Goal: Information Seeking & Learning: Learn about a topic

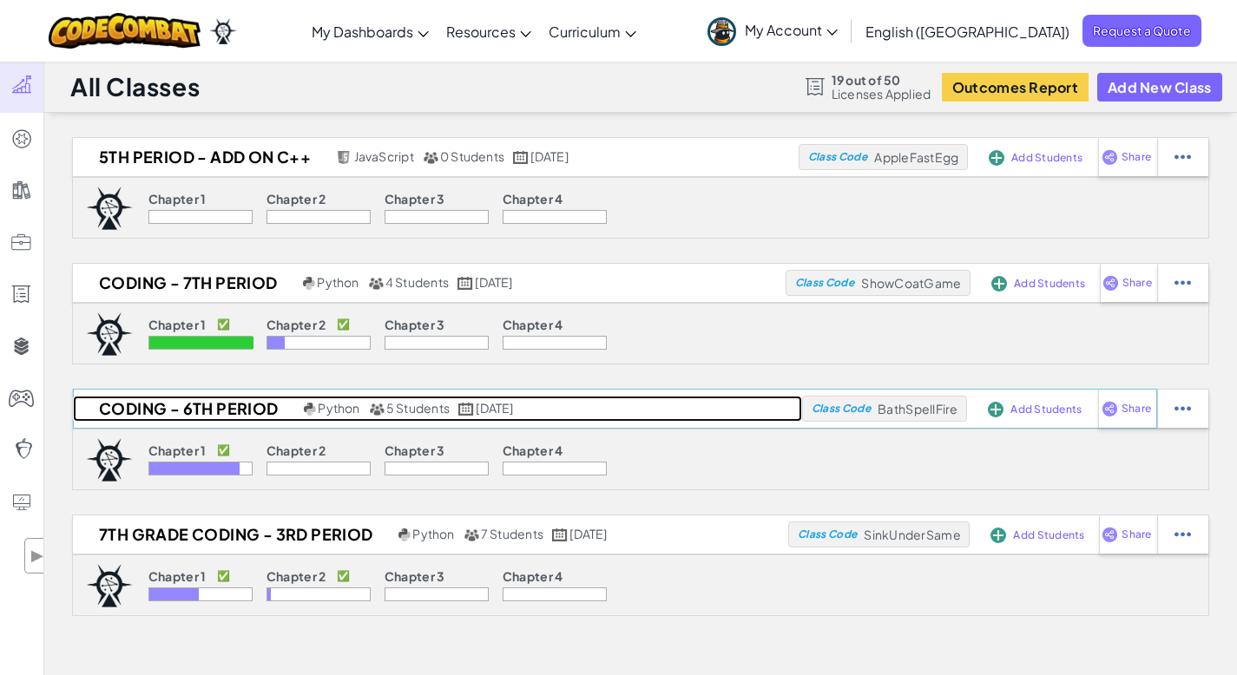
click at [165, 407] on h2 "Coding - 6th period" at bounding box center [186, 409] width 226 height 26
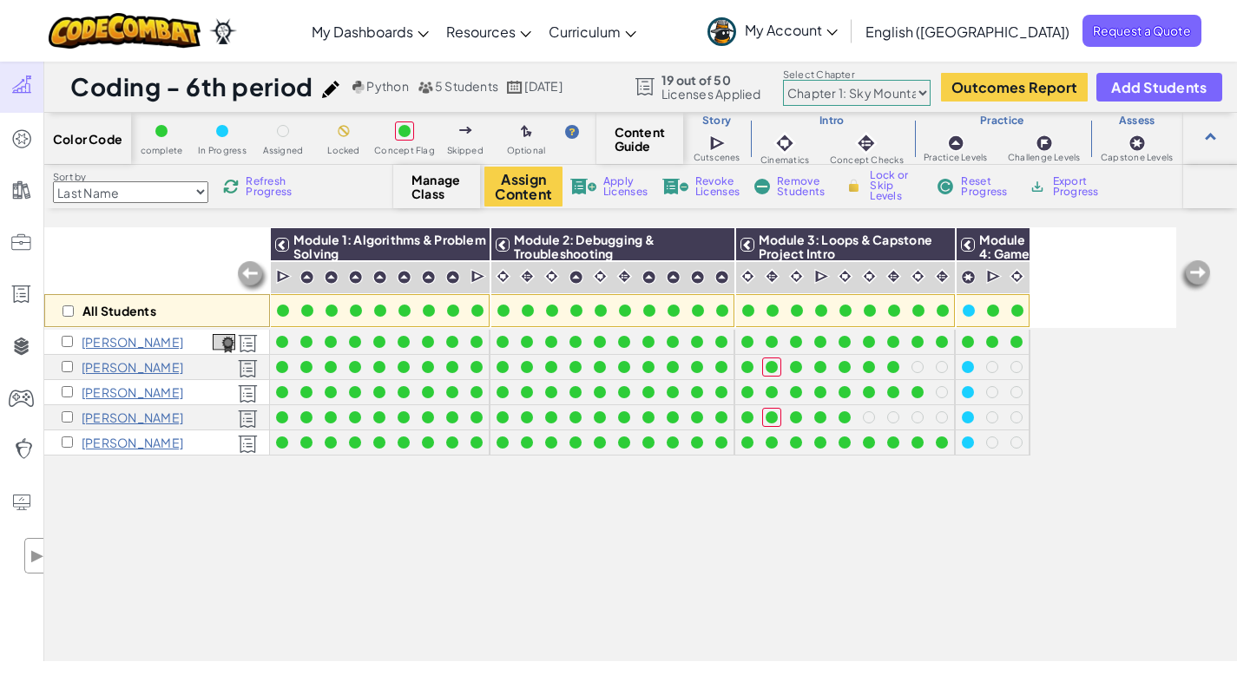
click at [1198, 271] on img at bounding box center [1195, 276] width 35 height 35
click at [1197, 272] on img at bounding box center [1195, 276] width 35 height 35
click at [1200, 267] on img at bounding box center [1195, 276] width 35 height 35
click at [924, 89] on select "Chapter 1: Sky Mountain Chapter 2: The Moon Dancers Chapter 3: The Phoenix Land…" at bounding box center [857, 93] width 148 height 26
select select "5d8a57abe8919b28d5113af1"
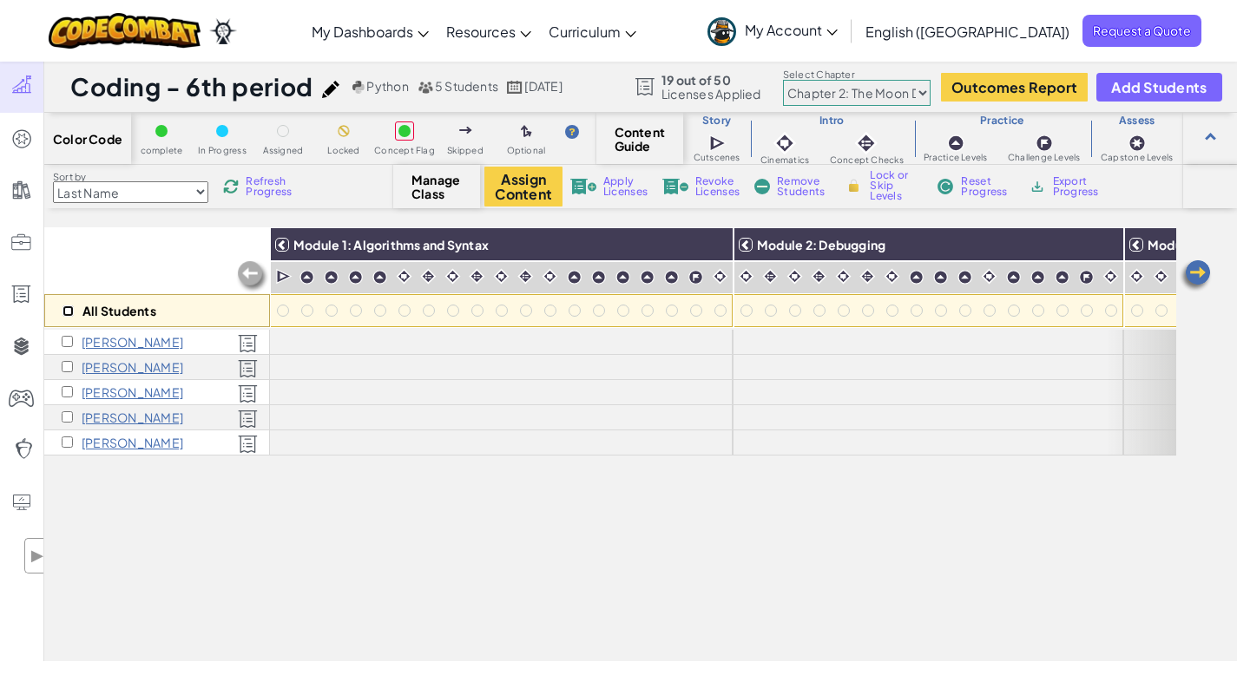
click at [69, 309] on input "checkbox" at bounding box center [67, 310] width 11 height 11
checkbox input "true"
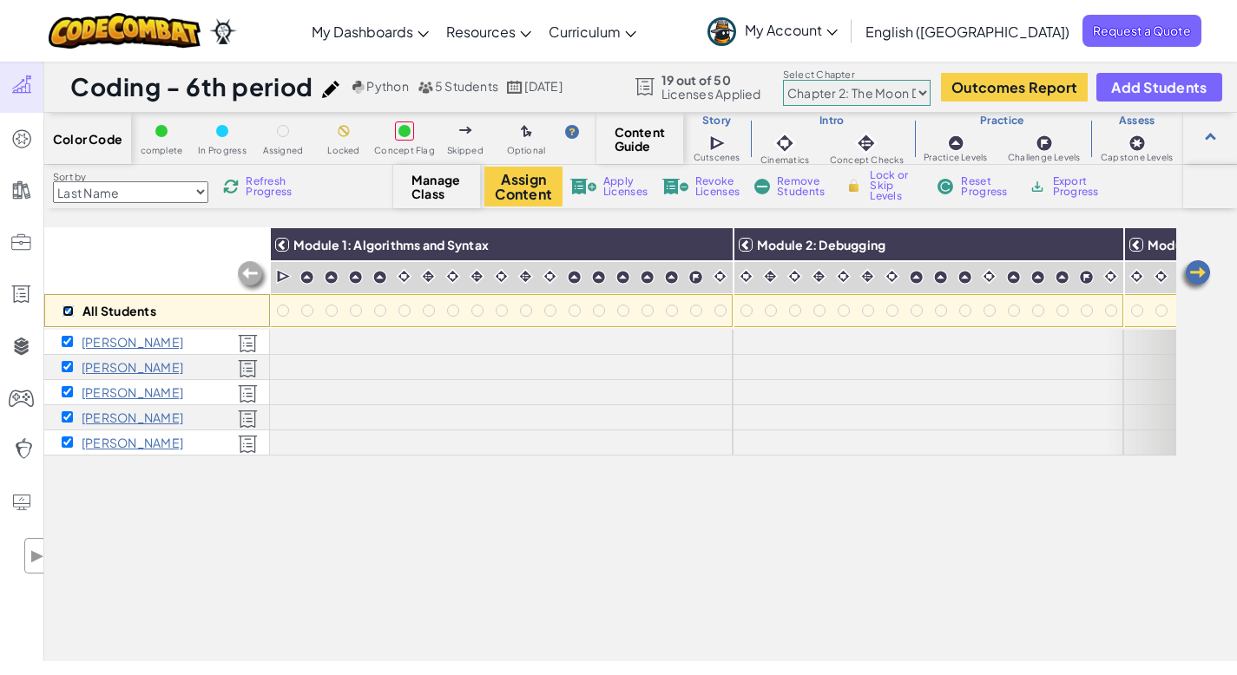
checkbox input "true"
click at [524, 188] on button "Assign Content" at bounding box center [523, 187] width 78 height 40
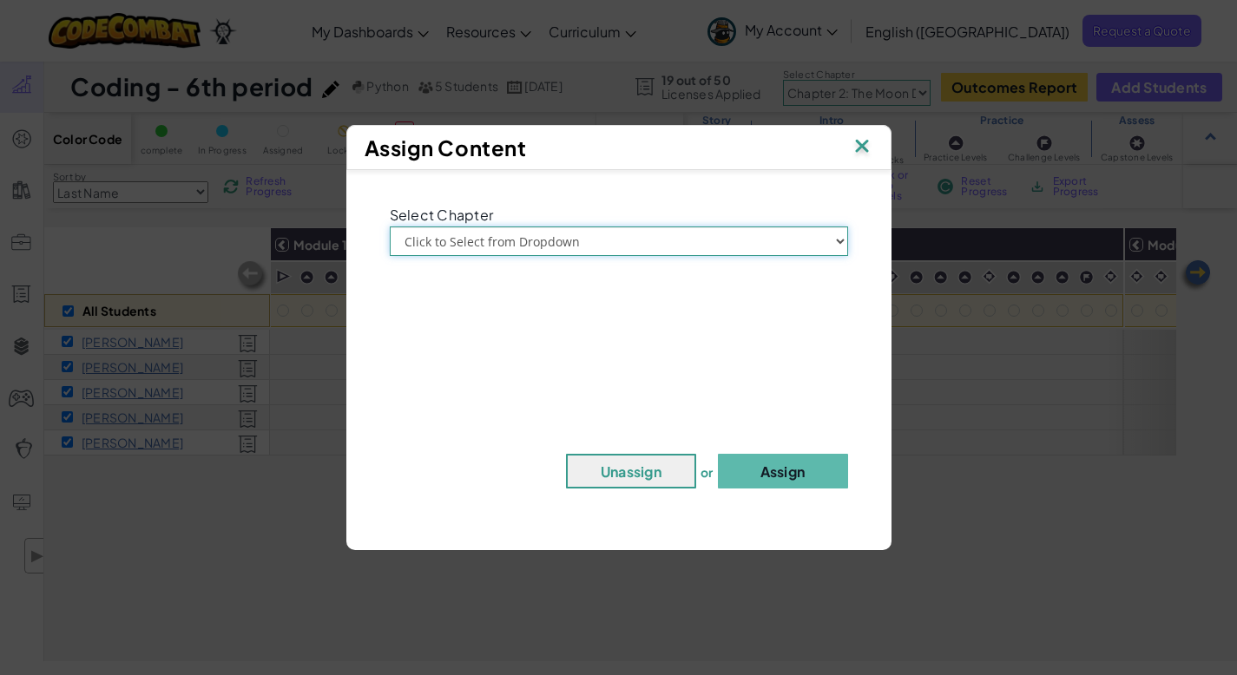
click at [604, 239] on select "Click to Select from Dropdown Chapter 1: Sky Mountain Chapter 2: The Moon Dance…" at bounding box center [619, 241] width 458 height 30
select select "Chapter 2: The Moon Dancers"
click at [774, 473] on button "Assign" at bounding box center [783, 471] width 130 height 35
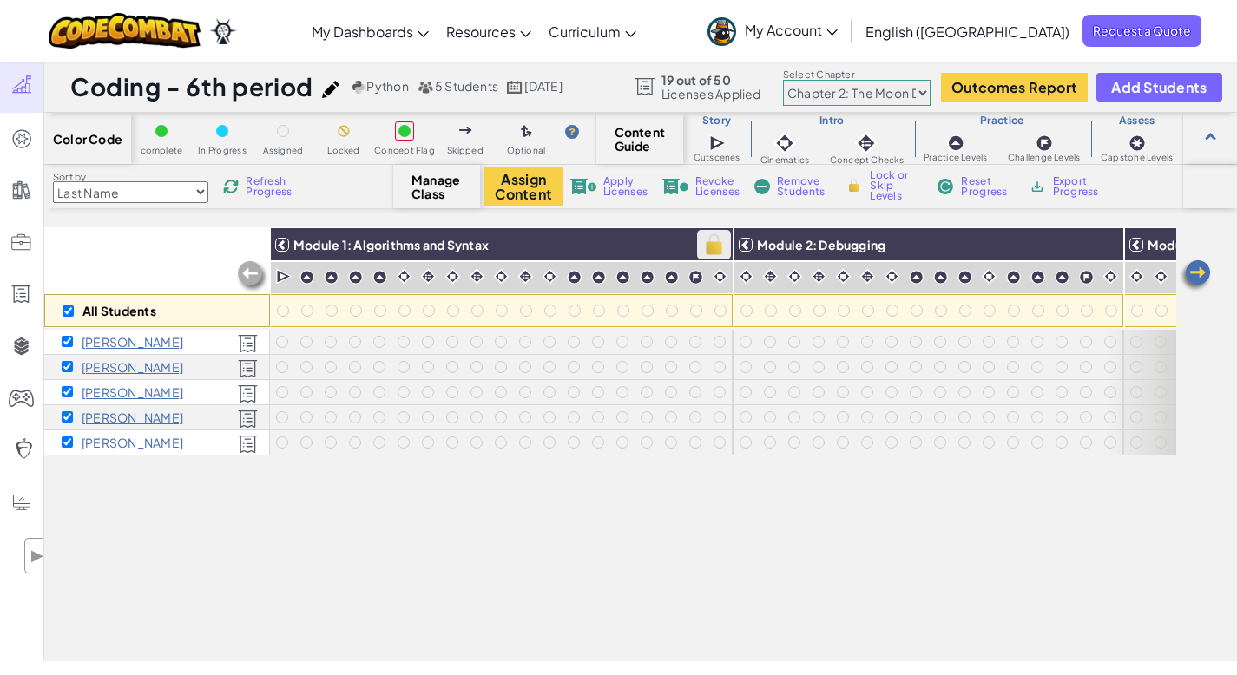
click at [719, 240] on img at bounding box center [714, 245] width 30 height 26
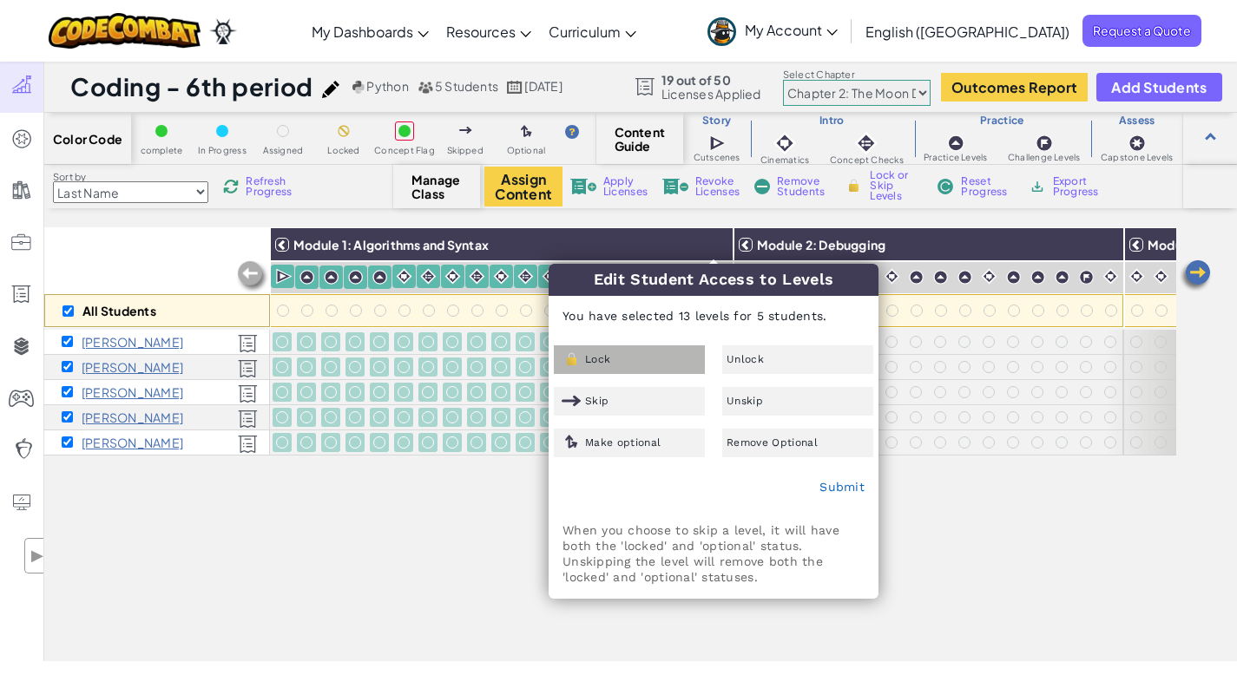
click at [624, 358] on div "Lock" at bounding box center [629, 359] width 151 height 29
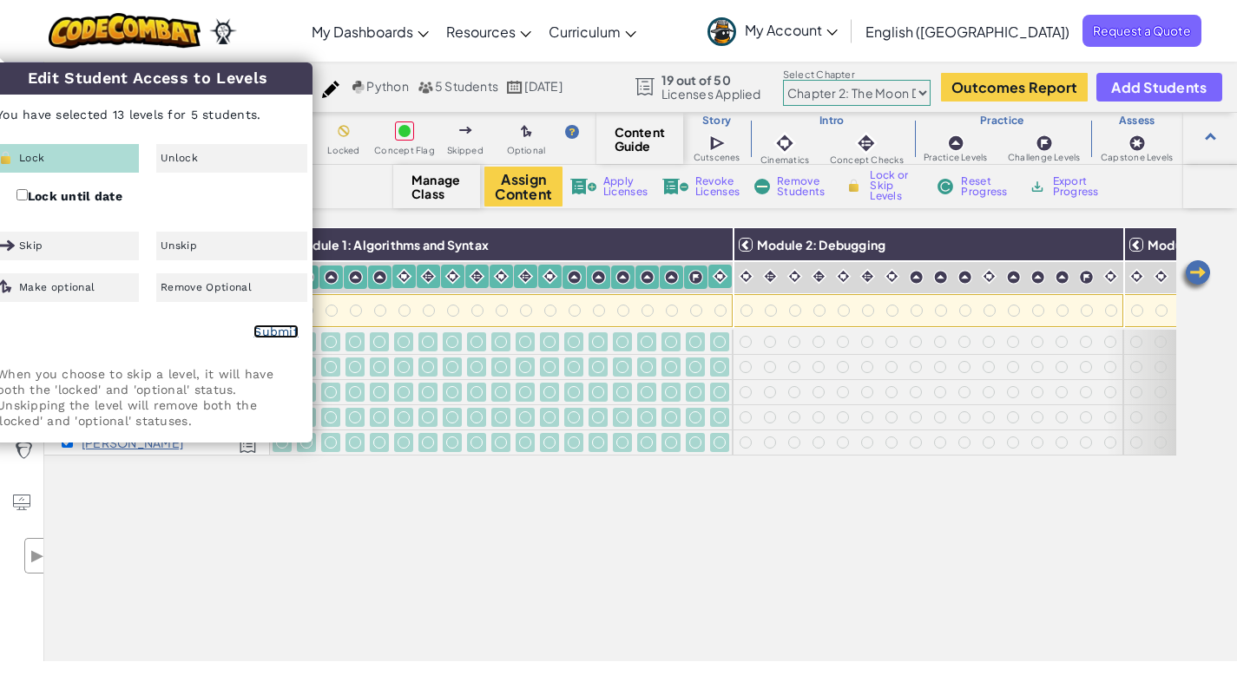
click at [282, 333] on link "Submit" at bounding box center [275, 332] width 45 height 14
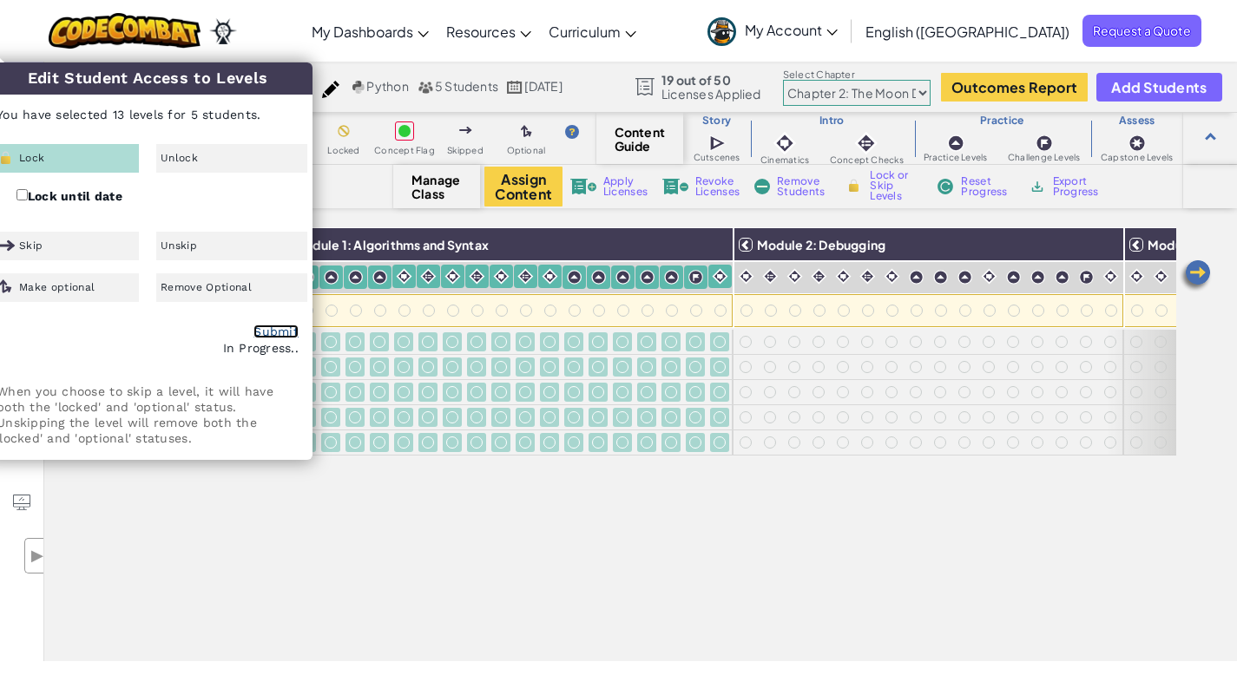
checkbox input "false"
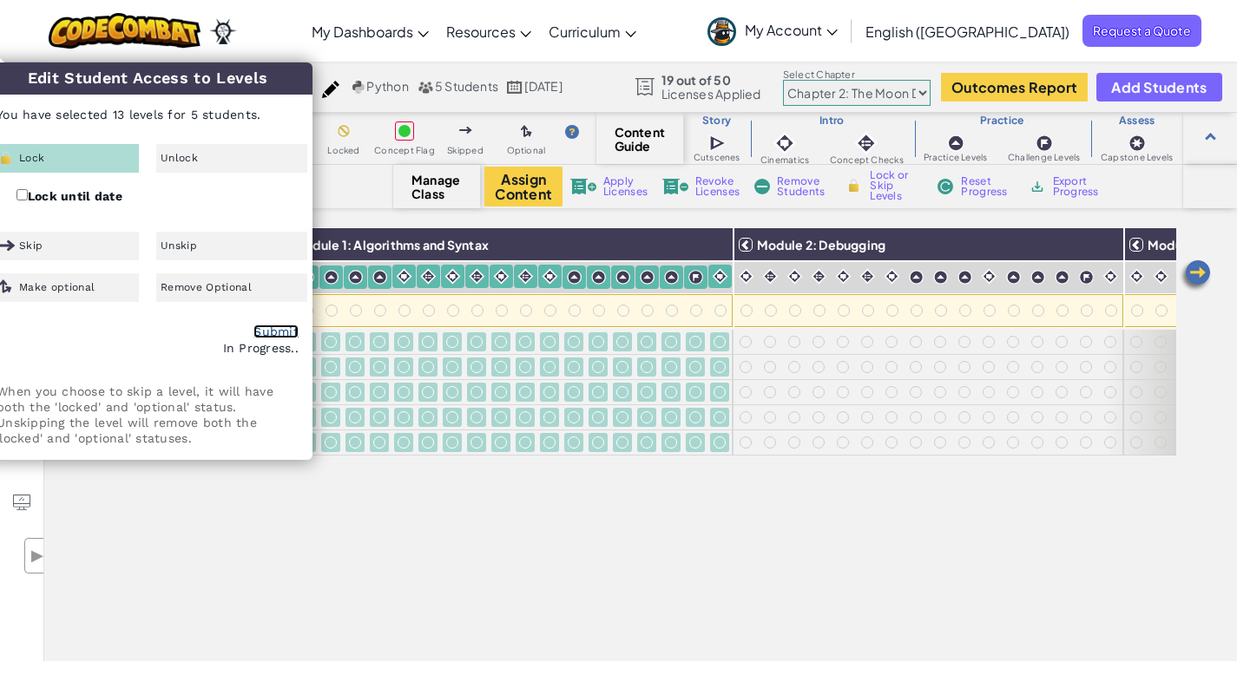
checkbox input "false"
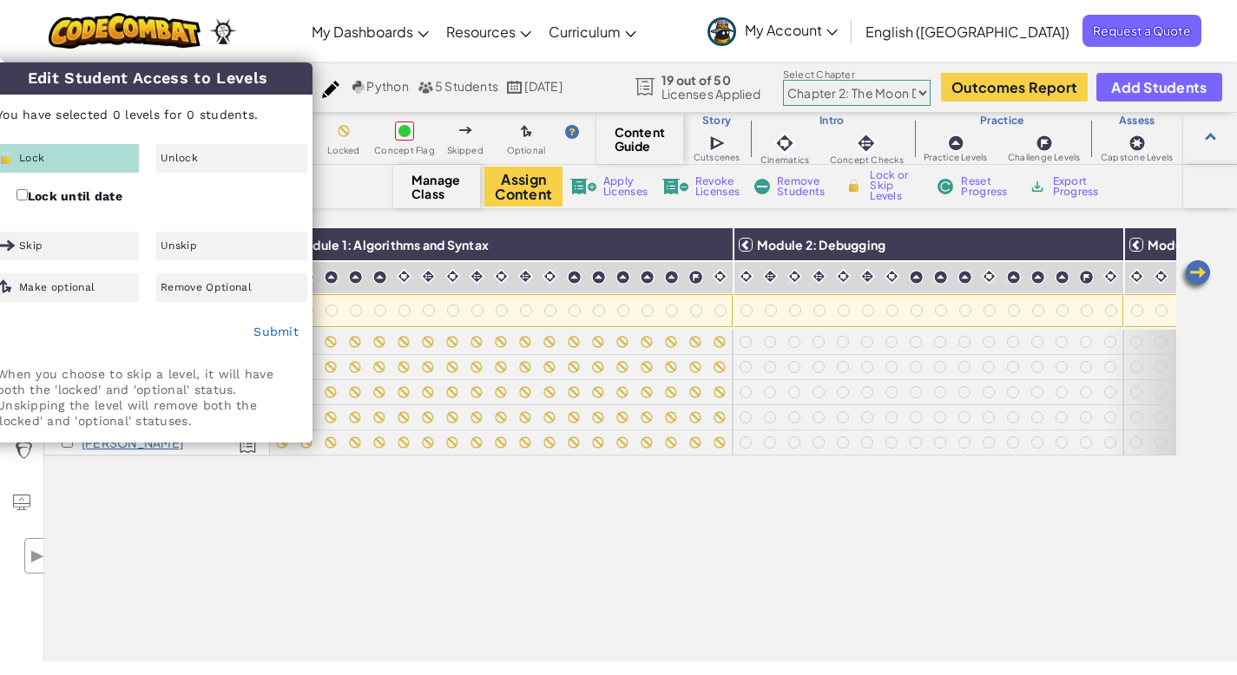
click at [922, 581] on div "All Students Module 1: Algorithms and Syntax Module 2: Debugging Module 3: Vari…" at bounding box center [610, 348] width 1132 height 588
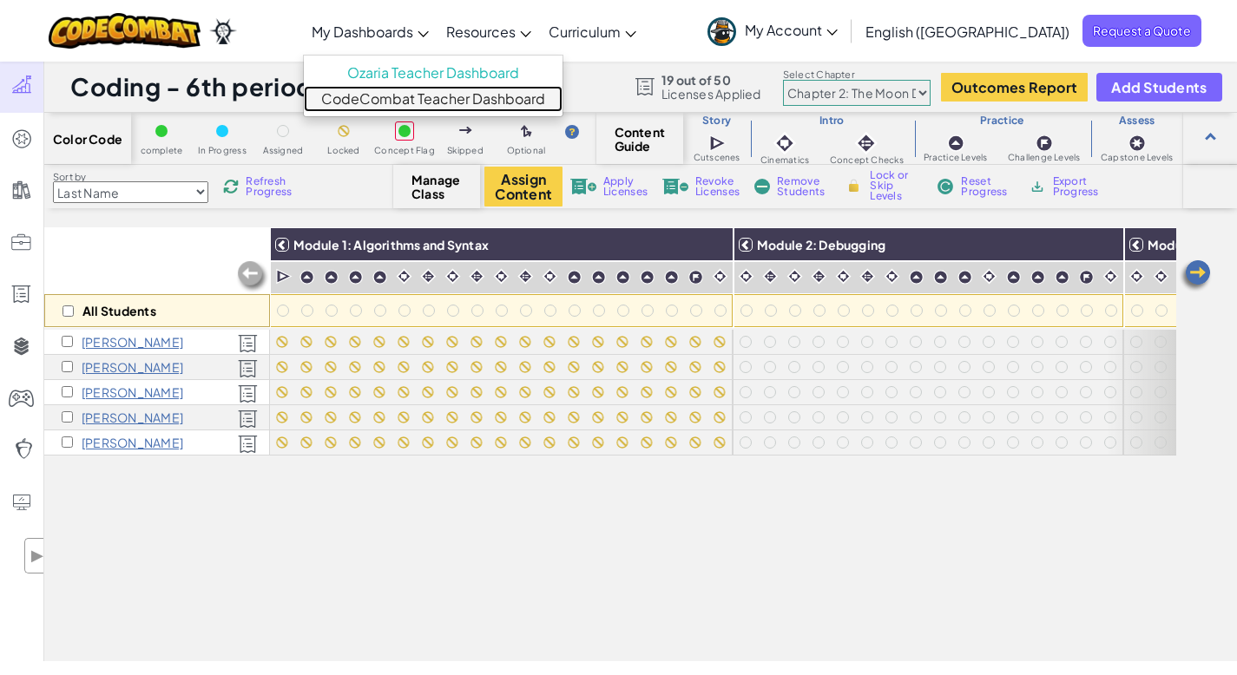
click at [451, 104] on link "CodeCombat Teacher Dashboard" at bounding box center [433, 99] width 259 height 26
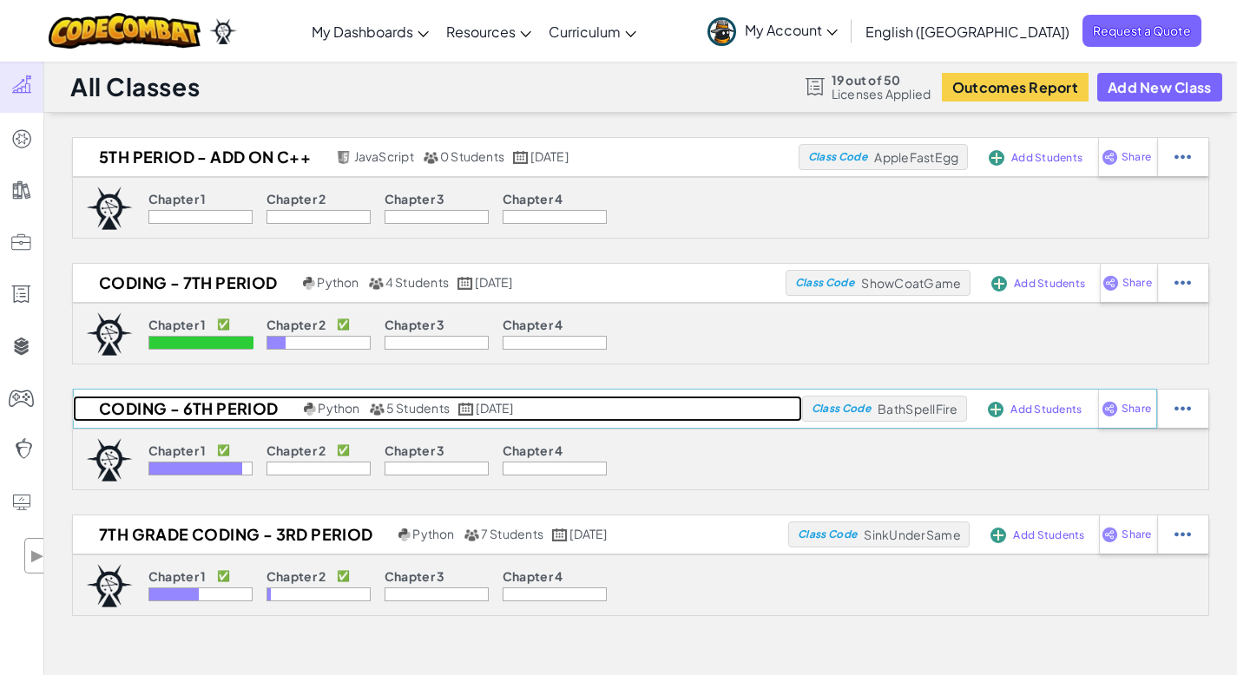
click at [198, 410] on h2 "Coding - 6th period" at bounding box center [186, 409] width 226 height 26
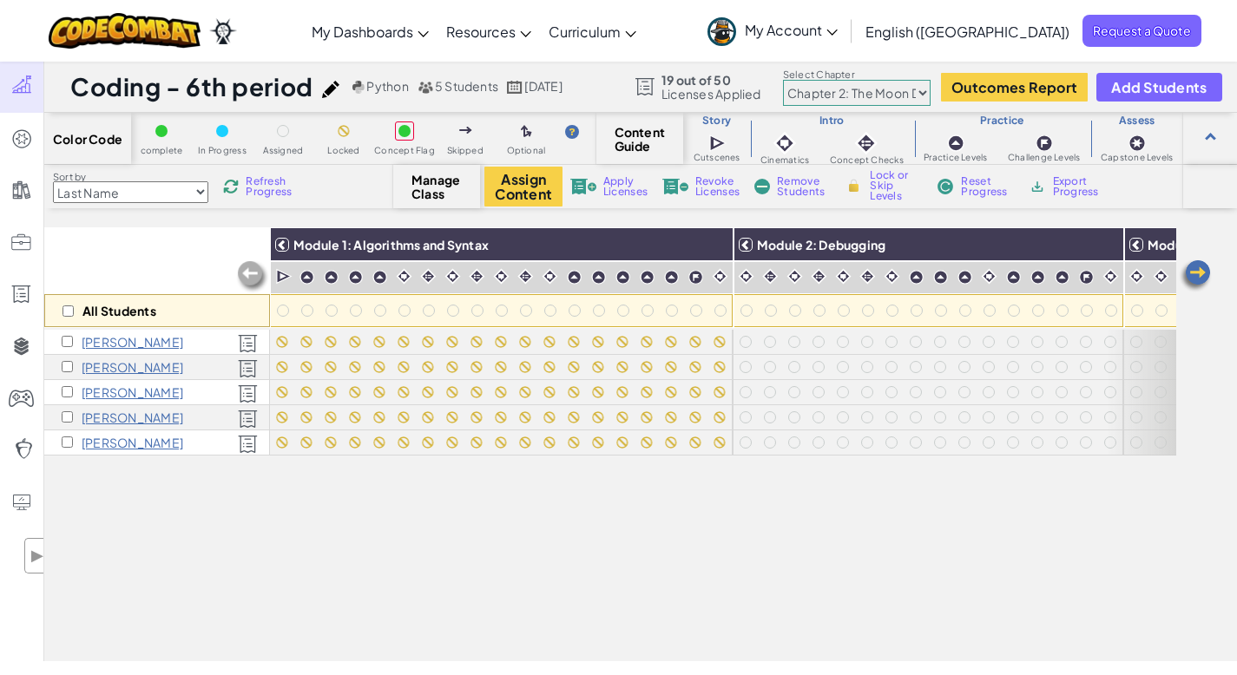
click at [922, 94] on select "Chapter 1: Sky Mountain Chapter 2: The Moon Dancers Chapter 3: The Phoenix Land…" at bounding box center [857, 93] width 148 height 26
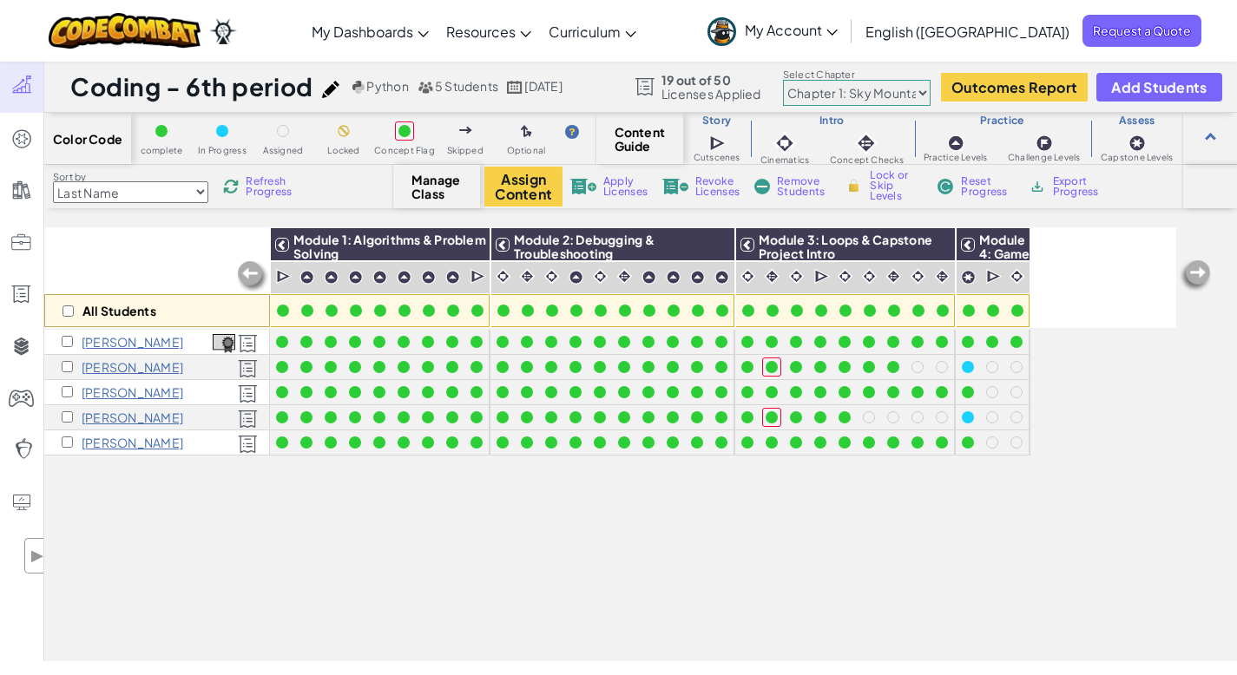
click at [267, 181] on span "Refresh Progress" at bounding box center [273, 186] width 54 height 21
click at [1193, 273] on img at bounding box center [1195, 276] width 35 height 35
click at [275, 182] on span "Refresh Progress" at bounding box center [273, 186] width 54 height 21
click at [271, 189] on span "Refresh Progress" at bounding box center [273, 186] width 54 height 21
click at [249, 186] on span "Refresh Progress" at bounding box center [273, 186] width 54 height 21
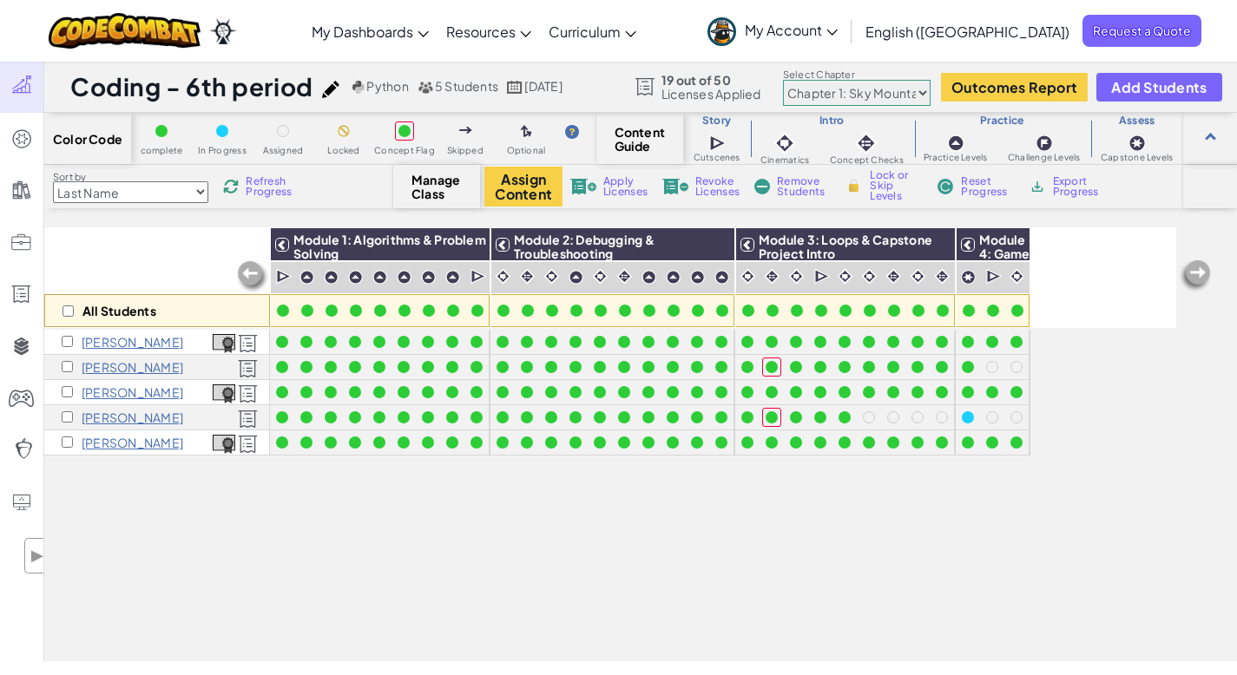
click at [279, 188] on span "Refresh Progress" at bounding box center [273, 186] width 54 height 21
click at [266, 187] on span "Refresh Progress" at bounding box center [273, 186] width 54 height 21
click at [279, 189] on span "Refresh Progress" at bounding box center [273, 186] width 54 height 21
click at [252, 182] on span "Refresh Progress" at bounding box center [273, 186] width 54 height 21
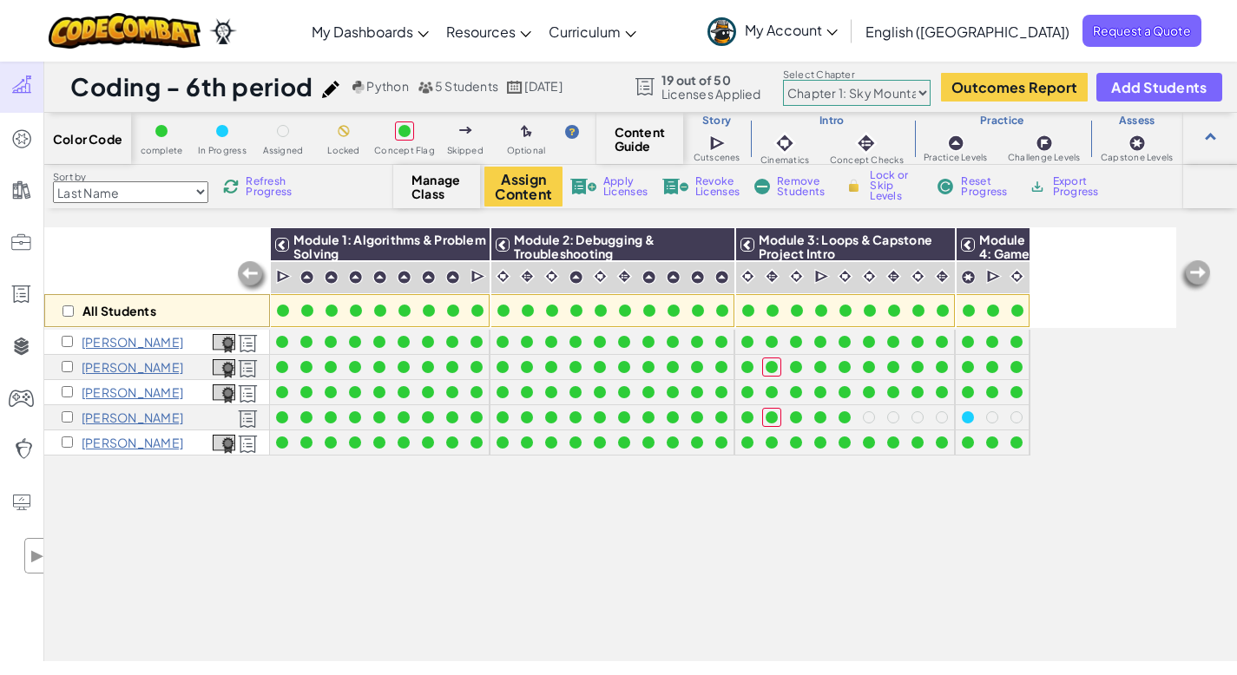
click at [276, 187] on span "Refresh Progress" at bounding box center [273, 186] width 54 height 21
click at [277, 188] on span "Refresh Progress" at bounding box center [273, 186] width 54 height 21
click at [264, 181] on span "Refresh Progress" at bounding box center [273, 186] width 54 height 21
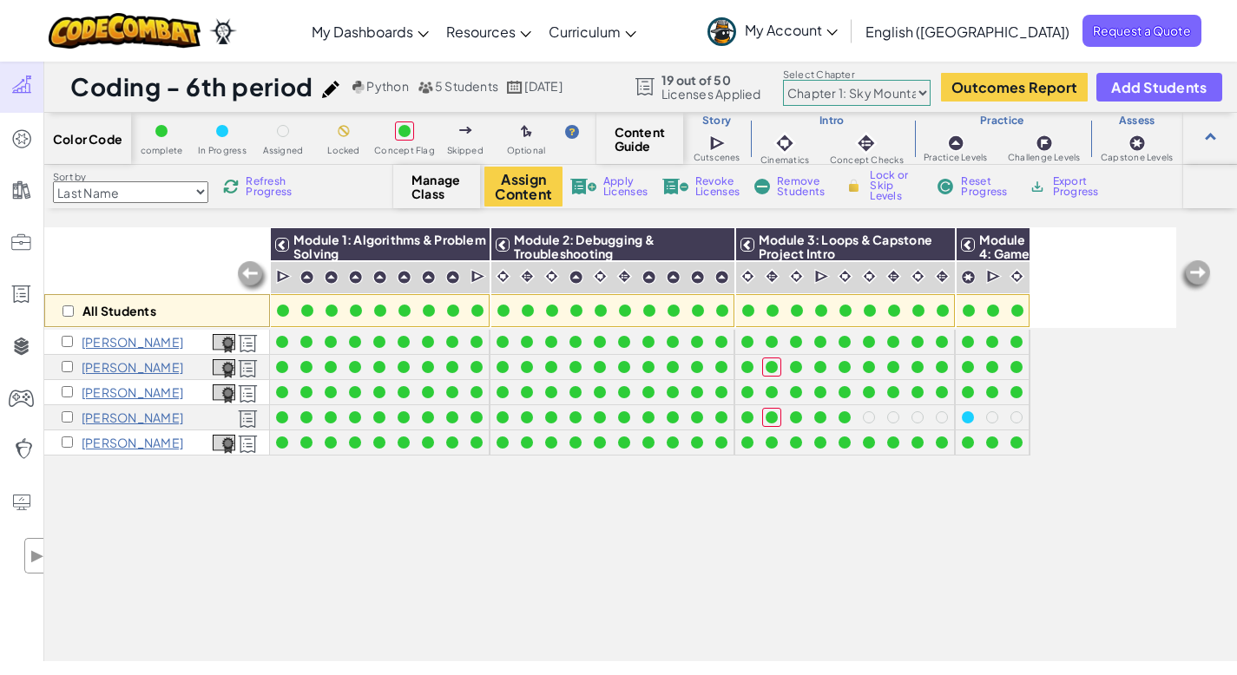
click at [263, 181] on span "Refresh Progress" at bounding box center [273, 186] width 54 height 21
click at [116, 90] on h1 "Coding - 6th period" at bounding box center [191, 86] width 243 height 33
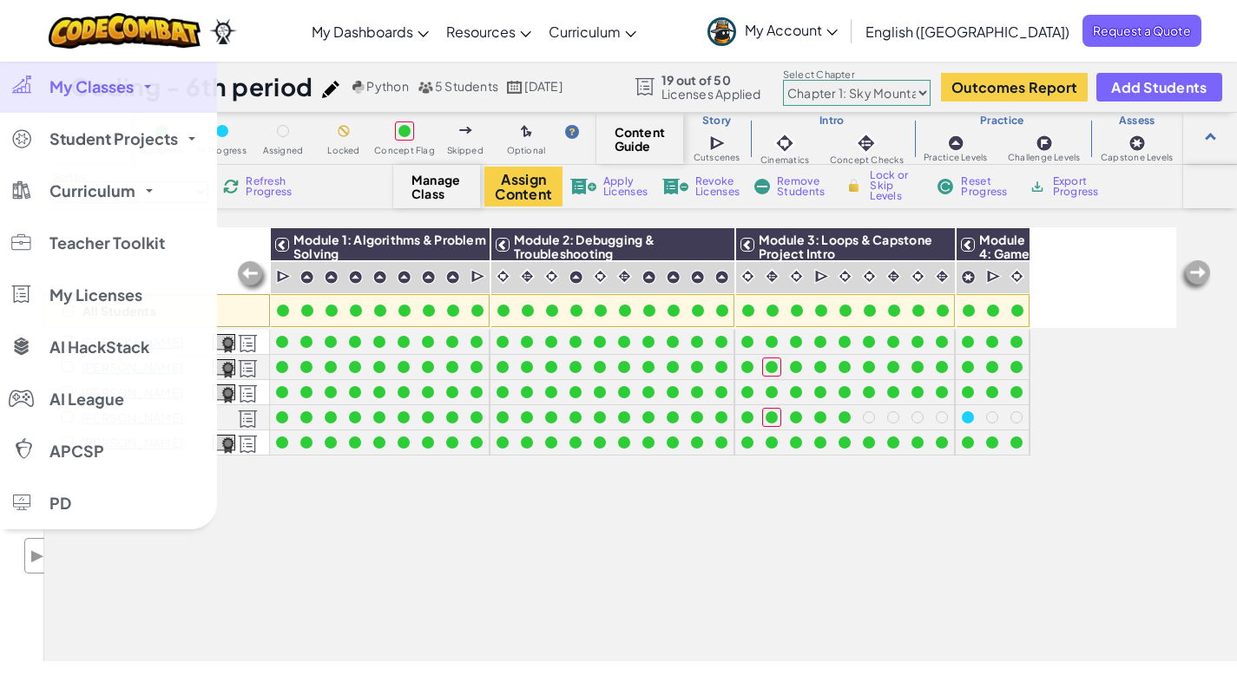
click at [57, 79] on span "My Classes" at bounding box center [91, 87] width 84 height 16
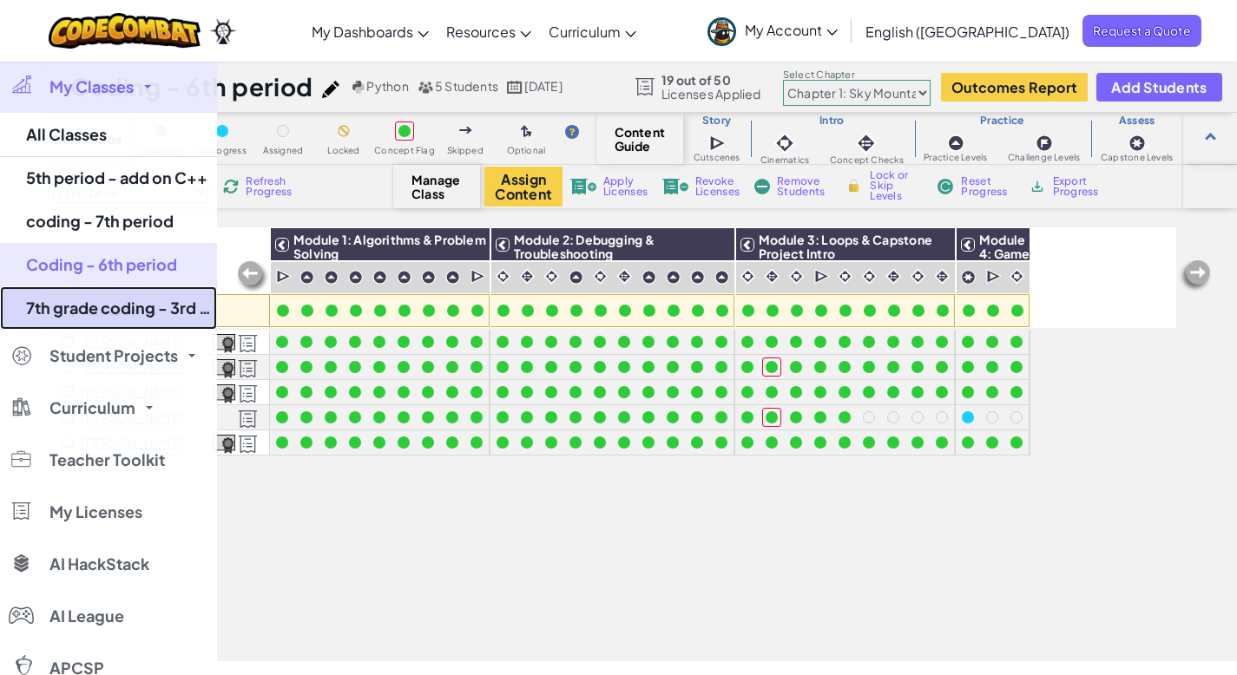
click at [118, 312] on link "7th grade coding - 3rd period" at bounding box center [108, 307] width 217 height 43
select select "5d8a57abe8919b28d5113af1"
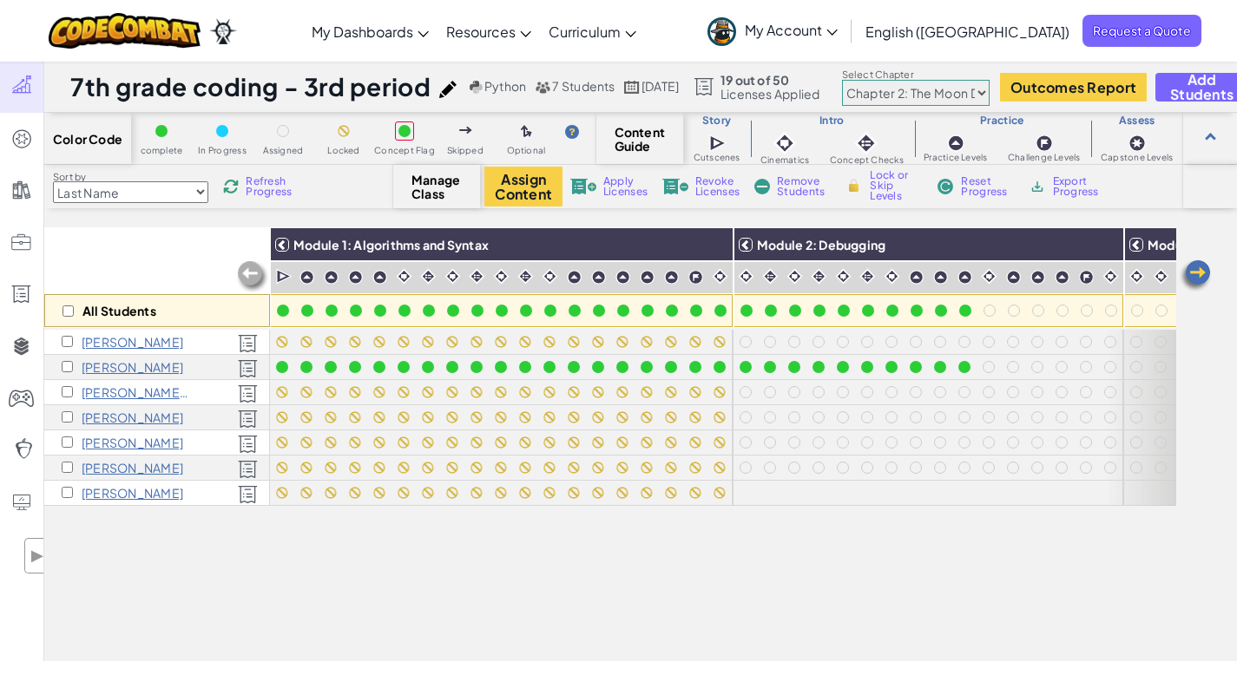
click at [837, 36] on span "My Account" at bounding box center [791, 30] width 93 height 18
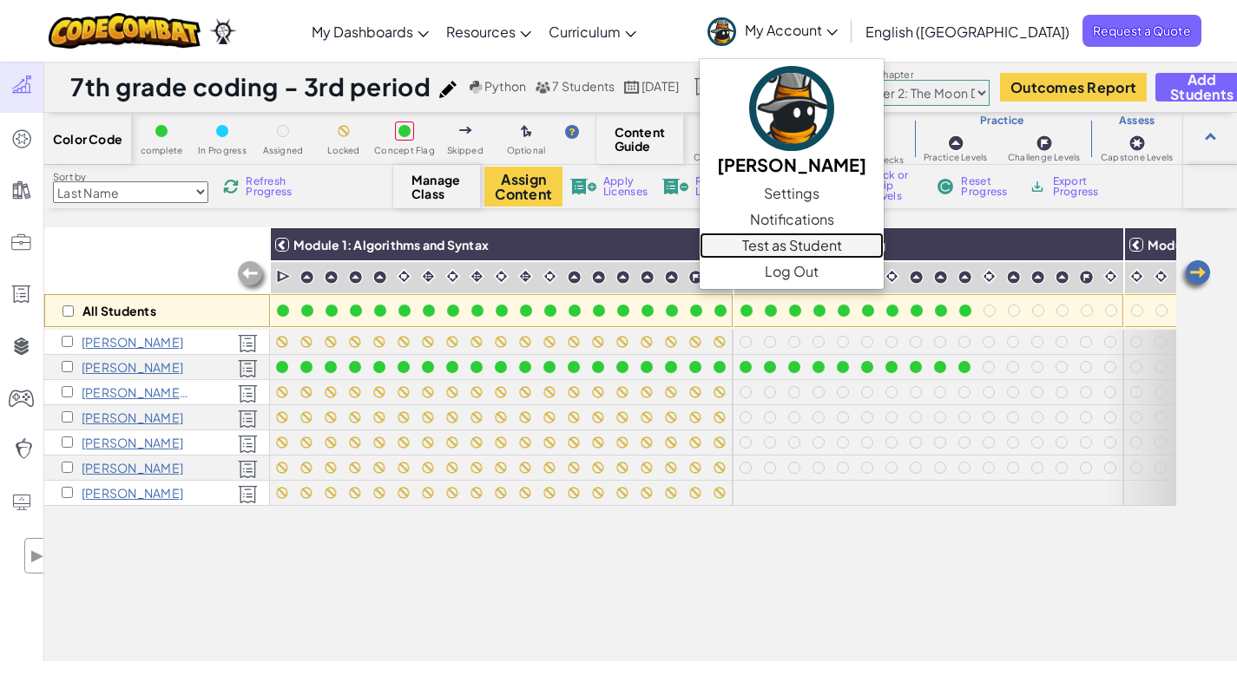
click at [878, 240] on link "Test as Student" at bounding box center [791, 246] width 184 height 26
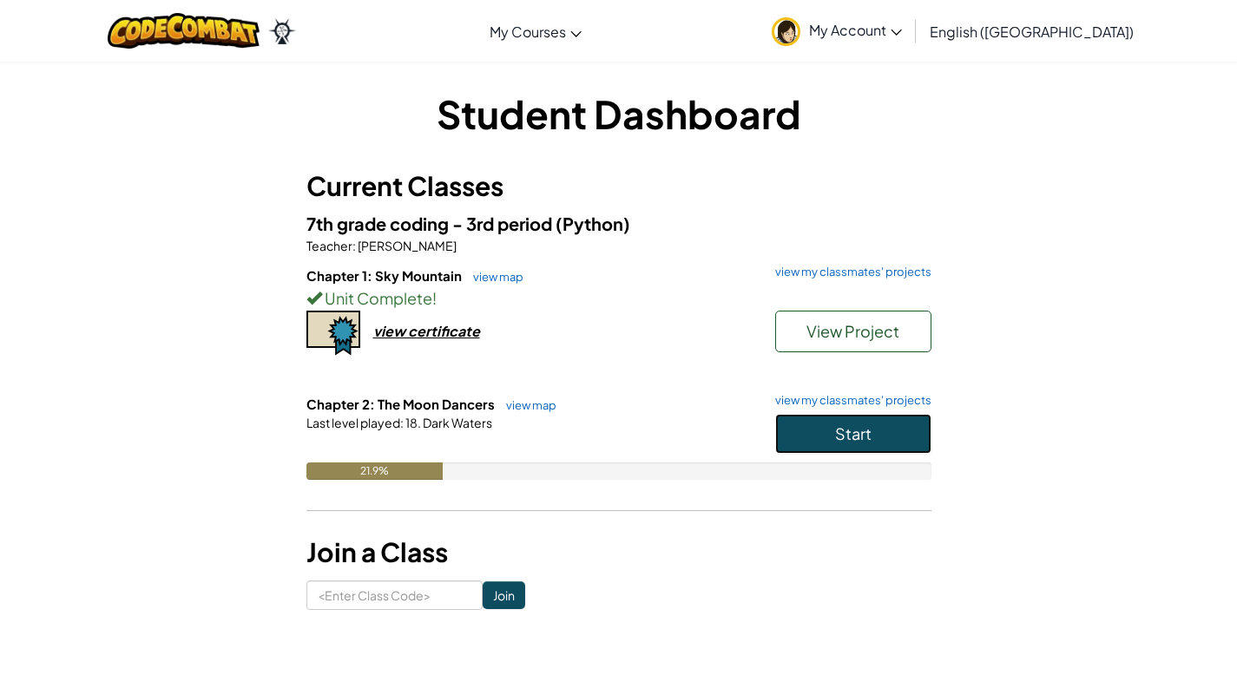
click at [857, 441] on span "Start" at bounding box center [853, 433] width 36 height 20
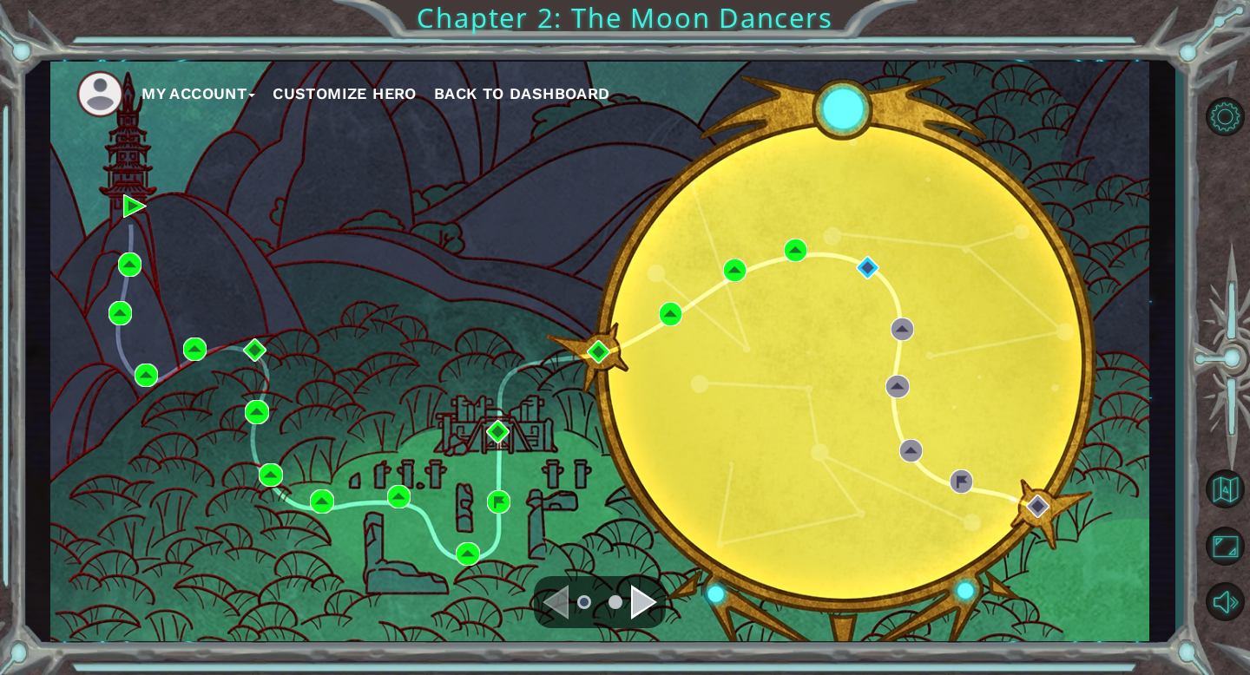
click at [649, 601] on div "Navigate to the next page" at bounding box center [644, 602] width 26 height 35
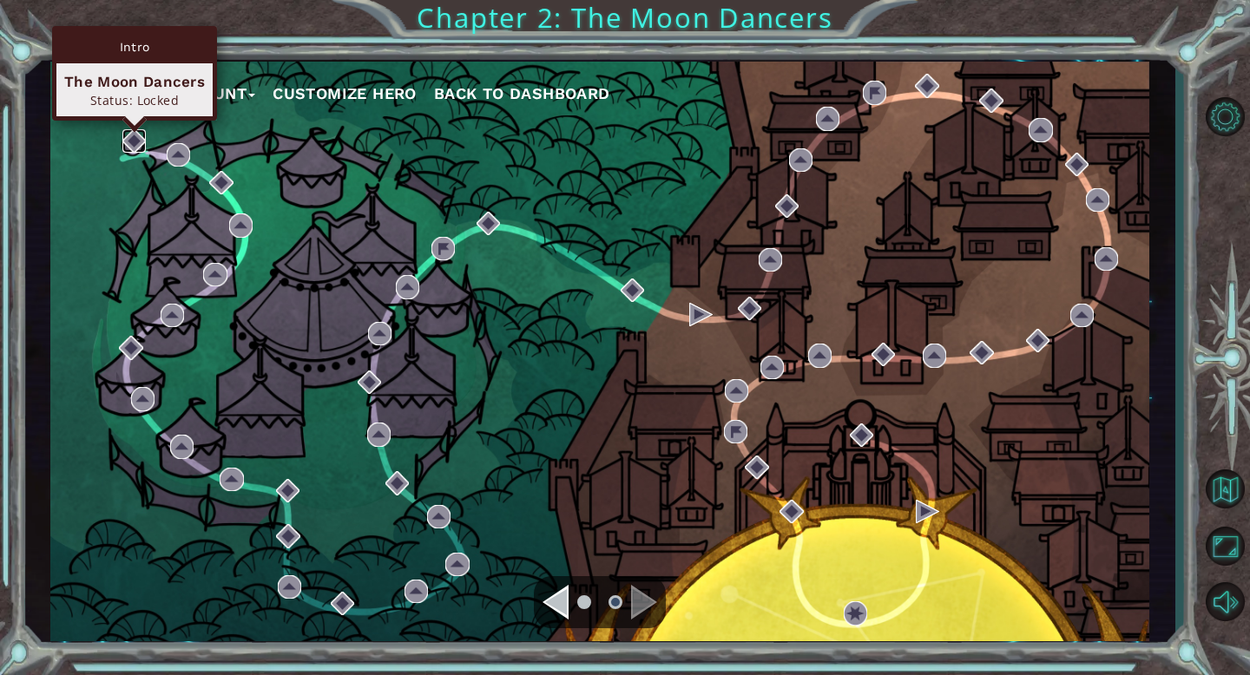
click at [131, 141] on img at bounding box center [133, 140] width 23 height 23
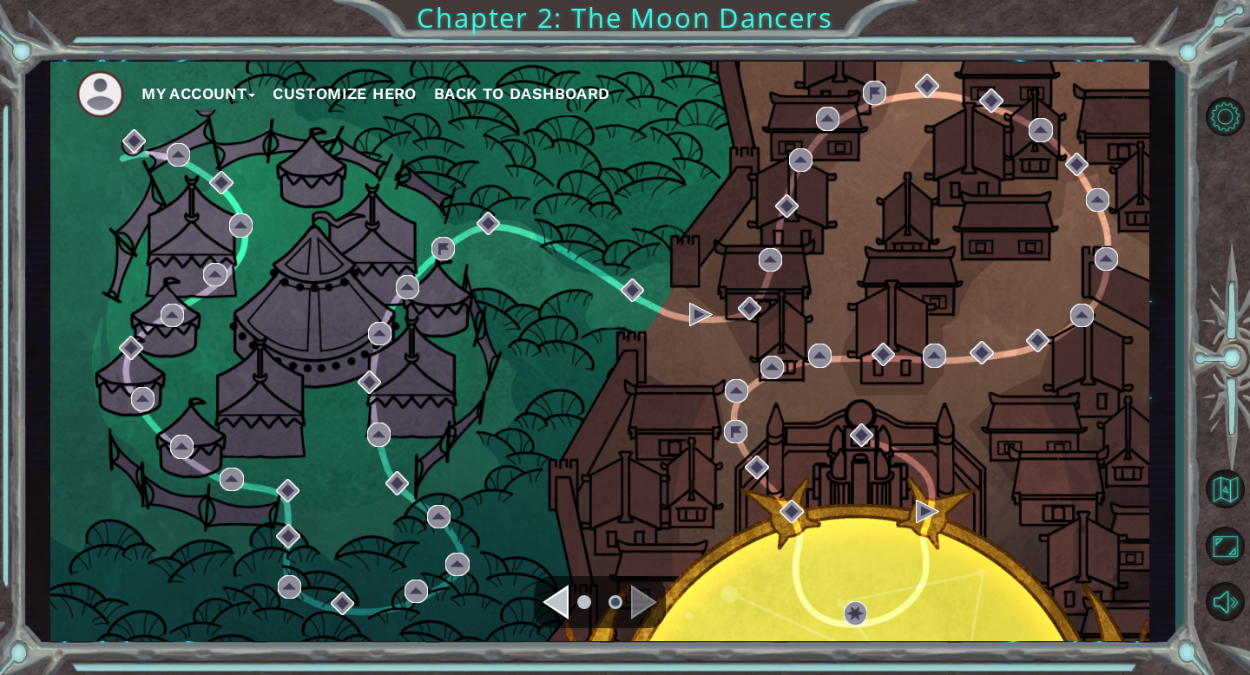
click at [481, 95] on span "Back to Dashboard" at bounding box center [522, 93] width 176 height 18
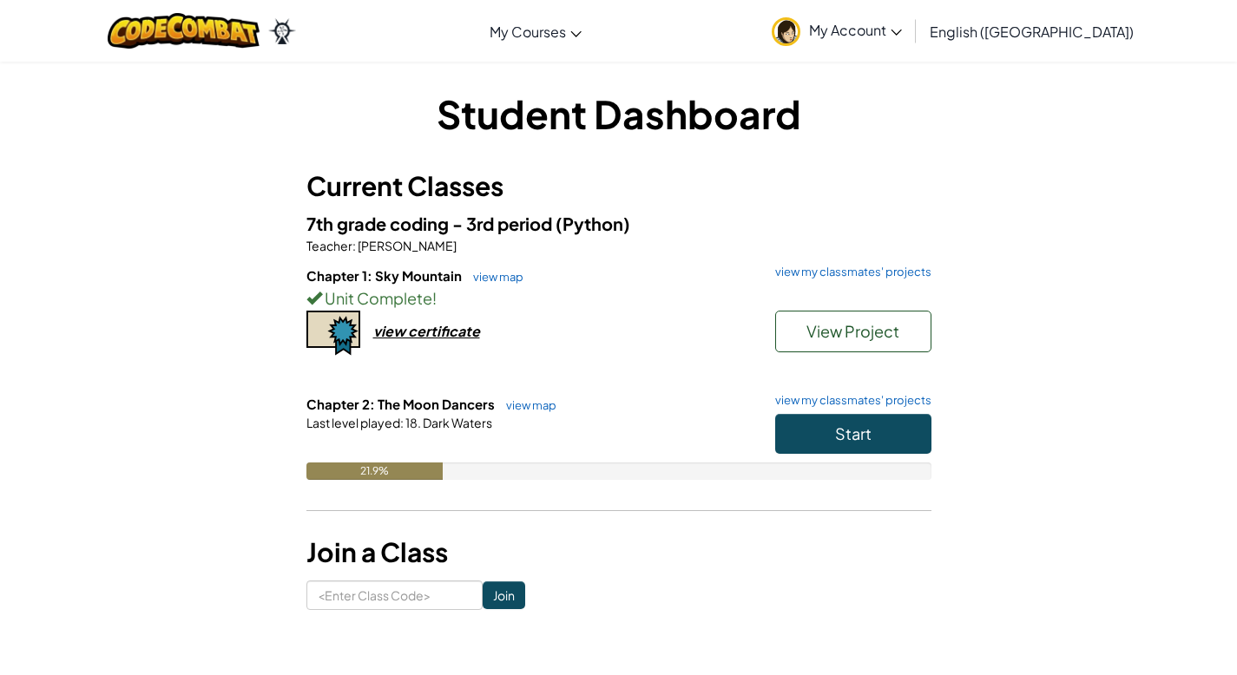
click at [902, 26] on span "My Account" at bounding box center [855, 30] width 93 height 18
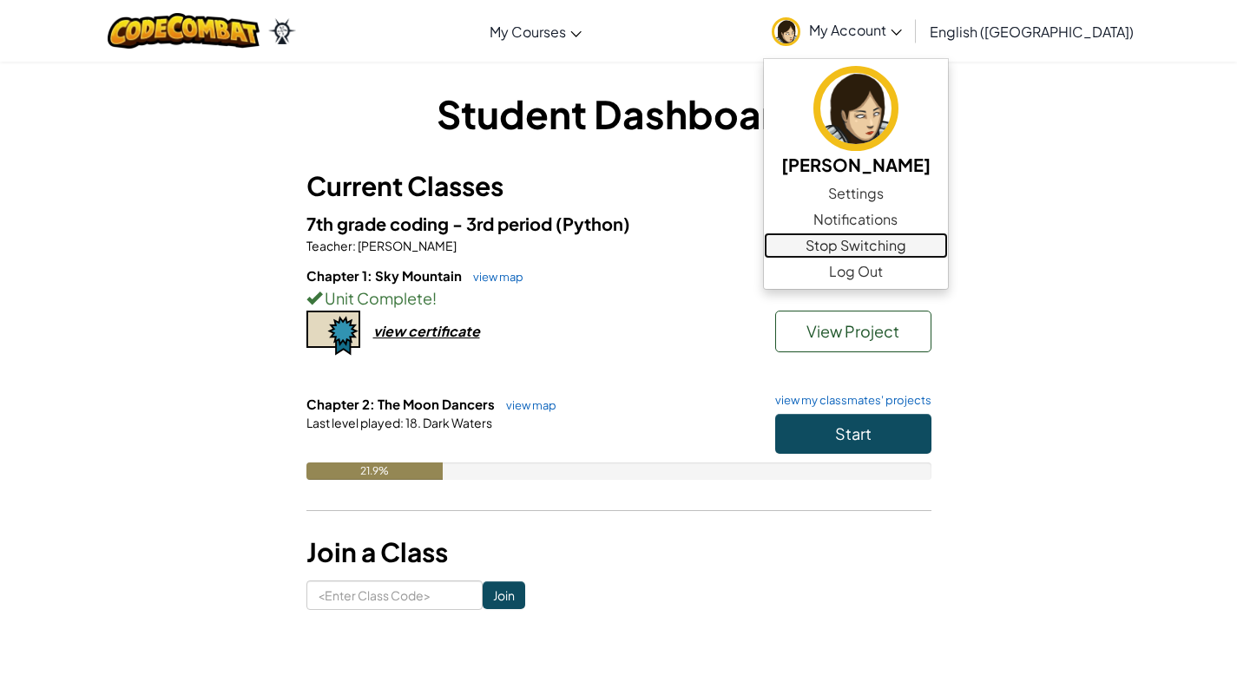
click at [936, 252] on link "Stop Switching" at bounding box center [856, 246] width 184 height 26
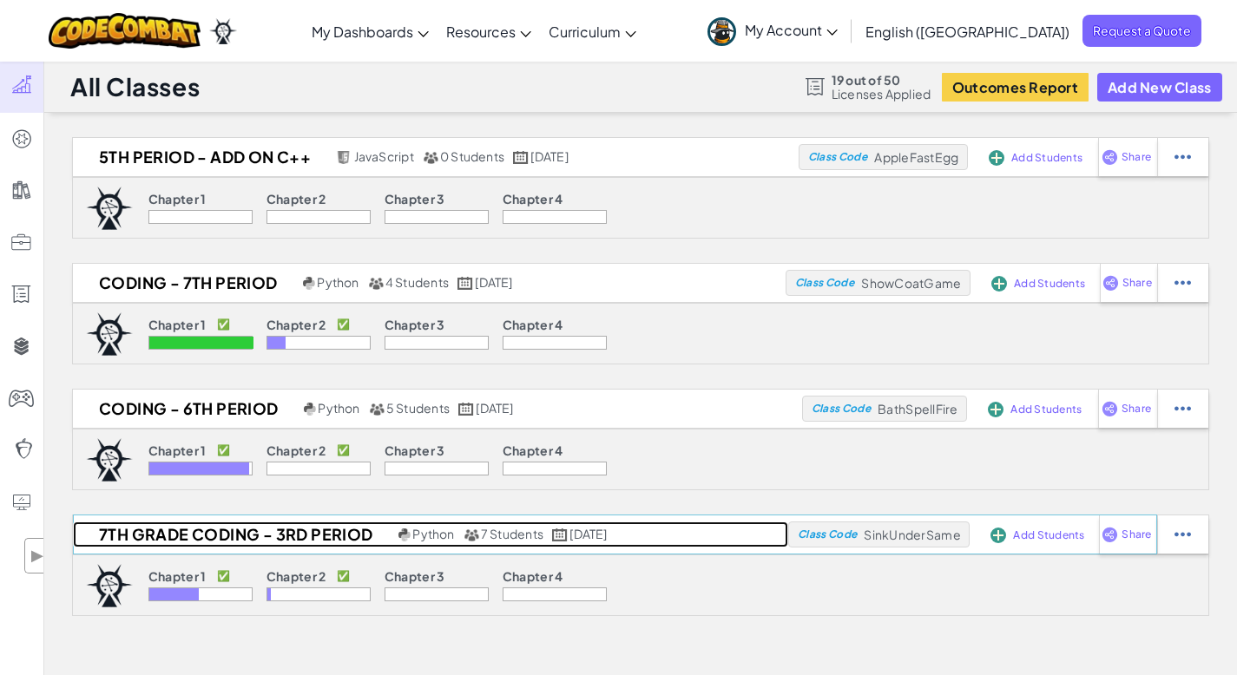
click at [329, 534] on h2 "7th grade coding - 3rd period" at bounding box center [233, 535] width 321 height 26
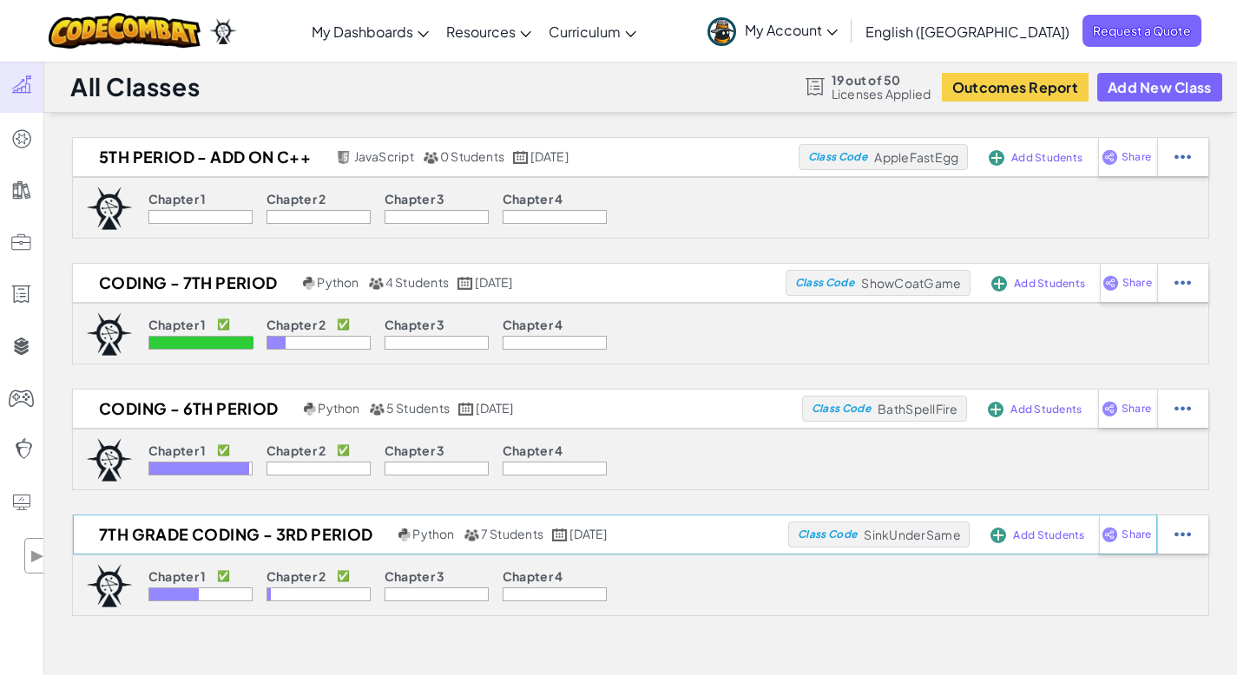
select select "5d8a57abe8919b28d5113af1"
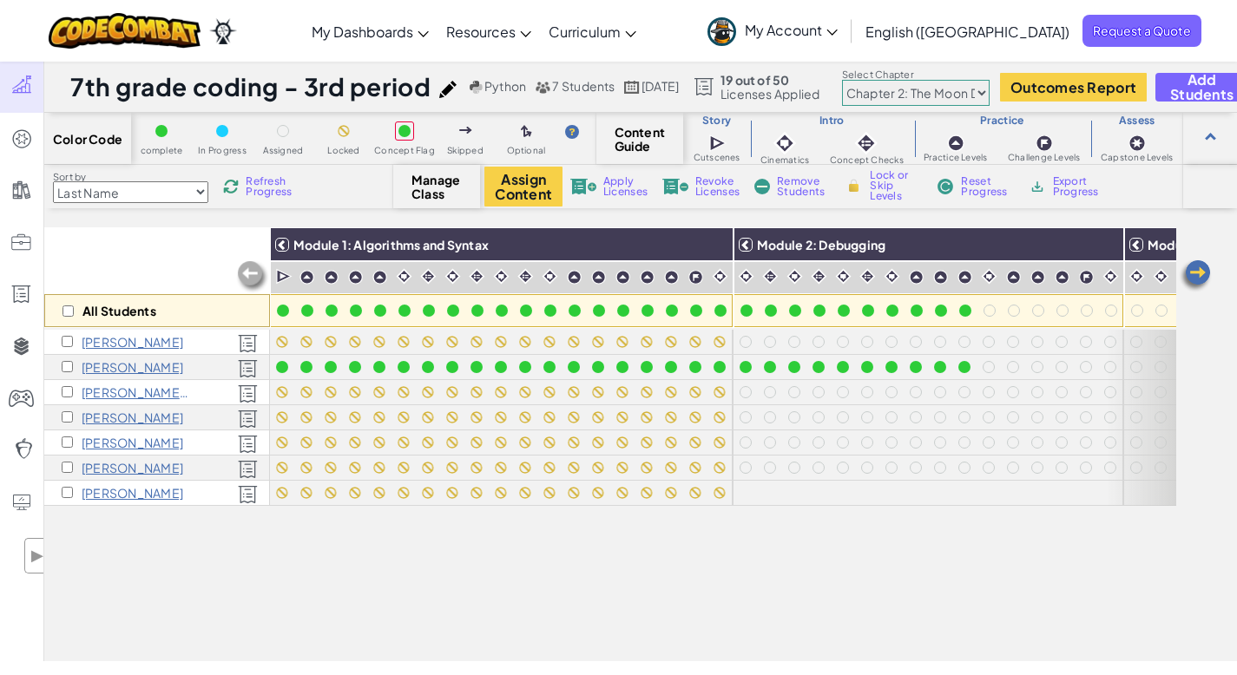
click at [1197, 272] on img at bounding box center [1195, 276] width 35 height 35
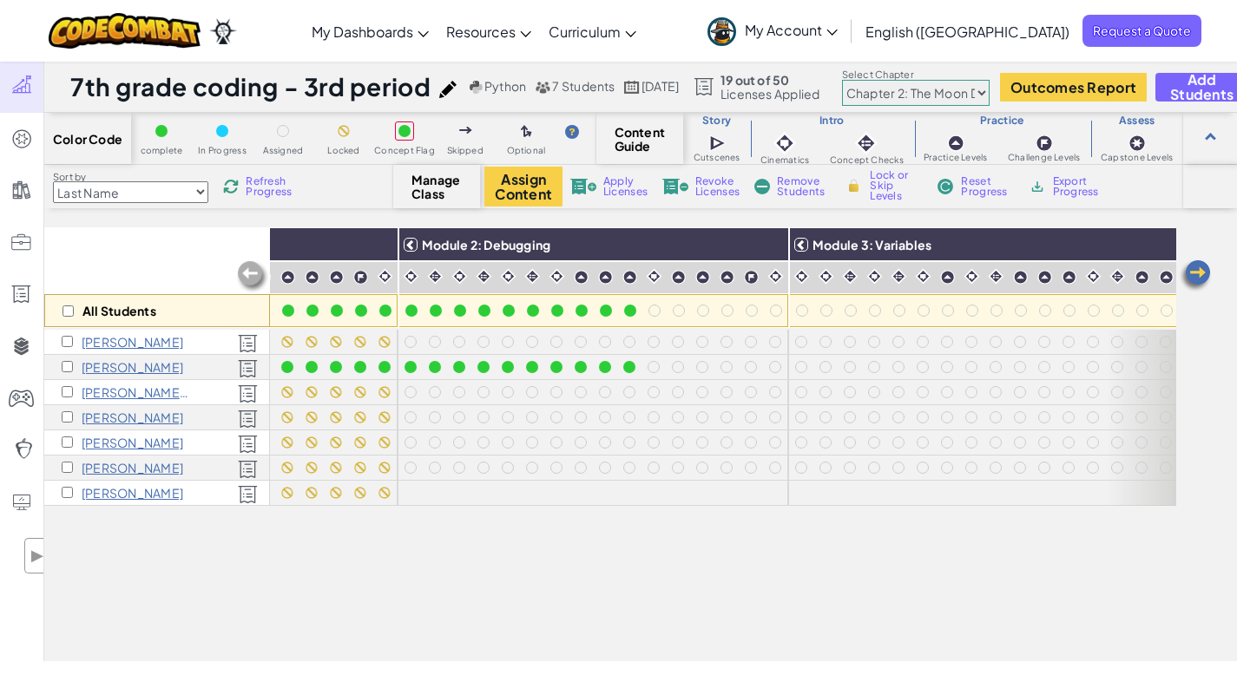
scroll to position [0, 347]
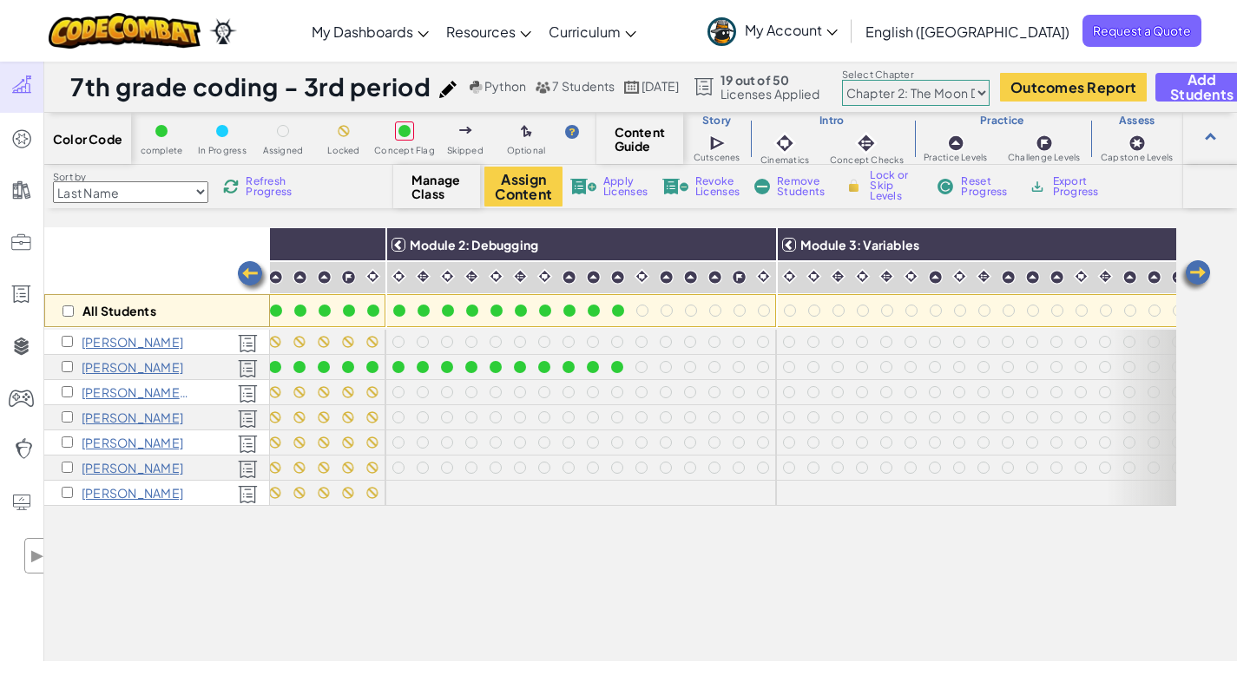
click at [837, 23] on span "My Account" at bounding box center [791, 30] width 93 height 18
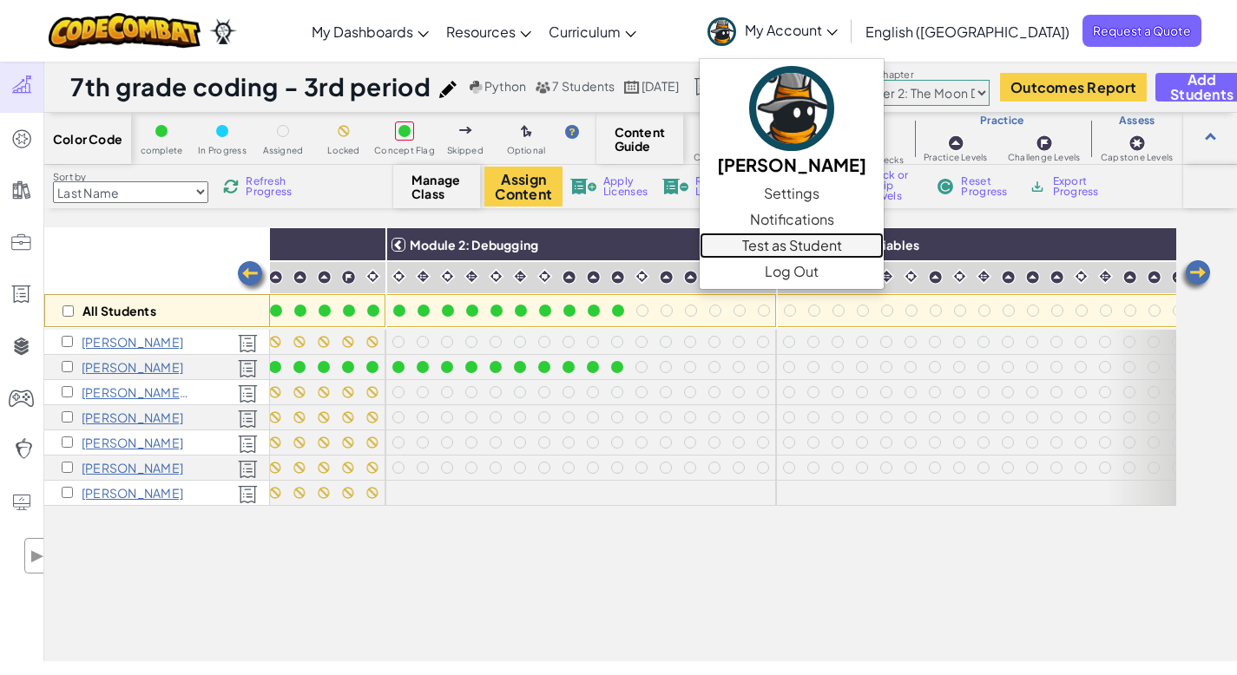
click at [883, 246] on link "Test as Student" at bounding box center [791, 246] width 184 height 26
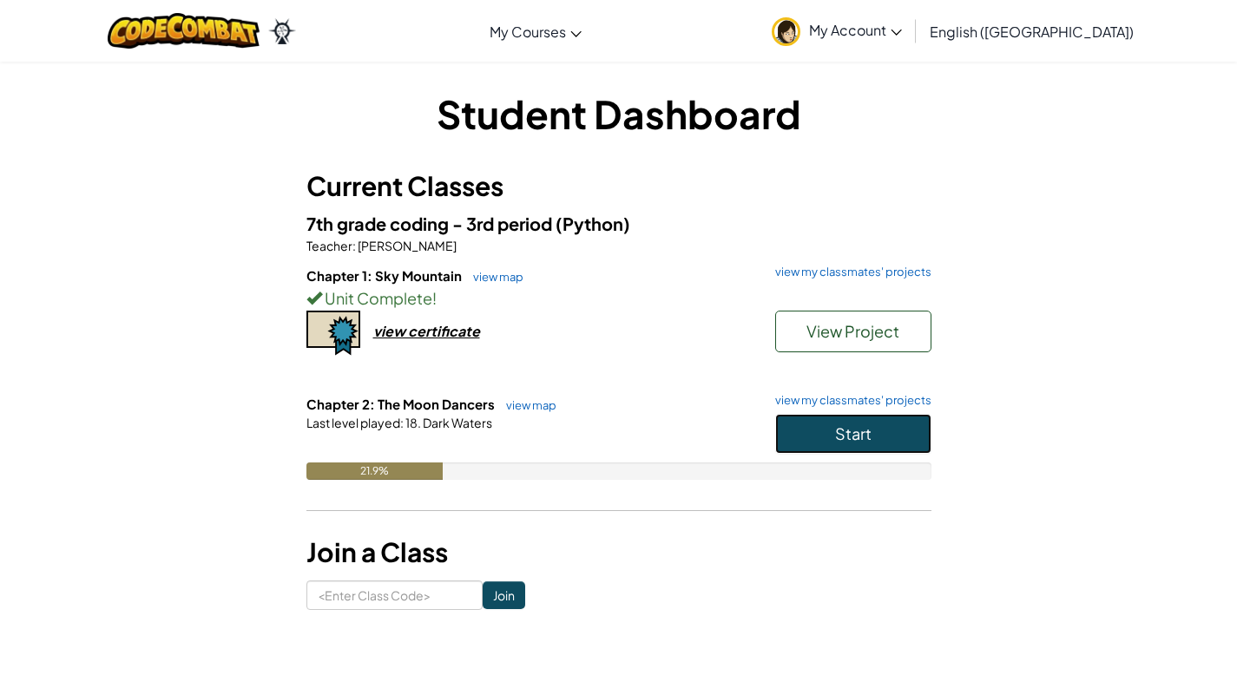
click at [871, 443] on button "Start" at bounding box center [853, 434] width 156 height 40
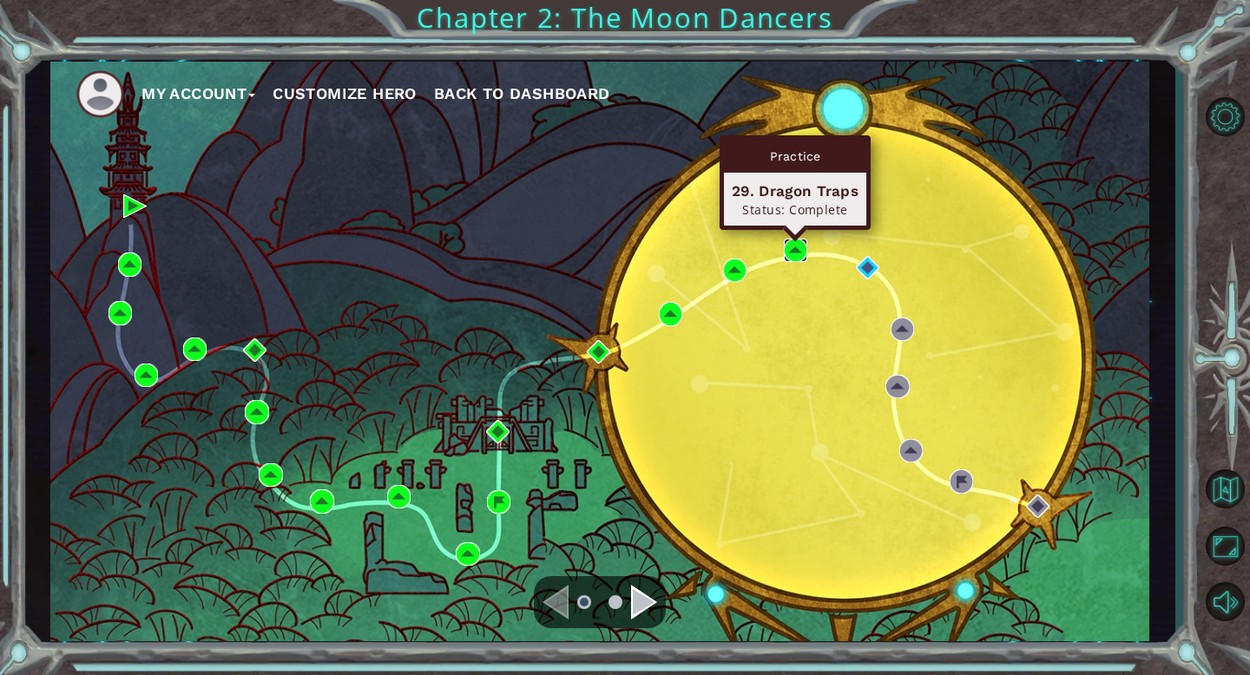
click at [801, 249] on img at bounding box center [795, 250] width 23 height 23
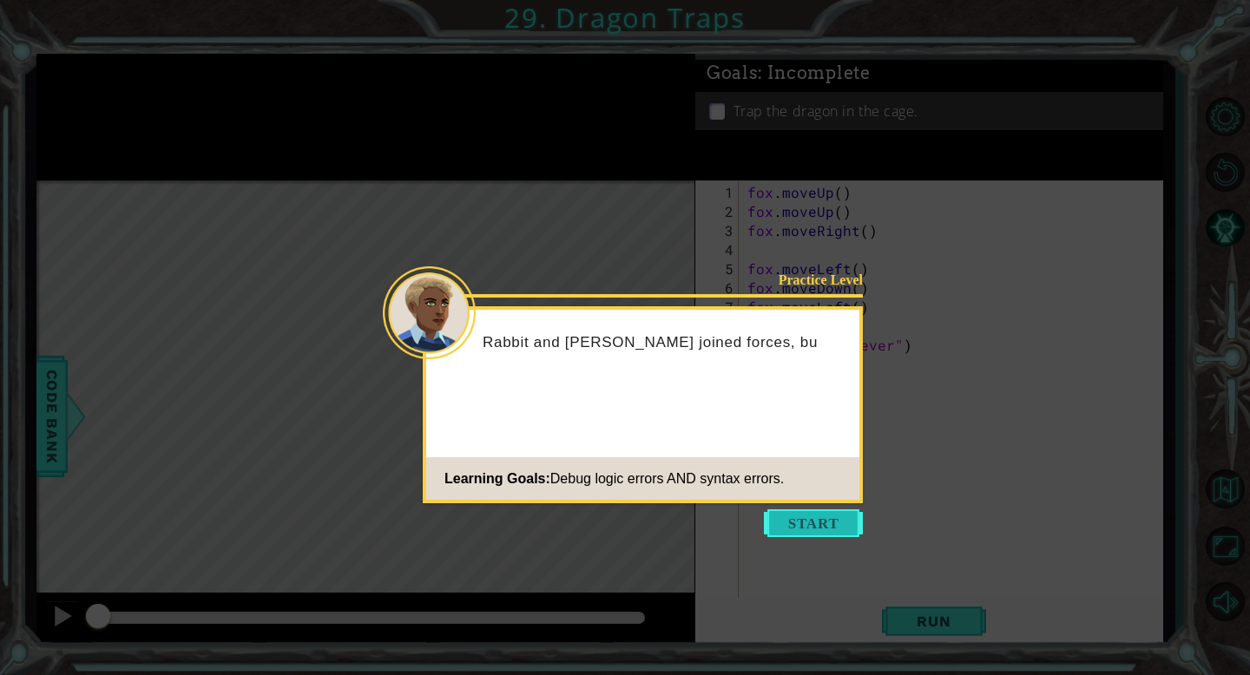
click at [833, 522] on button "Start" at bounding box center [813, 523] width 99 height 28
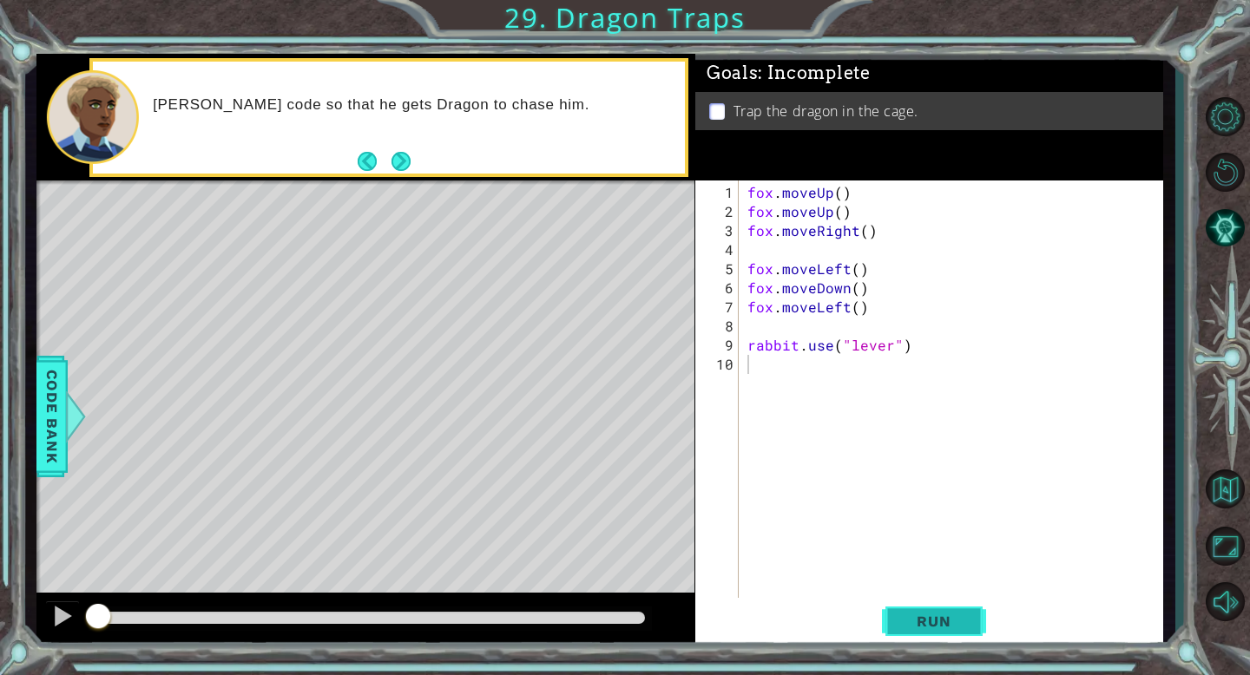
click at [934, 613] on span "Run" at bounding box center [933, 621] width 69 height 17
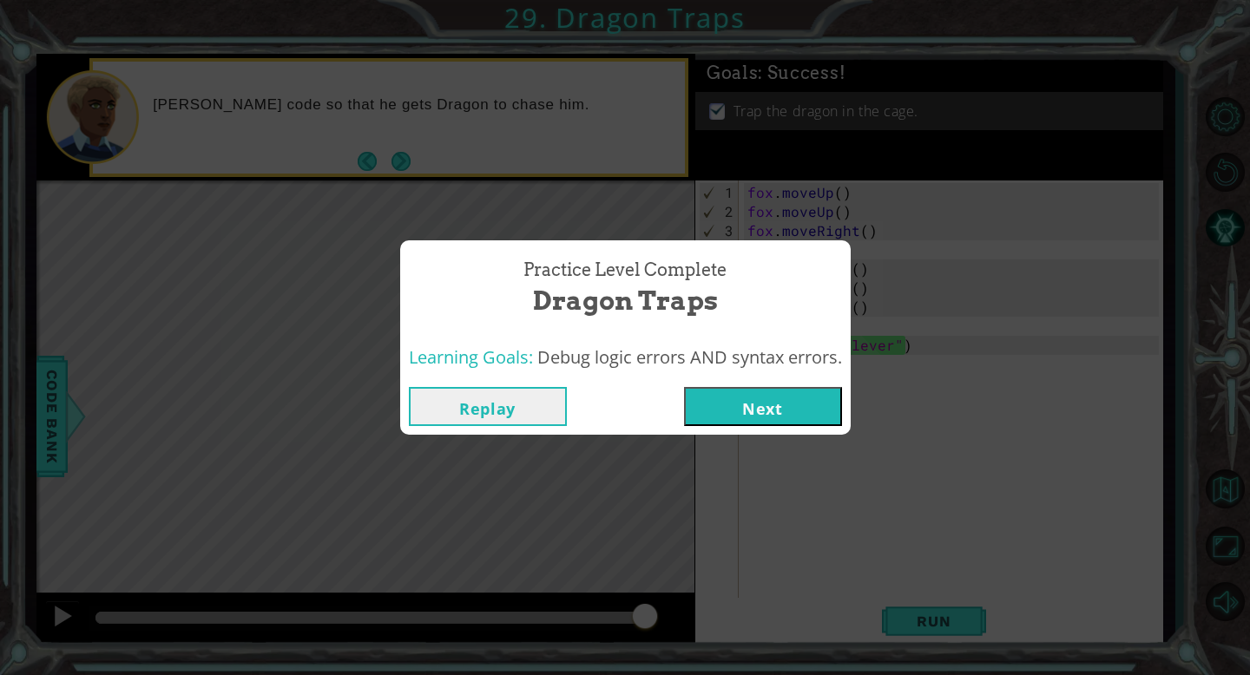
click at [787, 414] on button "Next" at bounding box center [763, 406] width 158 height 39
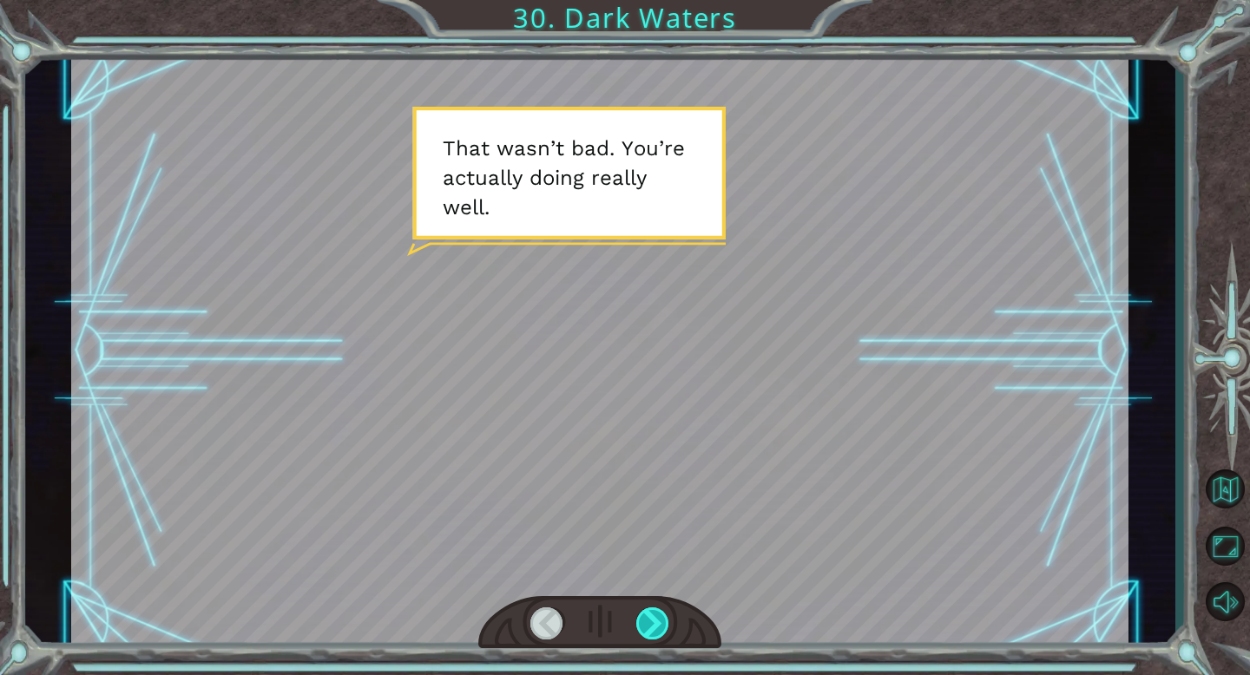
click at [660, 630] on div at bounding box center [653, 623] width 34 height 32
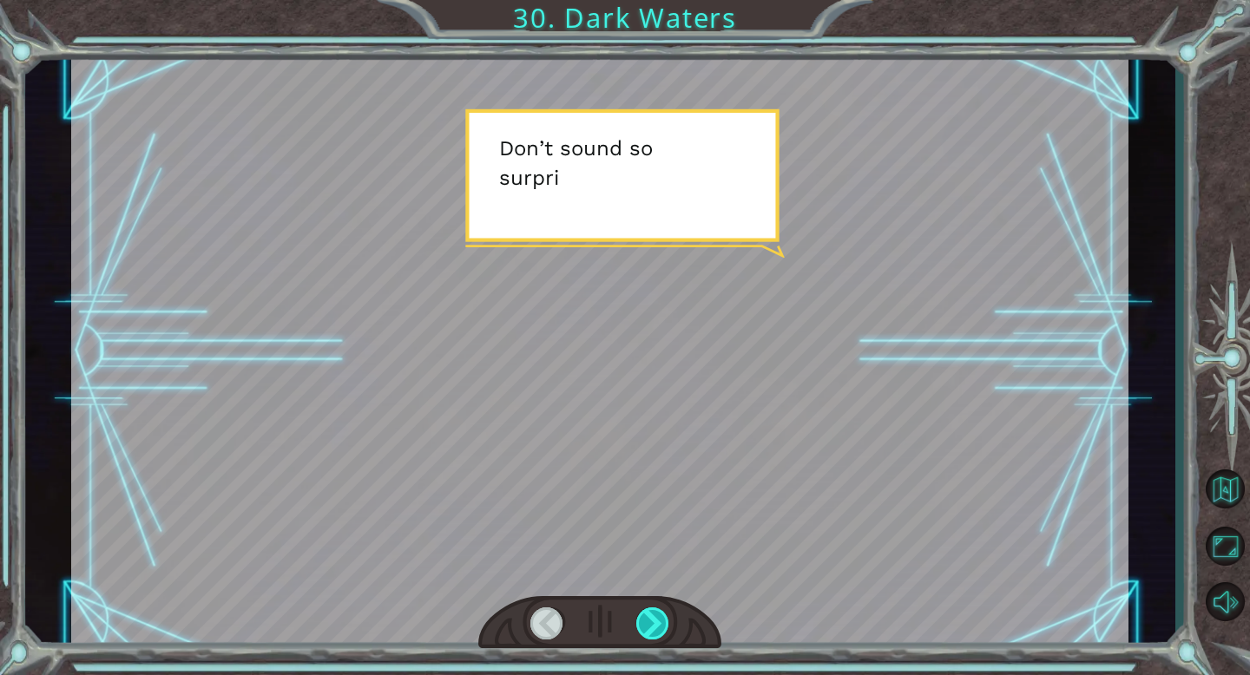
click at [659, 630] on div at bounding box center [653, 623] width 34 height 32
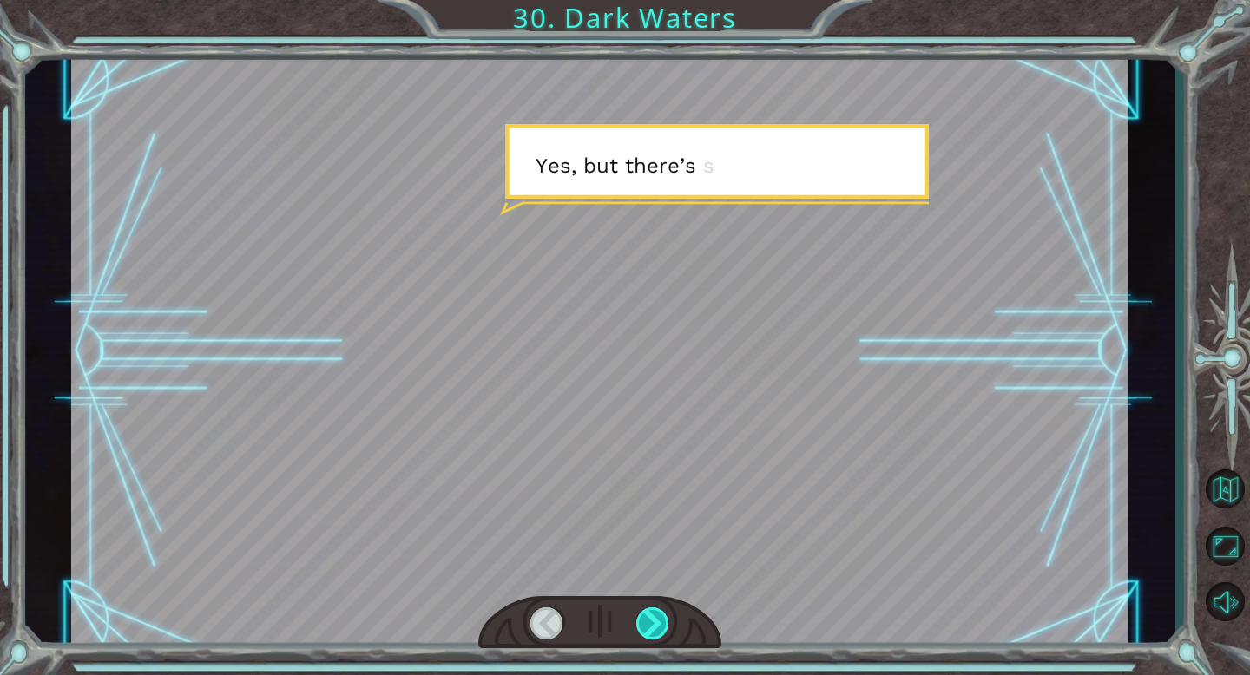
click at [659, 630] on div at bounding box center [653, 623] width 34 height 32
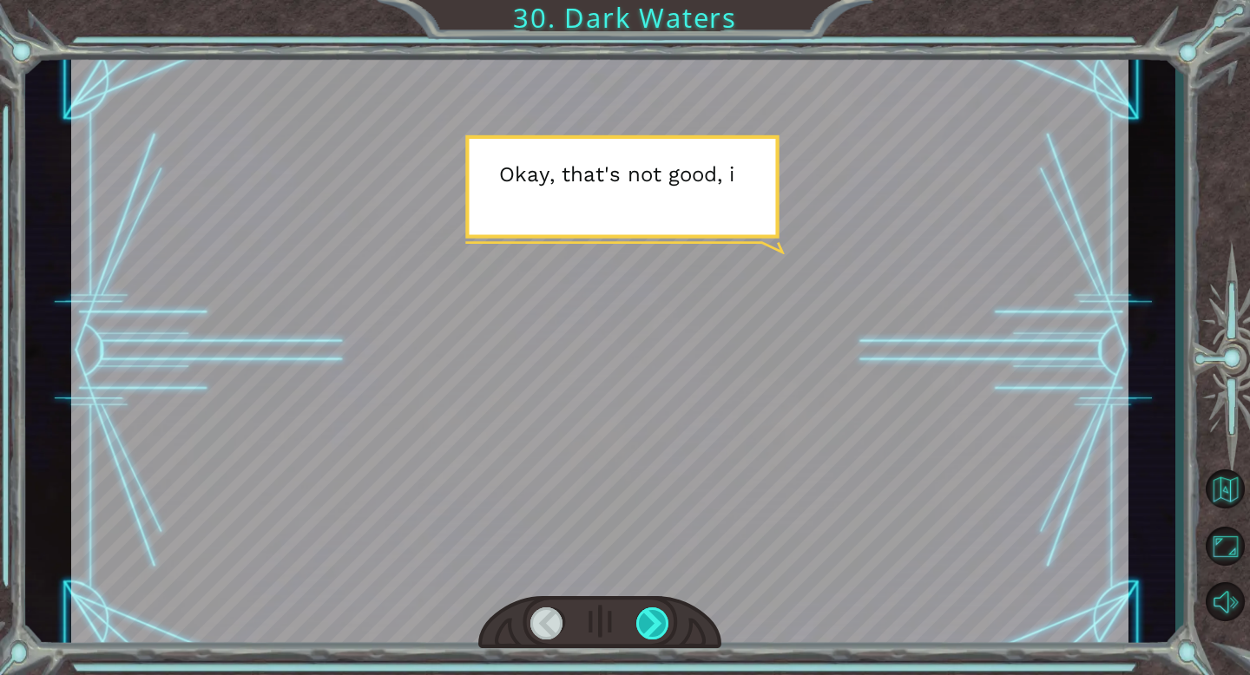
click at [659, 630] on div at bounding box center [653, 623] width 34 height 32
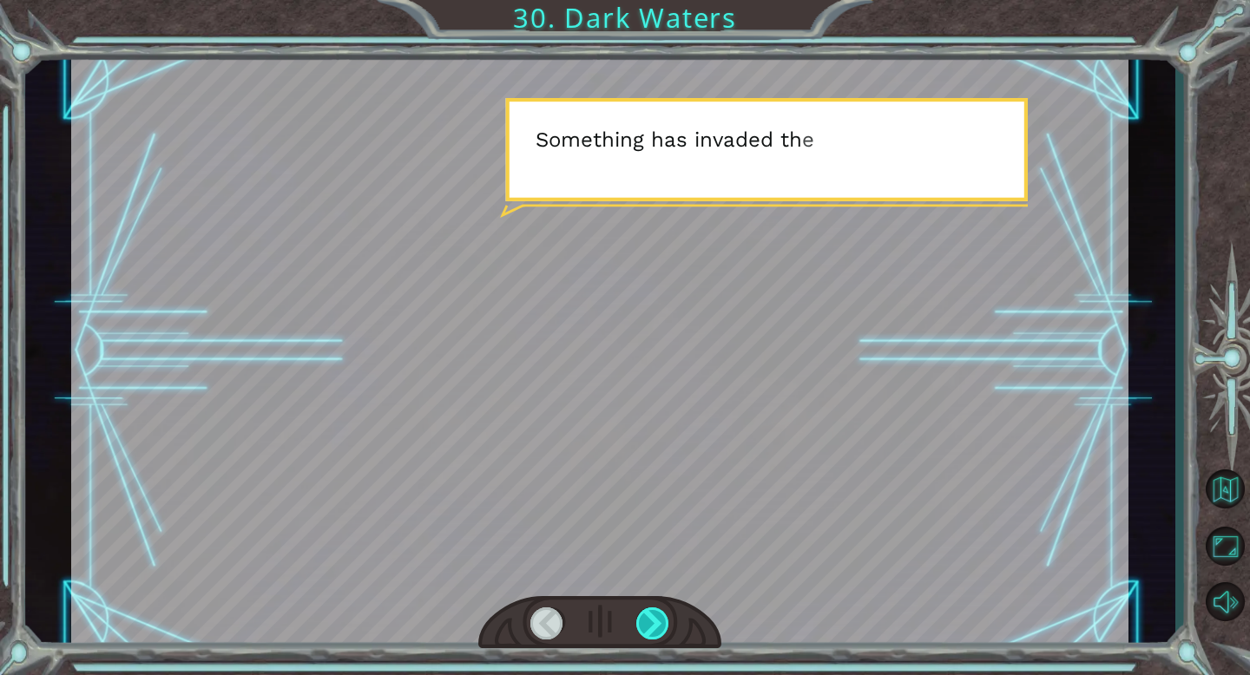
click at [659, 630] on div at bounding box center [653, 623] width 34 height 32
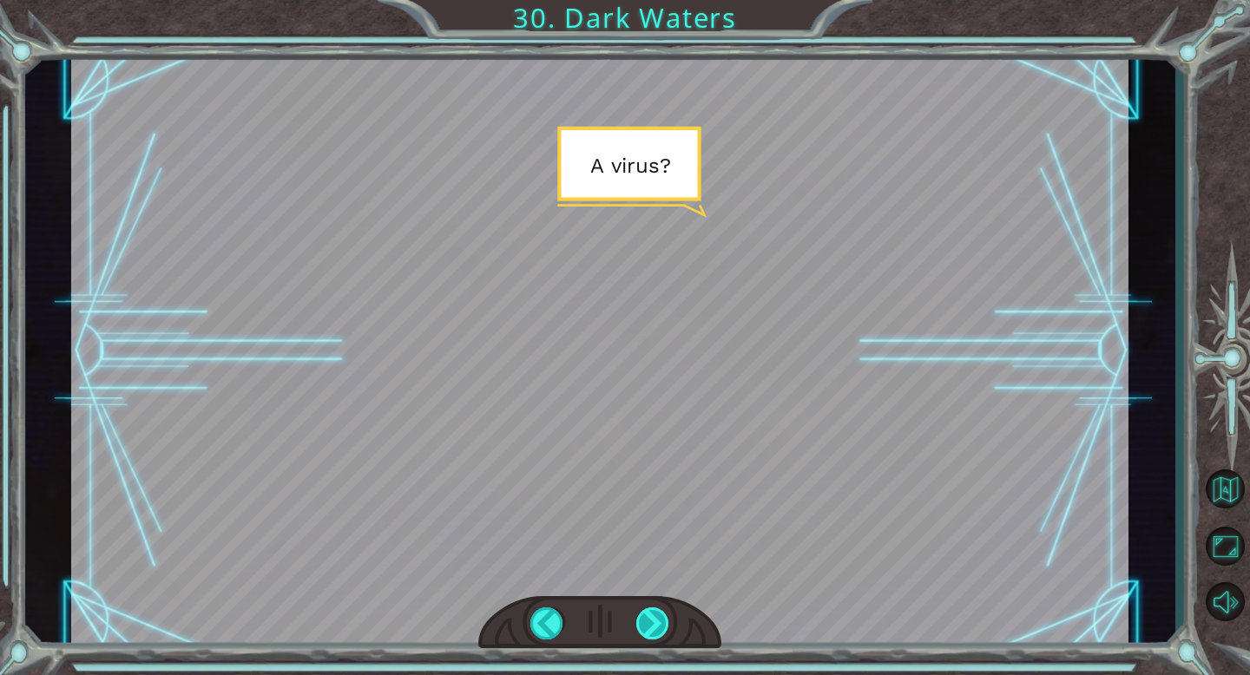
click at [659, 630] on div at bounding box center [653, 623] width 34 height 32
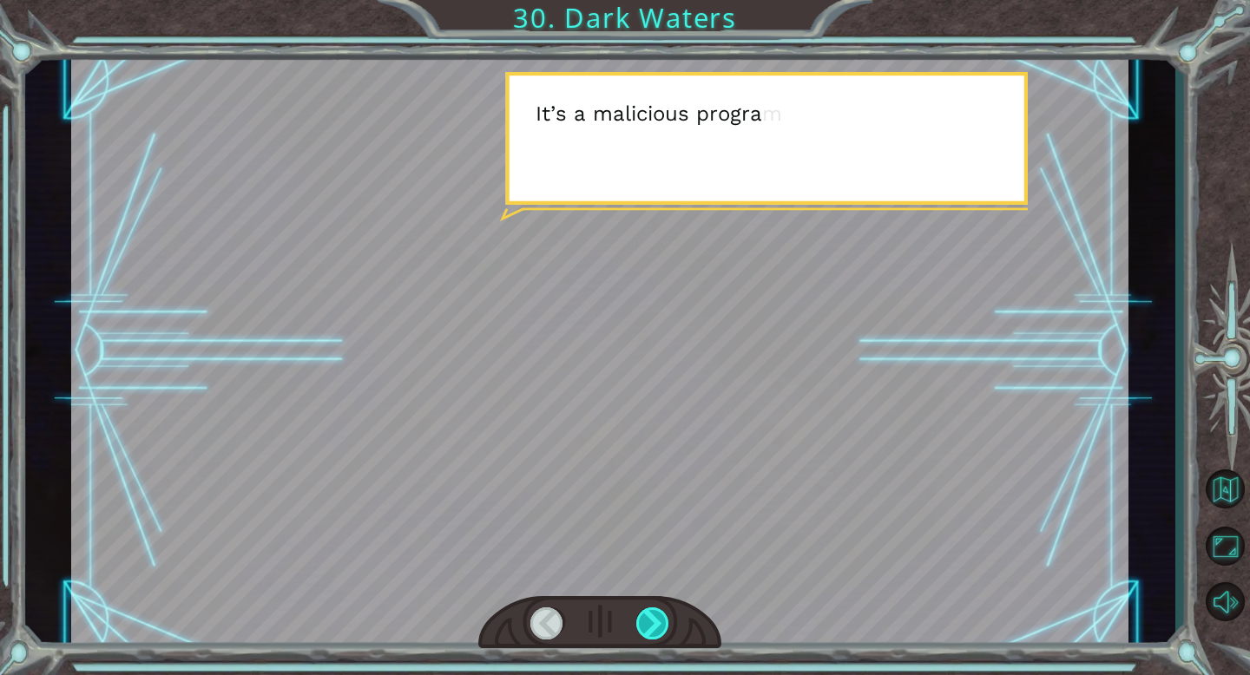
click at [659, 630] on div at bounding box center [653, 623] width 34 height 32
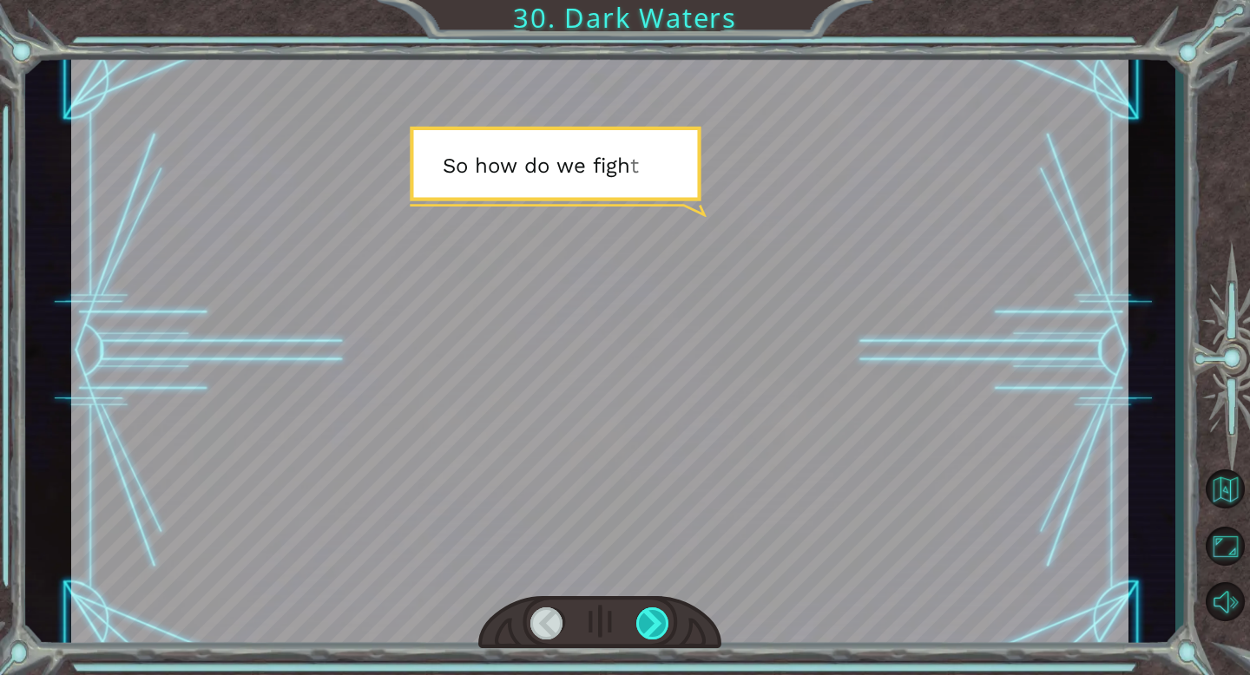
click at [659, 630] on div at bounding box center [653, 623] width 34 height 32
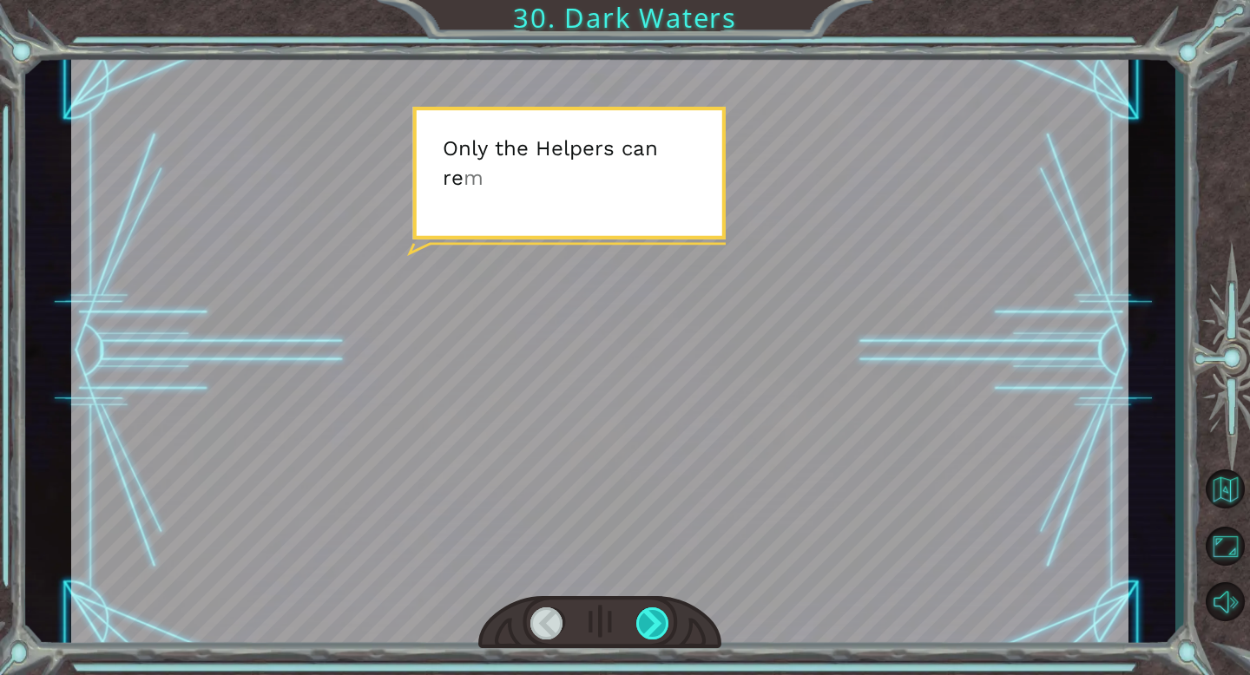
click at [659, 630] on div at bounding box center [653, 623] width 34 height 32
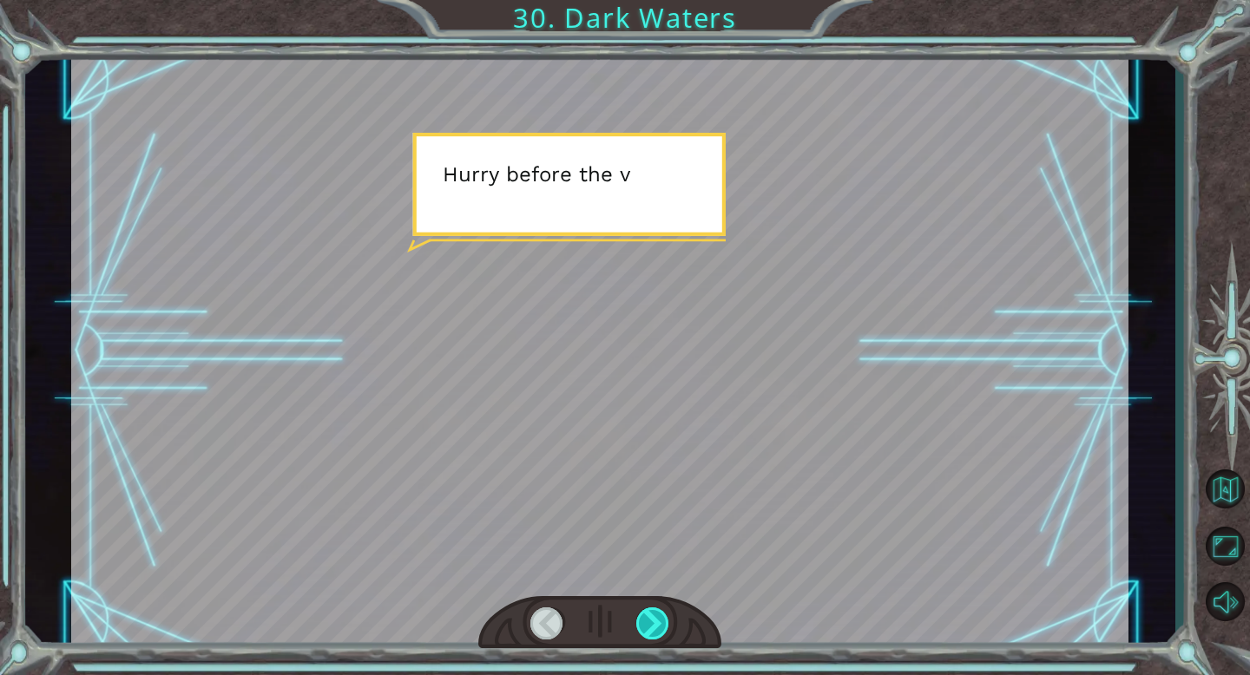
click at [659, 630] on div at bounding box center [653, 623] width 34 height 32
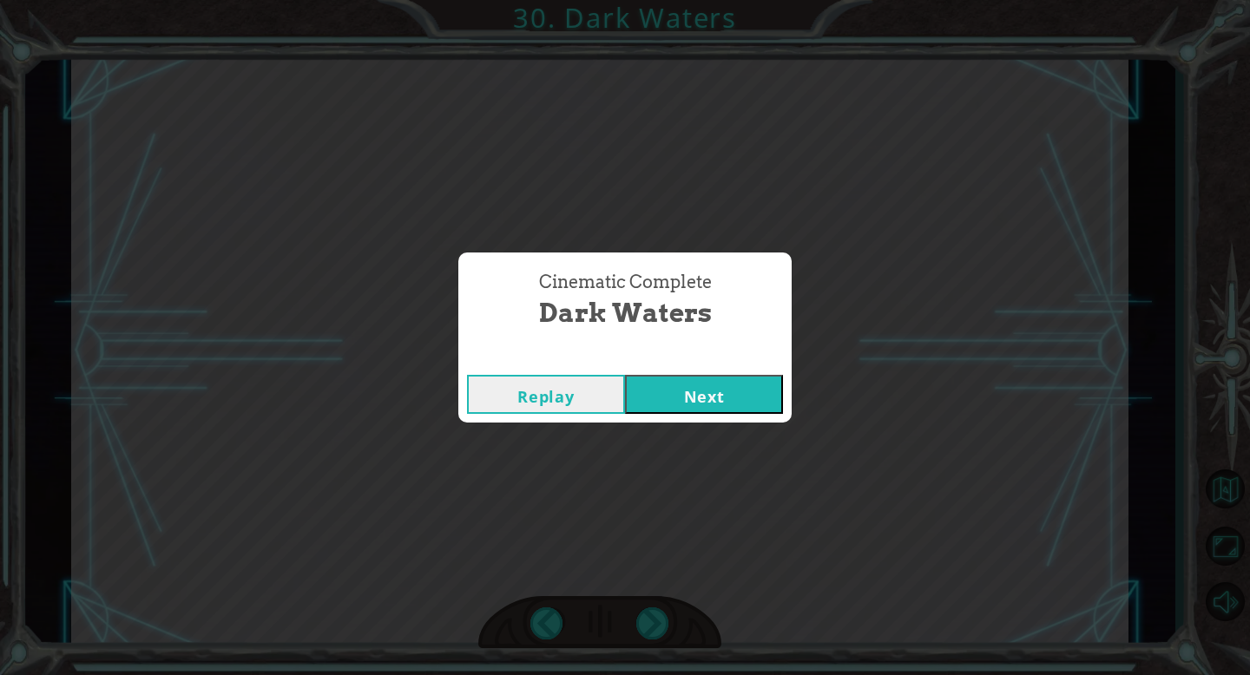
click at [712, 395] on button "Next" at bounding box center [704, 394] width 158 height 39
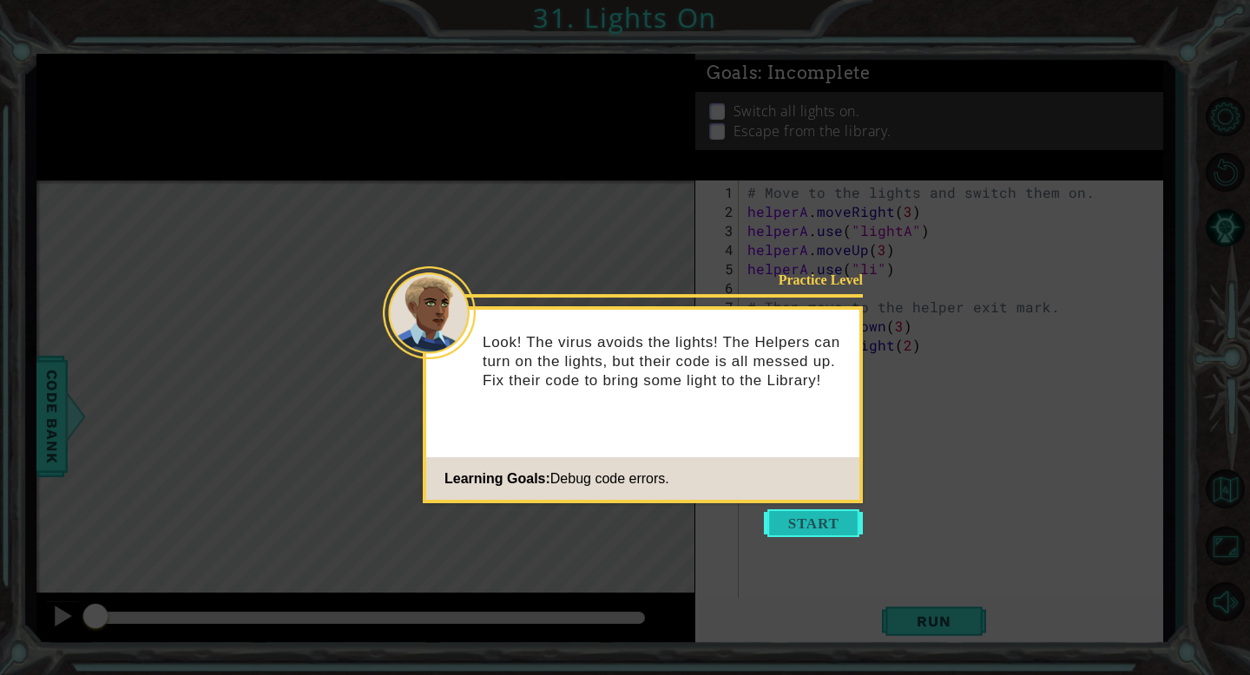
click at [810, 524] on button "Start" at bounding box center [813, 523] width 99 height 28
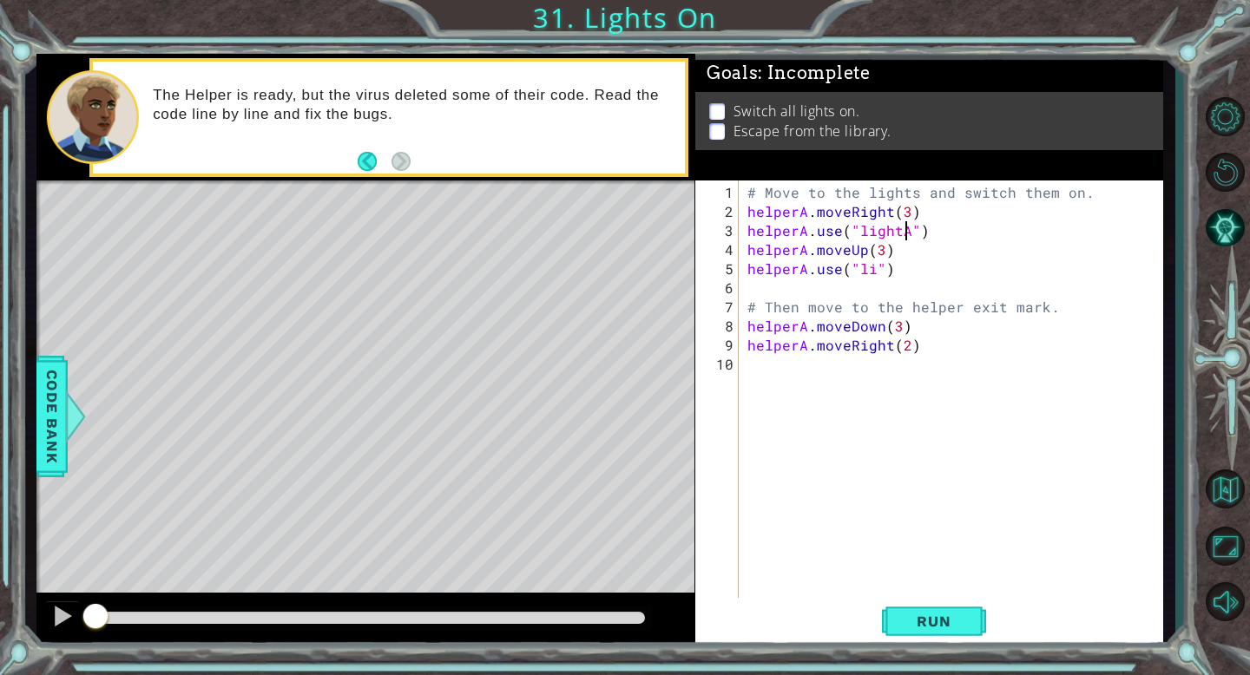
click at [905, 231] on div "# Move to the lights and switch them on. helperA . moveRight ( 3 ) helperA . us…" at bounding box center [955, 421] width 423 height 477
type textarea "helperA.use("light")"
click at [939, 630] on button "Run" at bounding box center [934, 621] width 104 height 47
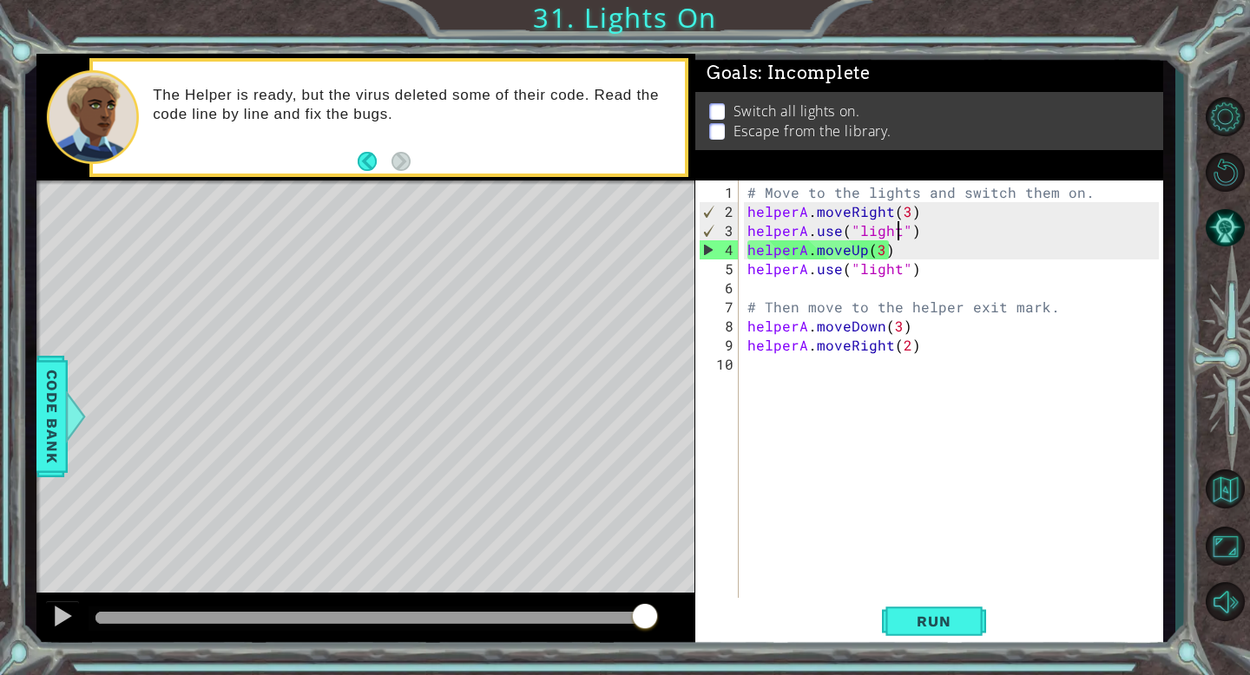
click at [897, 233] on div "# Move to the lights and switch them on. helperA . moveRight ( 3 ) helperA . us…" at bounding box center [955, 421] width 423 height 477
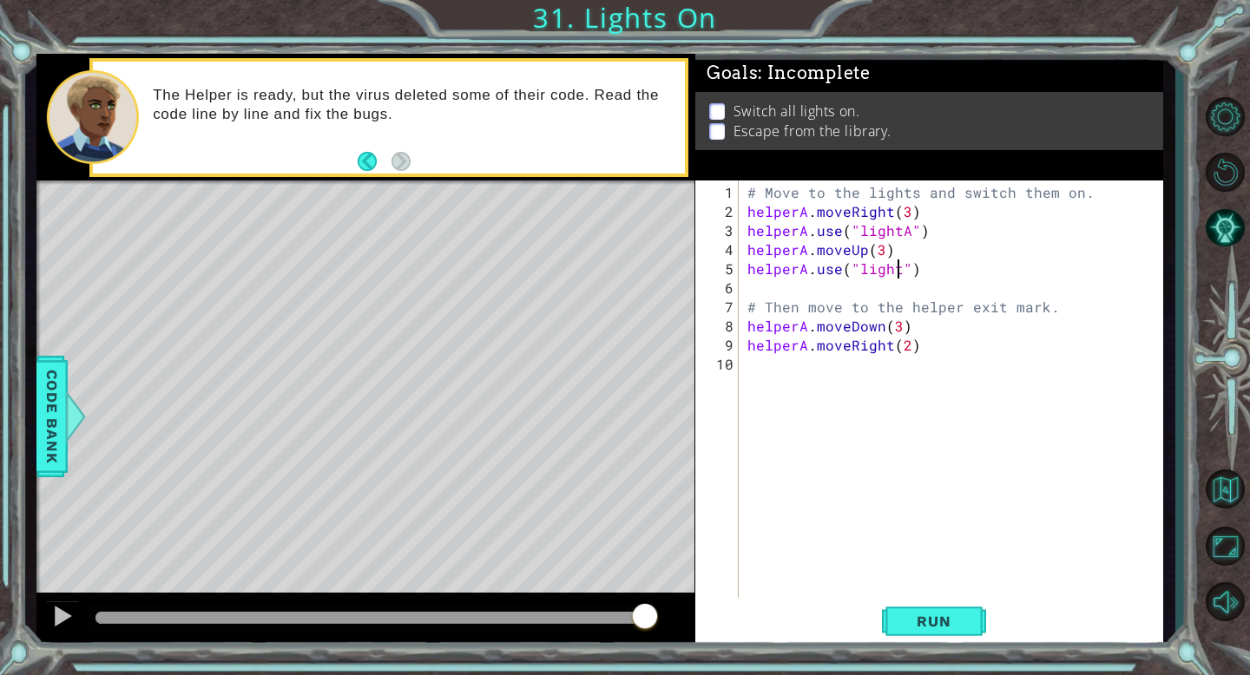
scroll to position [0, 10]
click at [931, 627] on span "Run" at bounding box center [933, 621] width 69 height 17
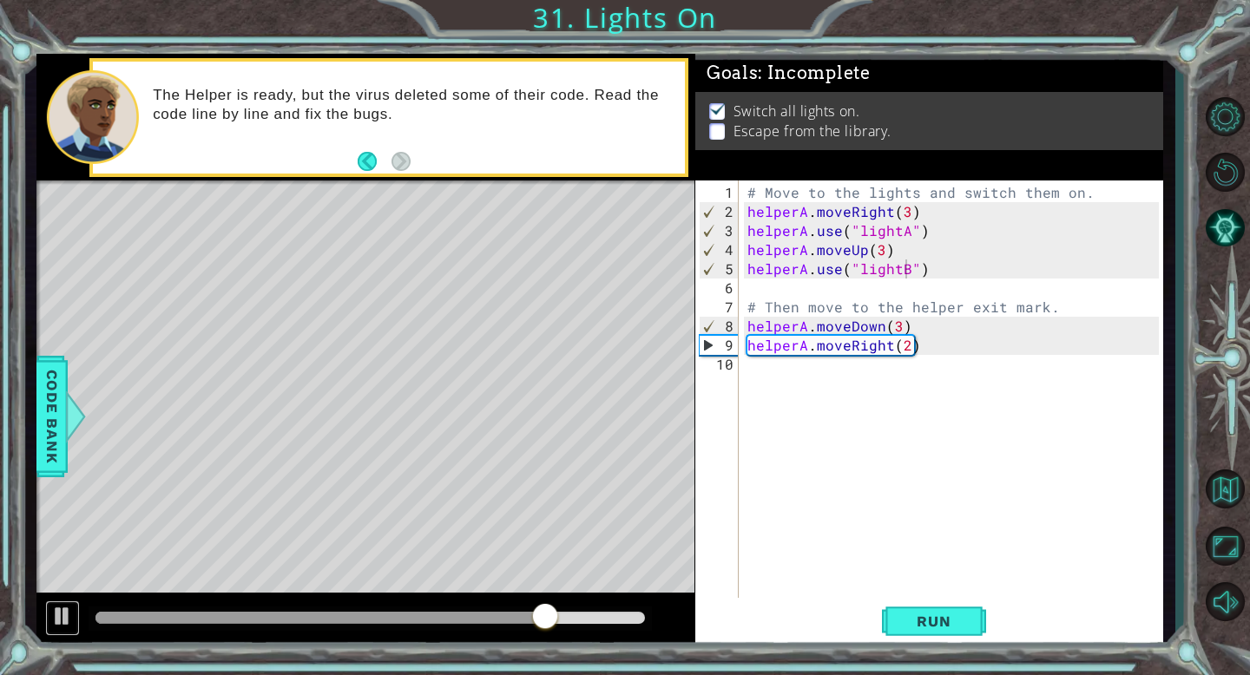
drag, startPoint x: 56, startPoint y: 611, endPoint x: 115, endPoint y: 624, distance: 60.4
click at [58, 612] on div at bounding box center [62, 616] width 23 height 23
click at [106, 613] on div at bounding box center [320, 618] width 450 height 12
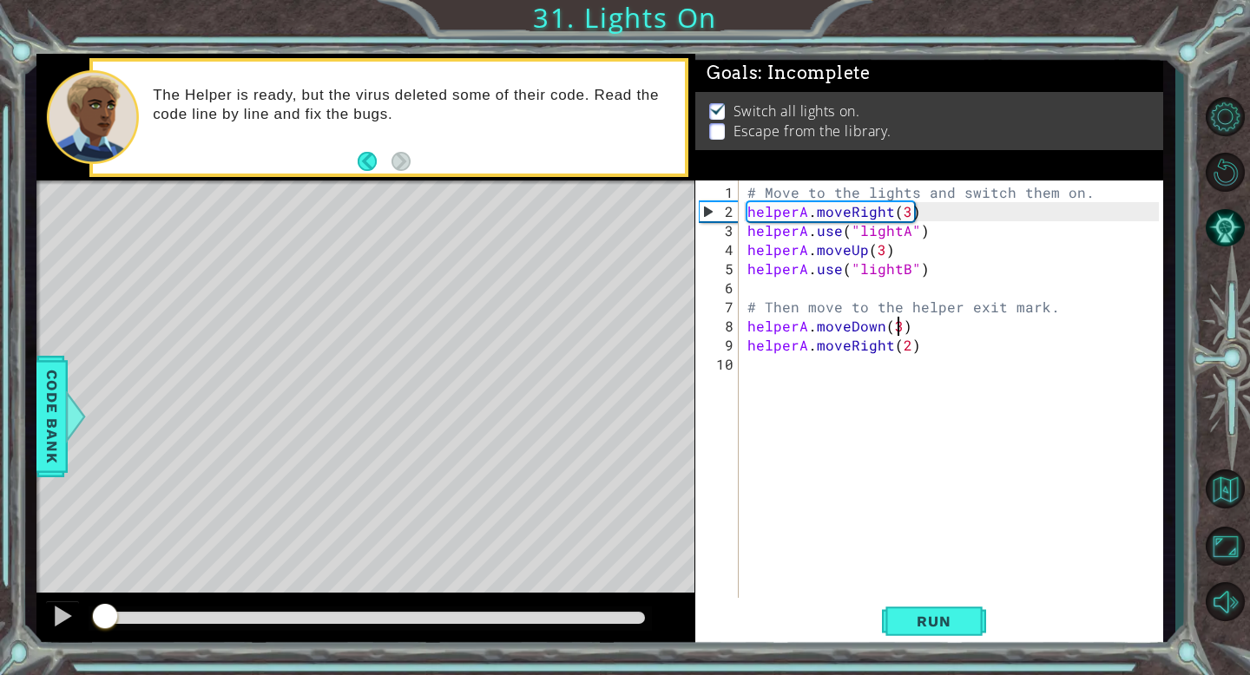
click at [901, 329] on div "# Move to the lights and switch them on. helperA . moveRight ( 3 ) helperA . us…" at bounding box center [955, 421] width 423 height 477
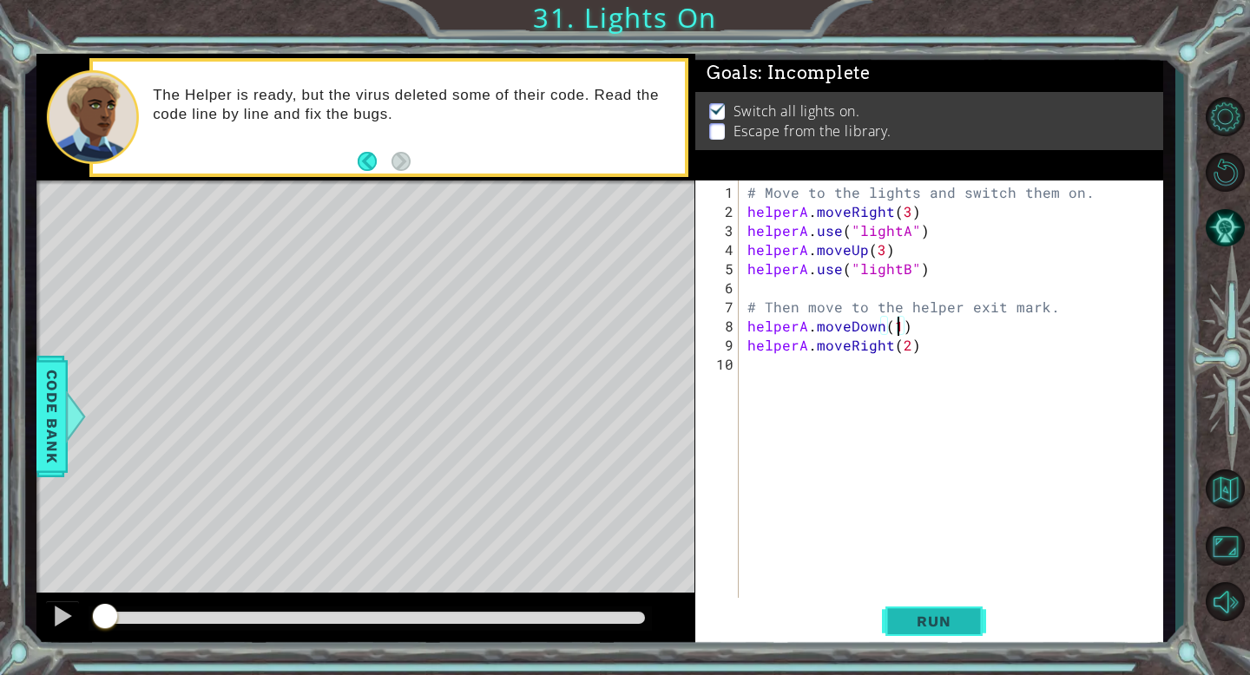
type textarea "helperA.moveDown(1)"
click at [973, 627] on button "Run" at bounding box center [934, 621] width 104 height 47
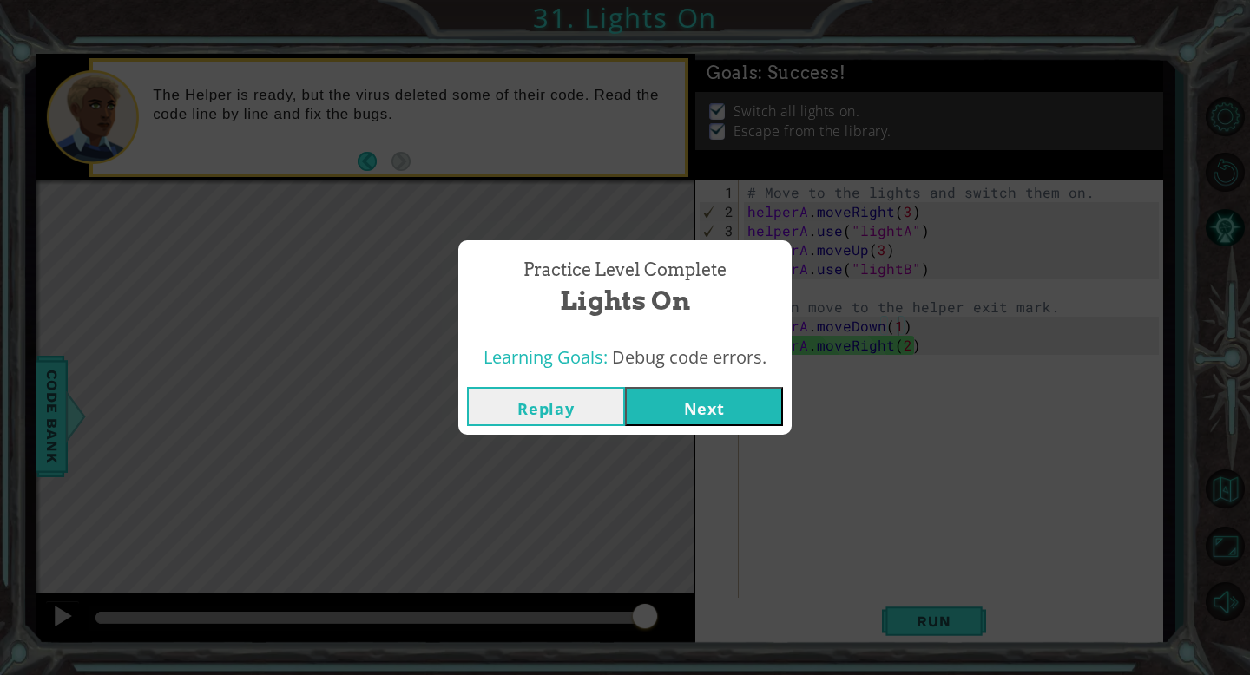
click at [713, 411] on button "Next" at bounding box center [704, 406] width 158 height 39
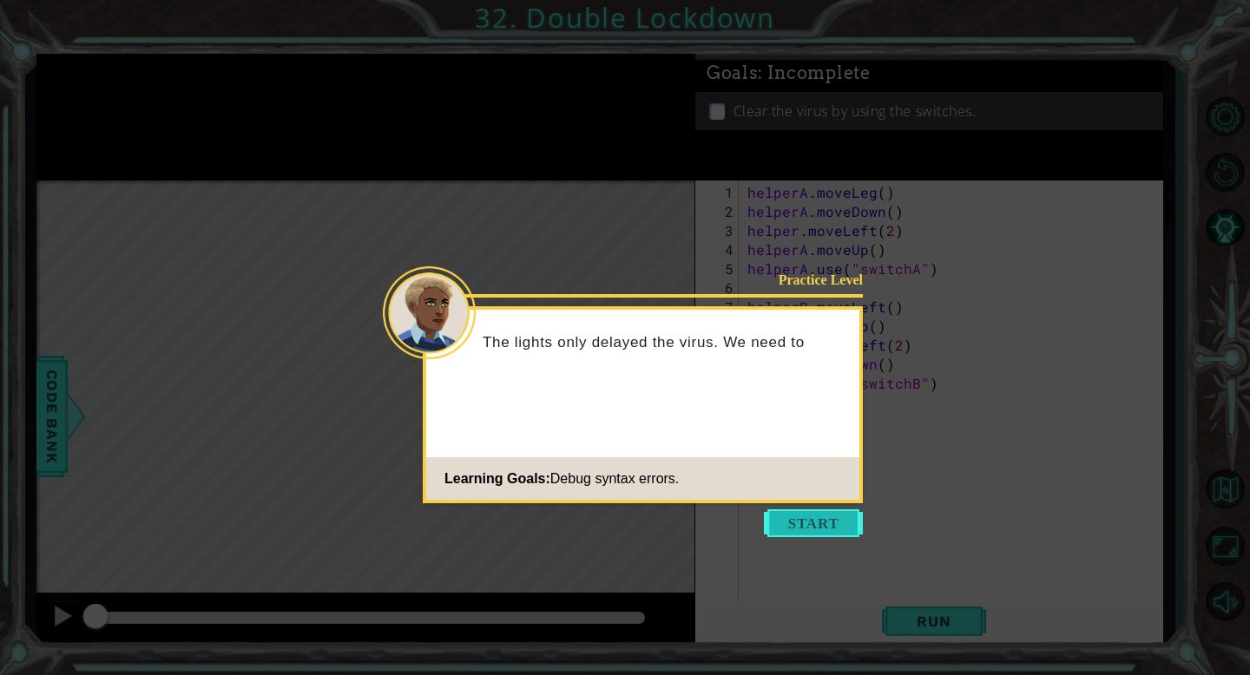
click at [788, 527] on button "Start" at bounding box center [813, 523] width 99 height 28
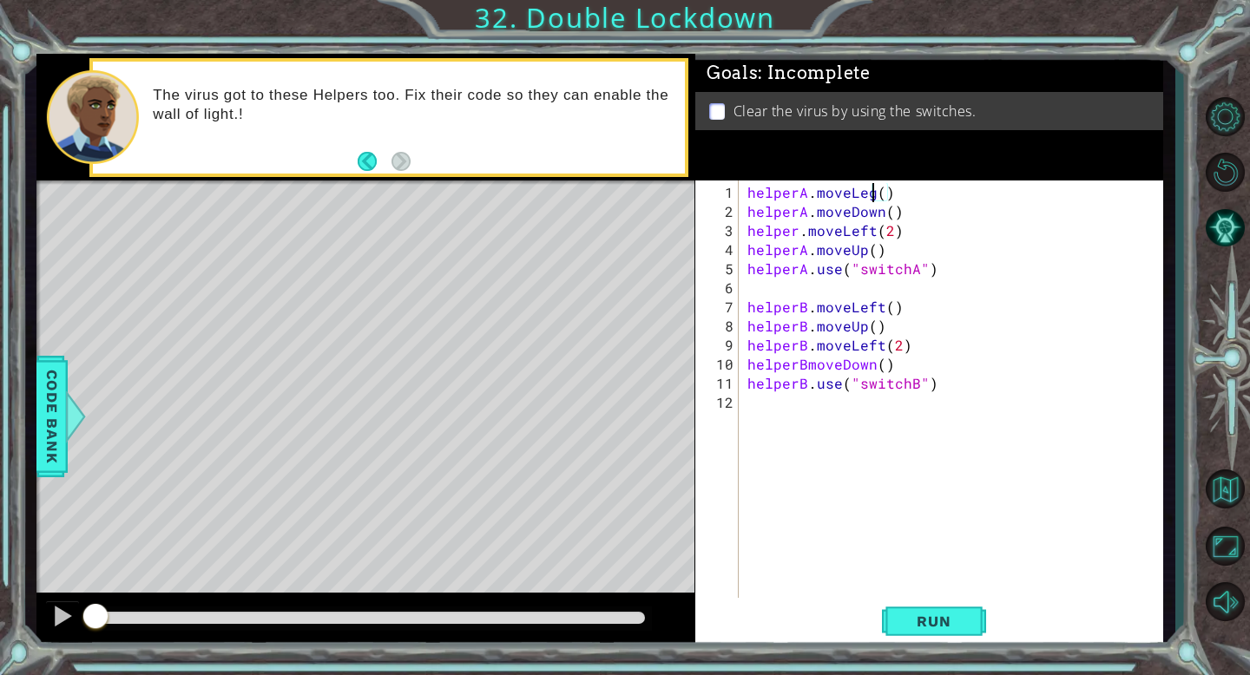
click at [874, 190] on div "helperA . moveLeg ( ) helperA . moveDown ( ) helper . moveLeft ( 2 ) helperA . …" at bounding box center [955, 421] width 423 height 477
click at [965, 623] on span "Run" at bounding box center [933, 621] width 69 height 17
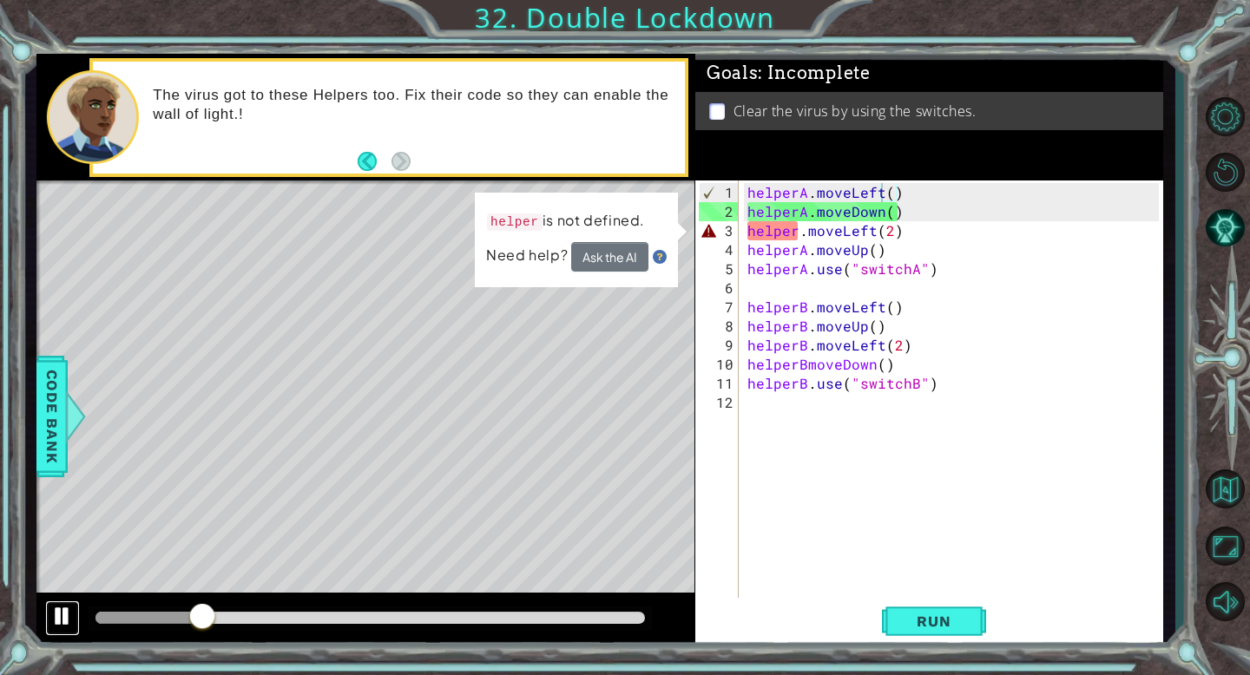
click at [61, 624] on div at bounding box center [62, 616] width 23 height 23
drag, startPoint x: 201, startPoint y: 617, endPoint x: 149, endPoint y: 621, distance: 52.2
click at [149, 621] on div at bounding box center [147, 617] width 31 height 31
click at [796, 236] on div "helperA . moveLeft ( ) helperA . moveDown ( ) helper . moveLeft ( 2 ) helperA .…" at bounding box center [955, 421] width 423 height 477
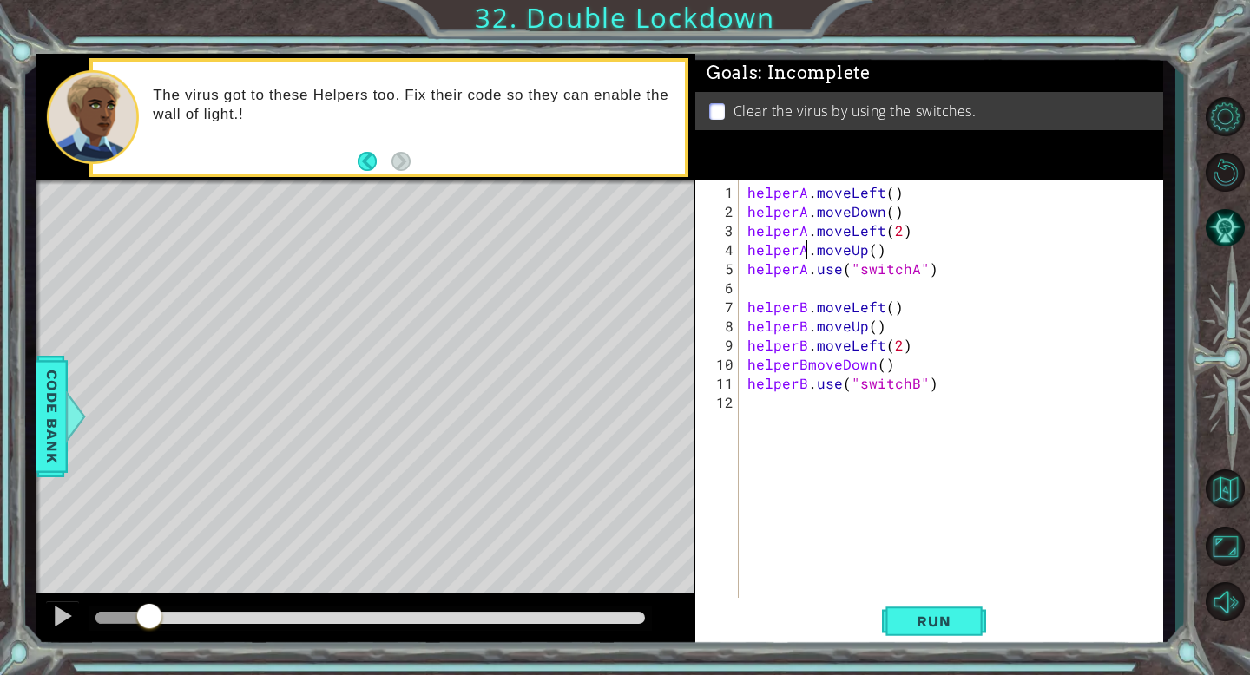
type textarea "helperA.use("switchA")"
click at [939, 635] on button "Run" at bounding box center [934, 621] width 104 height 47
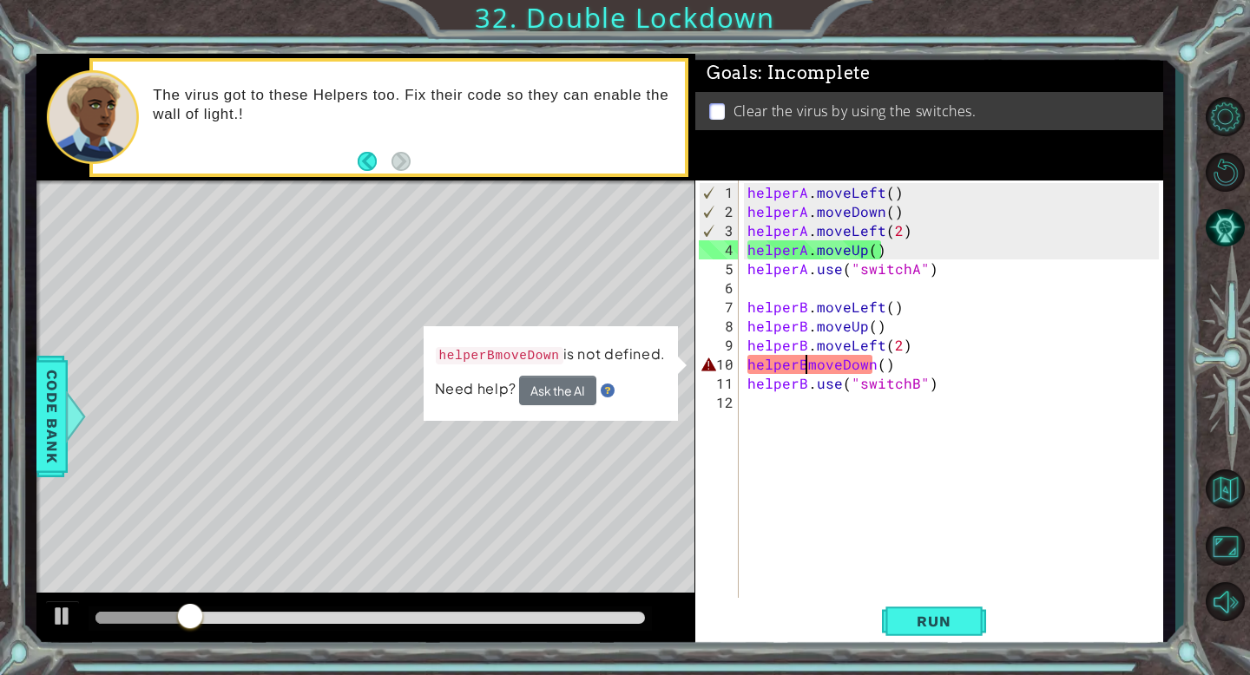
click at [809, 365] on div "helperA . moveLeft ( ) helperA . moveDown ( ) helperA . moveLeft ( 2 ) helperA …" at bounding box center [955, 421] width 423 height 477
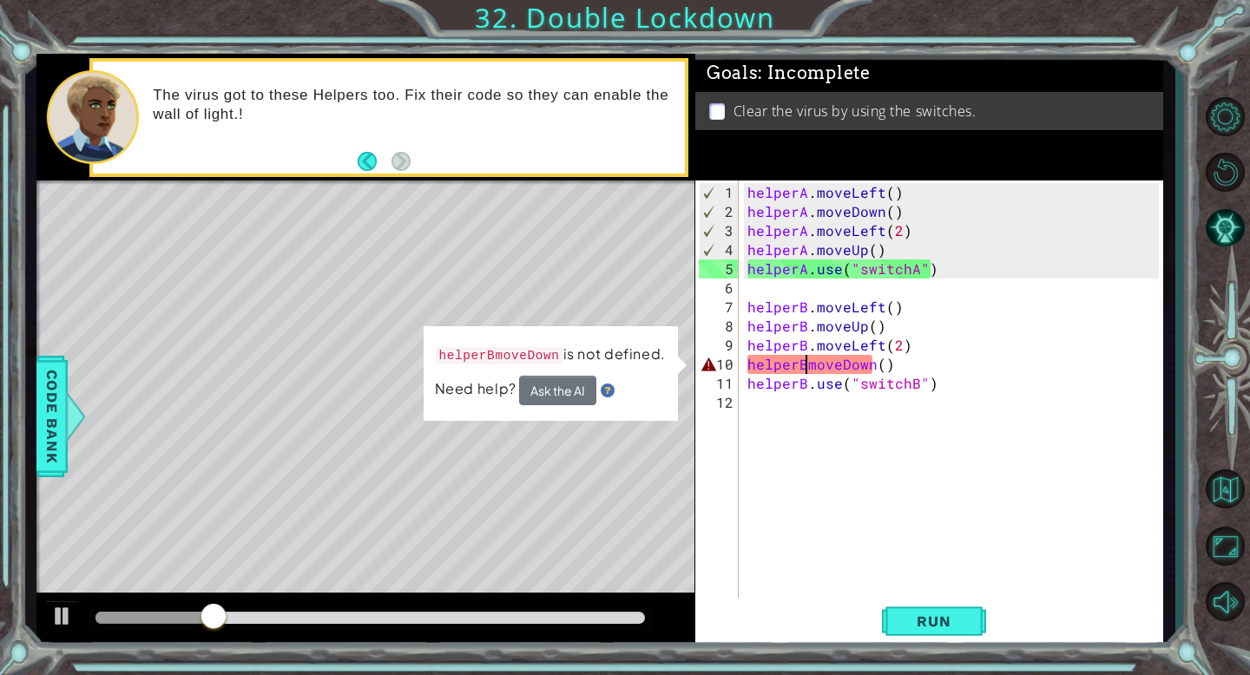
scroll to position [0, 3]
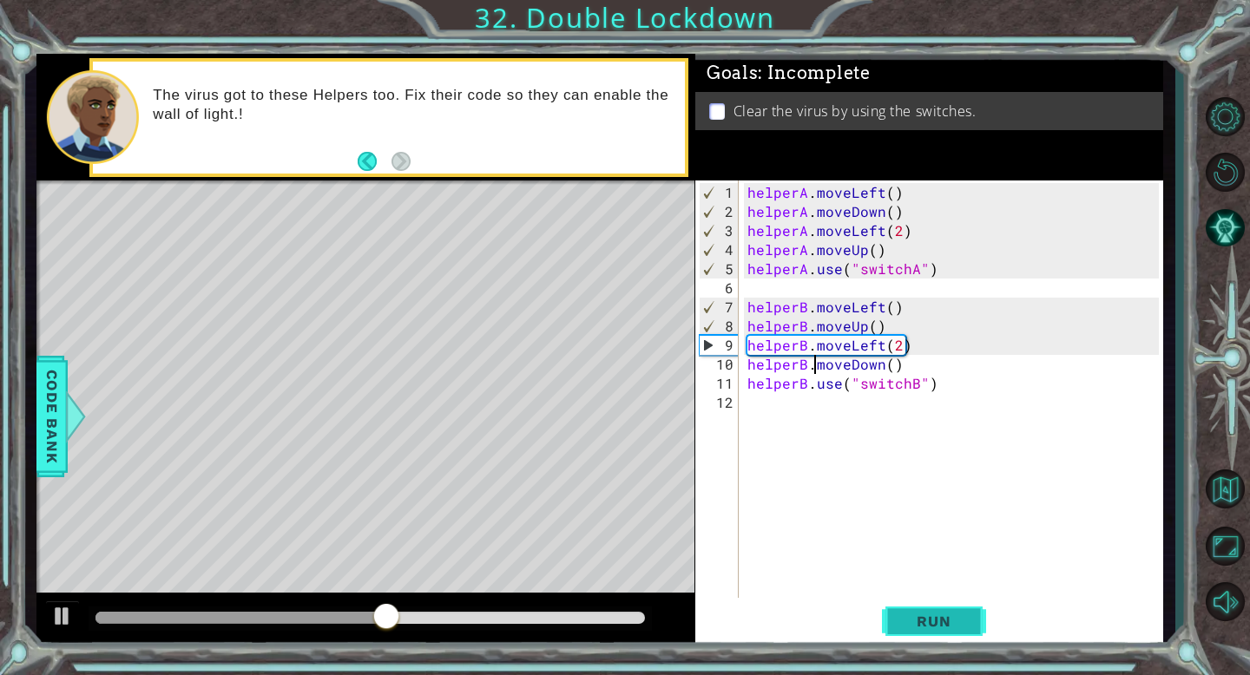
type textarea "helperB.moveDown()"
click at [932, 609] on button "Run" at bounding box center [934, 621] width 104 height 47
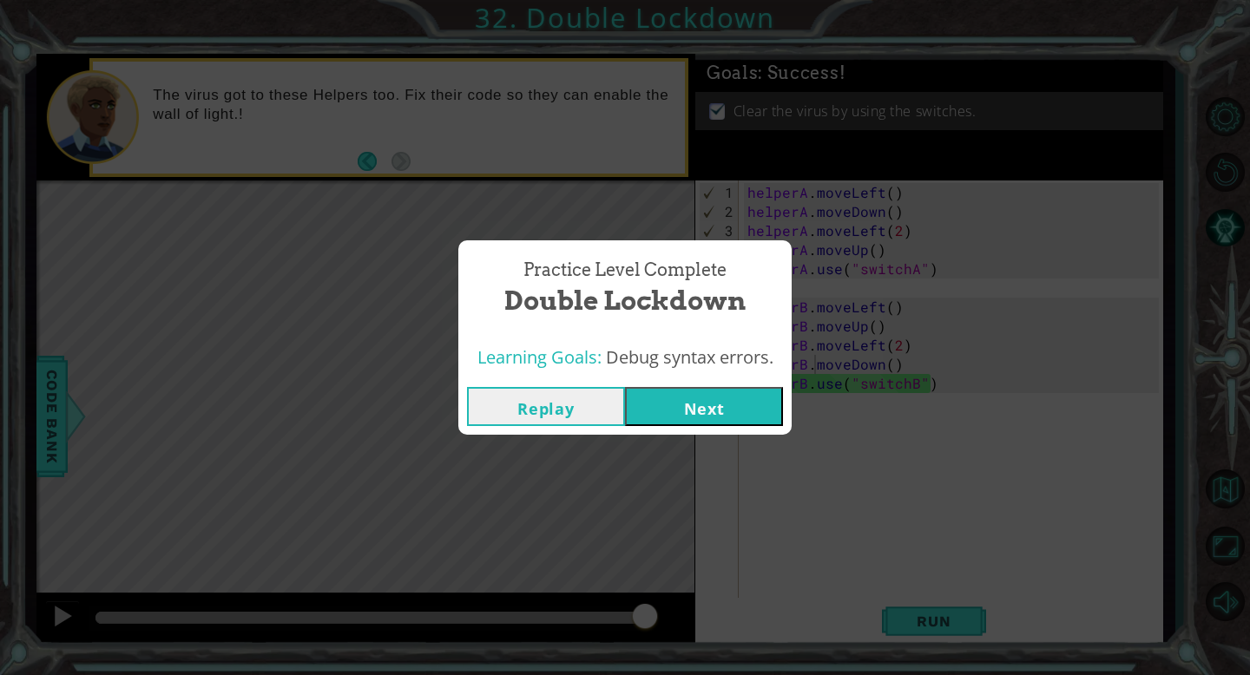
click at [699, 411] on button "Next" at bounding box center [704, 406] width 158 height 39
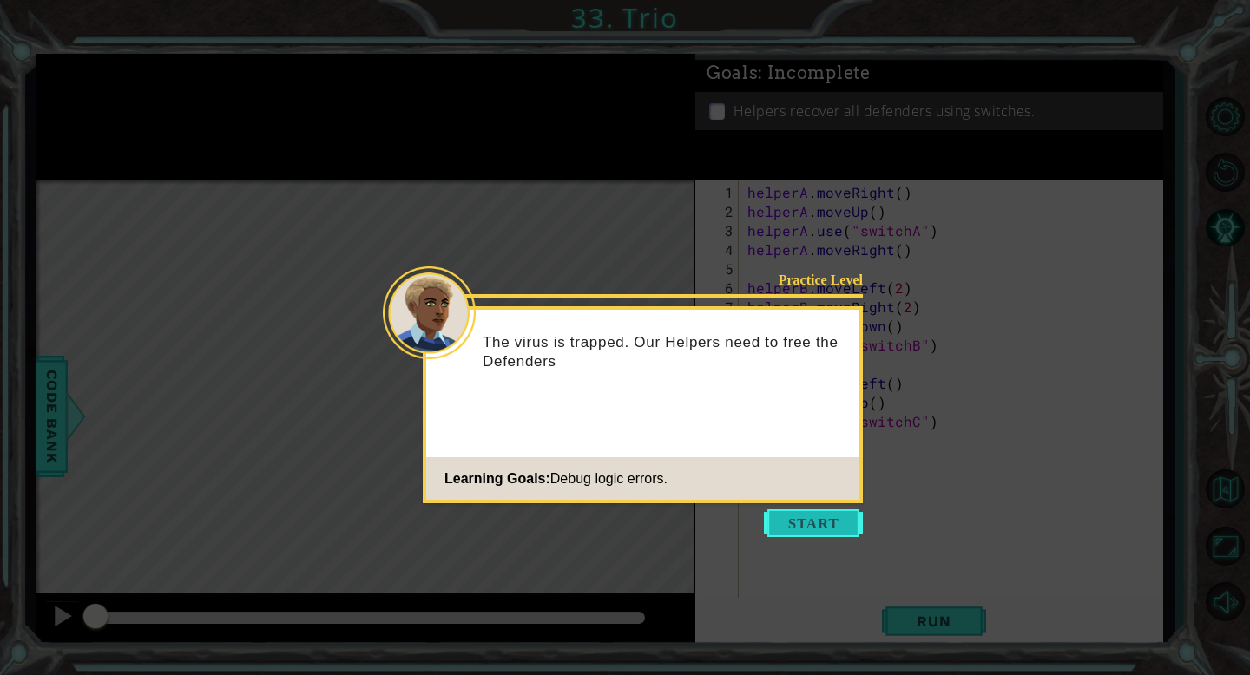
click at [811, 522] on button "Start" at bounding box center [813, 523] width 99 height 28
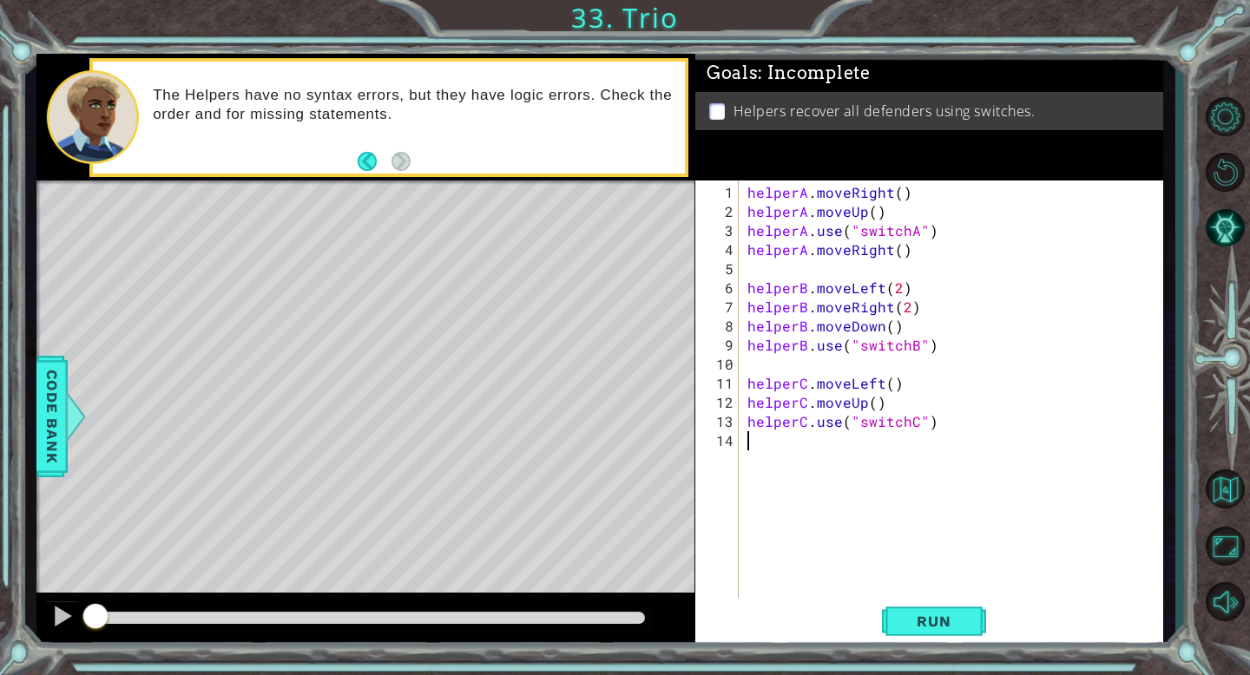
click at [893, 209] on div "helperA . moveRight ( ) helperA . moveUp ( ) helperA . use ( "switchA" ) helper…" at bounding box center [955, 421] width 423 height 477
type textarea "helperA.moveUp()"
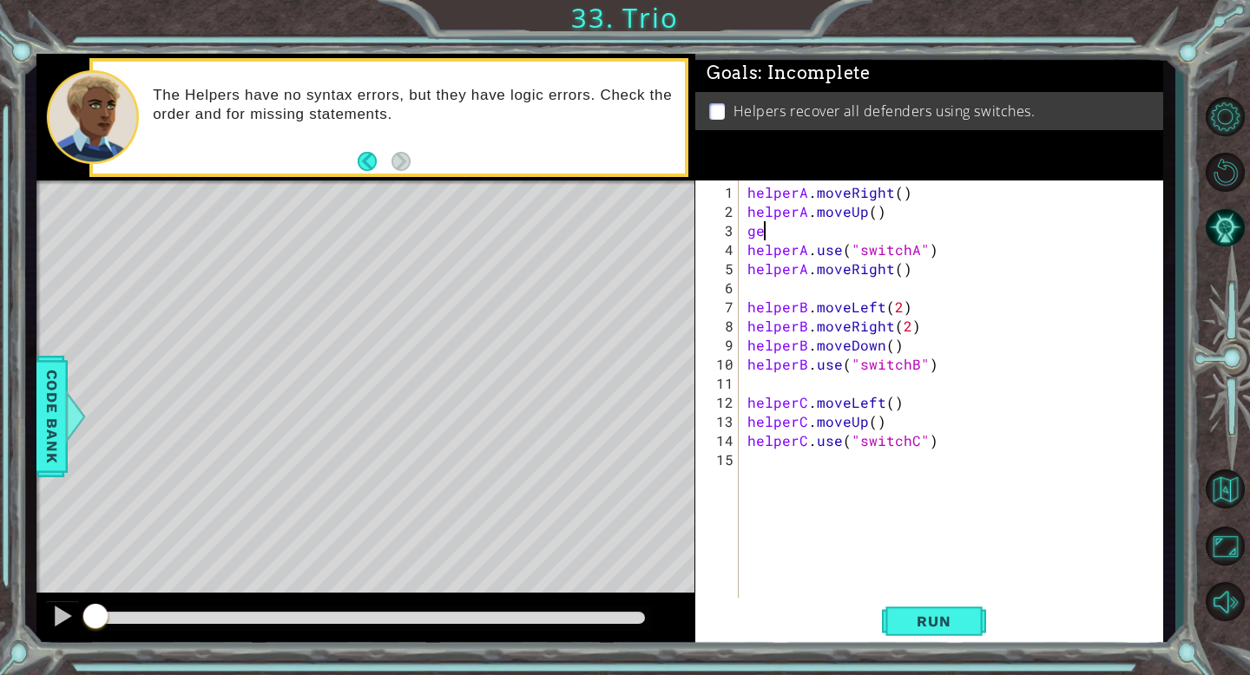
type textarea "g"
type textarea "helperA.moveRight()"
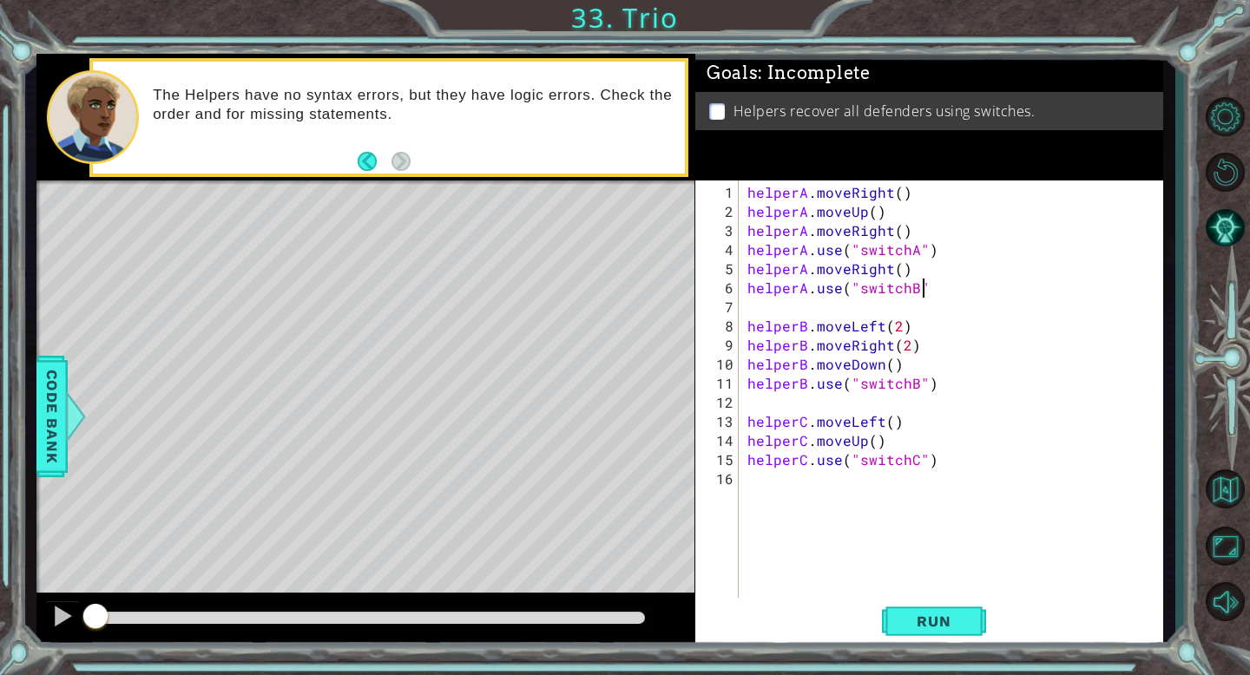
scroll to position [0, 10]
type textarea "helperA.use("switchB")"
click at [946, 629] on span "Run" at bounding box center [933, 621] width 69 height 17
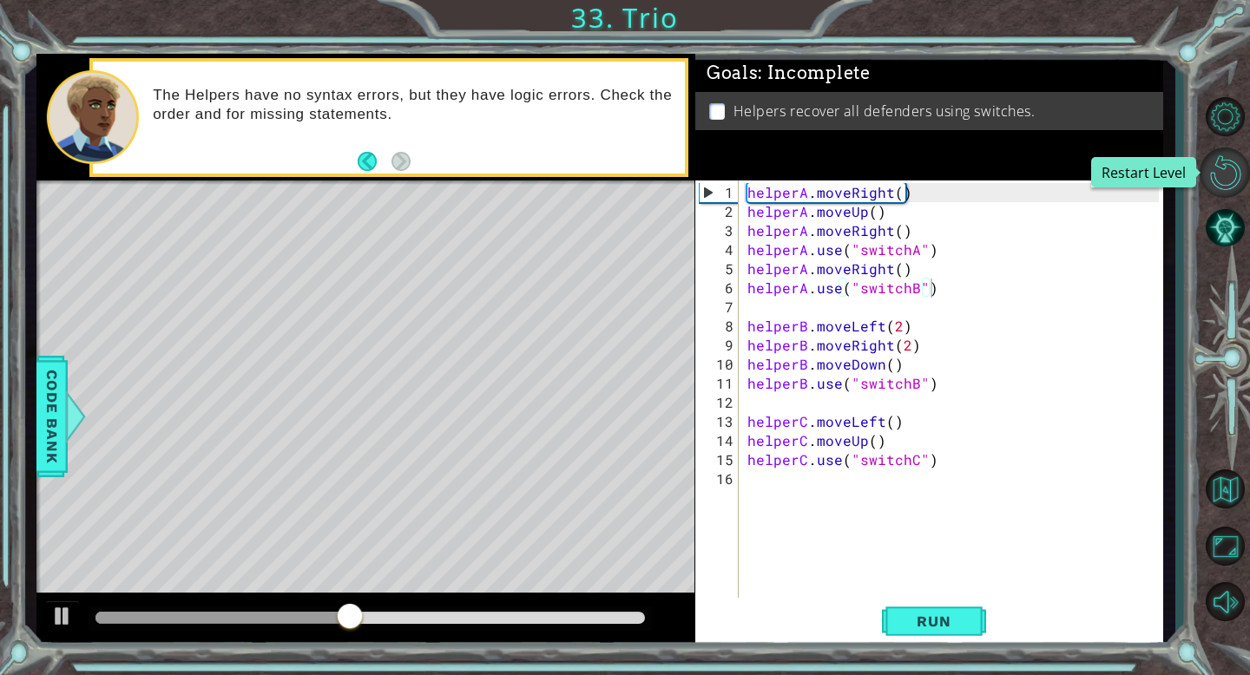
click at [1227, 174] on button "Restart Level" at bounding box center [1224, 173] width 50 height 50
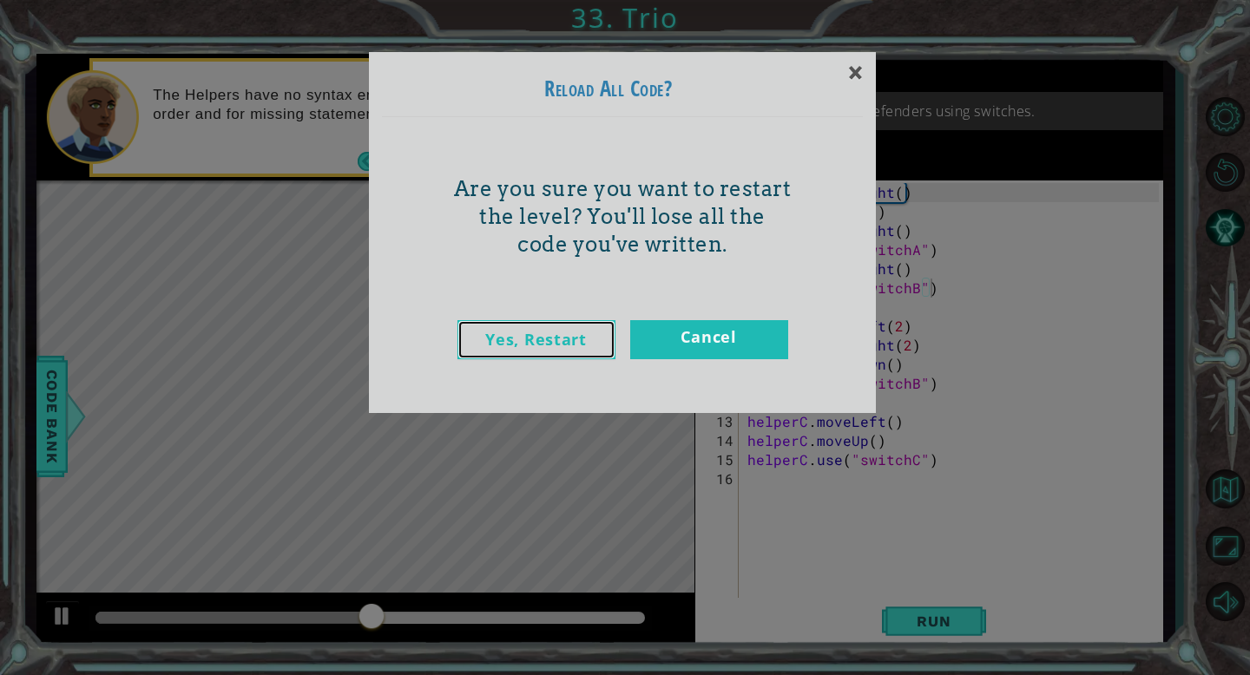
click at [562, 328] on link "Yes, Restart" at bounding box center [536, 339] width 158 height 39
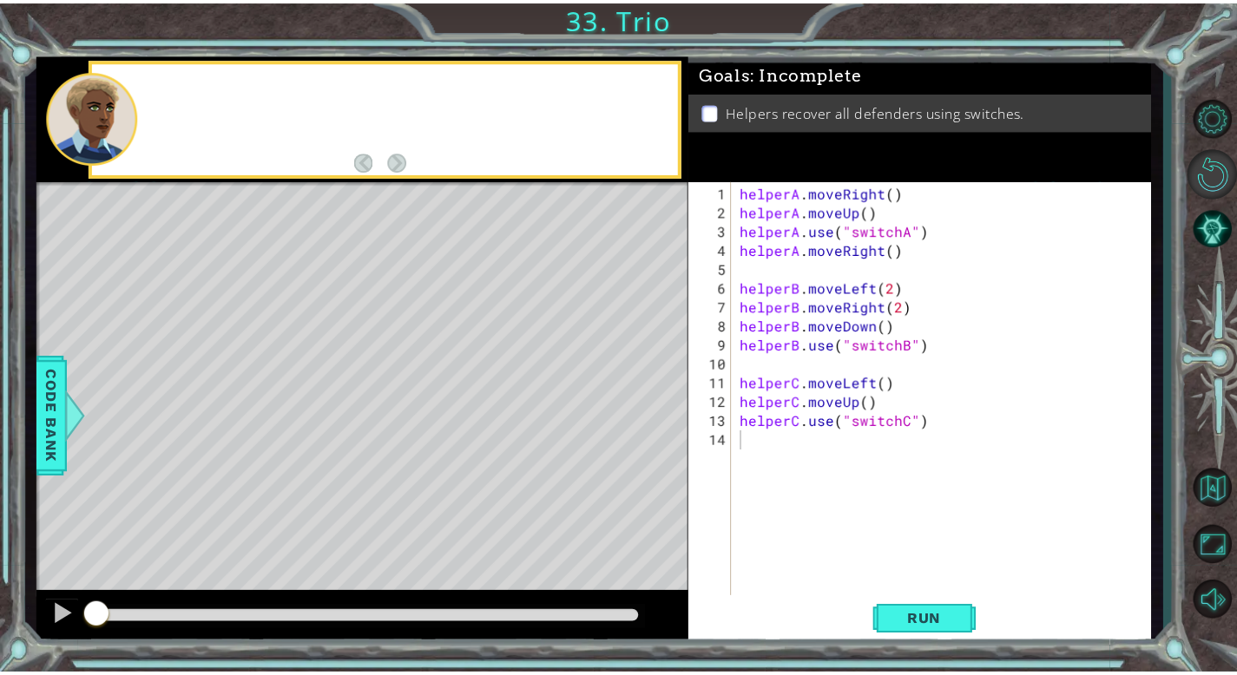
scroll to position [0, 0]
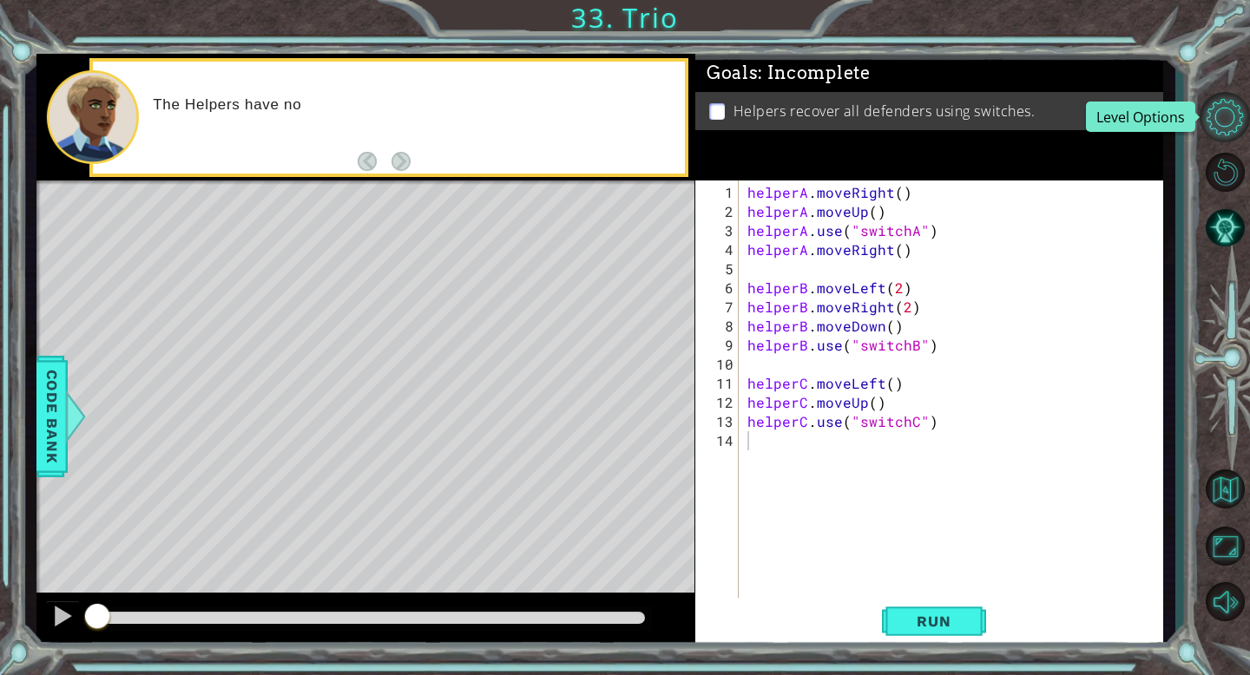
click at [1227, 124] on button "Level Options" at bounding box center [1224, 117] width 50 height 50
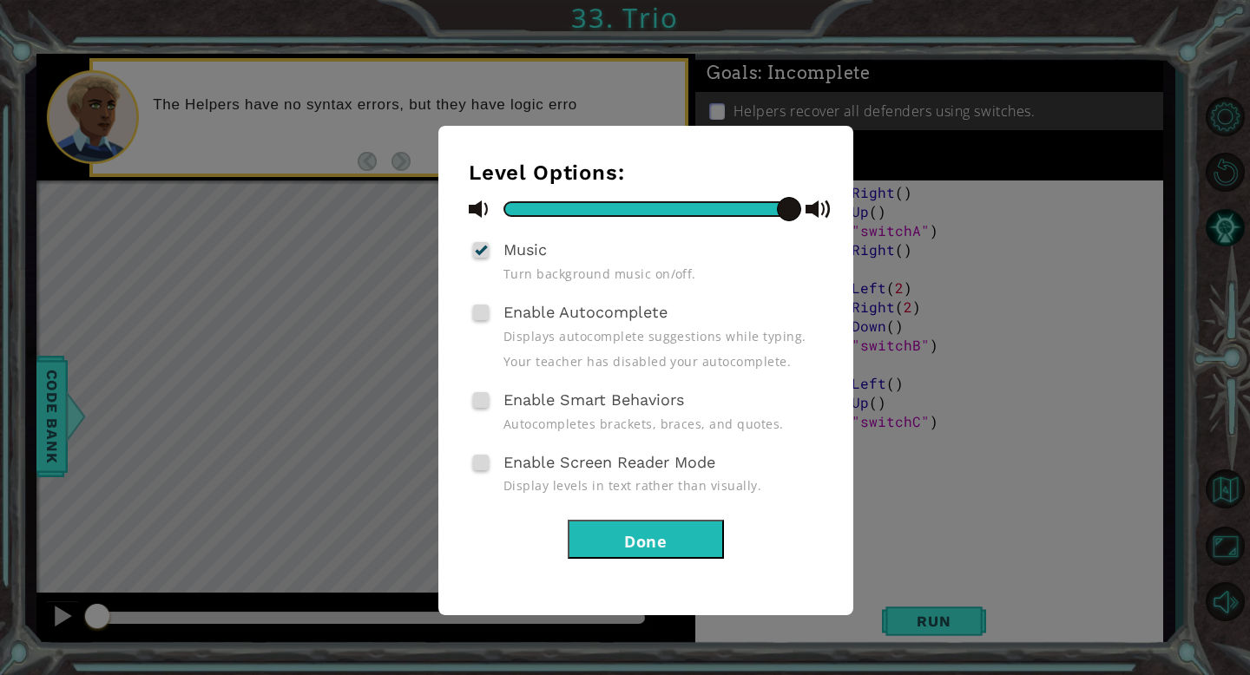
click at [951, 441] on div "Level Options: Music Turn background music on/off. Enable Autocomplete Displays…" at bounding box center [625, 337] width 1250 height 675
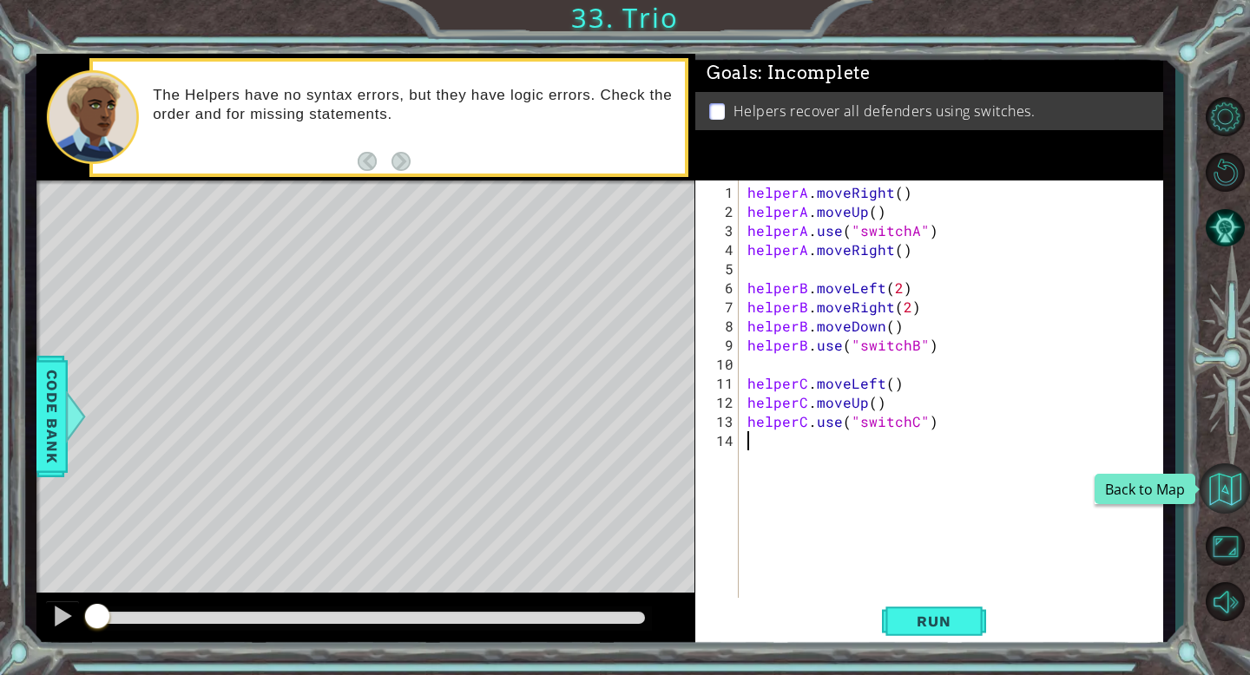
click at [1224, 476] on button "Back to Map" at bounding box center [1224, 488] width 50 height 50
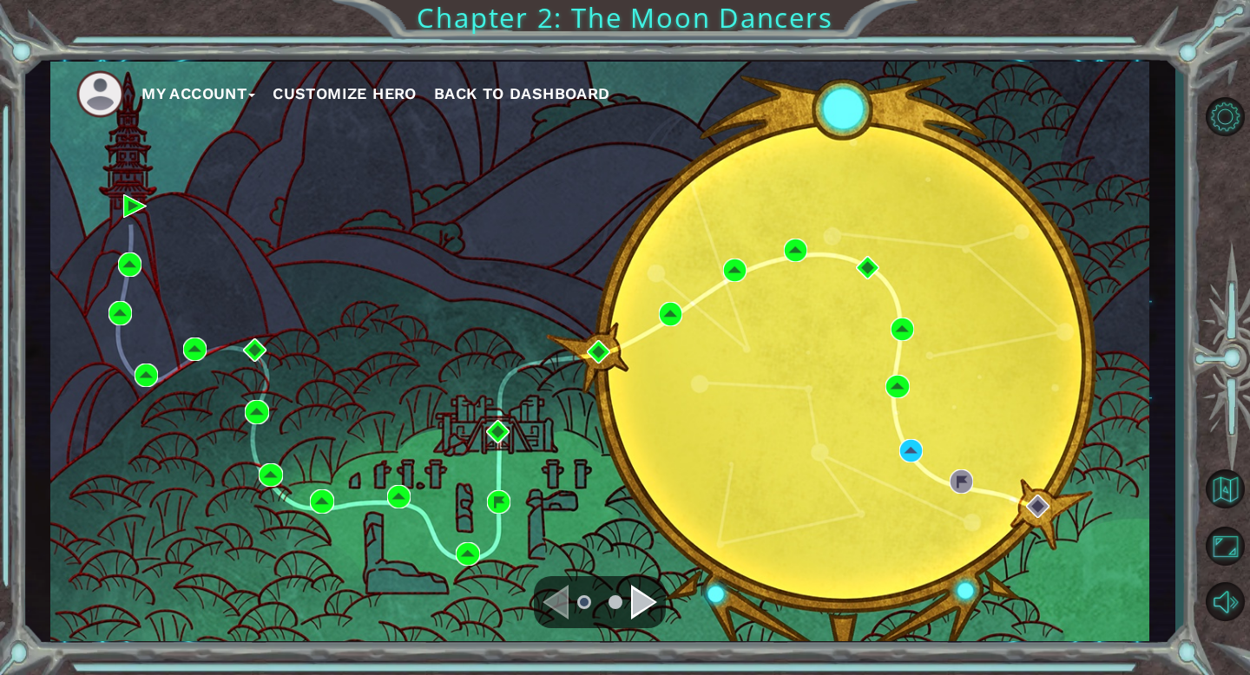
click at [511, 94] on span "Back to Dashboard" at bounding box center [522, 93] width 176 height 18
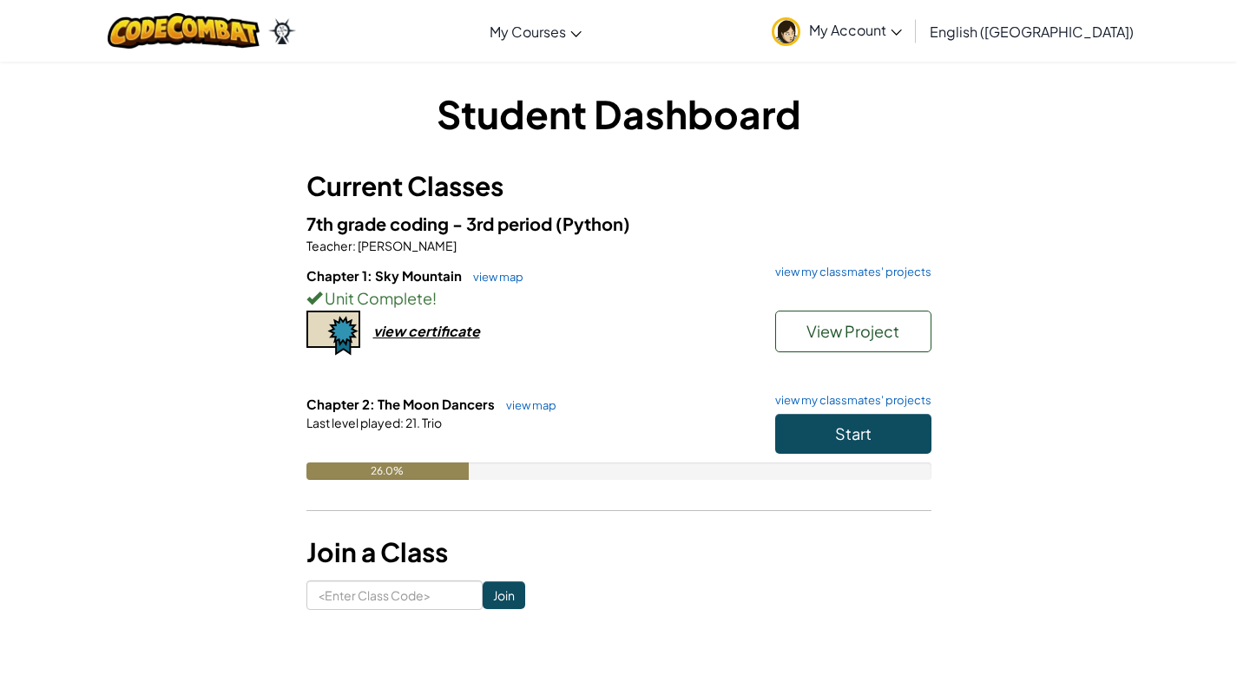
click at [910, 39] on link "My Account" at bounding box center [837, 30] width 148 height 55
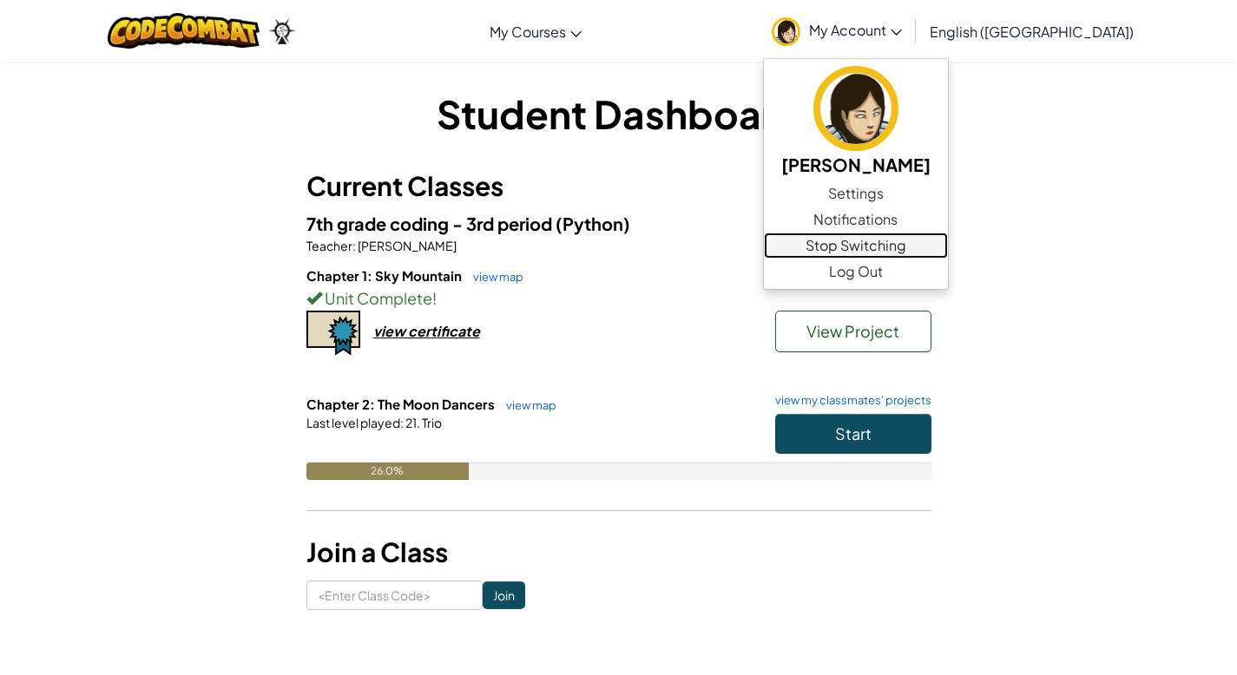
click at [948, 249] on link "Stop Switching" at bounding box center [856, 246] width 184 height 26
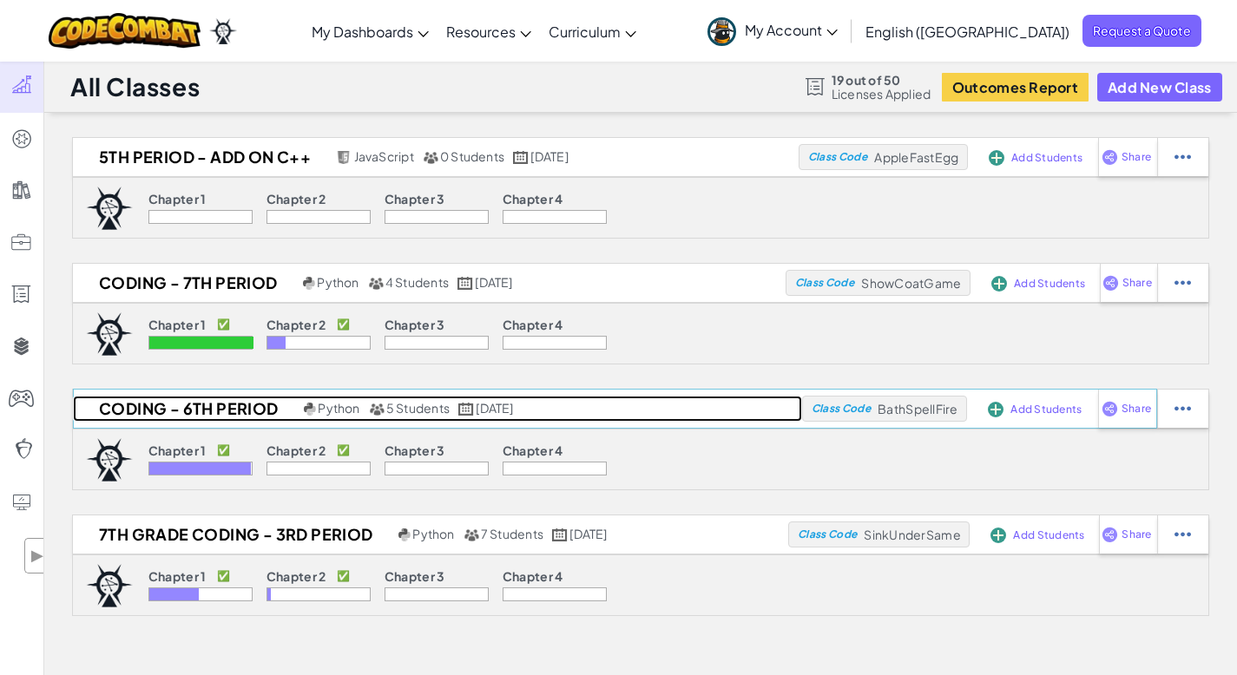
click at [200, 402] on h2 "Coding - 6th period" at bounding box center [186, 409] width 226 height 26
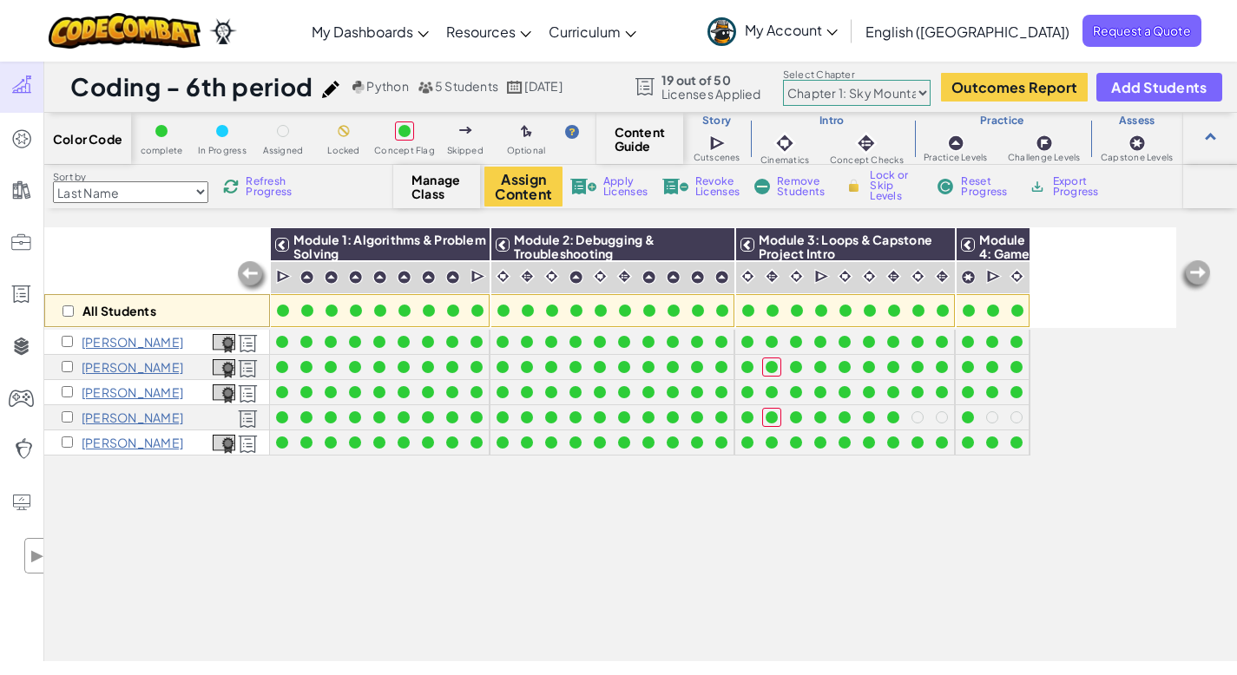
click at [1205, 275] on img at bounding box center [1195, 276] width 35 height 35
click at [922, 92] on select "Chapter 1: Sky Mountain Chapter 2: The Moon Dancers Chapter 3: The Phoenix Land…" at bounding box center [857, 93] width 148 height 26
select select "5d8a57abe8919b28d5113af1"
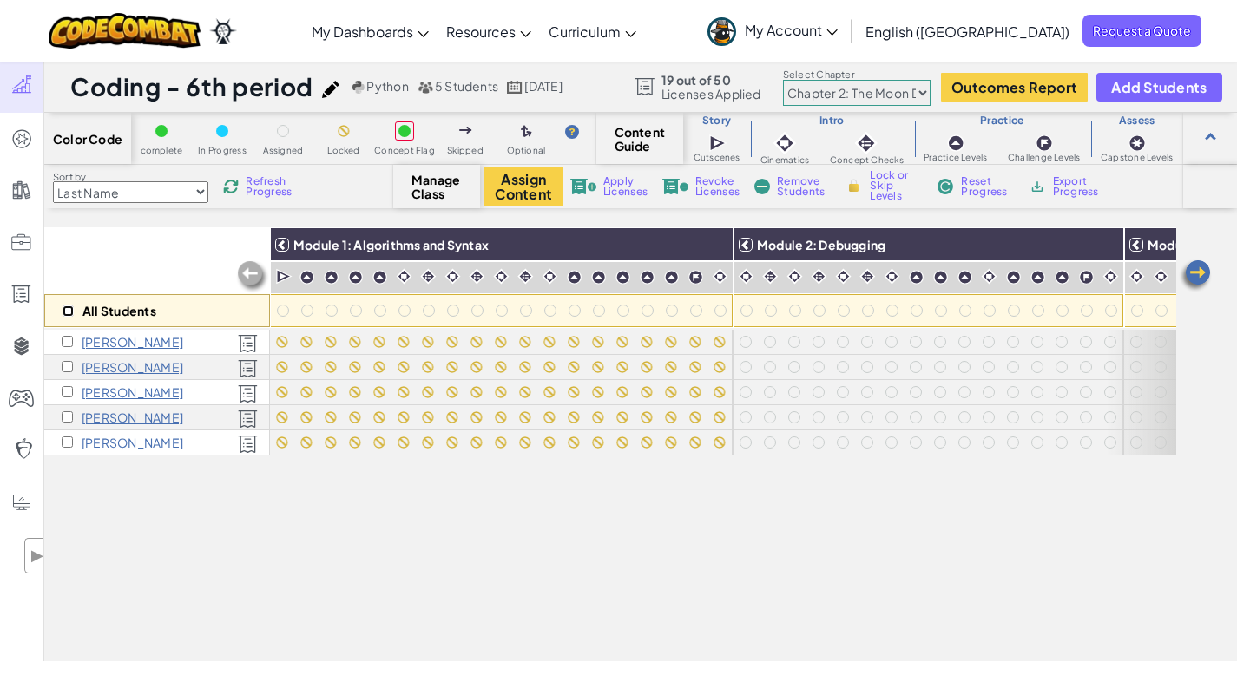
click at [67, 310] on input "checkbox" at bounding box center [67, 310] width 11 height 11
checkbox input "true"
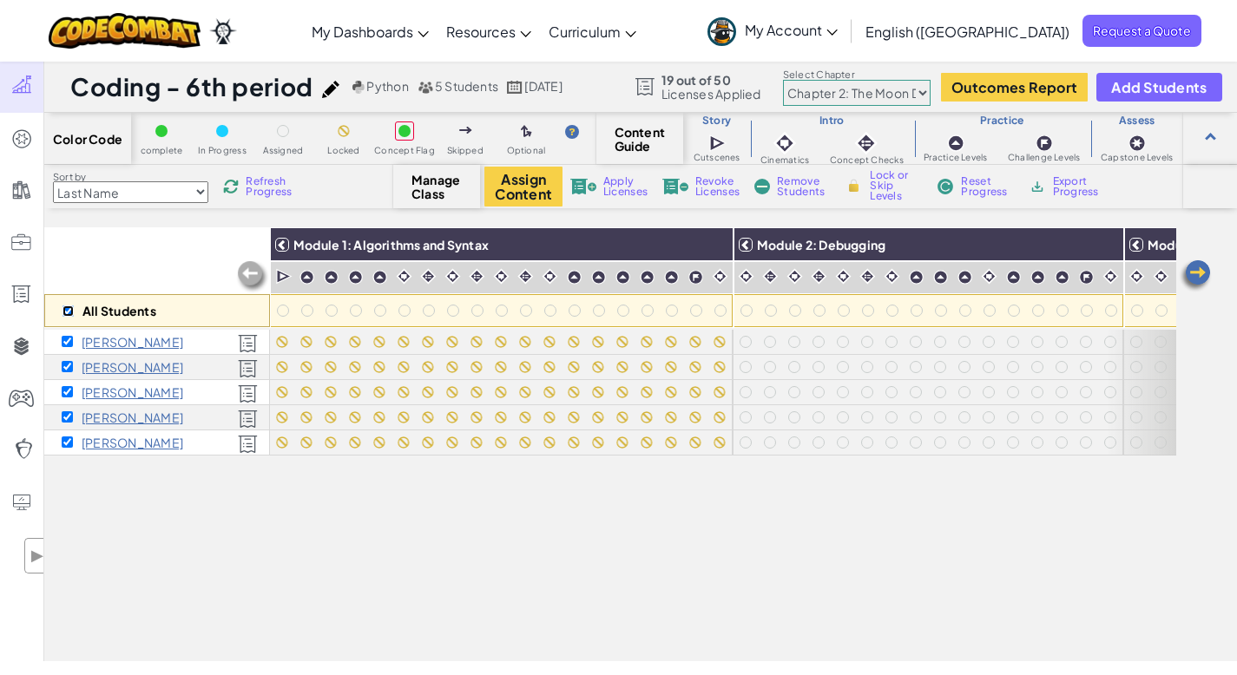
checkbox input "true"
click at [725, 243] on img at bounding box center [714, 245] width 30 height 26
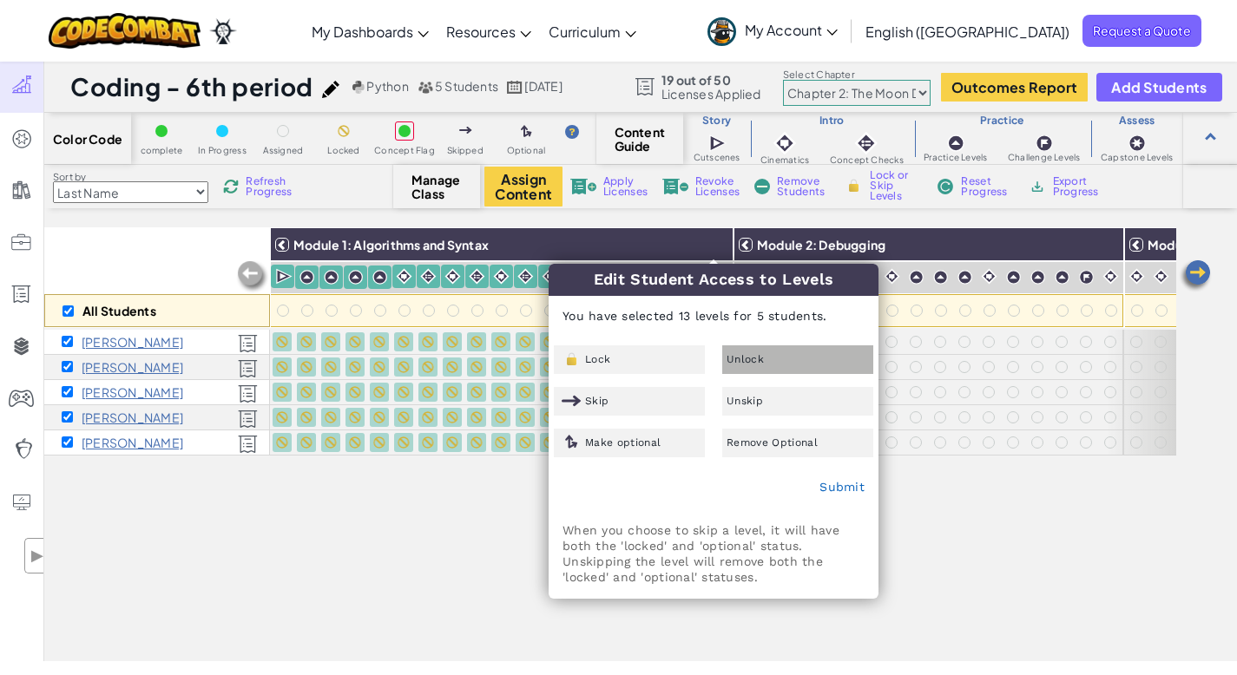
click at [726, 366] on div "Unlock" at bounding box center [797, 359] width 151 height 29
click at [839, 493] on link "Submit" at bounding box center [841, 487] width 45 height 14
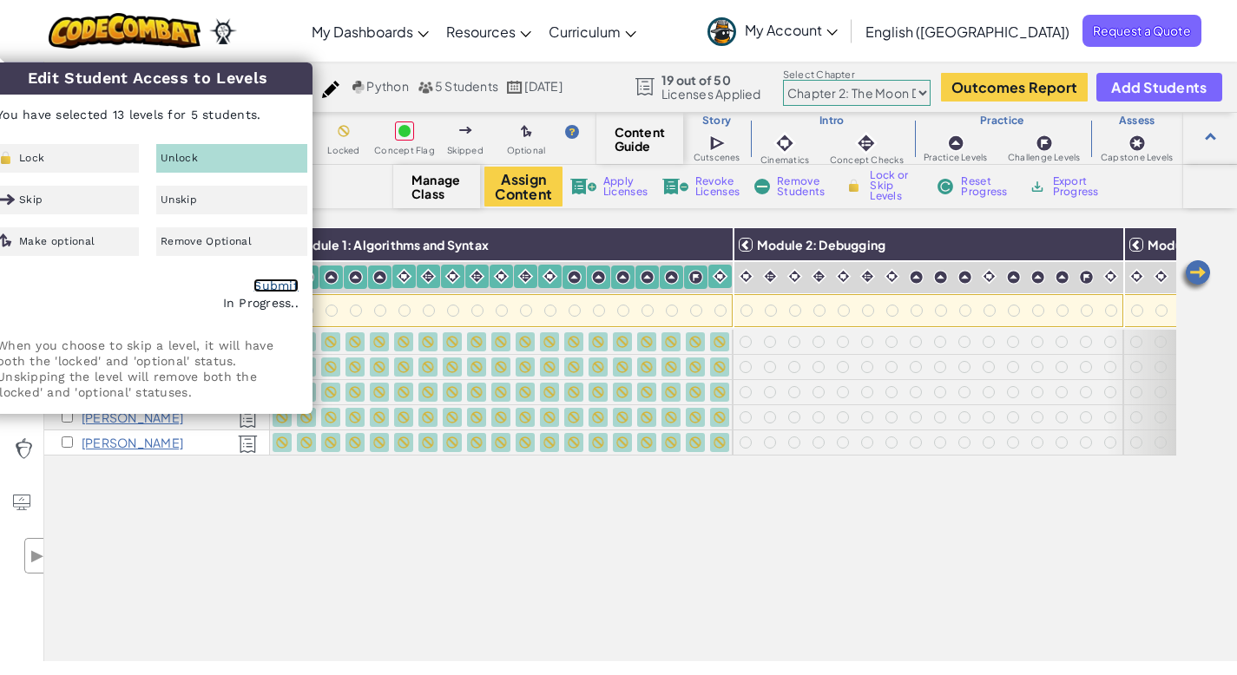
checkbox input "false"
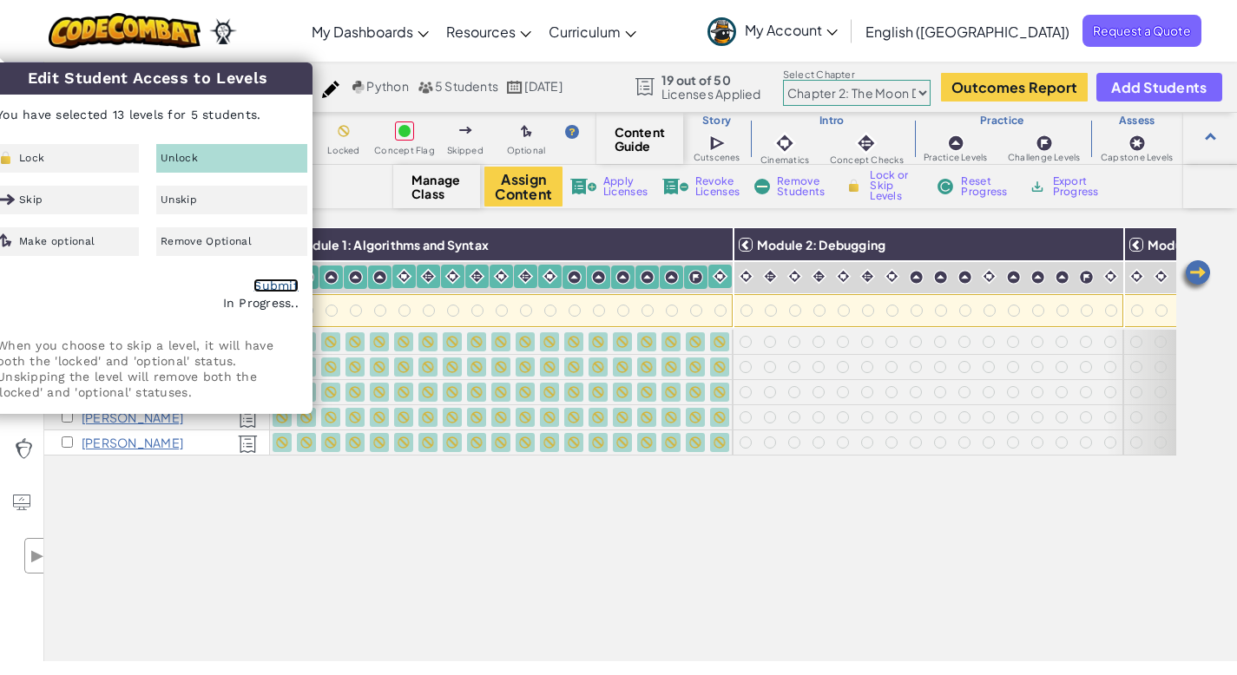
checkbox input "false"
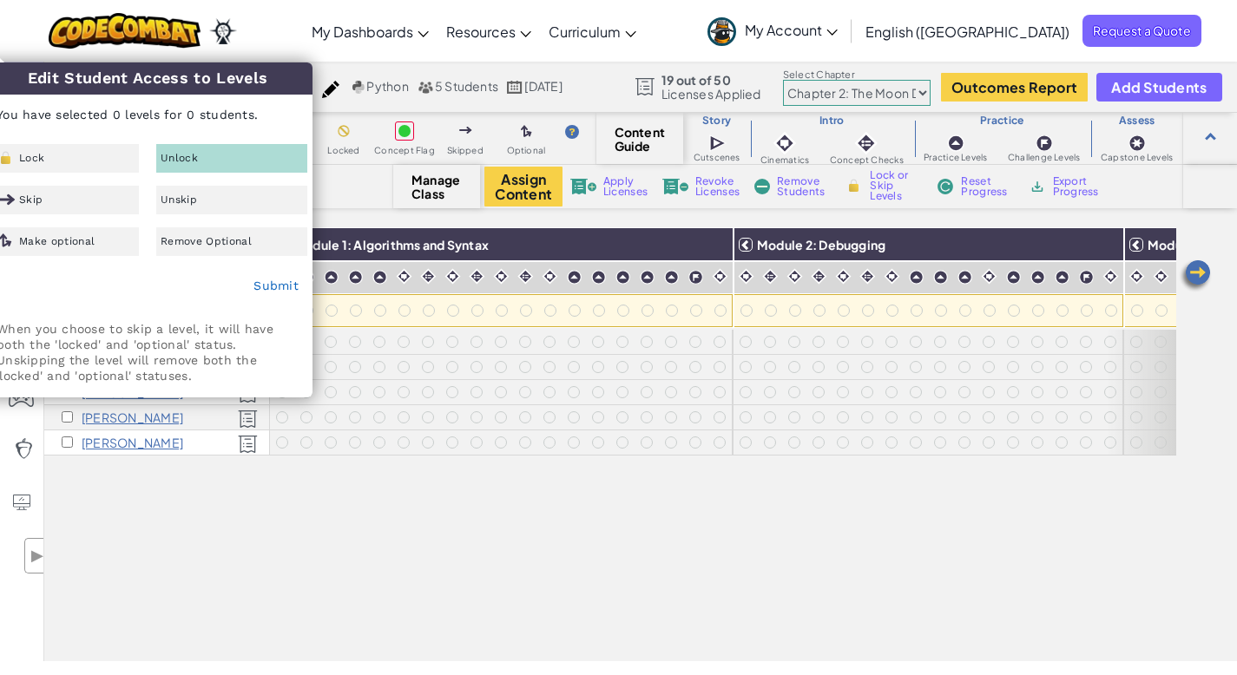
click at [500, 566] on div "All Students Module 1: Algorithms and Syntax Module 2: Debugging Module 3: Vari…" at bounding box center [610, 348] width 1132 height 588
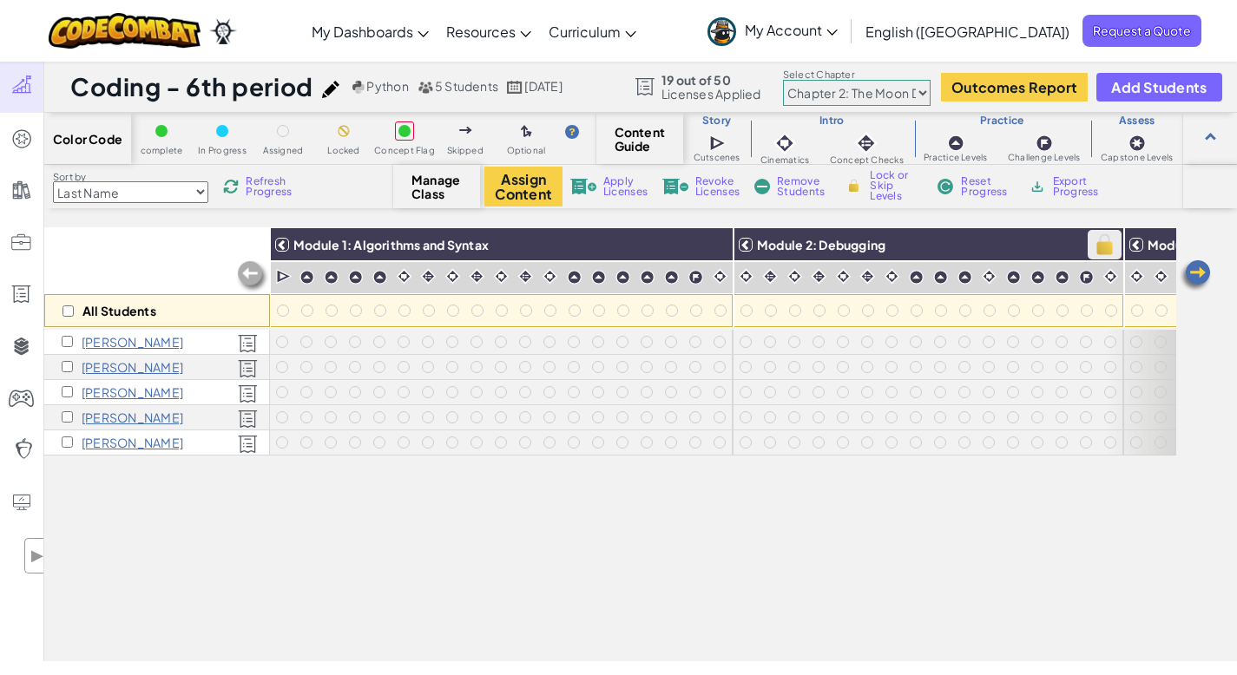
click at [1106, 246] on img at bounding box center [1104, 245] width 30 height 26
checkbox input "true"
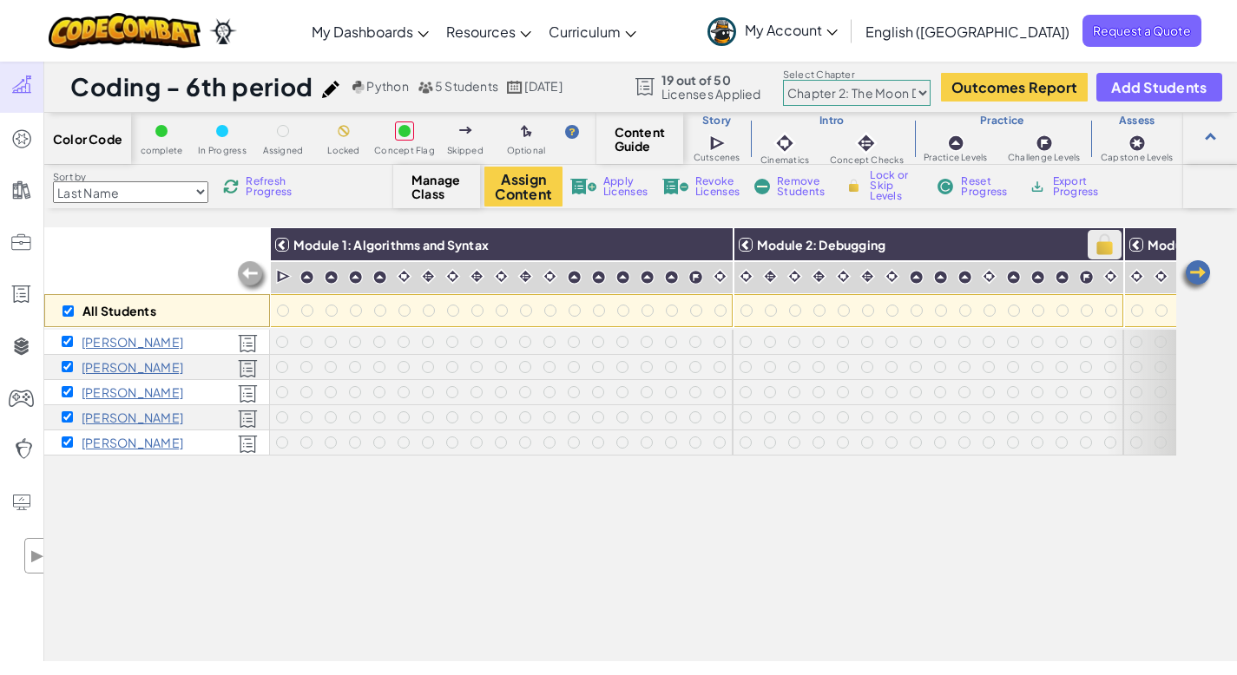
checkbox input "true"
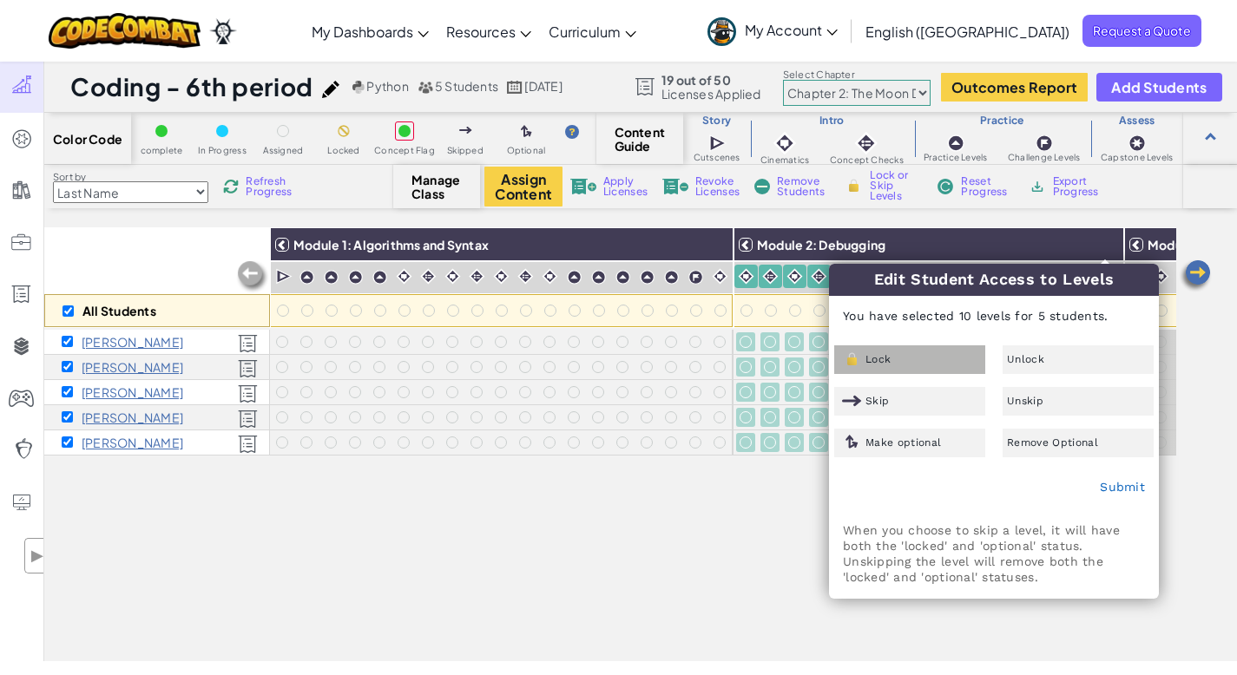
click at [905, 364] on div "Lock" at bounding box center [909, 359] width 151 height 29
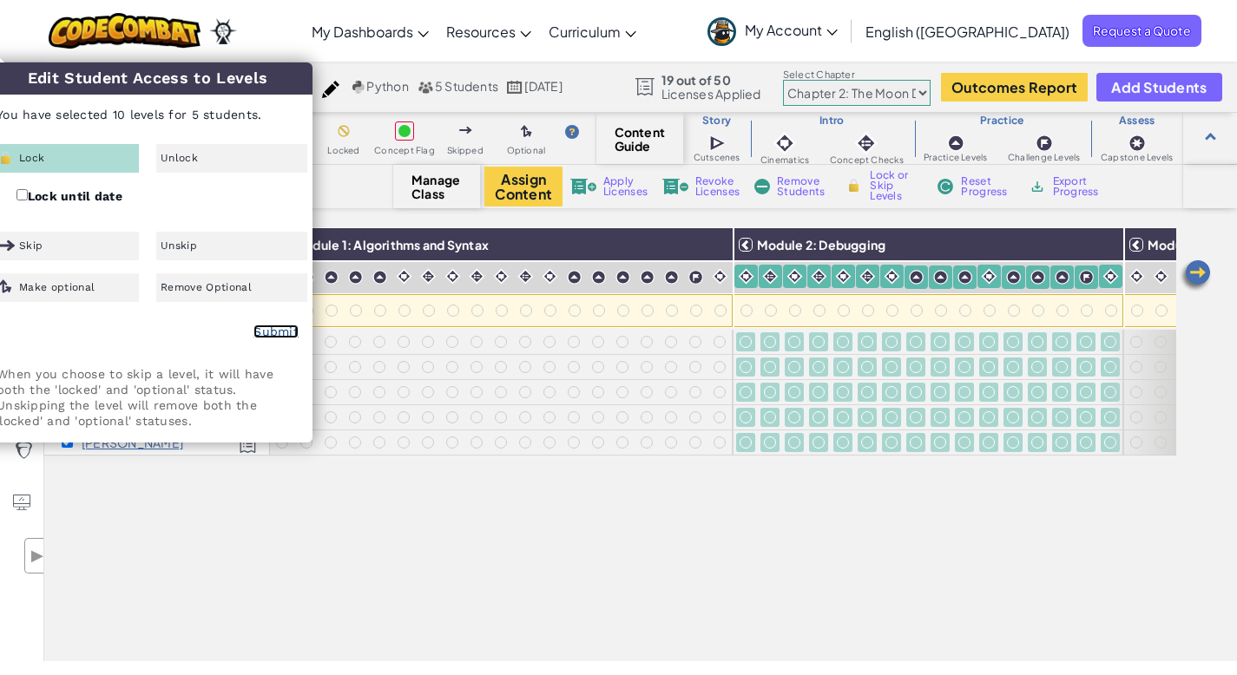
click at [270, 328] on link "Submit" at bounding box center [275, 332] width 45 height 14
checkbox input "false"
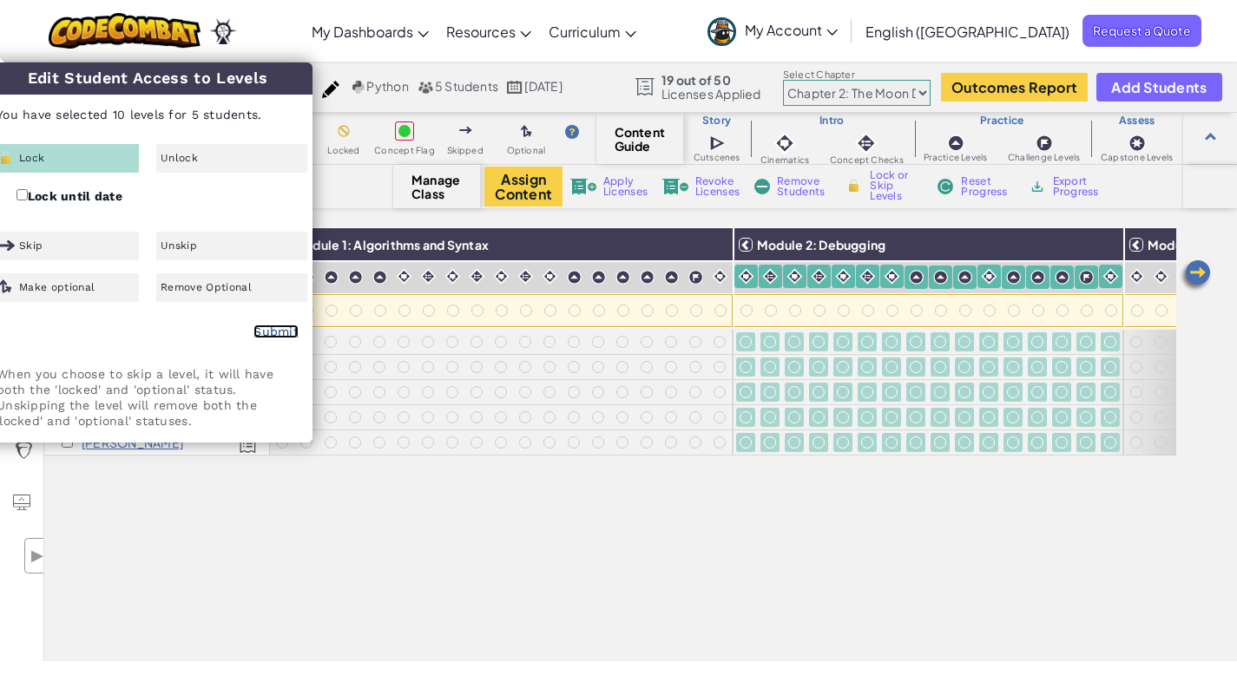
checkbox input "false"
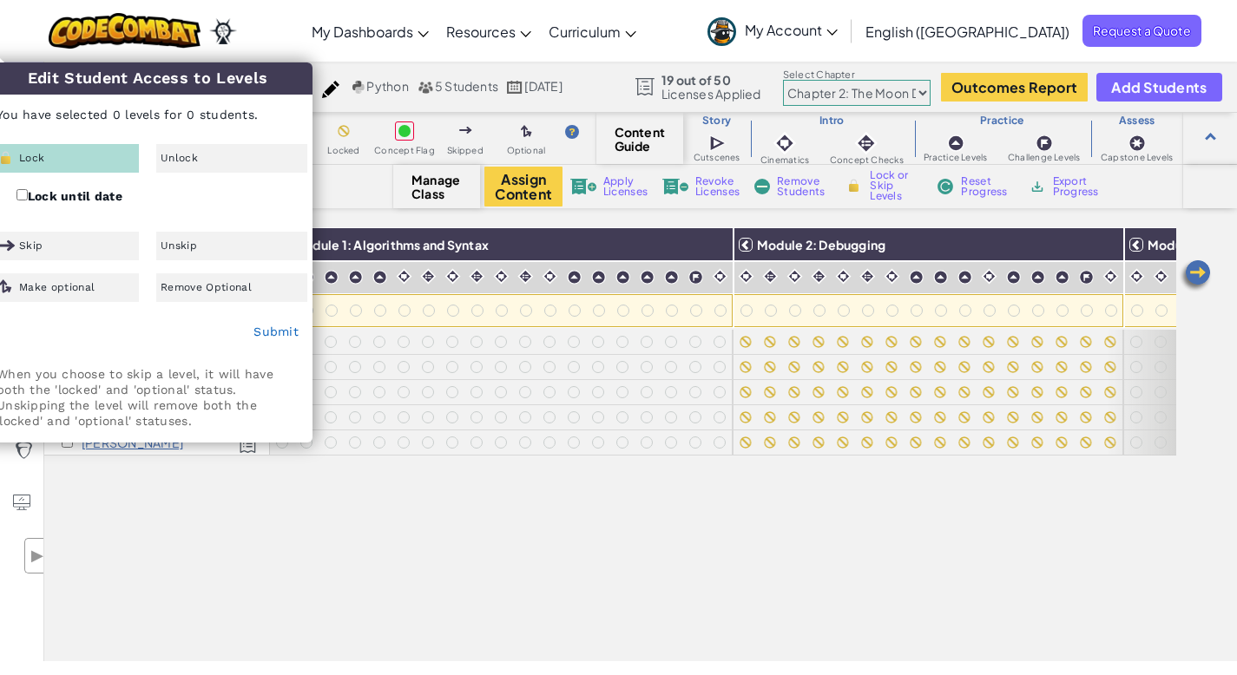
click at [640, 526] on div "All Students Module 1: Algorithms and Syntax Module 2: Debugging Module 3: Vari…" at bounding box center [610, 348] width 1132 height 588
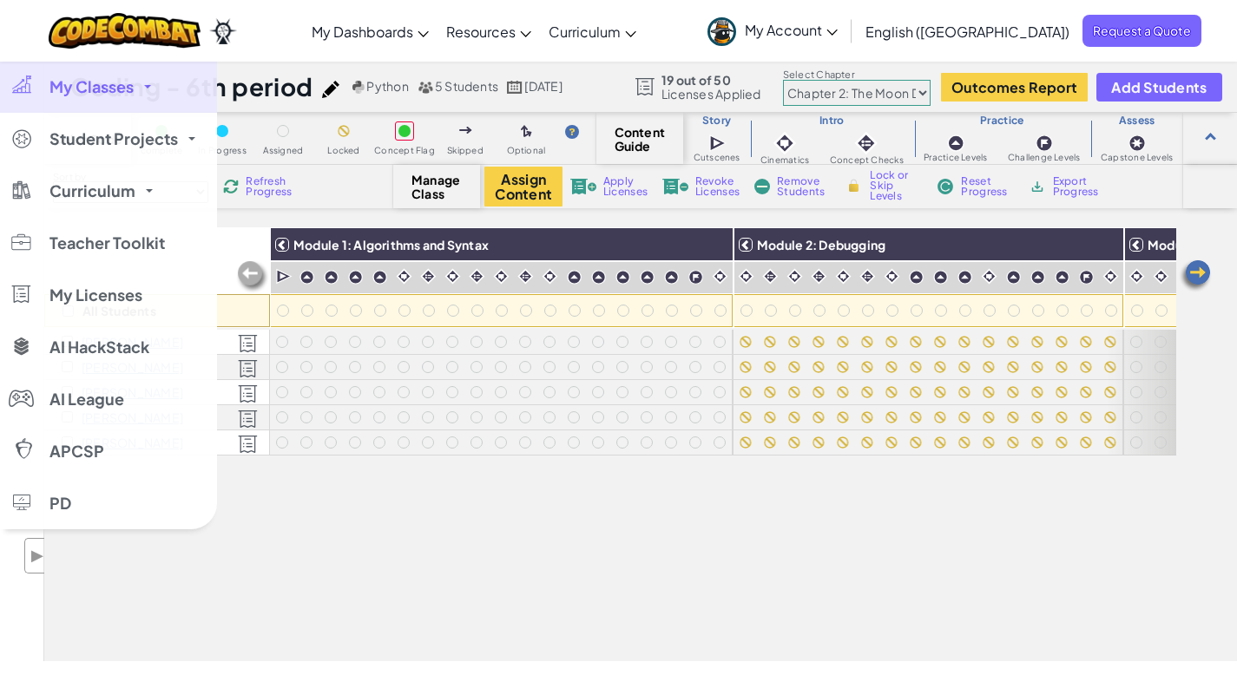
click at [80, 82] on span "My Classes" at bounding box center [91, 87] width 84 height 16
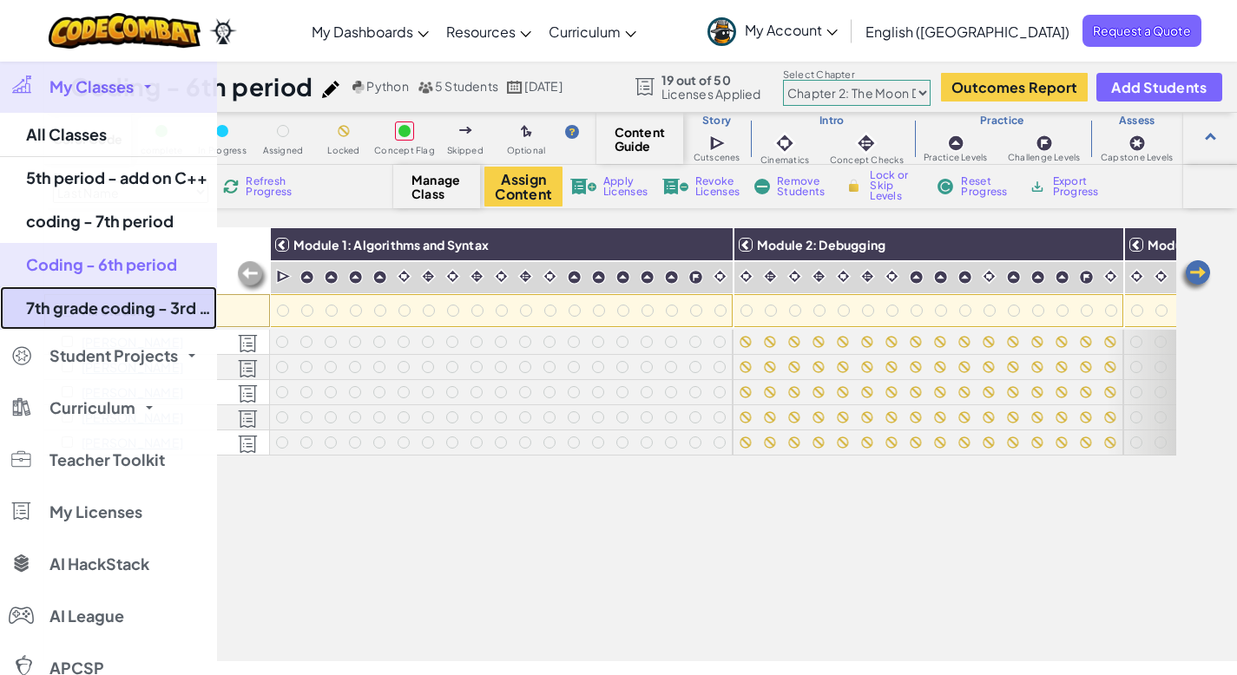
click at [95, 311] on link "7th grade coding - 3rd period" at bounding box center [108, 307] width 217 height 43
select select "5d8a57abe8919b28d5113af1"
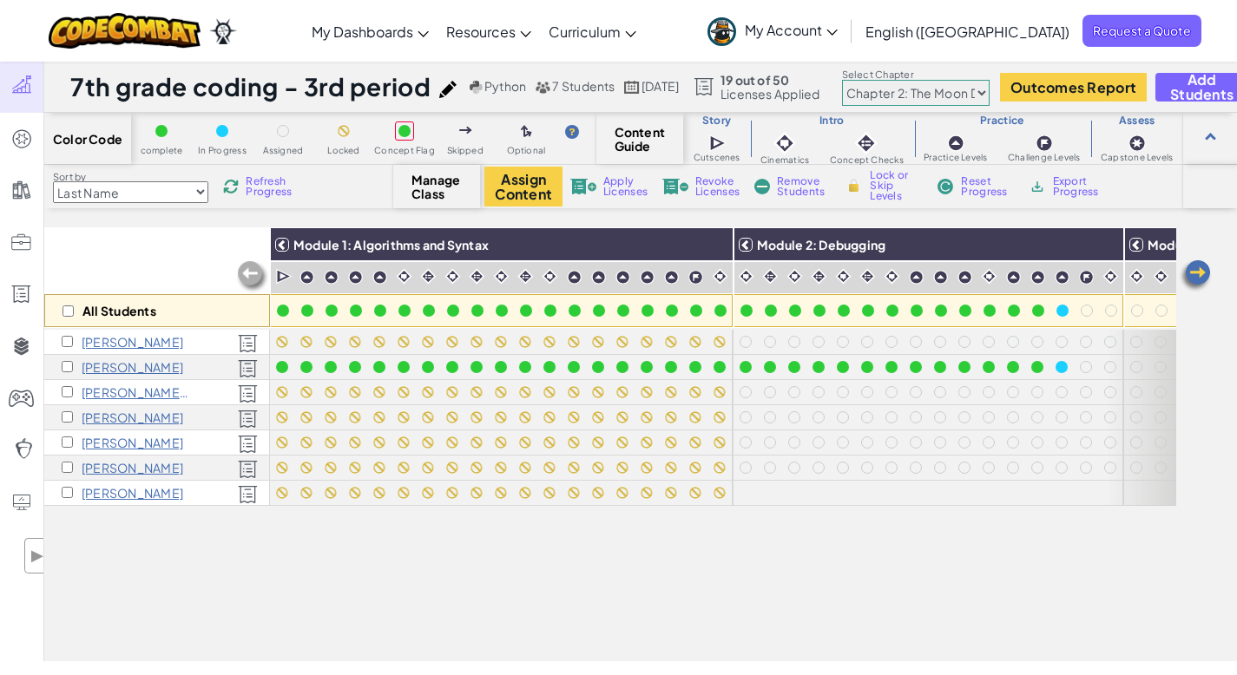
click at [837, 36] on span "My Account" at bounding box center [791, 30] width 93 height 18
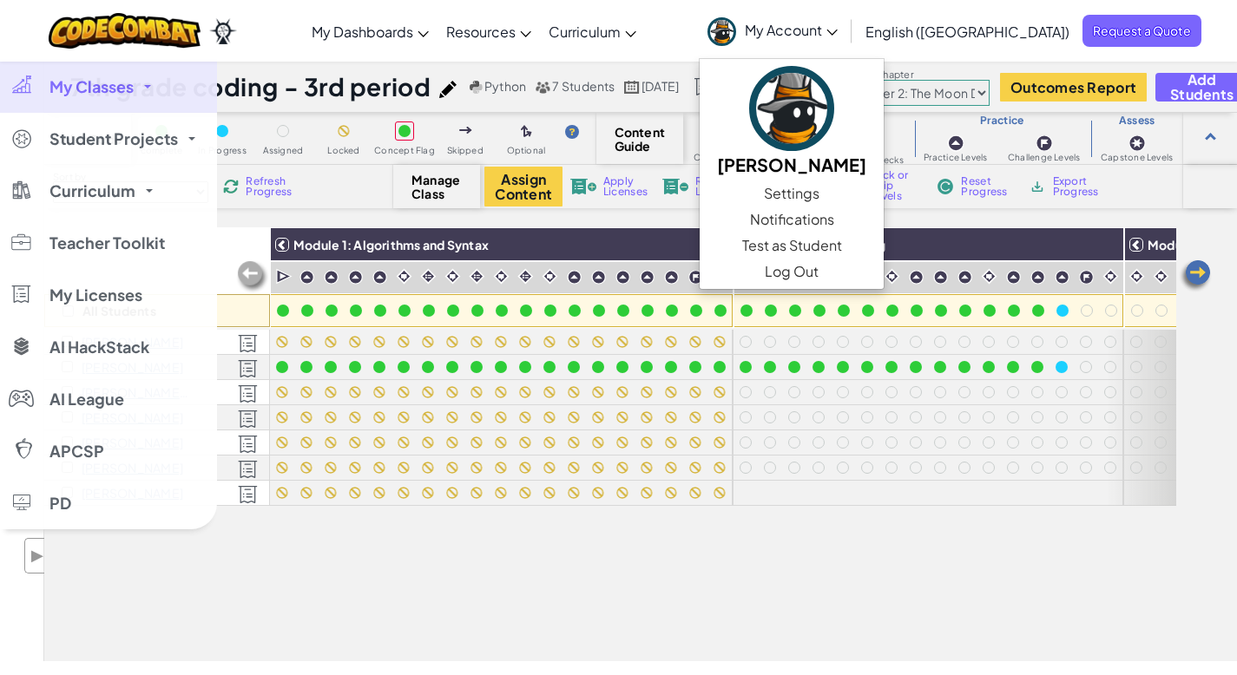
click at [76, 86] on span "My Classes" at bounding box center [91, 87] width 84 height 16
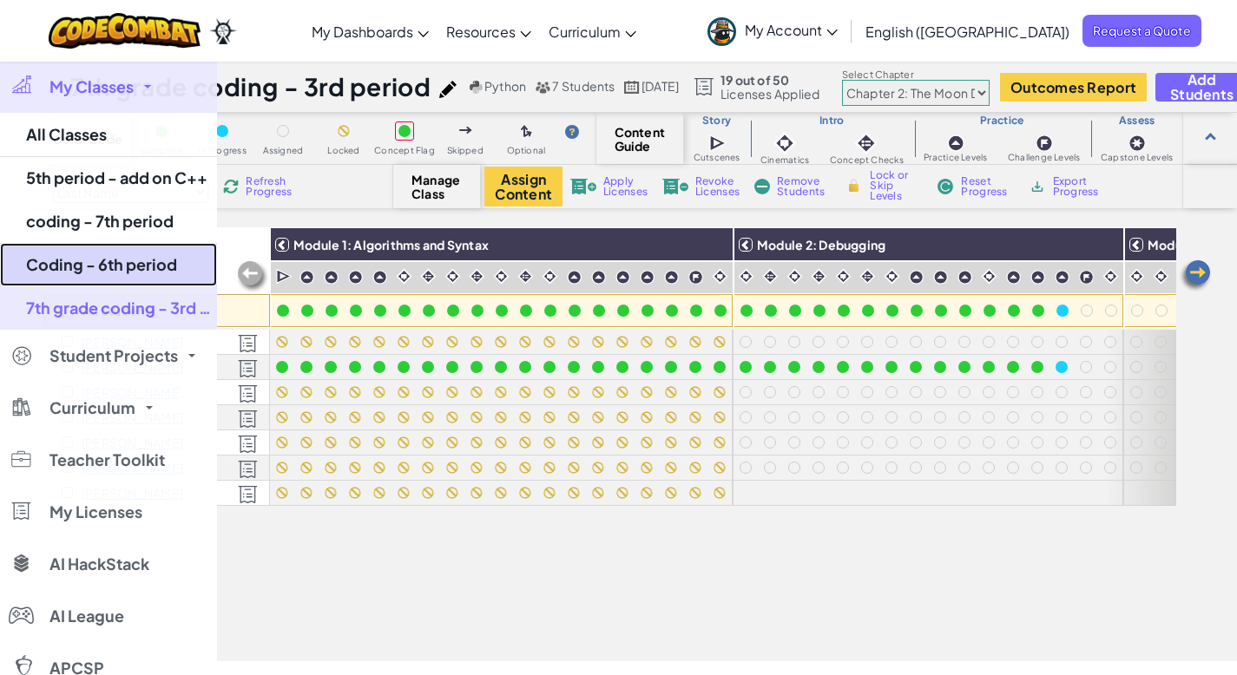
click at [107, 279] on link "Coding - 6th period" at bounding box center [108, 264] width 217 height 43
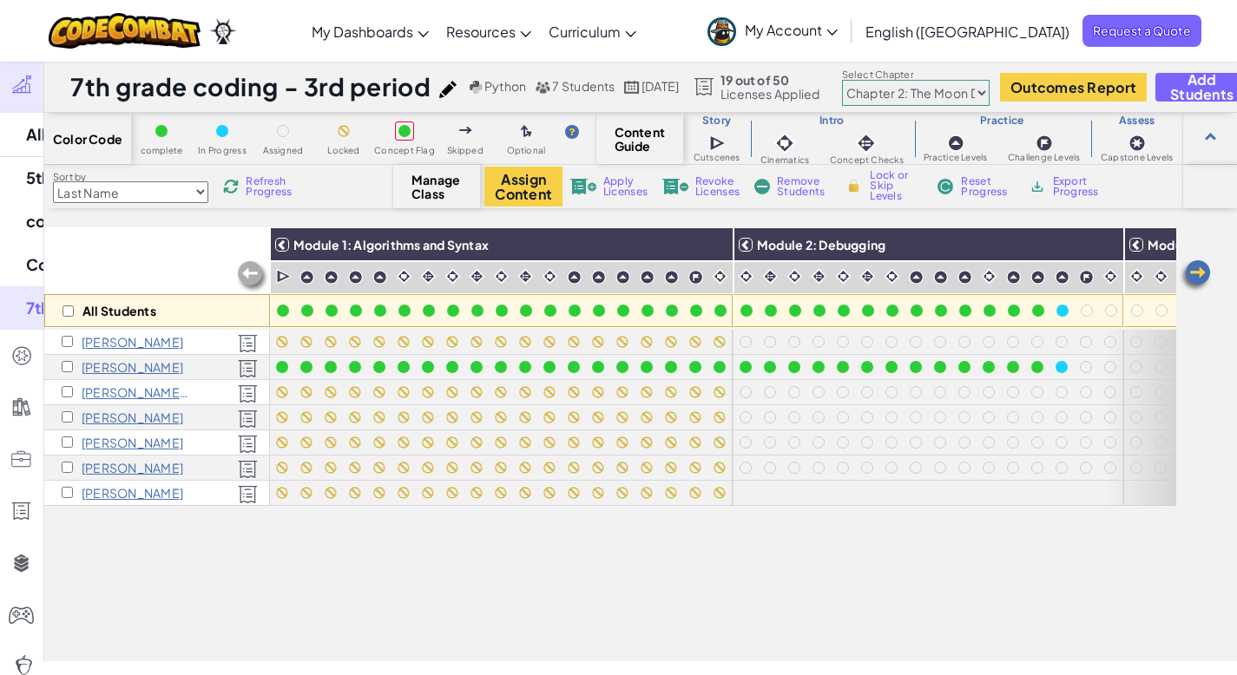
select select "5d8a57abe8919b28d5113af1"
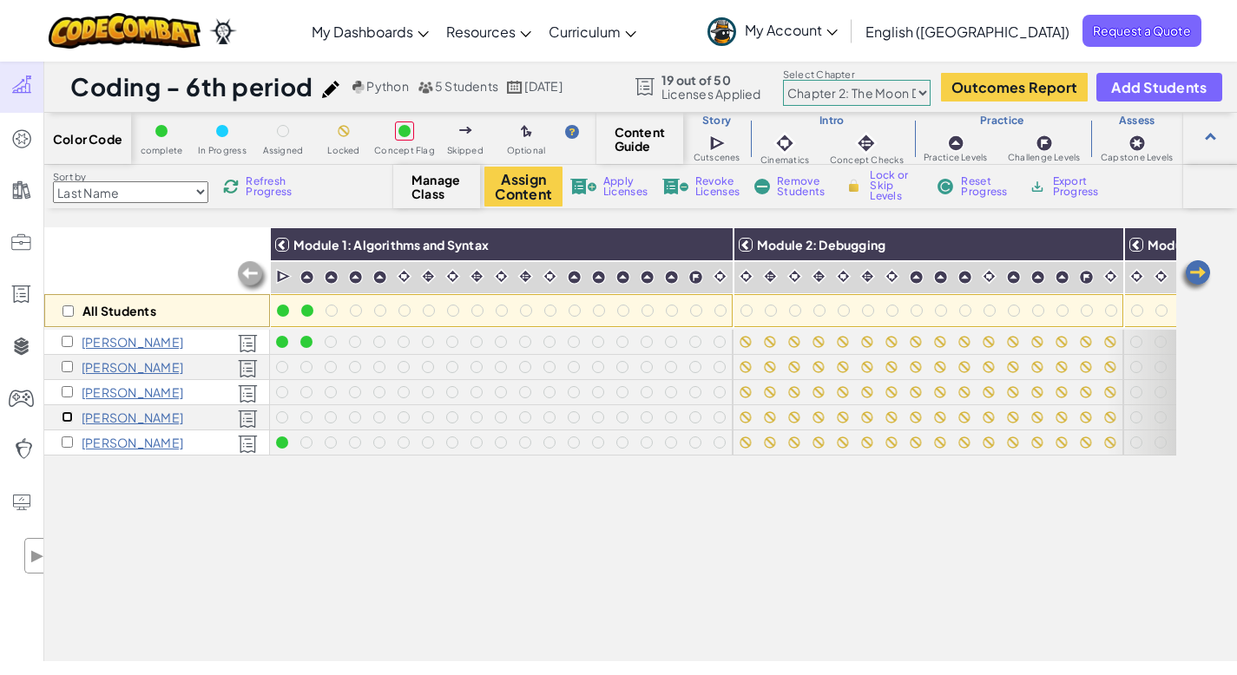
click at [68, 415] on input "checkbox" at bounding box center [67, 416] width 11 height 11
click at [714, 239] on img at bounding box center [714, 245] width 30 height 26
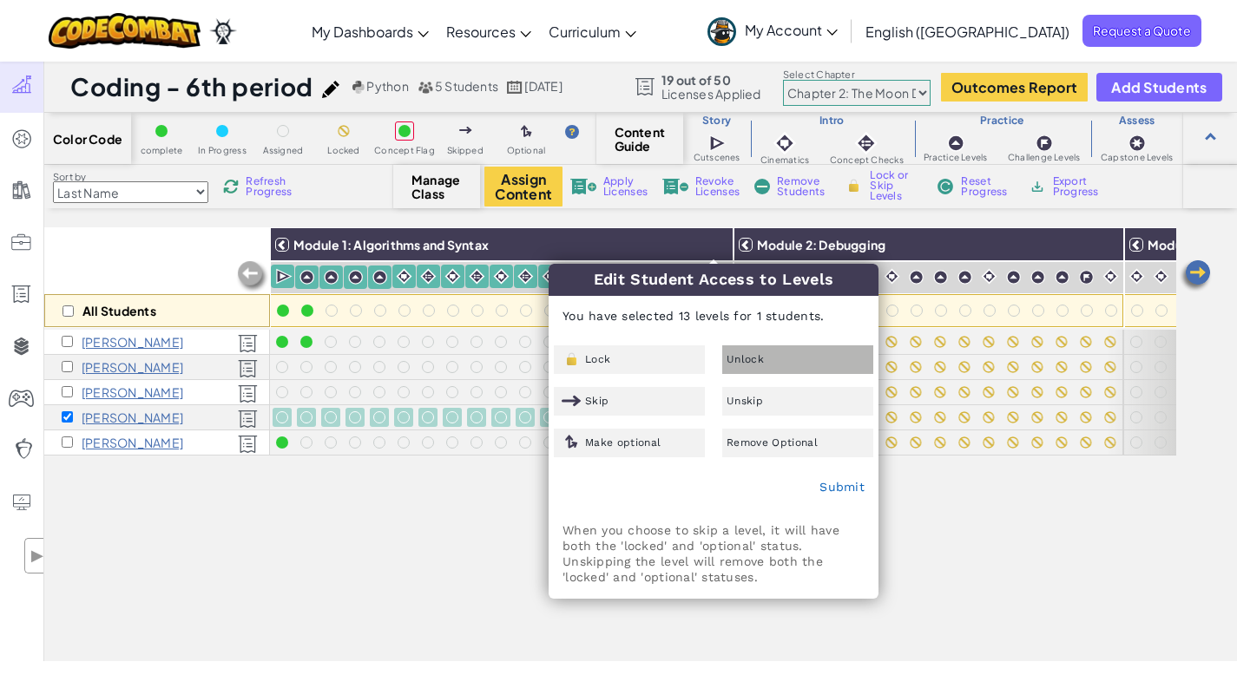
click at [767, 355] on div "Unlock" at bounding box center [797, 359] width 151 height 29
click at [844, 489] on link "Submit" at bounding box center [841, 487] width 45 height 14
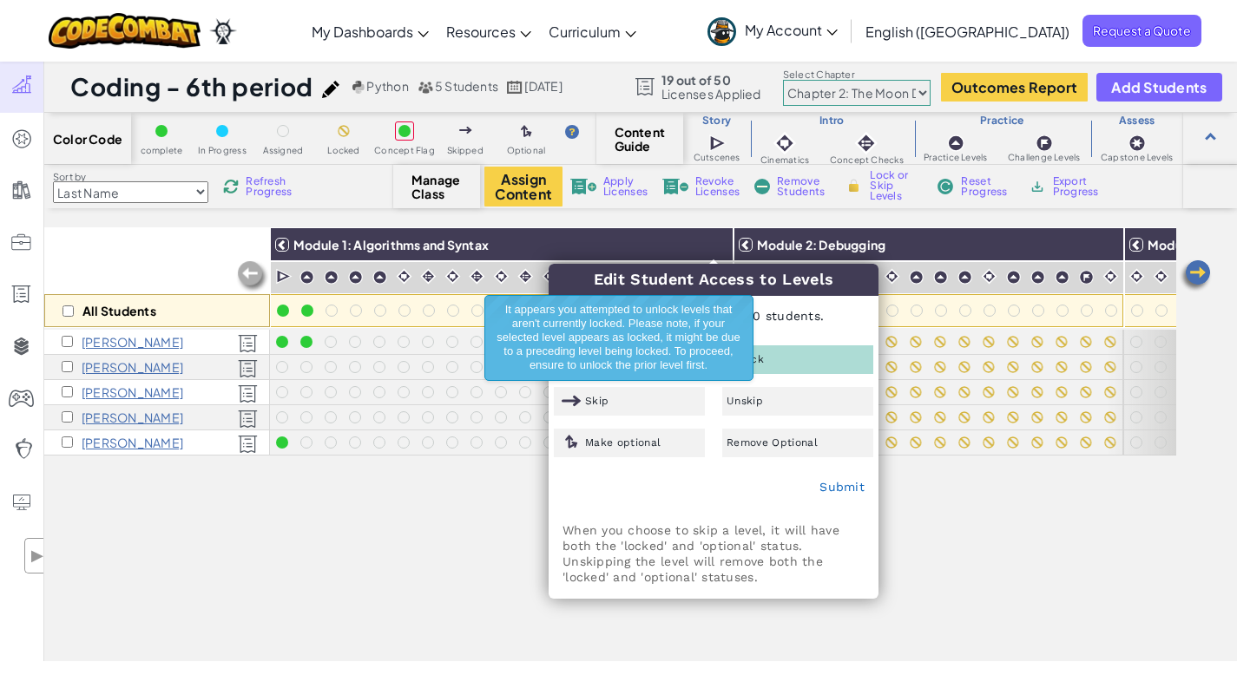
click at [651, 529] on p "When you choose to skip a level, it will have both the 'locked' and 'optional' …" at bounding box center [713, 553] width 302 height 62
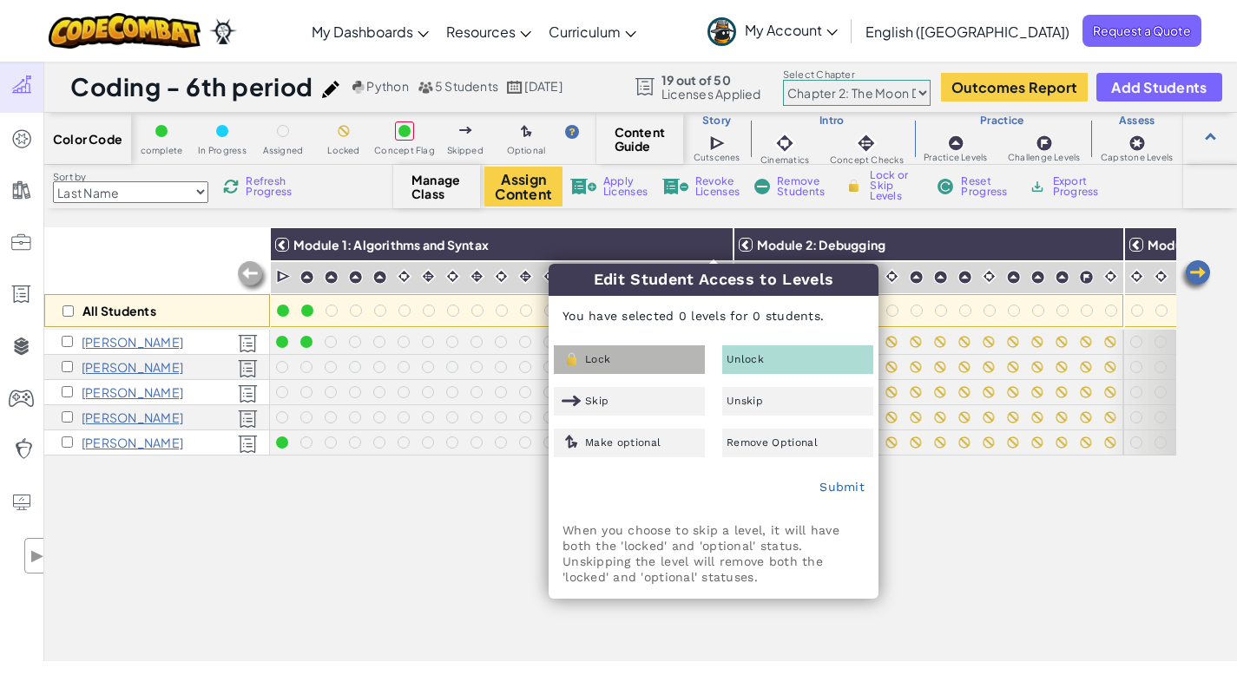
click at [577, 368] on div "Lock" at bounding box center [629, 359] width 151 height 29
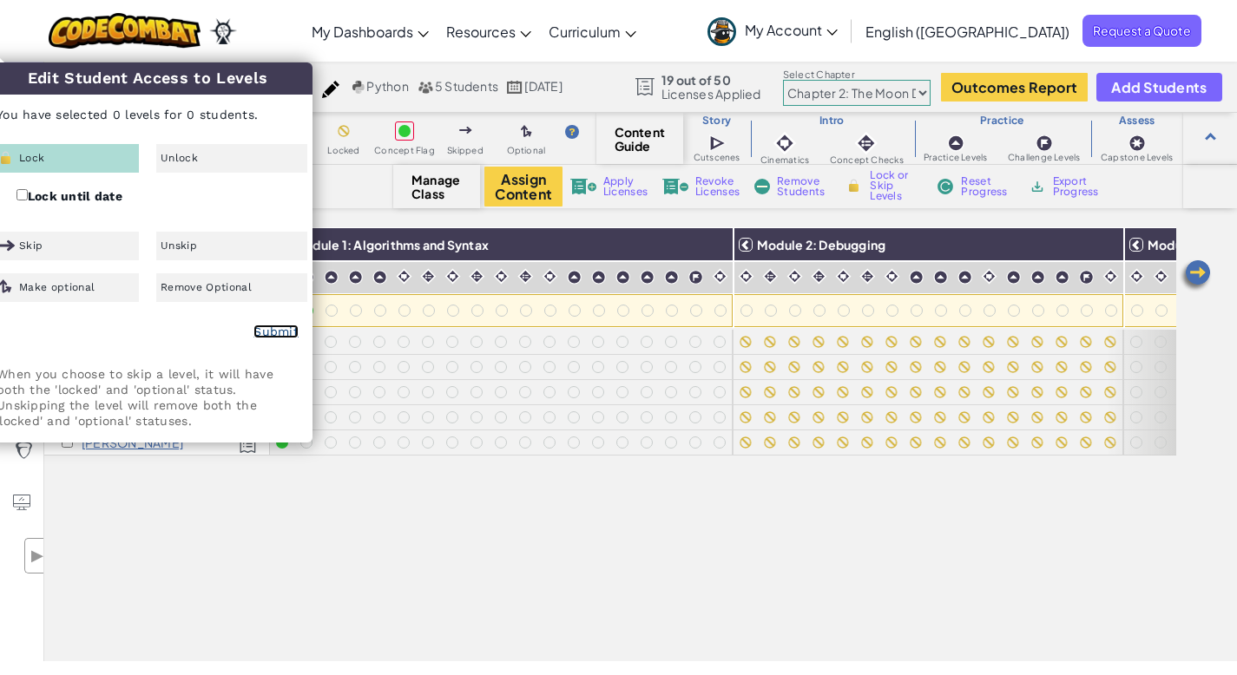
click at [273, 328] on link "Submit" at bounding box center [275, 332] width 45 height 14
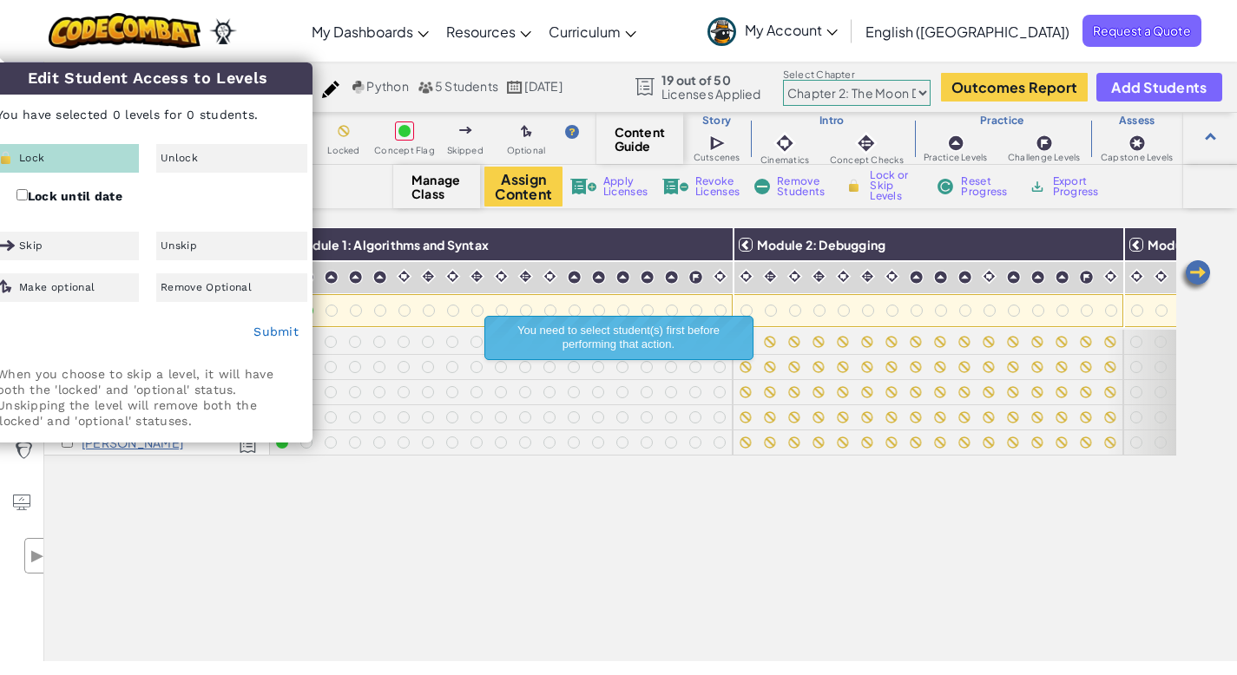
click at [586, 551] on div "All Students Module 1: Algorithms and Syntax Module 2: Debugging Module 3: Vari…" at bounding box center [610, 348] width 1132 height 588
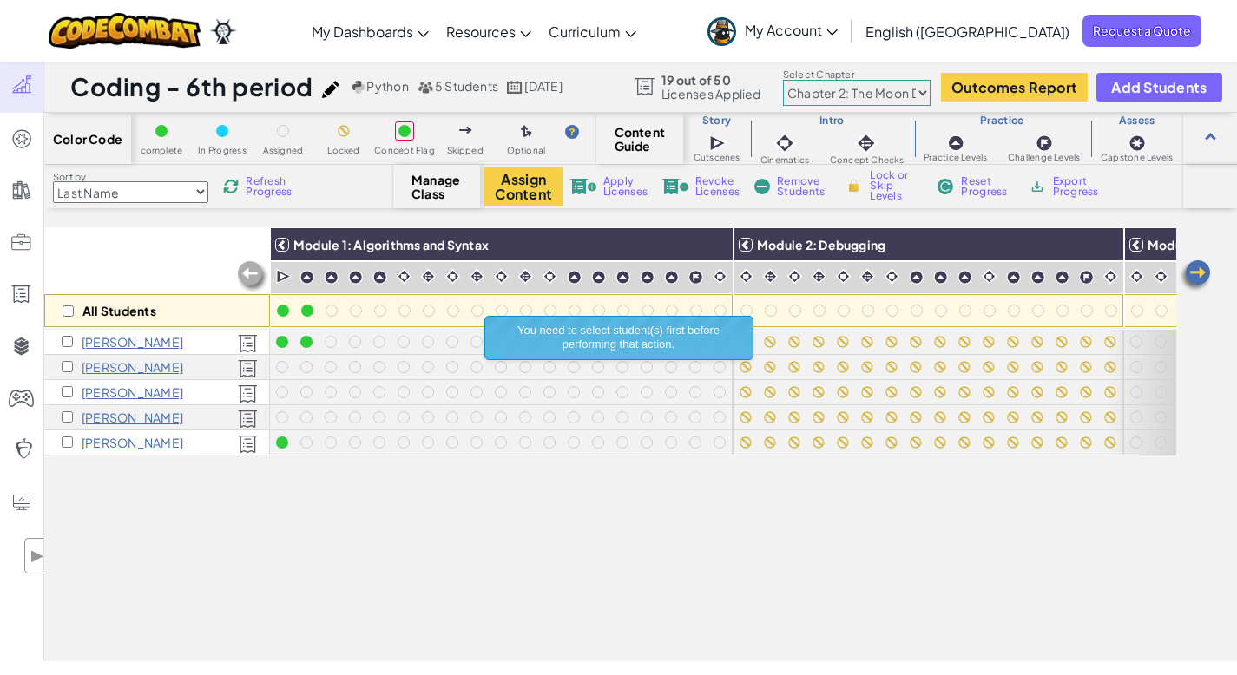
click at [460, 587] on div "All Students Module 1: Algorithms and Syntax Module 2: Debugging Module 3: Vari…" at bounding box center [610, 348] width 1132 height 588
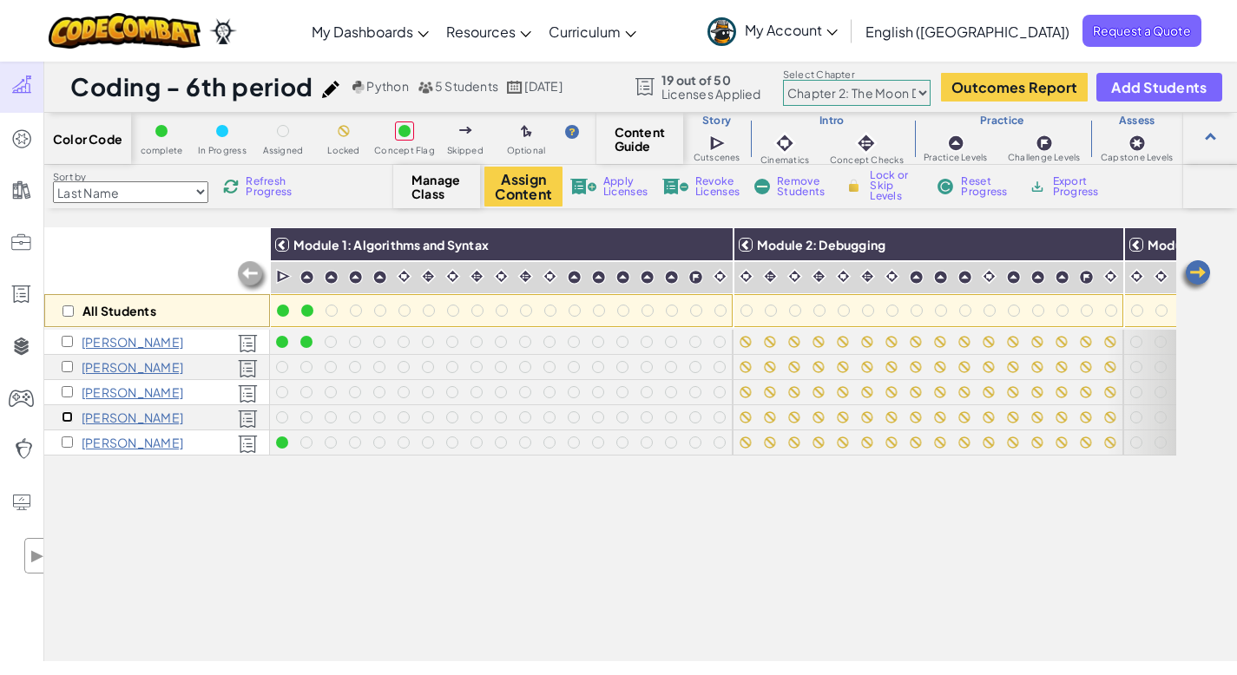
click at [62, 417] on input "checkbox" at bounding box center [67, 416] width 11 height 11
click at [522, 504] on div "All Students Module 1: Algorithms and Syntax Module 2: Debugging Module 3: Vari…" at bounding box center [610, 348] width 1132 height 588
click at [238, 535] on div "All Students Module 1: Algorithms and Syntax Module 2: Debugging Module 3: Vari…" at bounding box center [610, 348] width 1132 height 588
click at [68, 417] on input "checkbox" at bounding box center [67, 416] width 11 height 11
checkbox input "false"
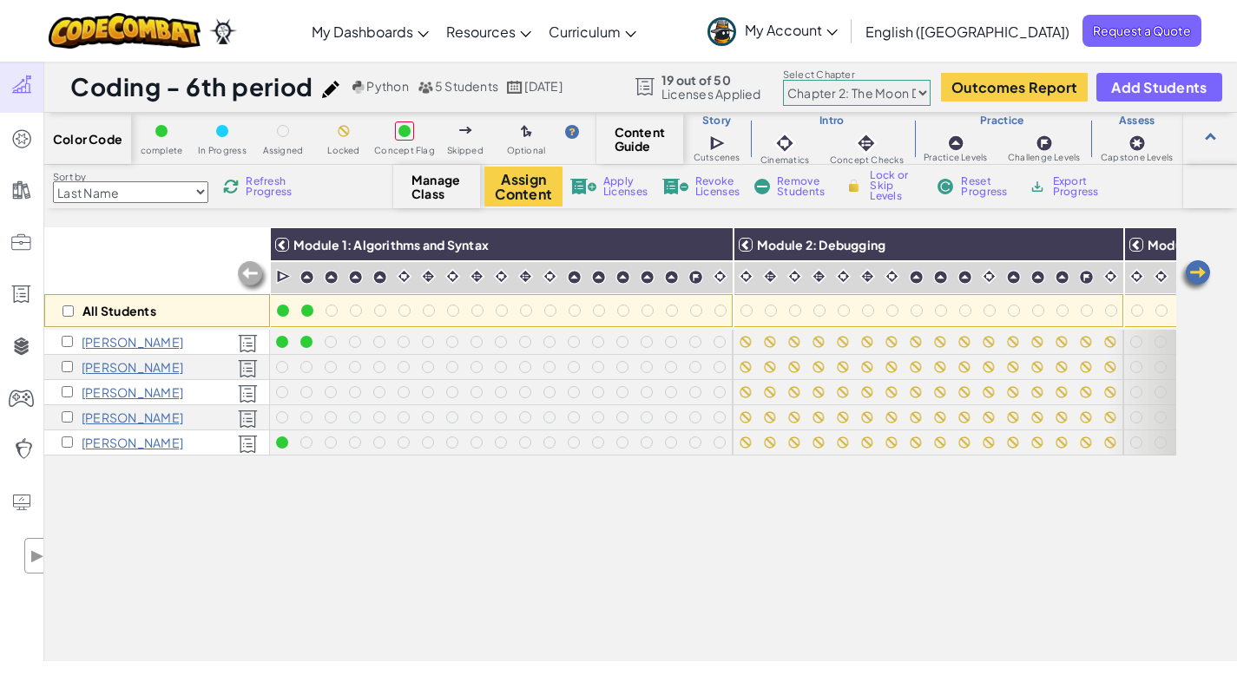
click at [397, 515] on div "All Students Module 1: Algorithms and Syntax Module 2: Debugging Module 3: Vari…" at bounding box center [610, 348] width 1132 height 588
click at [336, 507] on div "All Students Module 1: Algorithms and Syntax Module 2: Debugging Module 3: Vari…" at bounding box center [610, 348] width 1132 height 588
click at [165, 95] on h1 "Coding - 6th period" at bounding box center [191, 86] width 243 height 33
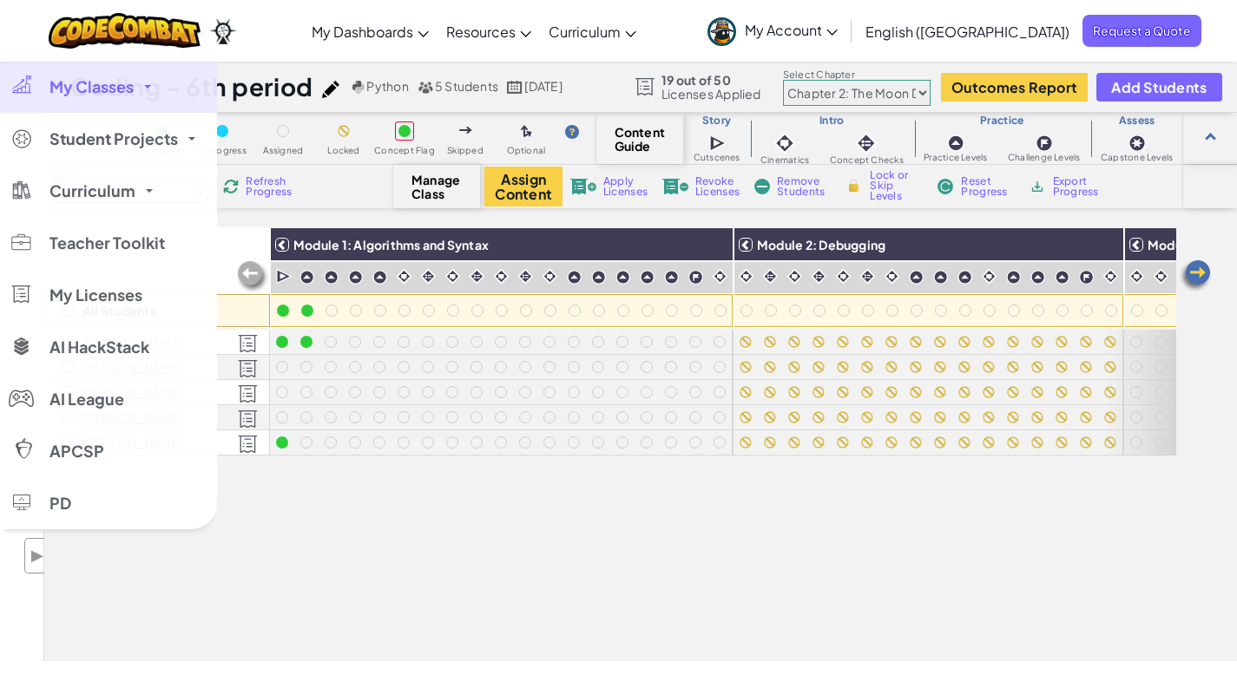
click at [72, 85] on span "My Classes" at bounding box center [91, 87] width 84 height 16
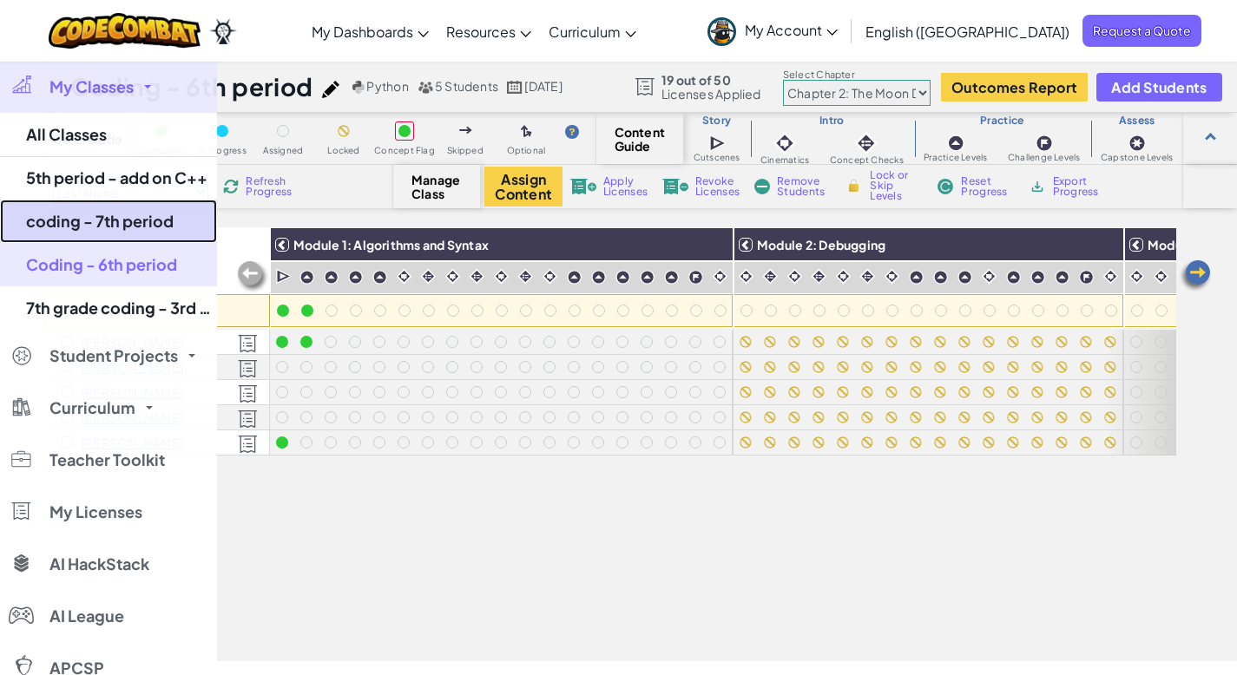
click at [109, 218] on link "coding - 7th period" at bounding box center [108, 221] width 217 height 43
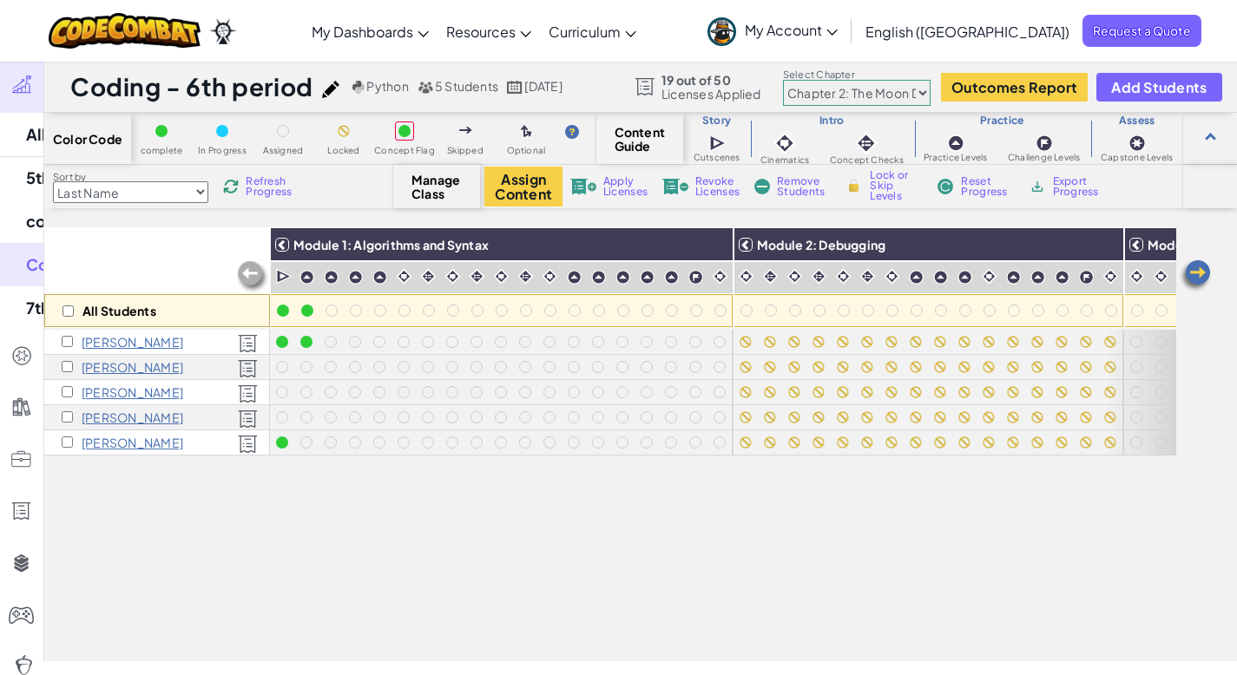
select select "5d8a57abe8919b28d5113af1"
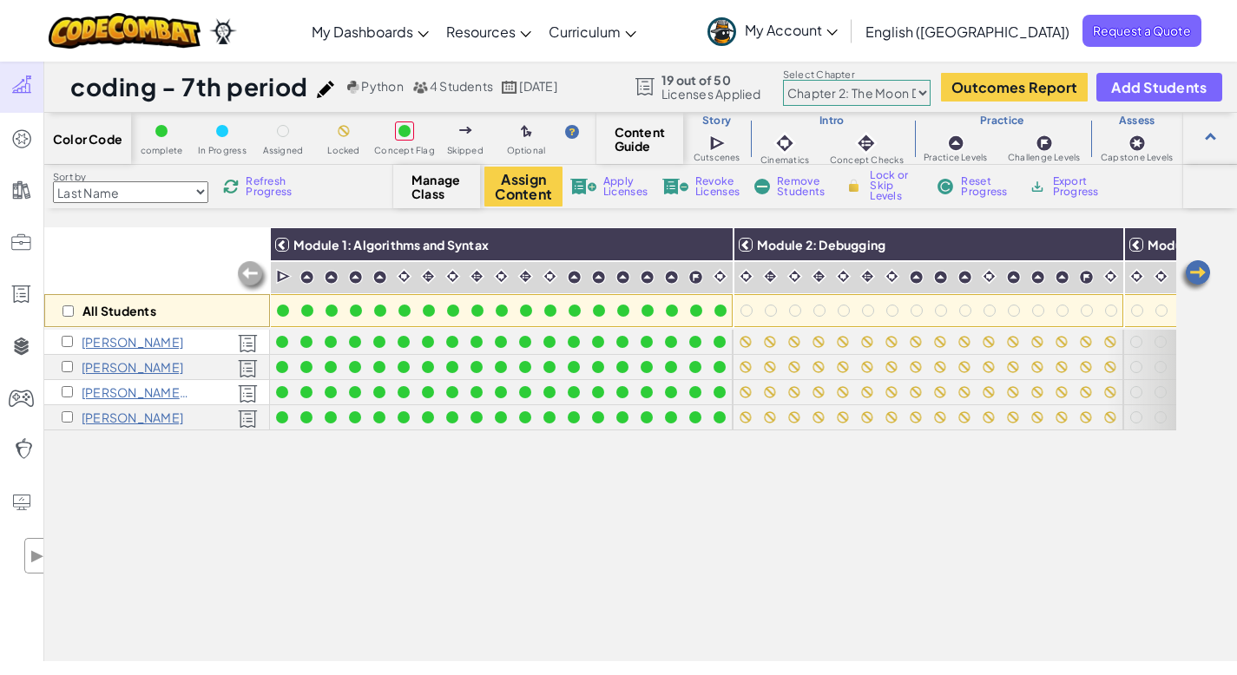
click at [305, 574] on div "All Students Module 1: Algorithms and Syntax Module 2: Debugging Module 3: Vari…" at bounding box center [610, 348] width 1132 height 588
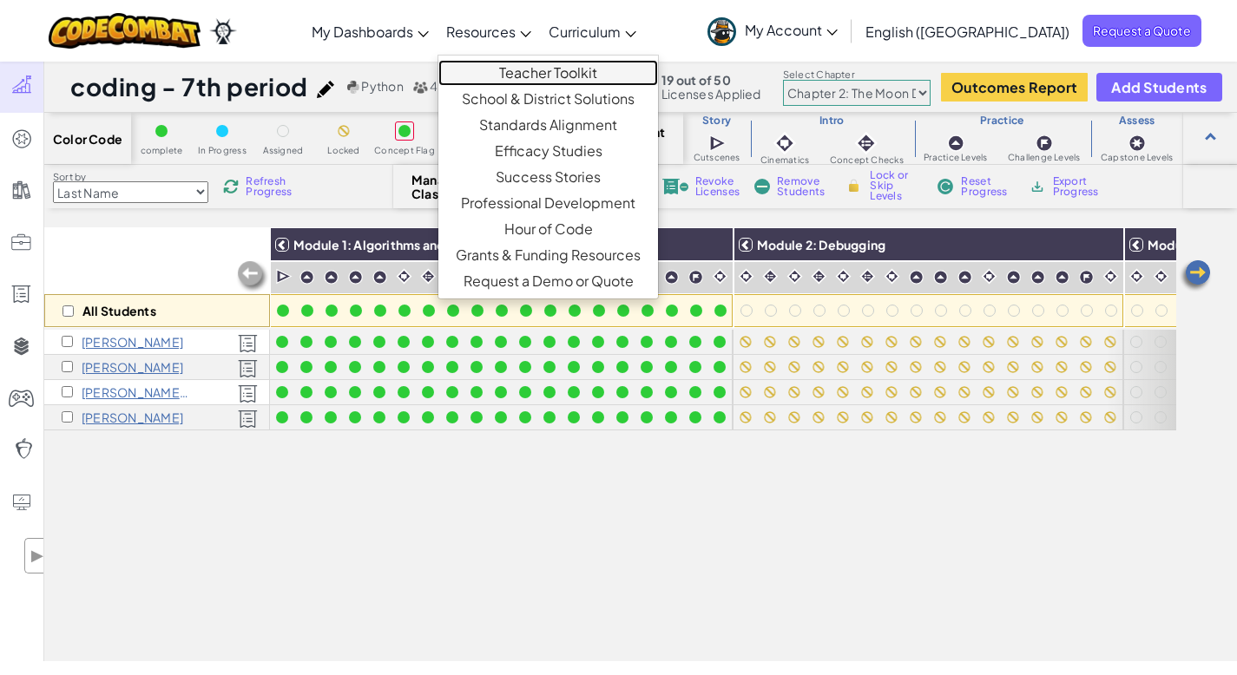
click at [607, 71] on link "Teacher Toolkit" at bounding box center [548, 73] width 220 height 26
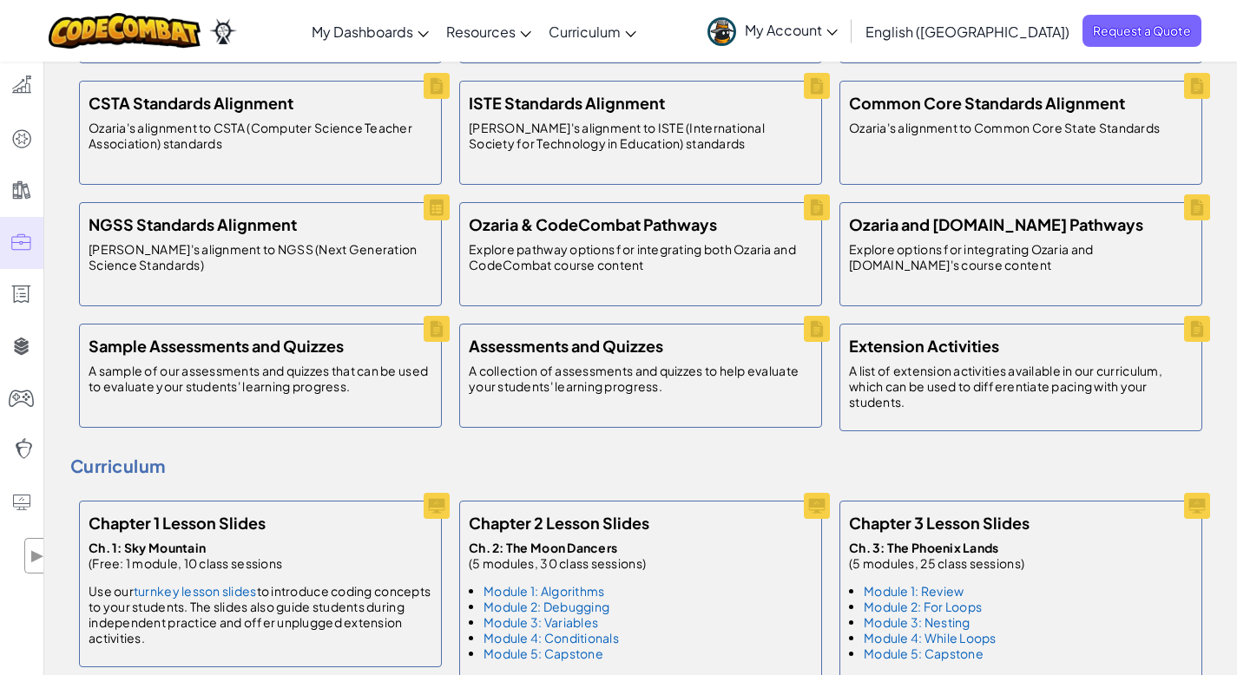
scroll to position [758, 0]
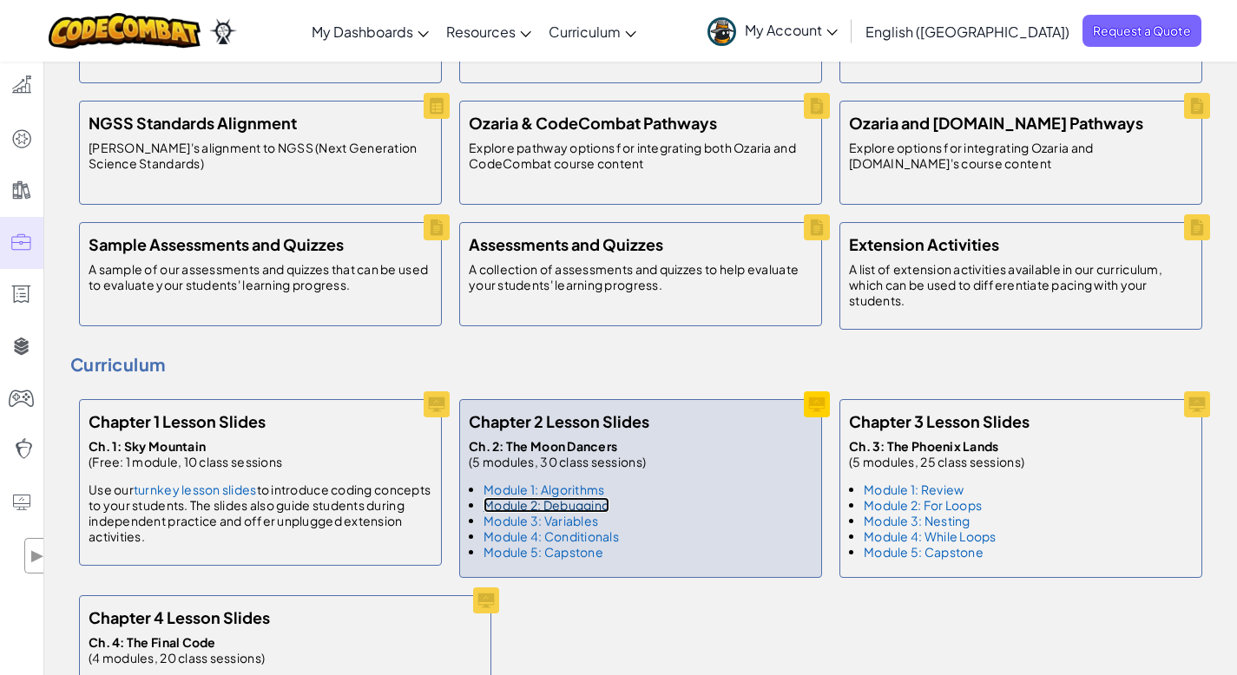
click at [588, 508] on link "Module 2: Debugging" at bounding box center [546, 505] width 126 height 16
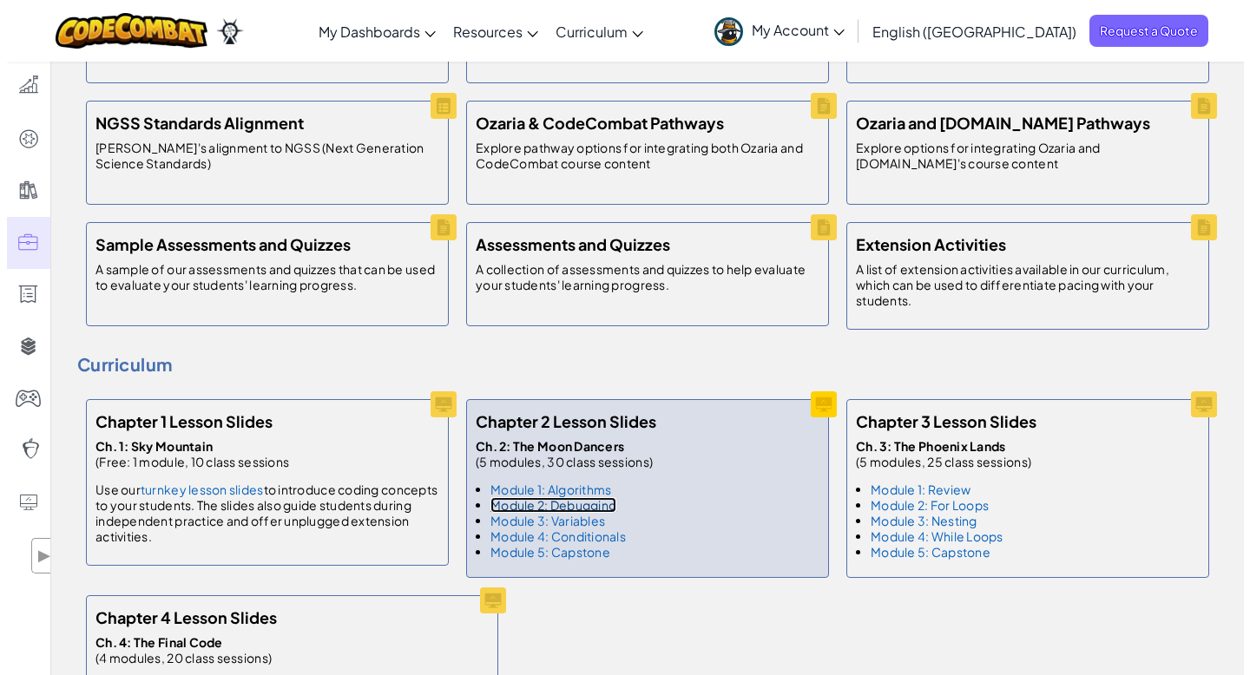
scroll to position [527, 0]
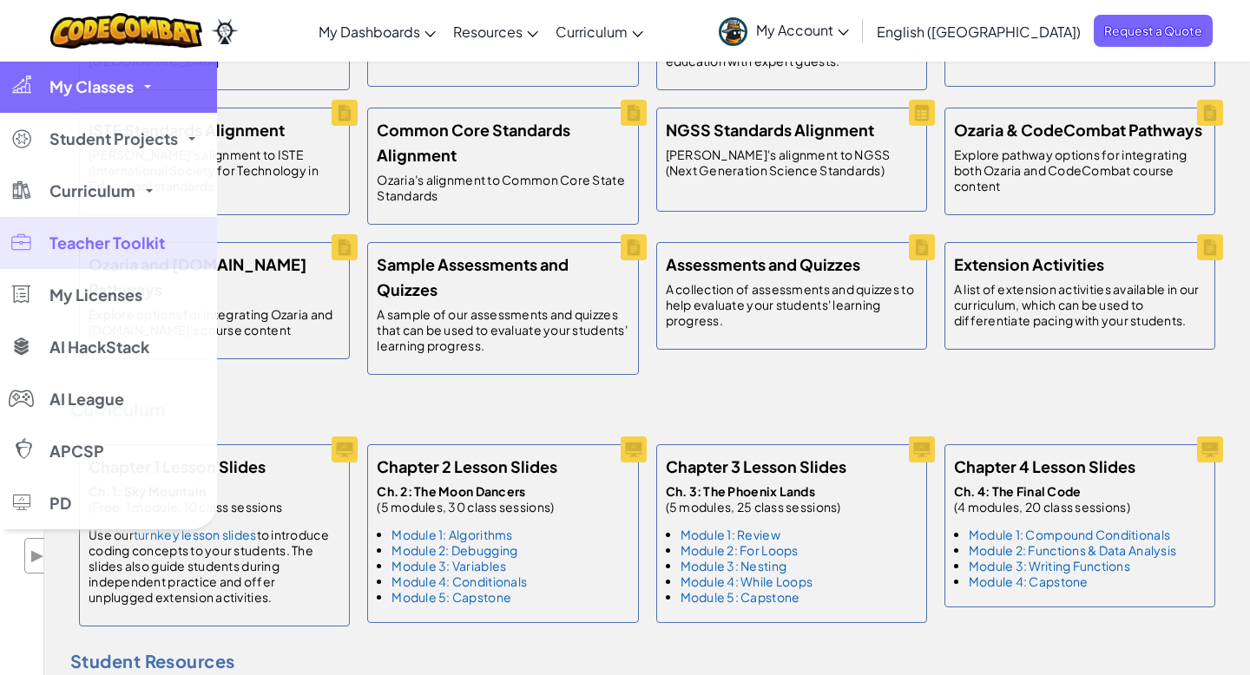
click at [94, 88] on span "My Classes" at bounding box center [91, 87] width 84 height 16
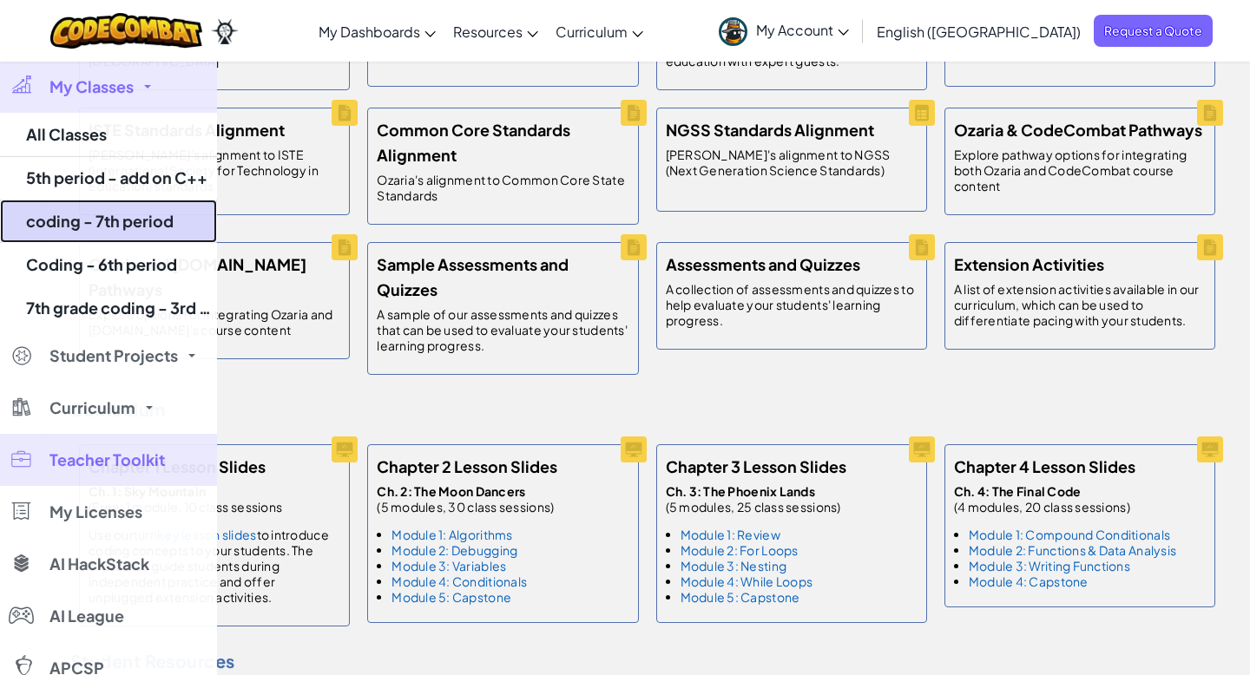
click at [110, 219] on link "coding - 7th period" at bounding box center [108, 221] width 217 height 43
select select "5d8a57abe8919b28d5113af1"
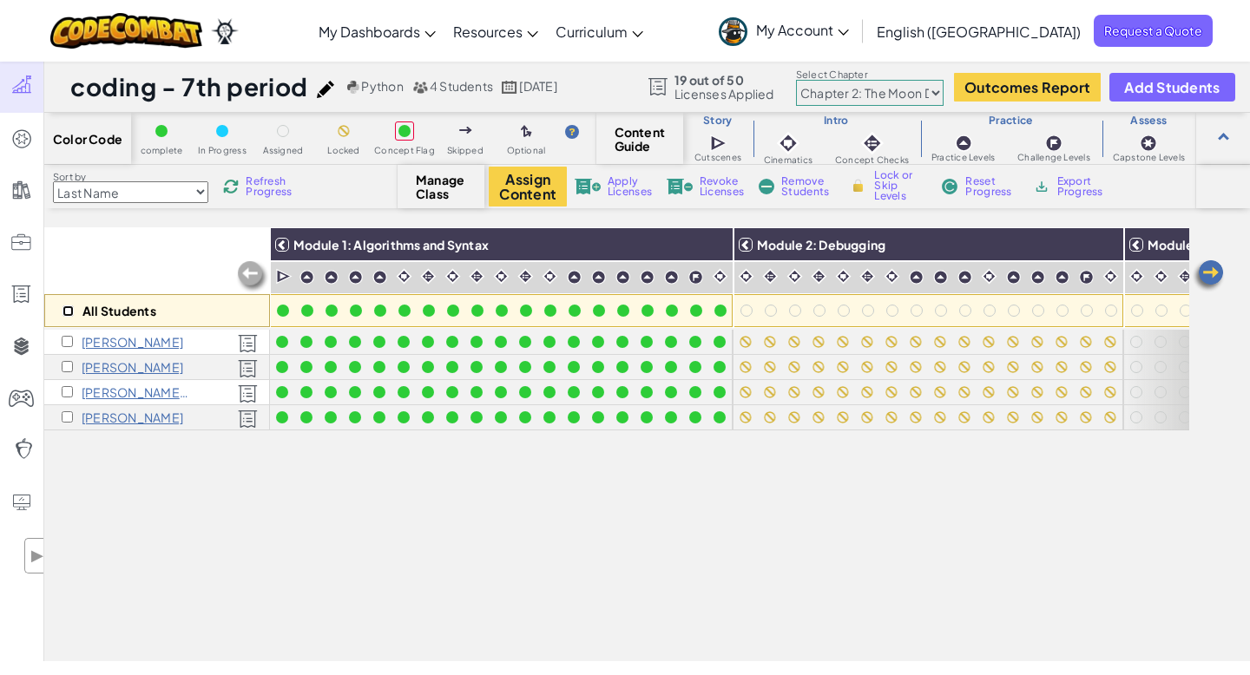
click at [66, 308] on input "checkbox" at bounding box center [67, 310] width 11 height 11
checkbox input "true"
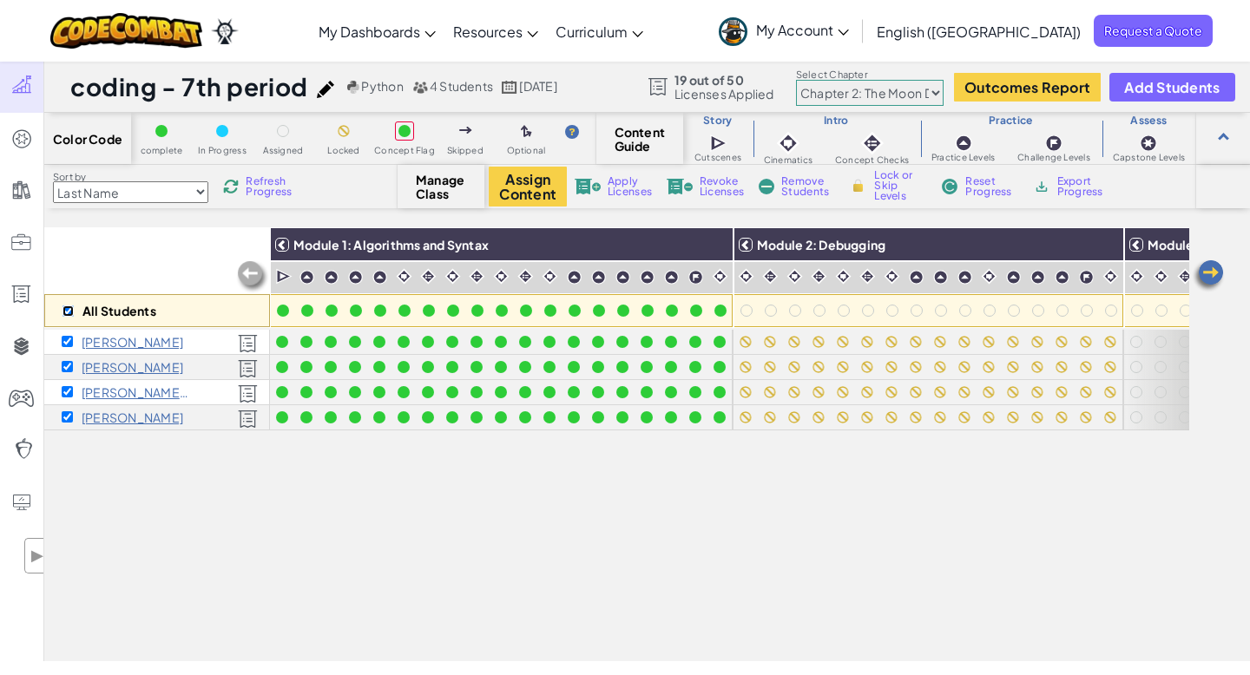
checkbox input "true"
click at [1106, 244] on img at bounding box center [1104, 245] width 30 height 26
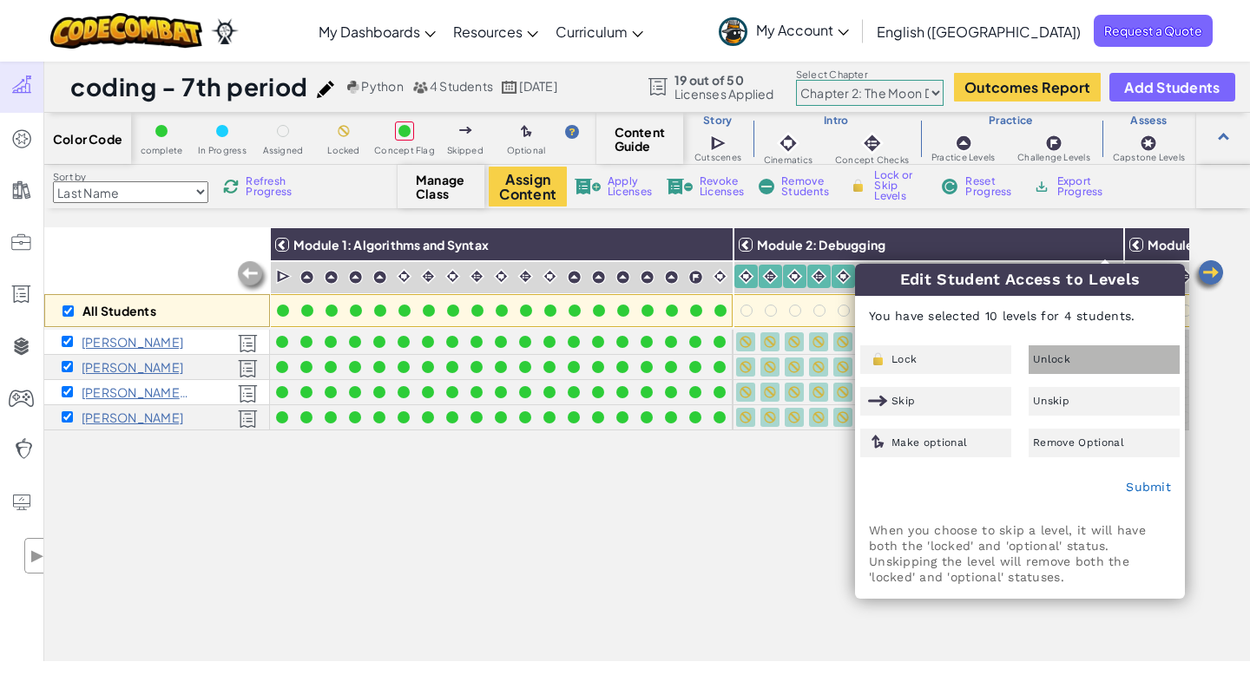
click at [1055, 354] on span "Unlock" at bounding box center [1051, 359] width 37 height 10
click at [1141, 489] on link "Submit" at bounding box center [1148, 487] width 45 height 14
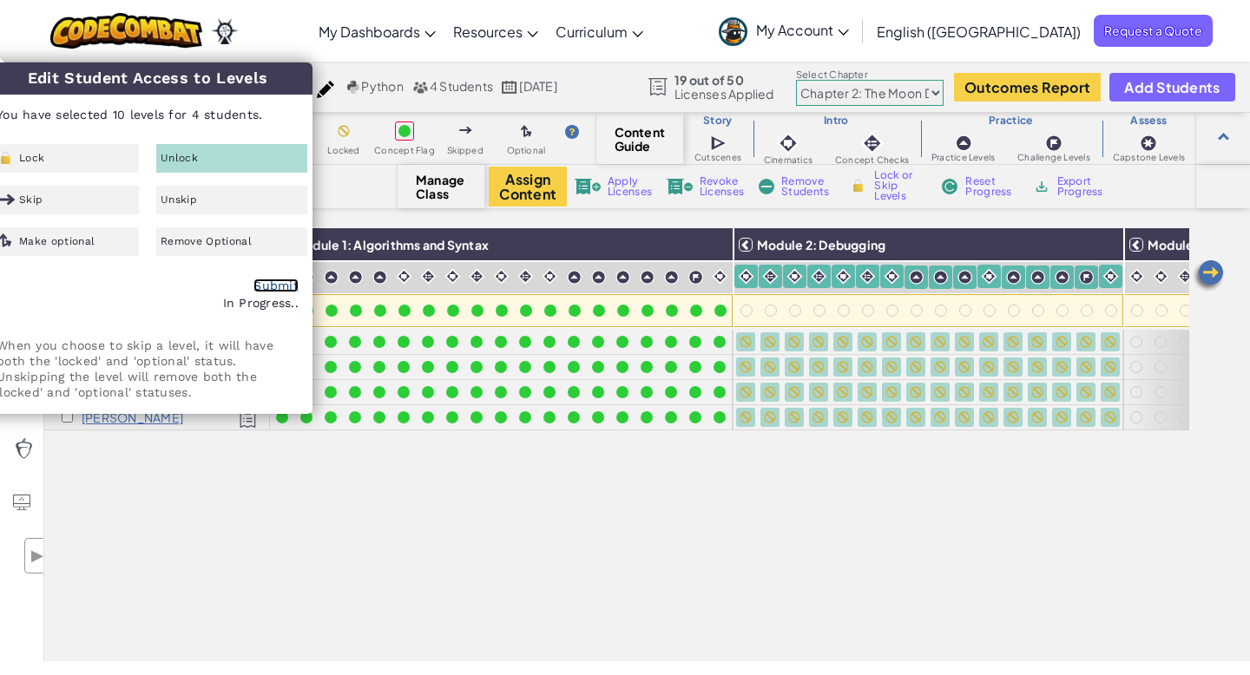
checkbox input "false"
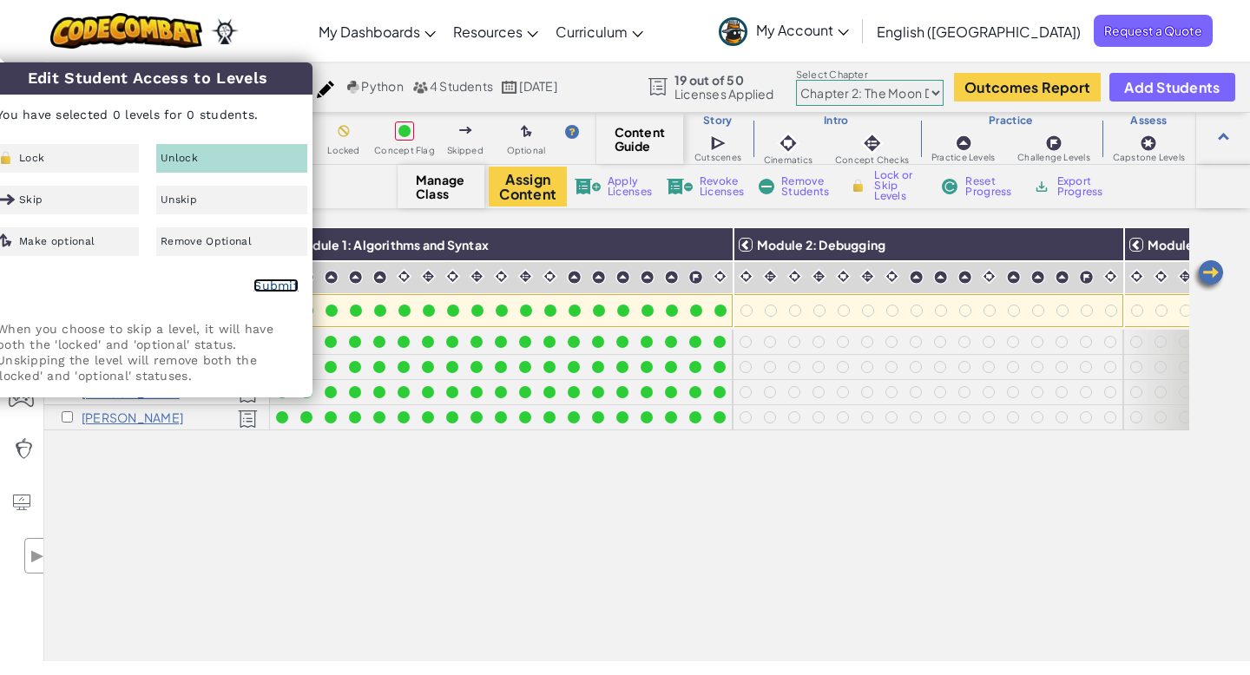
click at [288, 288] on link "Submit" at bounding box center [275, 286] width 45 height 14
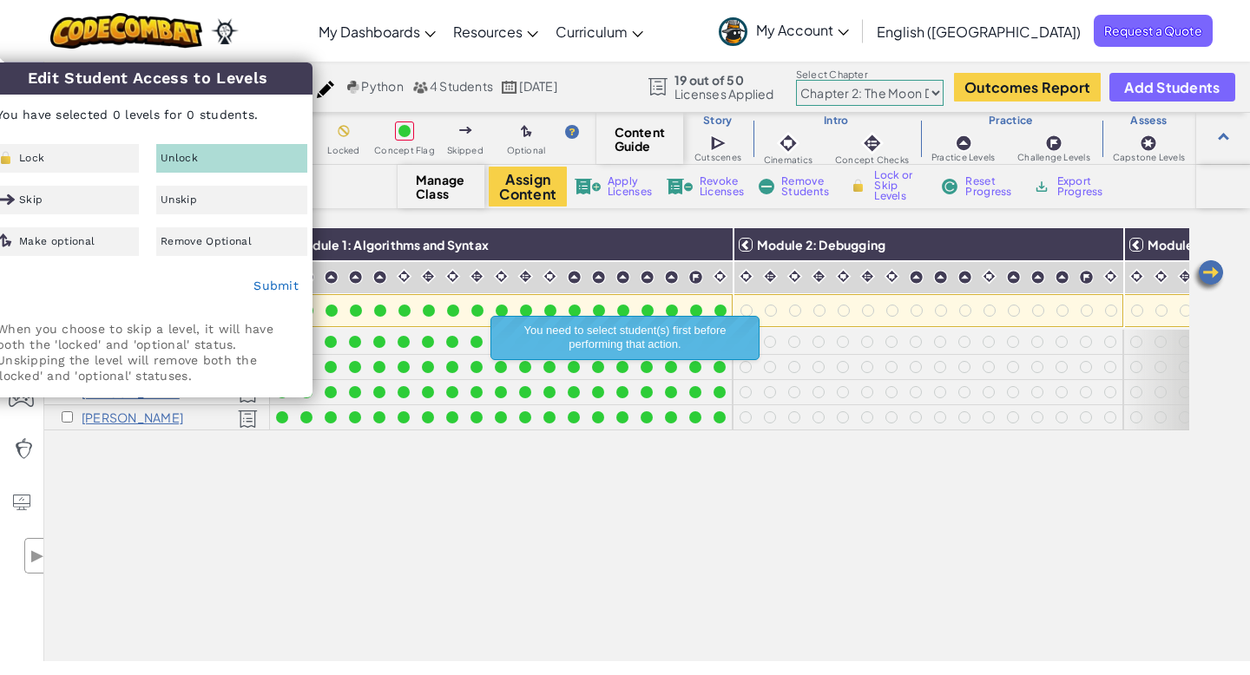
click at [1212, 271] on img at bounding box center [1208, 276] width 35 height 35
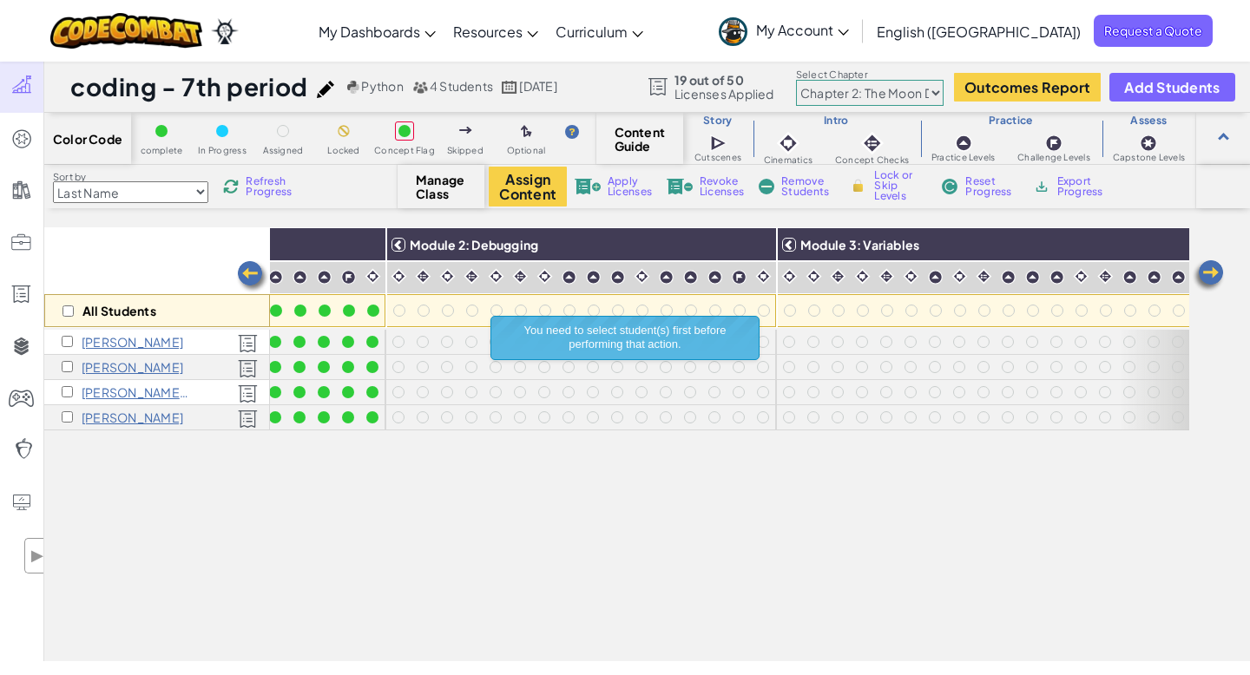
click at [1212, 271] on img at bounding box center [1208, 276] width 35 height 35
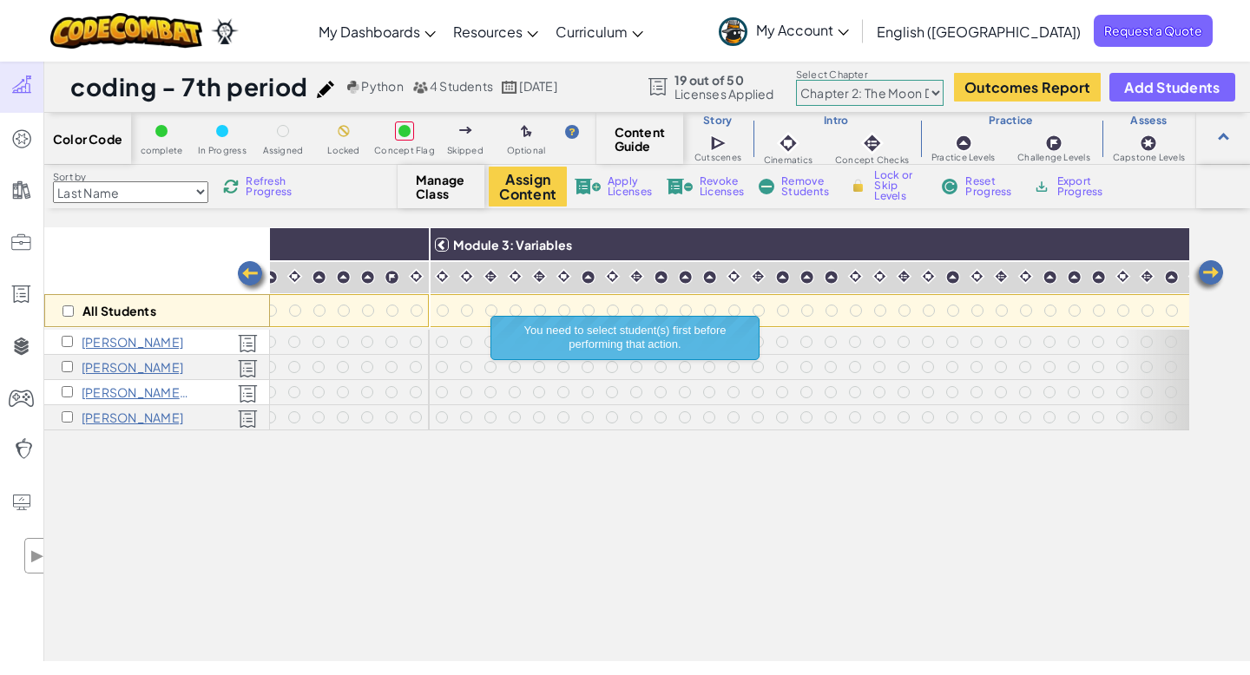
click at [1212, 271] on img at bounding box center [1208, 276] width 35 height 35
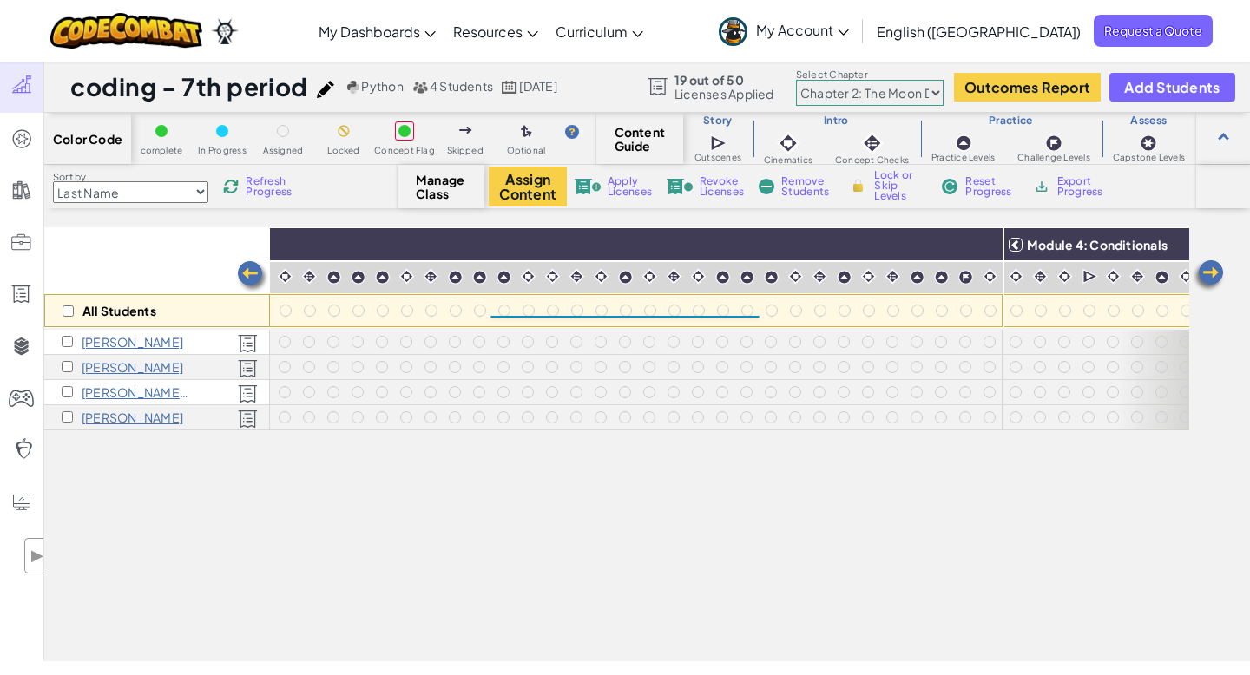
scroll to position [0, 1041]
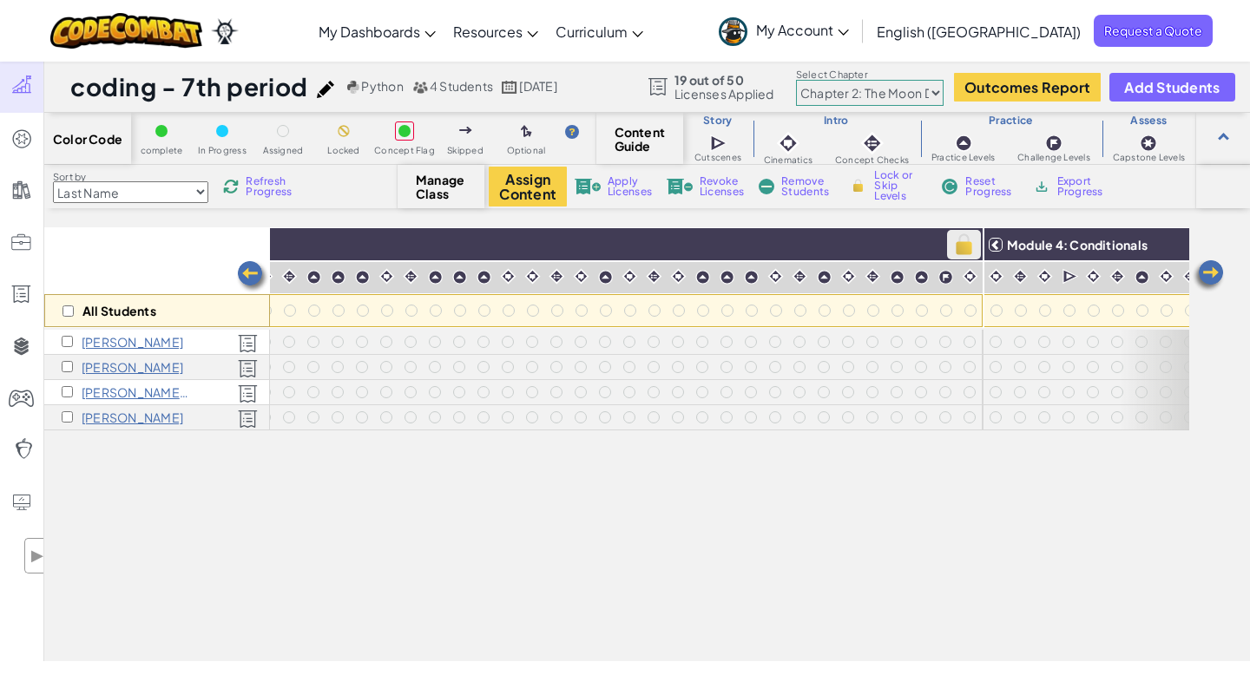
click at [960, 243] on img at bounding box center [964, 245] width 30 height 26
checkbox input "true"
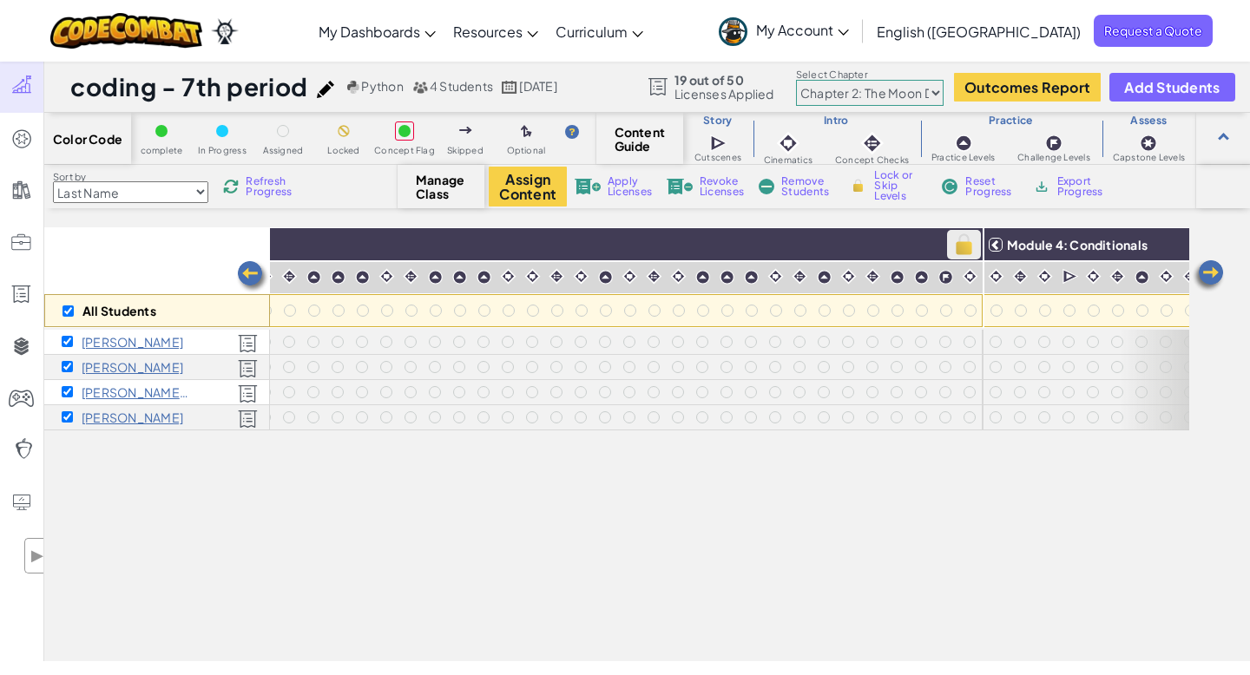
checkbox input "true"
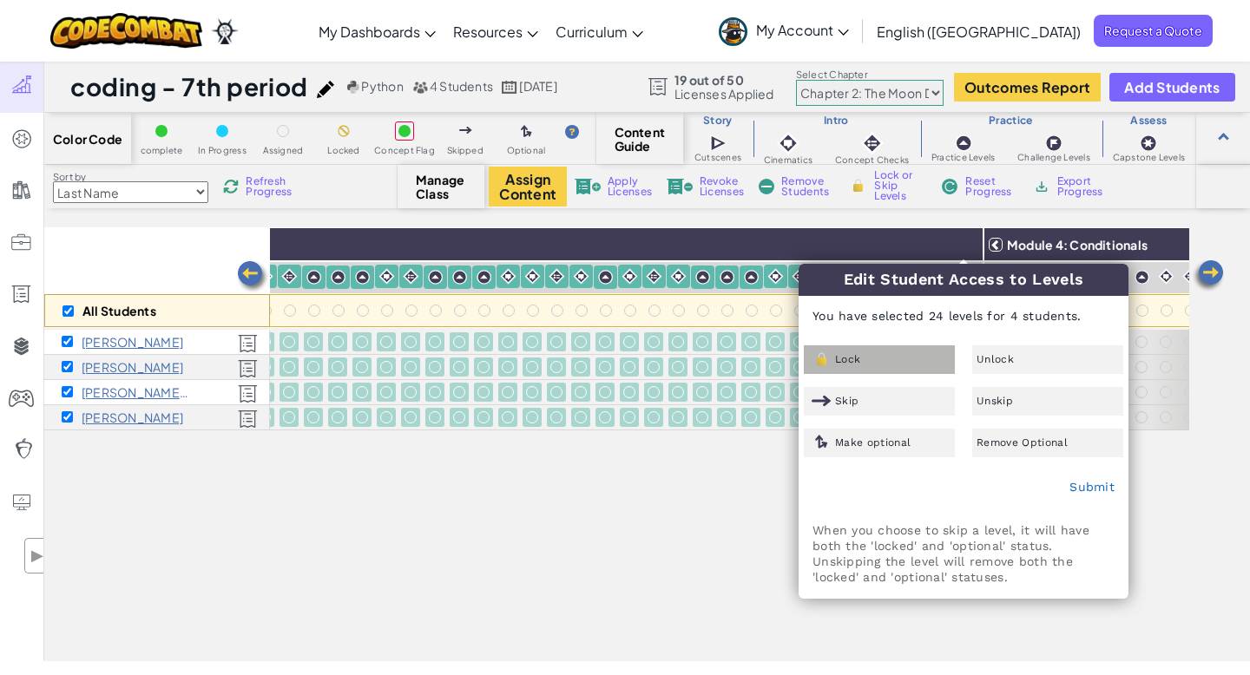
click at [867, 364] on div "Lock" at bounding box center [879, 359] width 151 height 29
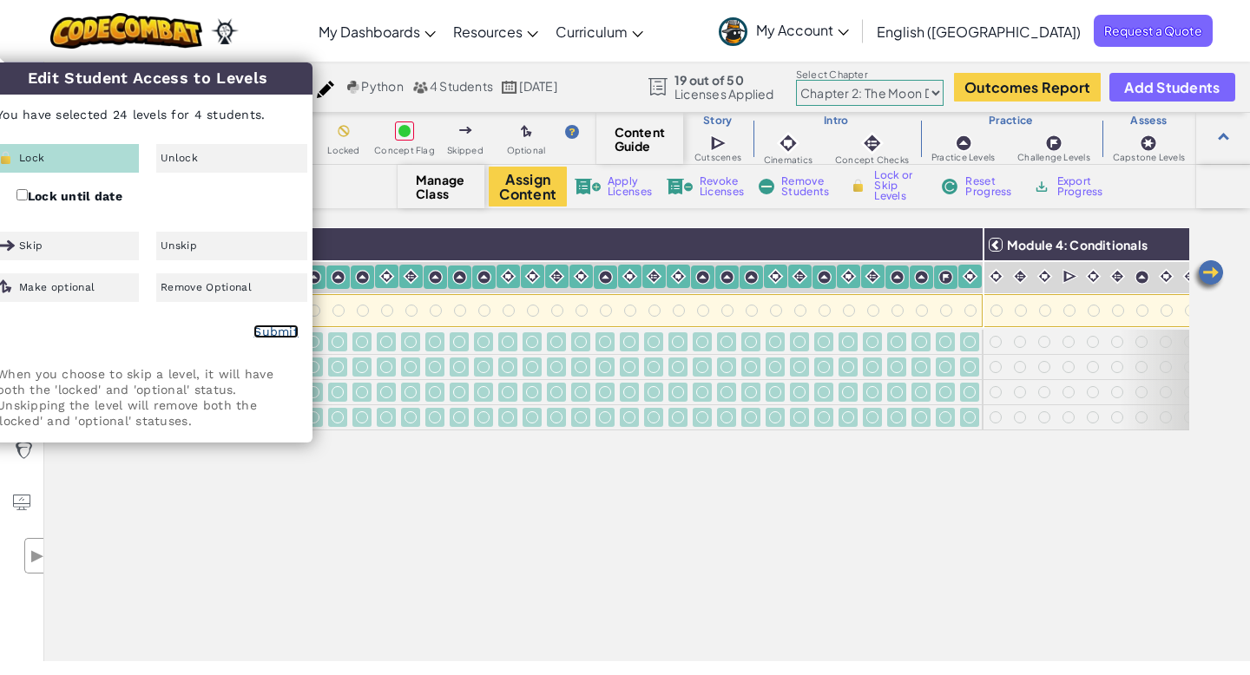
click at [278, 334] on link "Submit" at bounding box center [275, 332] width 45 height 14
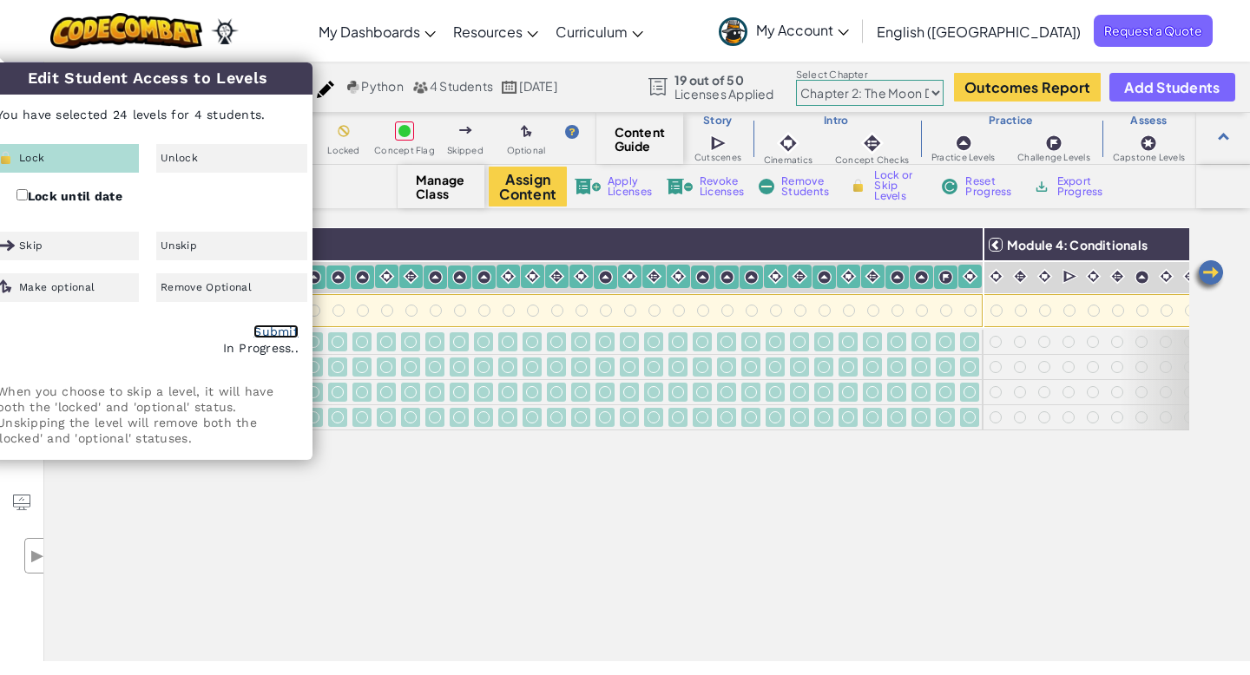
checkbox input "false"
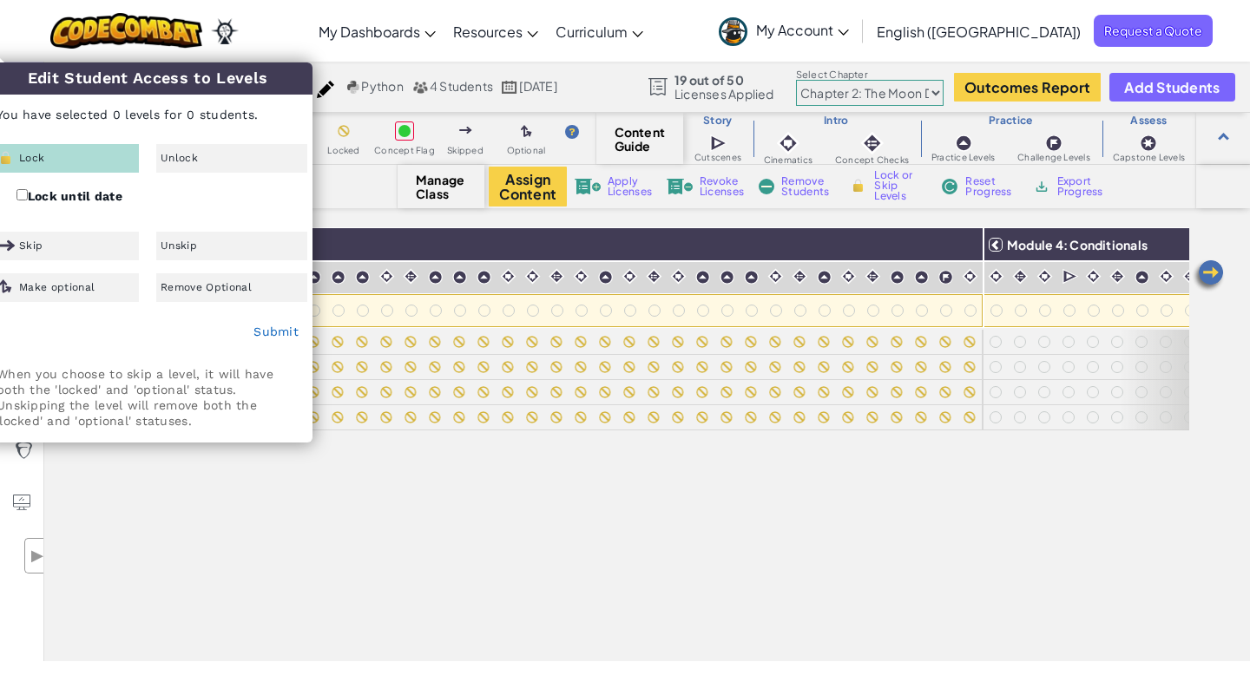
click at [580, 638] on div "All Students Module 1: Algorithms and Syntax Module 2: Debugging Module 3: Vari…" at bounding box center [616, 348] width 1145 height 588
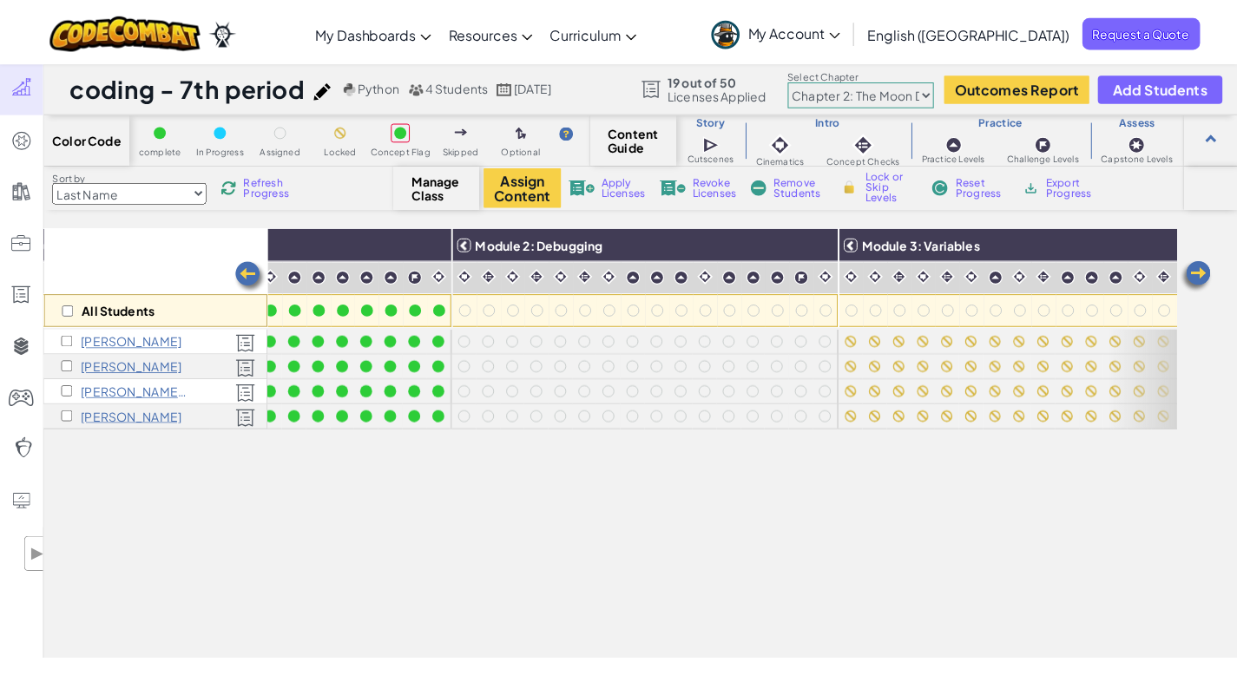
scroll to position [0, 278]
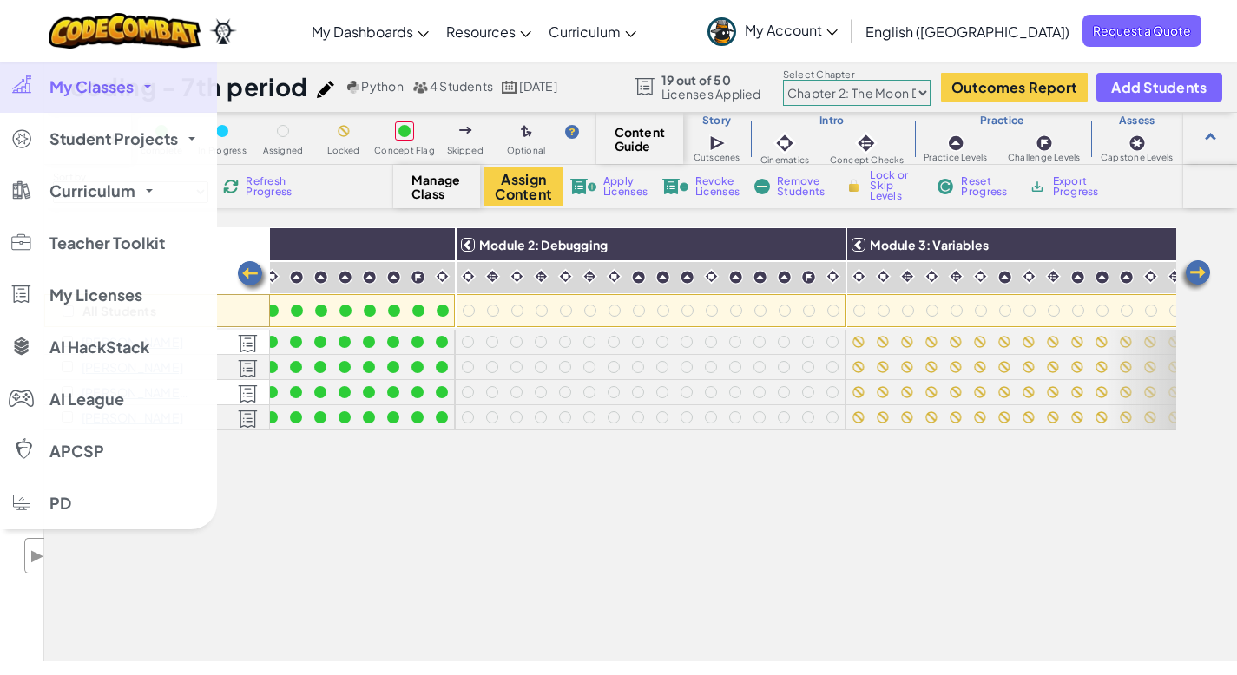
click at [57, 79] on span "My Classes" at bounding box center [91, 87] width 84 height 16
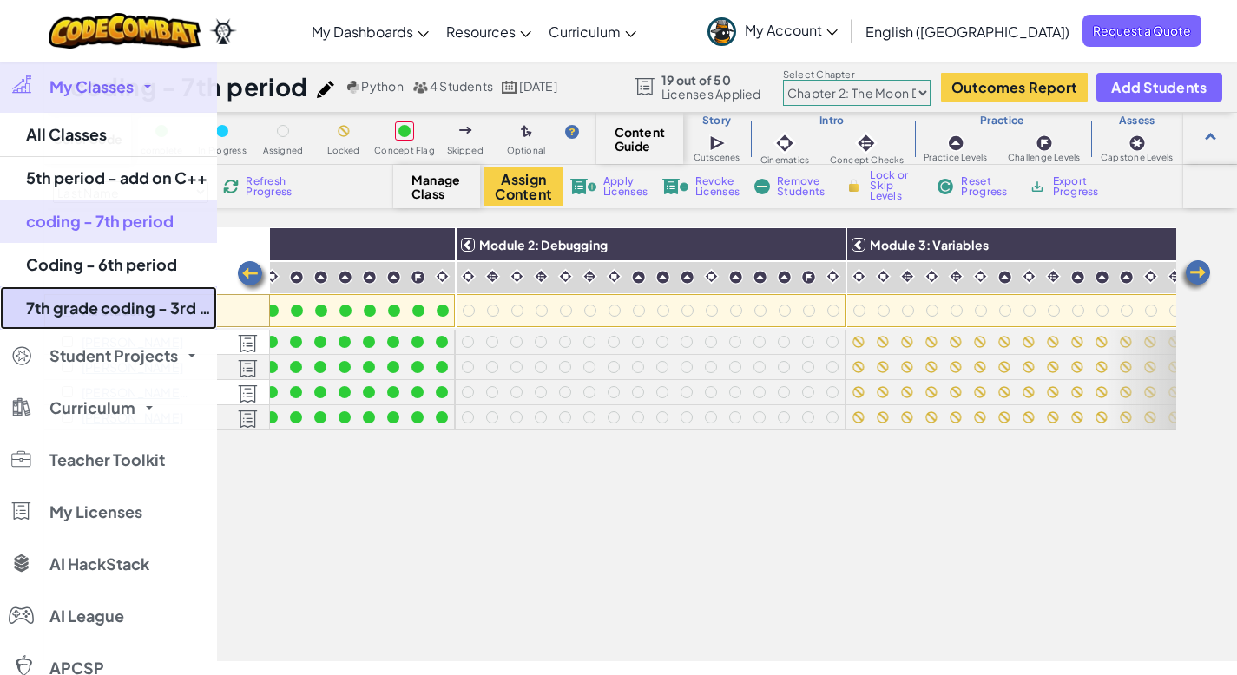
click at [84, 305] on link "7th grade coding - 3rd period" at bounding box center [108, 307] width 217 height 43
select select "5d8a57abe8919b28d5113af1"
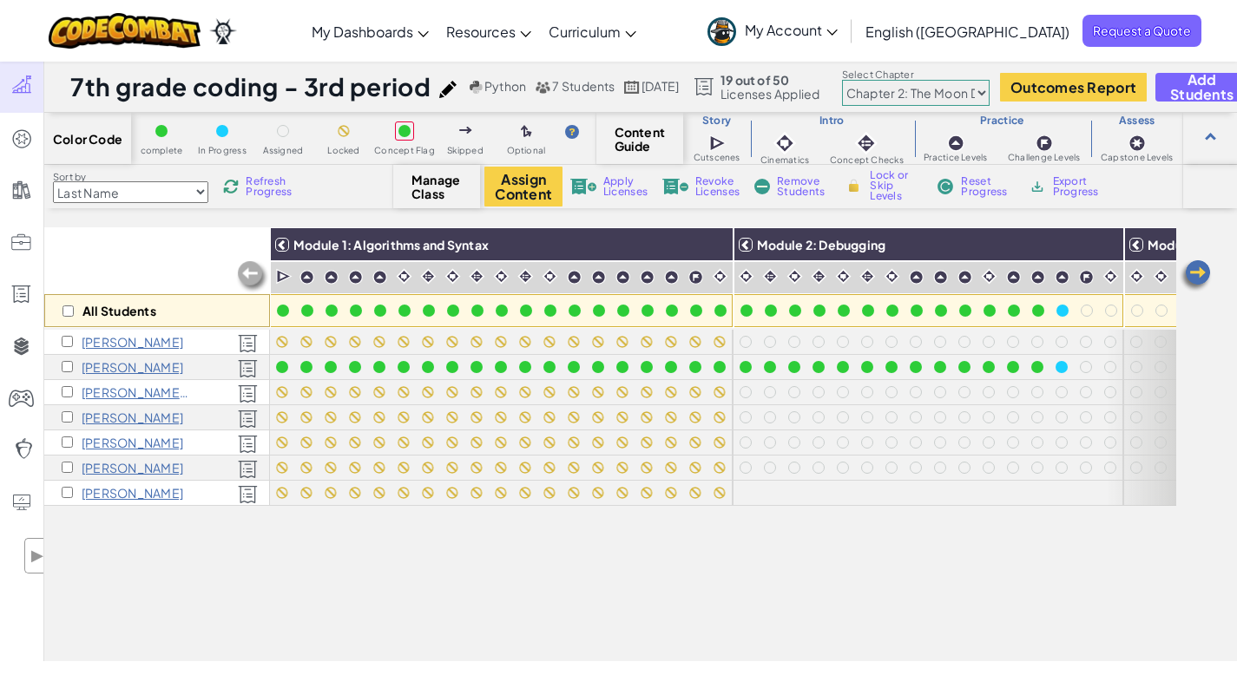
click at [837, 29] on span "My Account" at bounding box center [791, 30] width 93 height 18
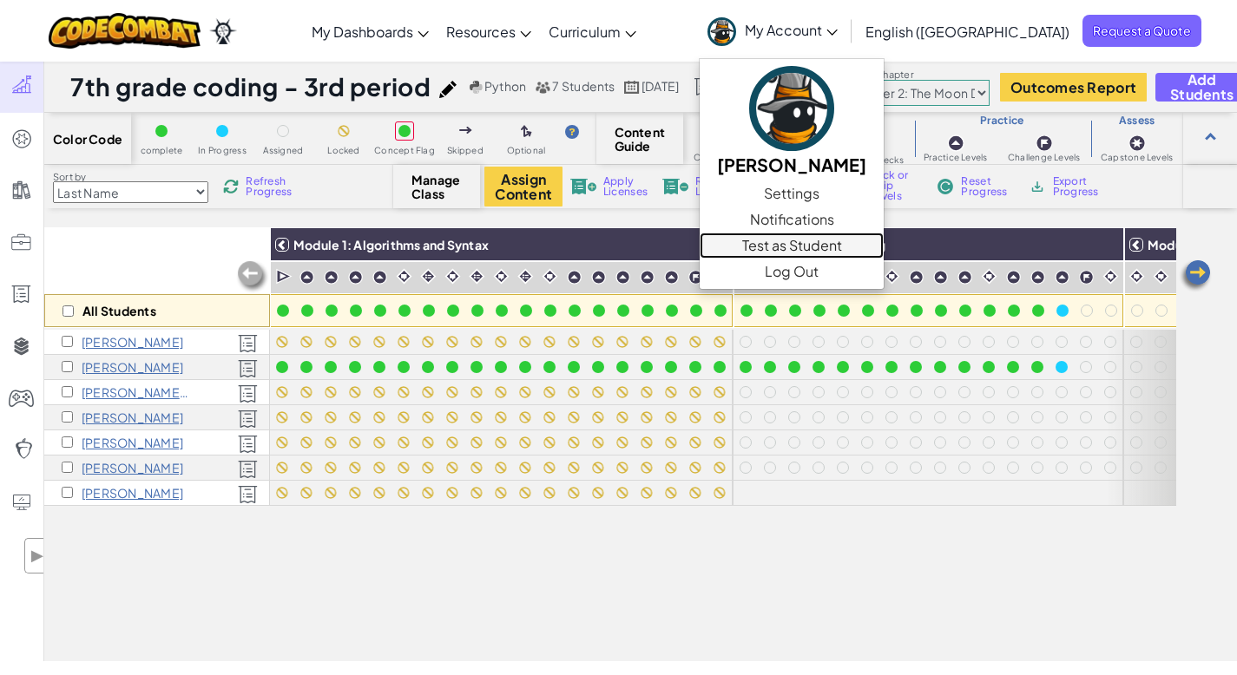
click at [872, 246] on link "Test as Student" at bounding box center [791, 246] width 184 height 26
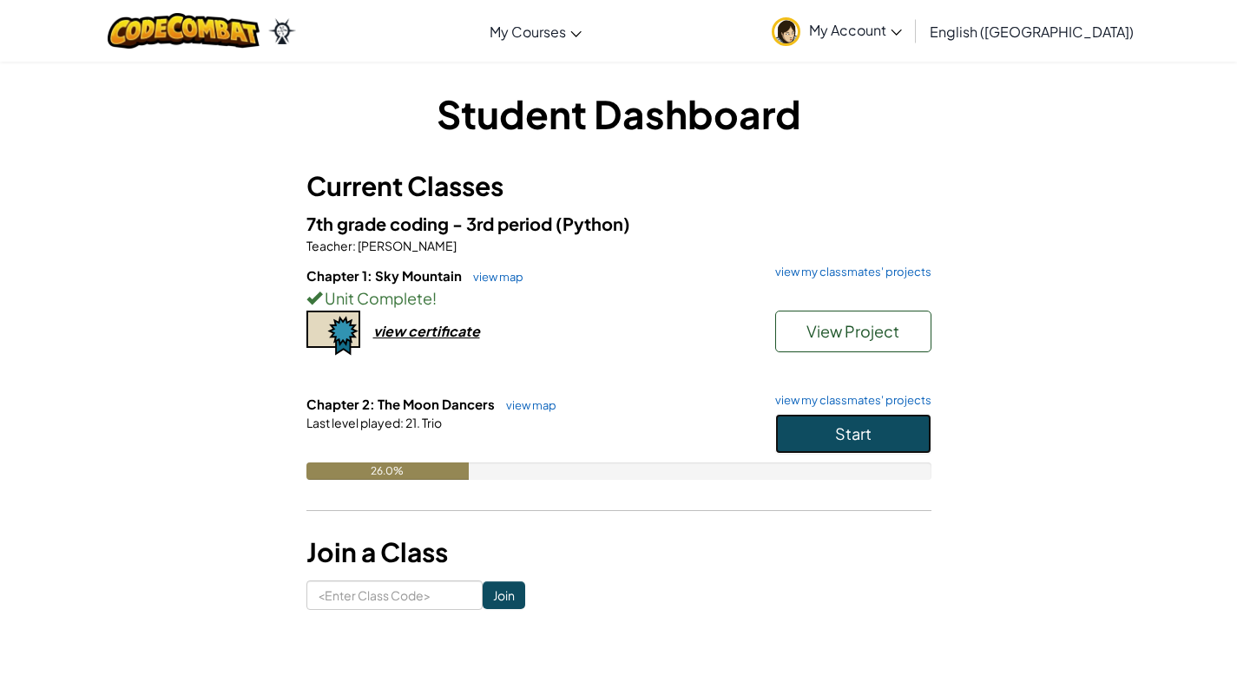
click at [835, 431] on span "Start" at bounding box center [853, 433] width 36 height 20
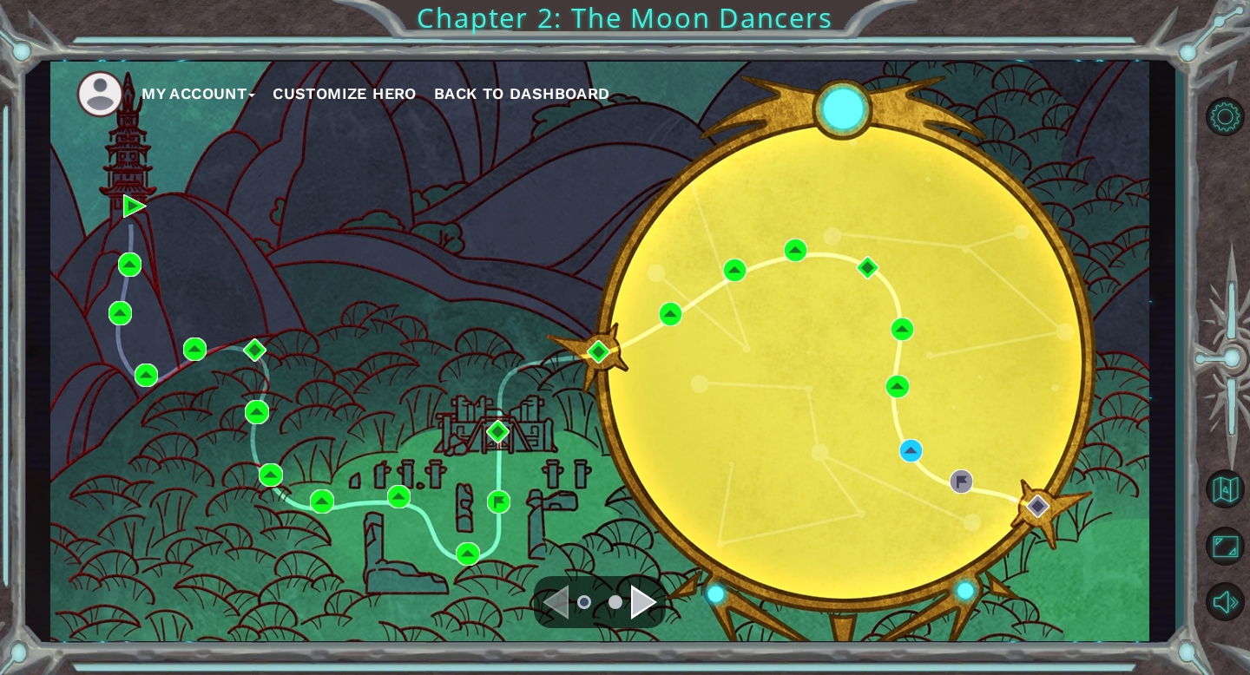
click at [643, 601] on div "Navigate to the next page" at bounding box center [644, 602] width 26 height 35
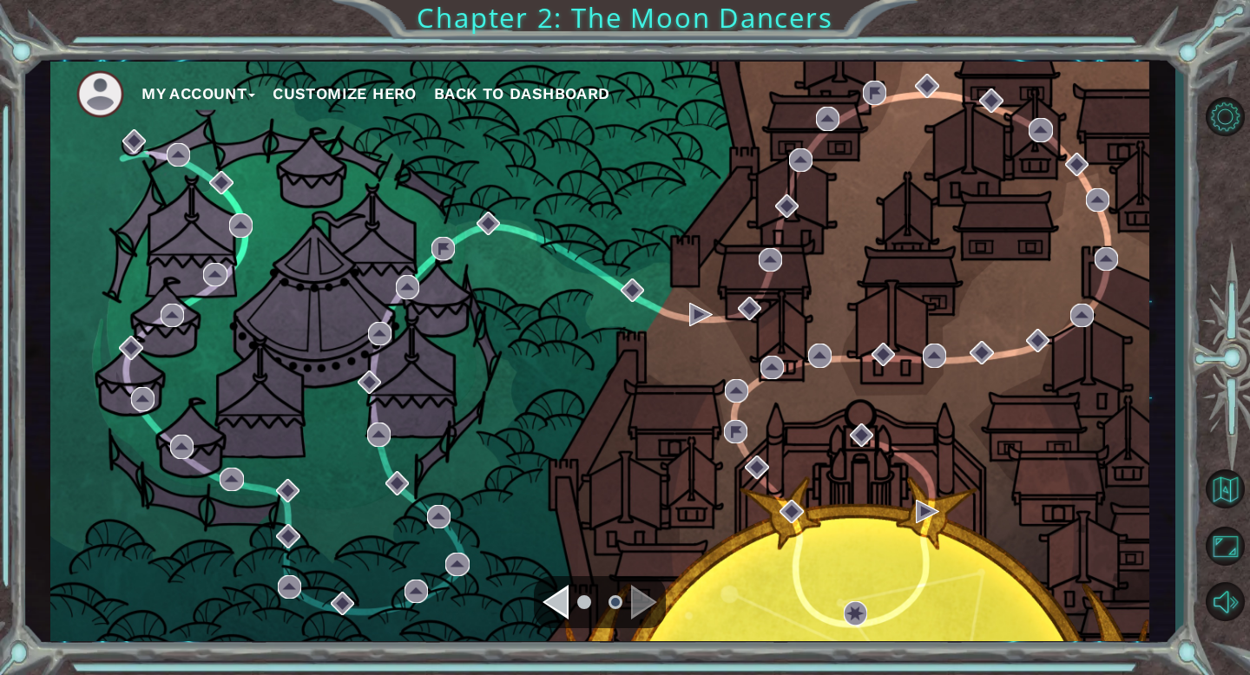
click at [527, 99] on span "Back to Dashboard" at bounding box center [522, 93] width 176 height 18
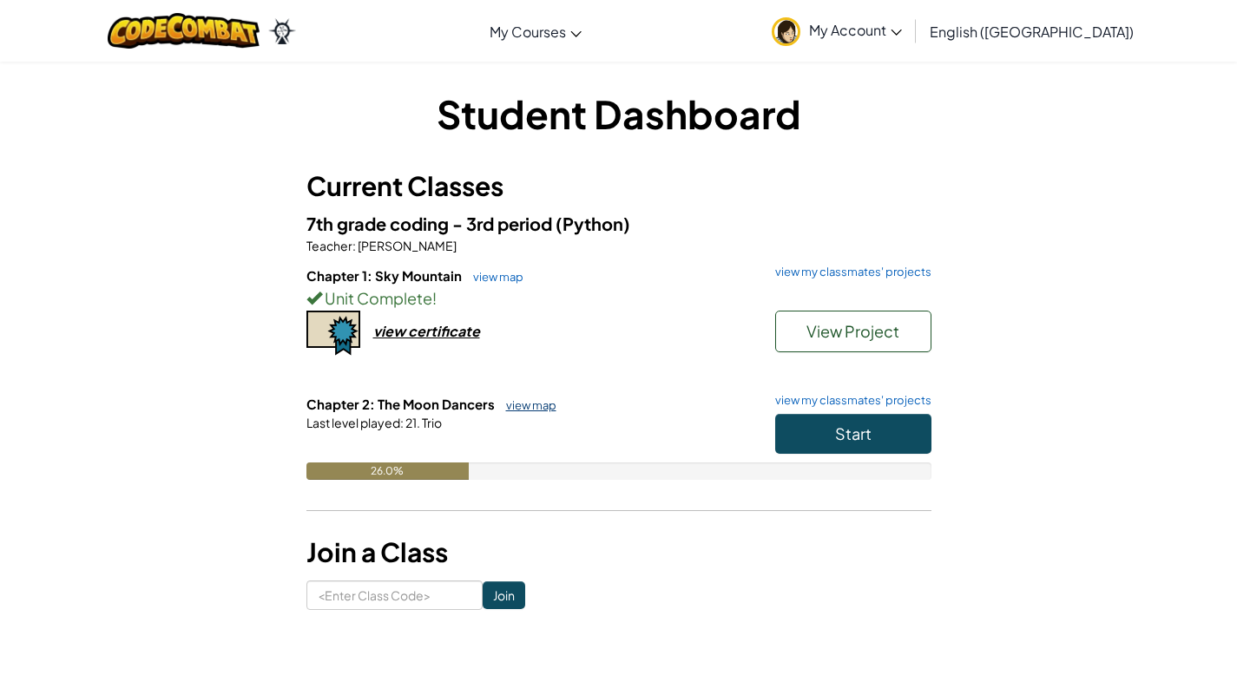
click at [526, 402] on link "view map" at bounding box center [526, 405] width 59 height 14
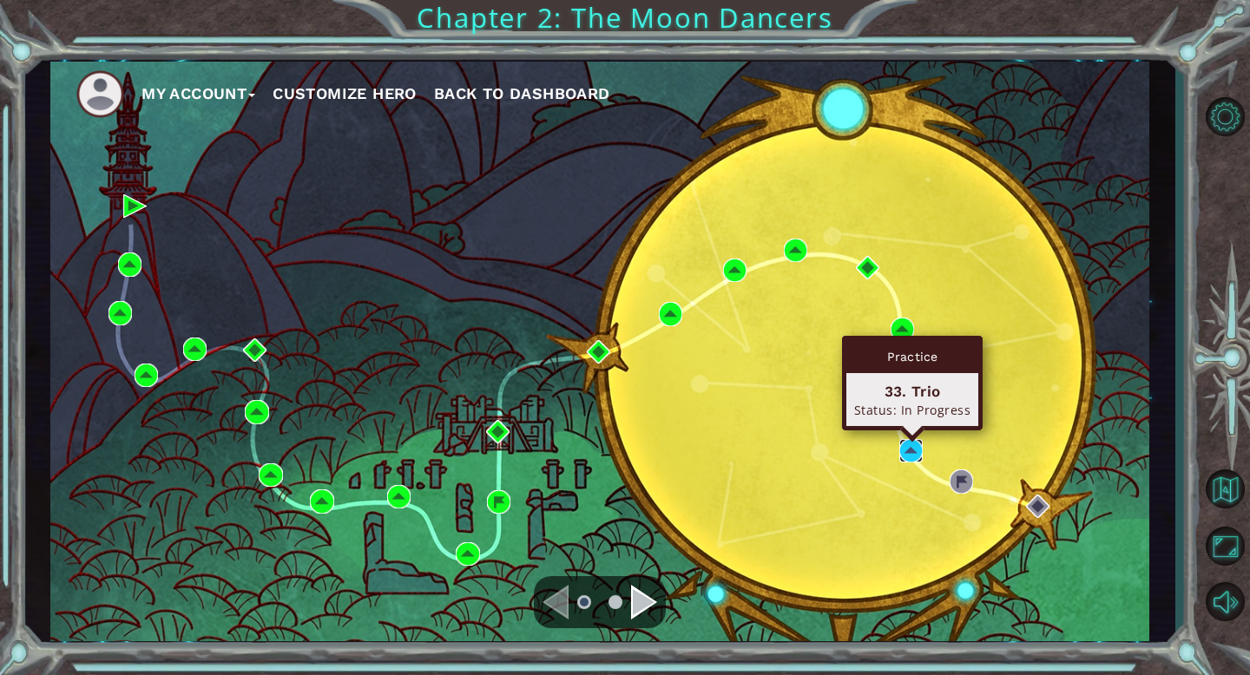
click at [909, 448] on img at bounding box center [910, 450] width 23 height 23
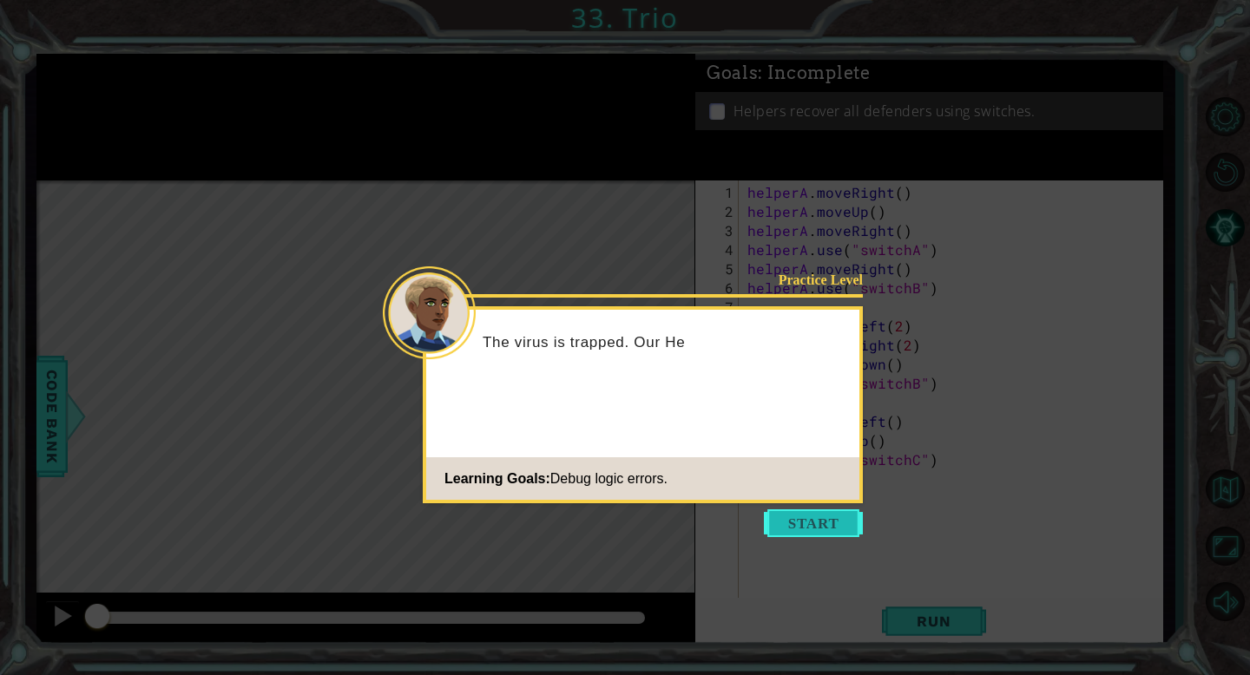
click at [824, 534] on button "Start" at bounding box center [813, 523] width 99 height 28
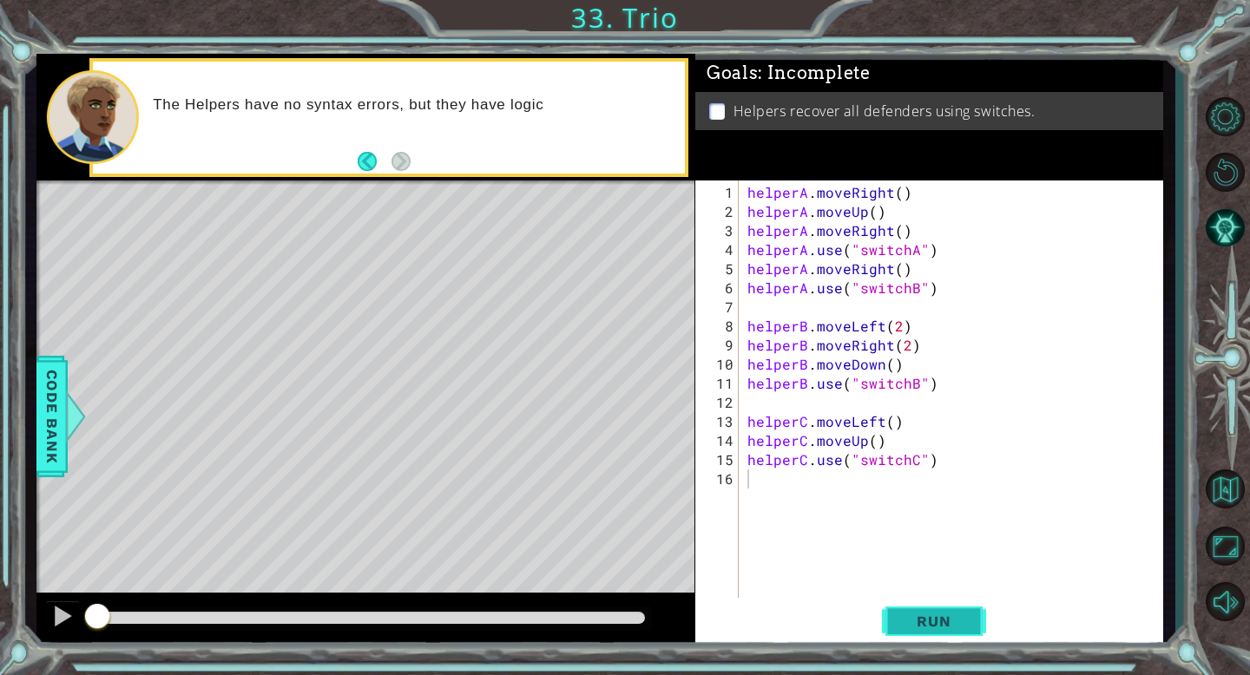
click at [930, 629] on span "Run" at bounding box center [933, 621] width 69 height 17
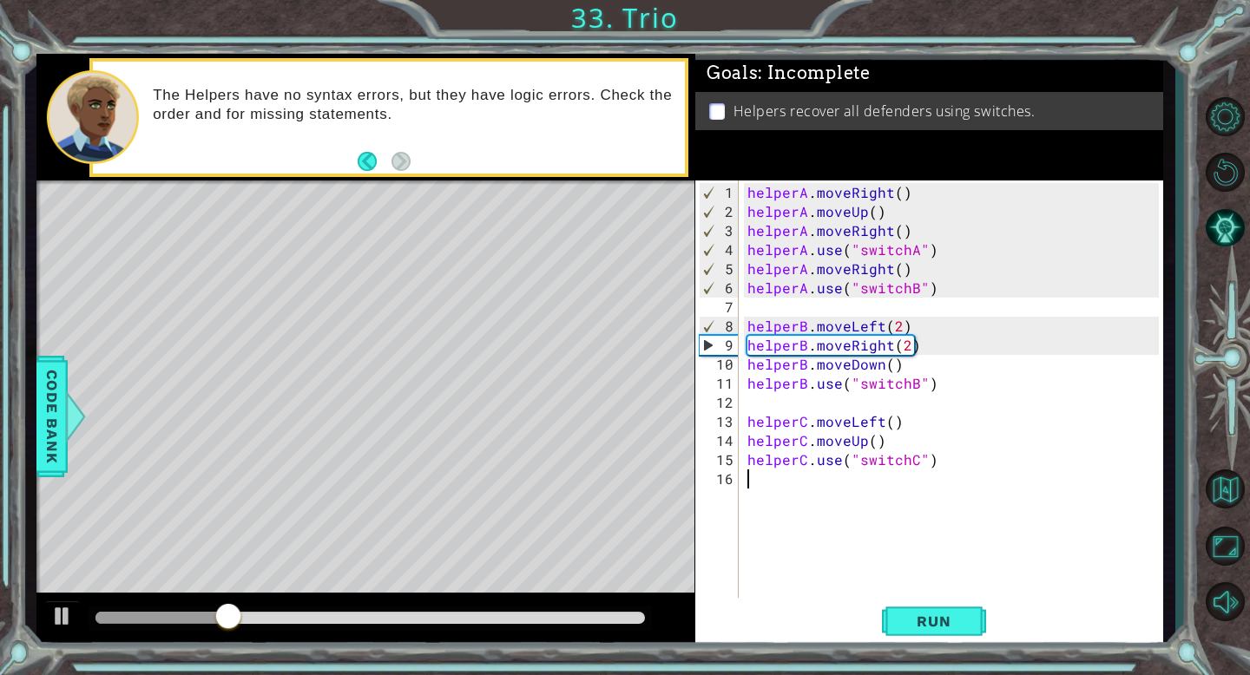
click at [942, 290] on div "helperA . moveRight ( ) helperA . moveUp ( ) helperA . moveRight ( ) helperA . …" at bounding box center [955, 421] width 423 height 477
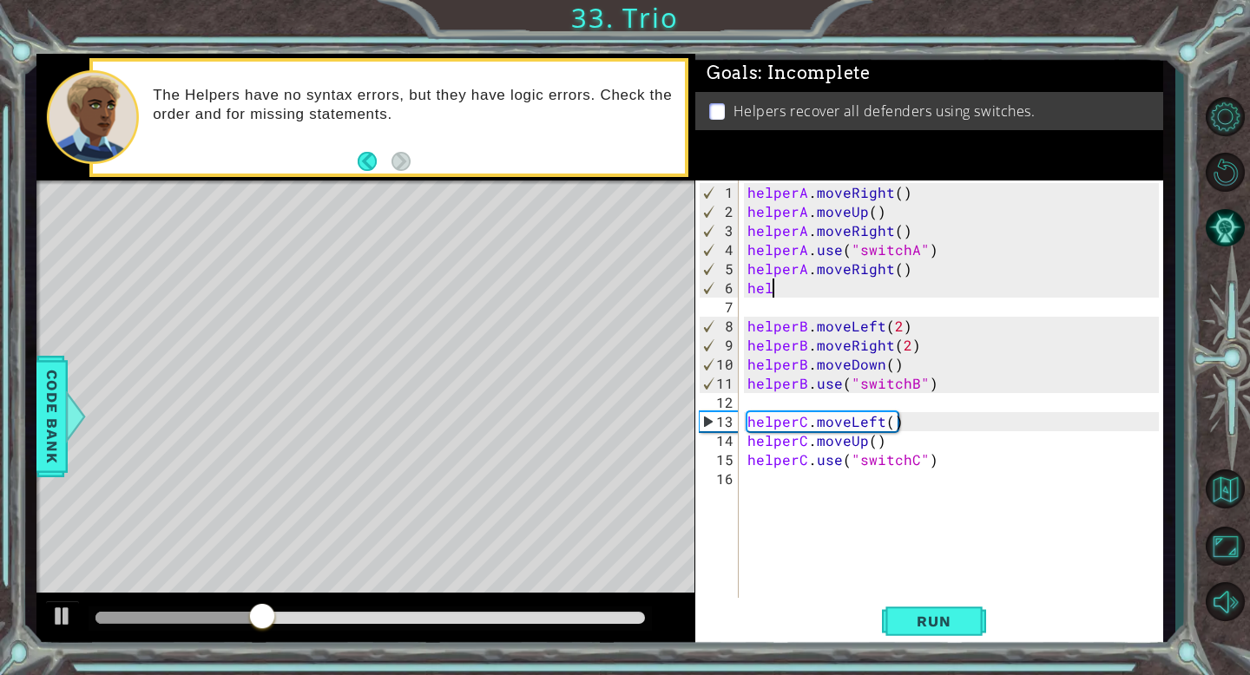
type textarea "h"
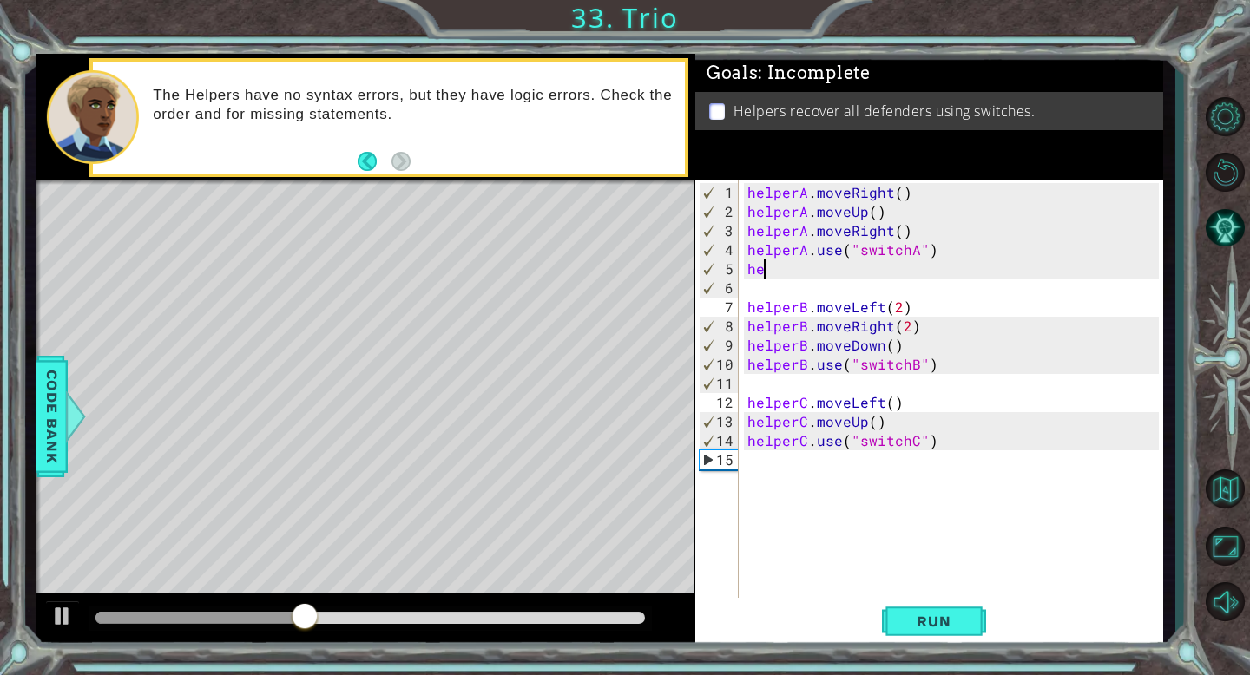
type textarea "h"
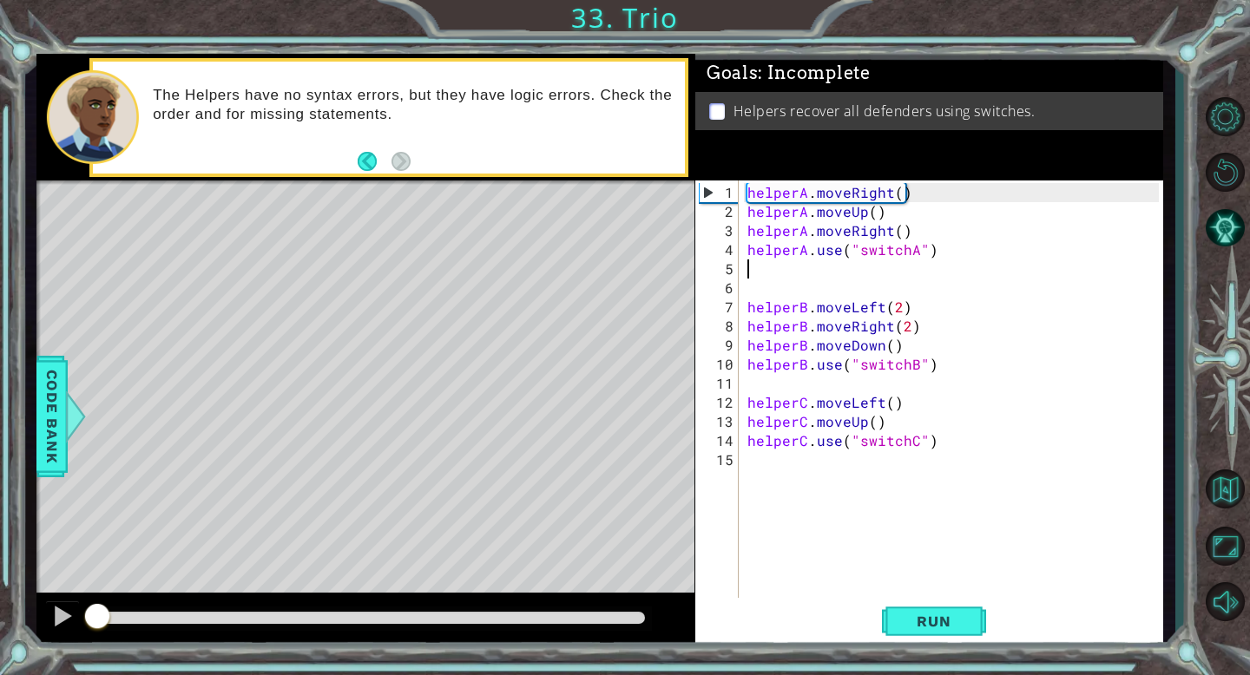
drag, startPoint x: 347, startPoint y: 607, endPoint x: 94, endPoint y: 607, distance: 253.4
click at [94, 607] on div at bounding box center [97, 617] width 31 height 31
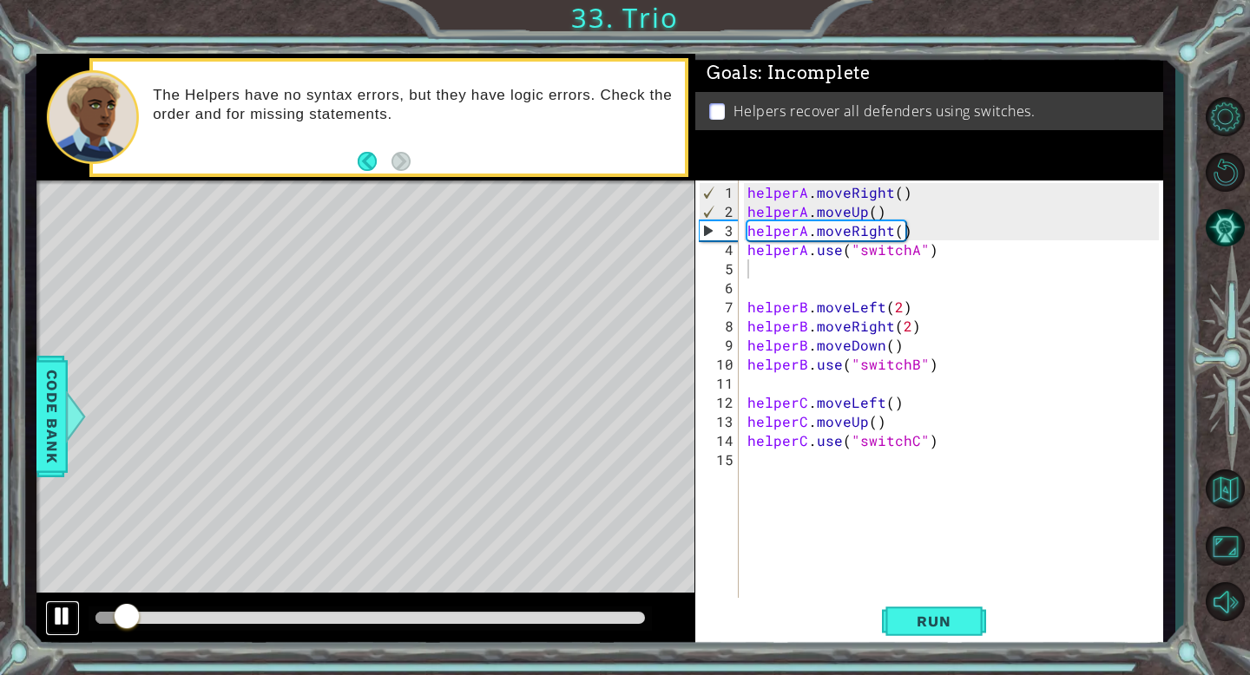
click at [69, 612] on div at bounding box center [62, 616] width 23 height 23
click at [924, 312] on div "helperA . moveRight ( ) helperA . moveUp ( ) helperA . moveRight ( ) helperA . …" at bounding box center [955, 412] width 423 height 458
type textarea "helperB.moveLeft(2)"
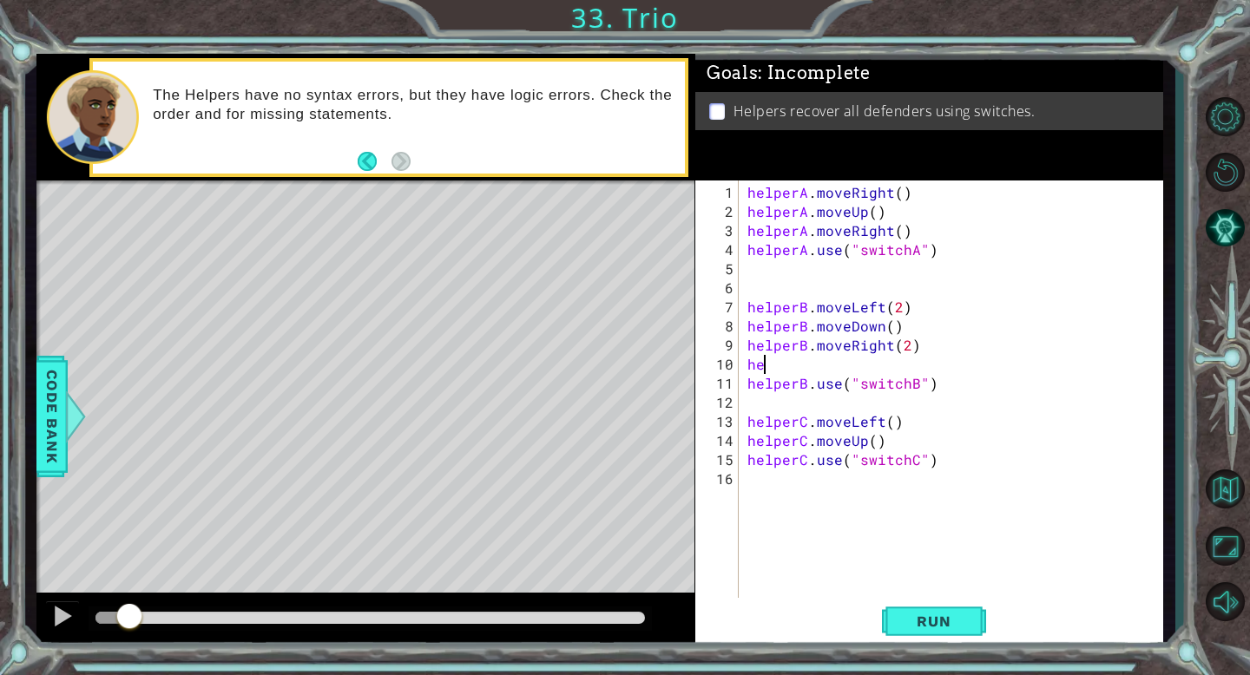
type textarea "h"
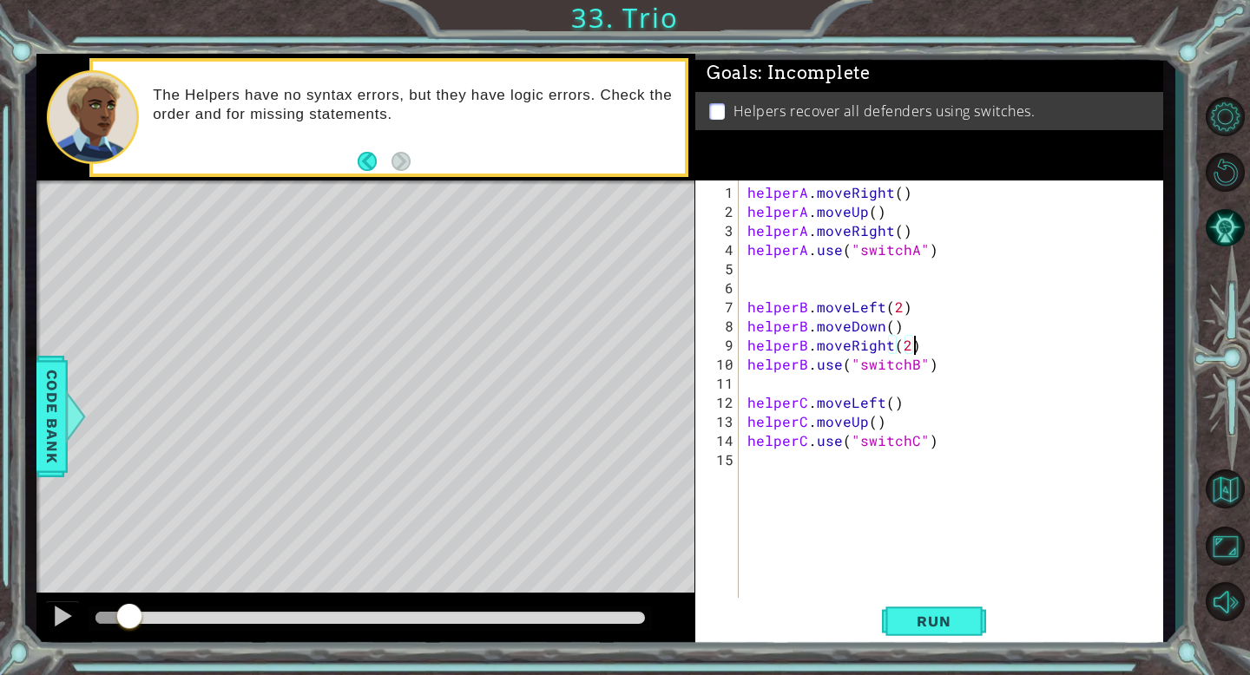
type textarea "helperB.use("switchB")"
type textarea "helperC.moveUp()"
type textarea "helperC.moveRight()"
click at [935, 617] on span "Run" at bounding box center [933, 621] width 69 height 17
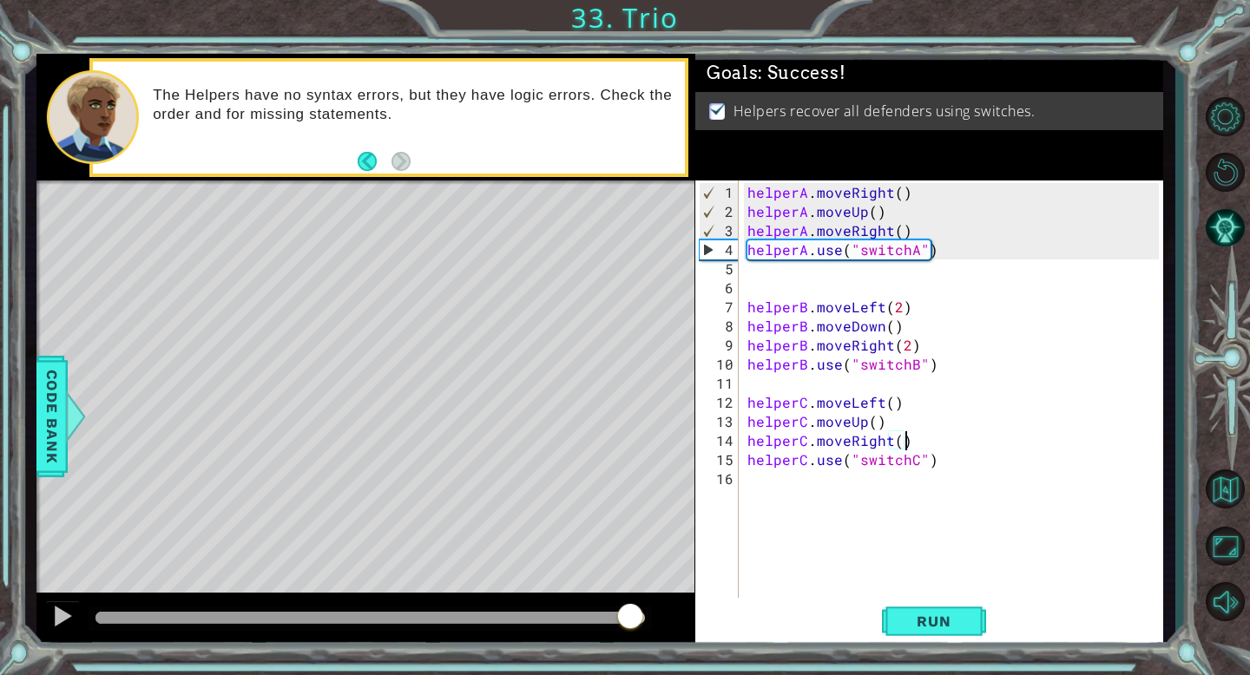
click at [629, 615] on div at bounding box center [369, 618] width 548 height 12
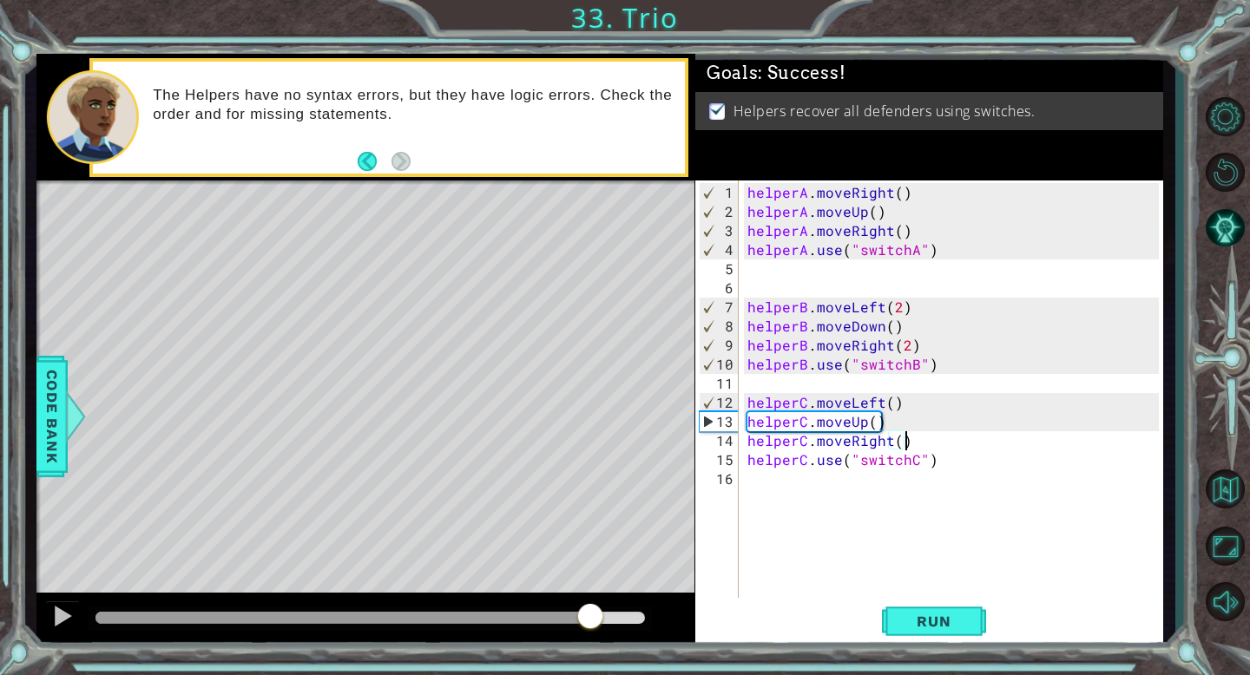
drag, startPoint x: 102, startPoint y: 612, endPoint x: 594, endPoint y: 640, distance: 492.9
click at [594, 640] on div at bounding box center [365, 621] width 658 height 56
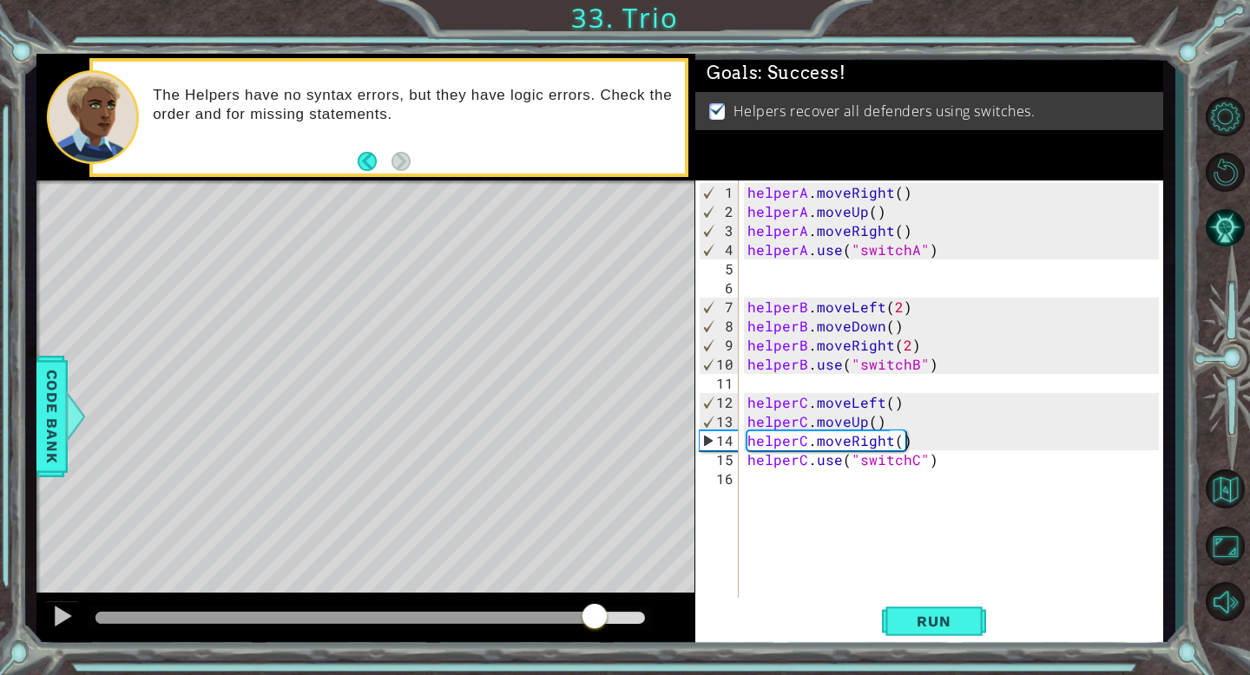
drag, startPoint x: 594, startPoint y: 640, endPoint x: 616, endPoint y: 642, distance: 21.8
click at [625, 642] on div at bounding box center [365, 621] width 658 height 56
click at [61, 622] on div at bounding box center [62, 616] width 23 height 23
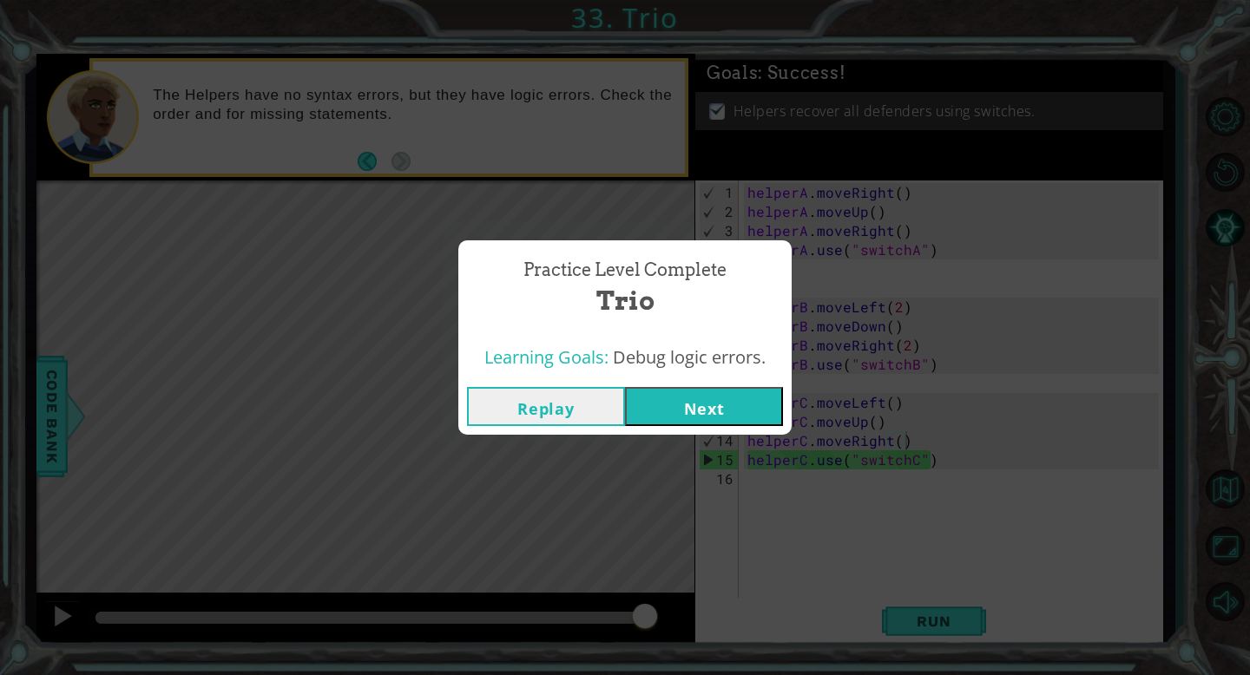
click at [693, 414] on button "Next" at bounding box center [704, 406] width 158 height 39
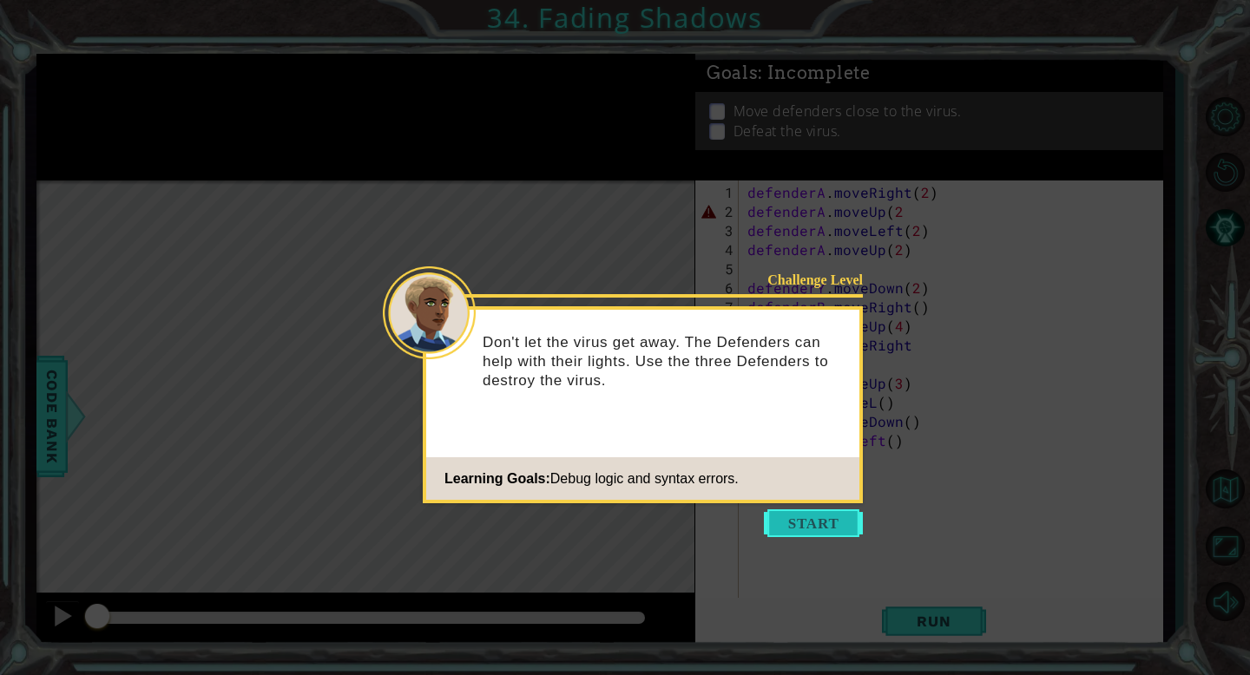
click at [790, 519] on button "Start" at bounding box center [813, 523] width 99 height 28
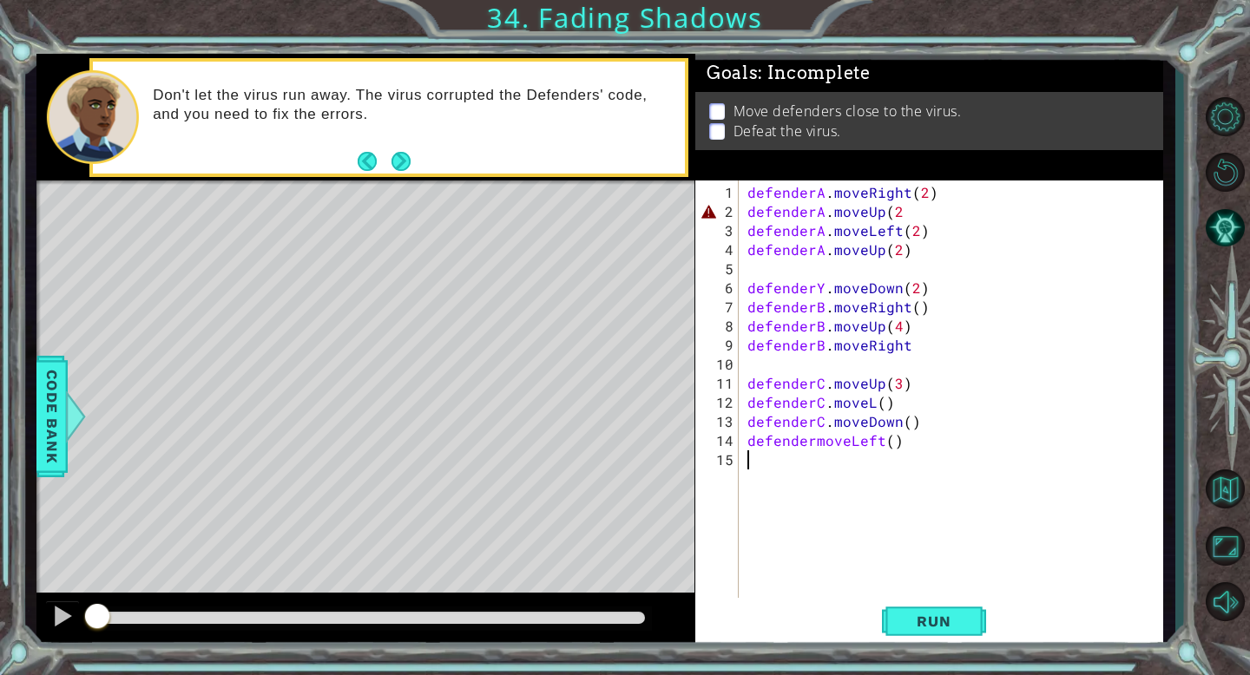
click at [893, 249] on div "defenderA . moveRight ( 2 ) defenderA . moveUp ( 2 defenderA . moveLeft ( 2 ) d…" at bounding box center [955, 421] width 423 height 477
click at [821, 291] on div "defenderA . moveRight ( 2 ) defenderA . moveUp ( 2 defenderA . moveLeft ( 2 ) d…" at bounding box center [955, 421] width 423 height 477
type textarea "defenderB.moveRight"
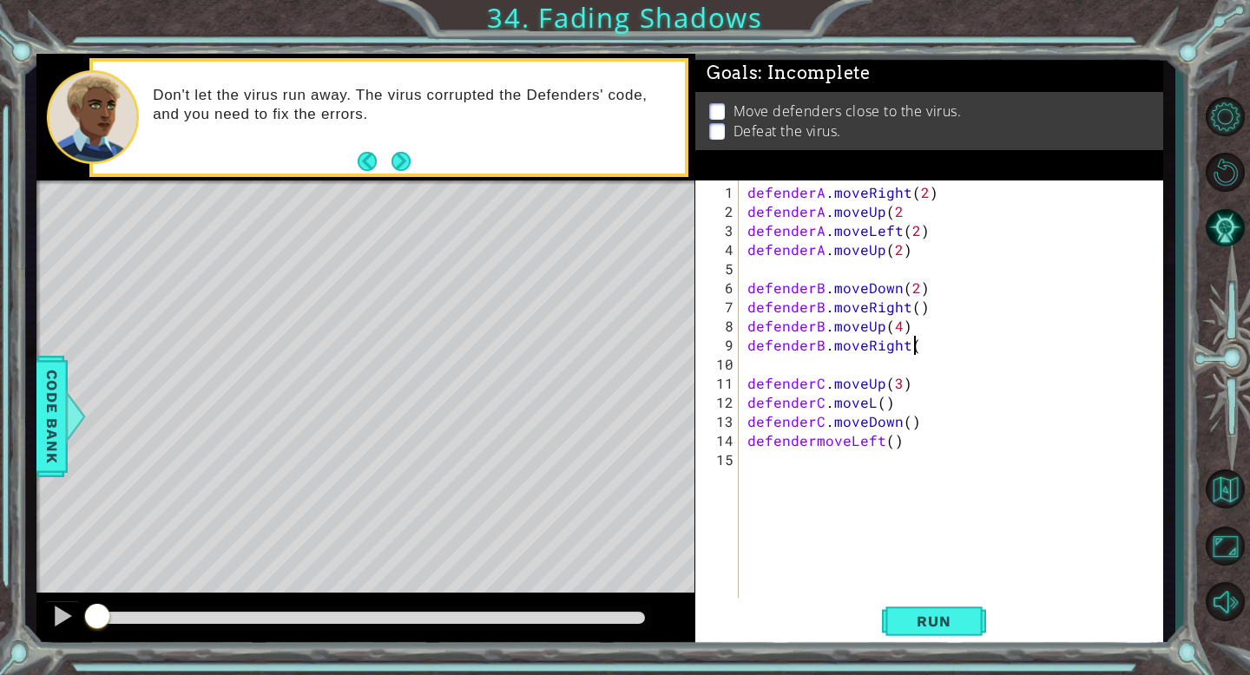
type textarea "defenderB.moveRight()"
click at [948, 614] on span "Run" at bounding box center [933, 621] width 69 height 17
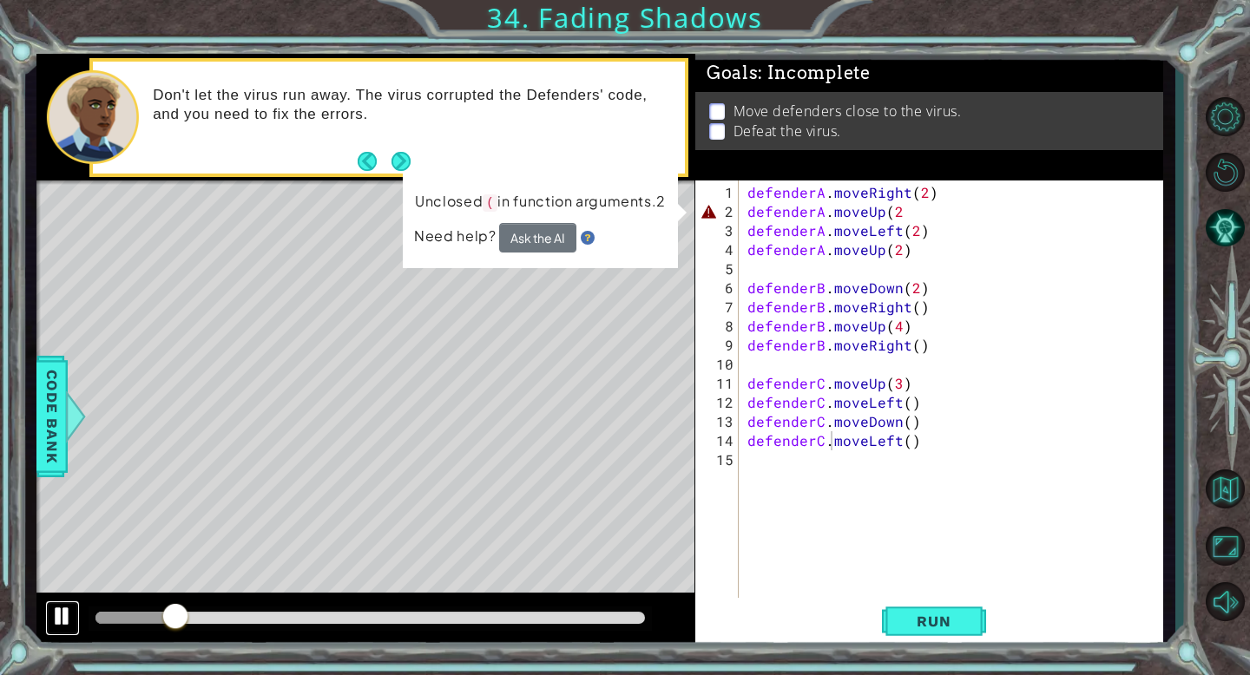
click at [51, 620] on div at bounding box center [62, 616] width 23 height 23
click at [922, 209] on div "defenderA . moveRight ( 2 ) defenderA . moveUp ( 2 defenderA . moveLeft ( 2 ) d…" at bounding box center [955, 421] width 423 height 477
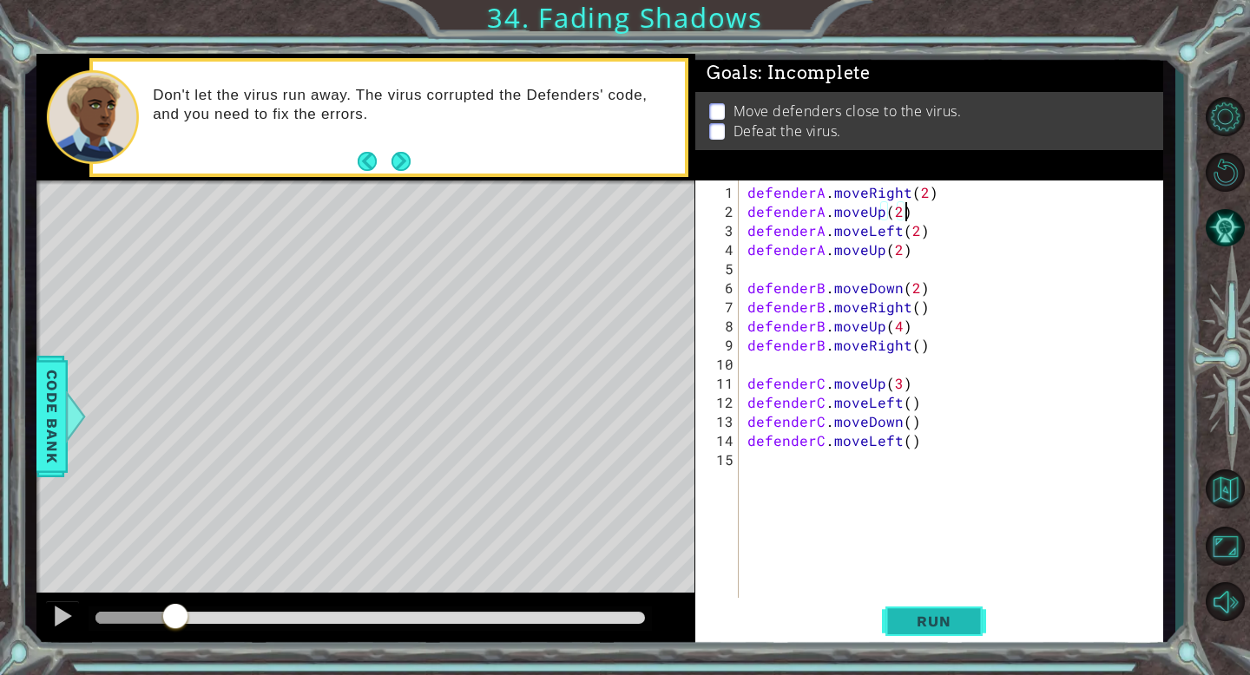
type textarea "defenderA.moveUp(2)"
click at [921, 620] on span "Run" at bounding box center [933, 621] width 69 height 17
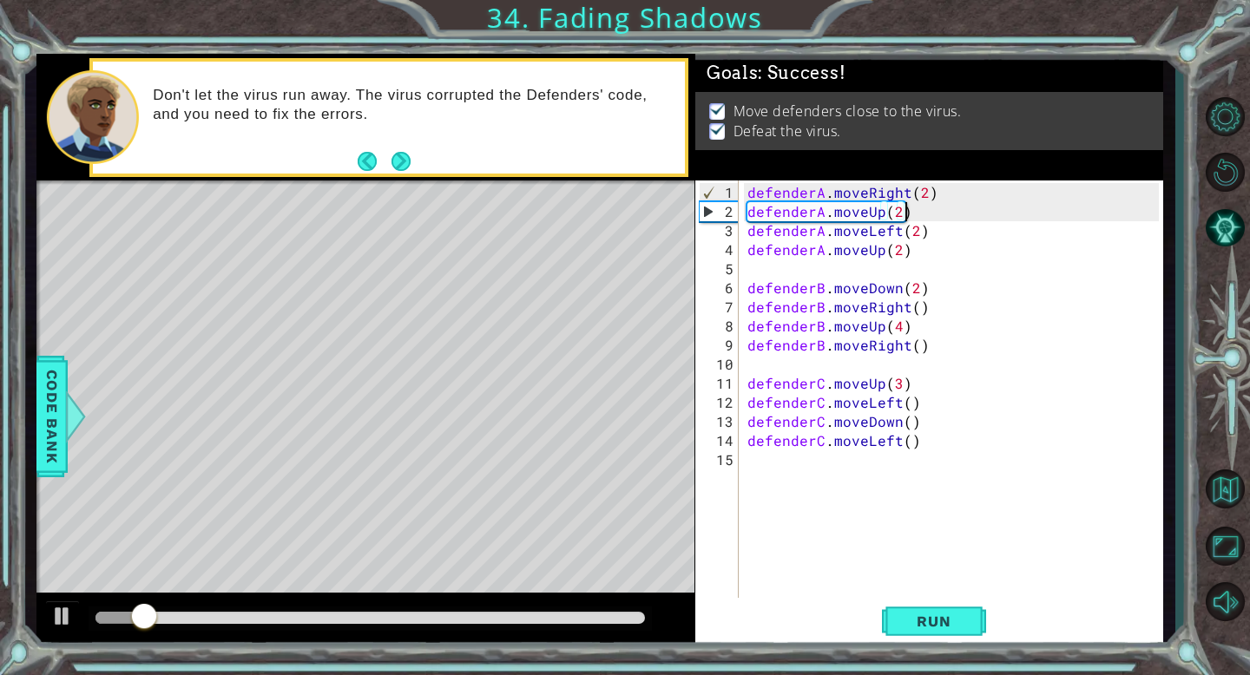
click at [599, 616] on div at bounding box center [369, 618] width 548 height 12
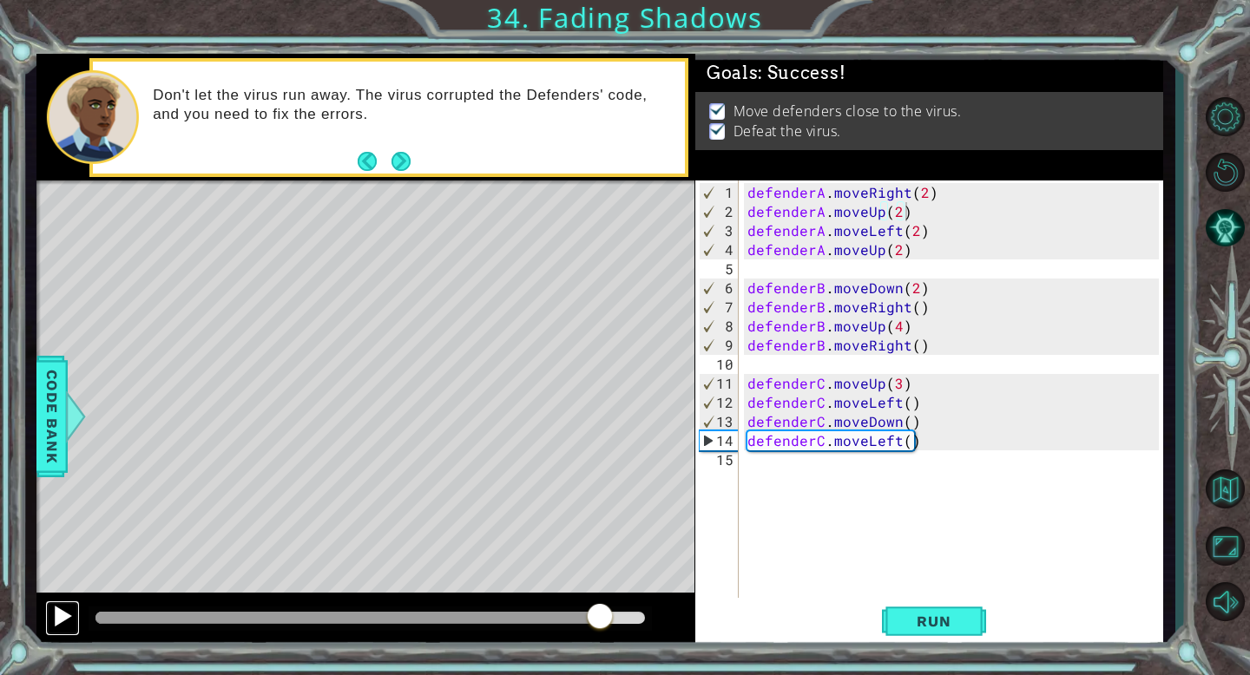
click at [53, 618] on div at bounding box center [62, 616] width 23 height 23
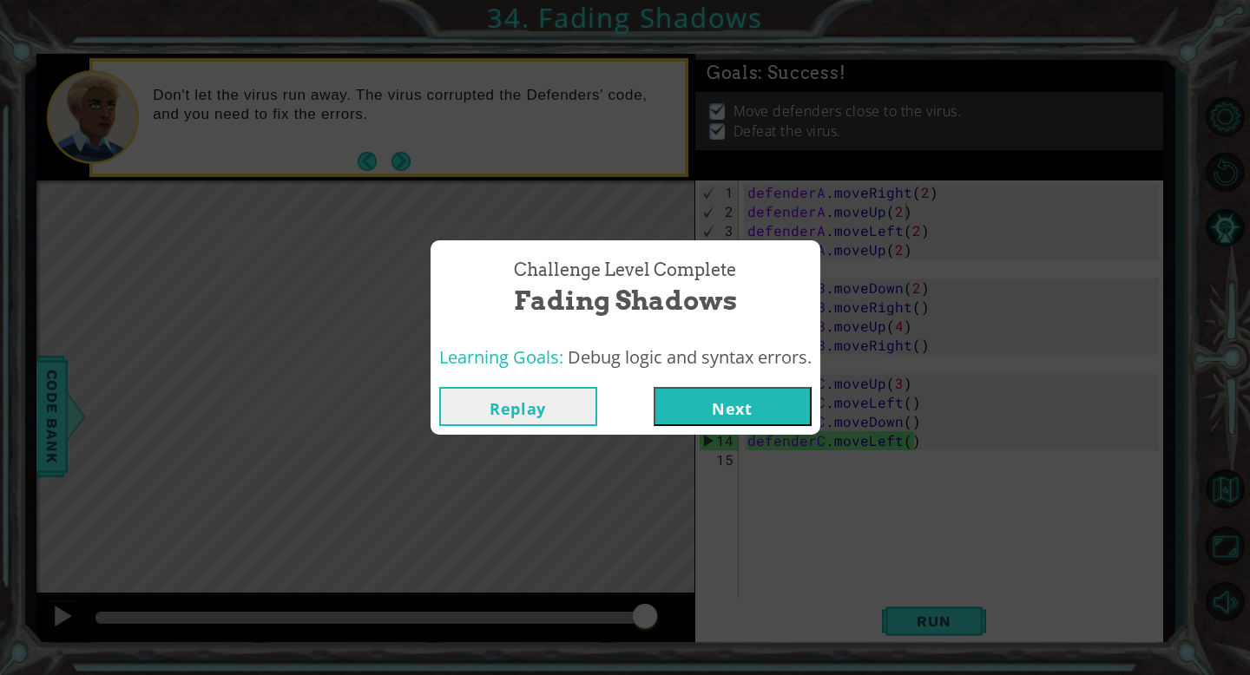
click at [752, 413] on button "Next" at bounding box center [732, 406] width 158 height 39
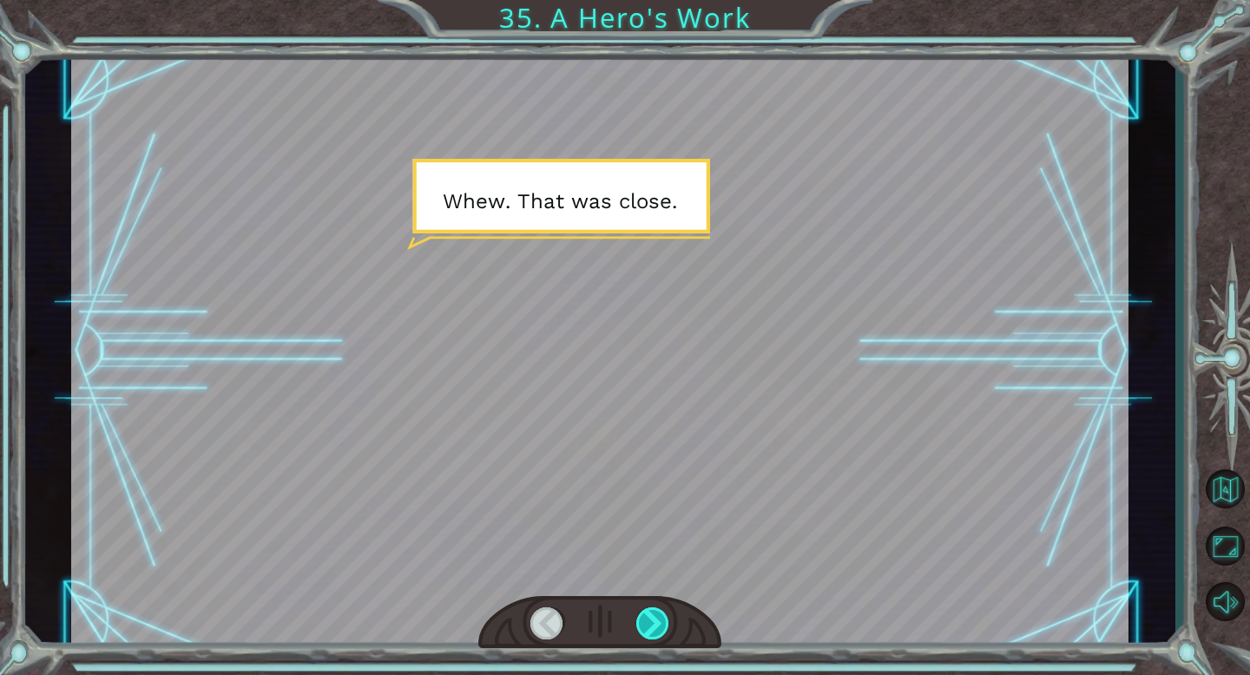
click at [642, 625] on div at bounding box center [653, 623] width 34 height 32
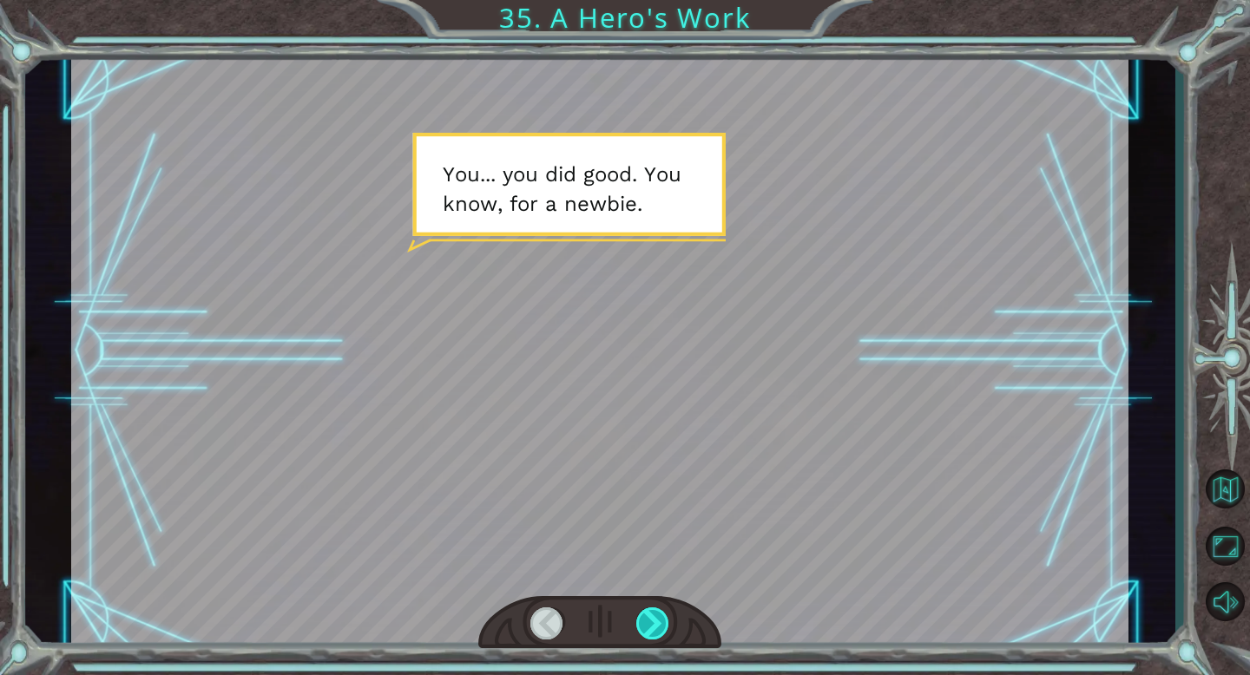
click at [642, 625] on div at bounding box center [653, 623] width 34 height 32
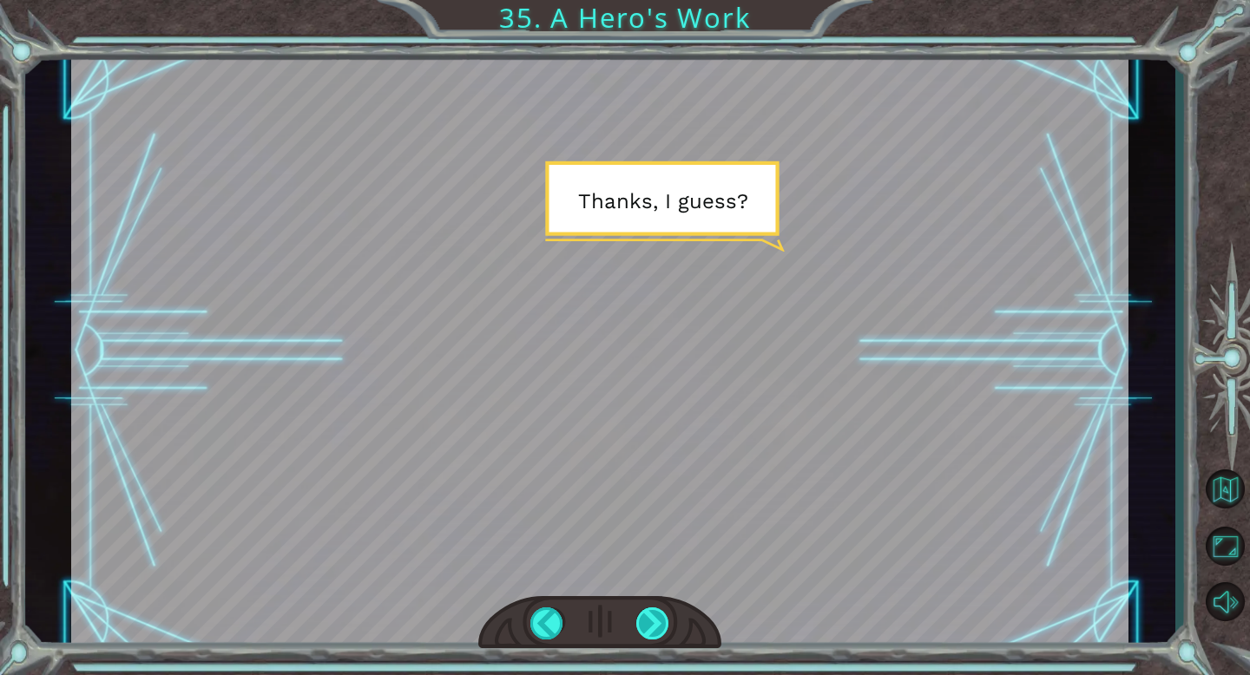
click at [642, 625] on div at bounding box center [653, 623] width 34 height 32
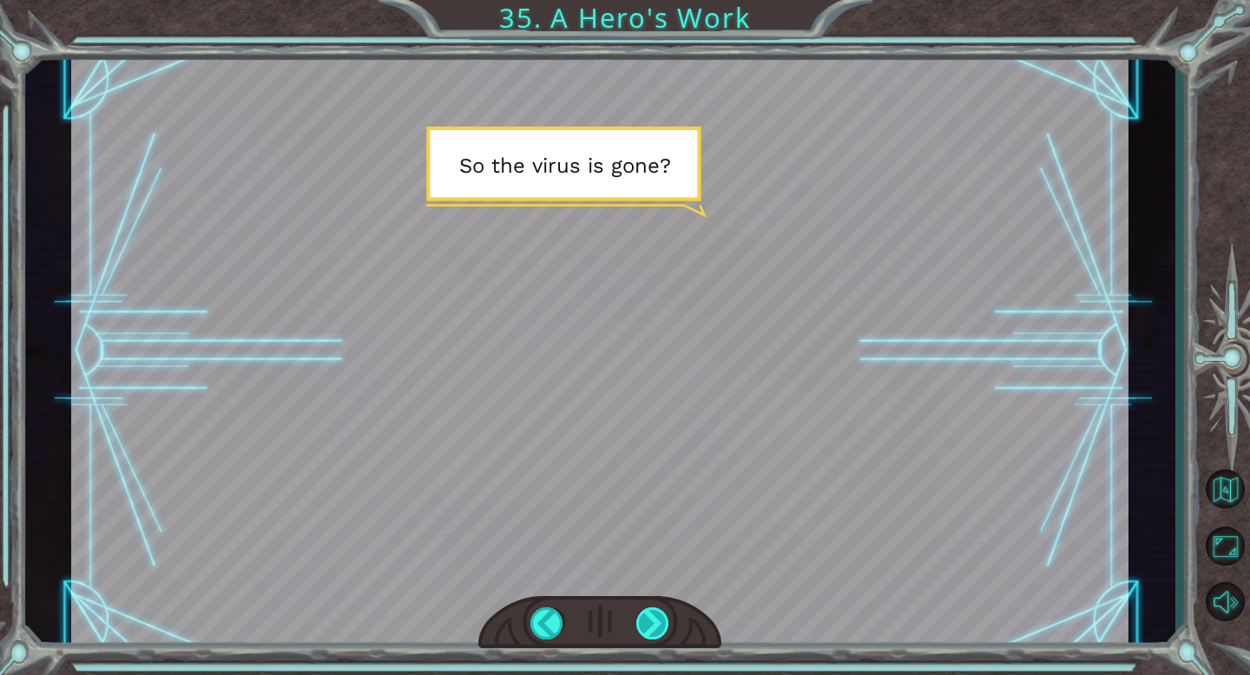
click at [642, 625] on div at bounding box center [653, 623] width 34 height 32
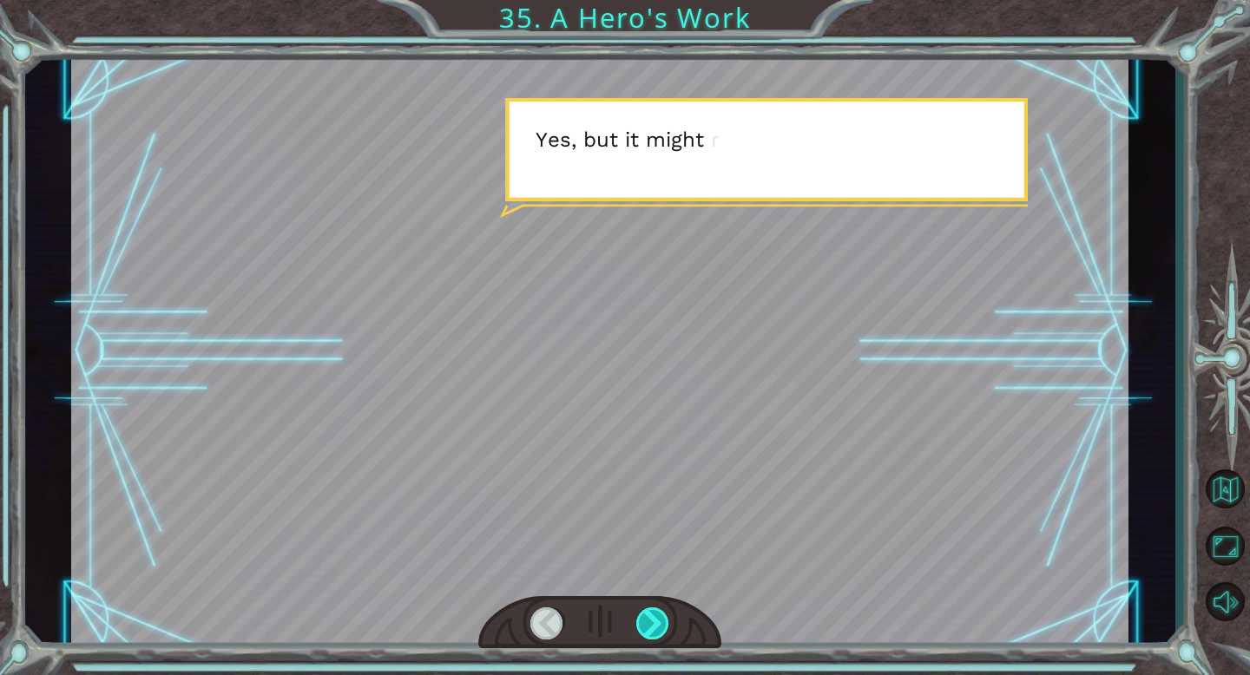
click at [642, 625] on div at bounding box center [653, 623] width 34 height 32
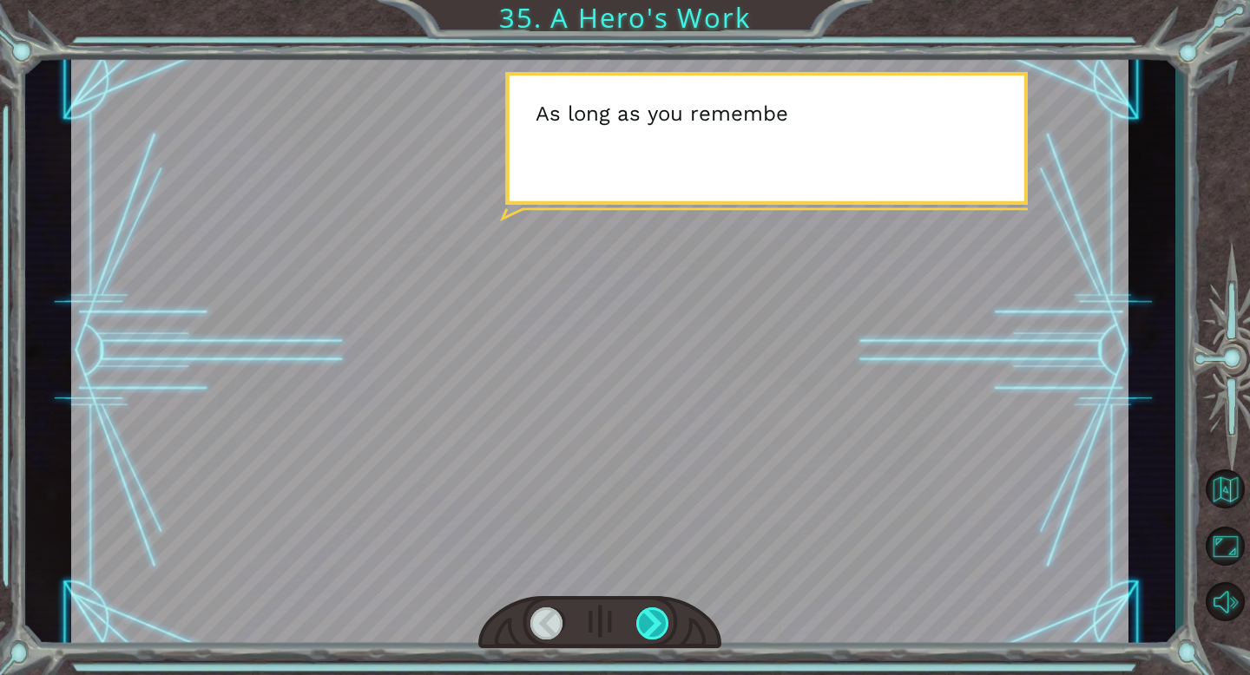
click at [642, 625] on div at bounding box center [653, 623] width 34 height 32
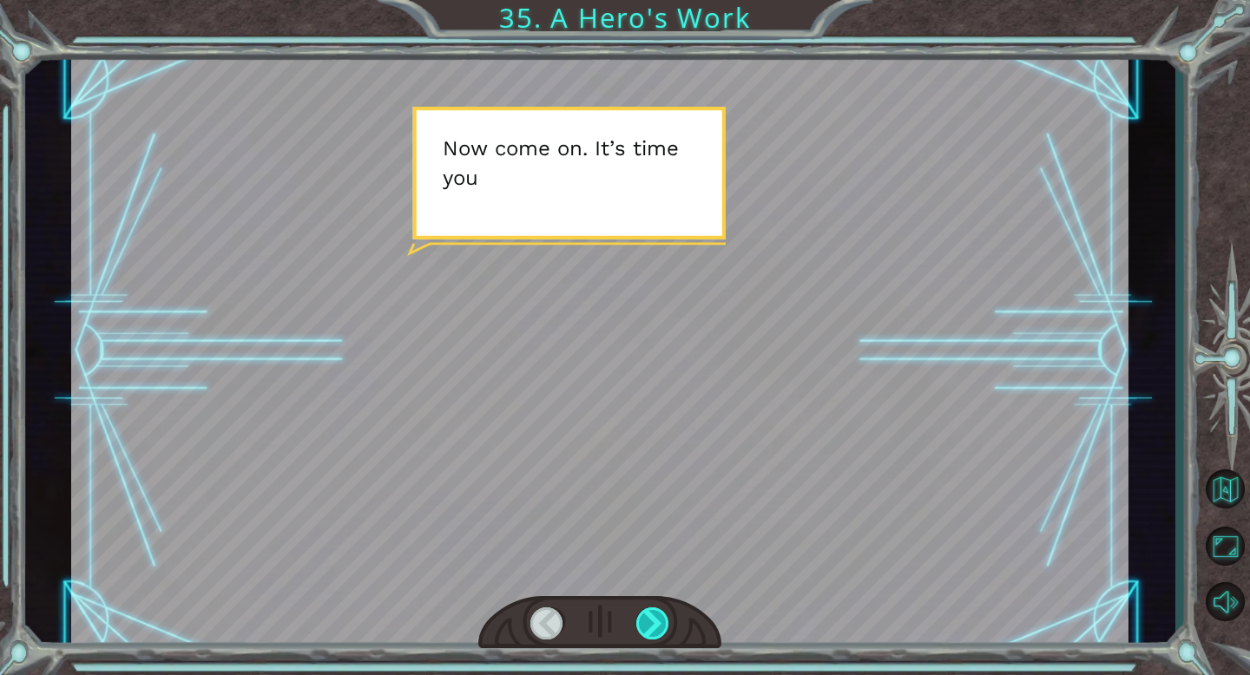
click at [642, 625] on div at bounding box center [653, 623] width 34 height 32
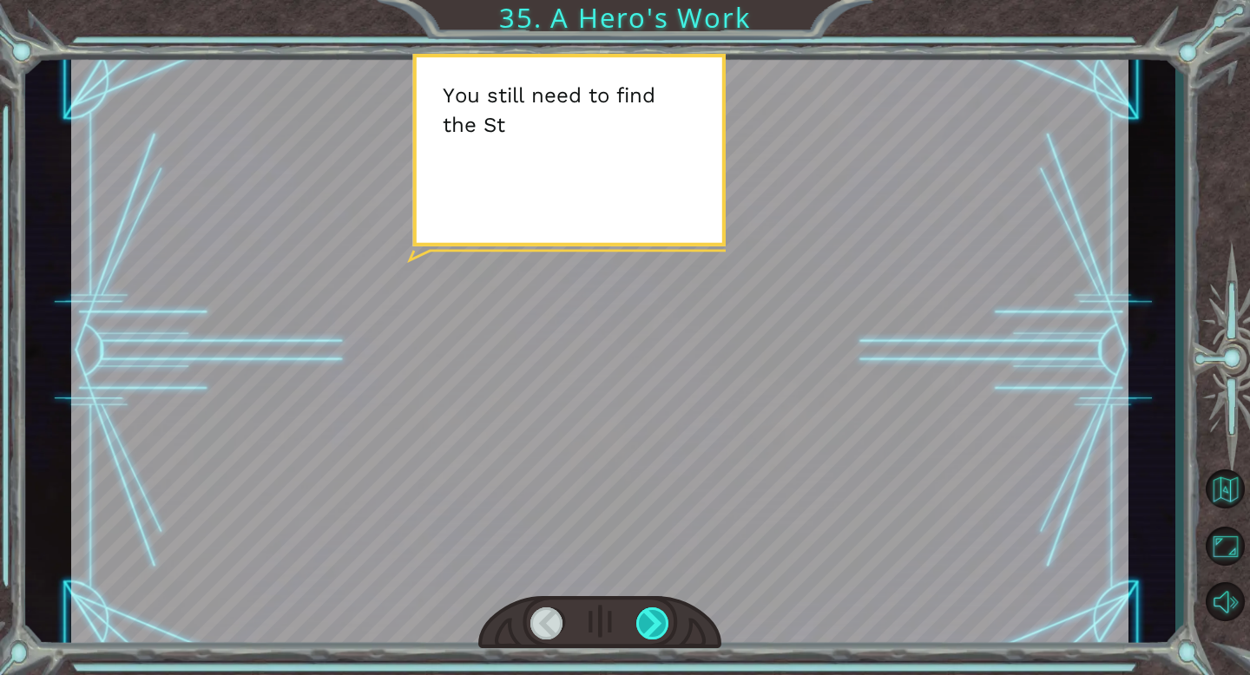
click at [642, 625] on div at bounding box center [653, 623] width 34 height 32
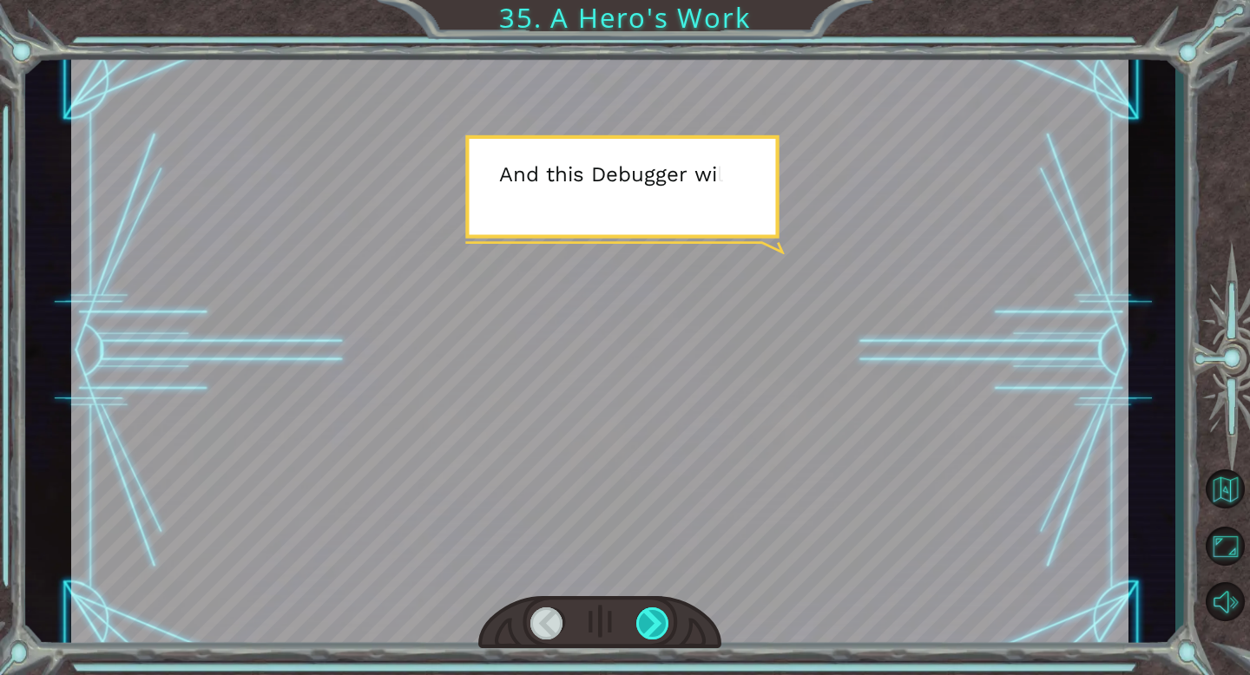
click at [642, 625] on div at bounding box center [653, 623] width 34 height 32
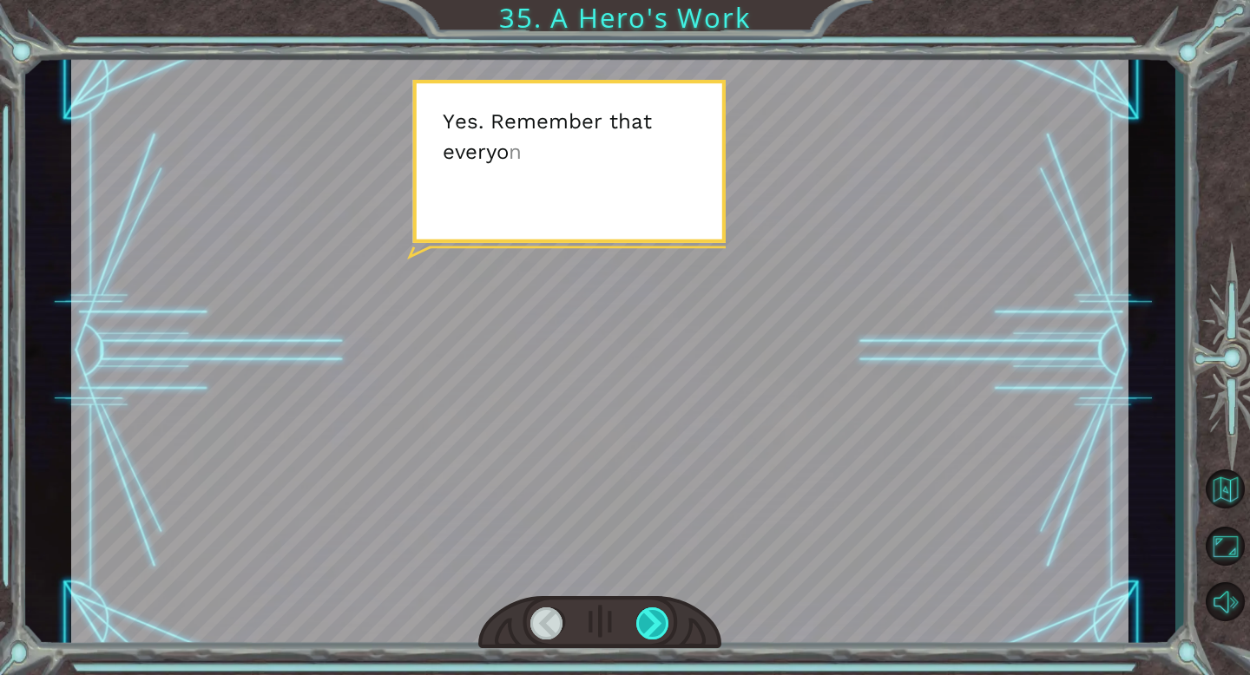
click at [642, 625] on div at bounding box center [653, 623] width 34 height 32
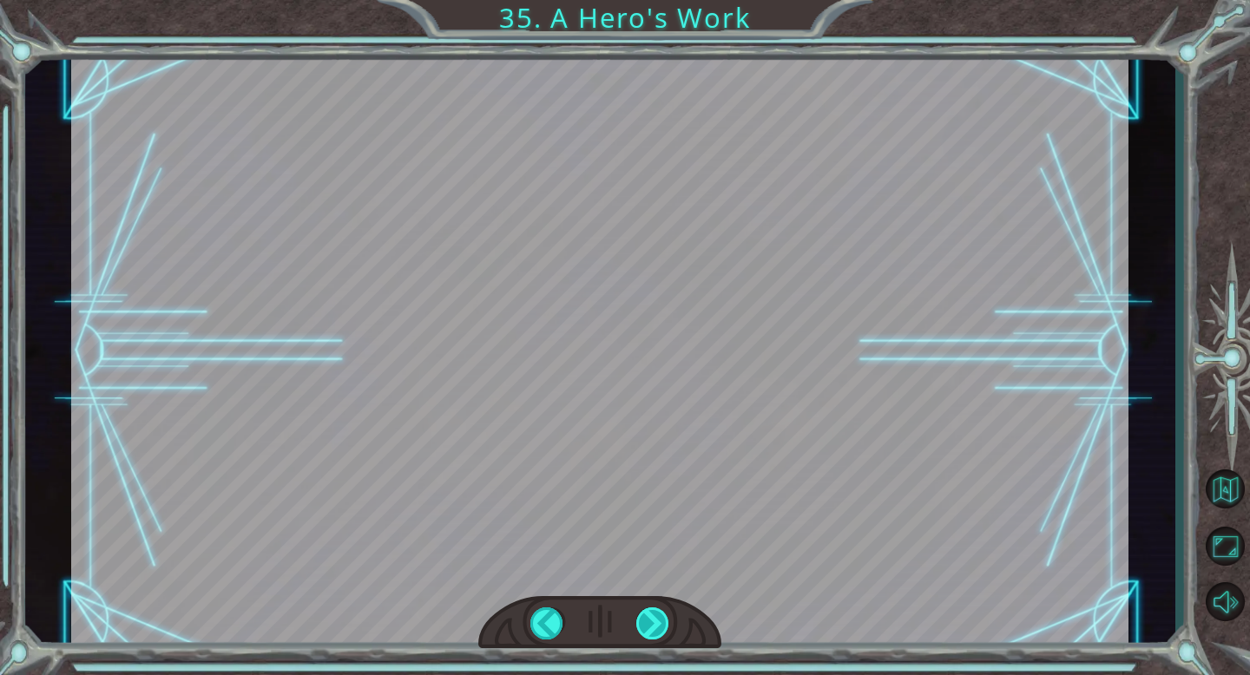
click at [642, 0] on div "Temporary Text W h e w . T h a t w a s c l o s e . Y o u . . . y o u d i d g o …" at bounding box center [625, 0] width 1250 height 0
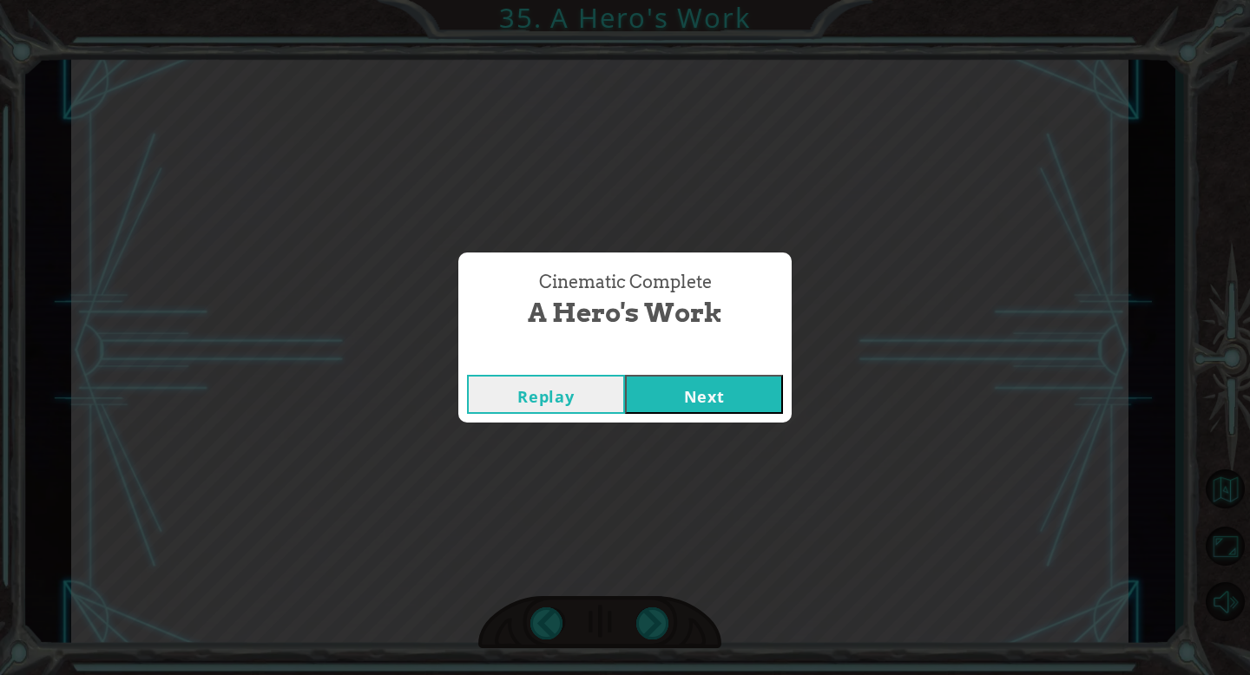
click at [710, 414] on div "Replay Next" at bounding box center [624, 394] width 333 height 56
click at [706, 403] on button "Next" at bounding box center [704, 394] width 158 height 39
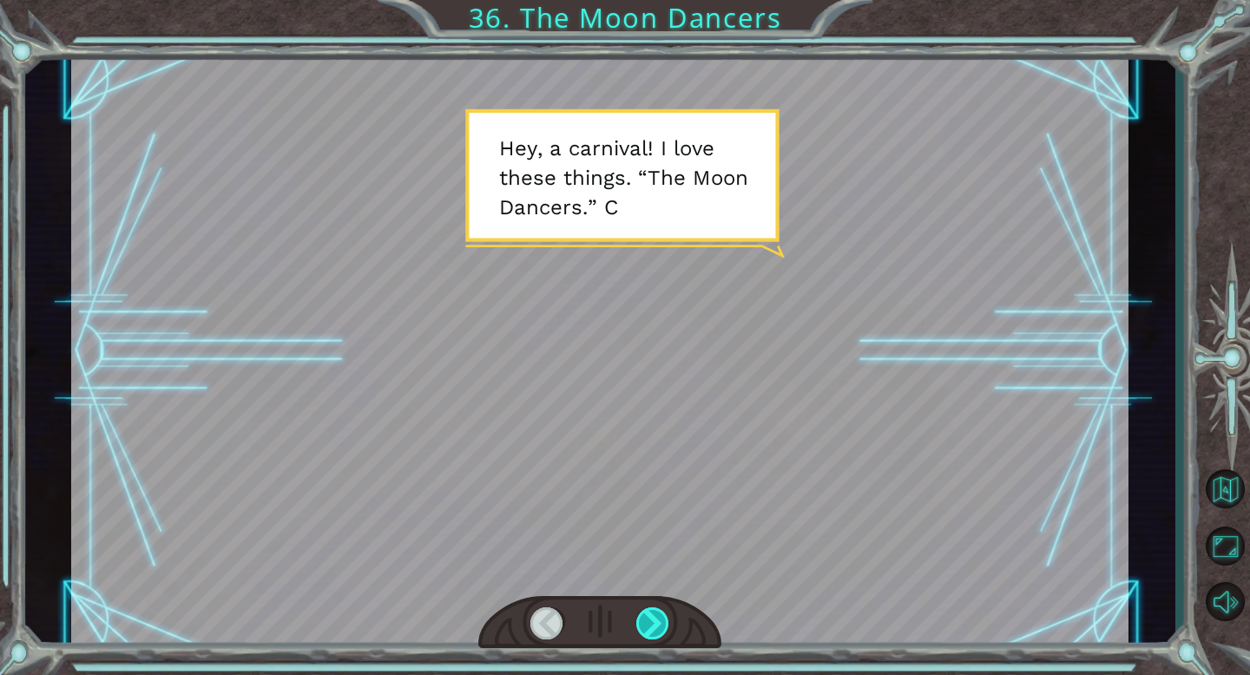
click at [660, 623] on div at bounding box center [653, 623] width 34 height 32
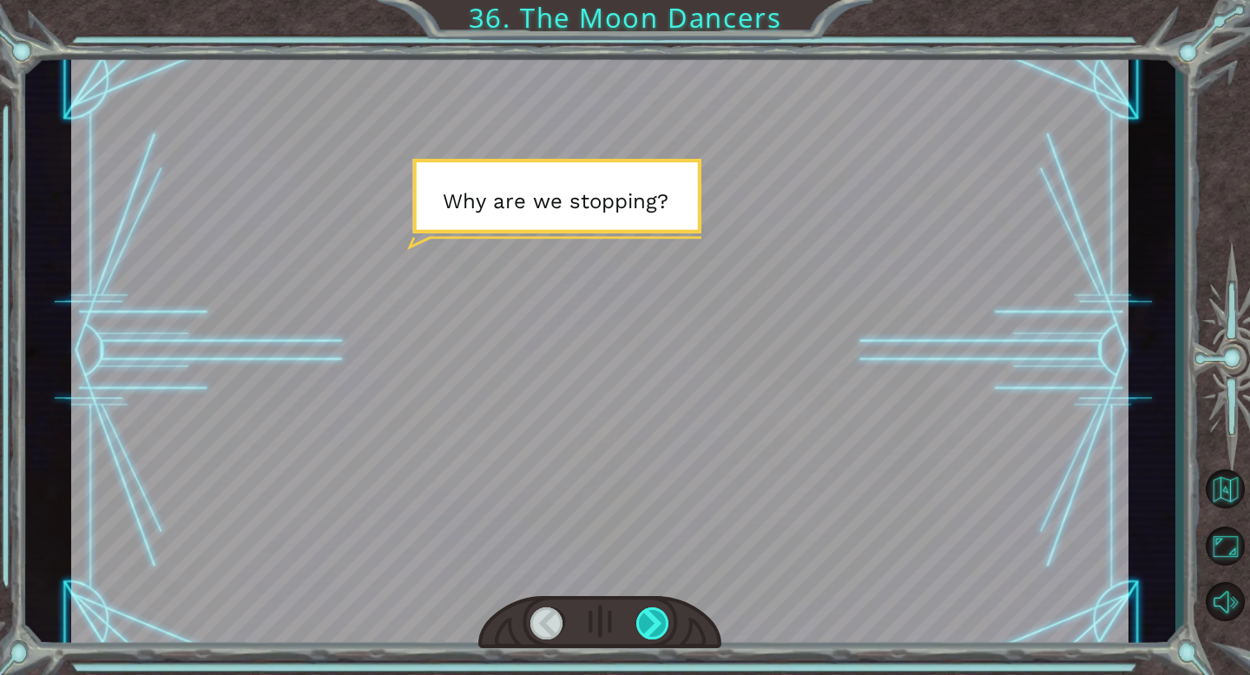
click at [660, 623] on div at bounding box center [653, 623] width 34 height 32
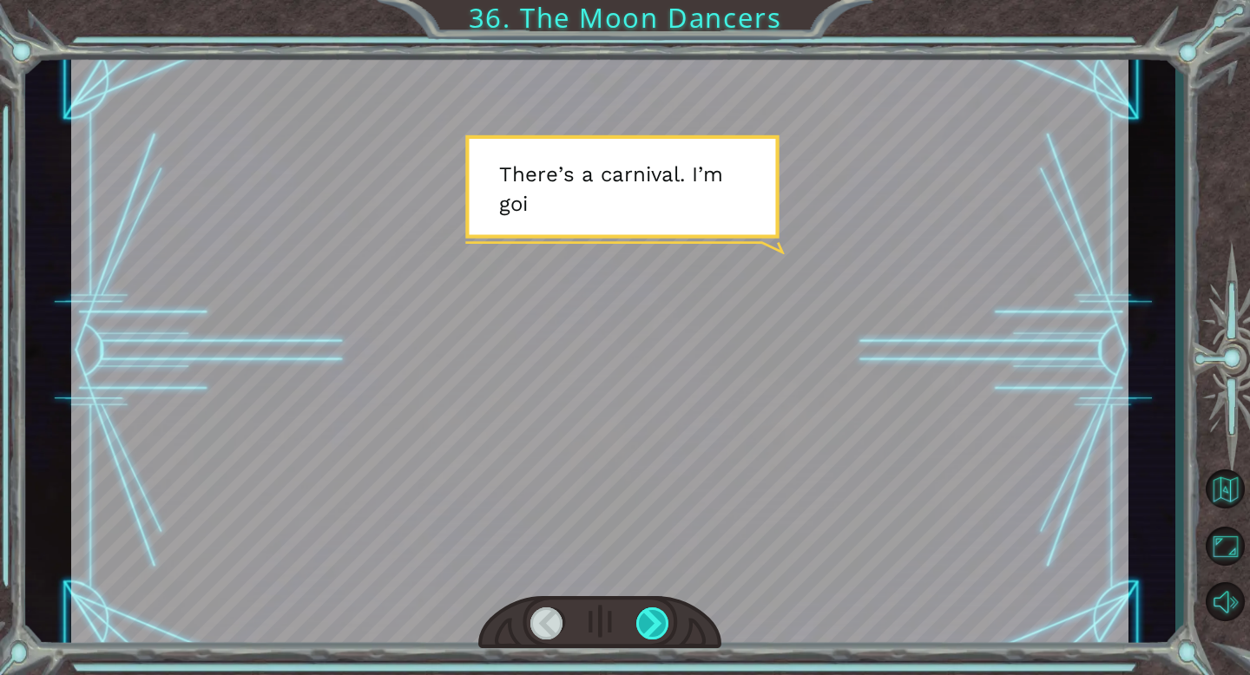
click at [660, 623] on div at bounding box center [653, 623] width 34 height 32
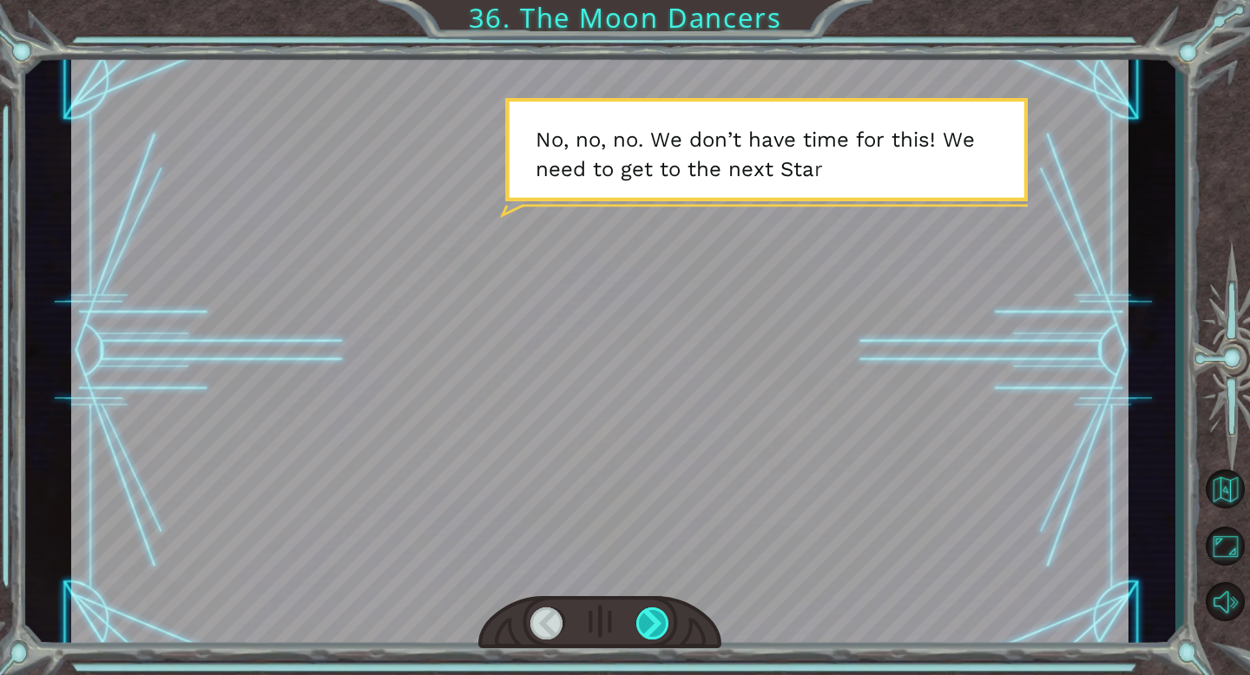
click at [660, 623] on div at bounding box center [653, 623] width 34 height 32
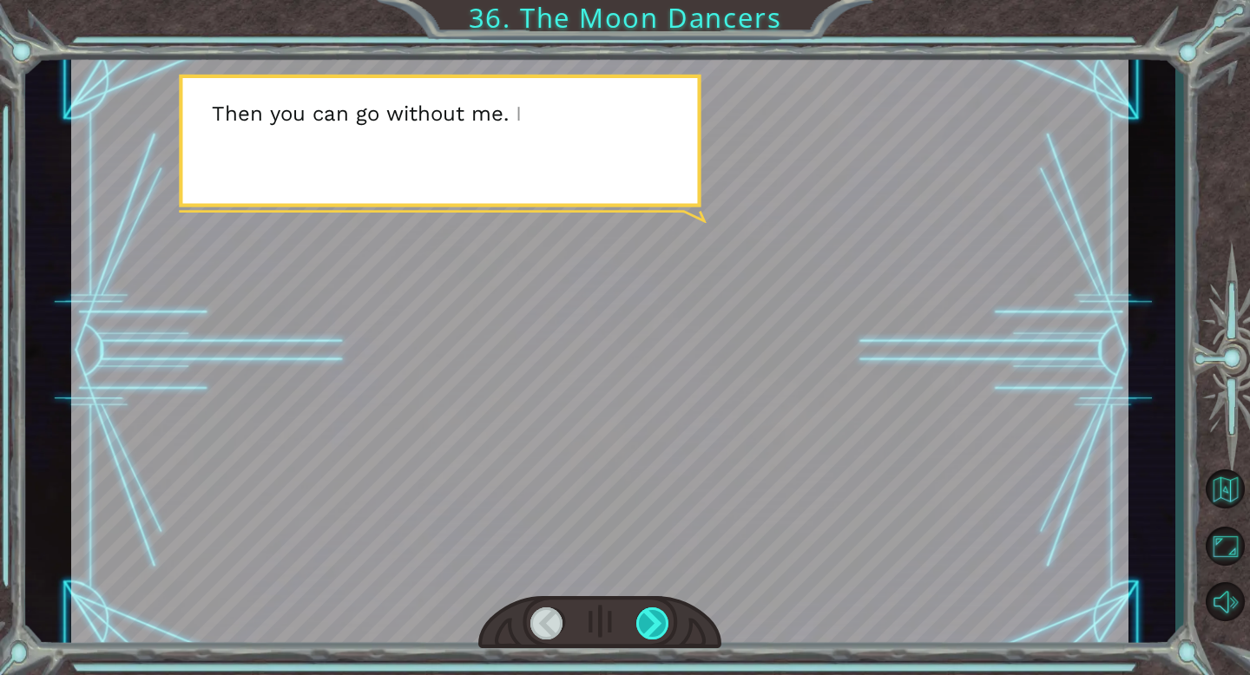
click at [660, 623] on div at bounding box center [653, 623] width 34 height 32
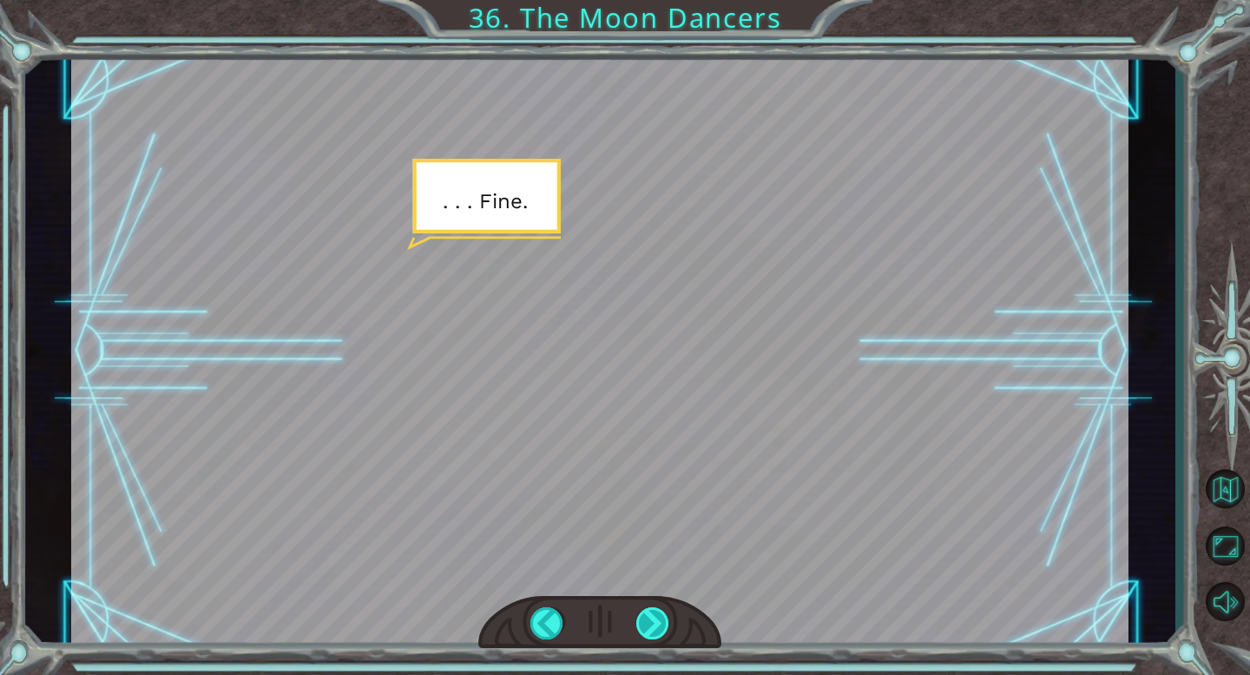
click at [660, 623] on div at bounding box center [653, 623] width 34 height 32
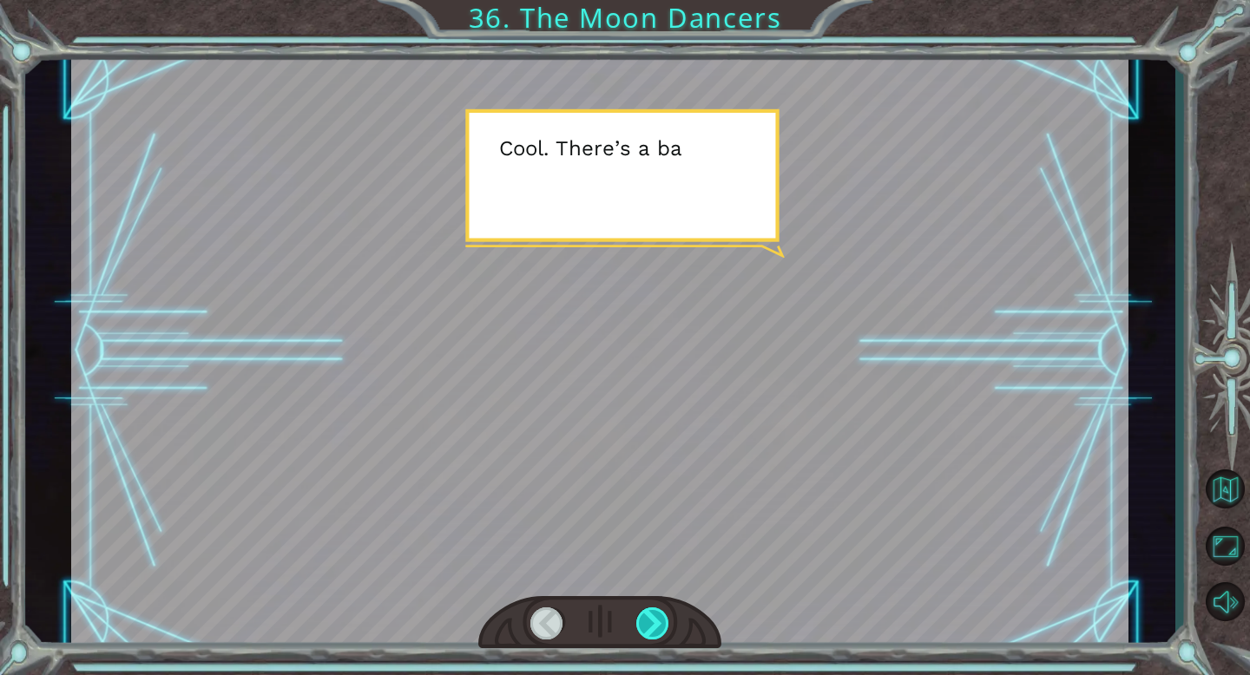
click at [660, 623] on div at bounding box center [653, 623] width 34 height 32
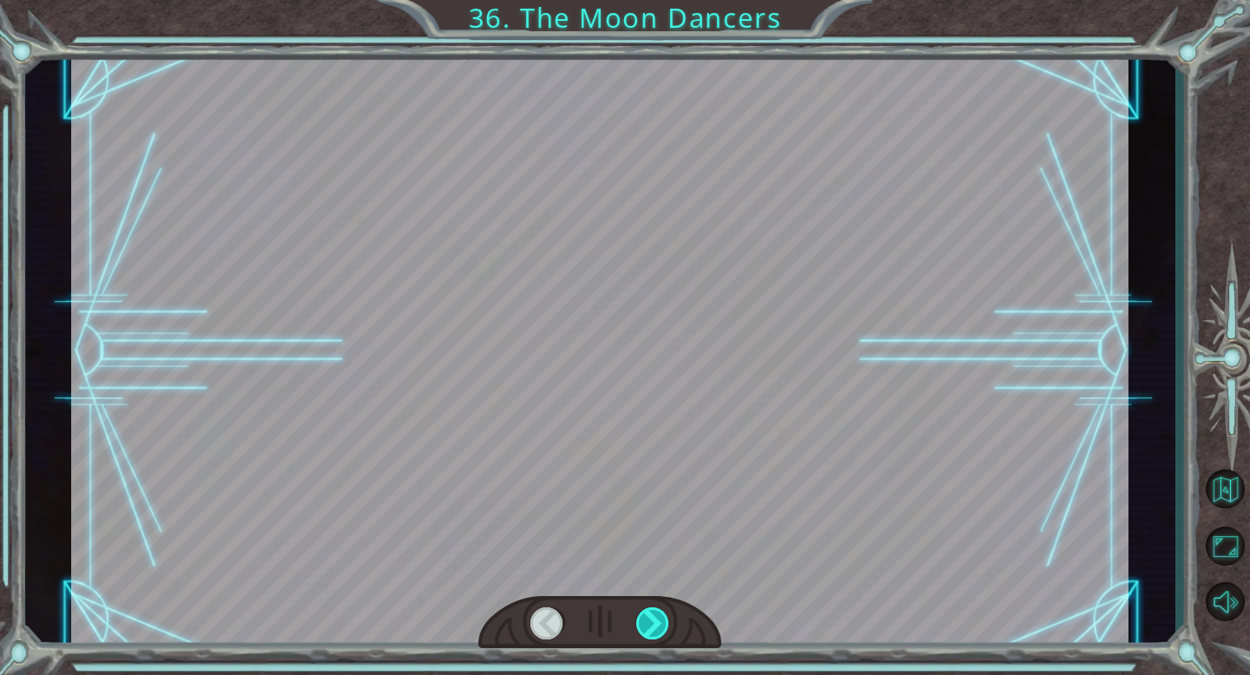
click at [660, 623] on div at bounding box center [653, 623] width 34 height 32
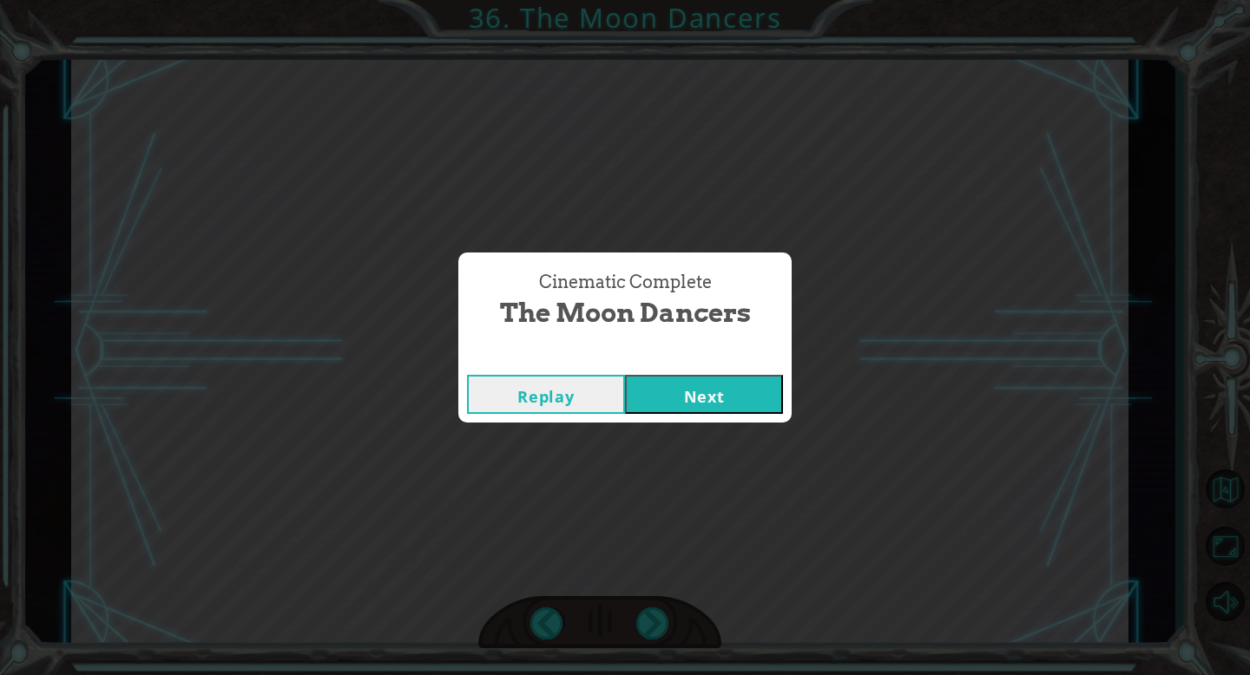
click at [710, 384] on button "Next" at bounding box center [704, 394] width 158 height 39
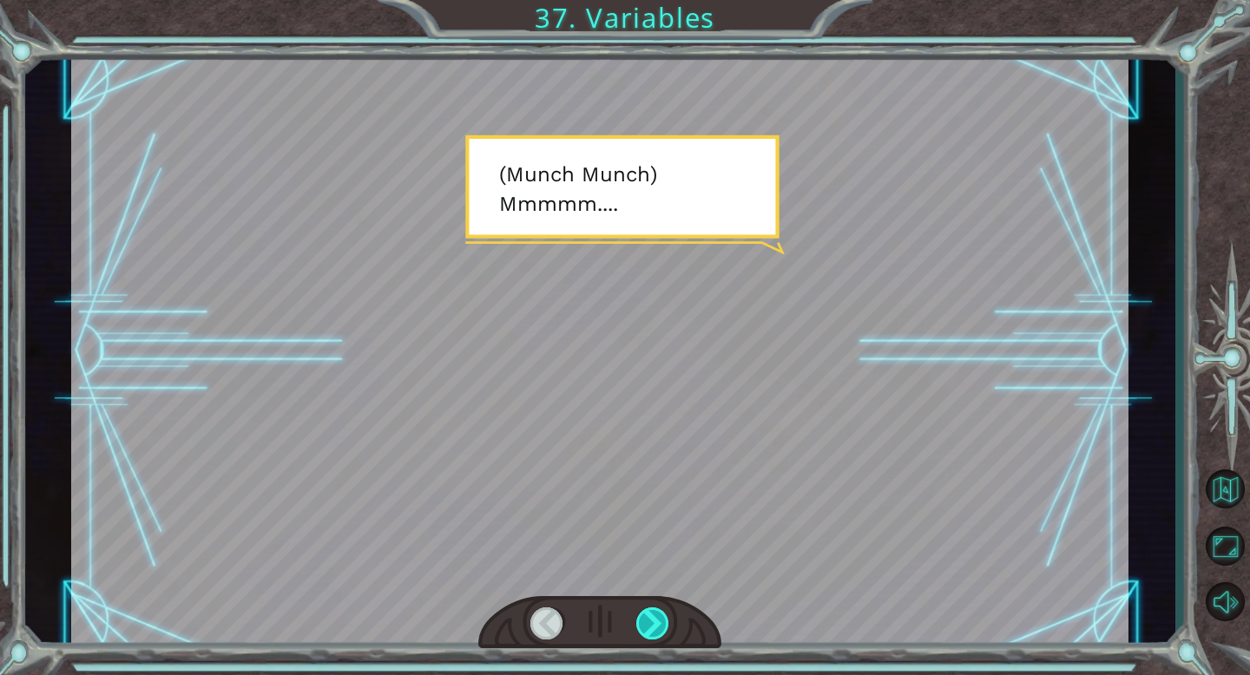
click at [651, 623] on div at bounding box center [653, 623] width 34 height 32
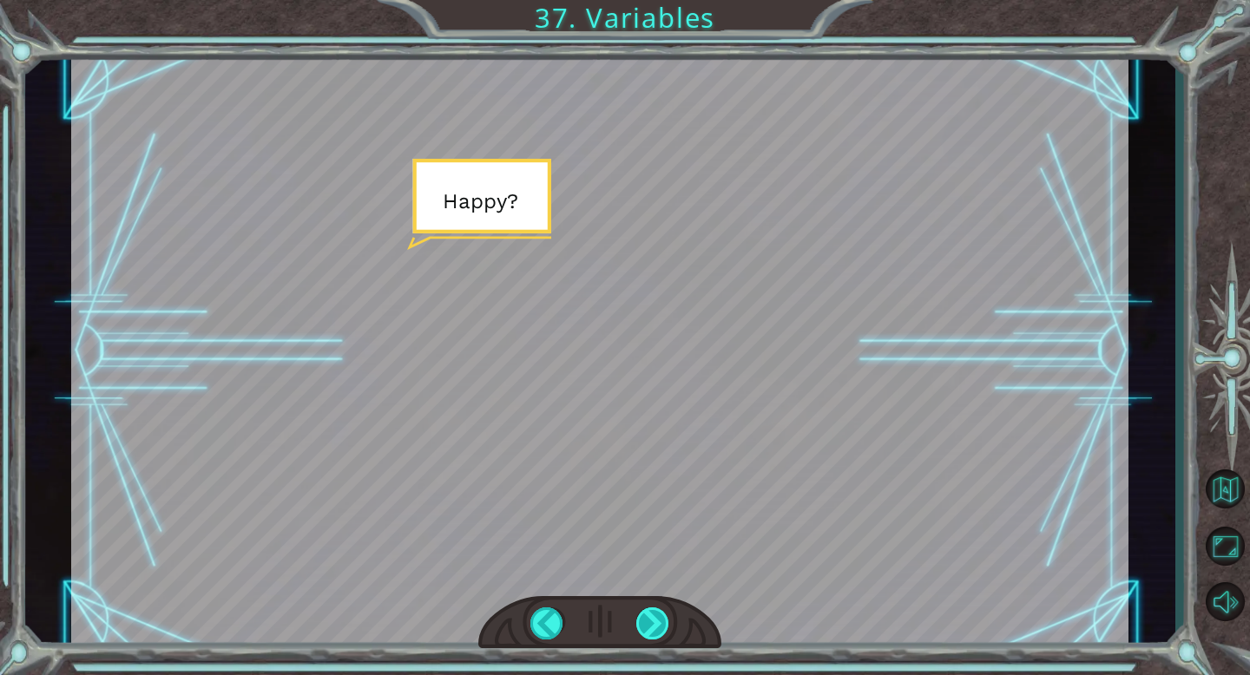
click at [651, 623] on div at bounding box center [653, 623] width 34 height 32
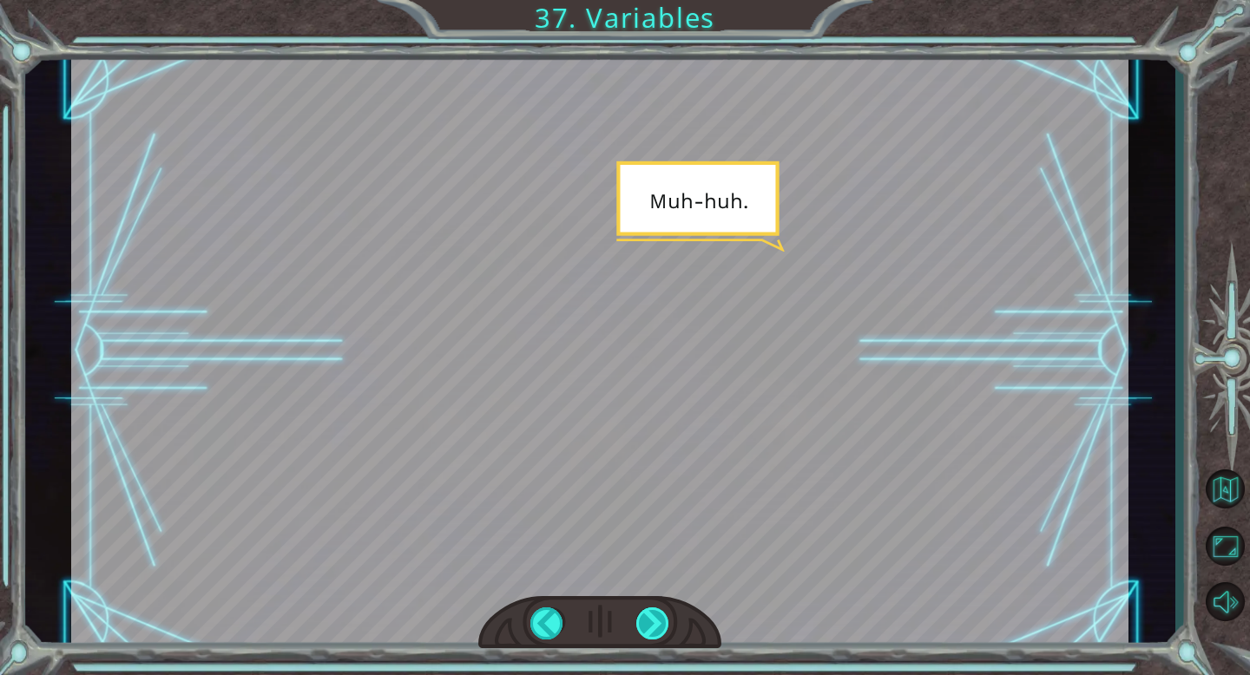
click at [651, 623] on div at bounding box center [653, 623] width 34 height 32
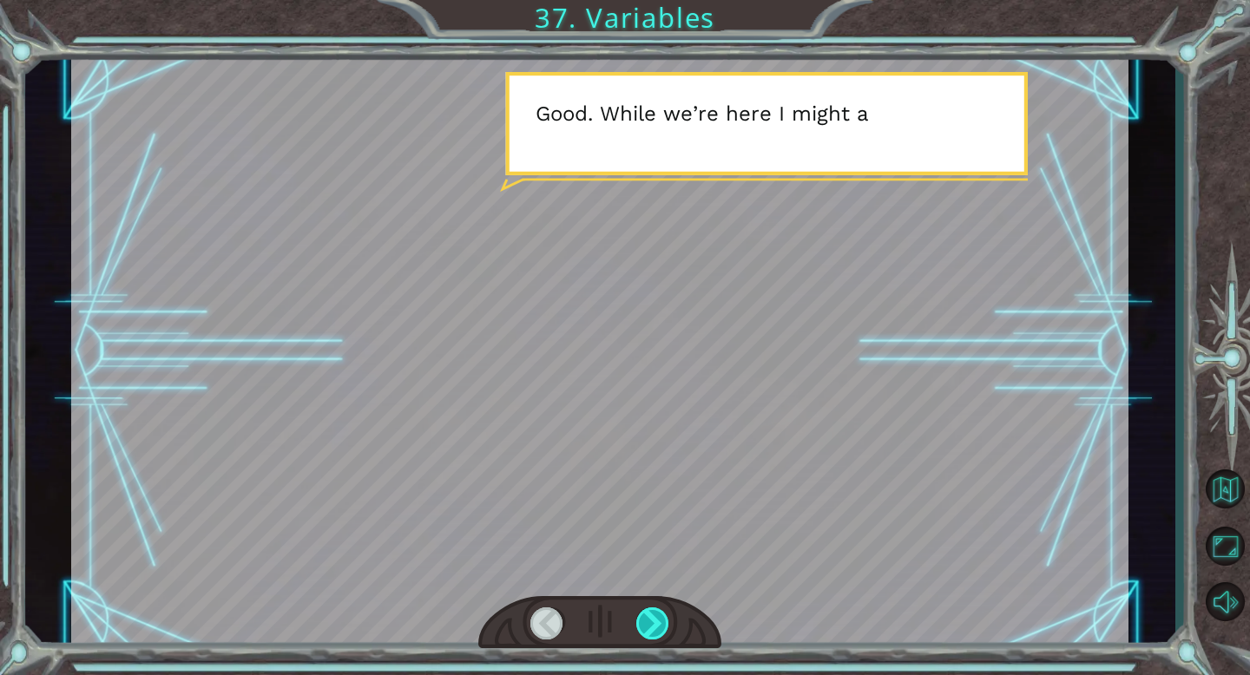
click at [651, 623] on div at bounding box center [653, 623] width 34 height 32
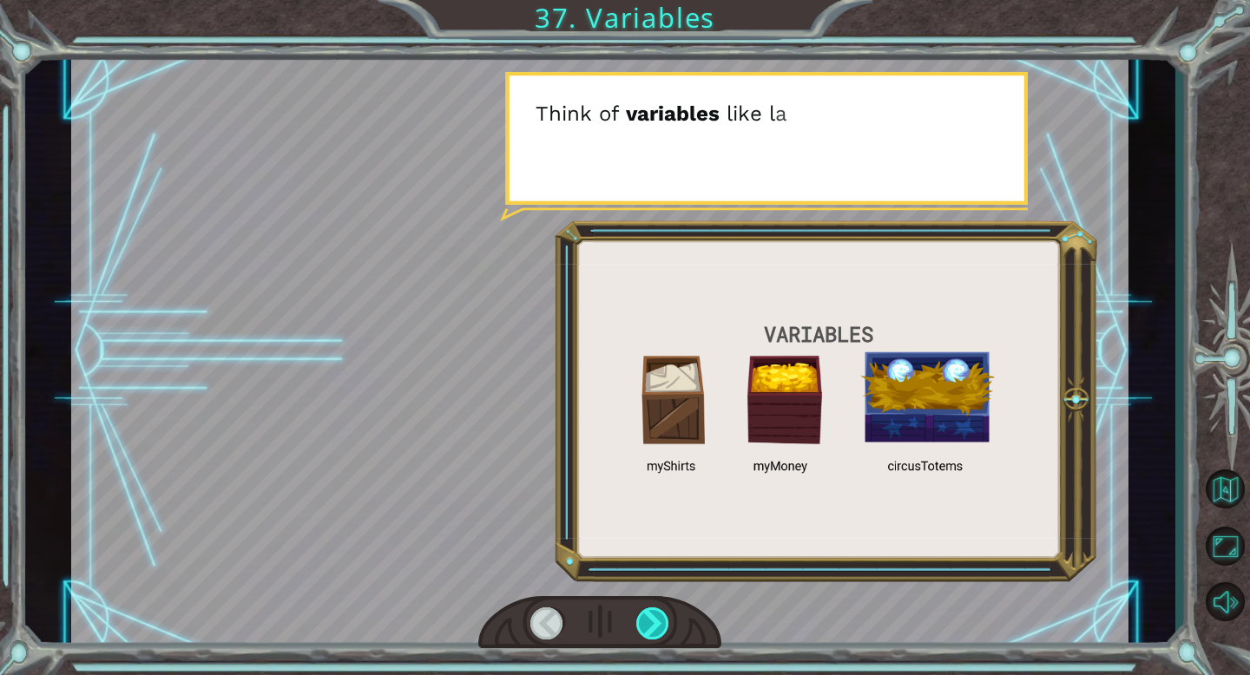
click at [651, 623] on div at bounding box center [653, 623] width 34 height 32
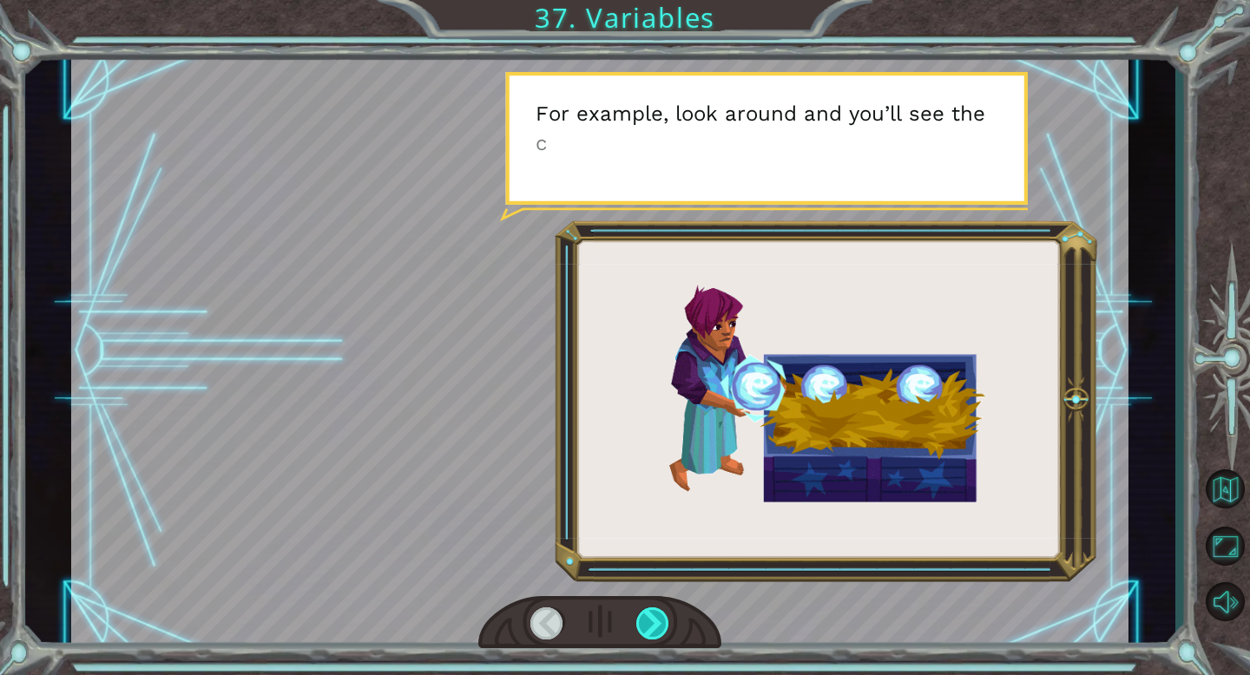
click at [651, 623] on div at bounding box center [653, 623] width 34 height 32
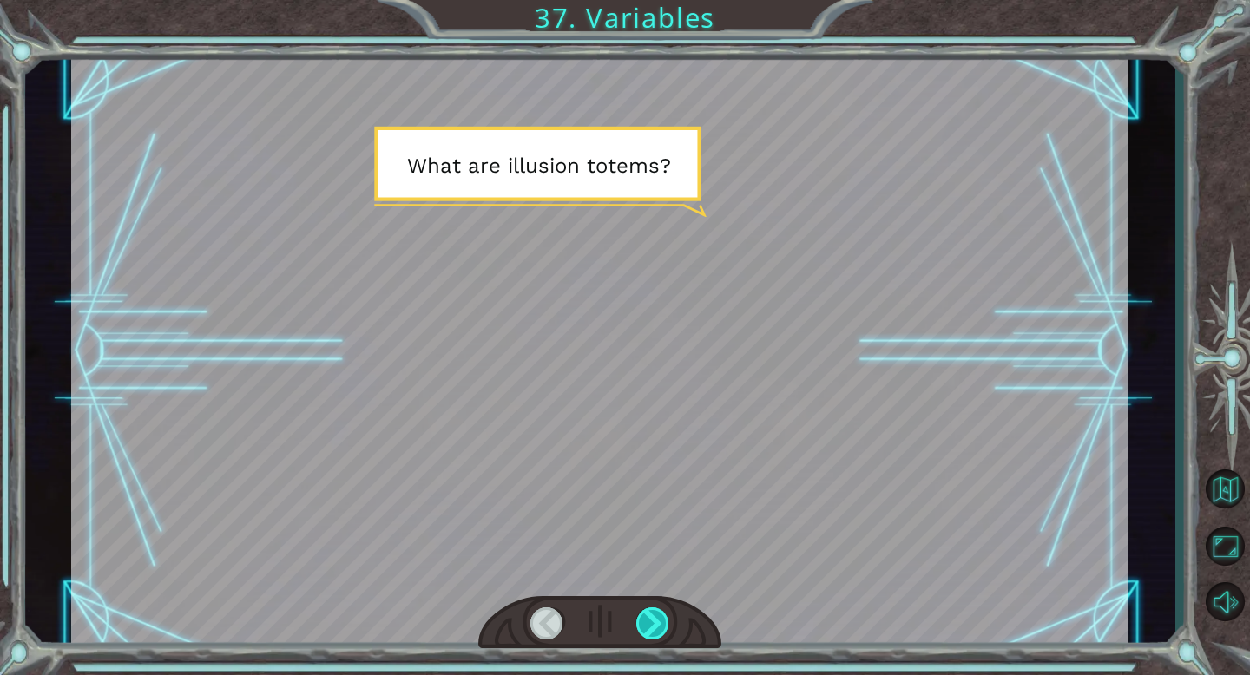
click at [651, 623] on div at bounding box center [653, 623] width 34 height 32
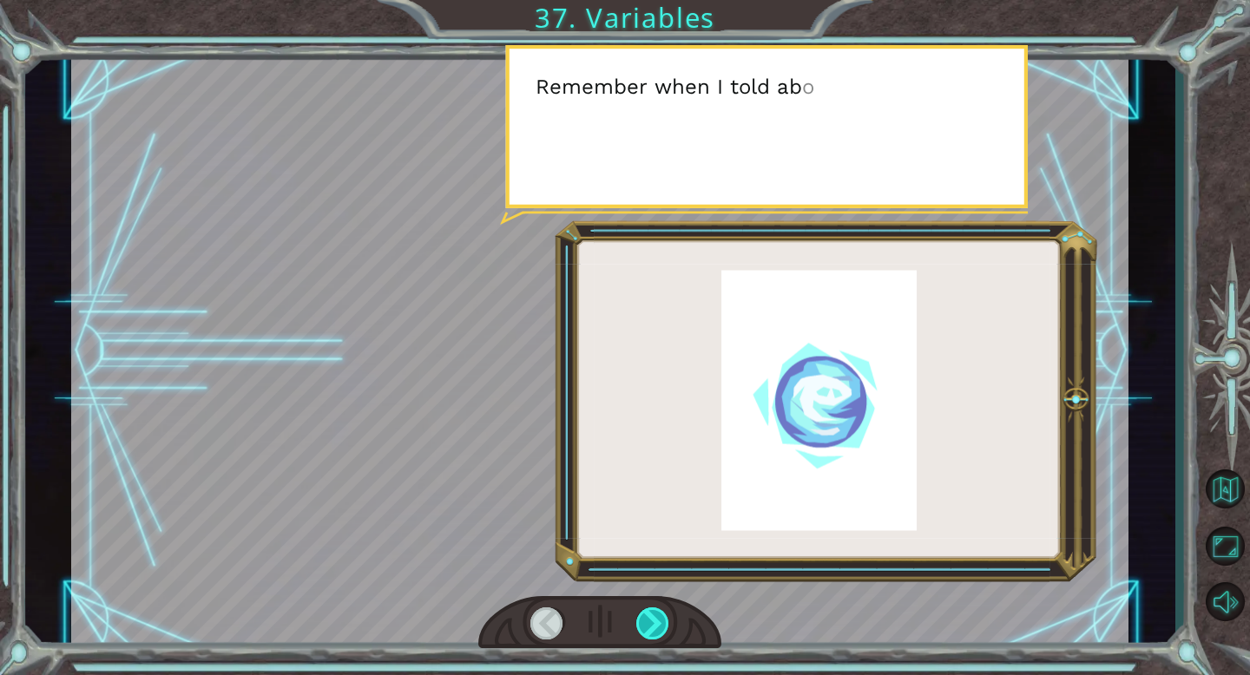
click at [651, 623] on div at bounding box center [653, 623] width 34 height 32
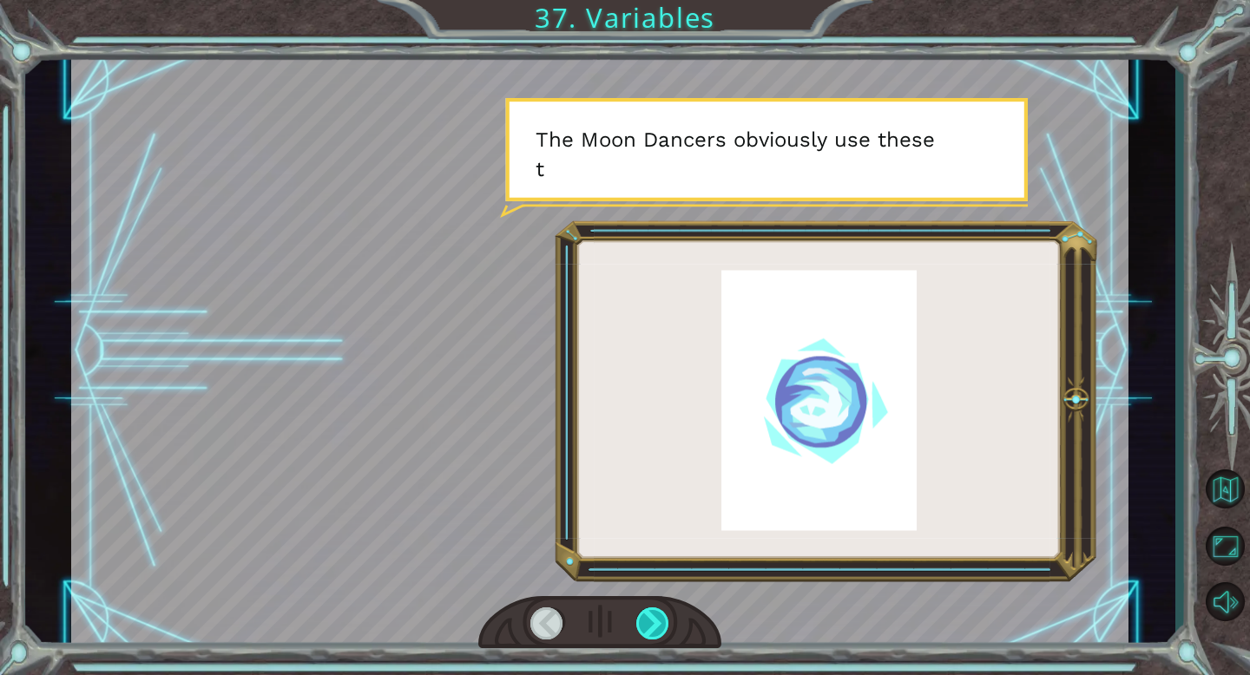
click at [651, 623] on div at bounding box center [653, 623] width 34 height 32
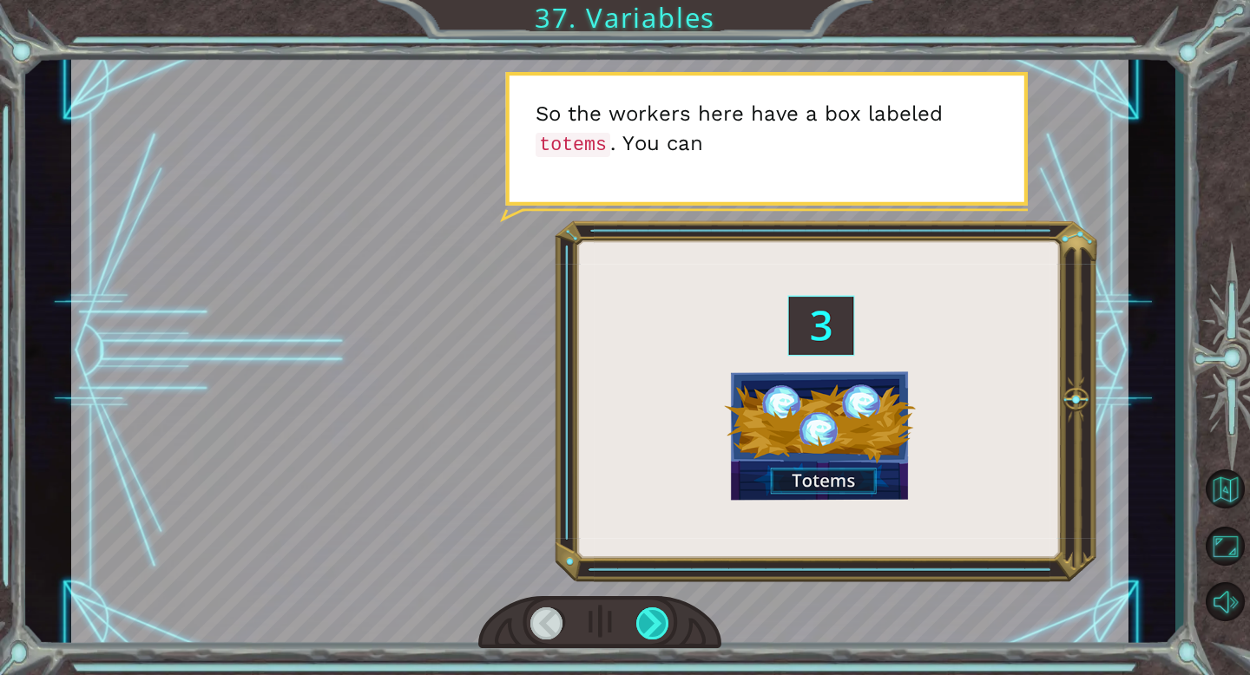
click at [651, 623] on div at bounding box center [653, 623] width 34 height 32
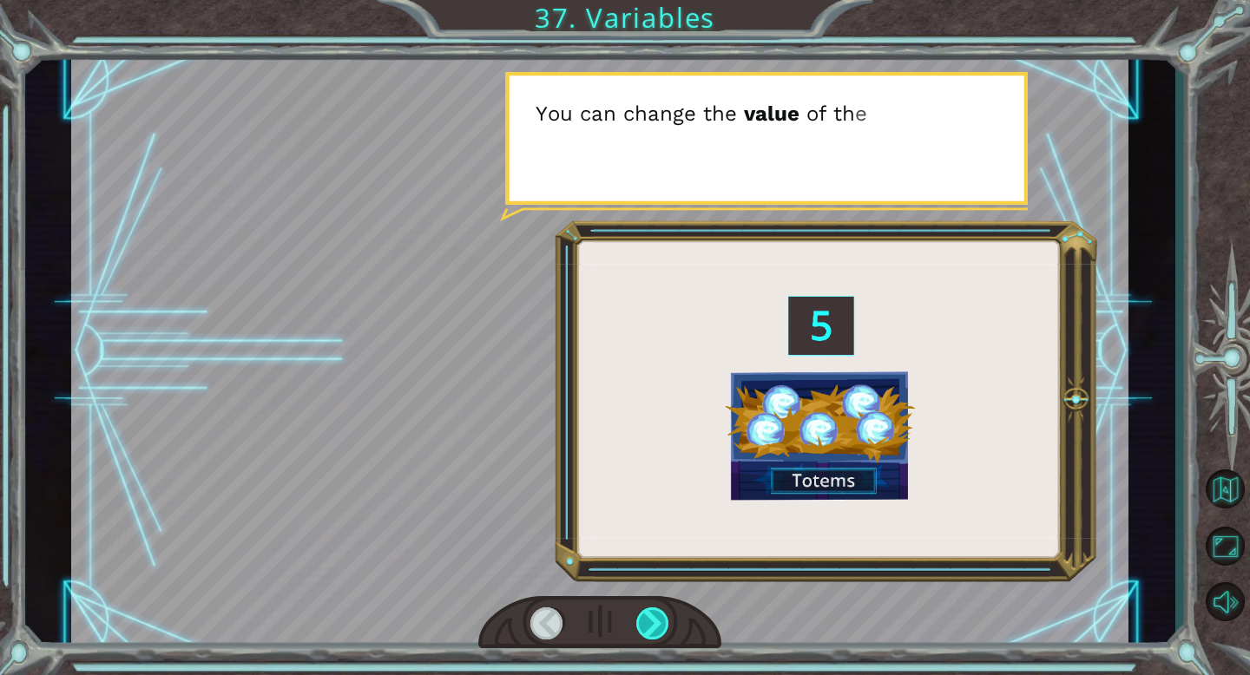
click at [651, 623] on div at bounding box center [653, 623] width 34 height 32
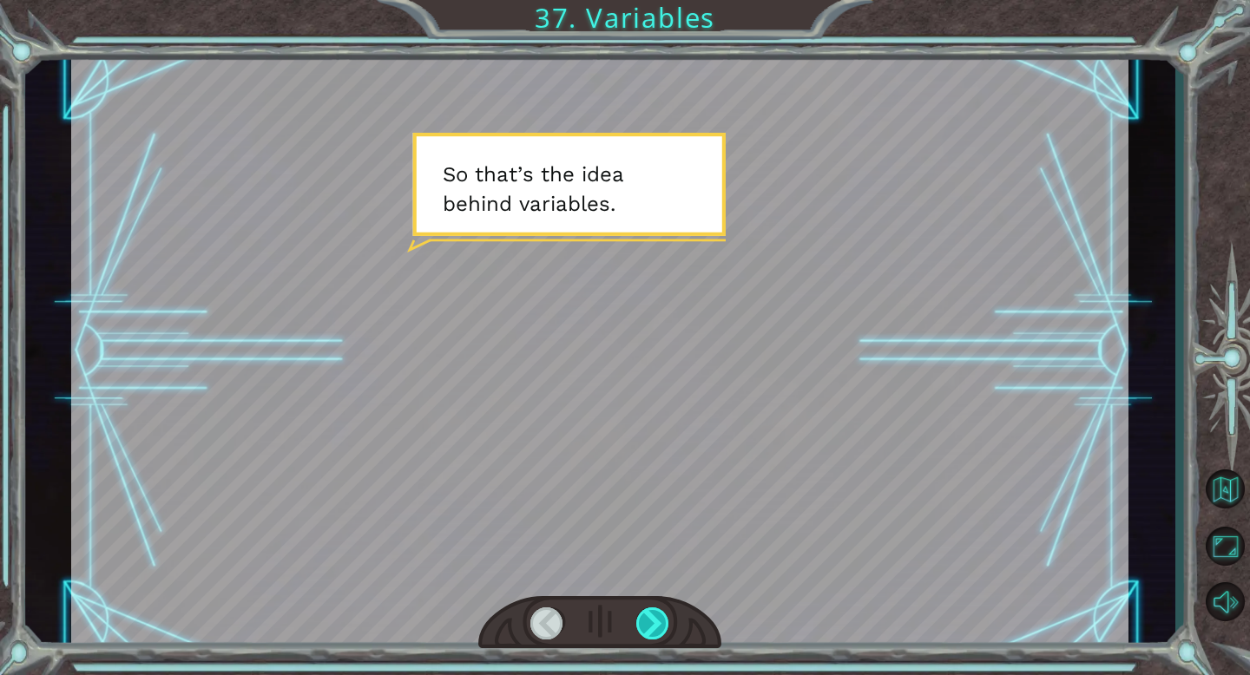
click at [651, 623] on div at bounding box center [653, 623] width 34 height 32
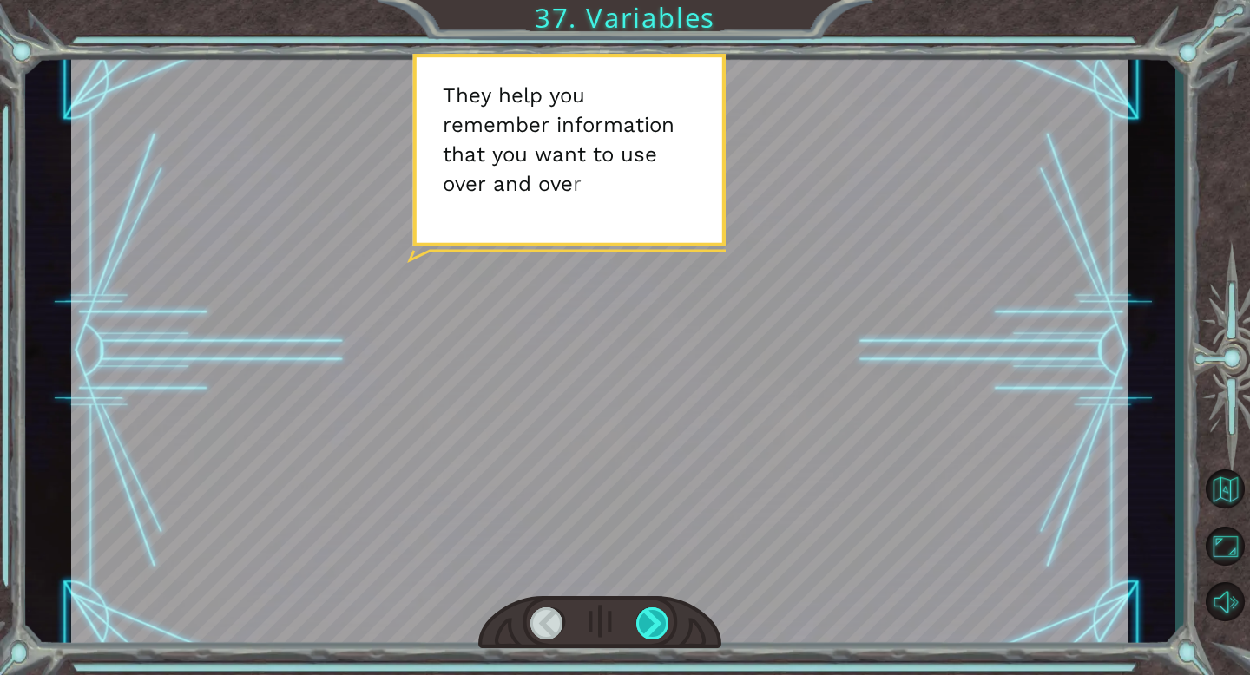
click at [651, 623] on div at bounding box center [653, 623] width 34 height 32
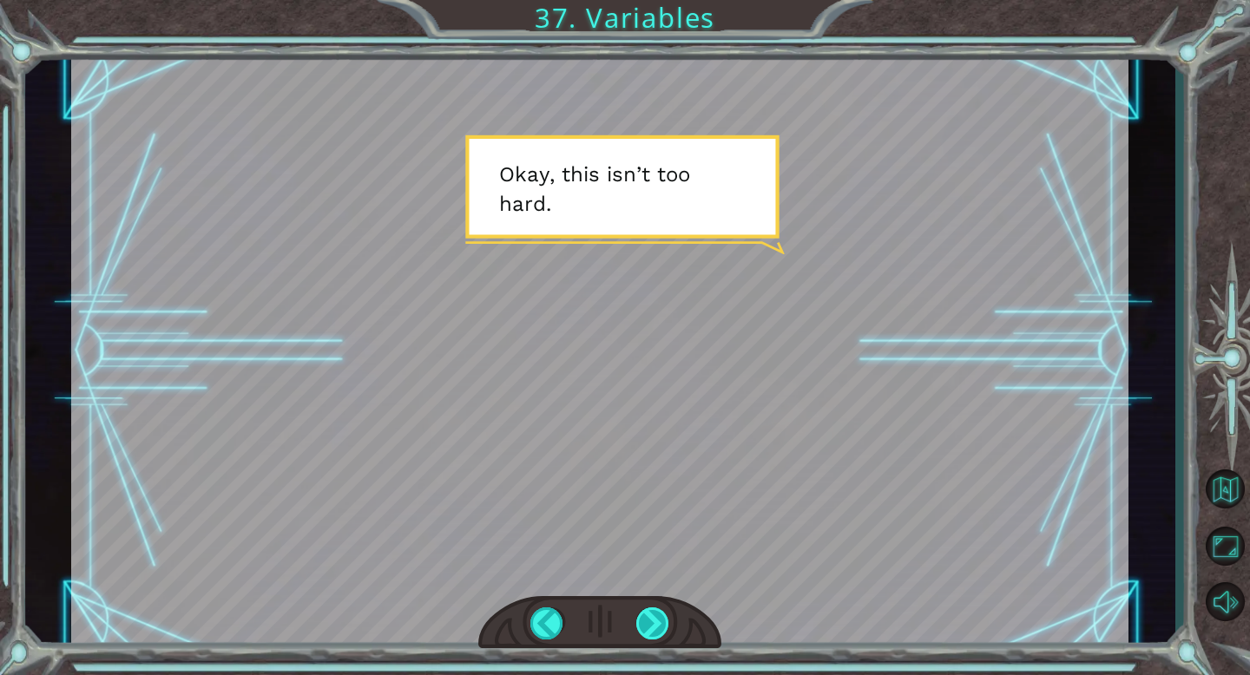
click at [651, 623] on div at bounding box center [653, 623] width 34 height 32
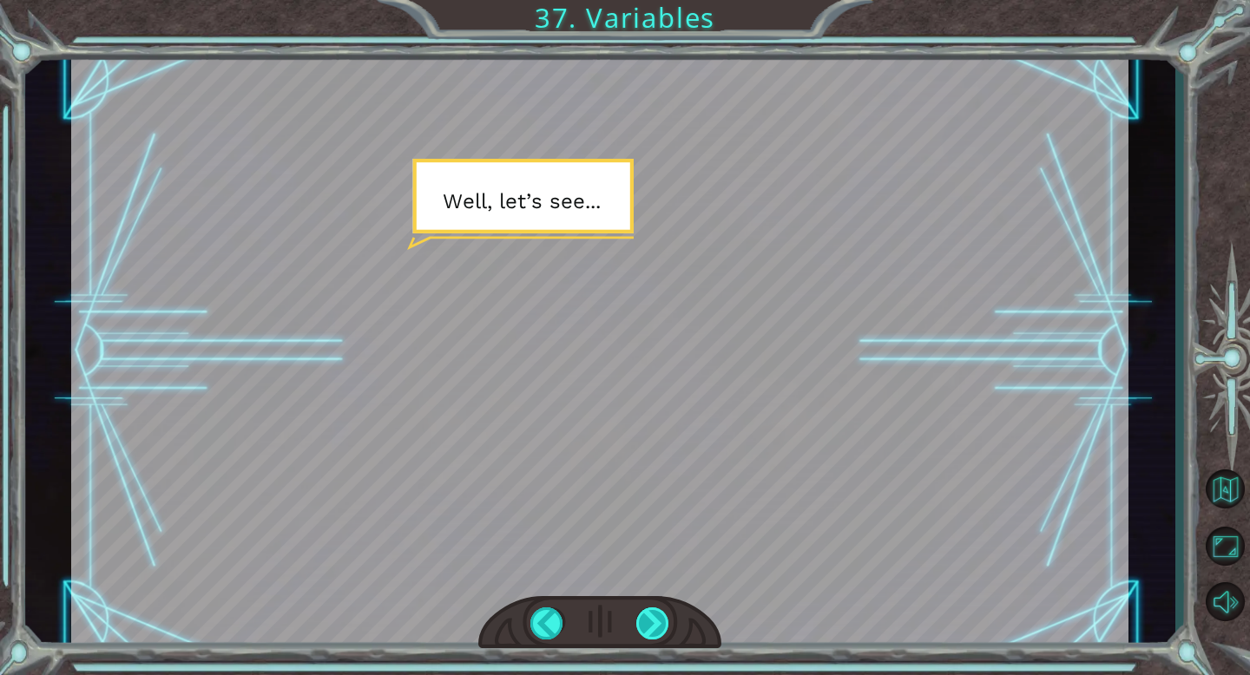
click at [651, 623] on div at bounding box center [653, 623] width 34 height 32
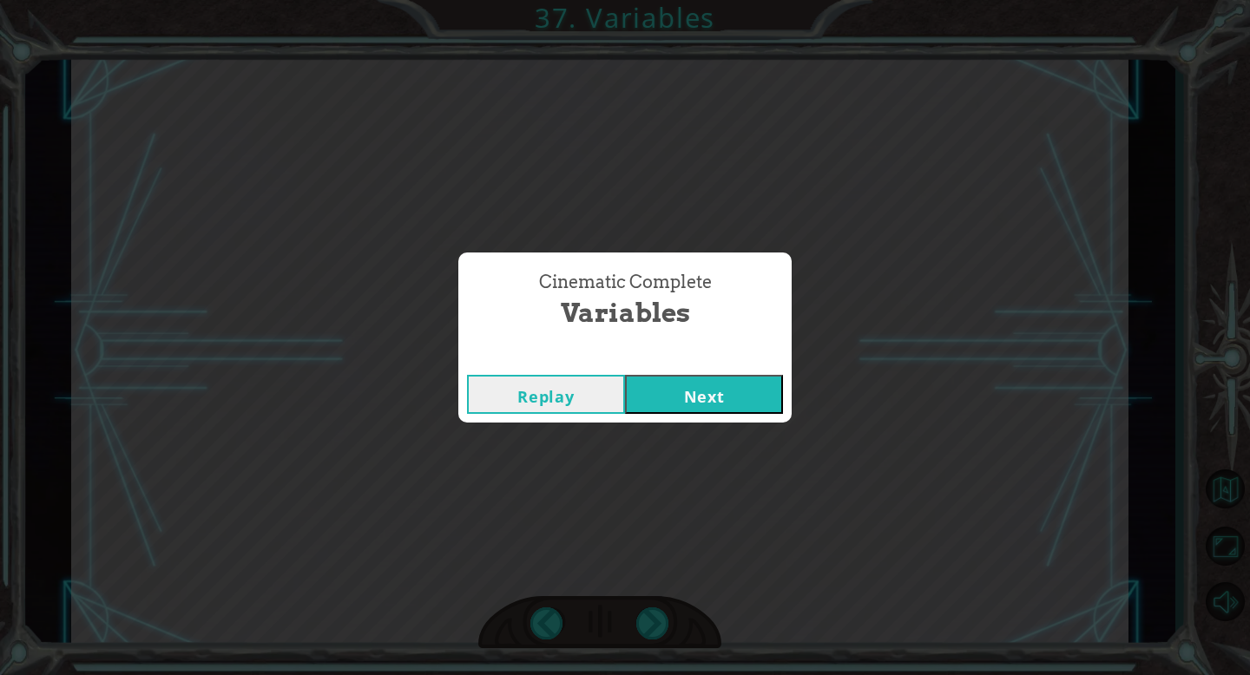
click at [706, 387] on button "Next" at bounding box center [704, 394] width 158 height 39
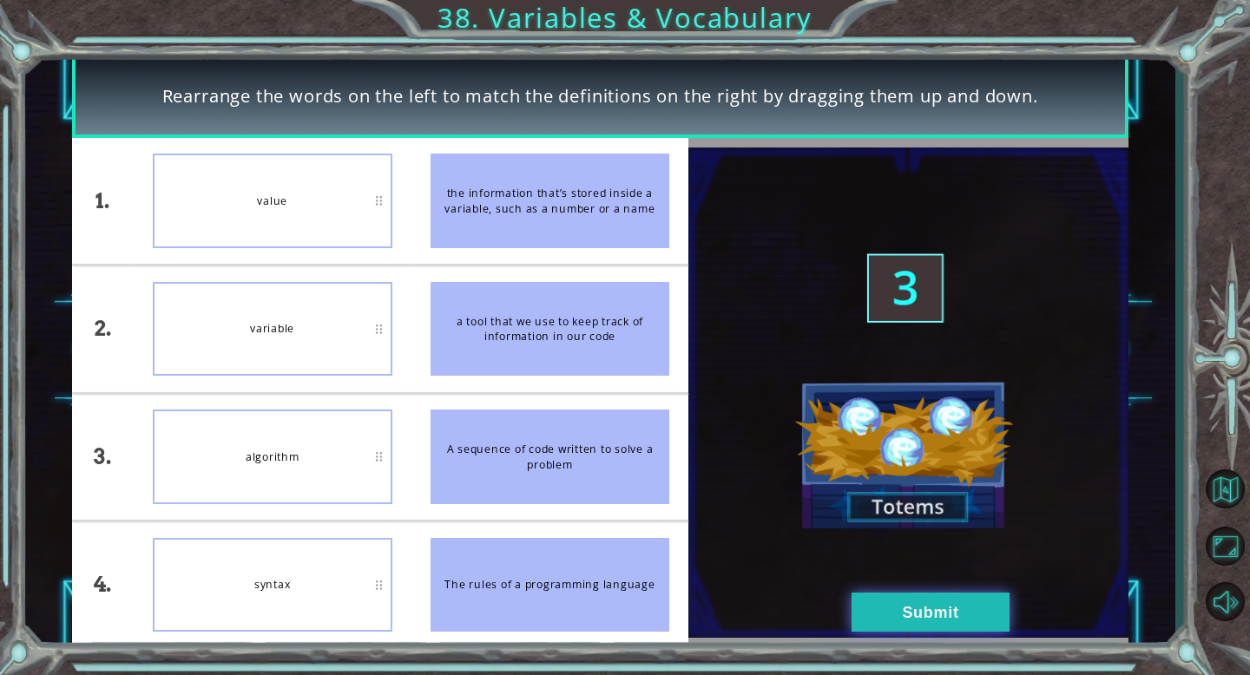
click at [863, 598] on button "Submit" at bounding box center [930, 612] width 158 height 39
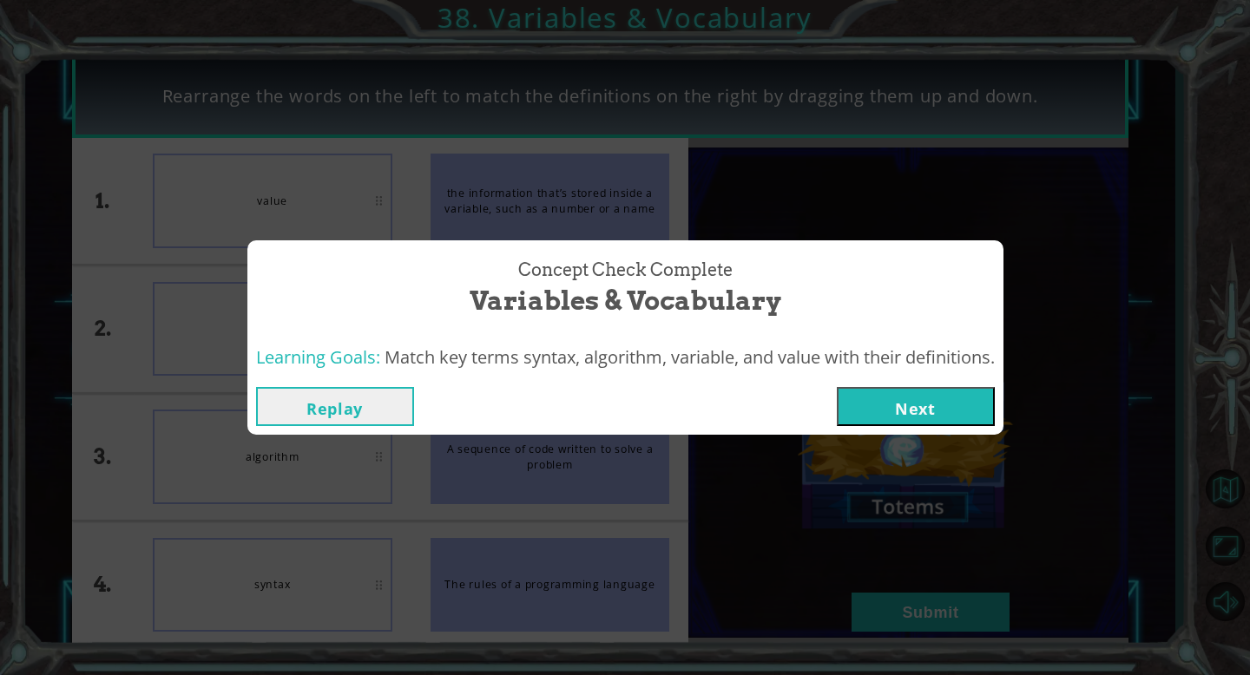
click at [866, 400] on button "Next" at bounding box center [916, 406] width 158 height 39
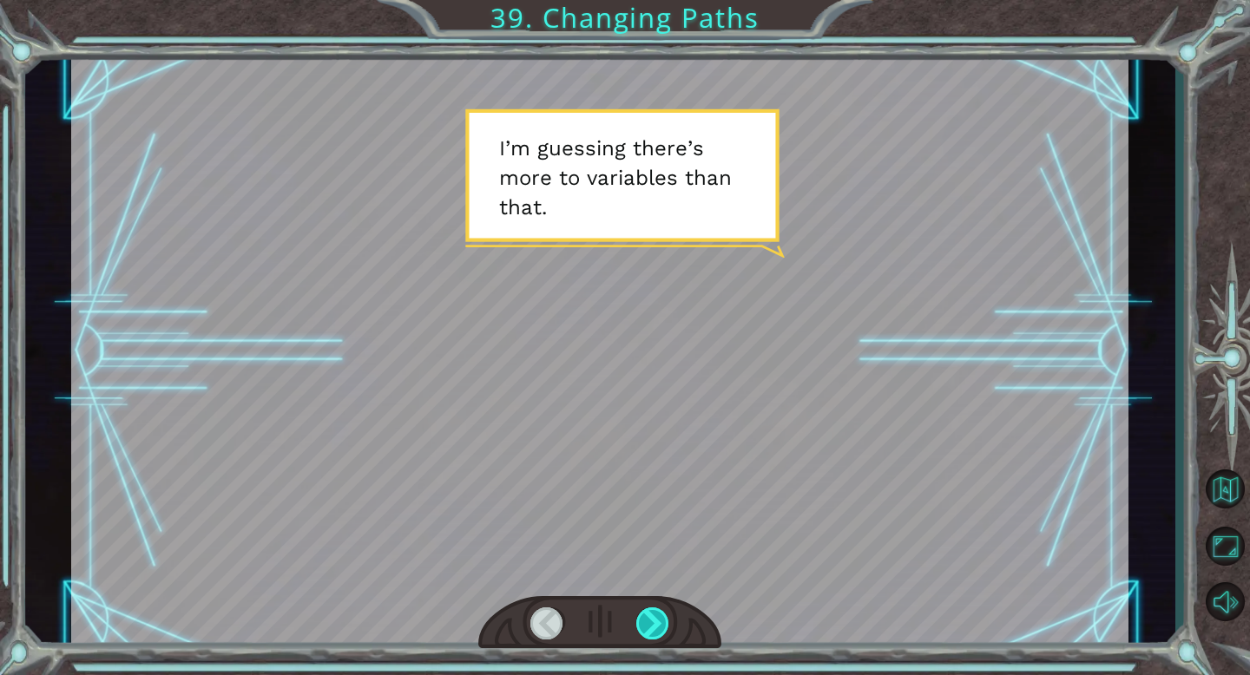
click at [647, 636] on div at bounding box center [653, 623] width 34 height 32
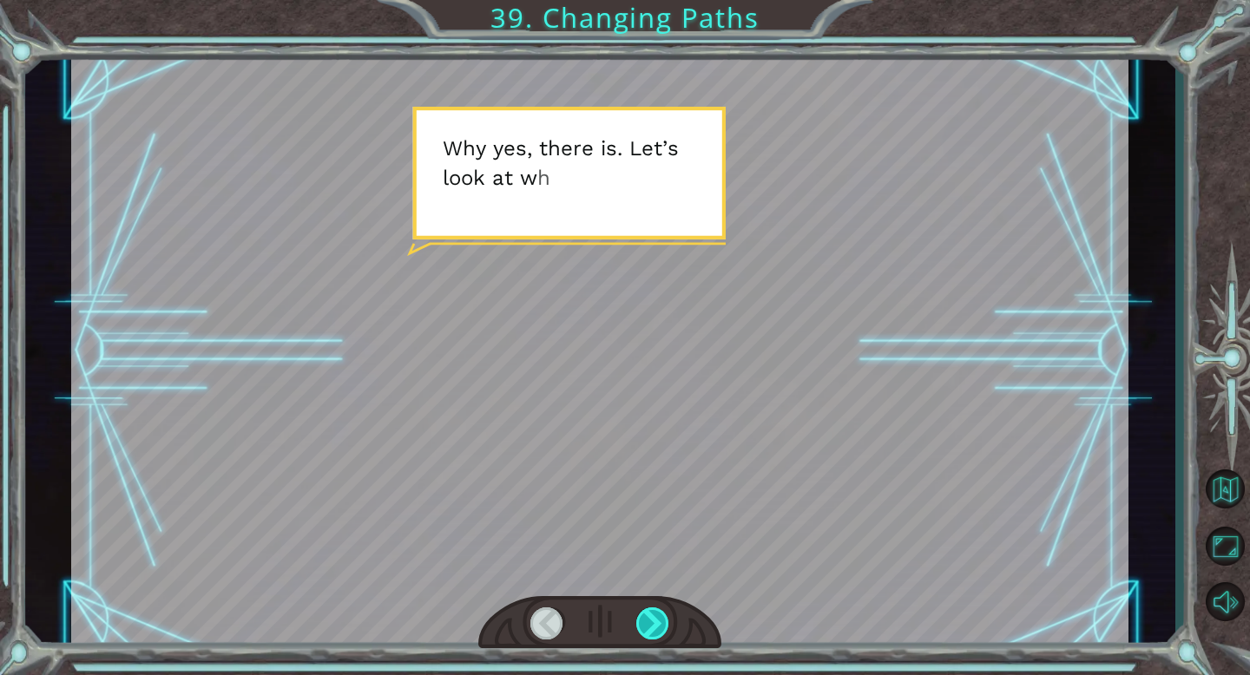
click at [647, 636] on div at bounding box center [653, 623] width 34 height 32
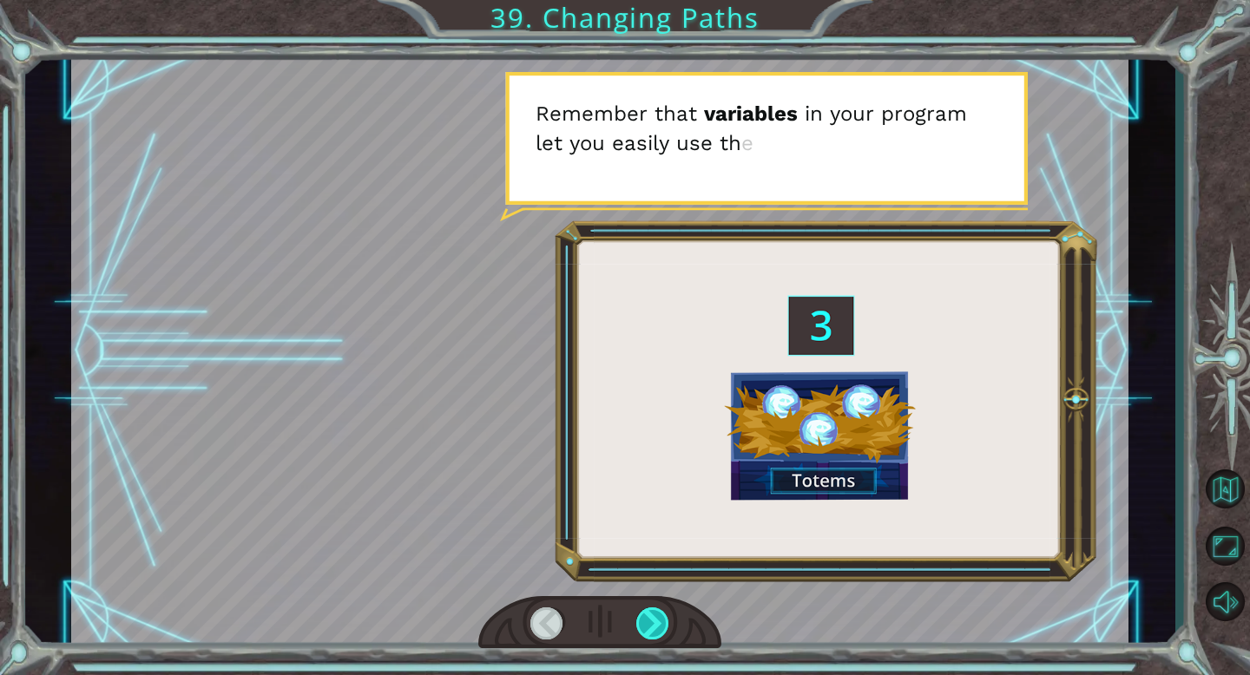
click at [647, 636] on div at bounding box center [653, 623] width 34 height 32
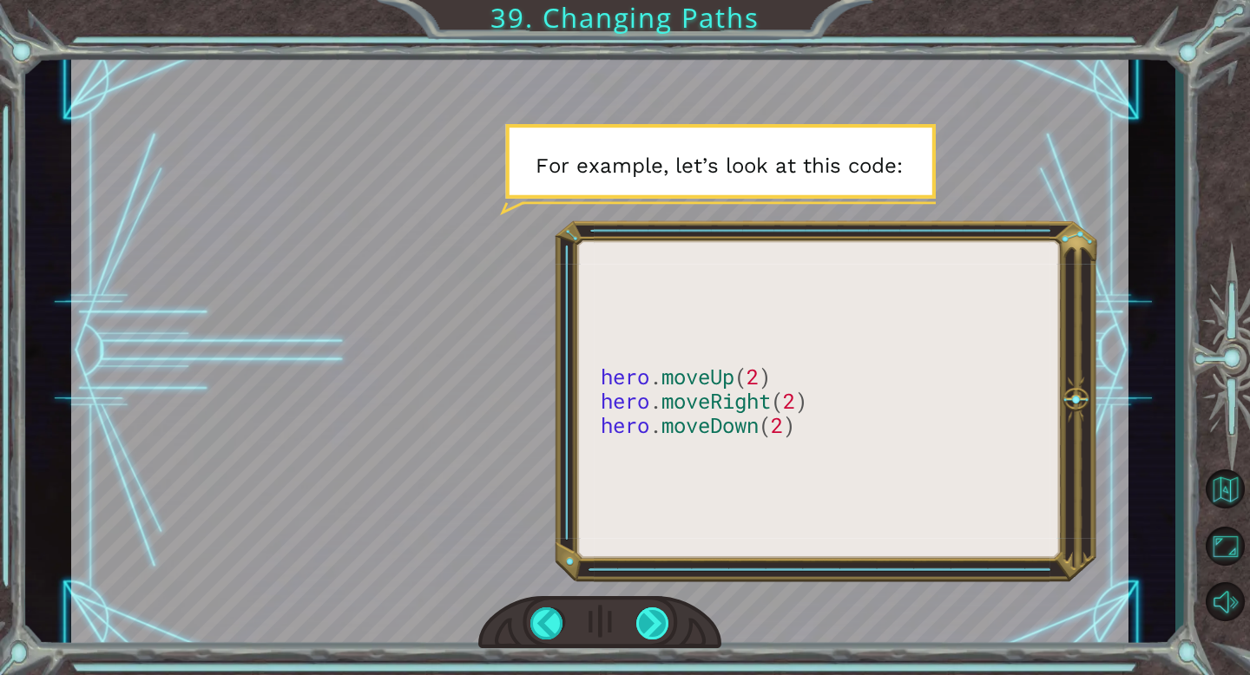
click at [647, 636] on div at bounding box center [653, 623] width 34 height 32
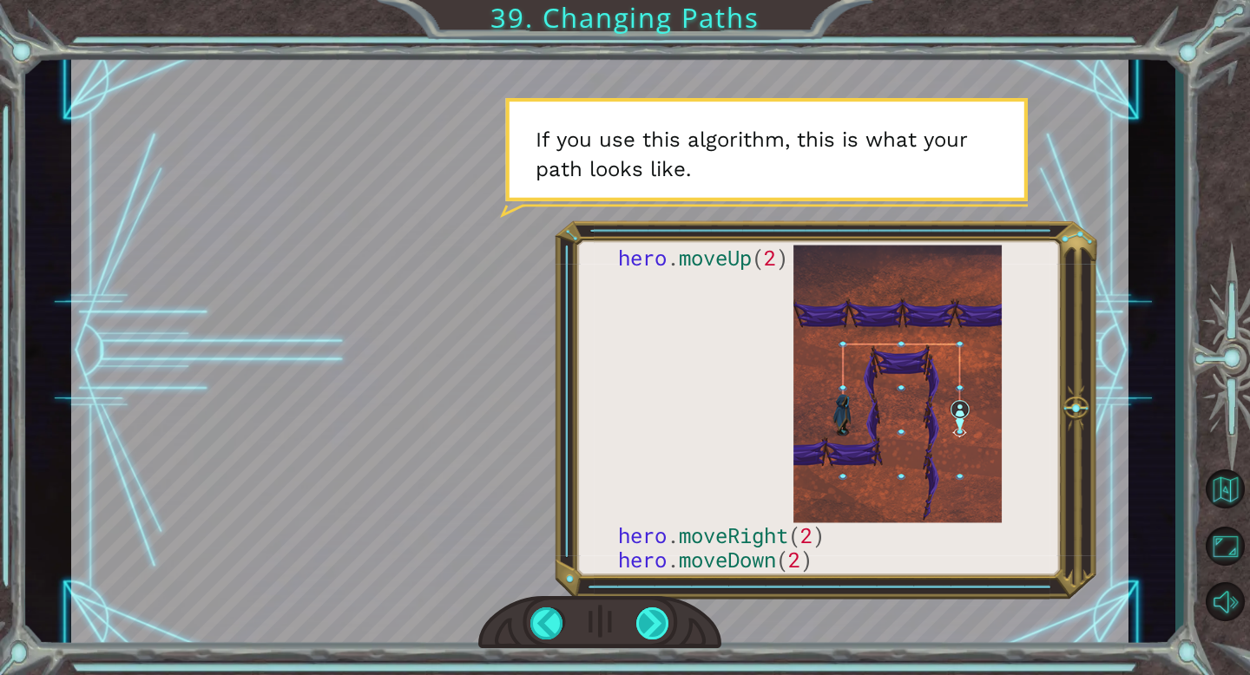
click at [647, 636] on div at bounding box center [653, 623] width 34 height 32
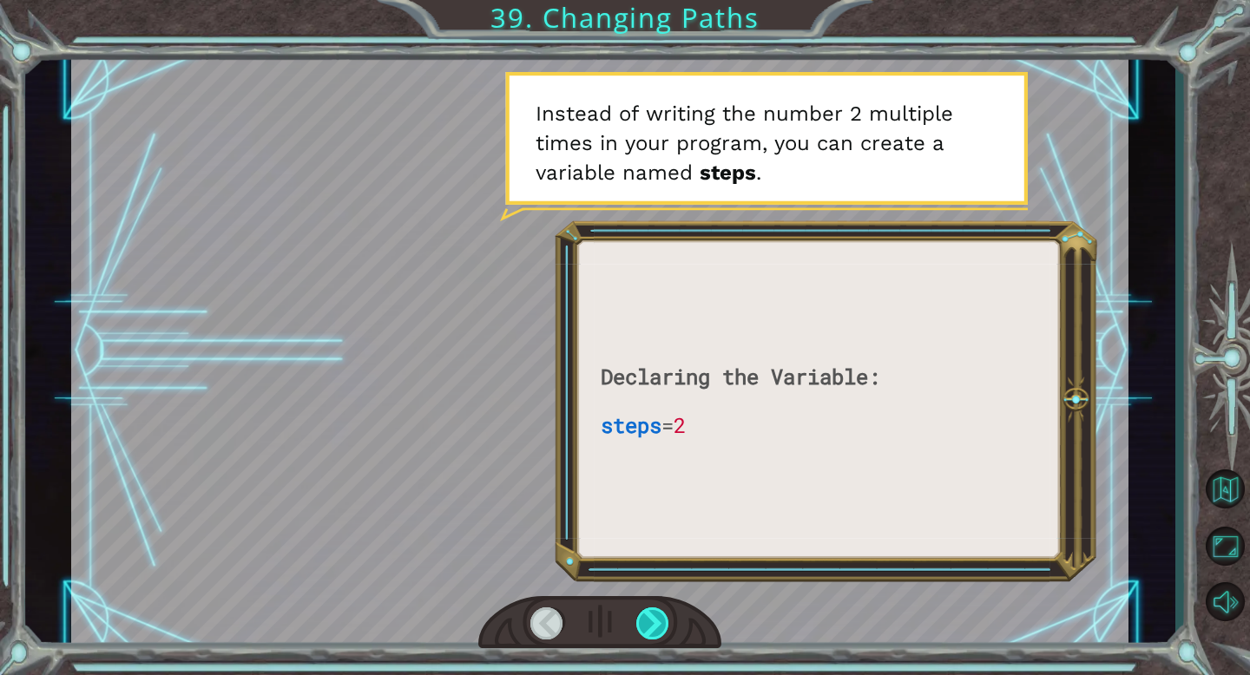
click at [647, 636] on div at bounding box center [653, 623] width 34 height 32
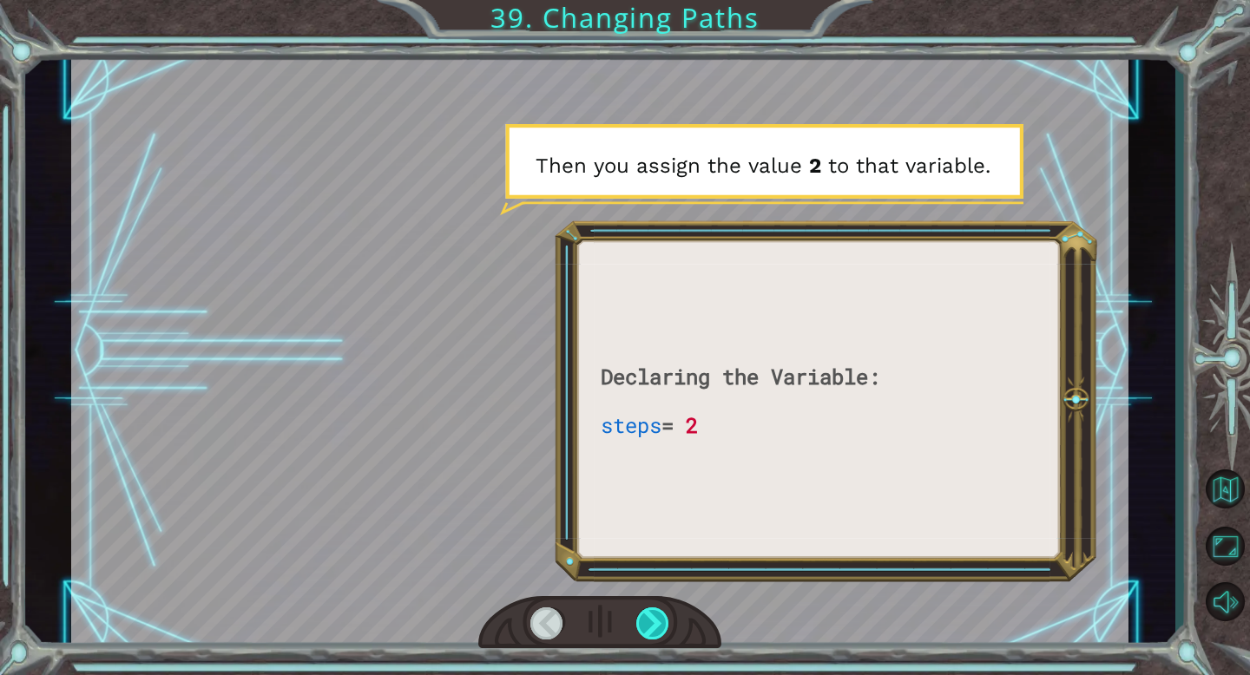
click at [647, 636] on div at bounding box center [653, 623] width 34 height 32
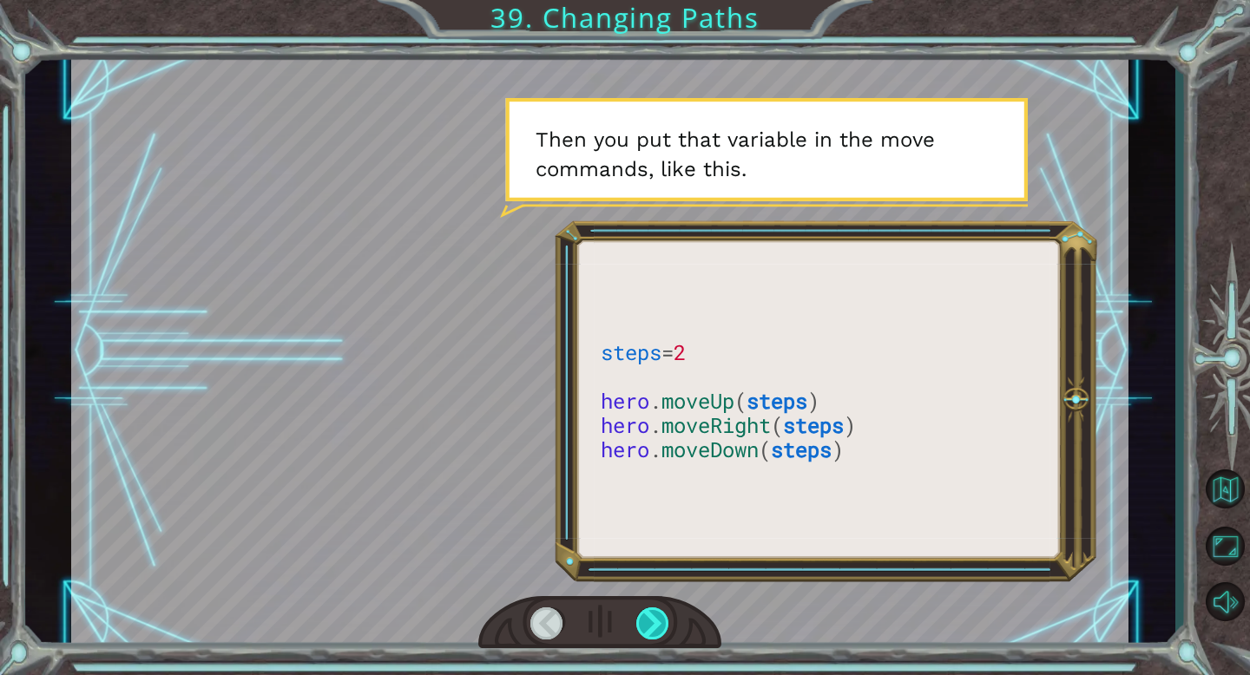
click at [647, 636] on div at bounding box center [653, 623] width 34 height 32
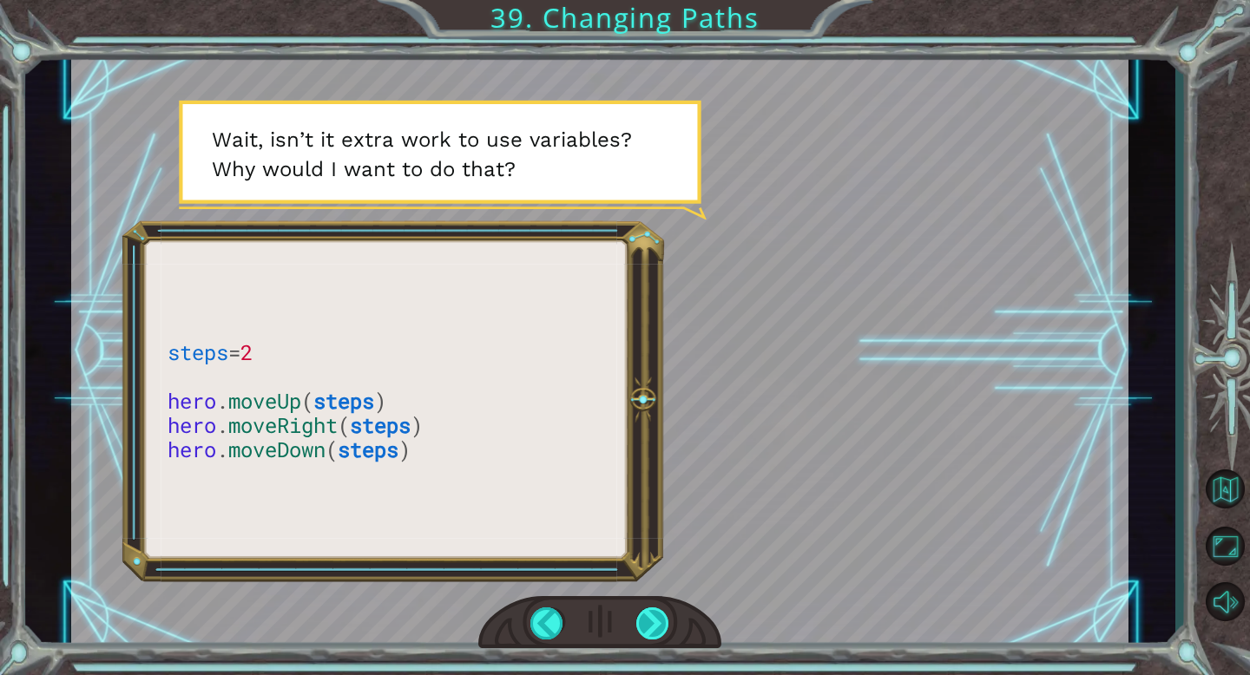
click at [647, 636] on div at bounding box center [653, 623] width 34 height 32
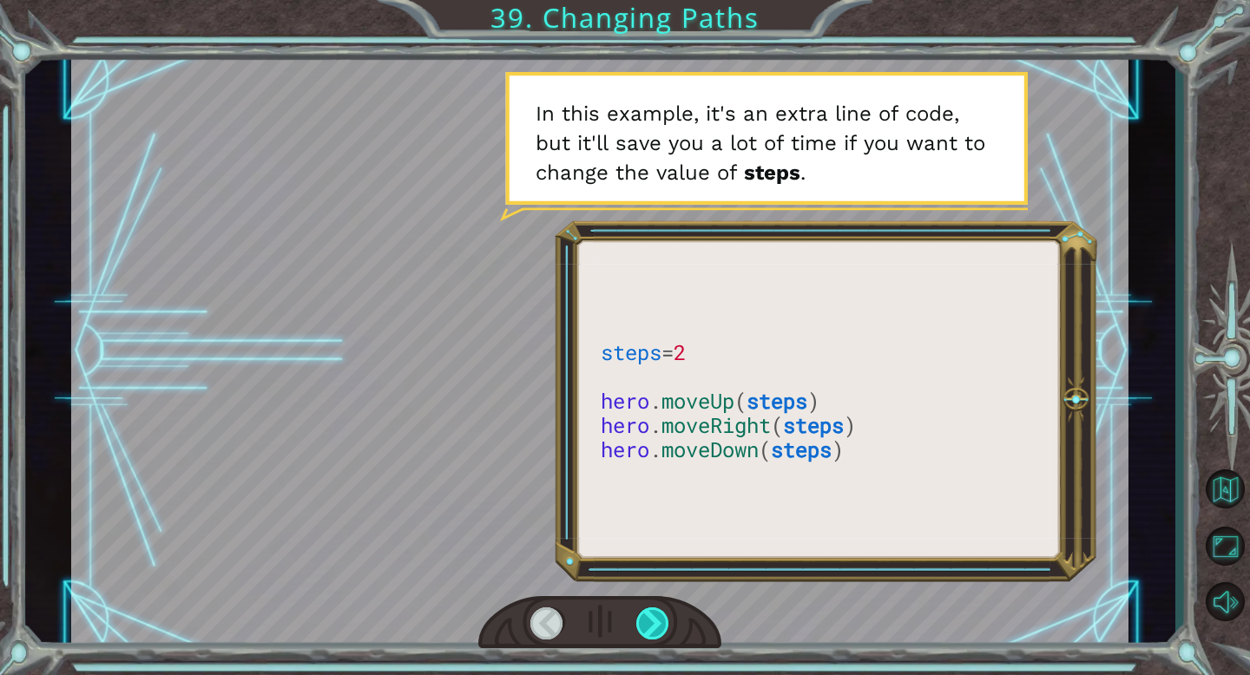
click at [647, 636] on div at bounding box center [653, 623] width 34 height 32
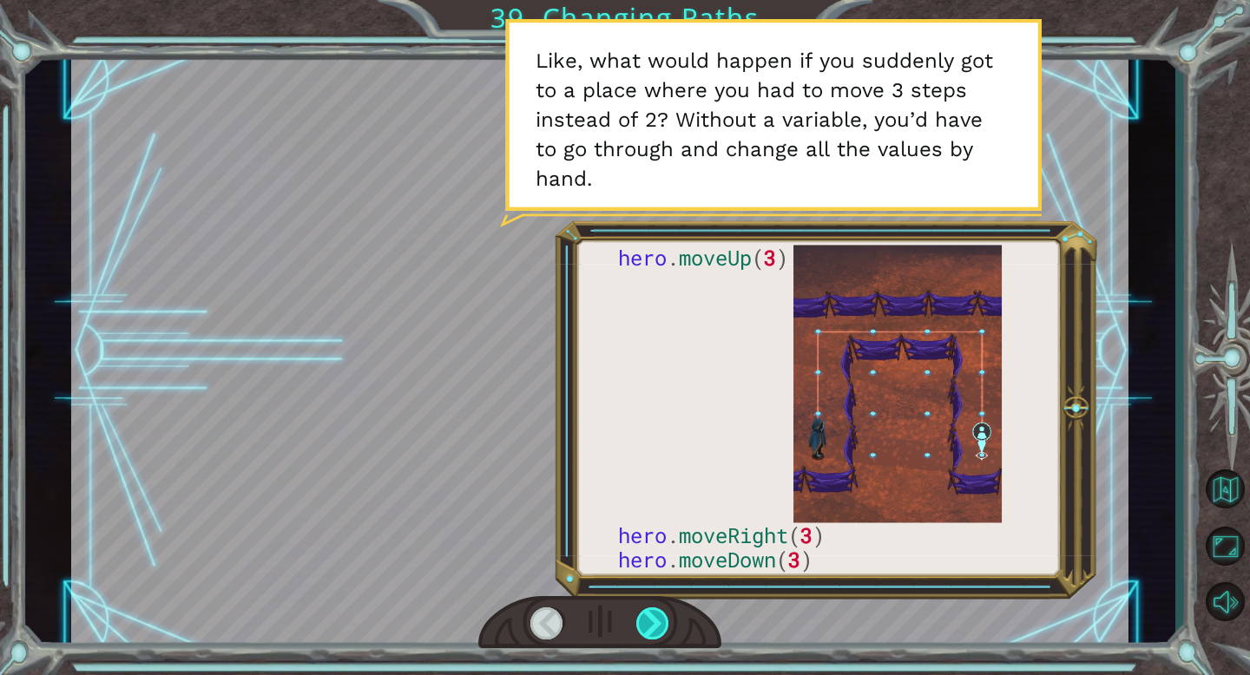
click at [647, 636] on div at bounding box center [653, 623] width 34 height 32
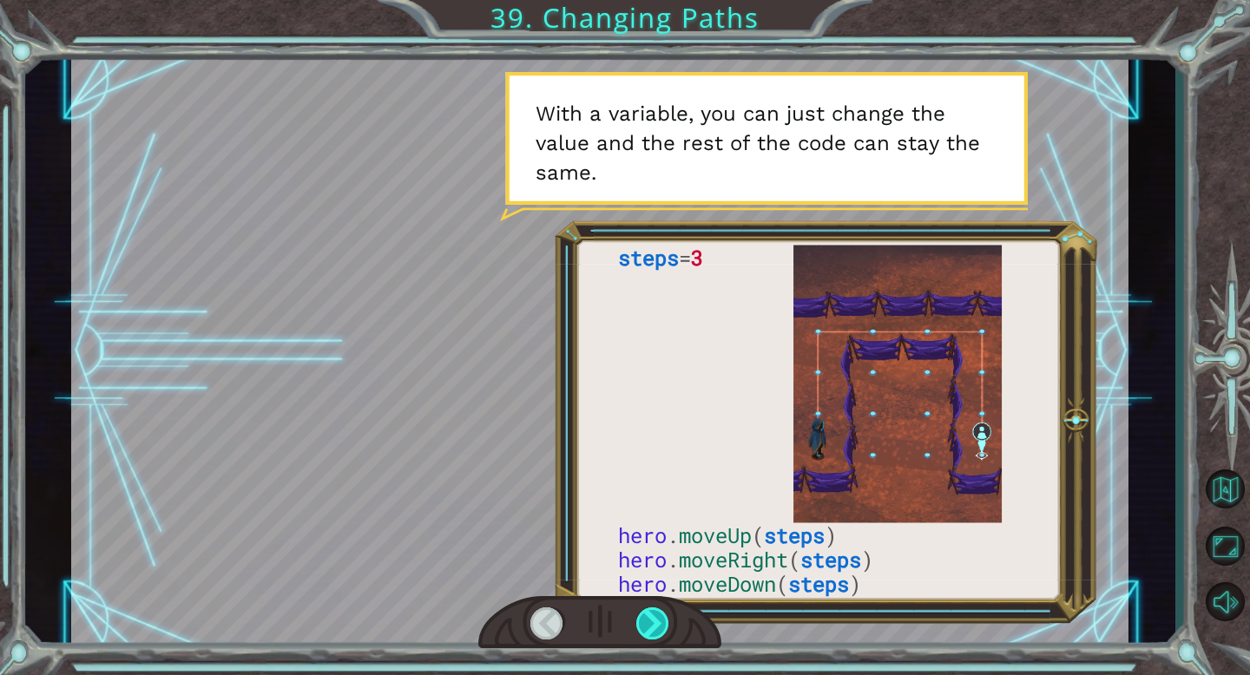
click at [647, 636] on div at bounding box center [653, 623] width 34 height 32
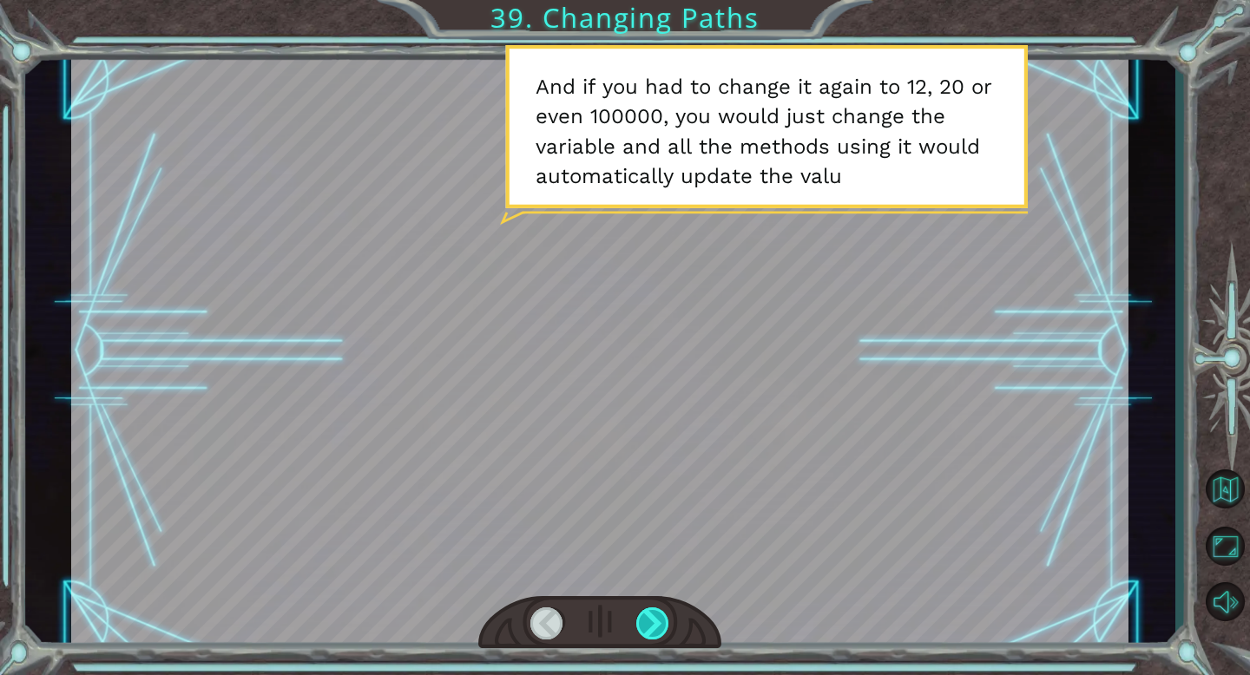
click at [647, 636] on div at bounding box center [653, 623] width 34 height 32
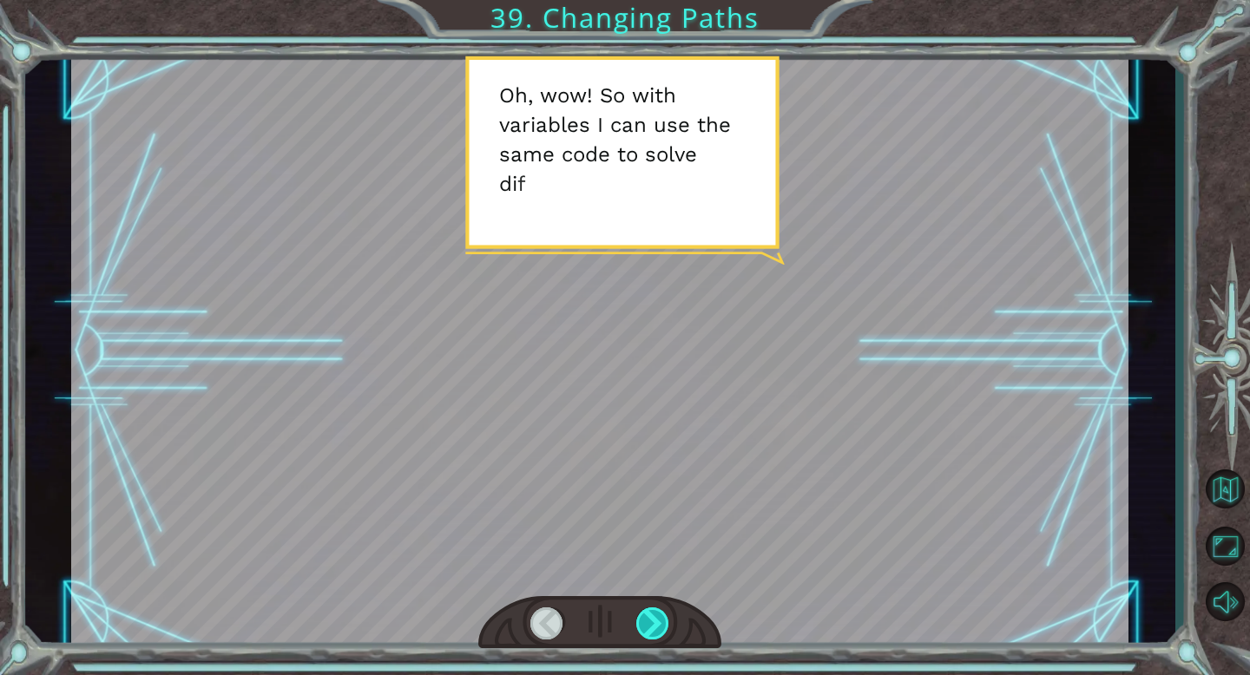
click at [647, 636] on div at bounding box center [653, 623] width 34 height 32
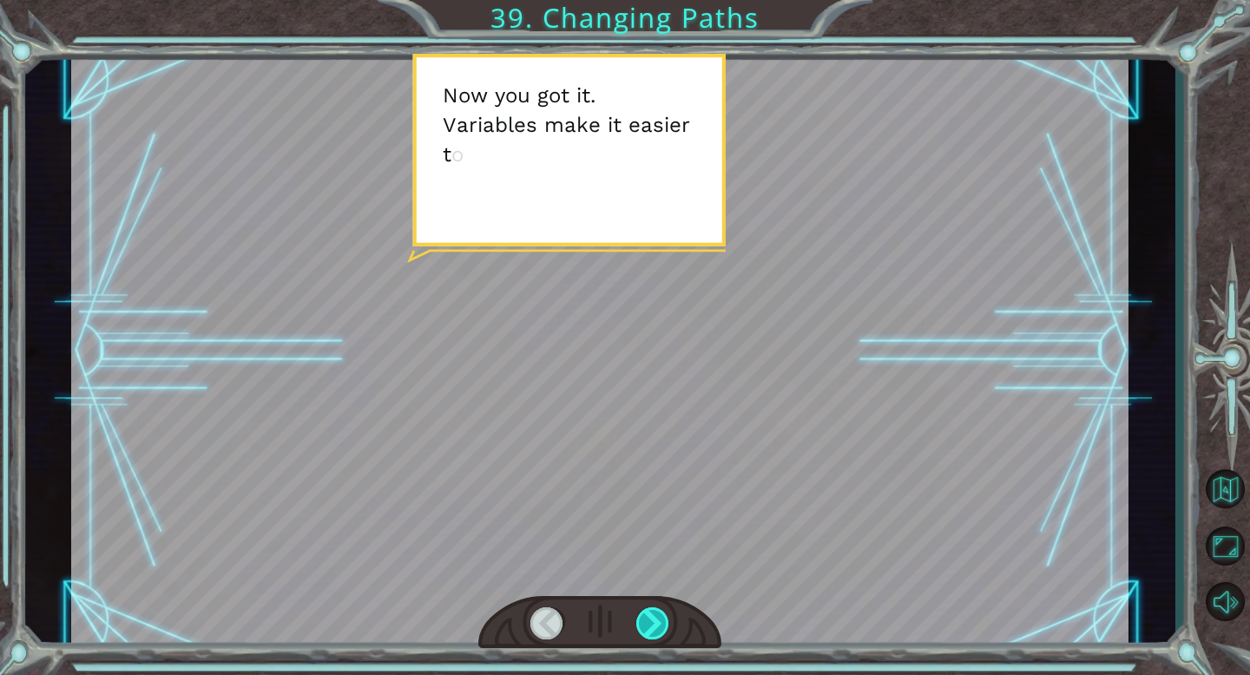
click at [647, 636] on div at bounding box center [653, 623] width 34 height 32
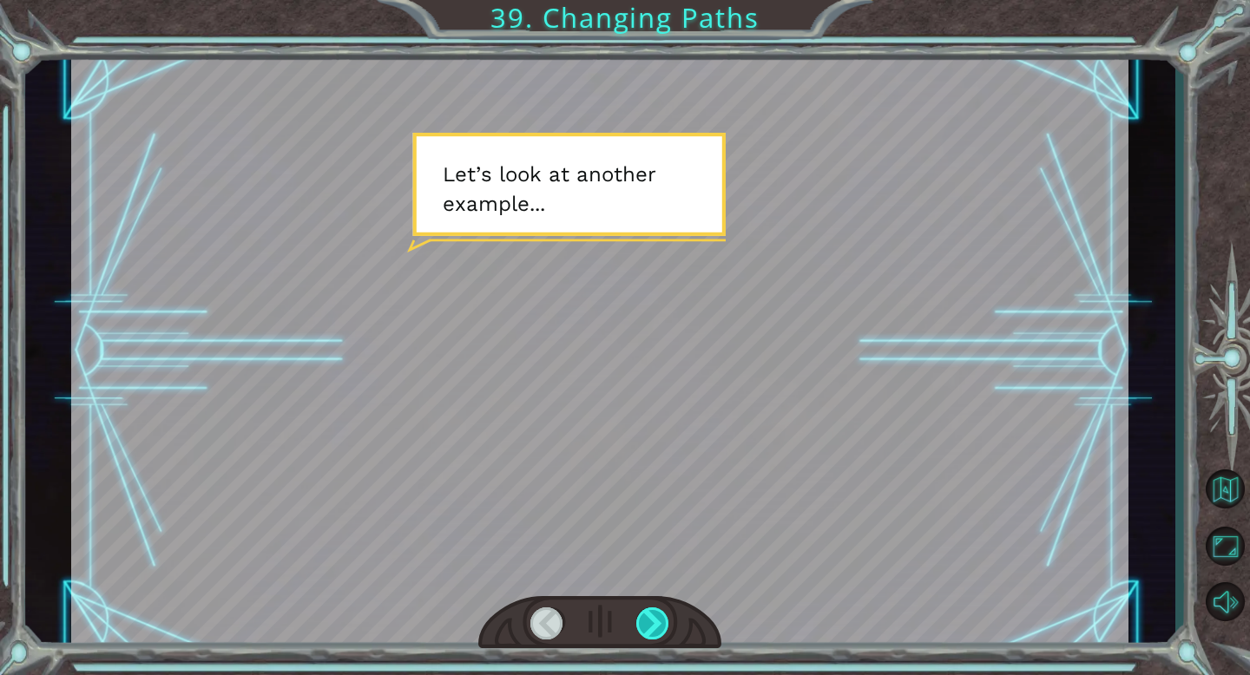
click at [647, 636] on div at bounding box center [653, 623] width 34 height 32
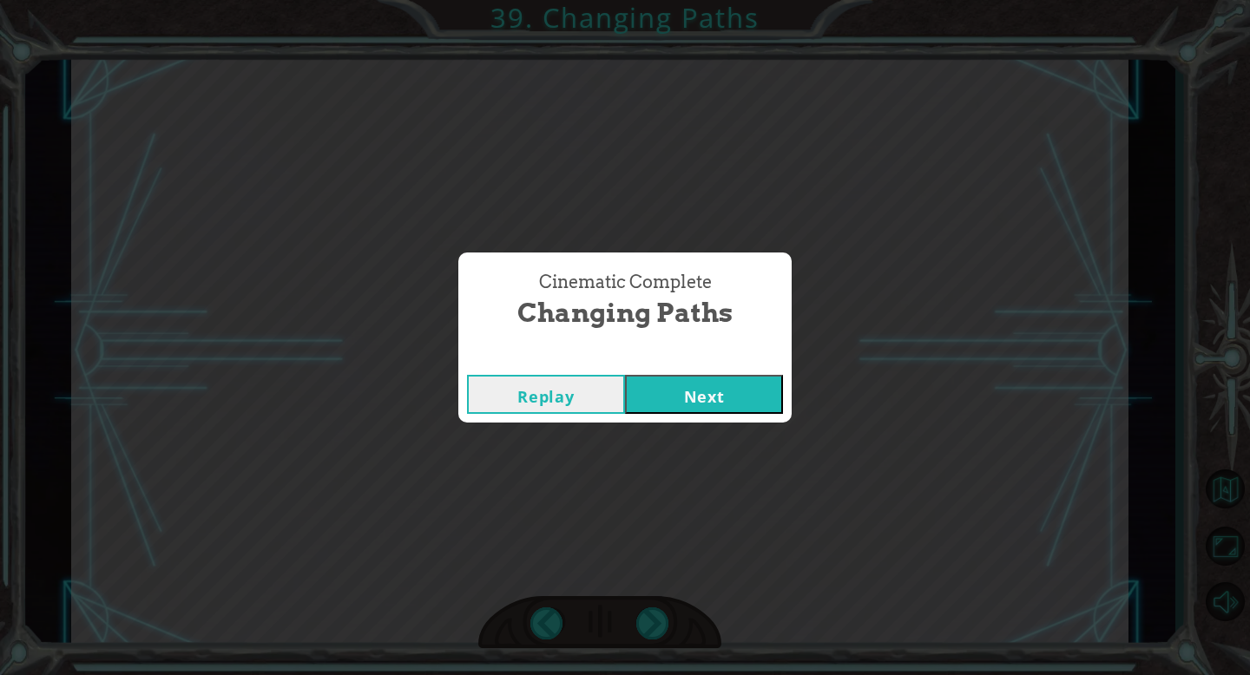
click at [706, 400] on button "Next" at bounding box center [704, 394] width 158 height 39
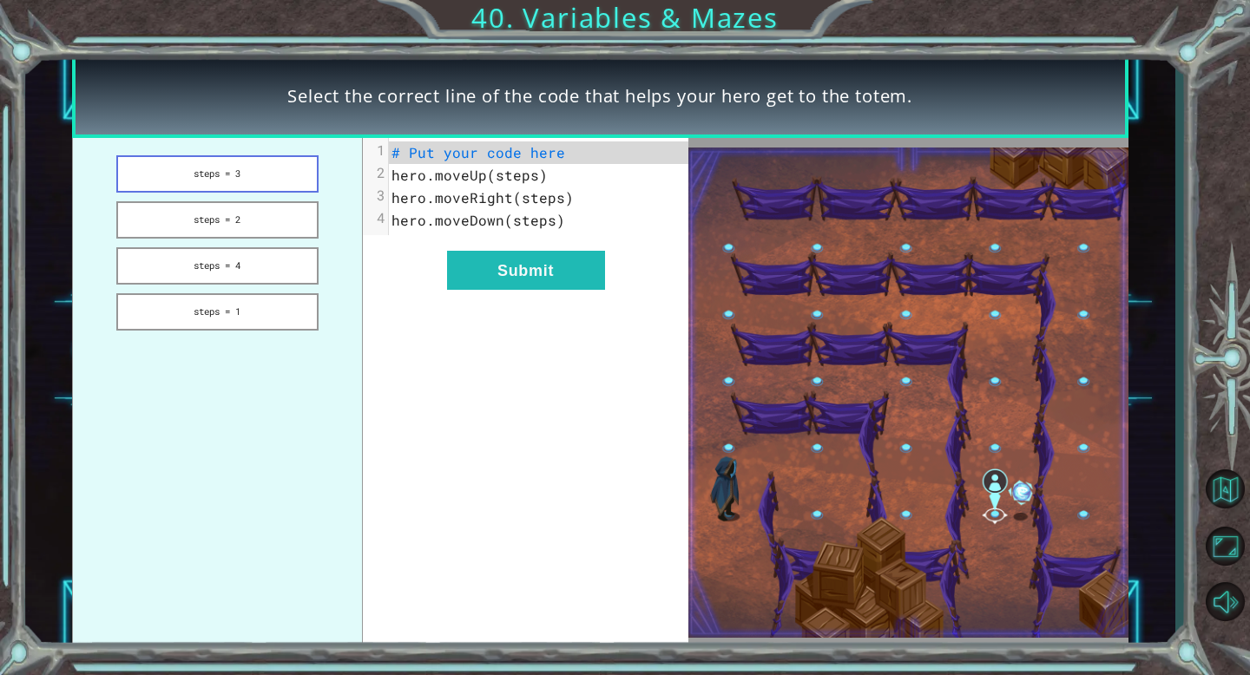
click at [228, 174] on button "steps = 3" at bounding box center [217, 173] width 202 height 37
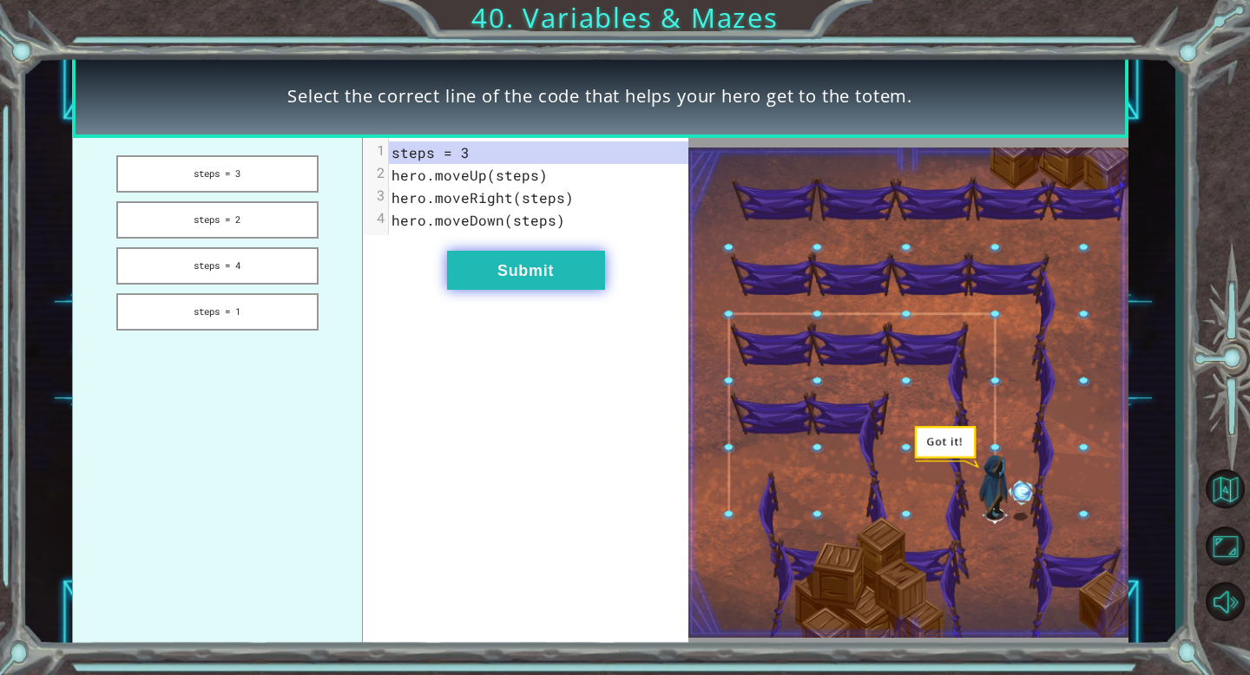
click at [497, 273] on button "Submit" at bounding box center [526, 270] width 158 height 39
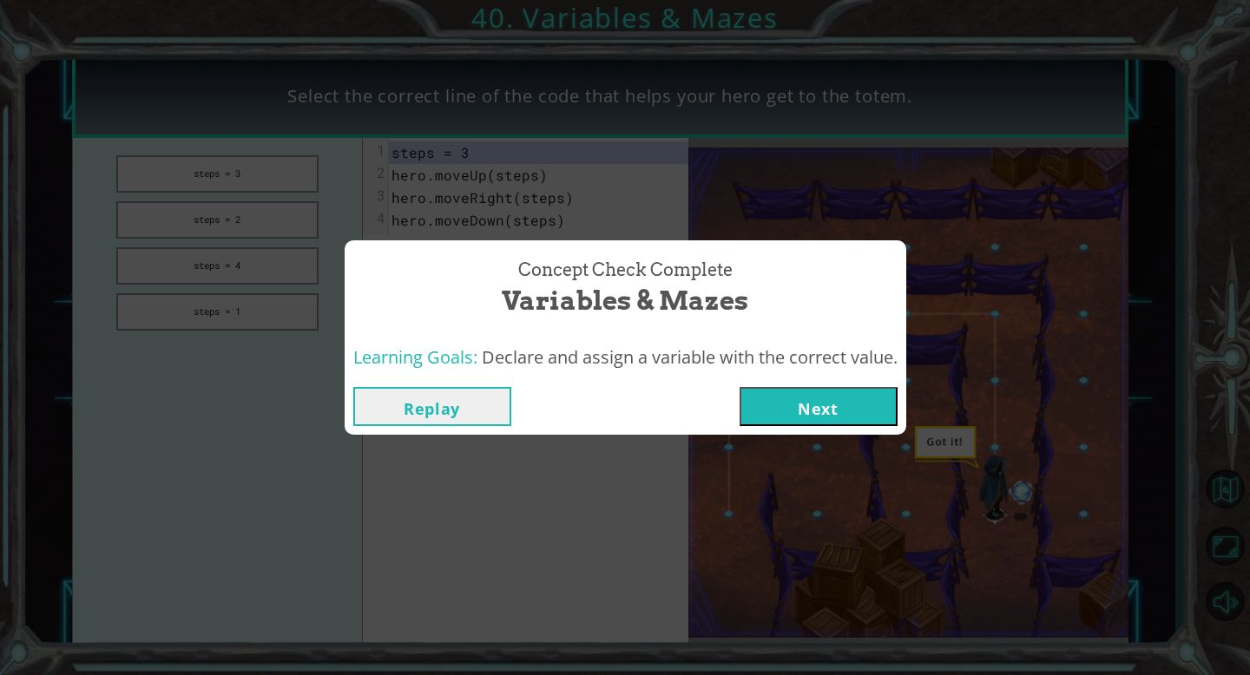
click at [803, 407] on button "Next" at bounding box center [818, 406] width 158 height 39
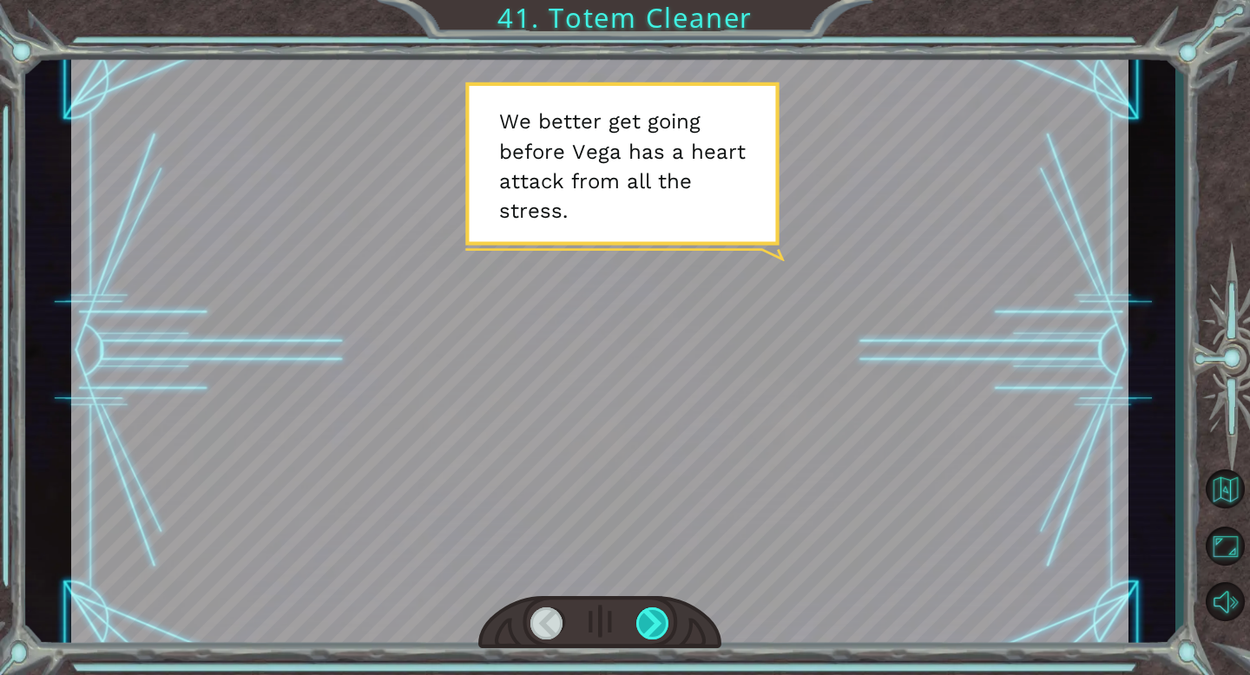
click at [655, 627] on div at bounding box center [653, 623] width 34 height 32
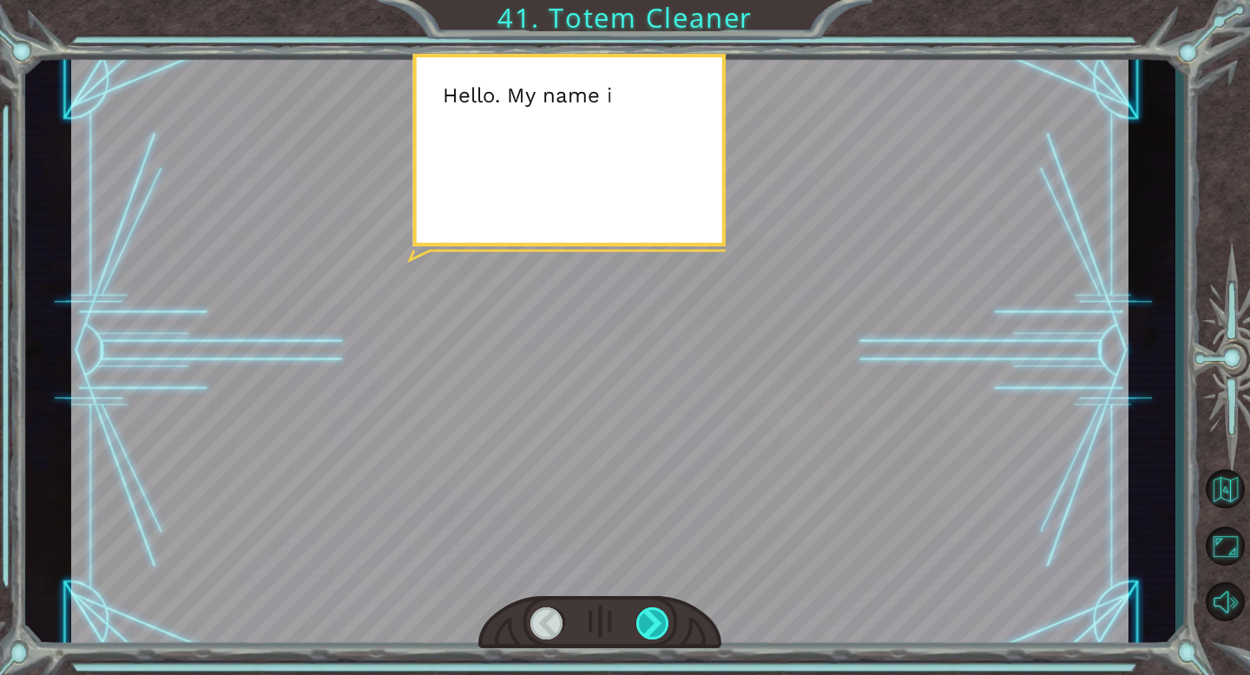
click at [655, 626] on div at bounding box center [653, 623] width 34 height 32
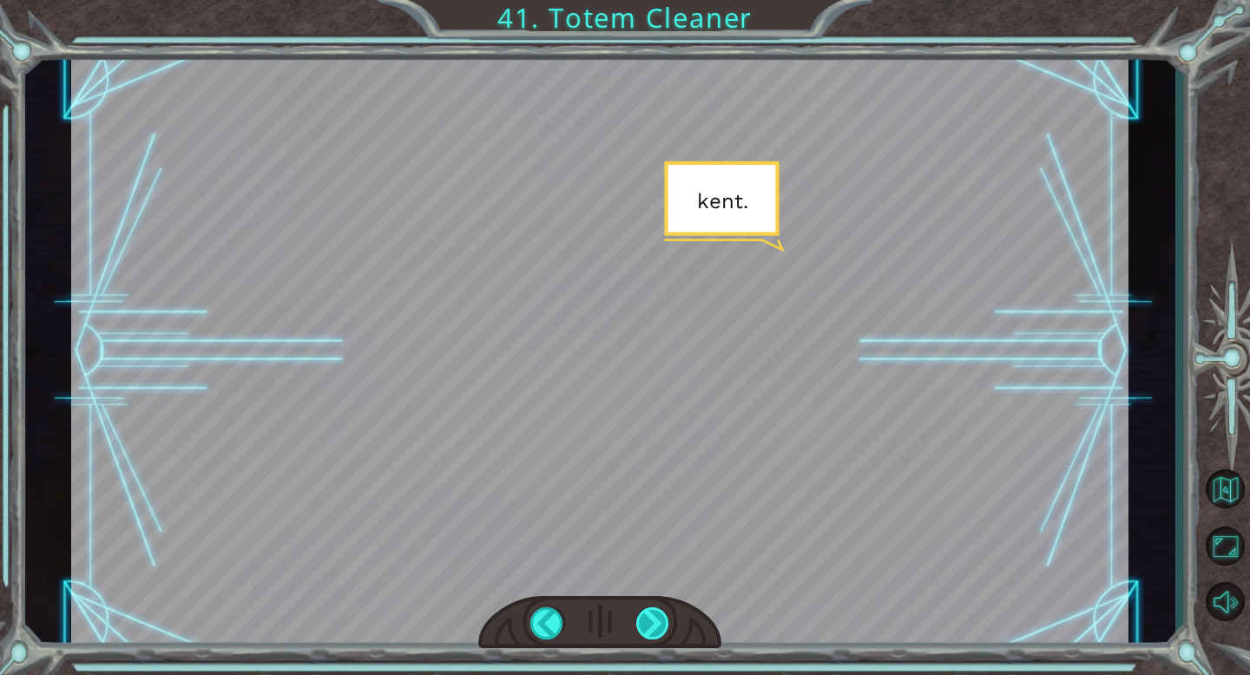
click at [655, 626] on div at bounding box center [653, 623] width 34 height 32
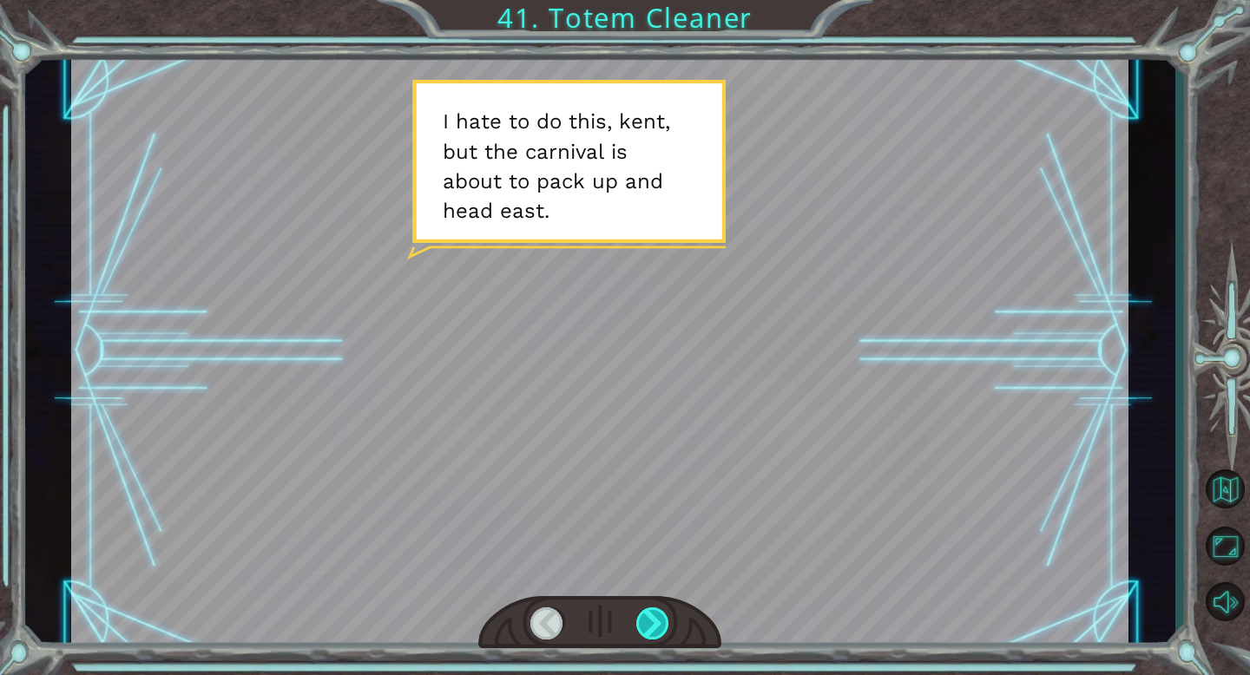
click at [655, 626] on div at bounding box center [653, 623] width 34 height 32
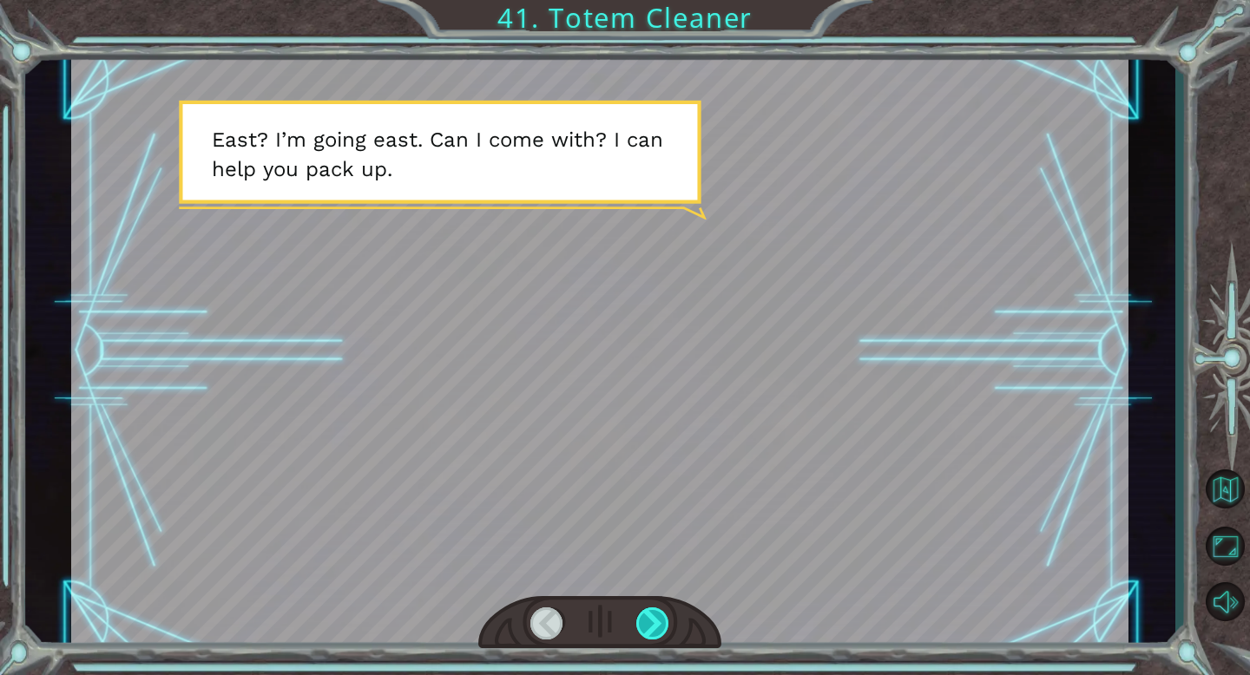
click at [655, 626] on div at bounding box center [653, 623] width 34 height 32
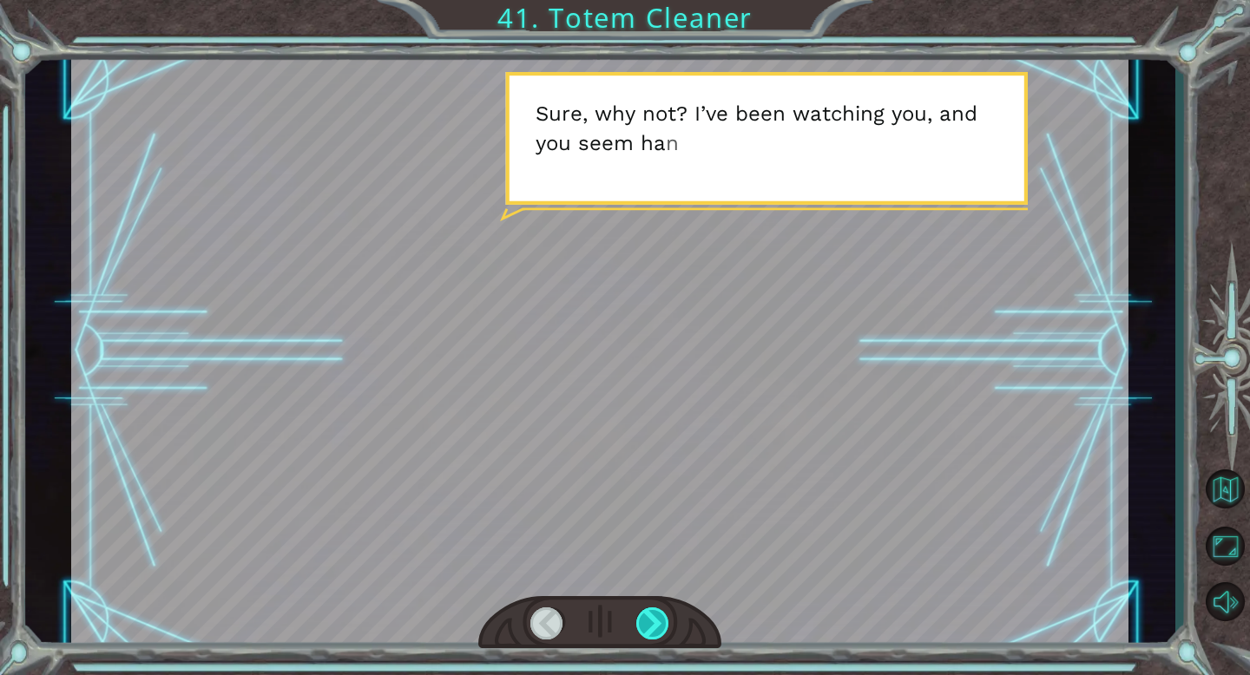
click at [655, 626] on div at bounding box center [653, 623] width 34 height 32
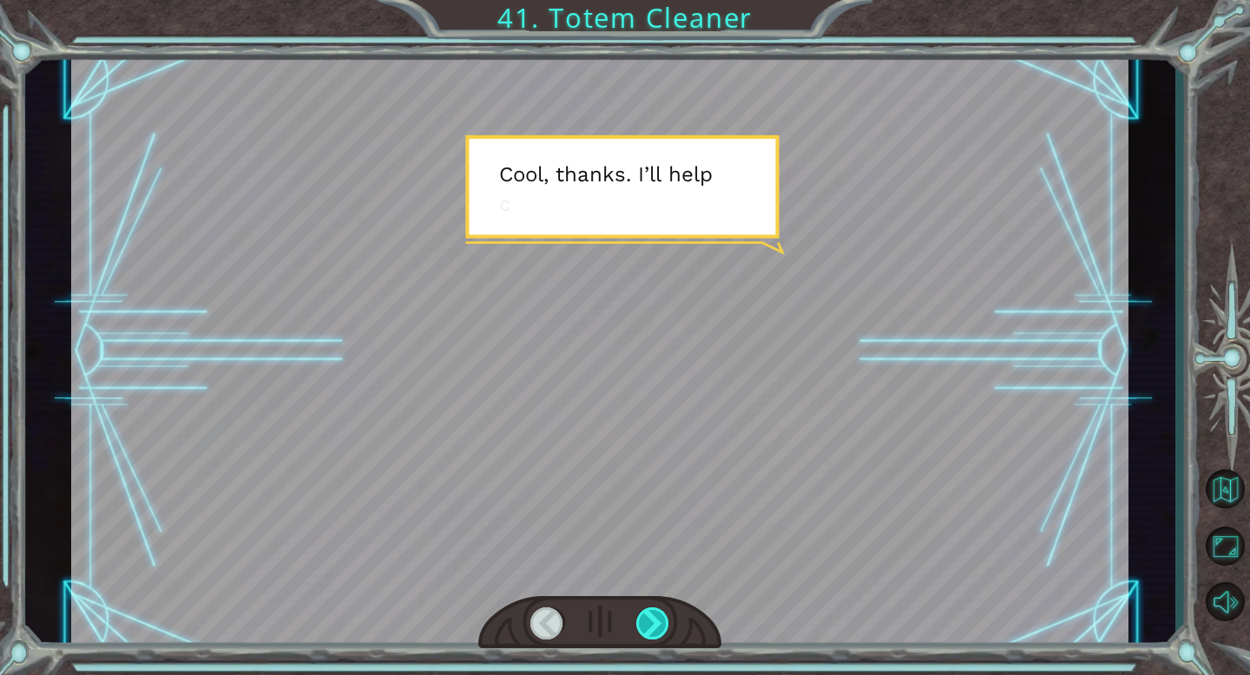
click at [655, 626] on div at bounding box center [653, 623] width 34 height 32
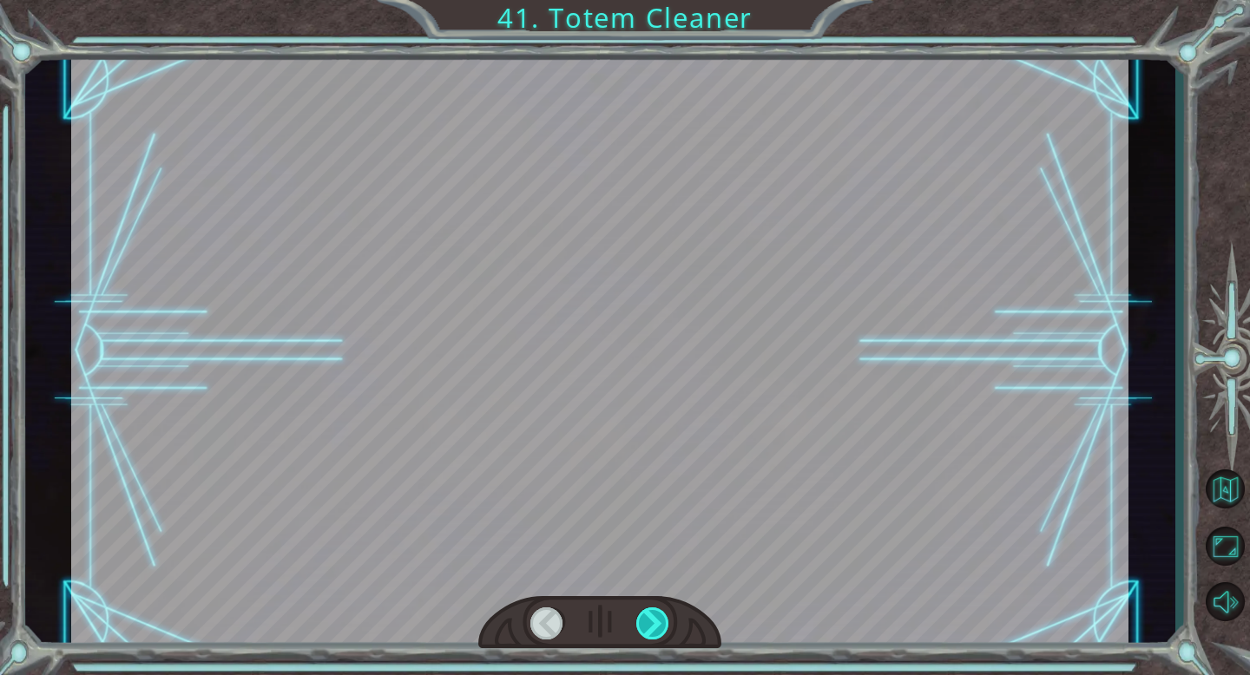
click at [655, 626] on div at bounding box center [653, 623] width 34 height 32
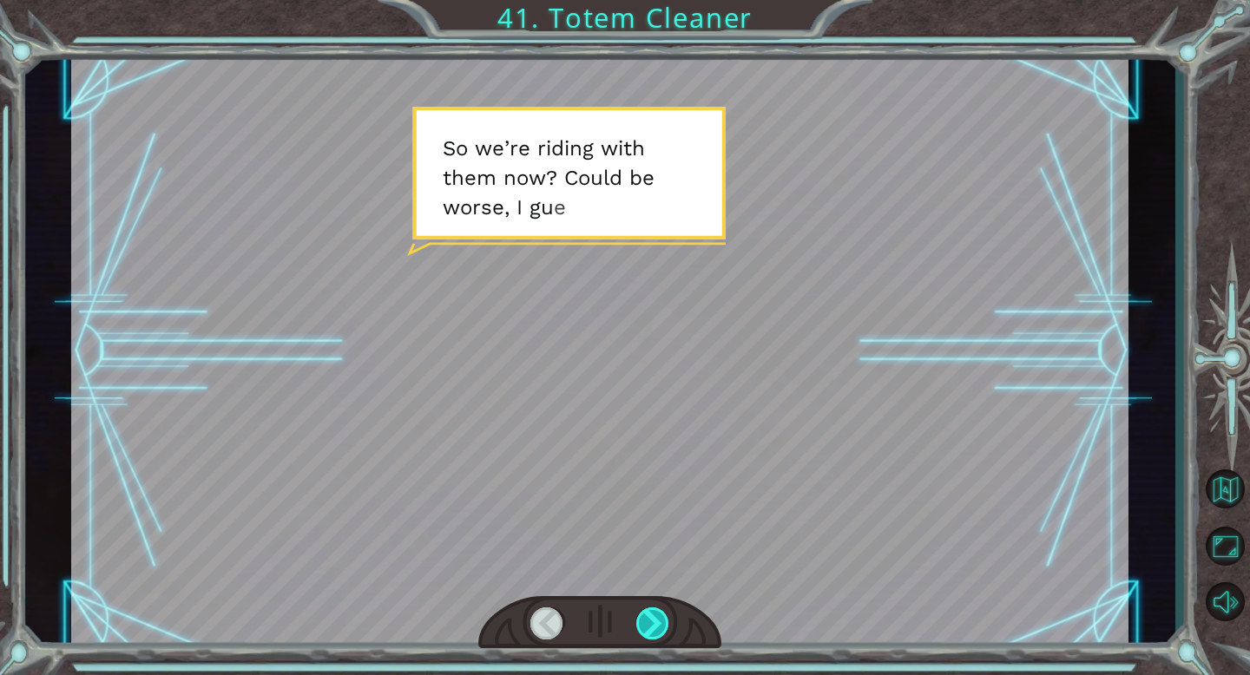
click at [655, 626] on div at bounding box center [653, 623] width 34 height 32
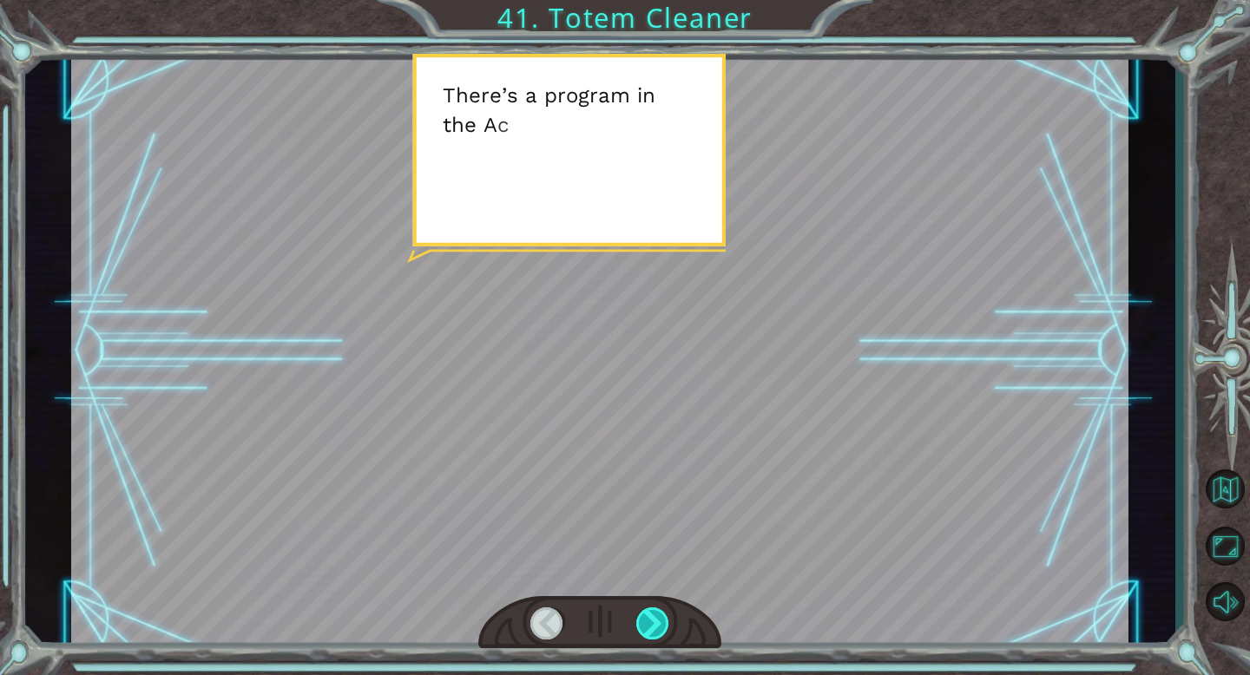
click at [655, 626] on div at bounding box center [653, 623] width 34 height 32
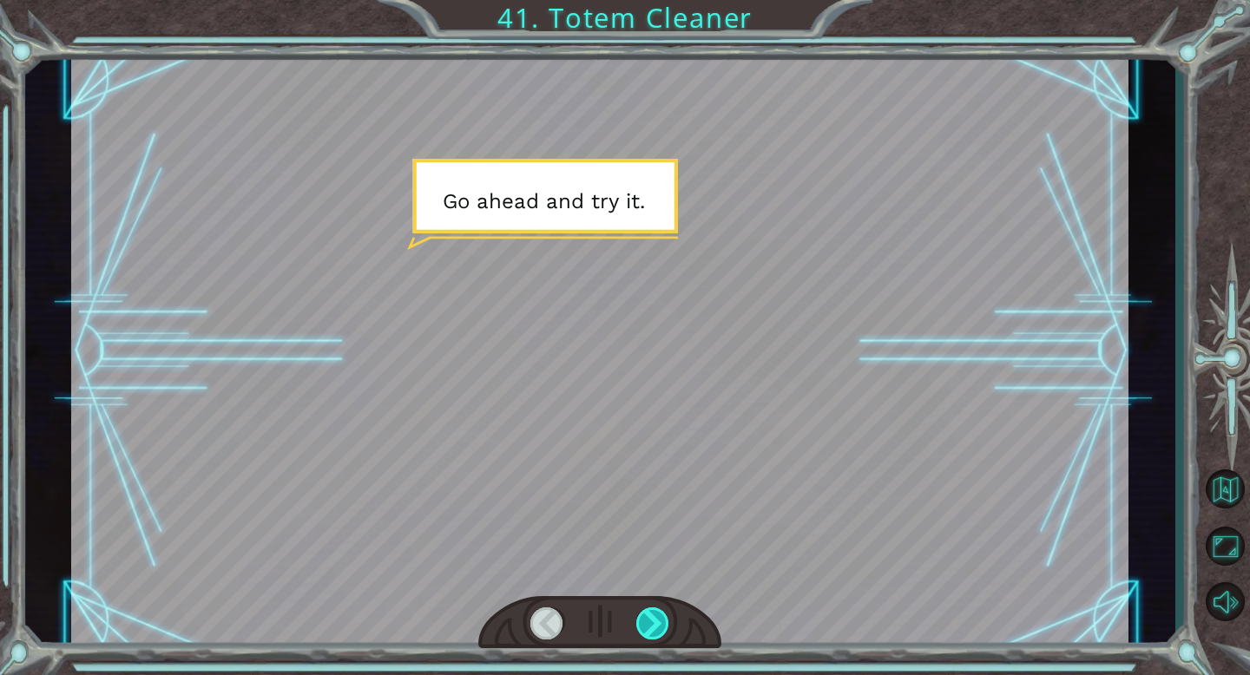
click at [655, 626] on div at bounding box center [653, 623] width 34 height 32
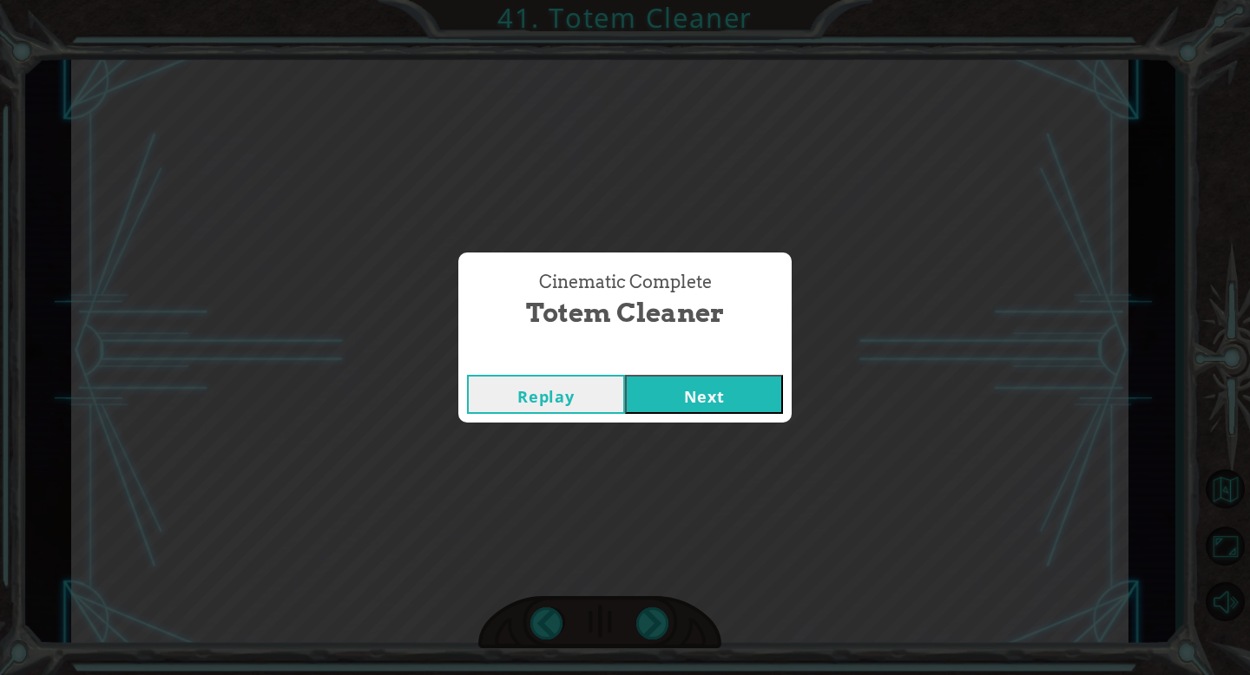
click at [670, 402] on button "Next" at bounding box center [704, 394] width 158 height 39
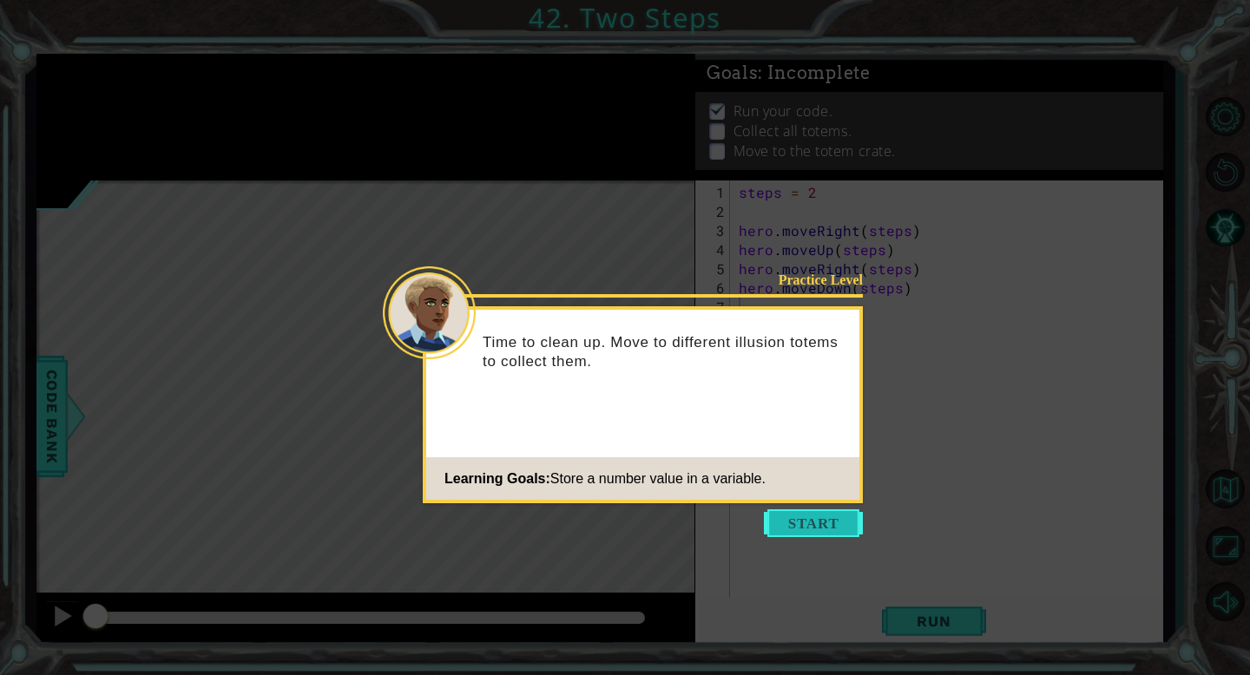
click at [798, 526] on button "Start" at bounding box center [813, 523] width 99 height 28
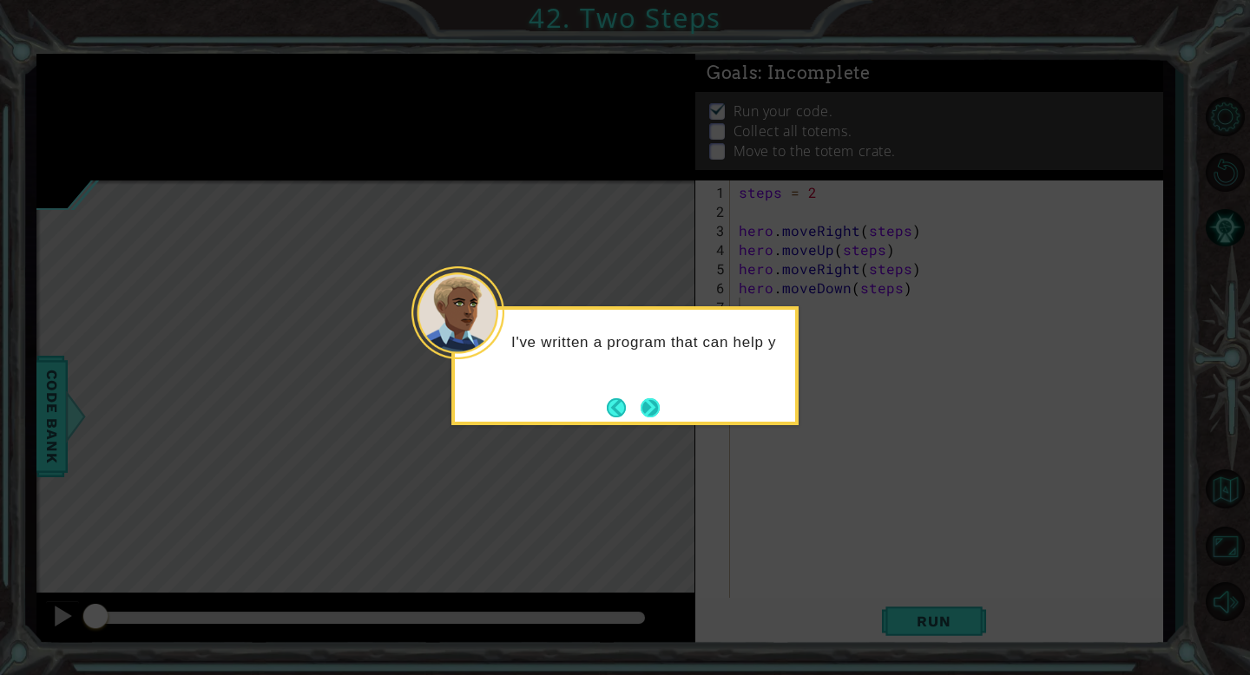
click at [656, 402] on button "Next" at bounding box center [649, 407] width 19 height 19
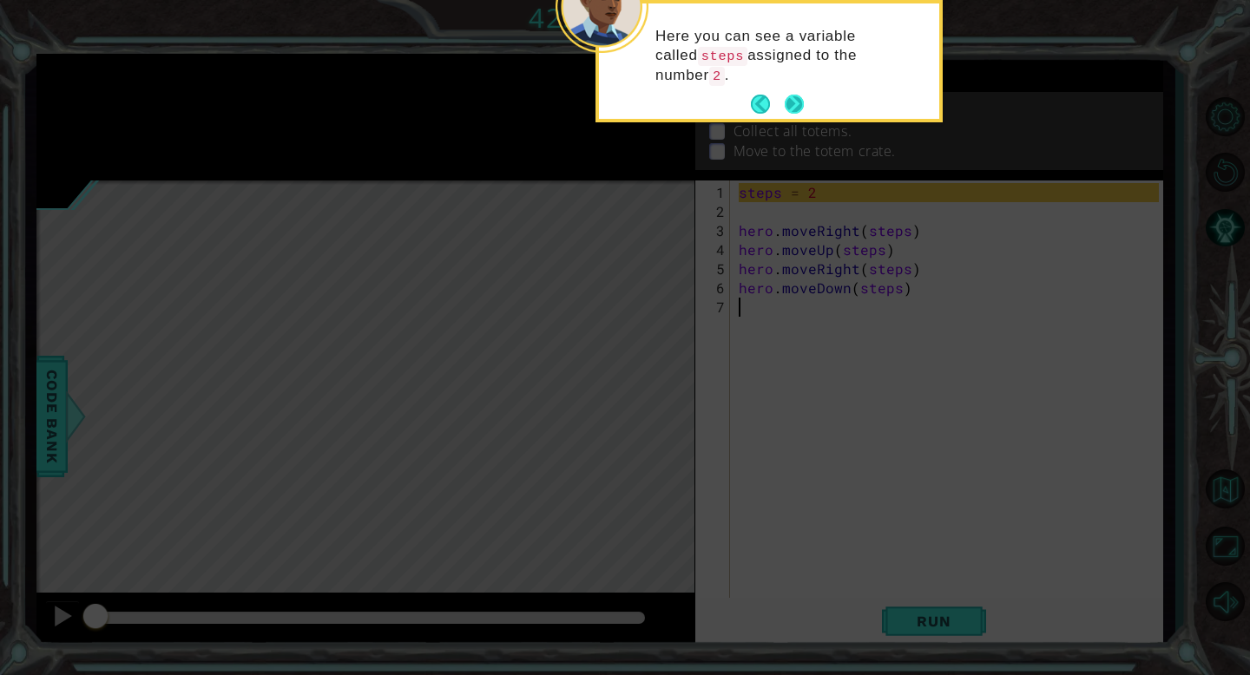
click at [792, 102] on button "Next" at bounding box center [794, 104] width 19 height 19
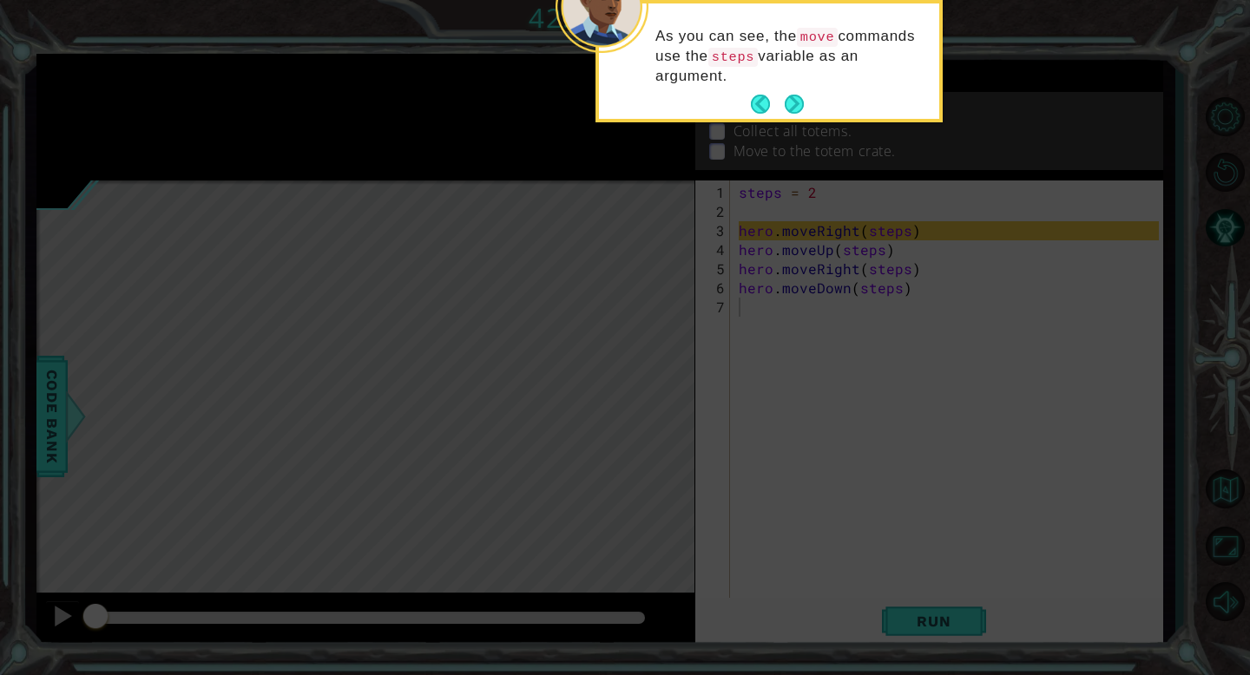
click at [792, 102] on button "Next" at bounding box center [794, 104] width 19 height 19
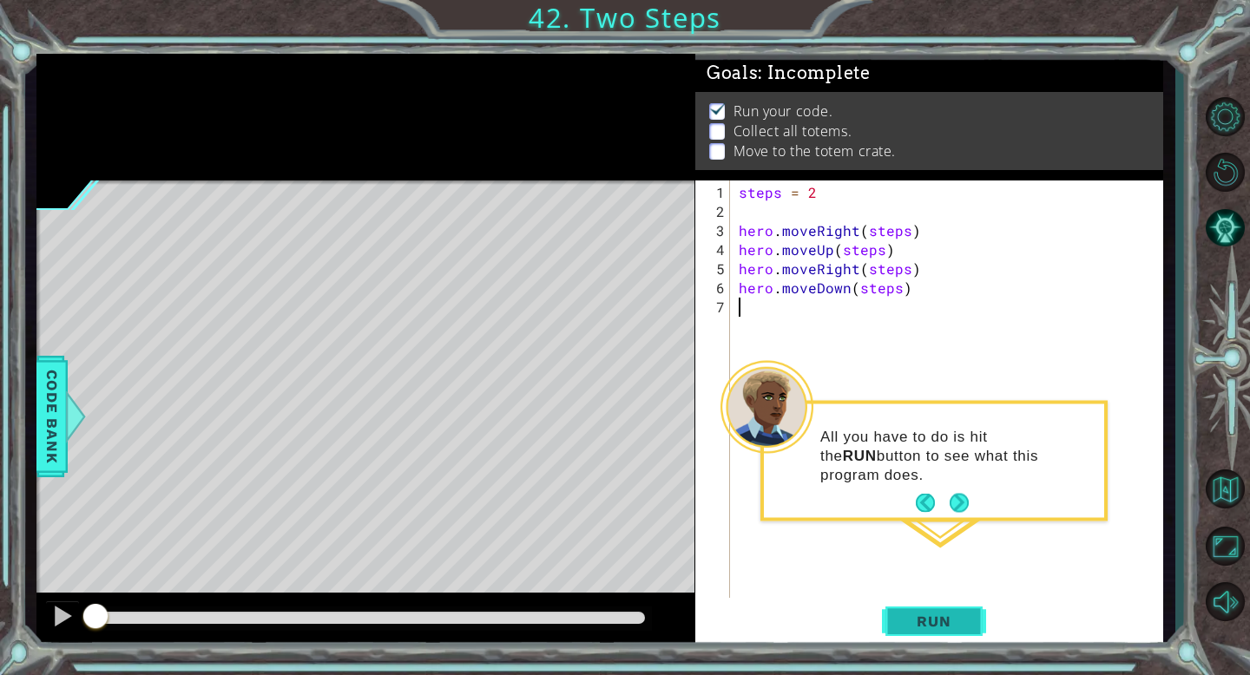
click at [945, 620] on span "Run" at bounding box center [933, 621] width 69 height 17
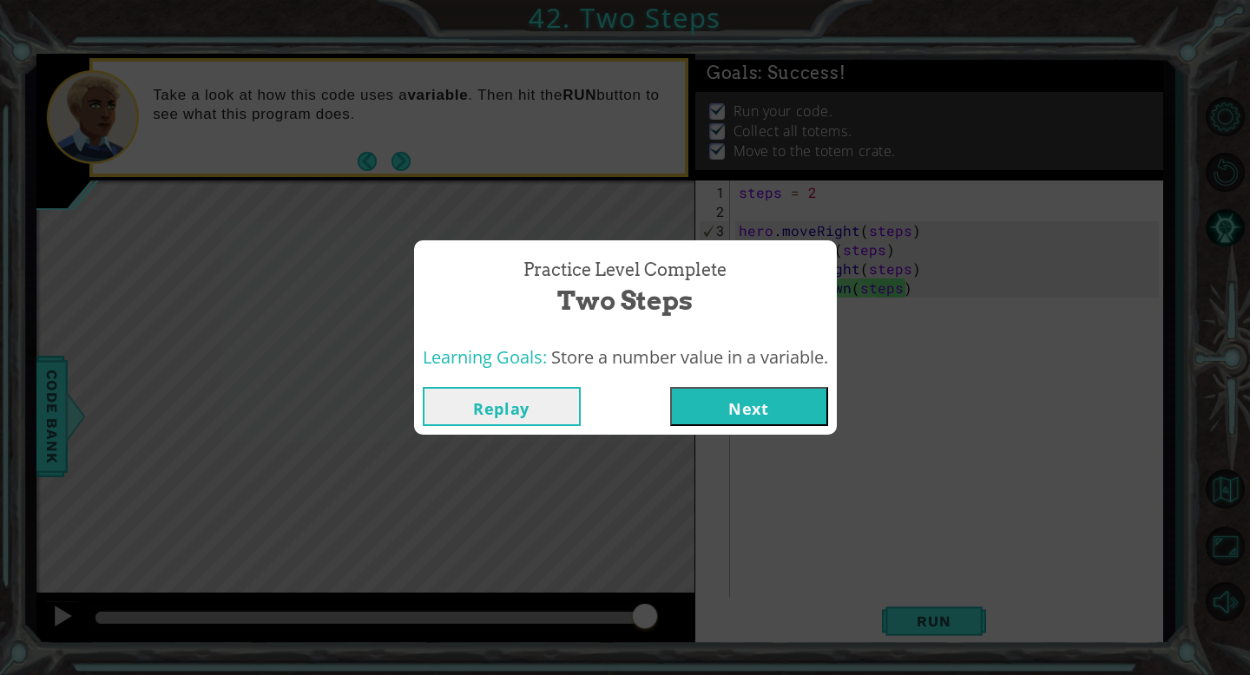
click at [768, 404] on button "Next" at bounding box center [749, 406] width 158 height 39
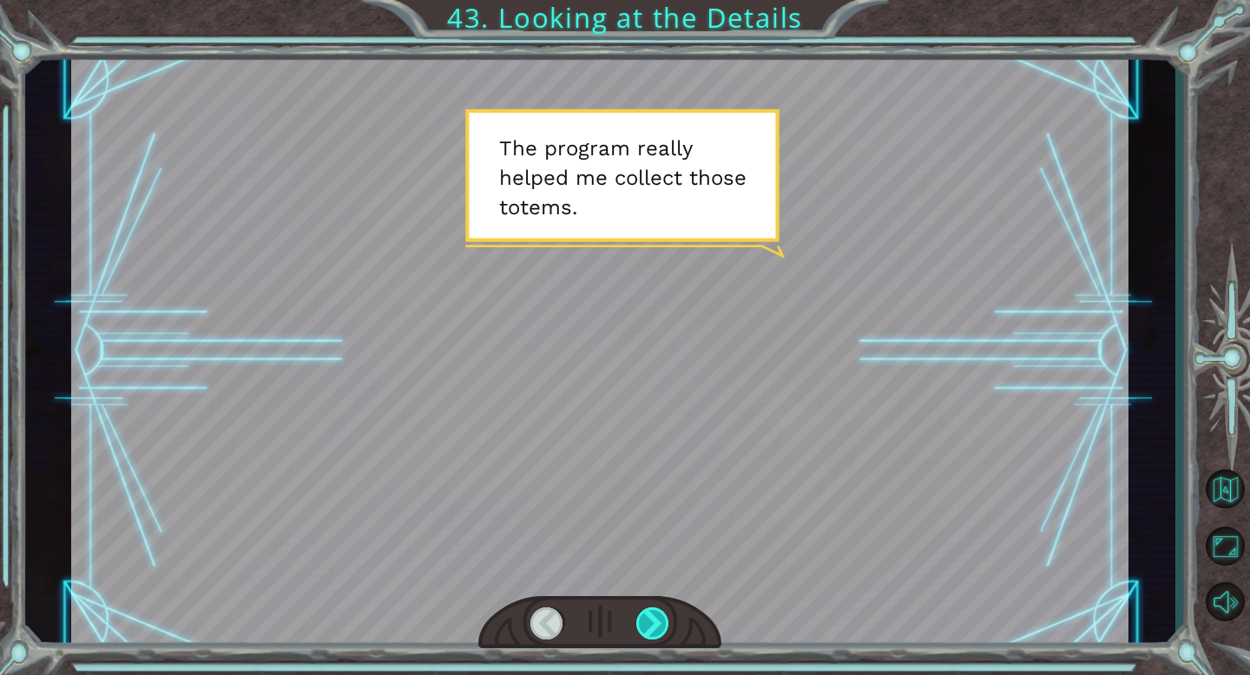
click at [651, 618] on div at bounding box center [653, 623] width 34 height 32
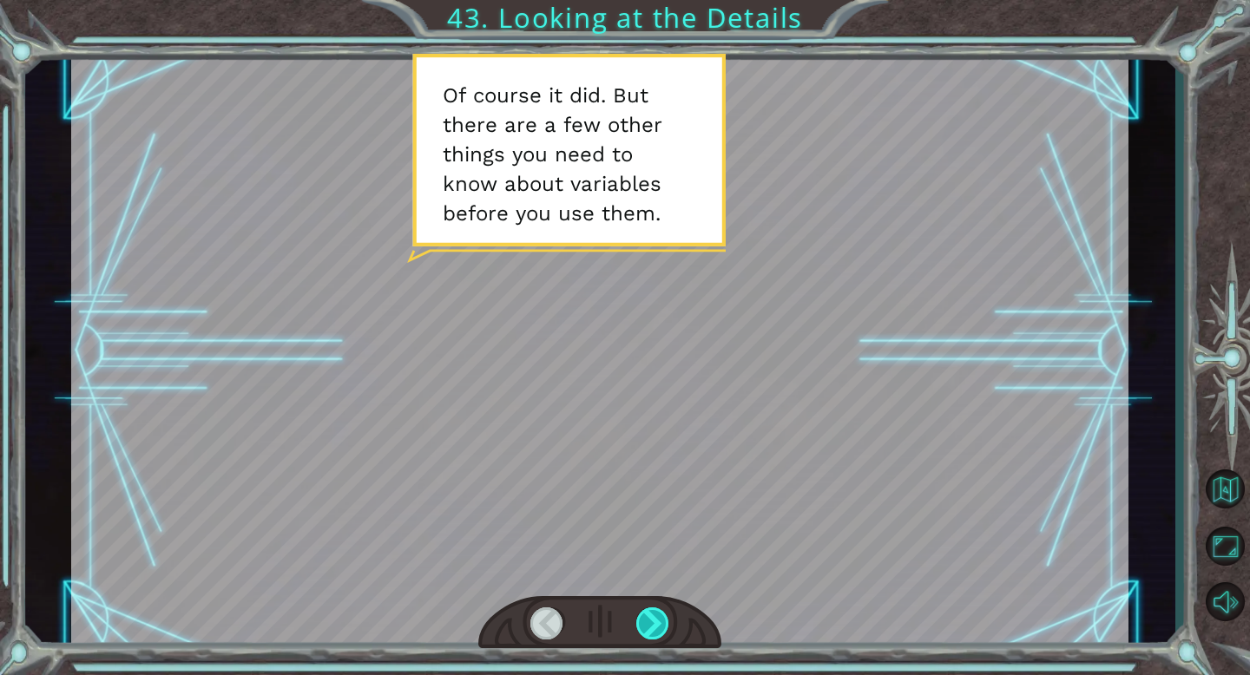
click at [651, 618] on div at bounding box center [653, 623] width 34 height 32
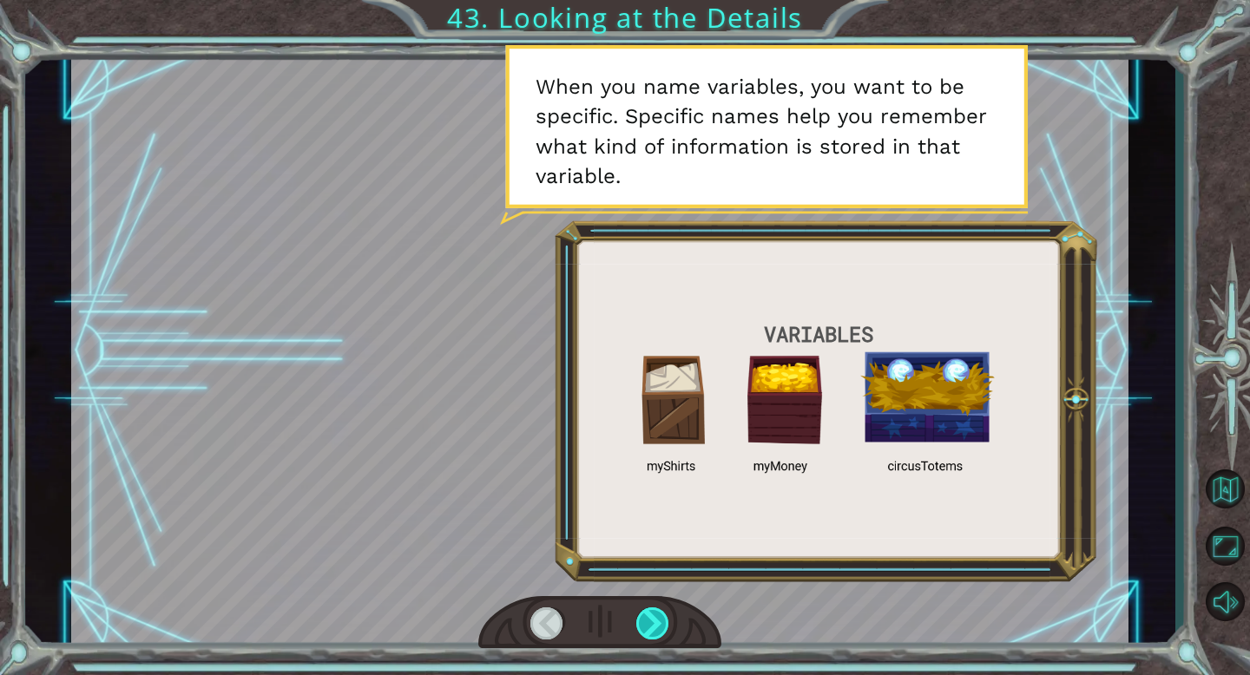
click at [651, 618] on div at bounding box center [653, 623] width 34 height 32
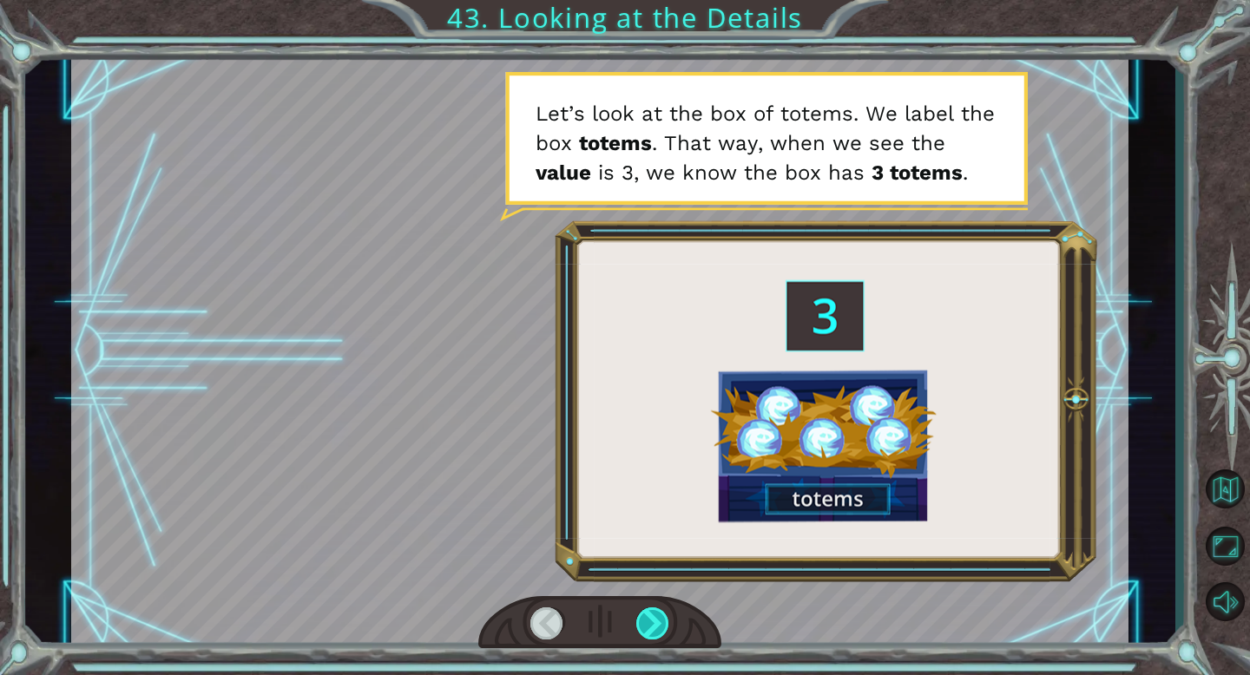
click at [651, 618] on div at bounding box center [653, 623] width 34 height 32
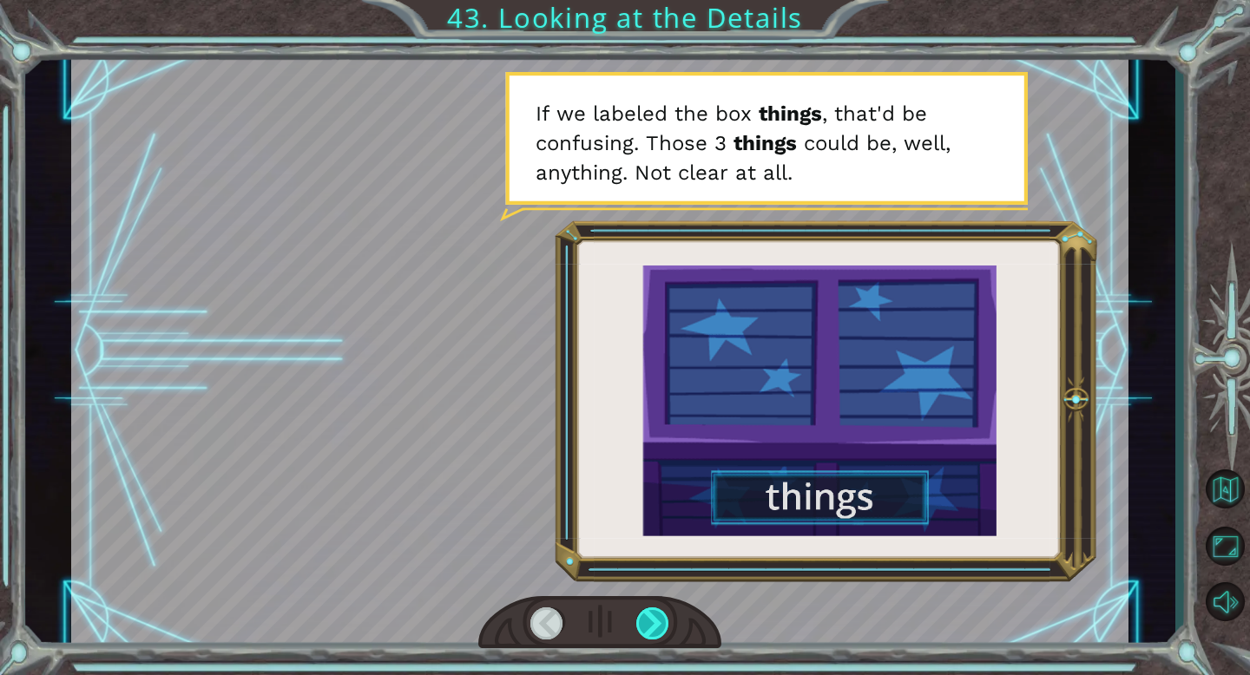
click at [651, 618] on div at bounding box center [653, 623] width 34 height 32
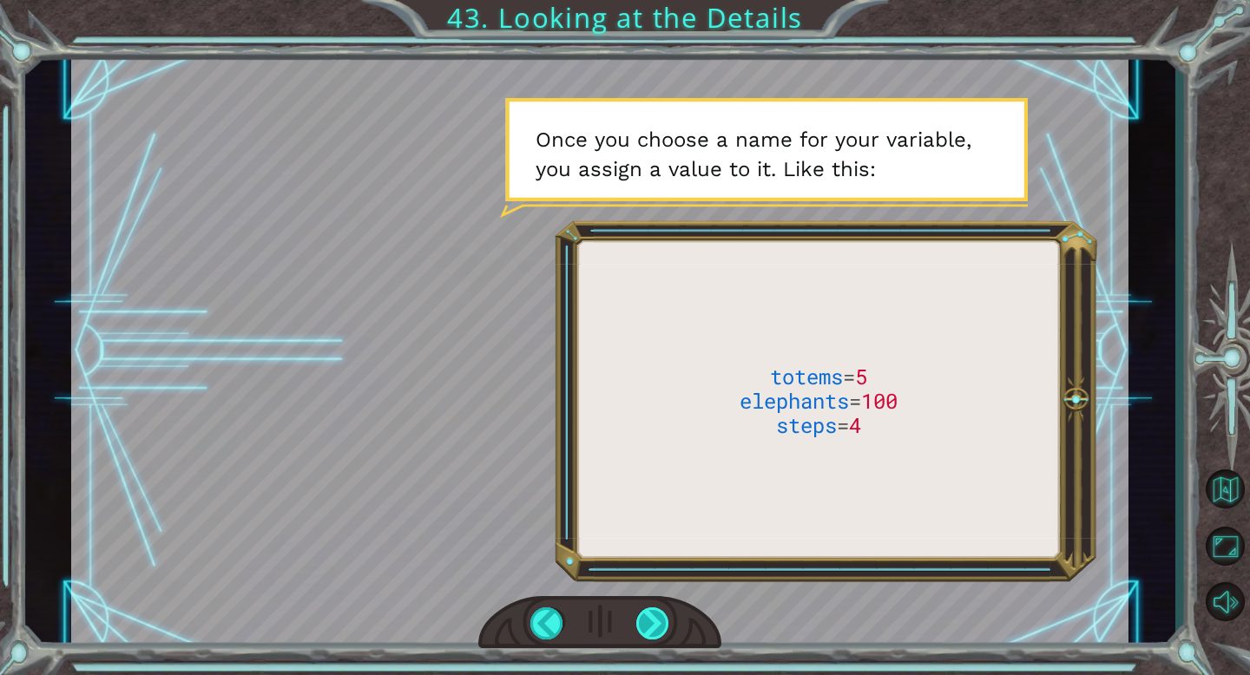
click at [651, 618] on div at bounding box center [653, 623] width 34 height 32
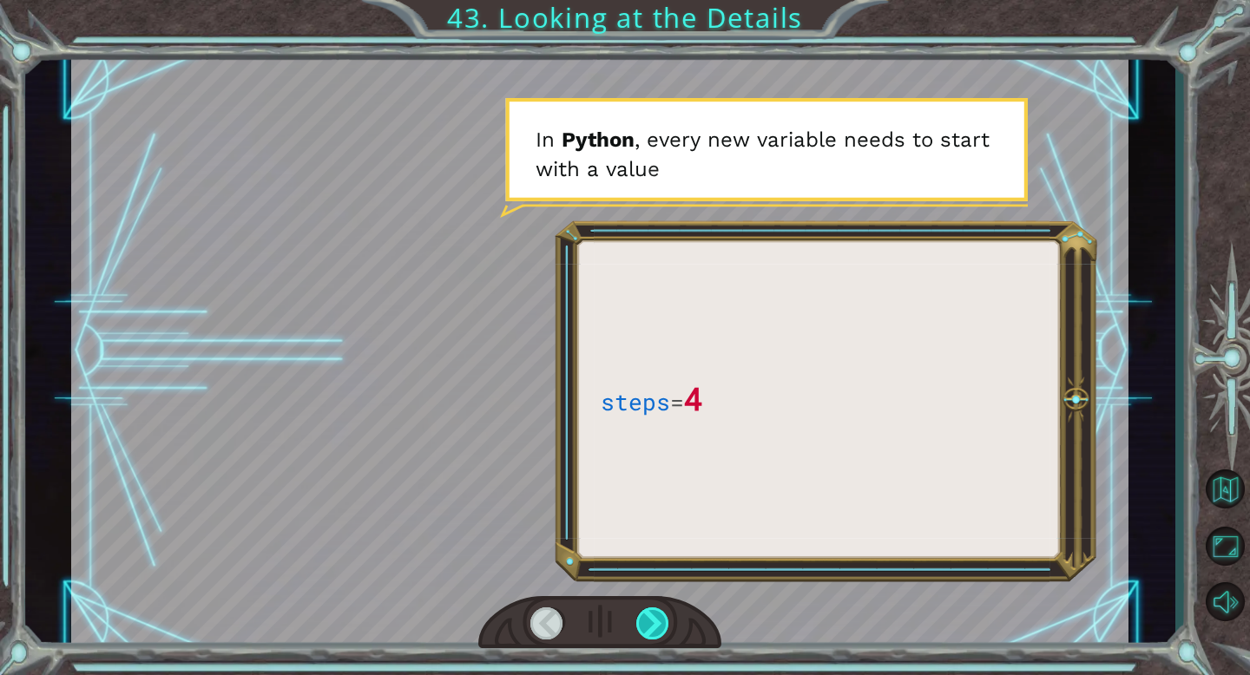
click at [651, 618] on div at bounding box center [653, 623] width 34 height 32
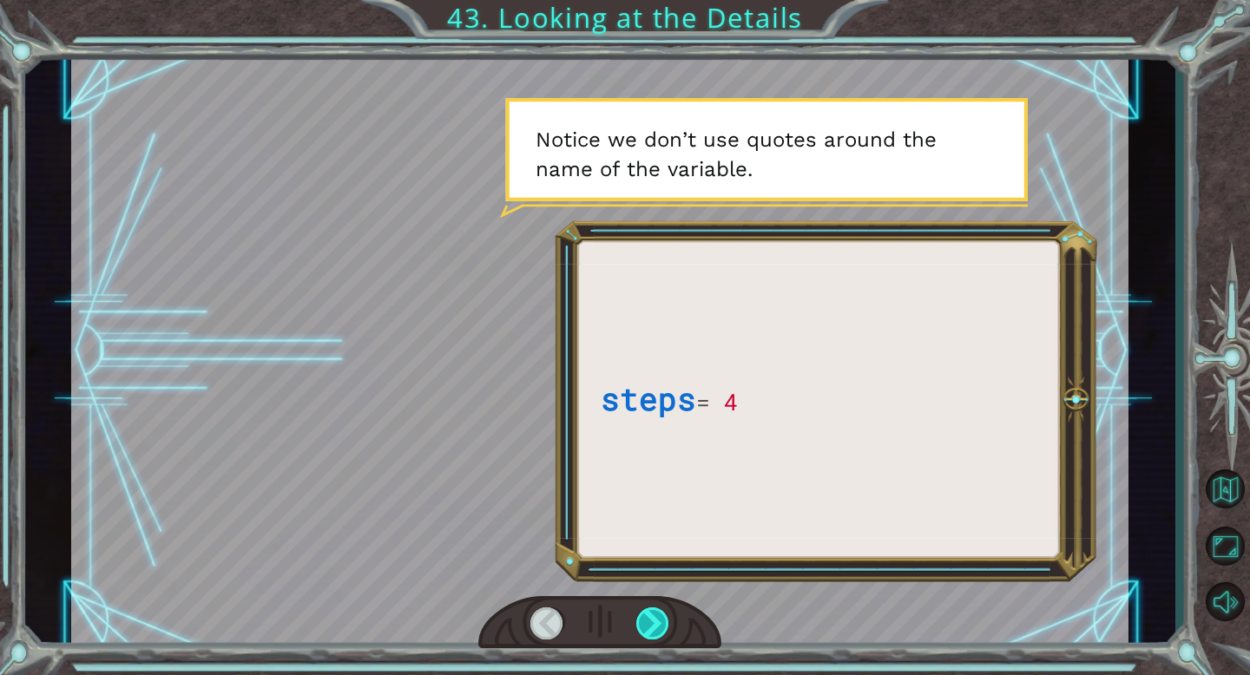
click at [651, 618] on div at bounding box center [653, 623] width 34 height 32
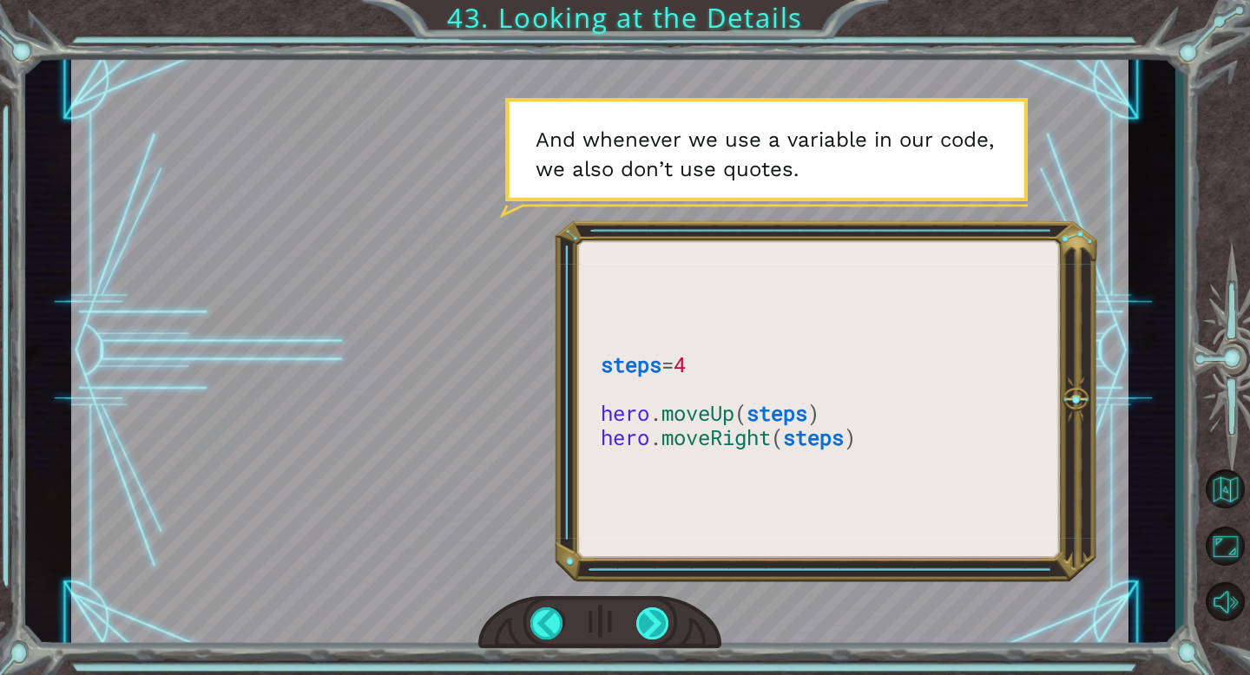
click at [651, 618] on div at bounding box center [653, 623] width 34 height 32
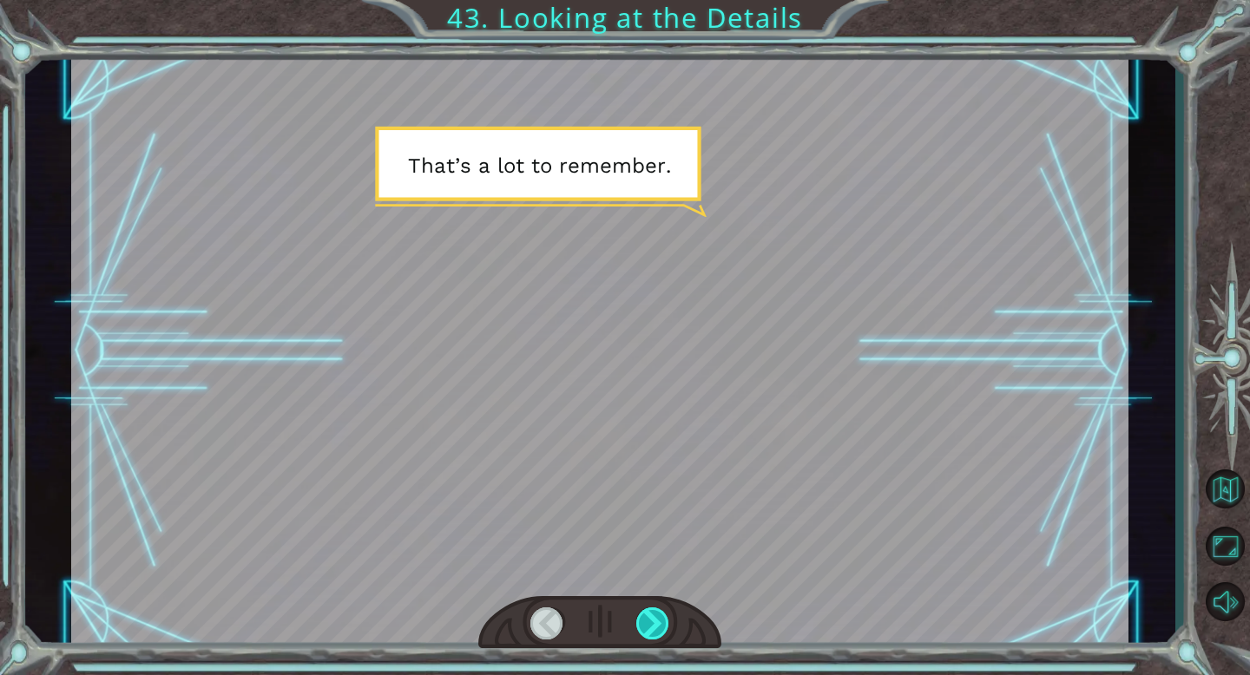
click at [651, 618] on div at bounding box center [653, 623] width 34 height 32
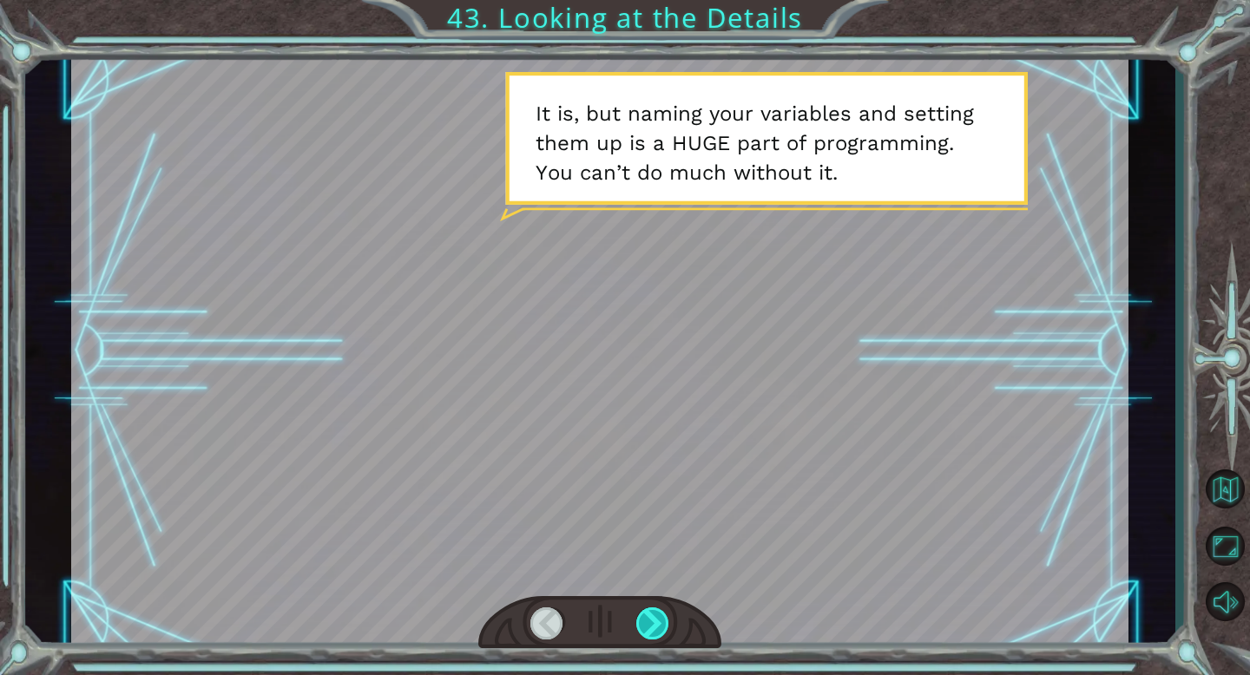
click at [651, 618] on div at bounding box center [653, 623] width 34 height 32
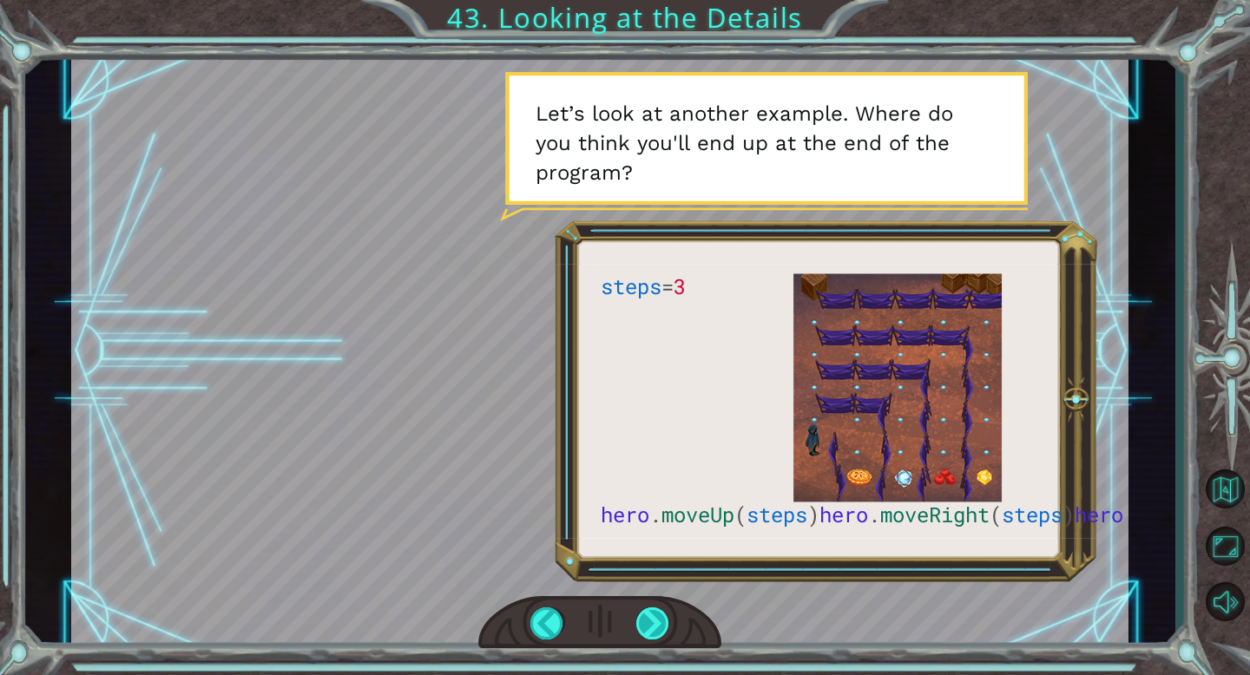
click at [651, 618] on div at bounding box center [653, 623] width 34 height 32
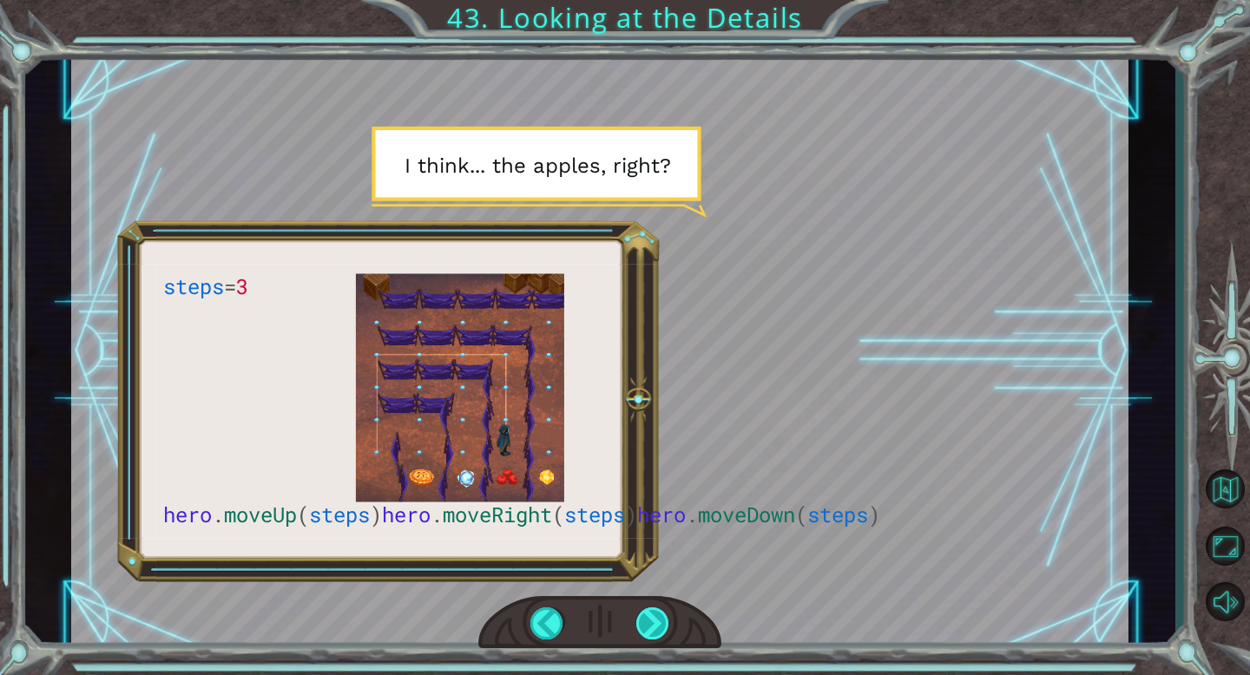
click at [651, 618] on div at bounding box center [653, 623] width 34 height 32
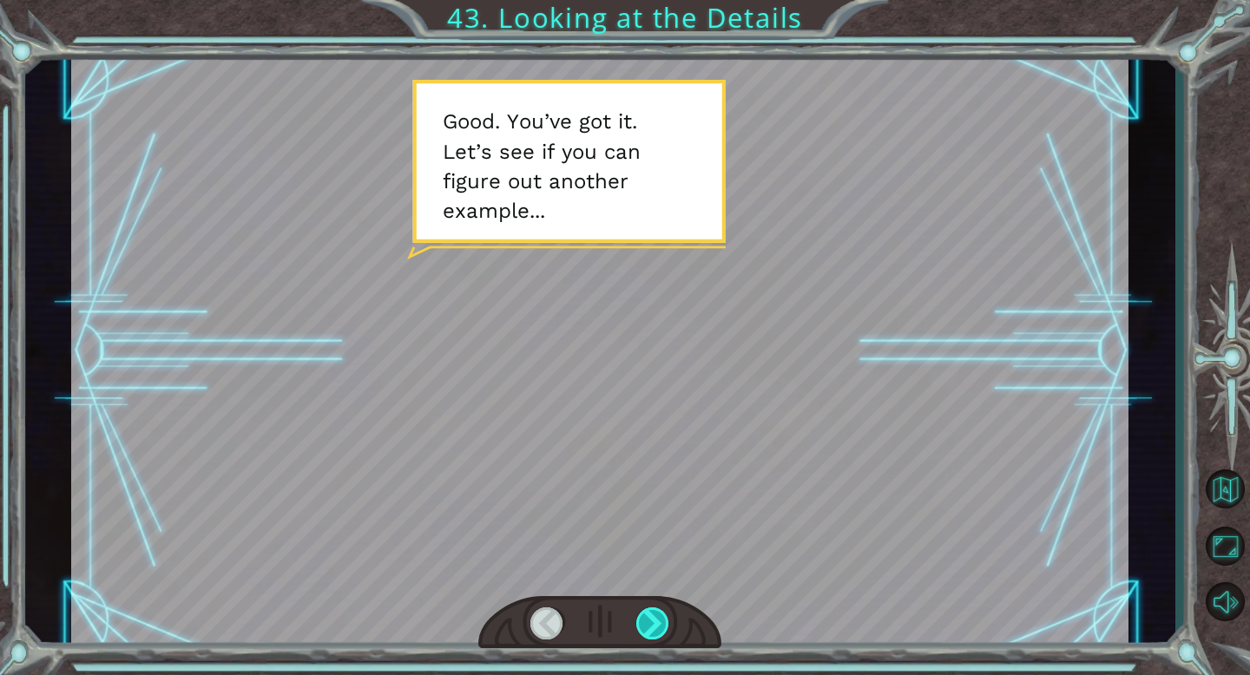
click at [651, 618] on div at bounding box center [653, 623] width 34 height 32
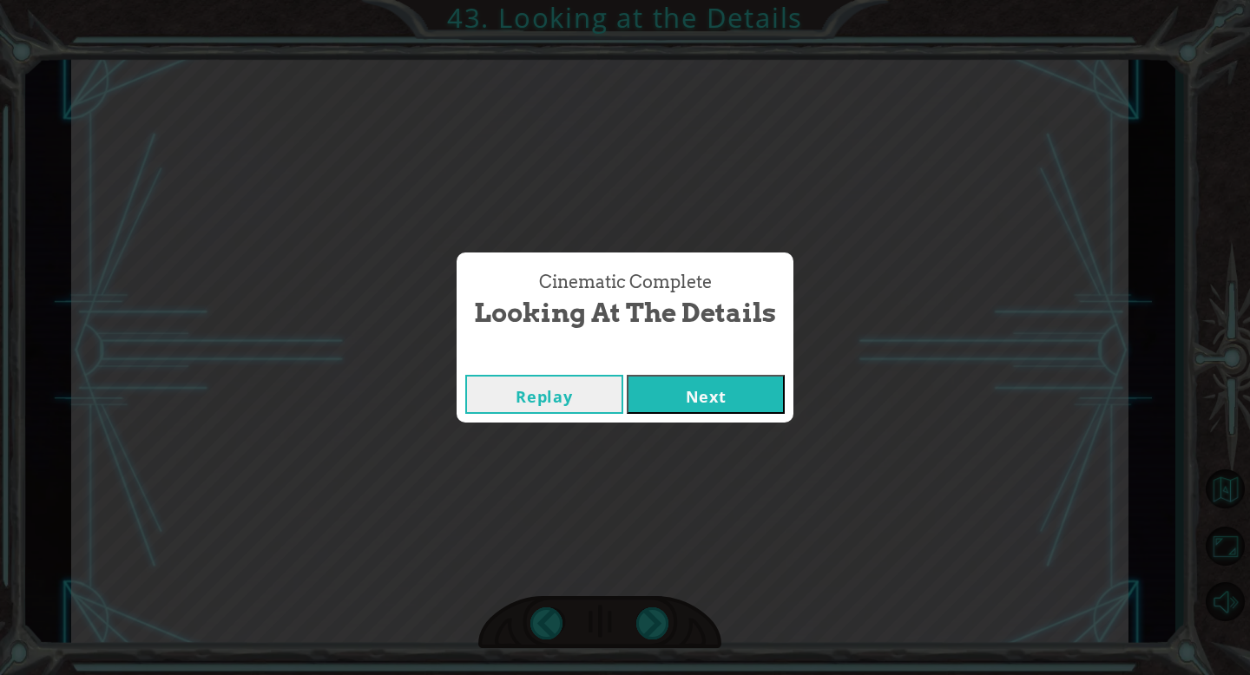
click at [701, 403] on button "Next" at bounding box center [706, 394] width 158 height 39
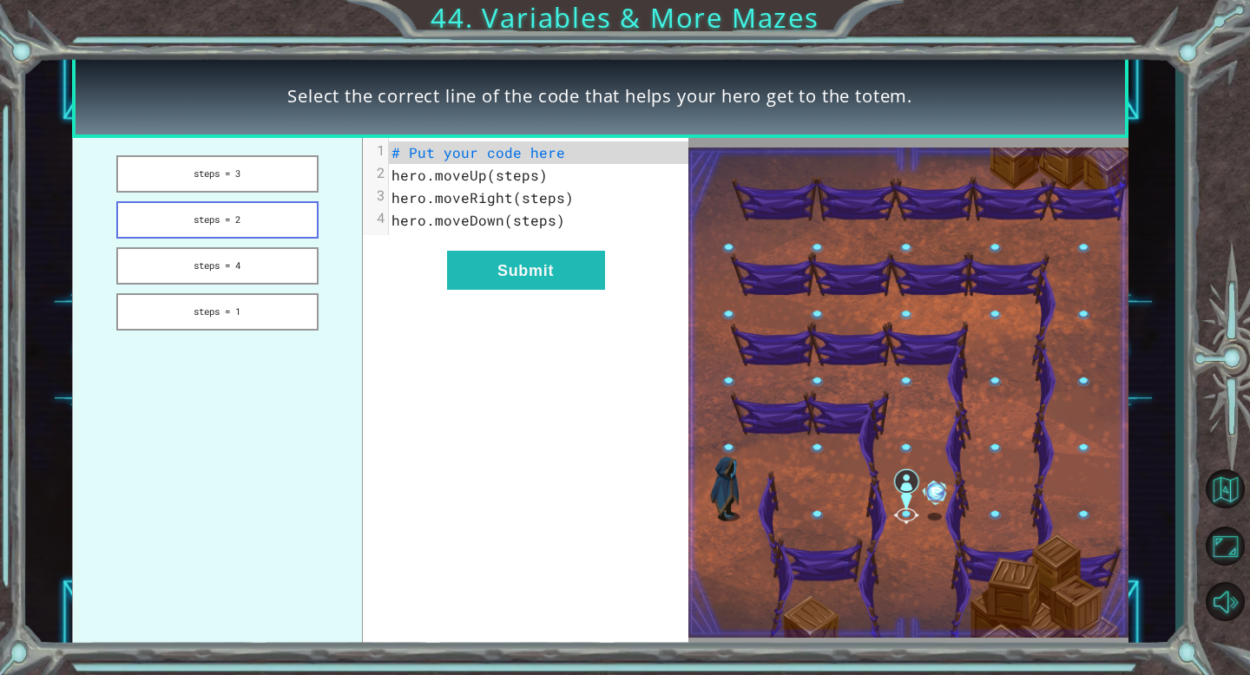
click at [213, 210] on button "steps = 2" at bounding box center [217, 219] width 202 height 37
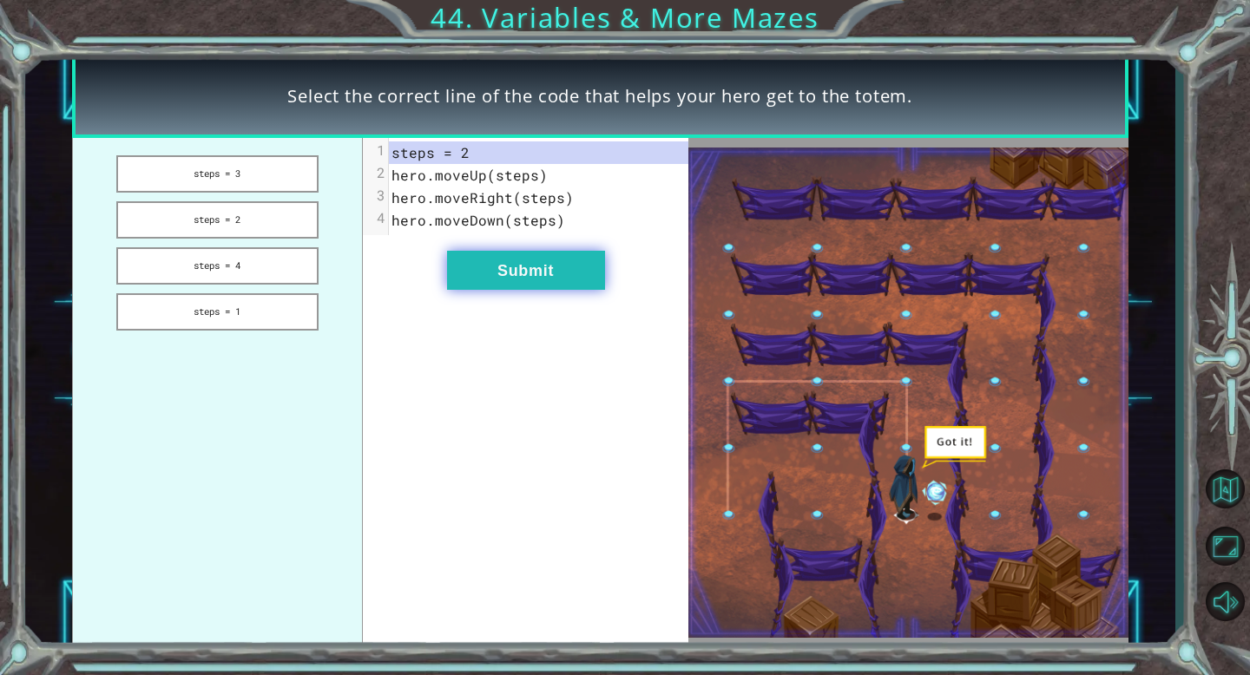
click at [556, 276] on button "Submit" at bounding box center [526, 270] width 158 height 39
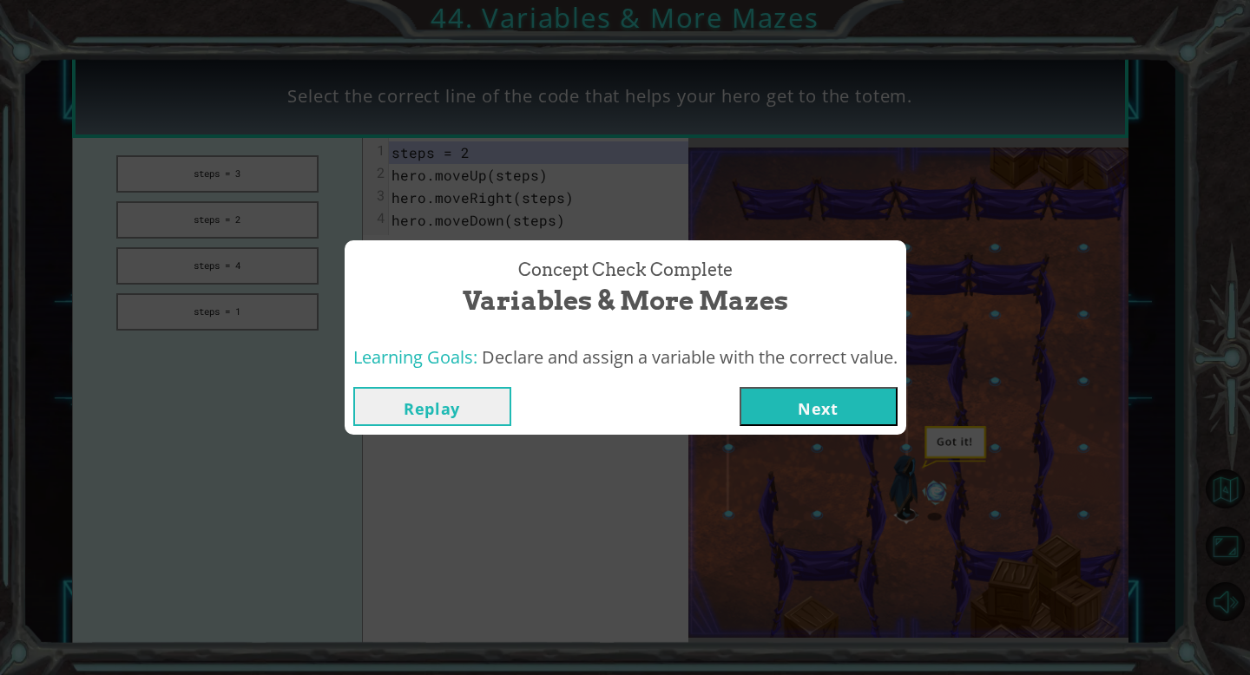
click at [796, 404] on button "Next" at bounding box center [818, 406] width 158 height 39
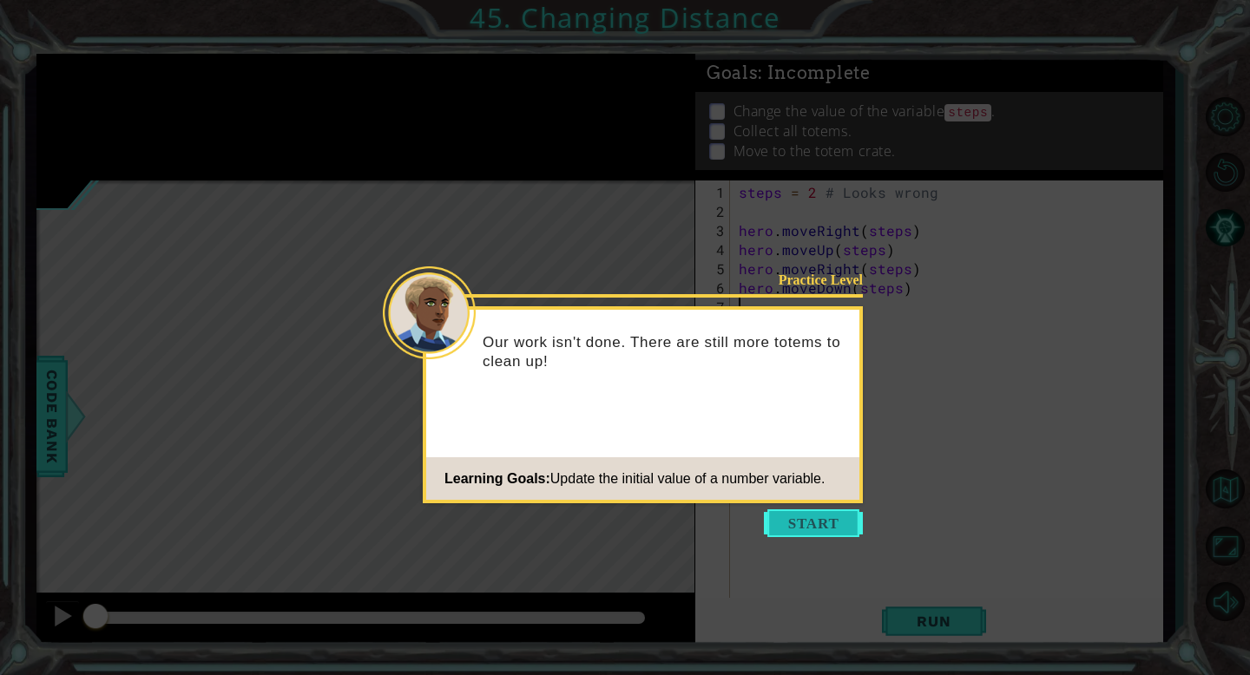
click at [814, 522] on button "Start" at bounding box center [813, 523] width 99 height 28
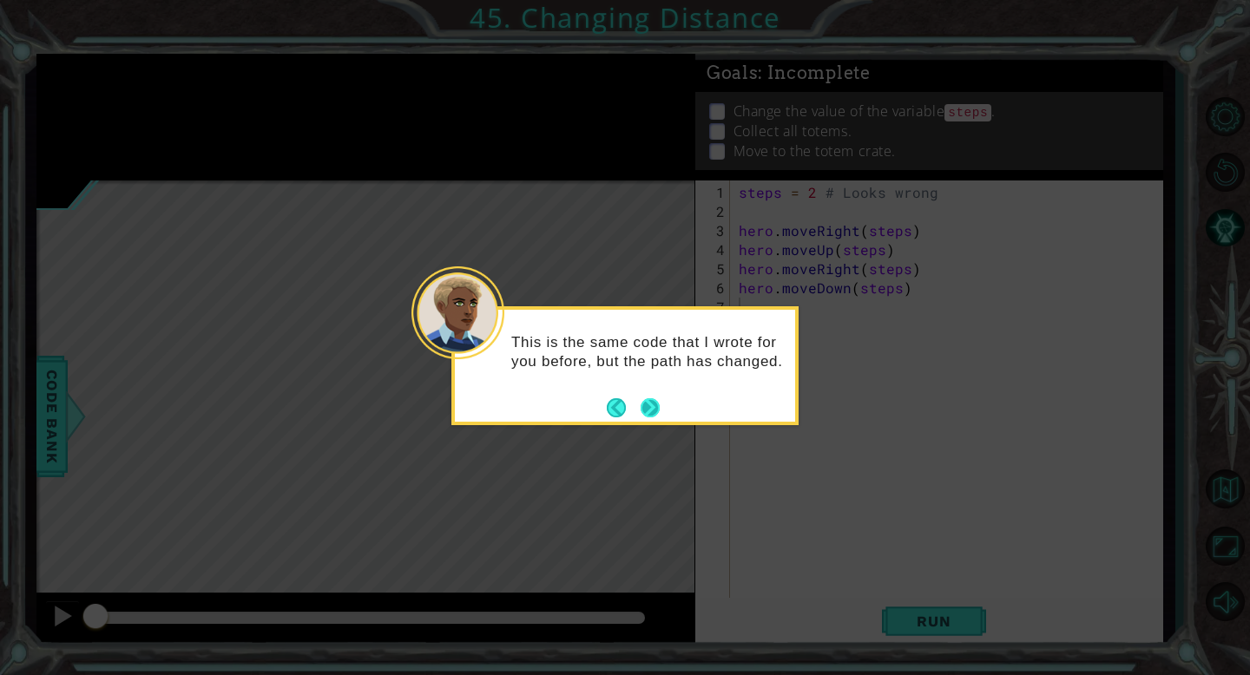
click at [654, 410] on button "Next" at bounding box center [649, 407] width 19 height 19
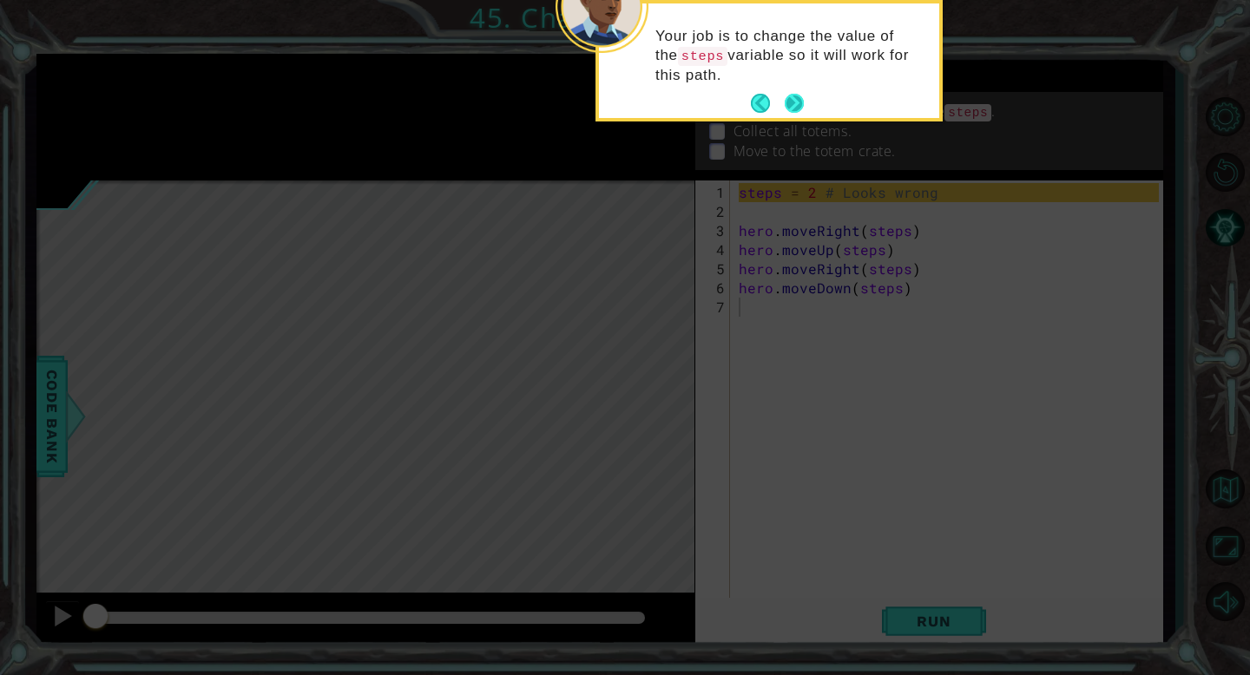
click at [791, 109] on button "Next" at bounding box center [794, 103] width 19 height 19
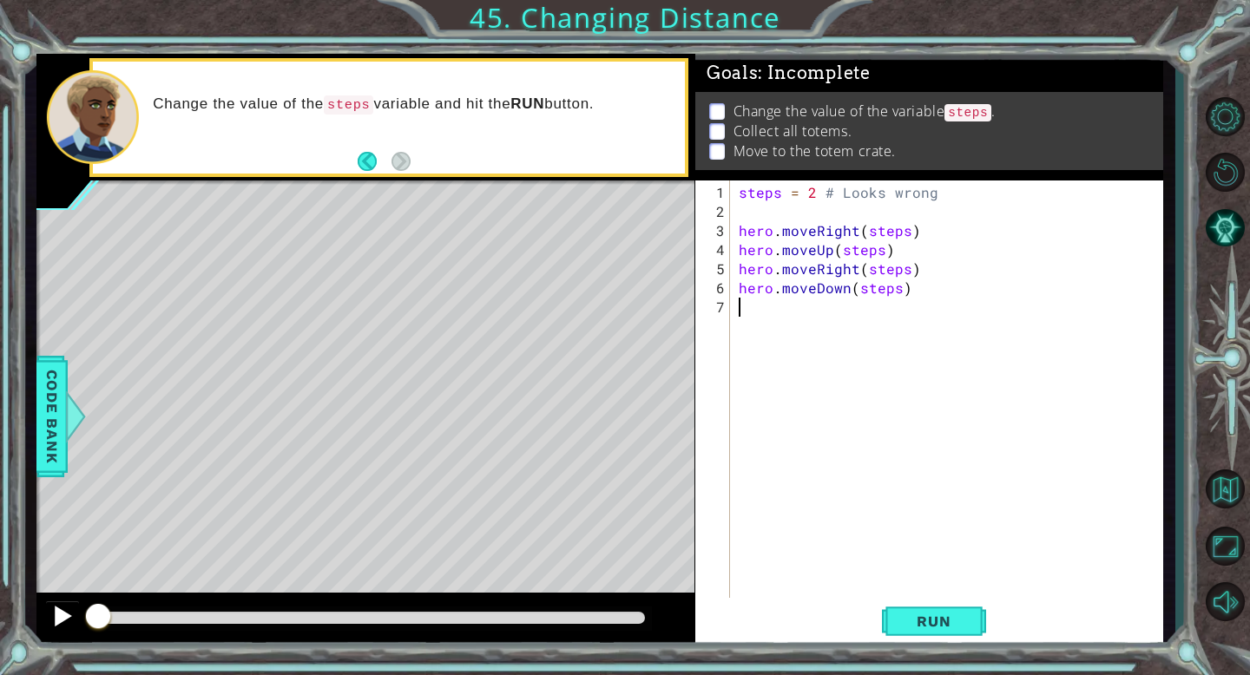
drag, startPoint x: 96, startPoint y: 617, endPoint x: 68, endPoint y: 626, distance: 29.9
click at [71, 626] on div at bounding box center [365, 621] width 658 height 56
click at [906, 624] on span "Run" at bounding box center [933, 621] width 69 height 17
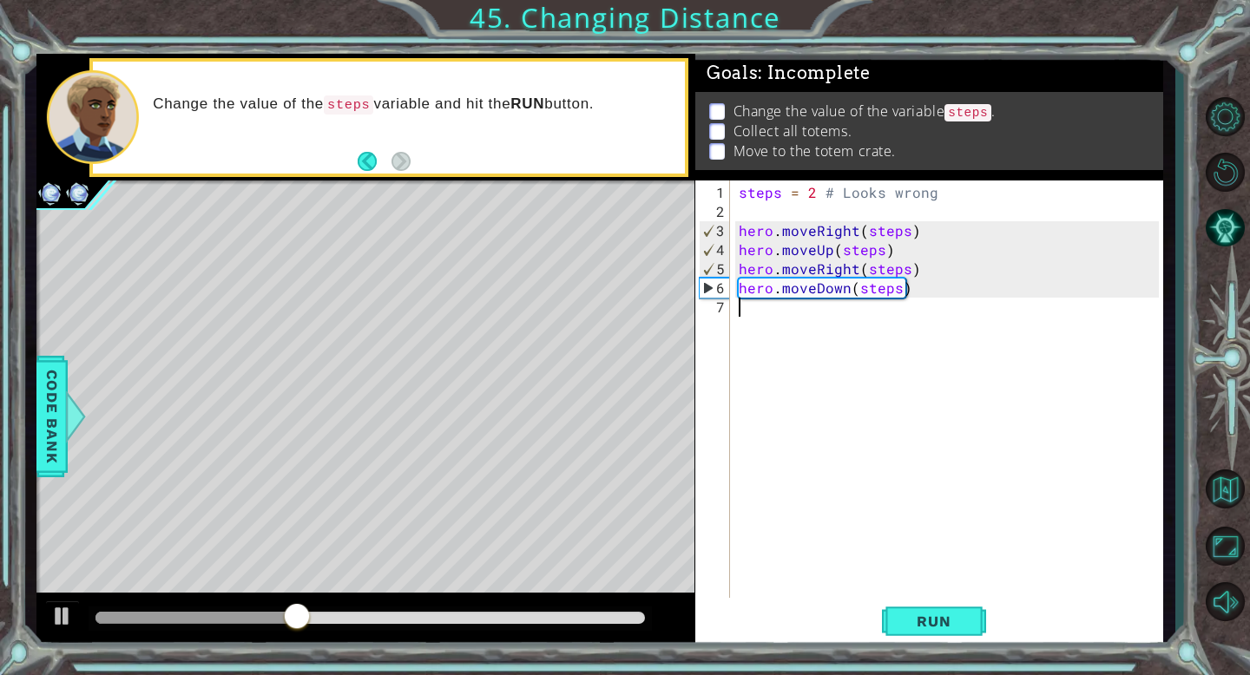
click at [83, 637] on div at bounding box center [365, 621] width 658 height 56
click at [62, 627] on div at bounding box center [62, 616] width 23 height 23
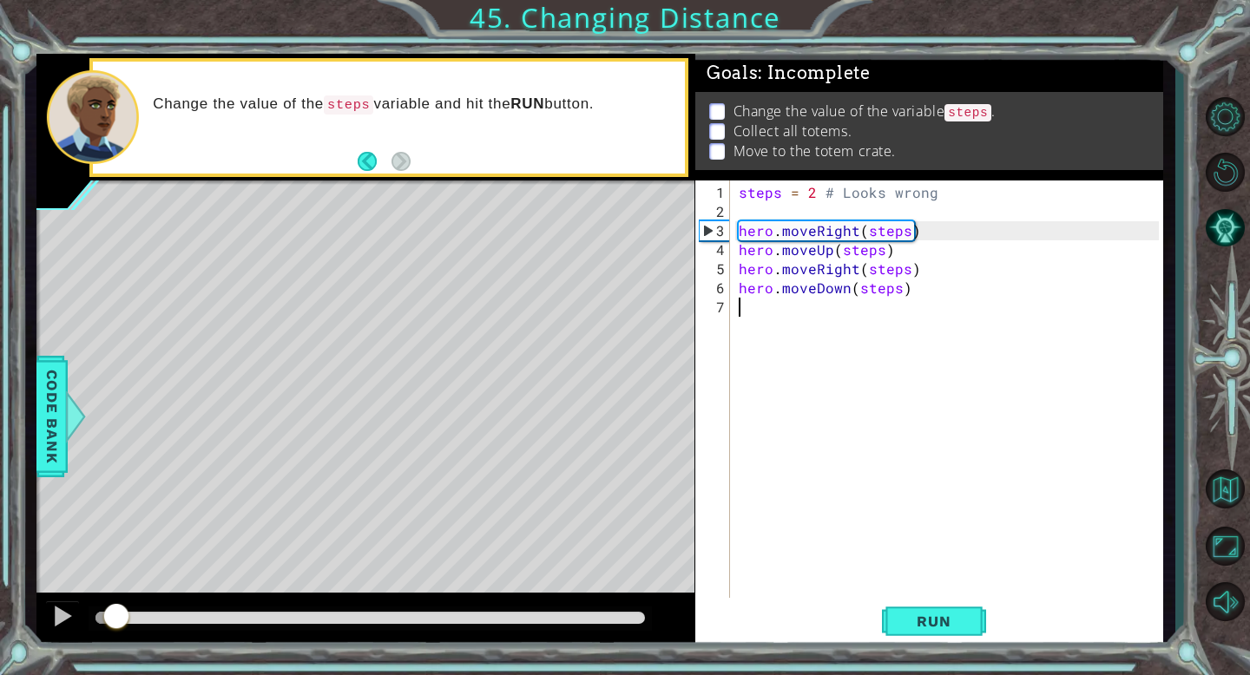
drag, startPoint x: 332, startPoint y: 613, endPoint x: 116, endPoint y: 614, distance: 216.1
click at [116, 614] on div at bounding box center [116, 617] width 31 height 31
click at [814, 200] on div "steps = 2 # Looks wrong hero . moveRight ( steps ) hero . moveUp ( steps ) hero…" at bounding box center [951, 421] width 432 height 477
click at [815, 190] on div "steps = 2 # Looks wrong hero . moveRight ( steps ) hero . moveUp ( steps ) hero…" at bounding box center [951, 421] width 432 height 477
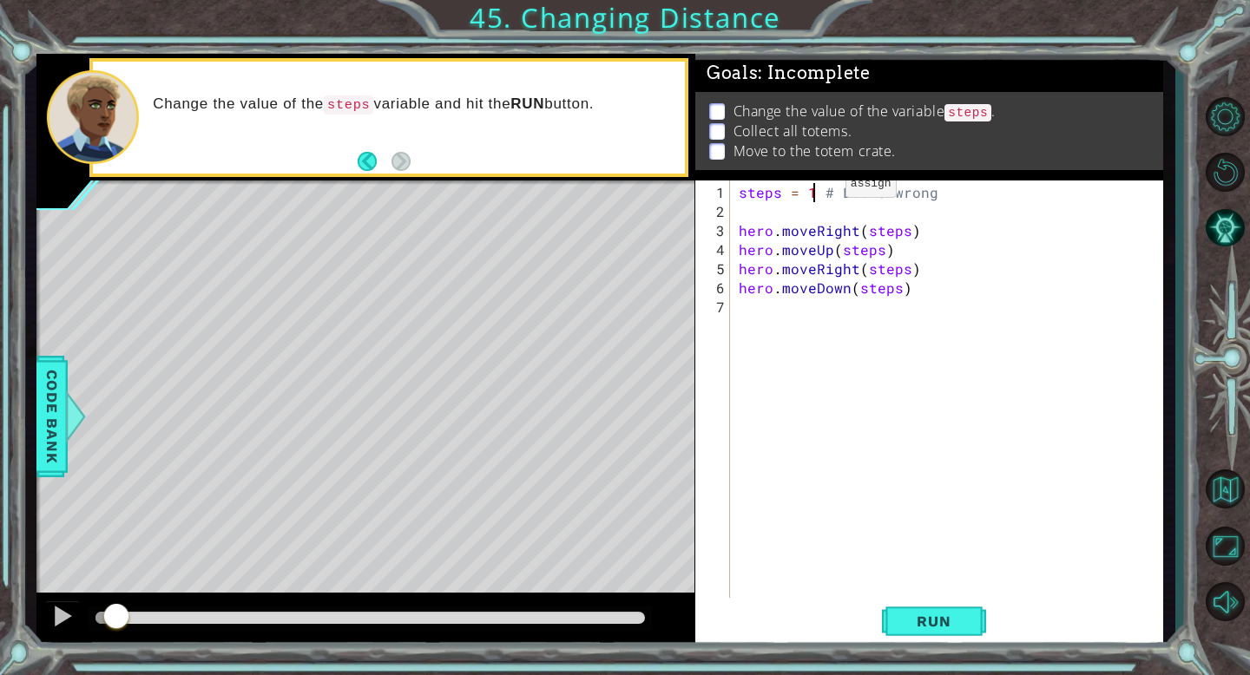
scroll to position [0, 4]
click at [909, 629] on span "Run" at bounding box center [933, 621] width 69 height 17
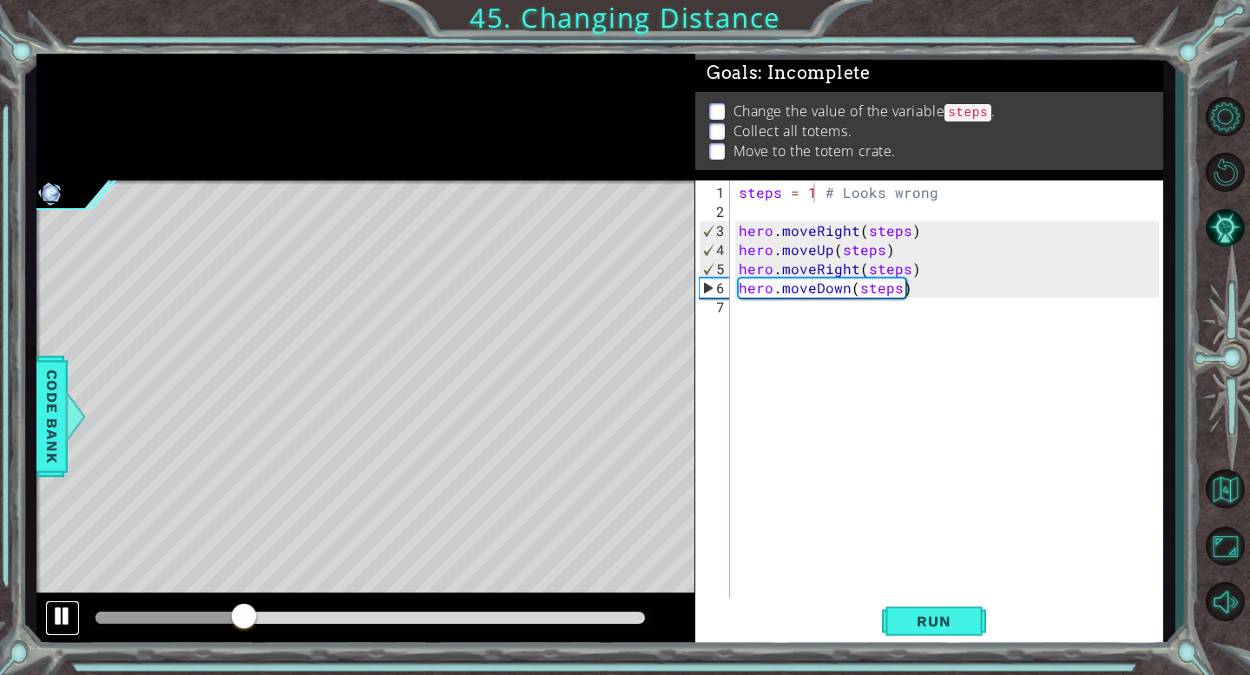
click at [62, 609] on div at bounding box center [62, 616] width 23 height 23
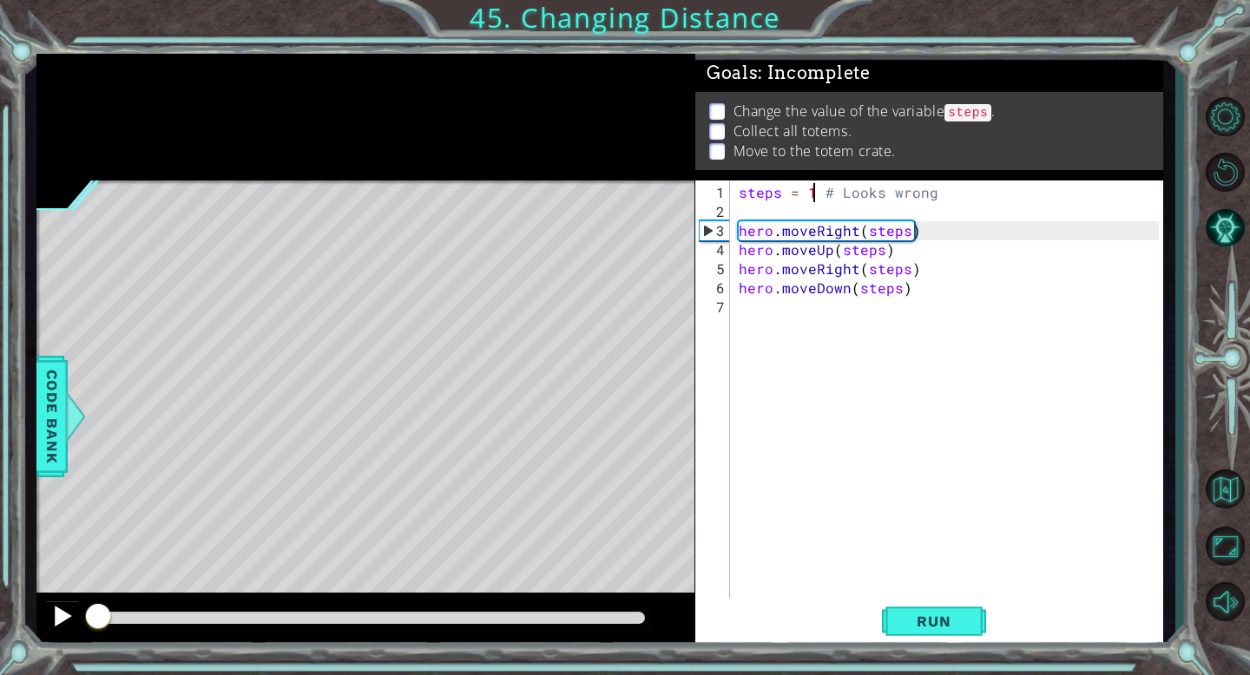
drag, startPoint x: 248, startPoint y: 613, endPoint x: 76, endPoint y: 615, distance: 171.8
click at [76, 615] on div at bounding box center [365, 621] width 658 height 56
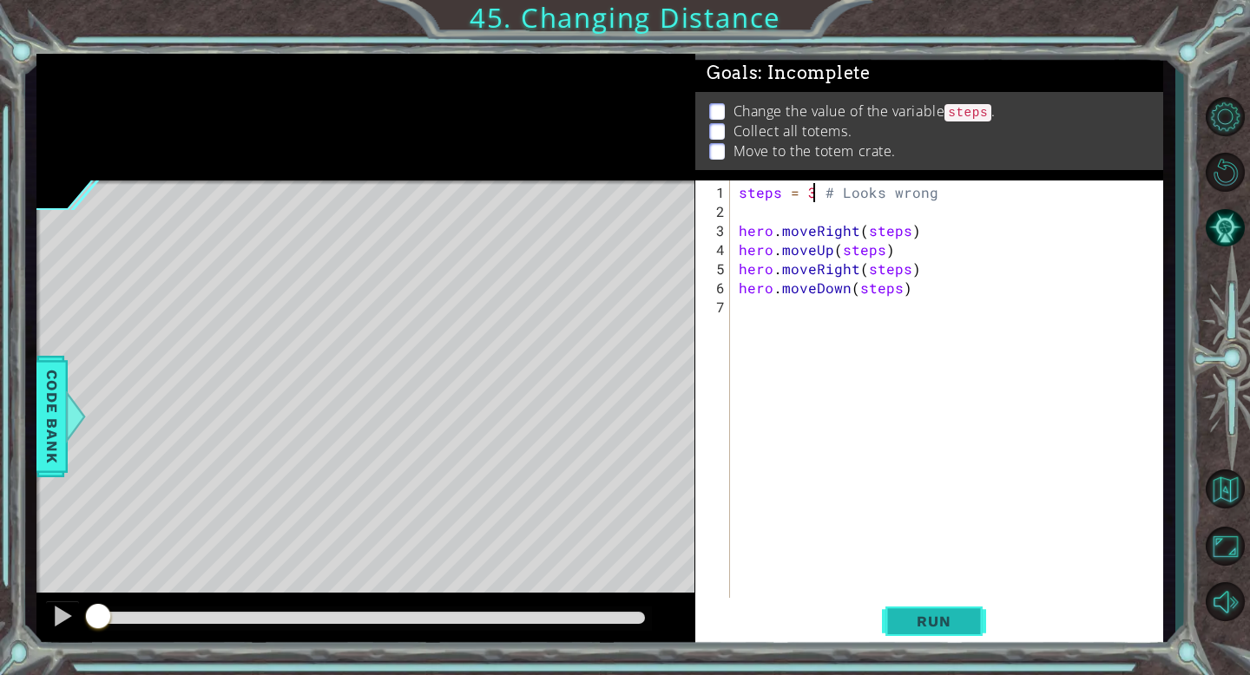
type textarea "steps = 3 # Looks wrong"
click at [949, 619] on span "Run" at bounding box center [933, 621] width 69 height 17
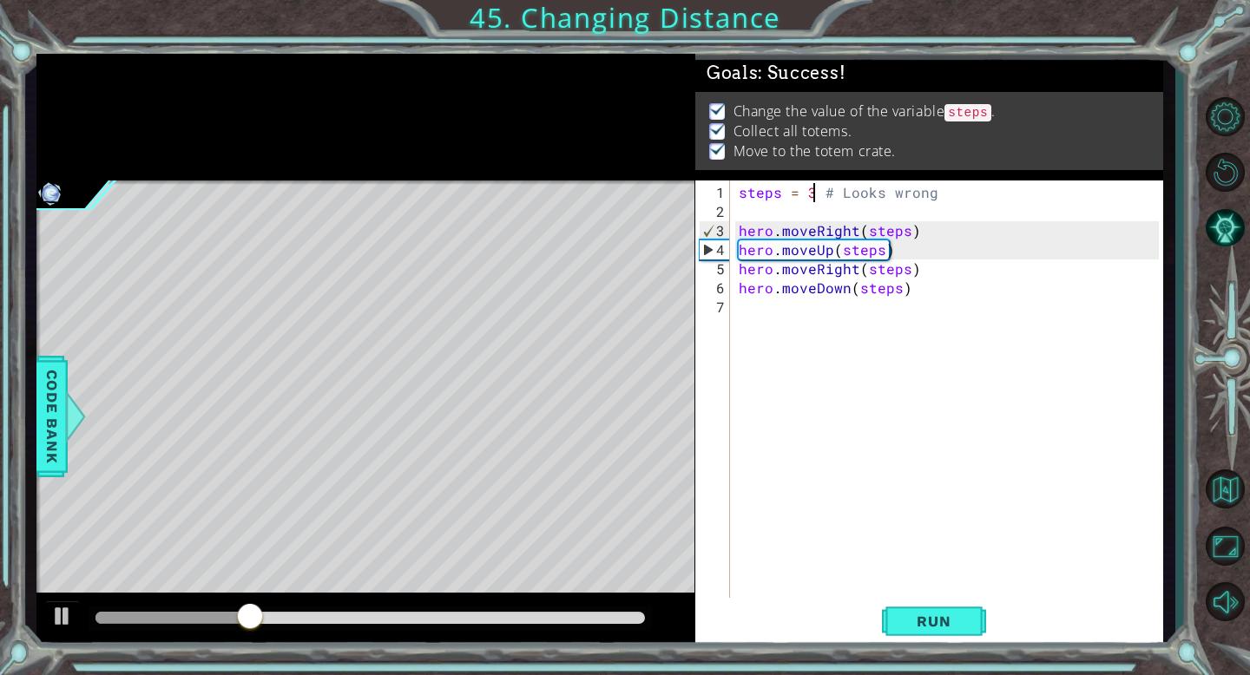
click at [613, 619] on div at bounding box center [369, 618] width 548 height 12
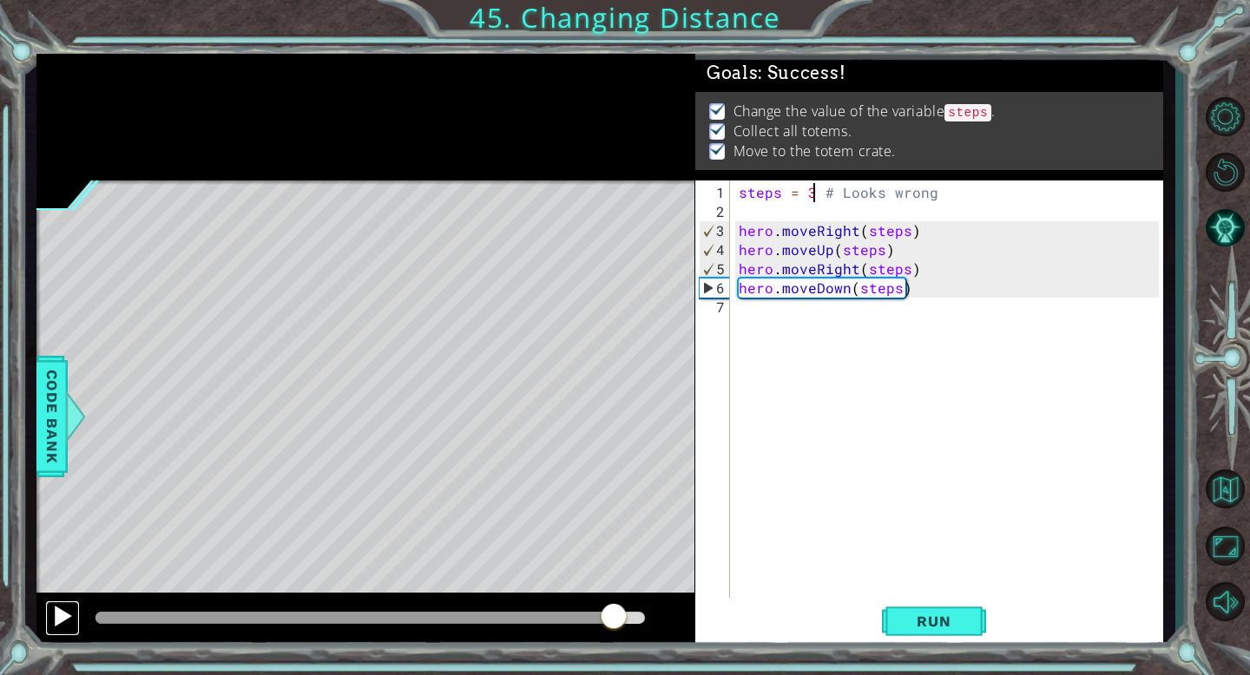
click at [64, 614] on div at bounding box center [62, 616] width 23 height 23
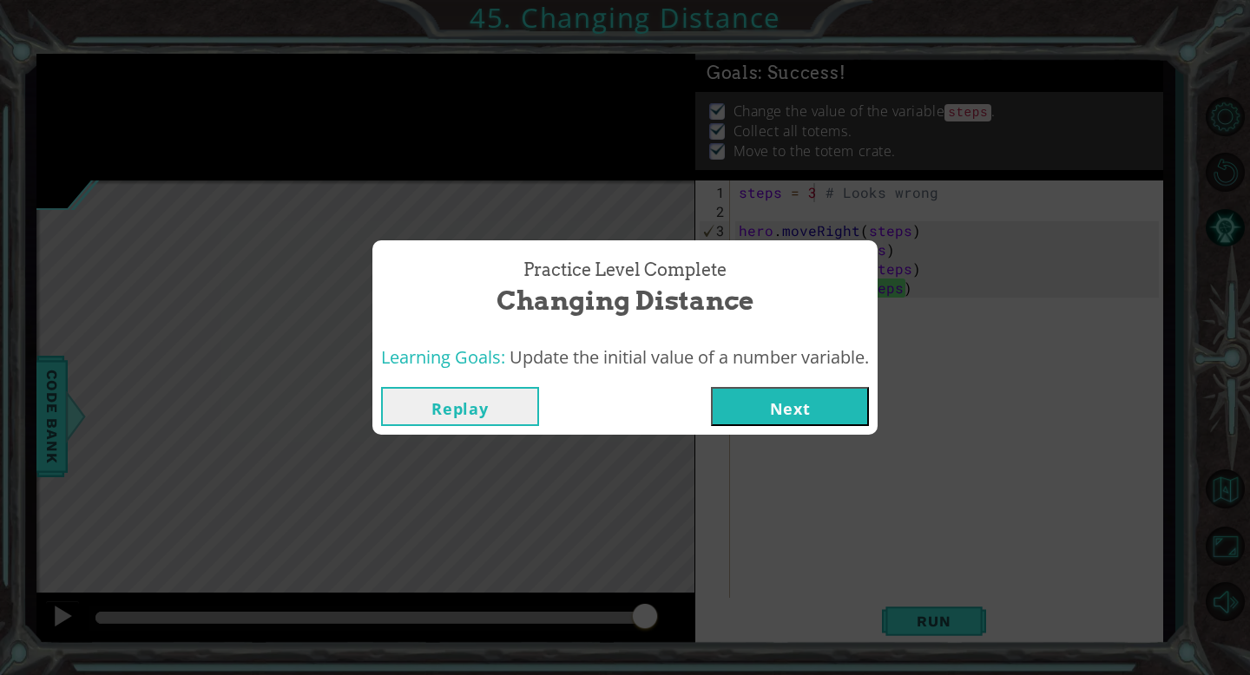
click at [842, 410] on button "Next" at bounding box center [790, 406] width 158 height 39
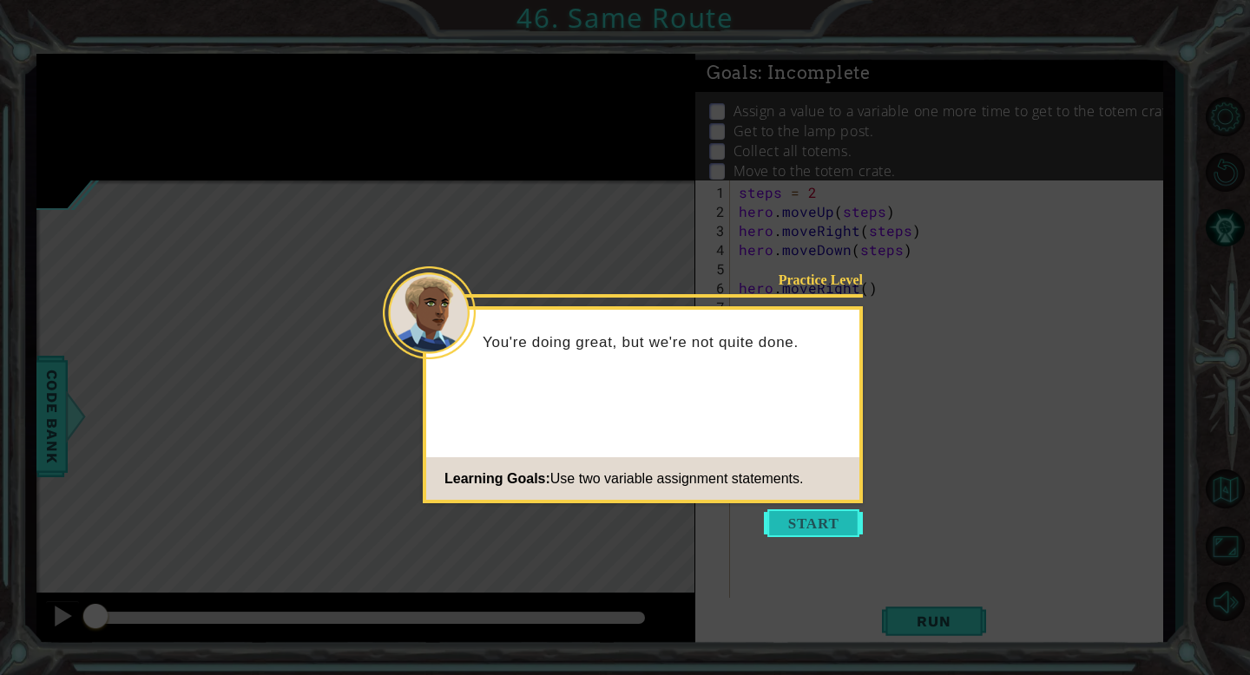
click at [802, 522] on button "Start" at bounding box center [813, 523] width 99 height 28
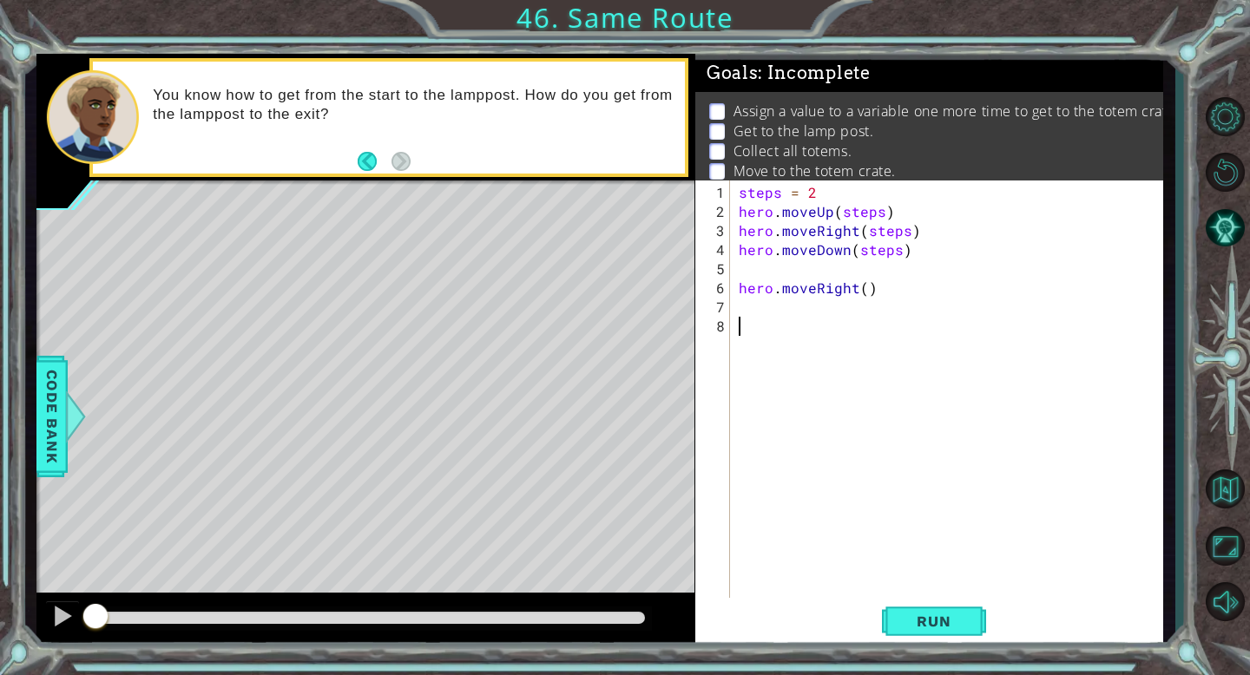
click at [754, 332] on div "steps = 2 hero . moveUp ( steps ) hero . moveRight ( steps ) hero . moveDown ( …" at bounding box center [951, 421] width 432 height 477
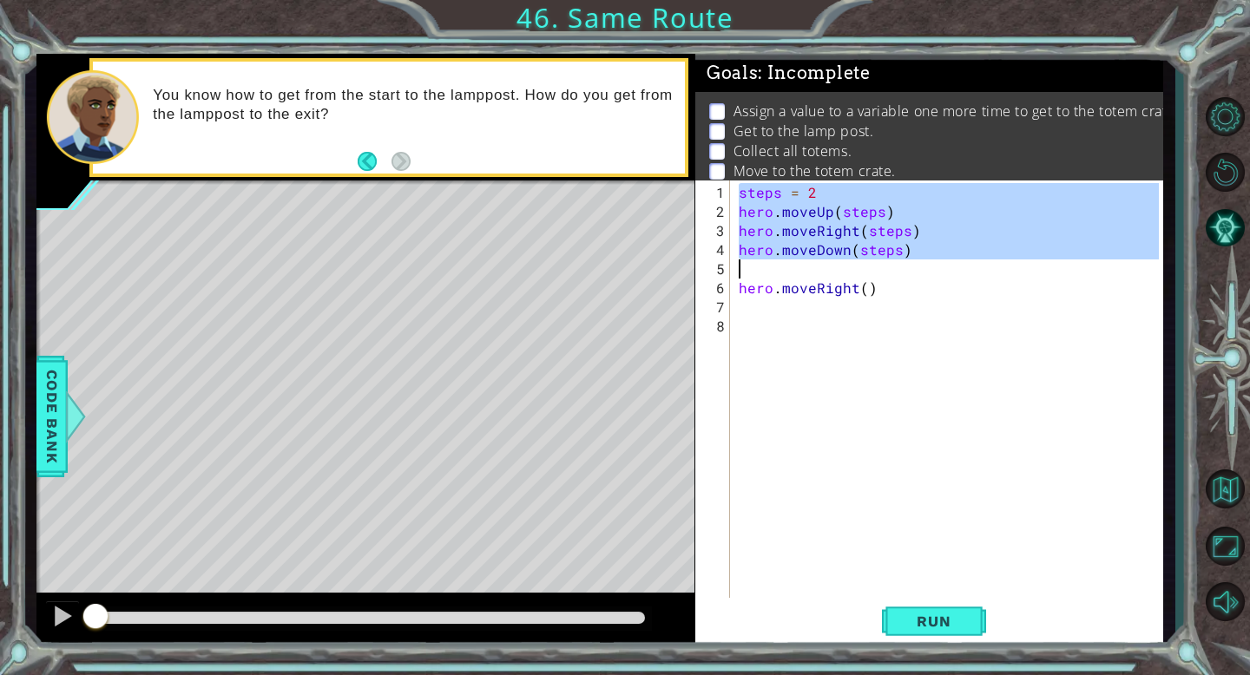
drag, startPoint x: 737, startPoint y: 194, endPoint x: 916, endPoint y: 258, distance: 190.0
click at [916, 258] on div "steps = 2 hero . moveUp ( steps ) hero . moveRight ( steps ) hero . moveDown ( …" at bounding box center [951, 421] width 432 height 477
type textarea "hero.moveDown(steps)"
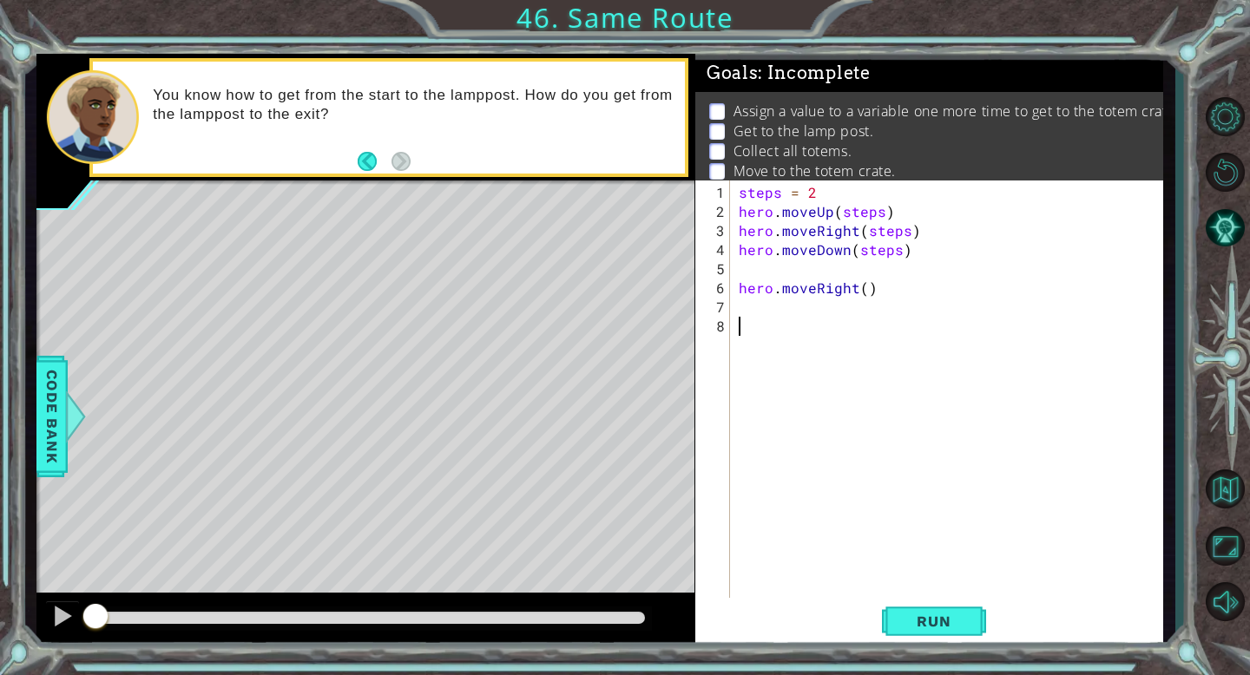
click at [747, 319] on div "steps = 2 hero . moveUp ( steps ) hero . moveRight ( steps ) hero . moveDown ( …" at bounding box center [951, 421] width 432 height 477
paste textarea "steps = 2"
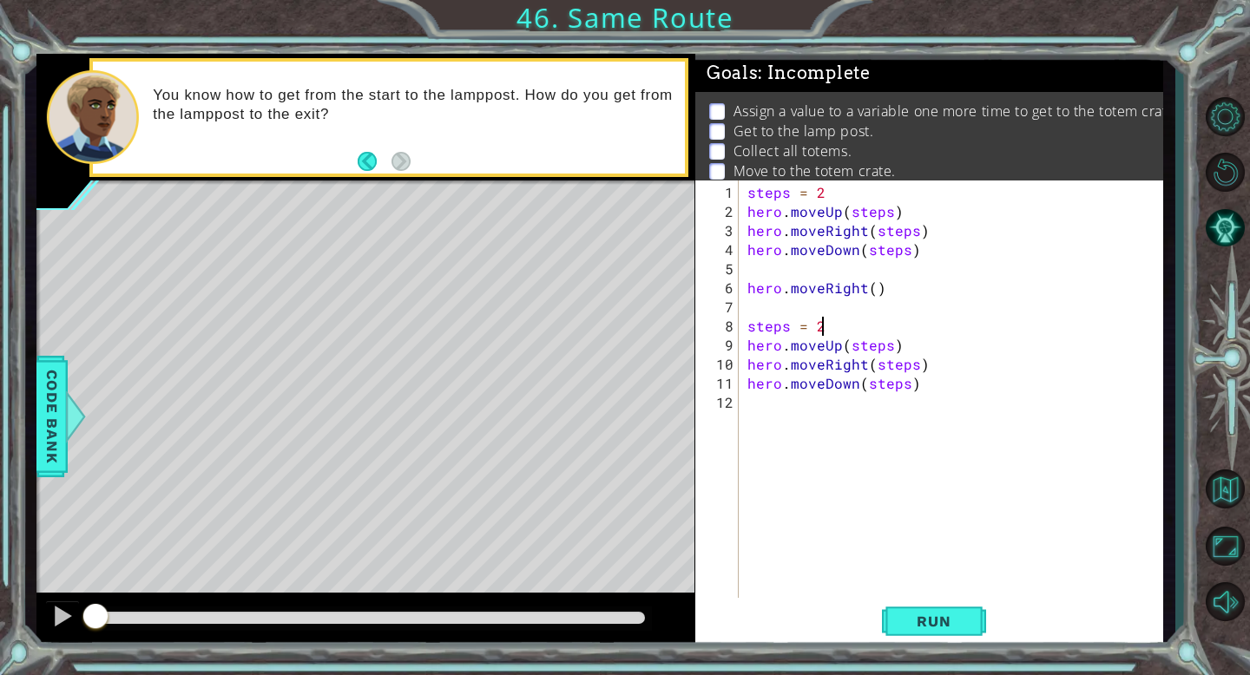
click at [827, 328] on div "steps = 2 hero . moveUp ( steps ) hero . moveRight ( steps ) hero . moveDown ( …" at bounding box center [955, 412] width 423 height 458
type textarea "steps = 3"
click at [930, 615] on span "Run" at bounding box center [933, 621] width 69 height 17
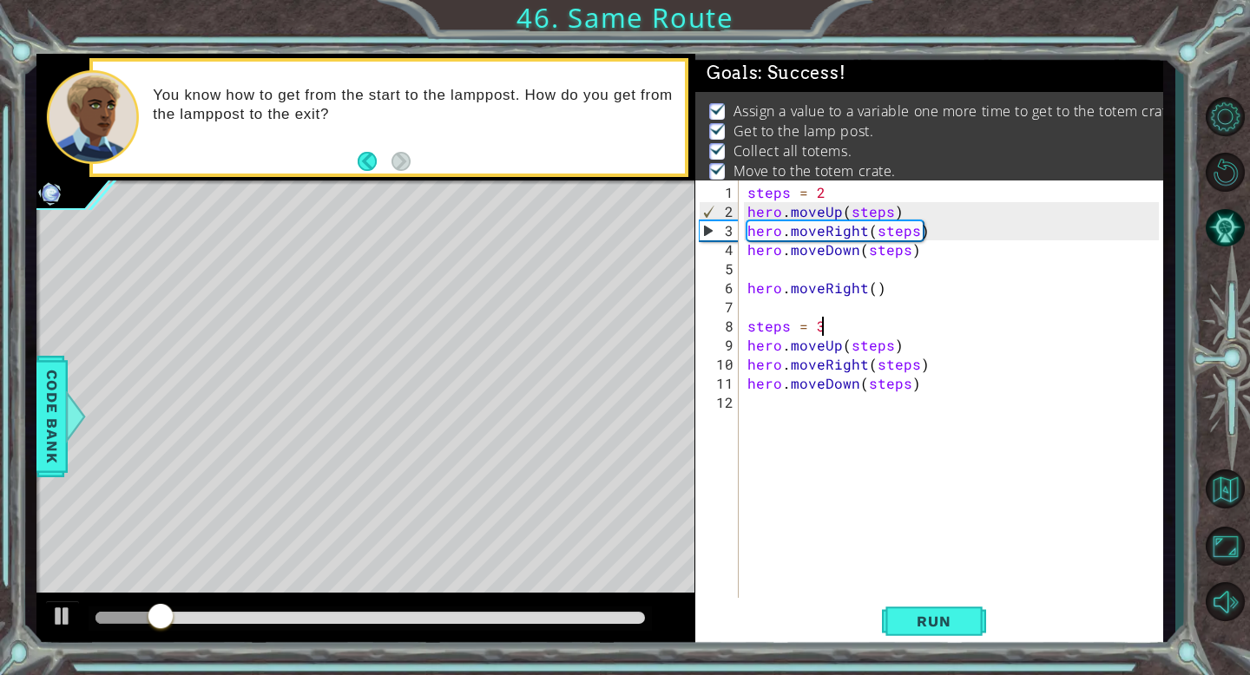
click at [608, 618] on div at bounding box center [369, 618] width 548 height 12
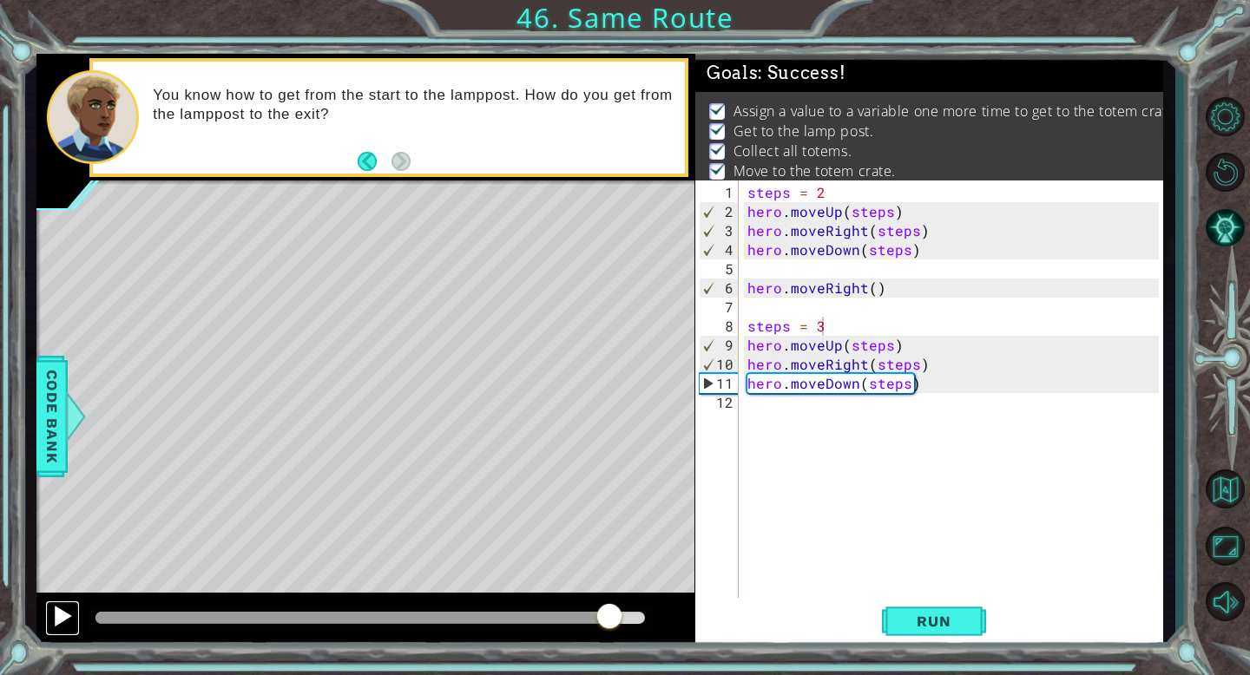
click at [58, 615] on div at bounding box center [62, 616] width 23 height 23
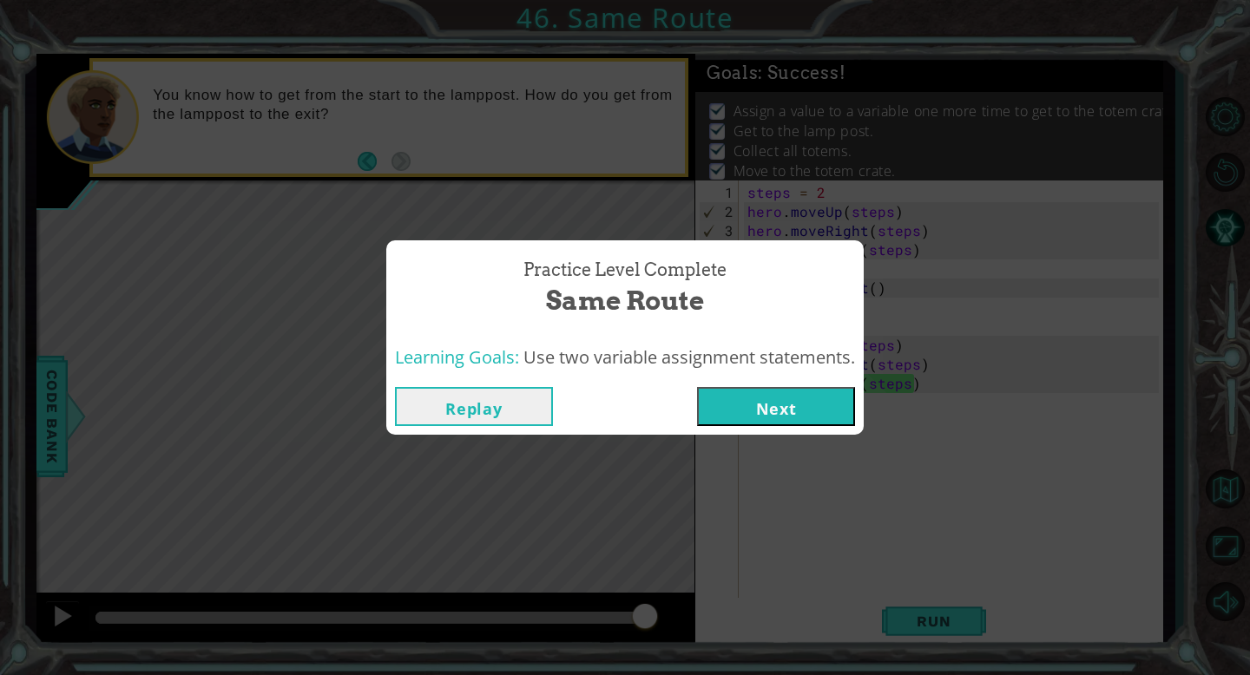
click at [802, 403] on button "Next" at bounding box center [776, 406] width 158 height 39
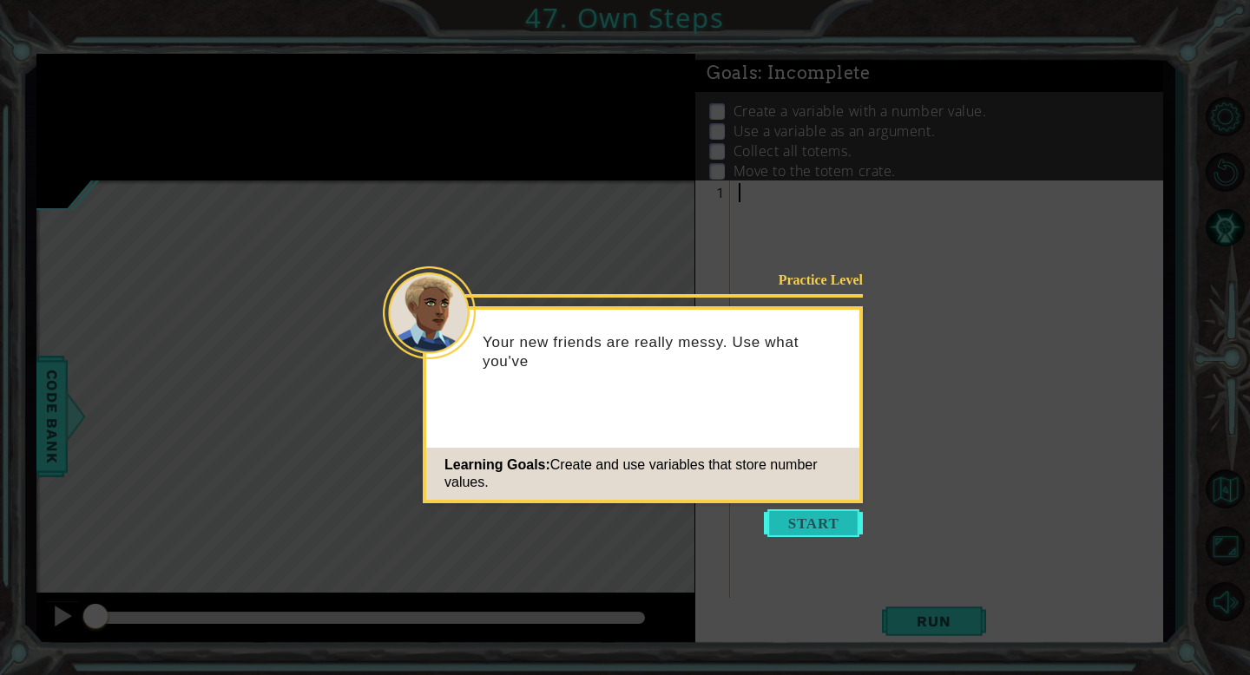
click at [804, 527] on button "Start" at bounding box center [813, 523] width 99 height 28
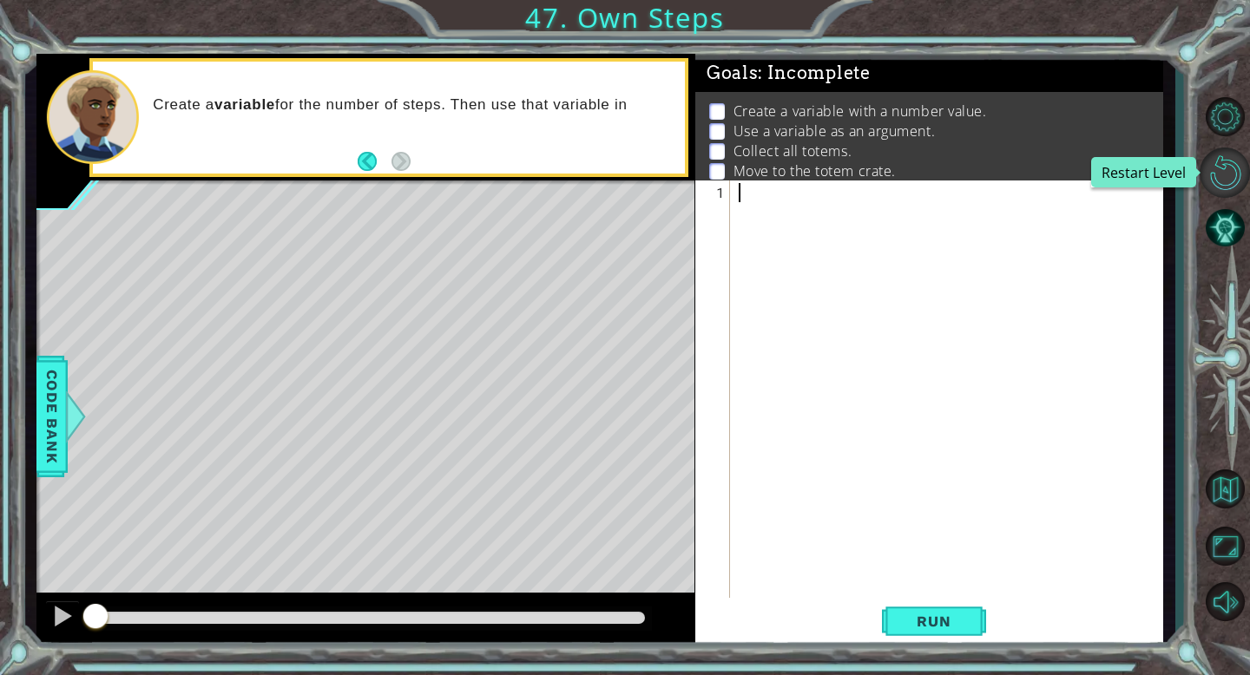
click at [1225, 181] on button "Restart Level" at bounding box center [1224, 173] width 50 height 50
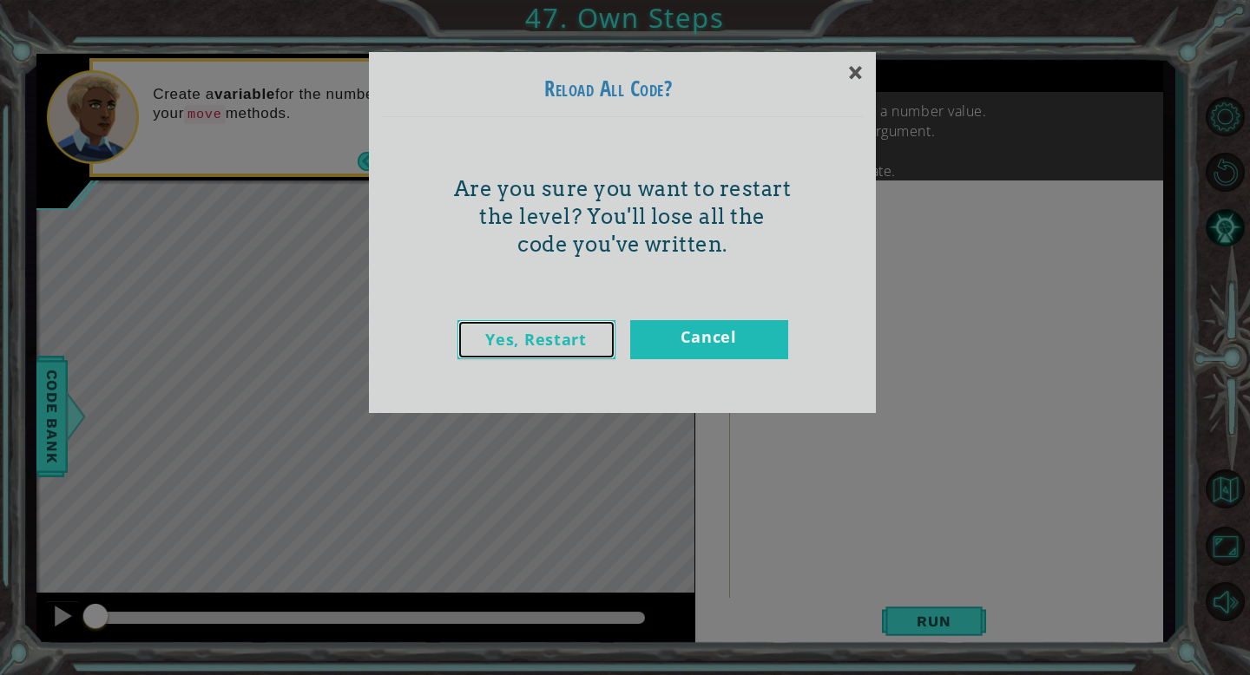
click at [556, 342] on link "Yes, Restart" at bounding box center [536, 339] width 158 height 39
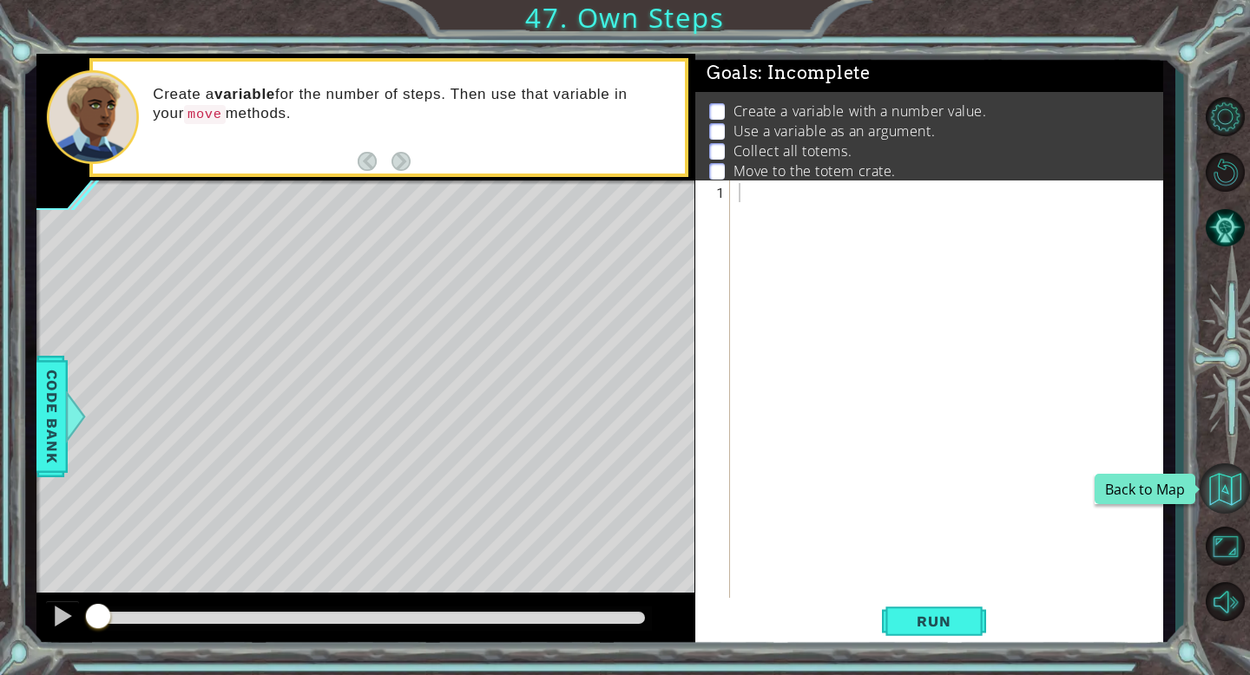
click at [1210, 496] on button "Back to Map" at bounding box center [1224, 488] width 50 height 50
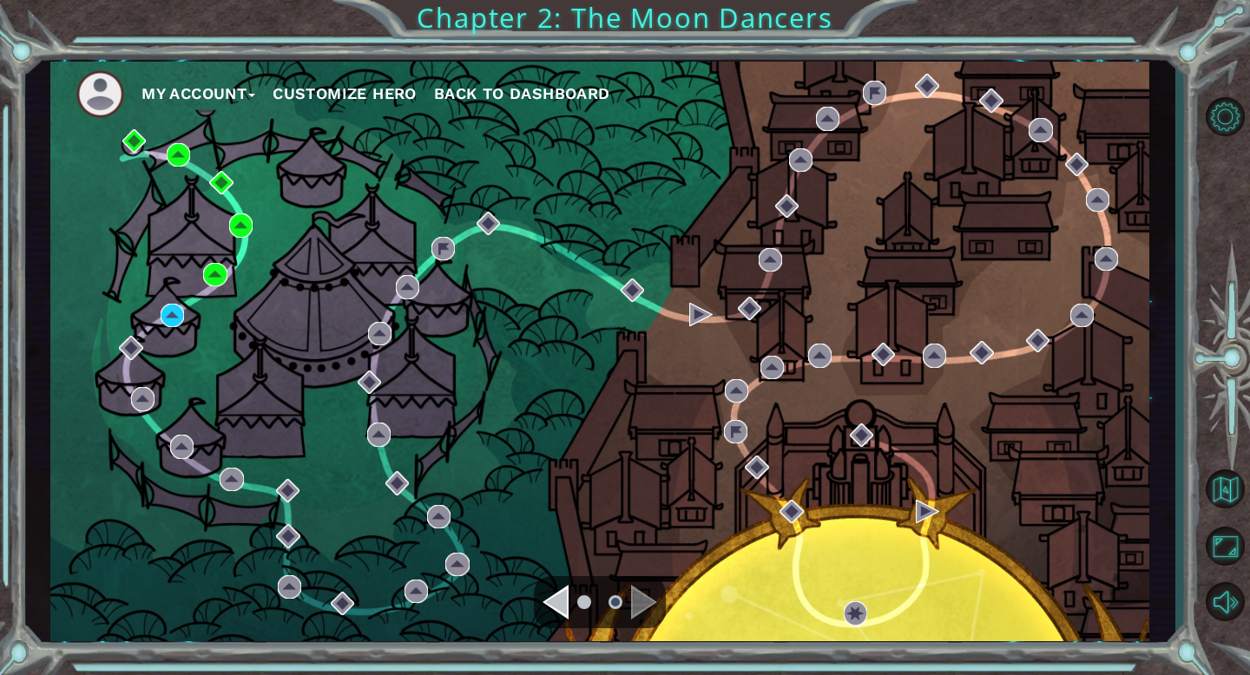
click at [528, 94] on span "Back to Dashboard" at bounding box center [522, 93] width 176 height 18
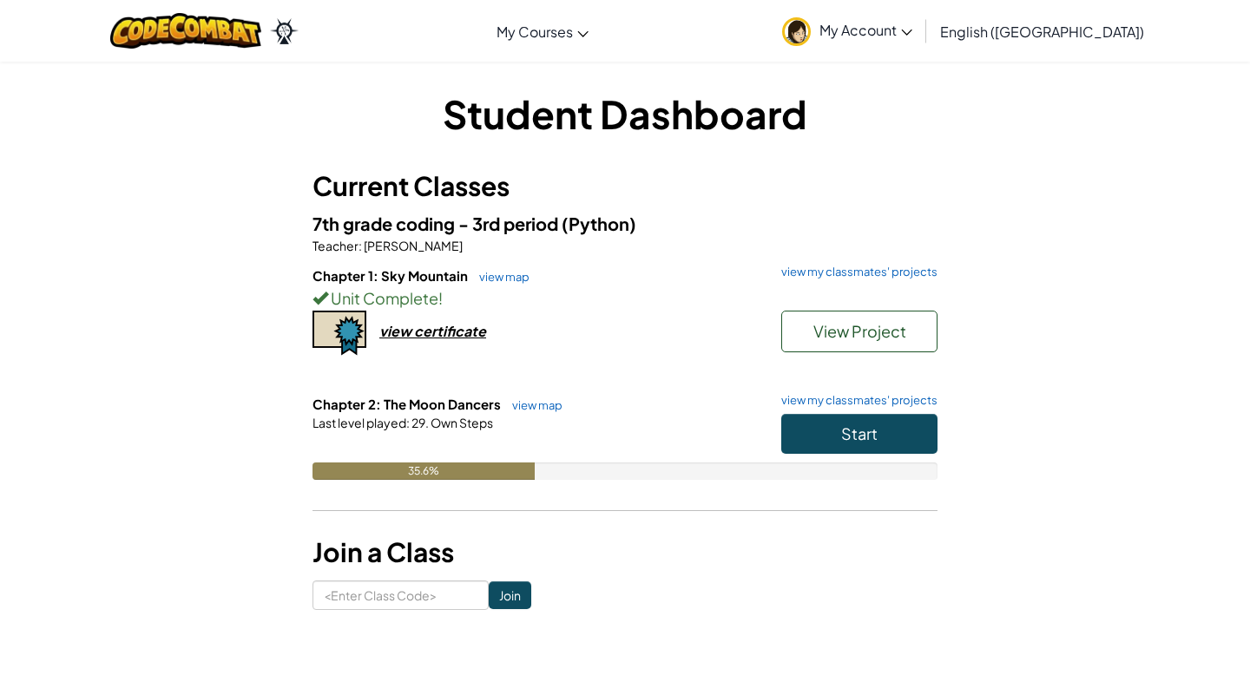
click at [912, 25] on span "My Account" at bounding box center [865, 30] width 93 height 18
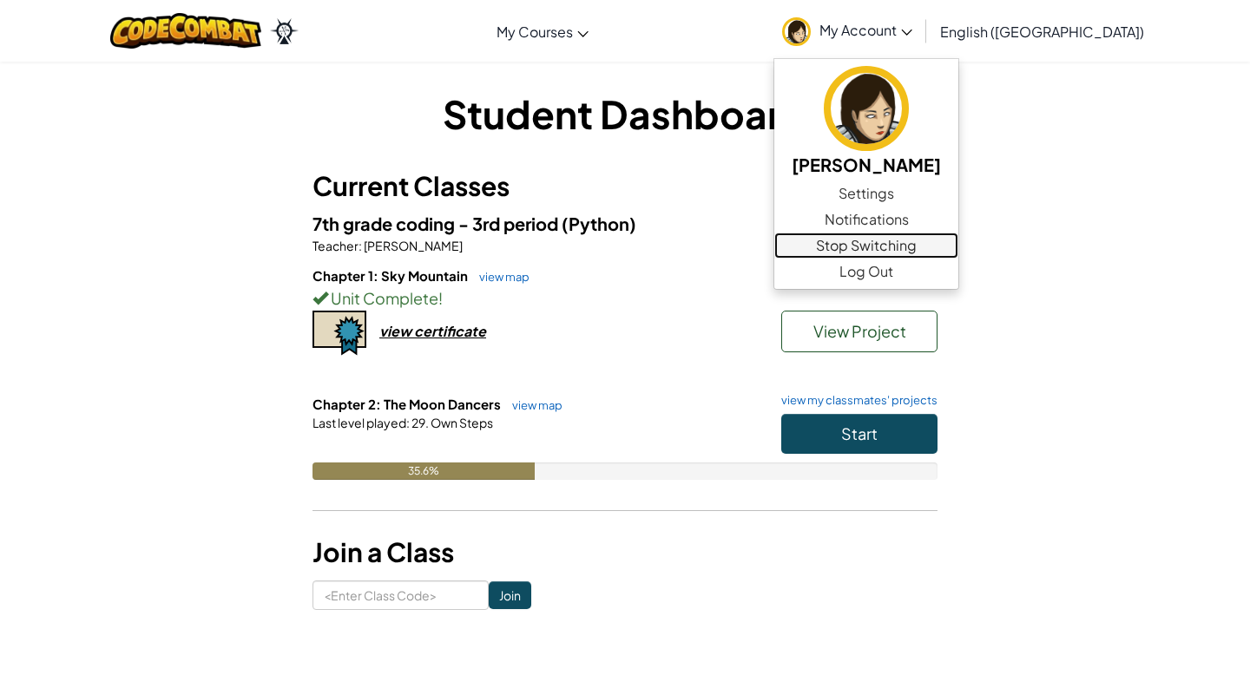
click at [951, 240] on link "Stop Switching" at bounding box center [866, 246] width 184 height 26
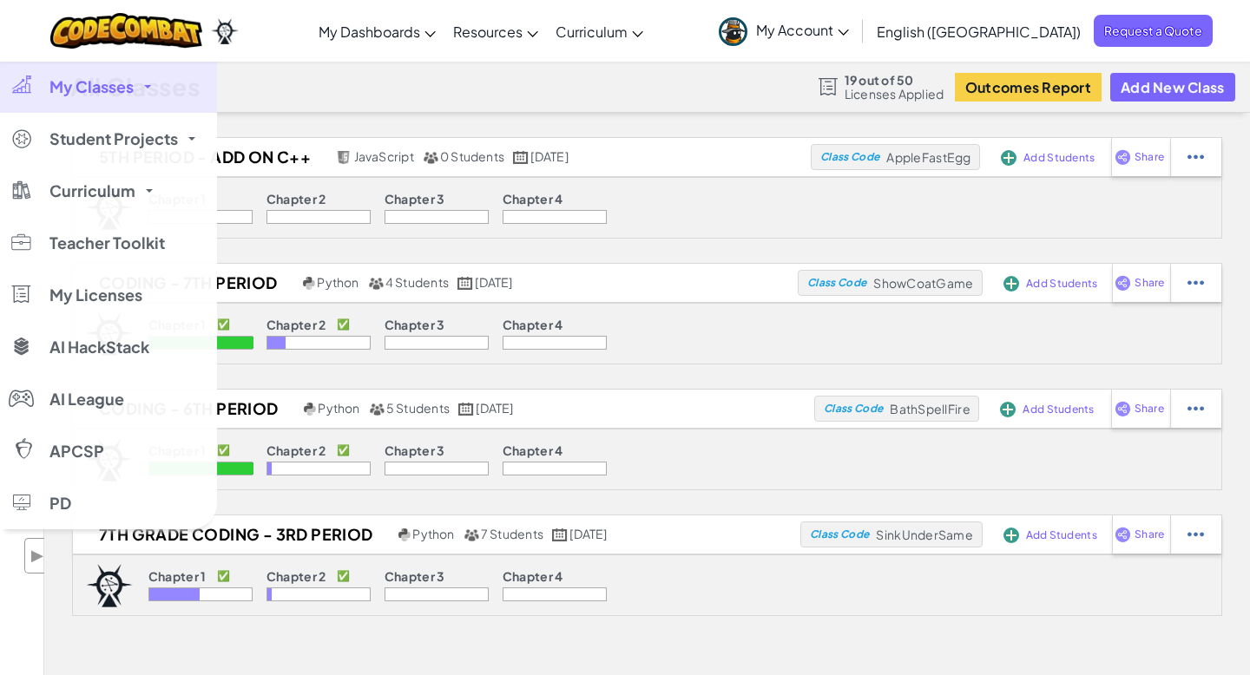
click at [95, 86] on span "My Classes" at bounding box center [91, 87] width 84 height 16
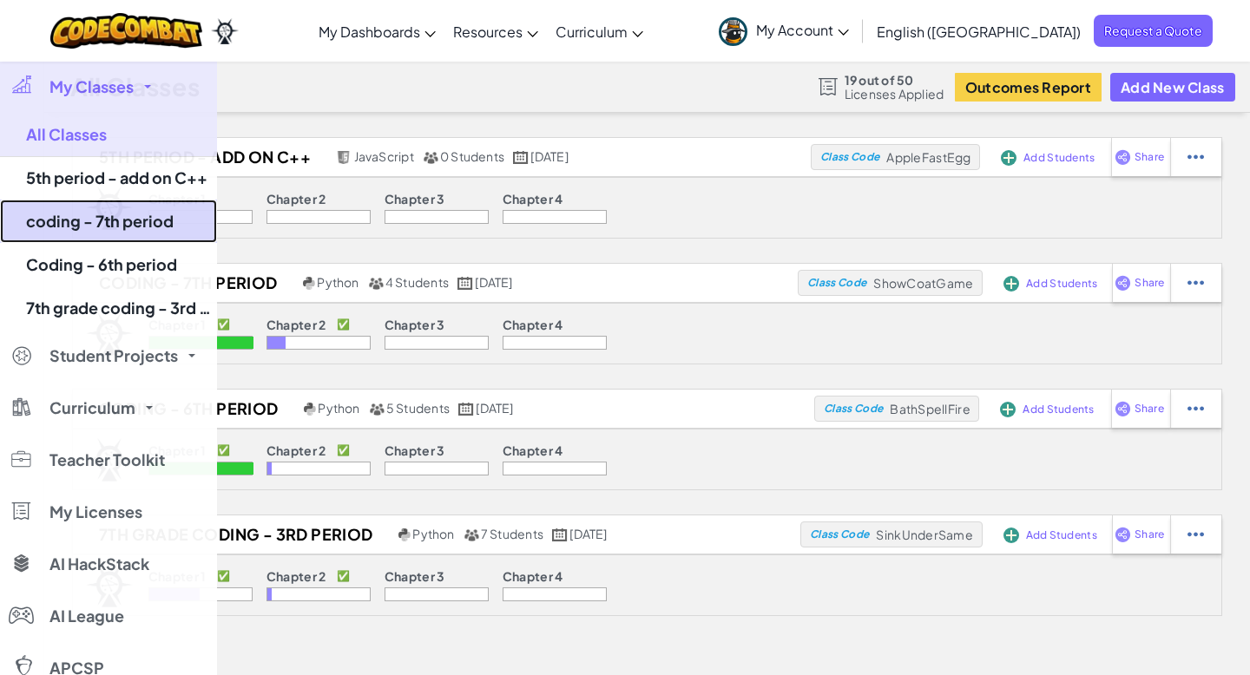
click at [110, 221] on link "coding - 7th period" at bounding box center [108, 221] width 217 height 43
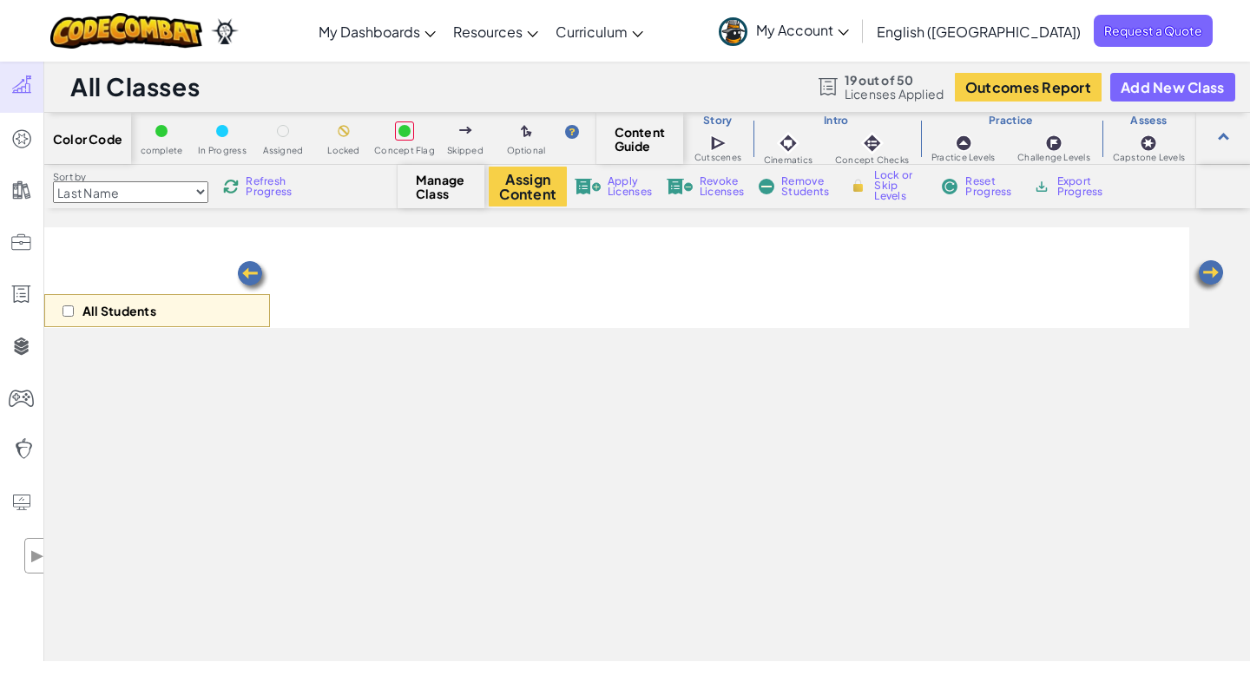
select select "5d8a57abe8919b28d5113af1"
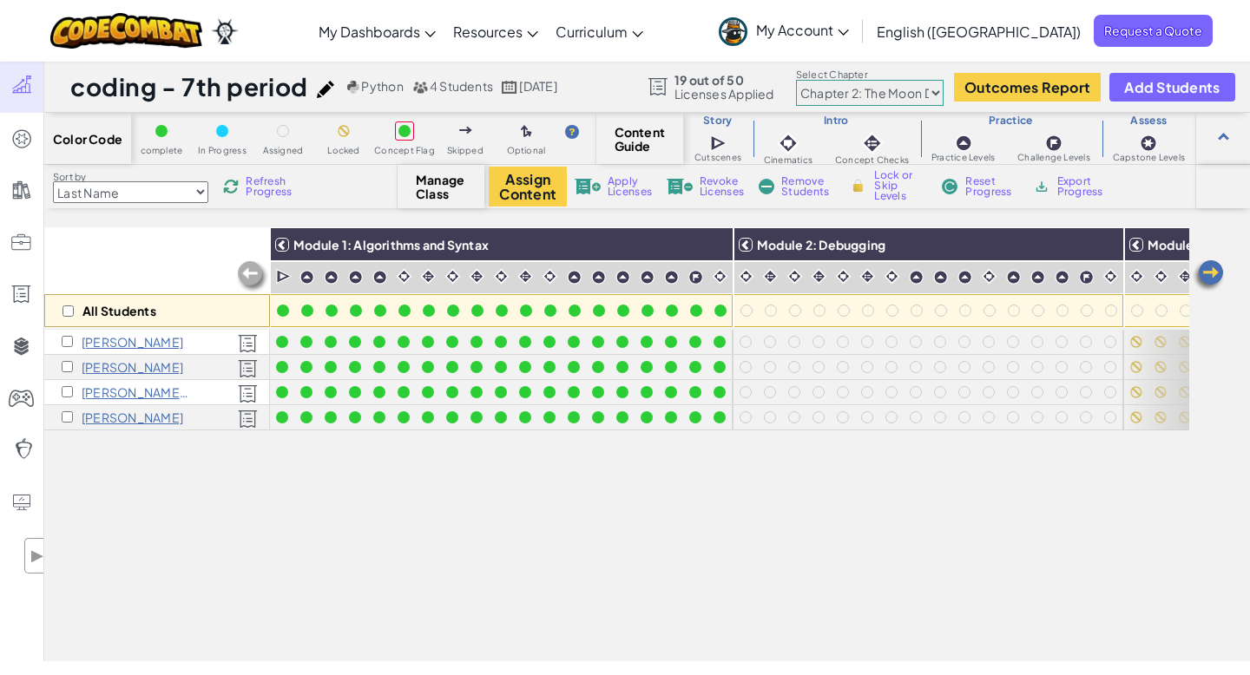
click at [243, 194] on div "Sort by Last Name first Name Progress (High to Low) Progress (Low to Hight) Ref…" at bounding box center [220, 186] width 353 height 33
click at [254, 191] on span "Refresh Progress" at bounding box center [273, 186] width 54 height 21
click at [269, 187] on span "Refresh Progress" at bounding box center [273, 186] width 54 height 21
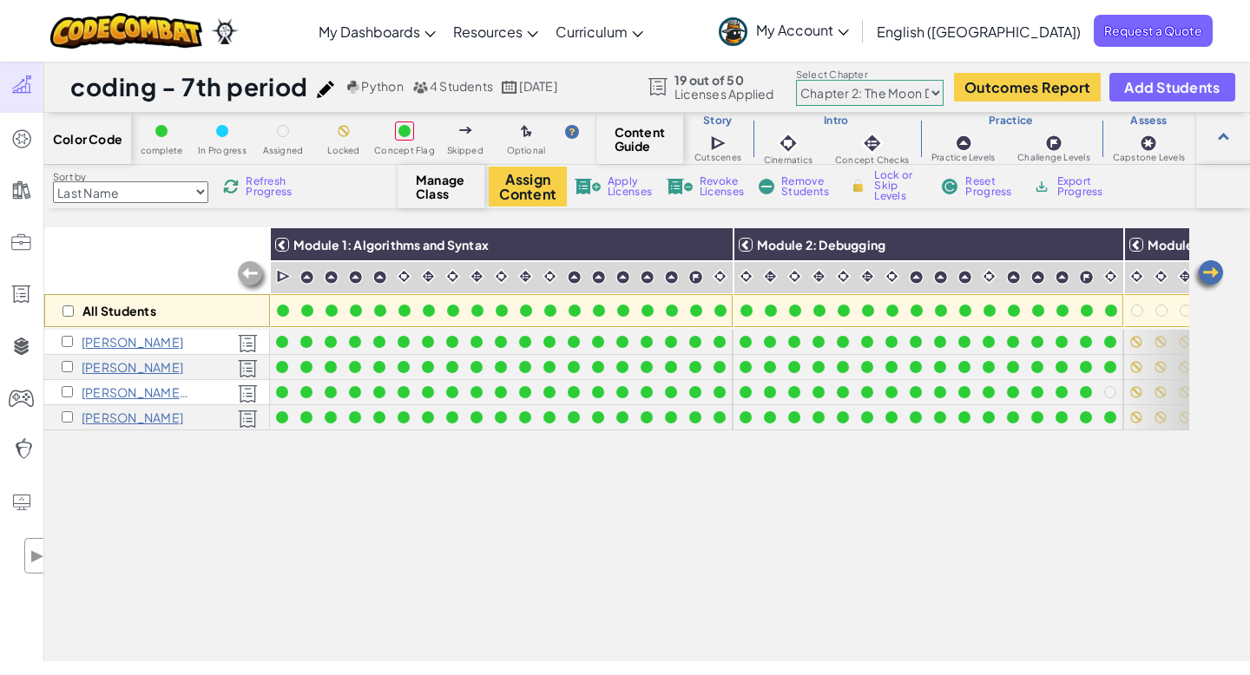
click at [1213, 271] on img at bounding box center [1208, 276] width 35 height 35
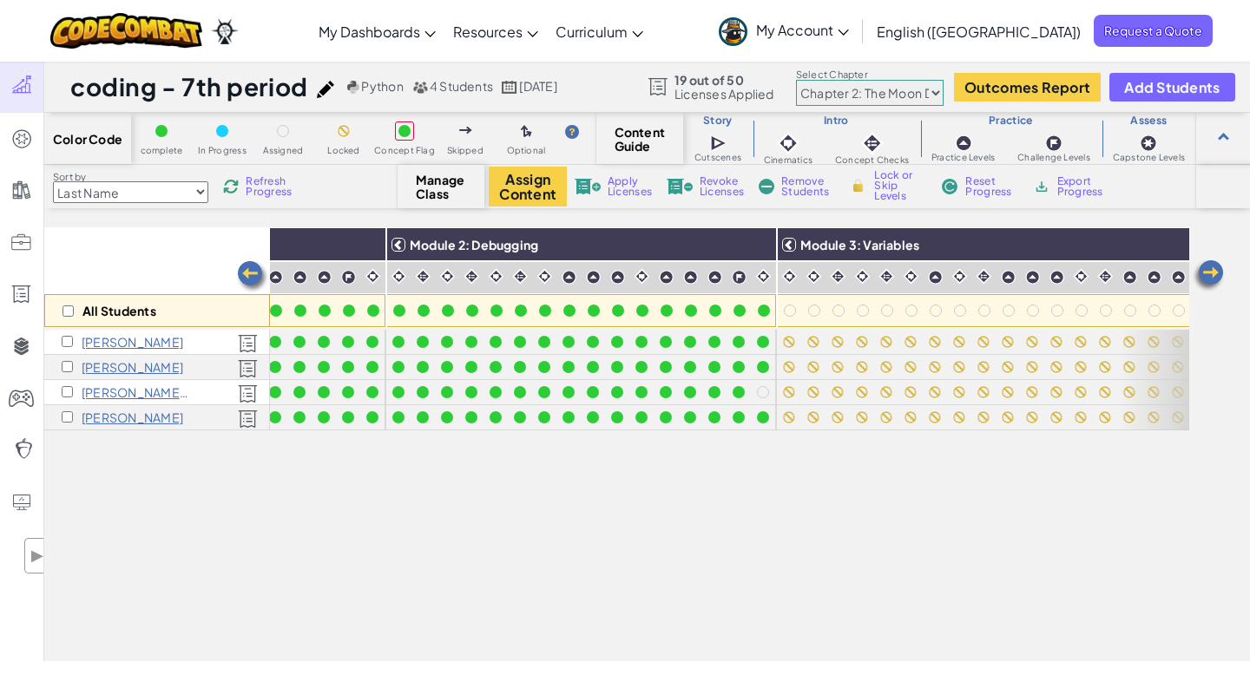
click at [1213, 271] on img at bounding box center [1208, 276] width 35 height 35
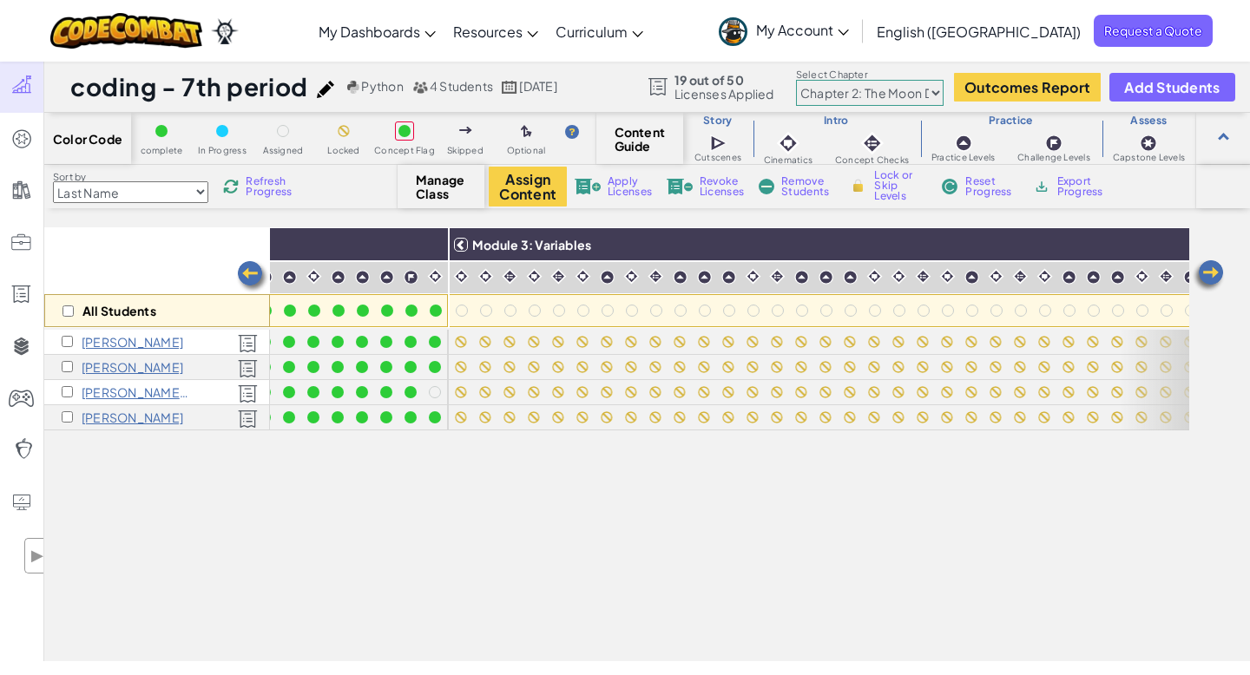
scroll to position [0, 694]
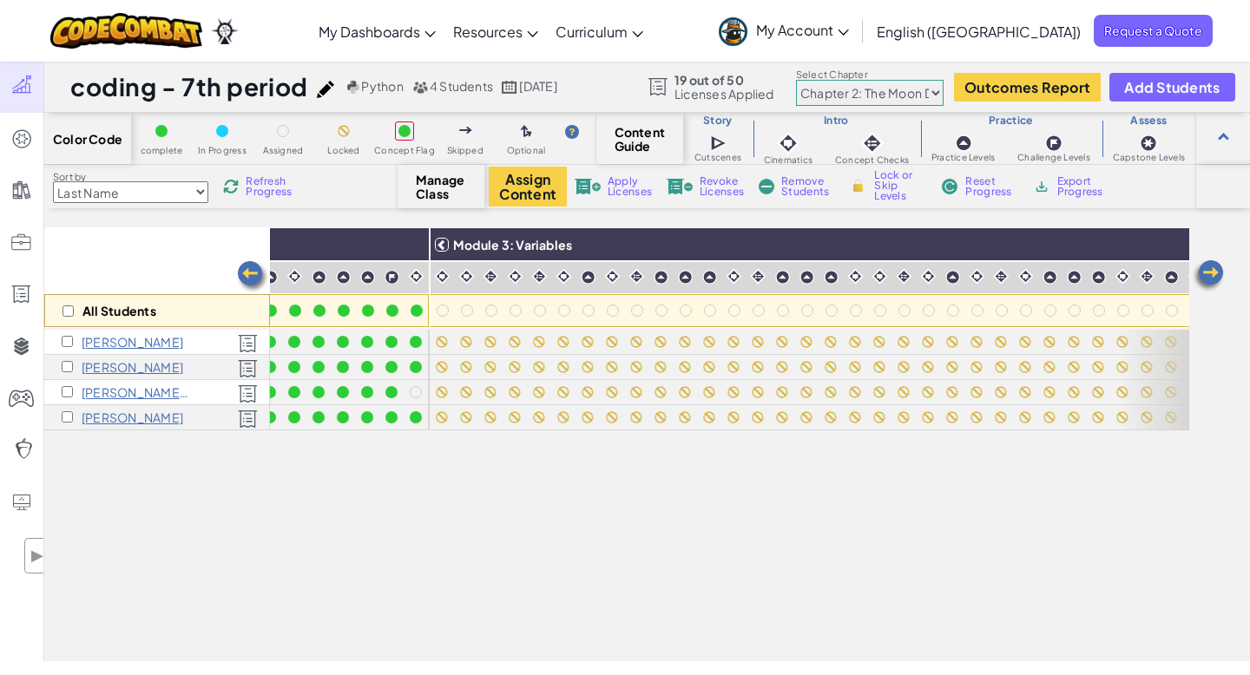
click at [1212, 267] on img at bounding box center [1208, 276] width 35 height 35
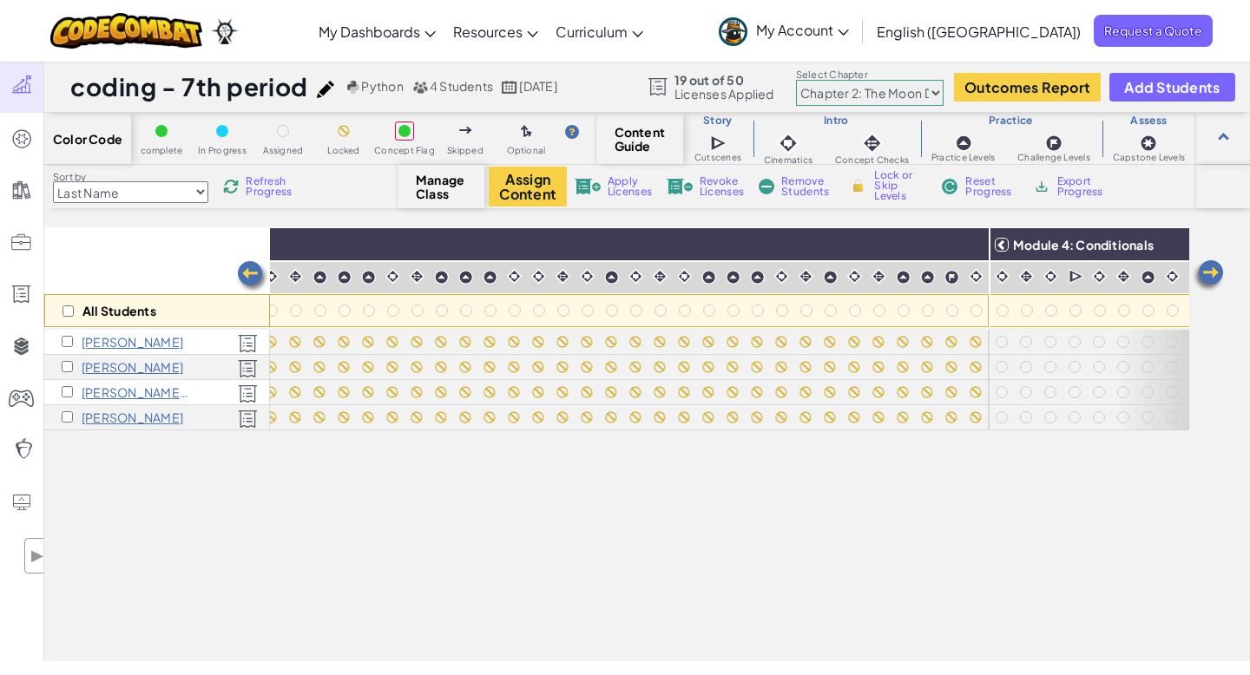
scroll to position [0, 1041]
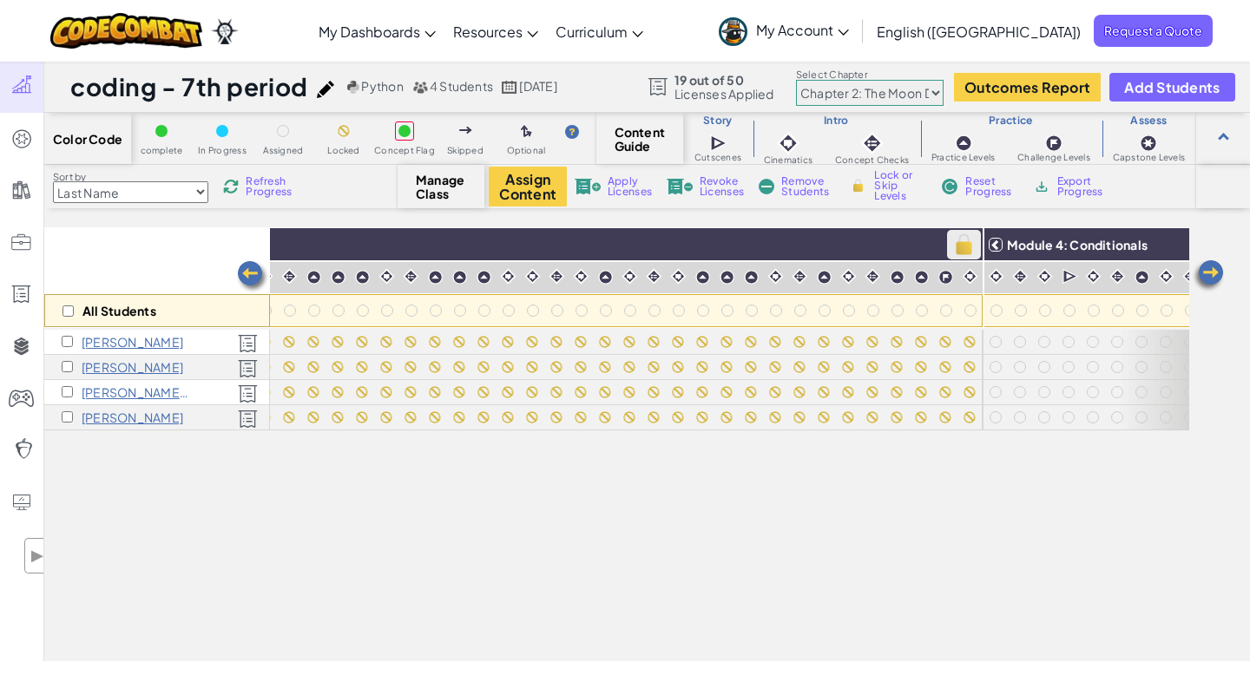
click at [968, 244] on img at bounding box center [964, 245] width 30 height 26
checkbox input "true"
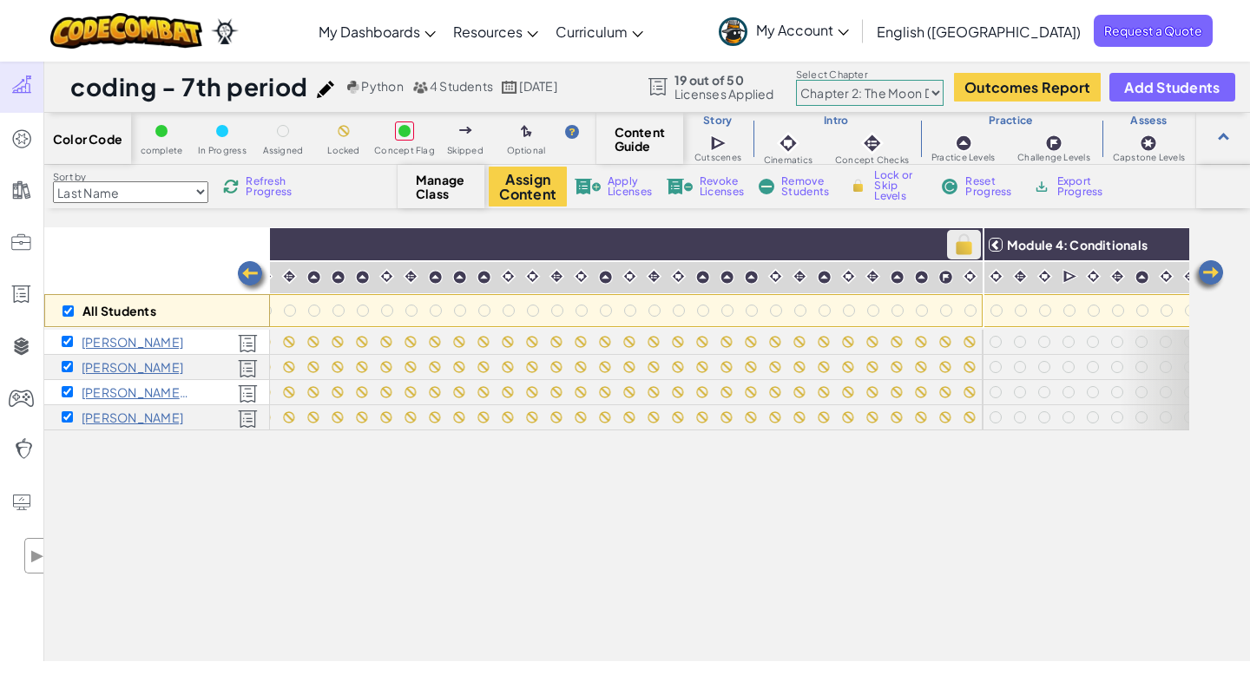
checkbox input "true"
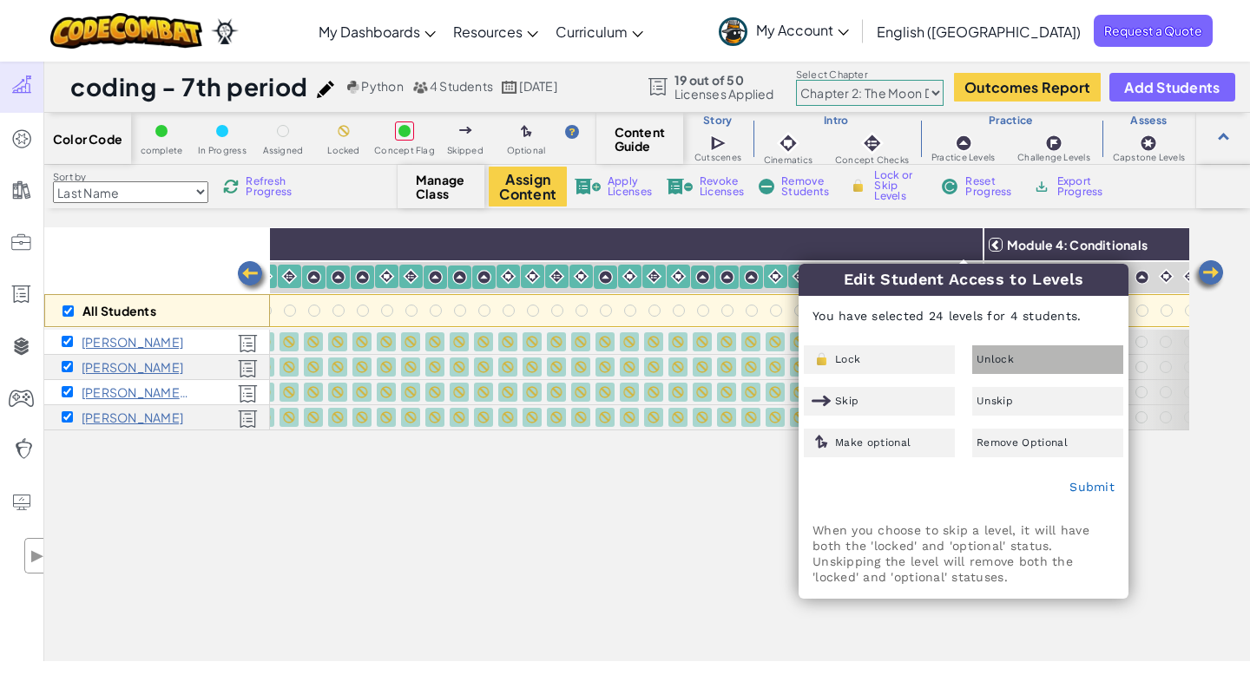
click at [1014, 362] on div "Unlock" at bounding box center [1047, 359] width 151 height 29
click at [1085, 492] on link "Submit" at bounding box center [1091, 487] width 45 height 14
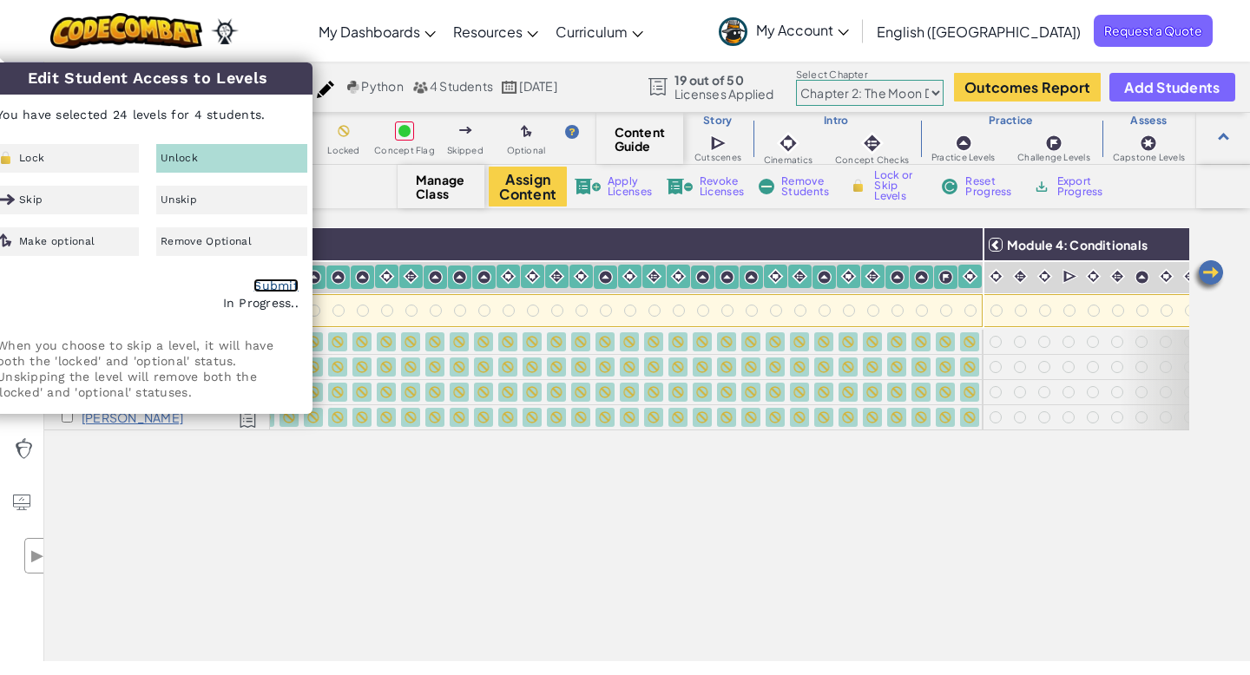
checkbox input "false"
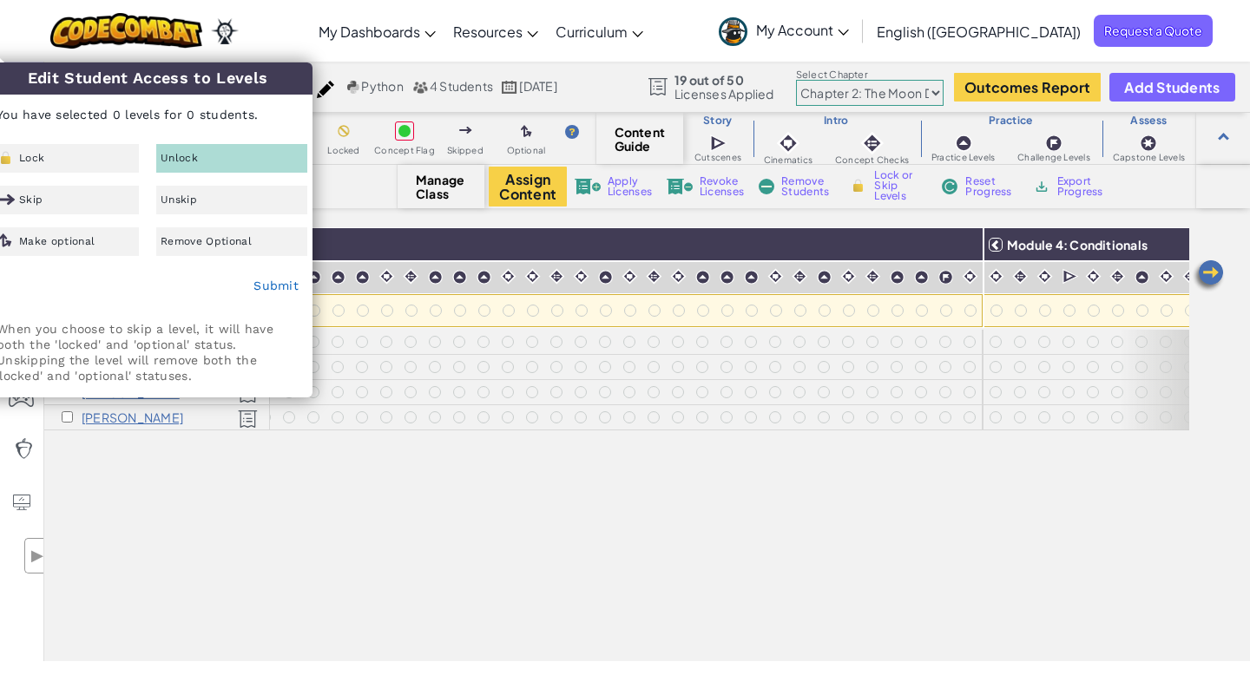
click at [446, 554] on div "All Students Module 1: Algorithms and Syntax Module 2: Debugging Module 3: Vari…" at bounding box center [616, 348] width 1145 height 588
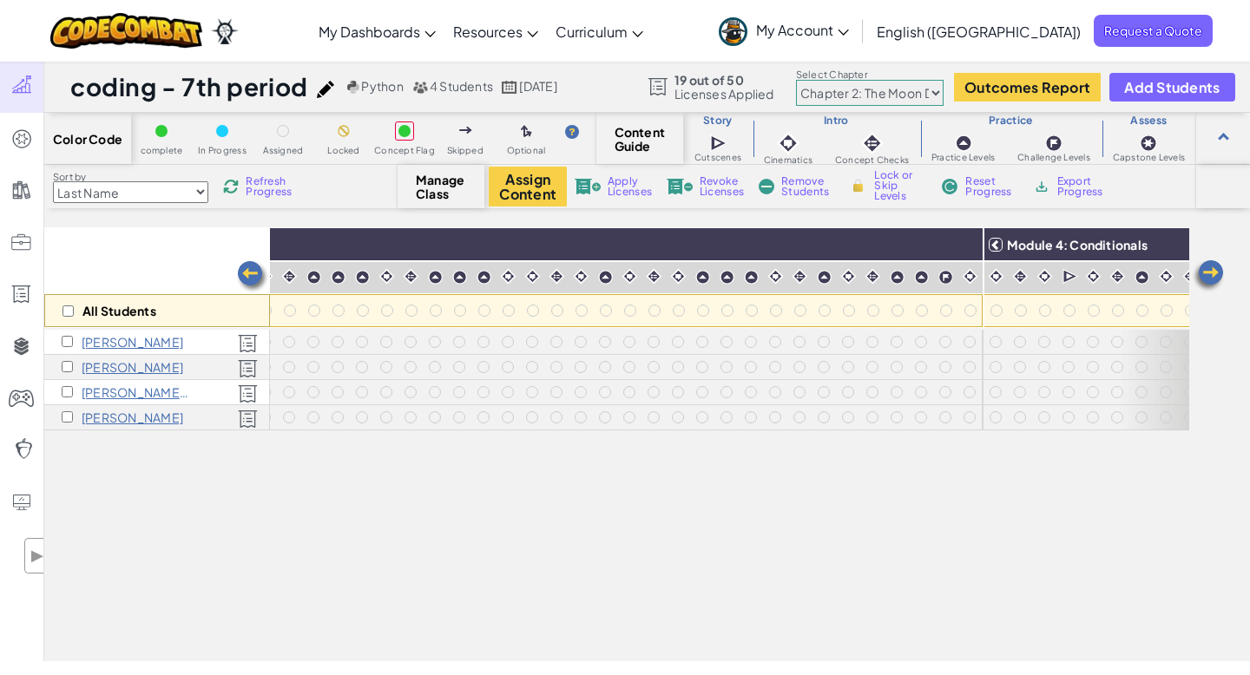
click at [1214, 273] on img at bounding box center [1208, 276] width 35 height 35
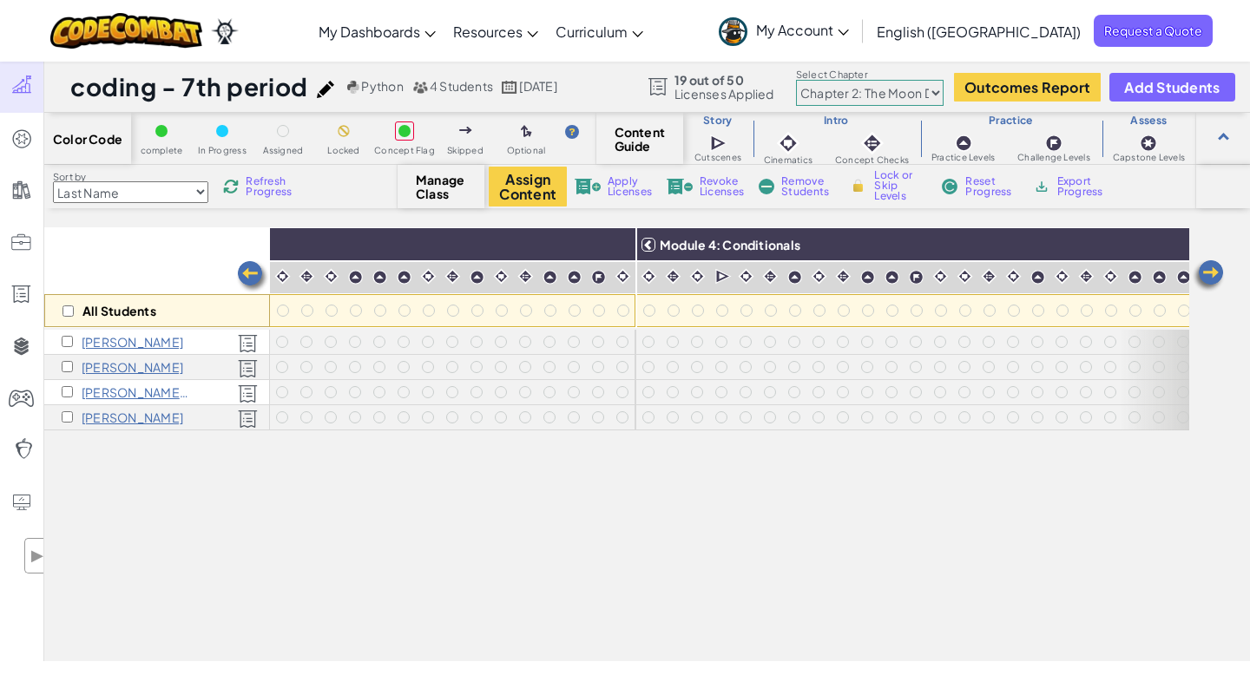
click at [1214, 273] on img at bounding box center [1208, 276] width 35 height 35
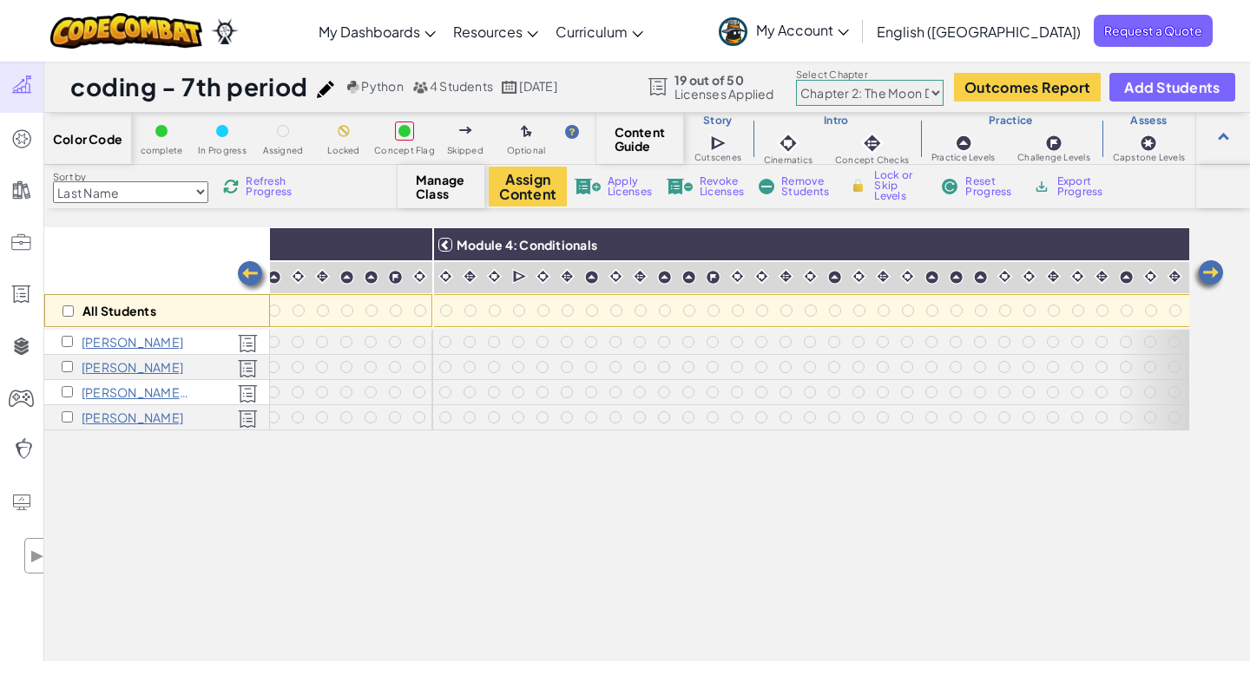
scroll to position [0, 1736]
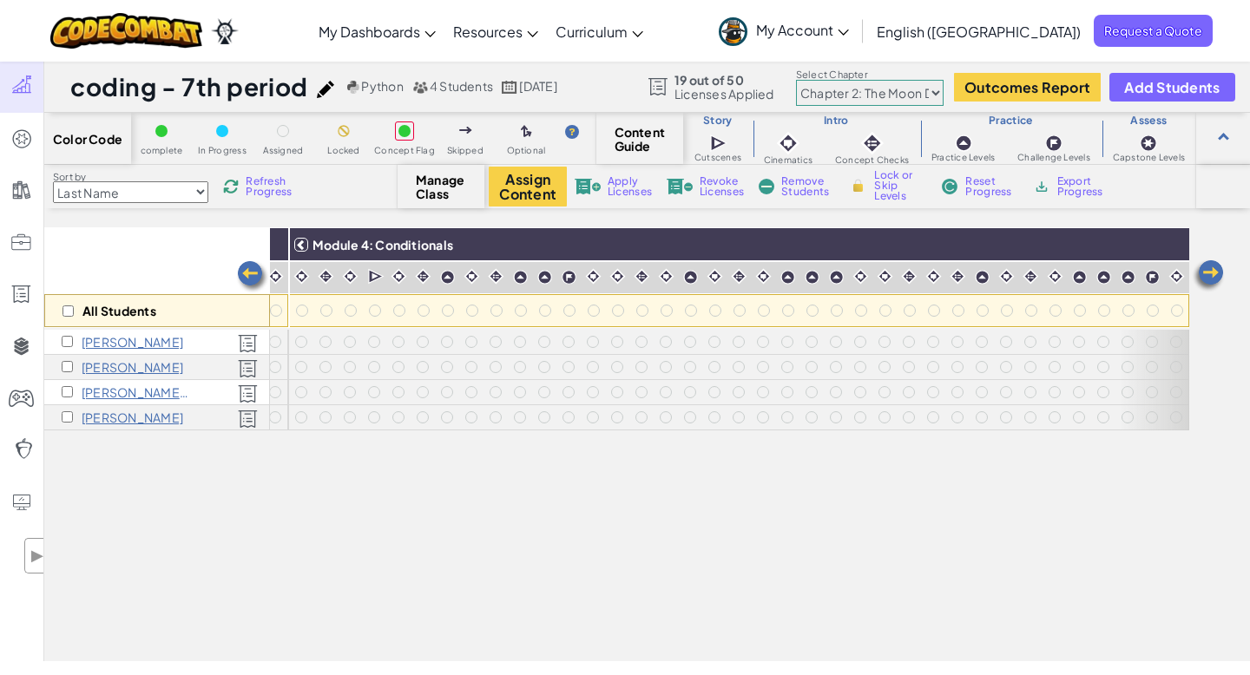
click at [1214, 273] on img at bounding box center [1208, 276] width 35 height 35
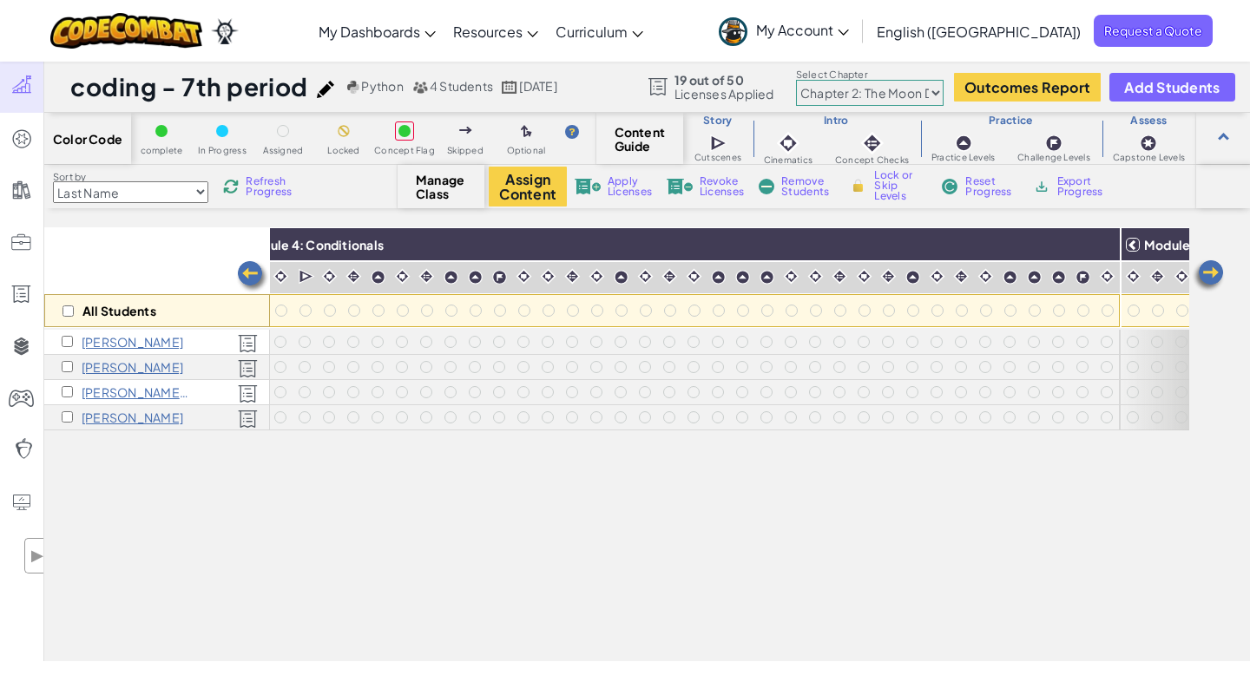
scroll to position [0, 1933]
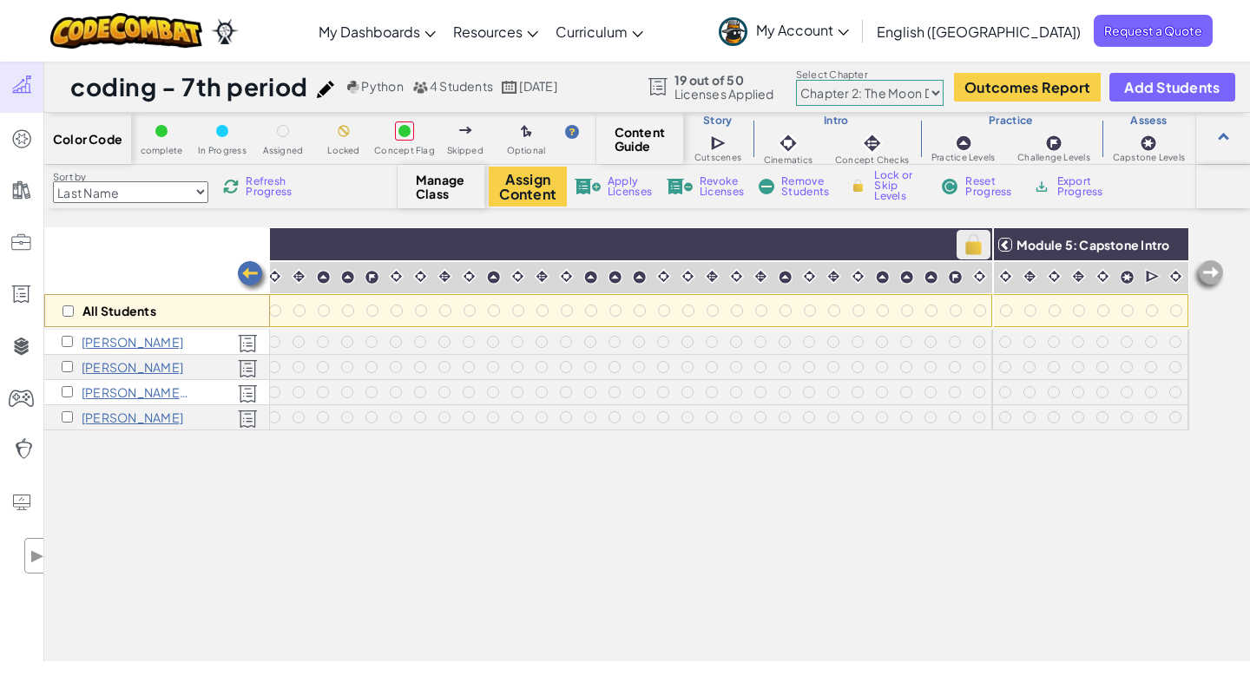
click at [976, 240] on img at bounding box center [973, 245] width 30 height 26
checkbox input "true"
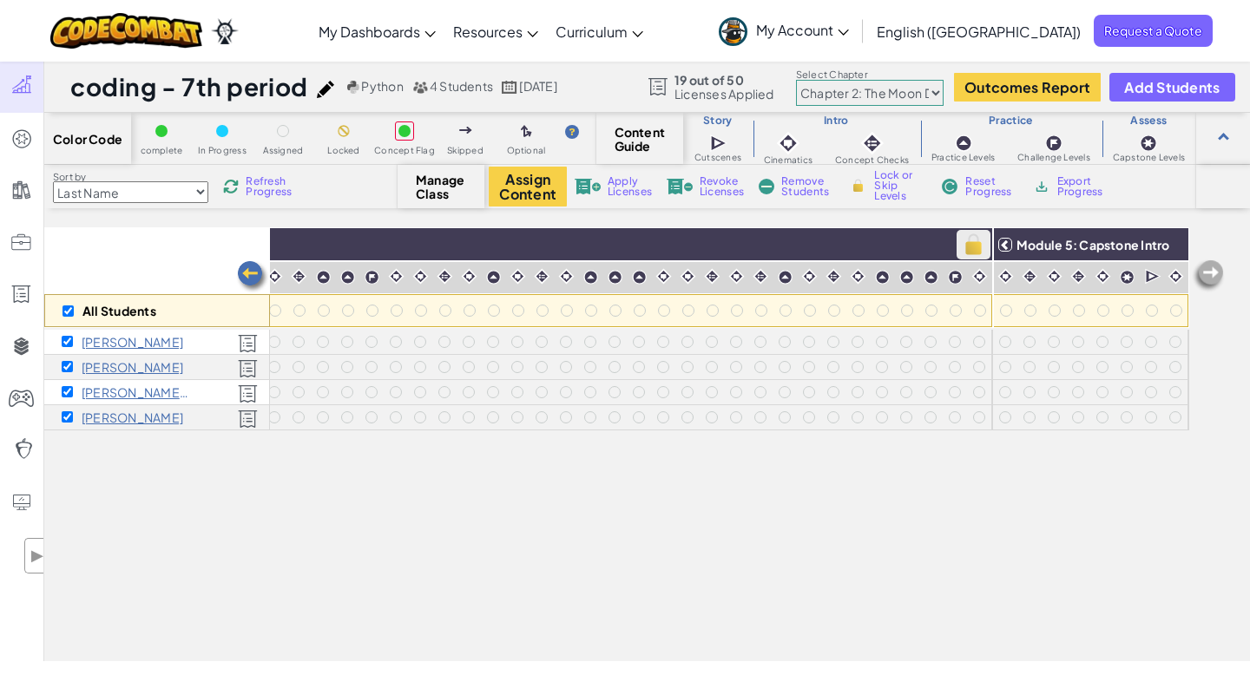
checkbox input "true"
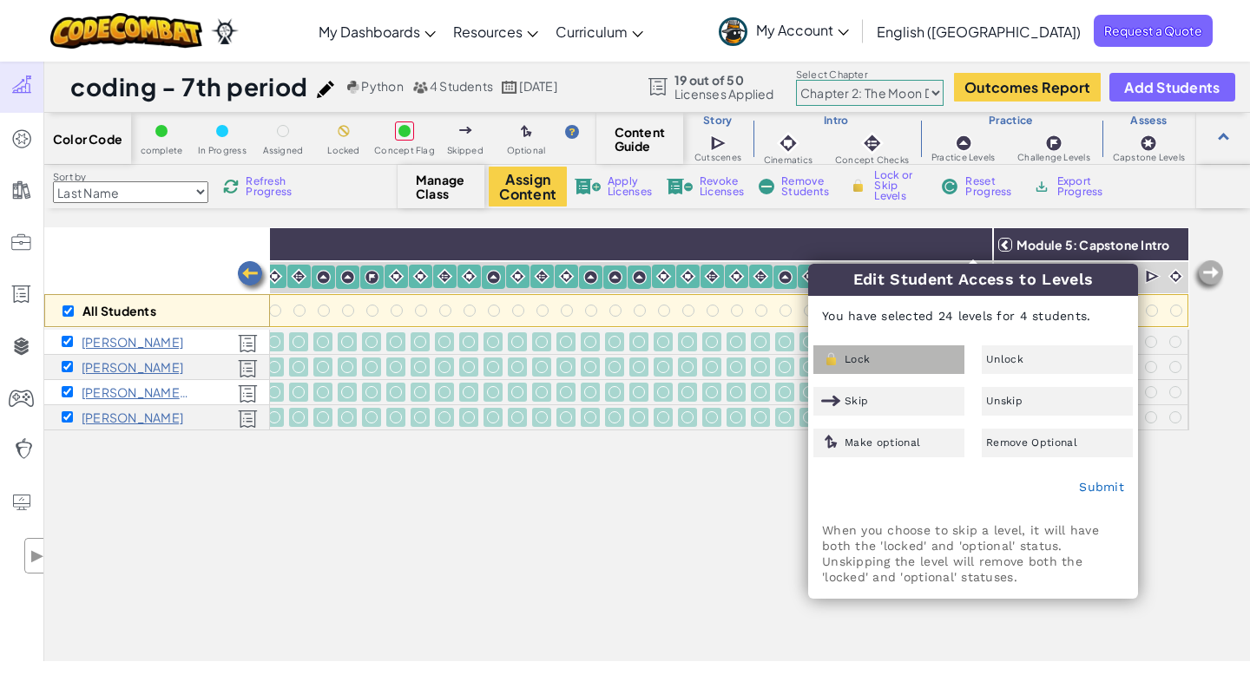
click at [860, 363] on span "Lock" at bounding box center [856, 359] width 25 height 10
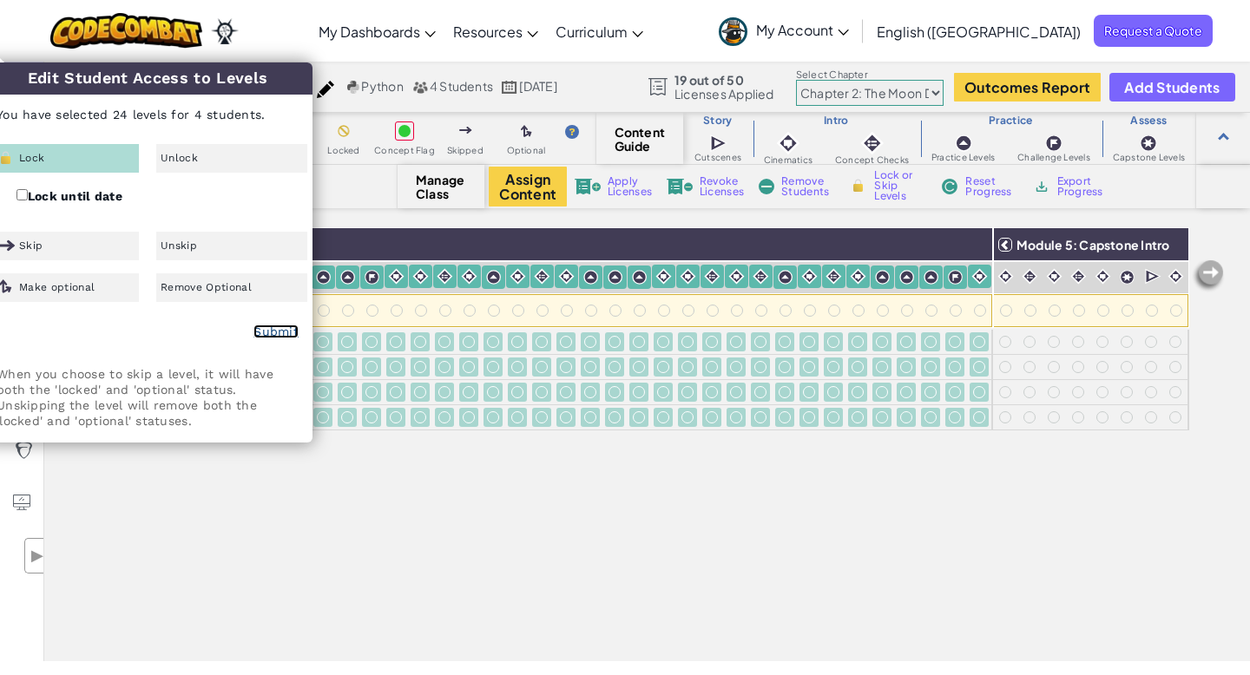
click at [284, 328] on link "Submit" at bounding box center [275, 332] width 45 height 14
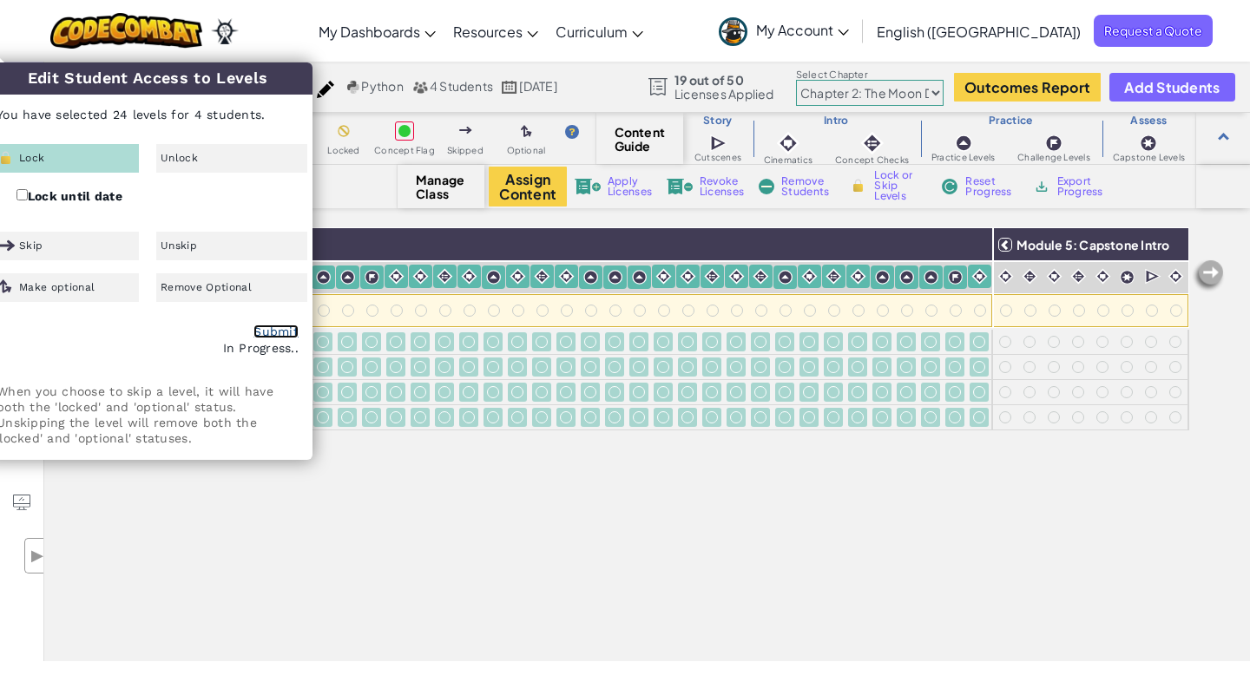
checkbox input "false"
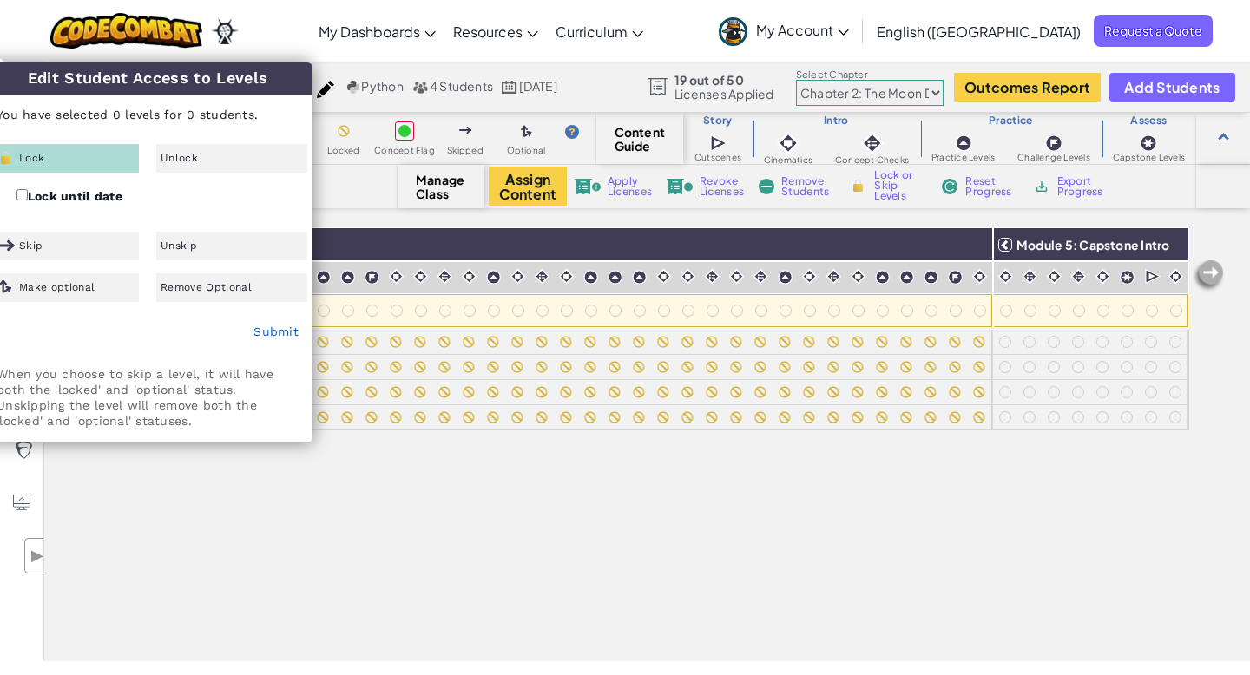
click at [552, 556] on div "All Students Module 1: Algorithms and Syntax Module 2: Debugging Module 3: Vari…" at bounding box center [616, 348] width 1145 height 588
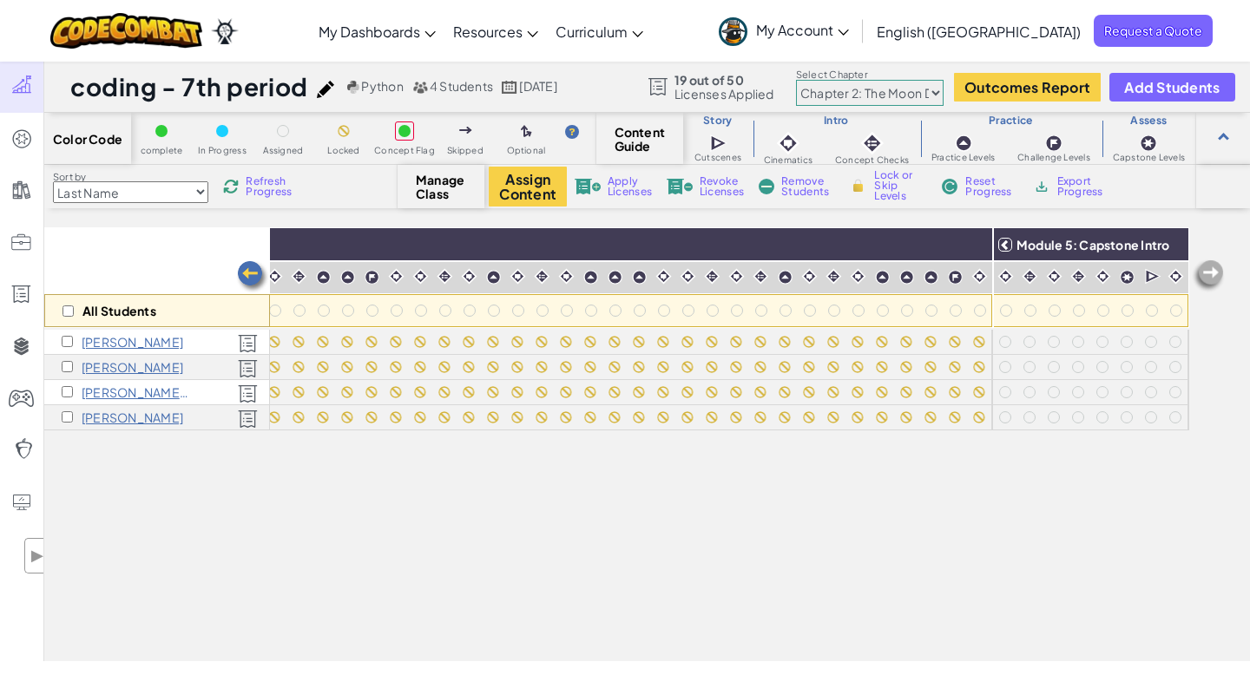
click at [247, 270] on img at bounding box center [252, 276] width 35 height 35
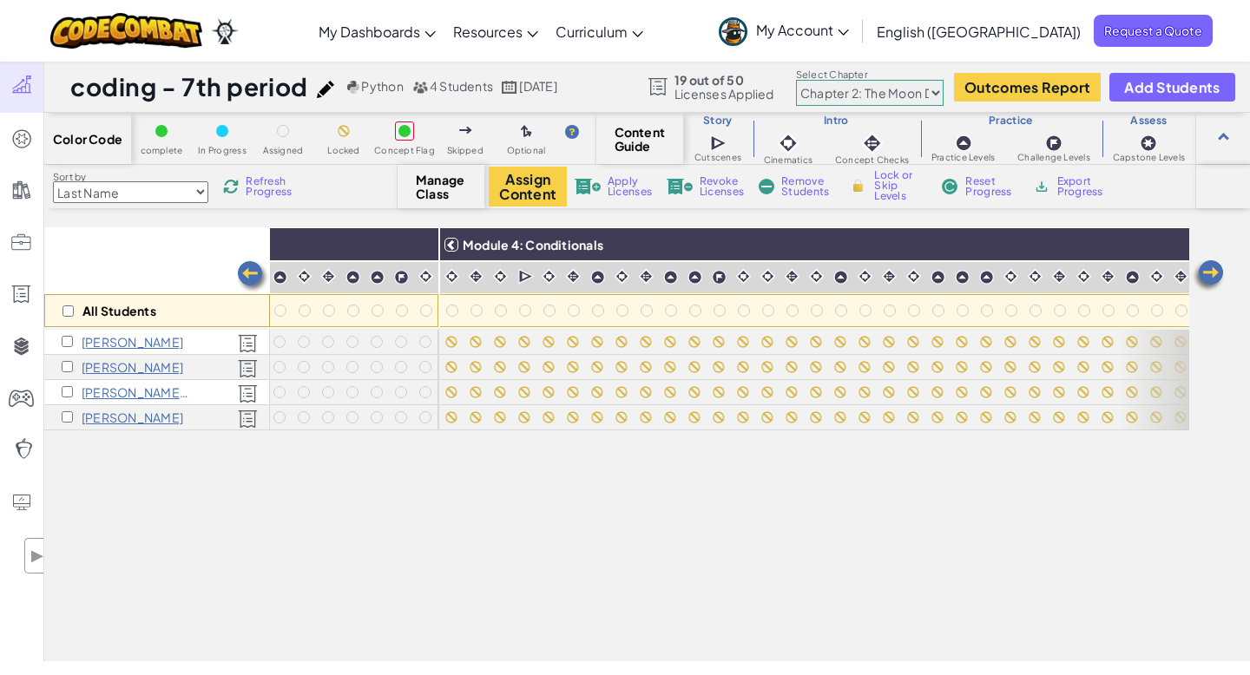
click at [247, 270] on img at bounding box center [252, 276] width 35 height 35
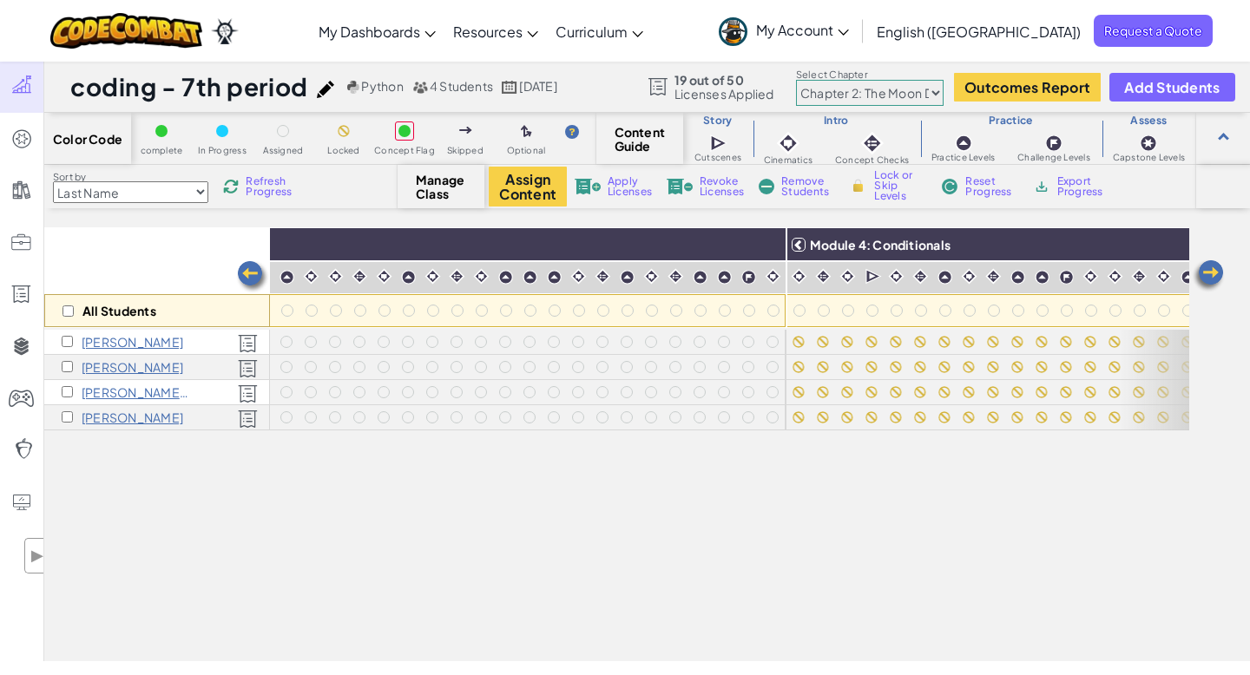
click at [247, 270] on img at bounding box center [252, 276] width 35 height 35
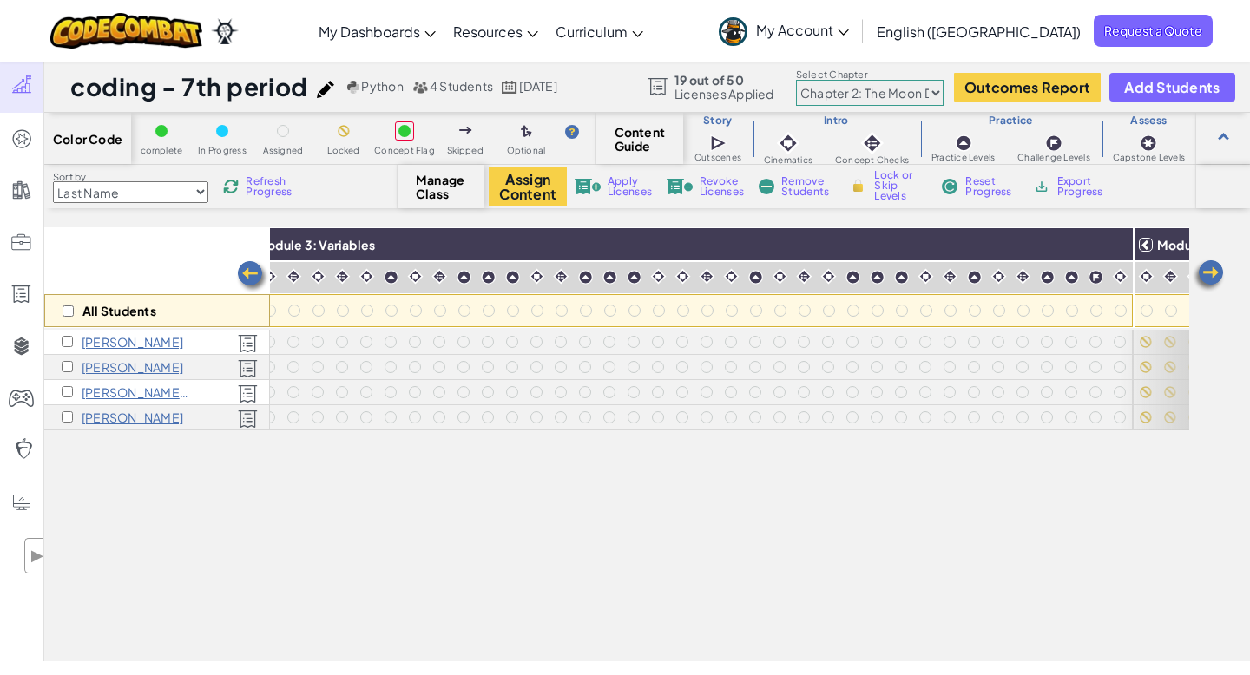
click at [247, 270] on img at bounding box center [252, 276] width 35 height 35
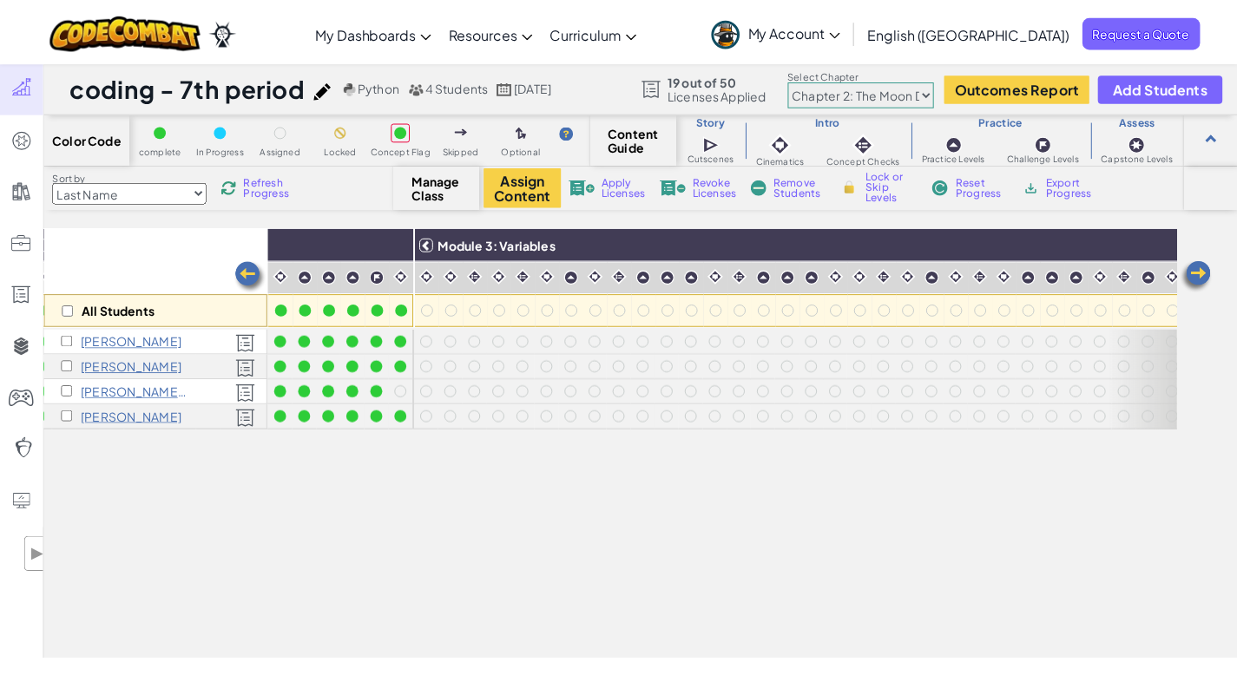
scroll to position [0, 544]
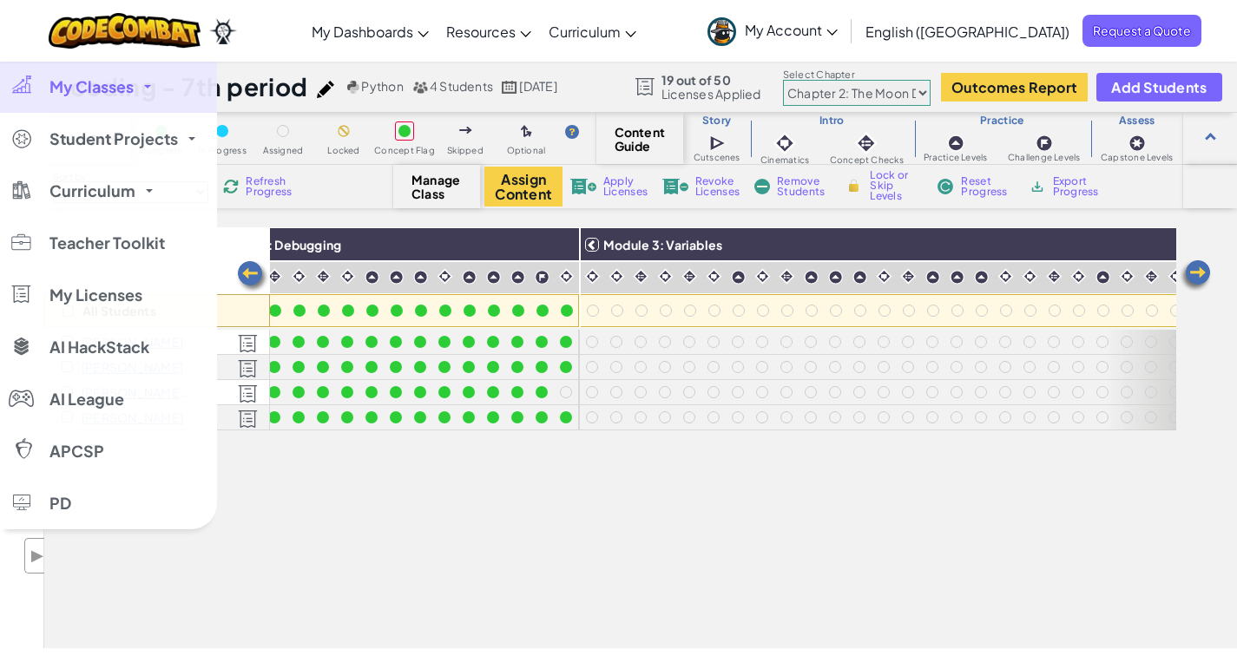
click at [103, 92] on span "My Classes" at bounding box center [91, 87] width 84 height 16
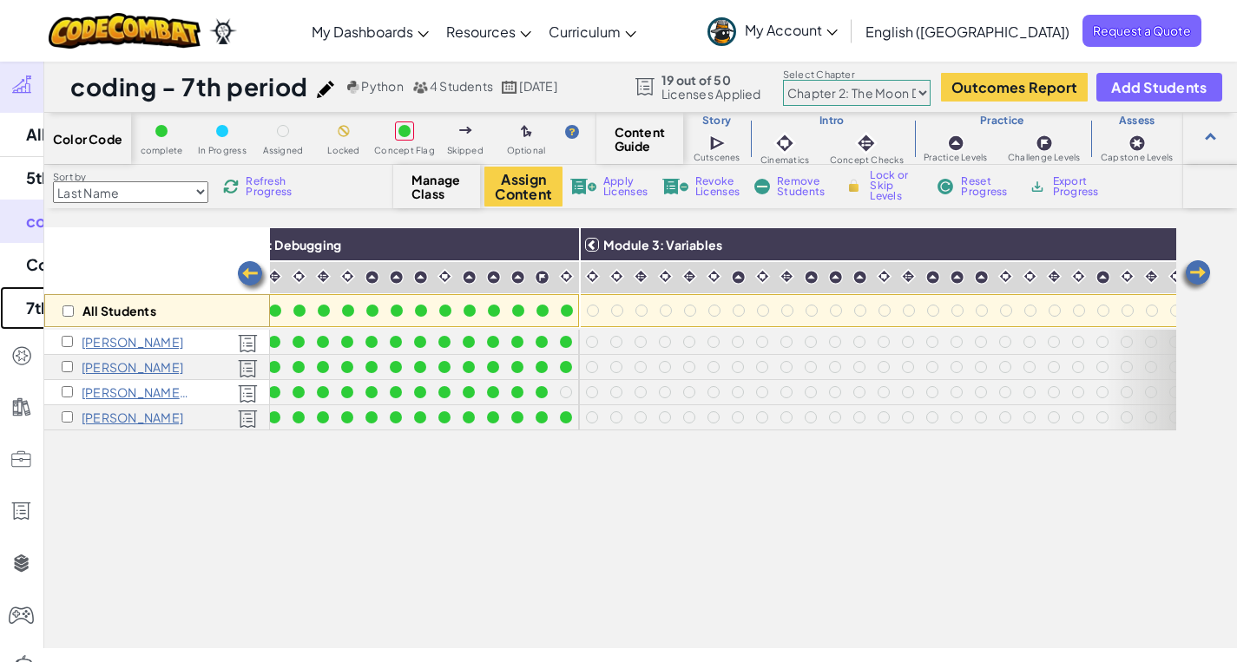
click at [121, 317] on link "7th grade coding - 3rd period" at bounding box center [108, 307] width 217 height 43
select select "5d8a57abe8919b28d5113af1"
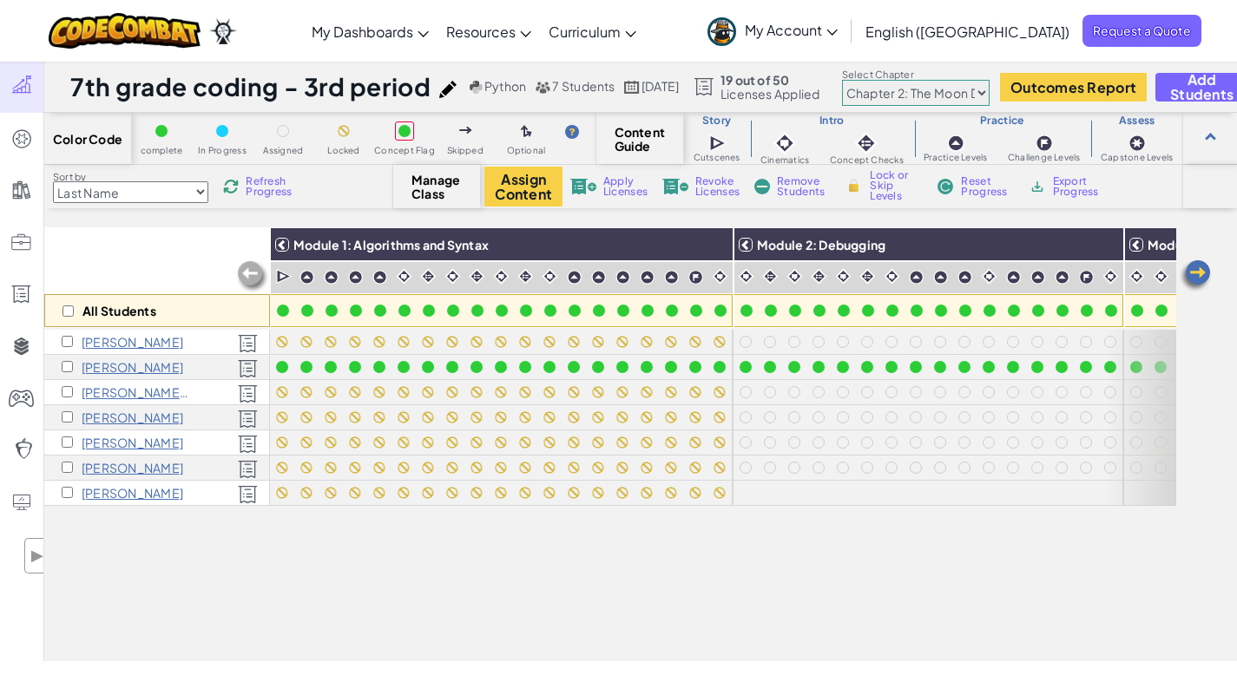
click at [837, 30] on span "My Account" at bounding box center [791, 30] width 93 height 18
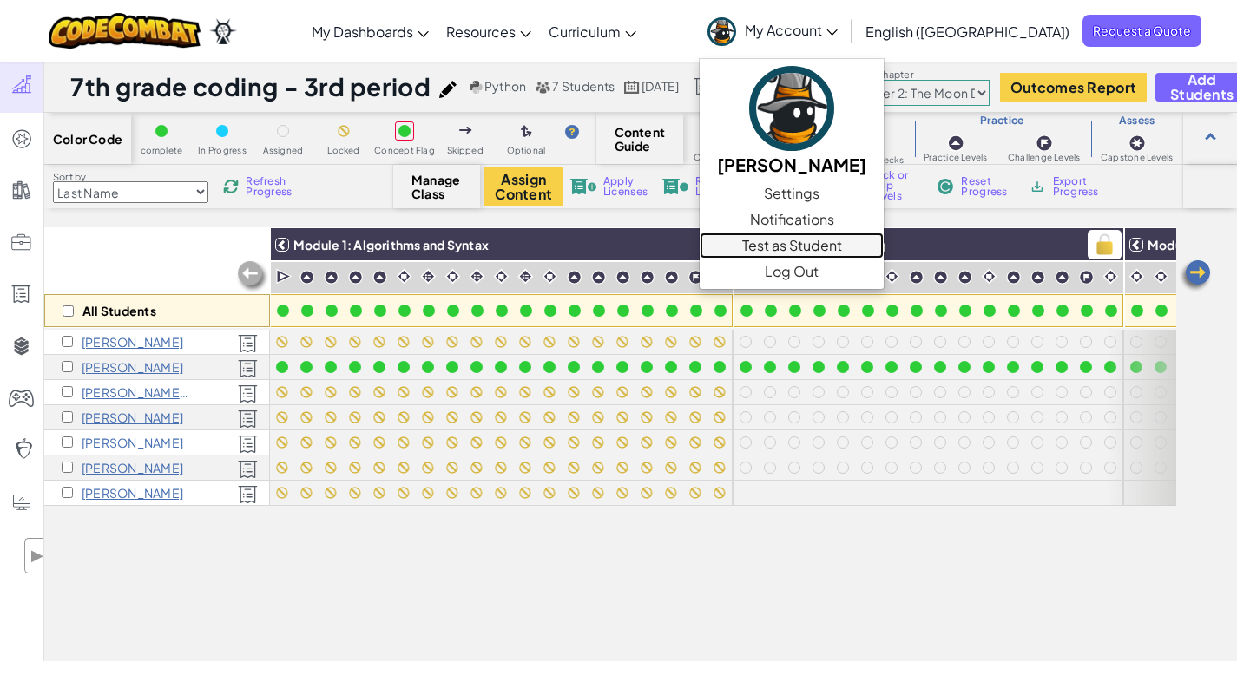
click at [863, 246] on link "Test as Student" at bounding box center [791, 246] width 184 height 26
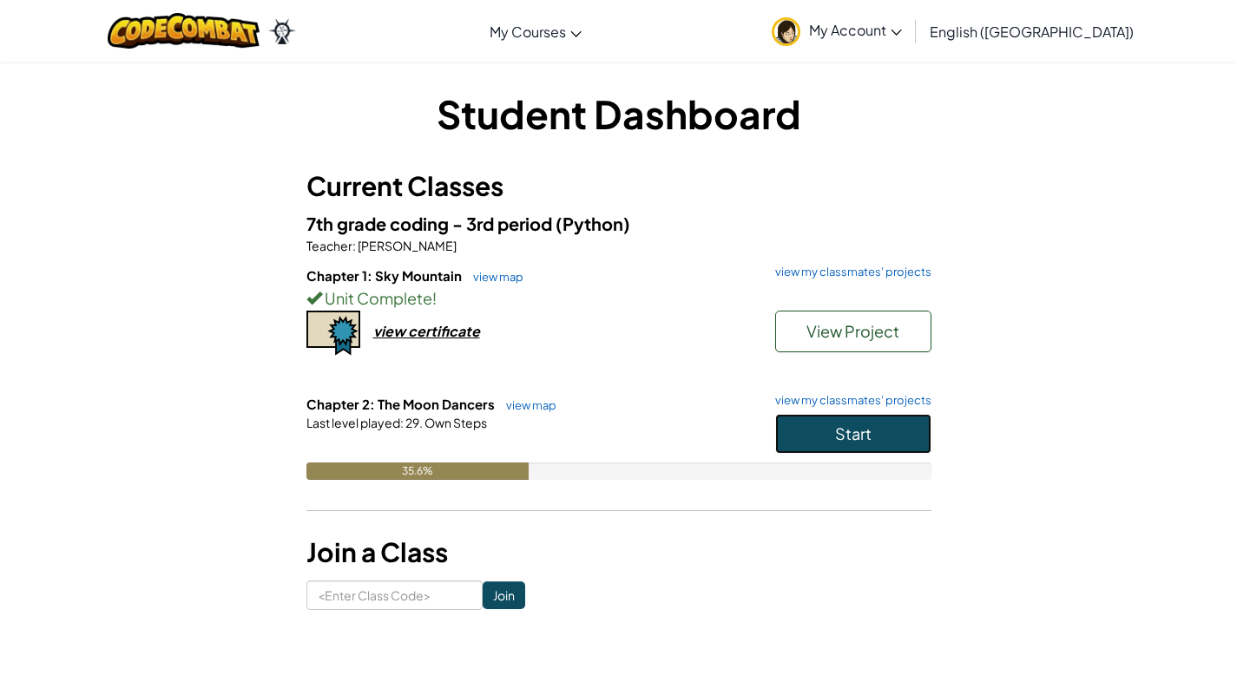
click at [858, 437] on span "Start" at bounding box center [853, 433] width 36 height 20
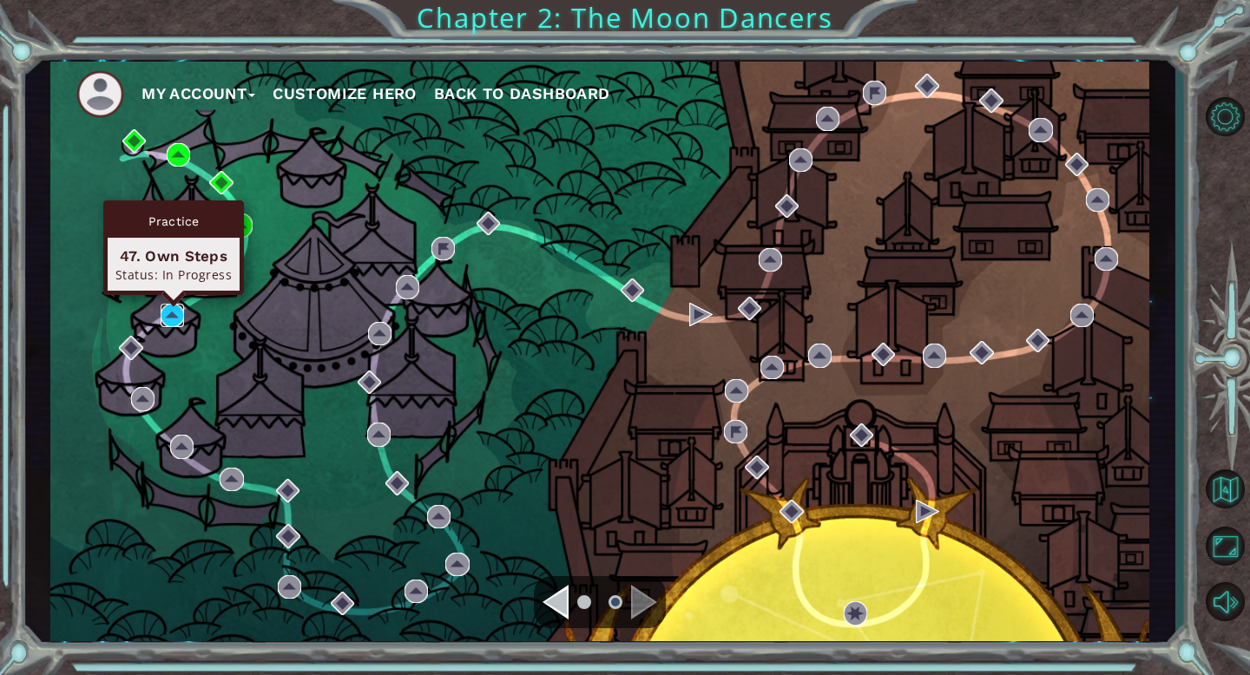
click at [175, 317] on img at bounding box center [172, 315] width 23 height 23
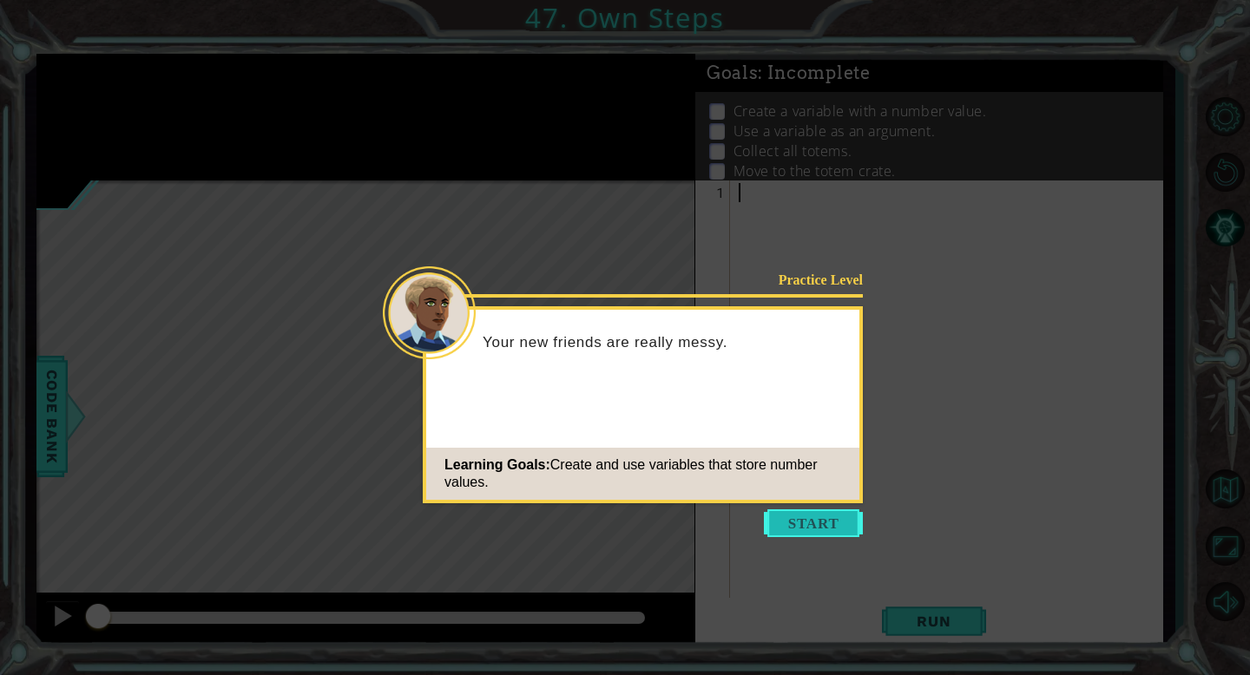
click at [805, 525] on button "Start" at bounding box center [813, 523] width 99 height 28
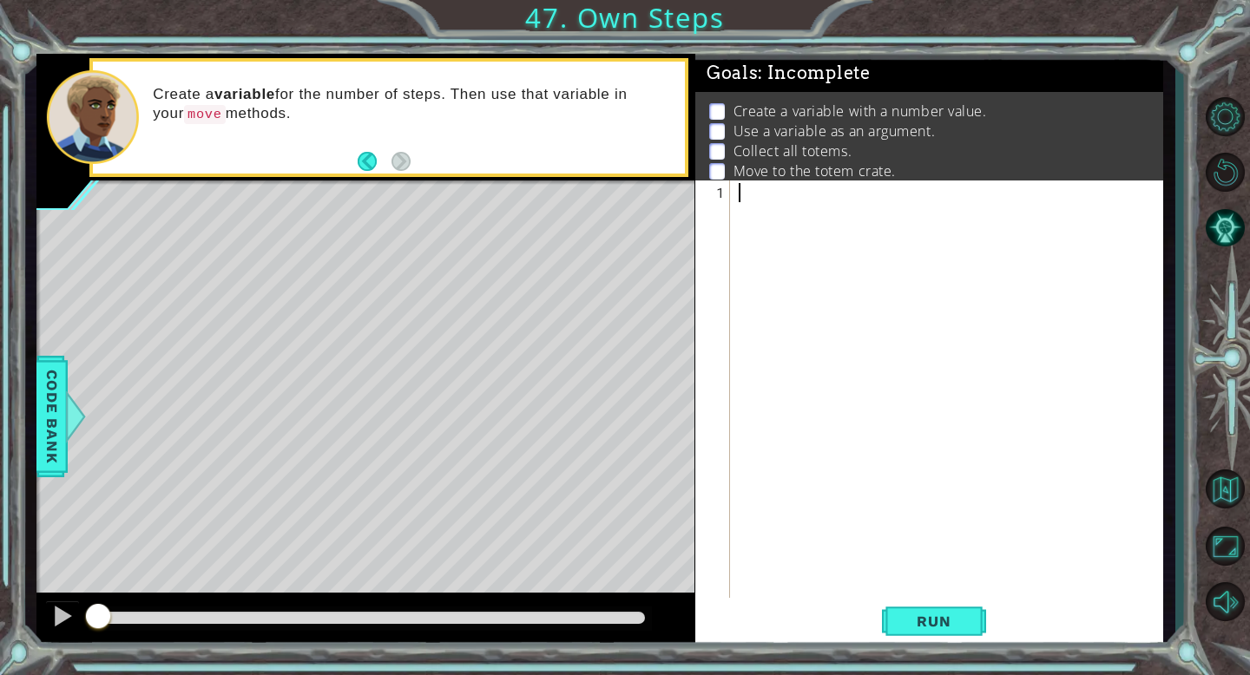
click at [812, 200] on div at bounding box center [951, 421] width 432 height 477
type textarea "steps = 3"
type textarea "hero.moveUp(steps)"
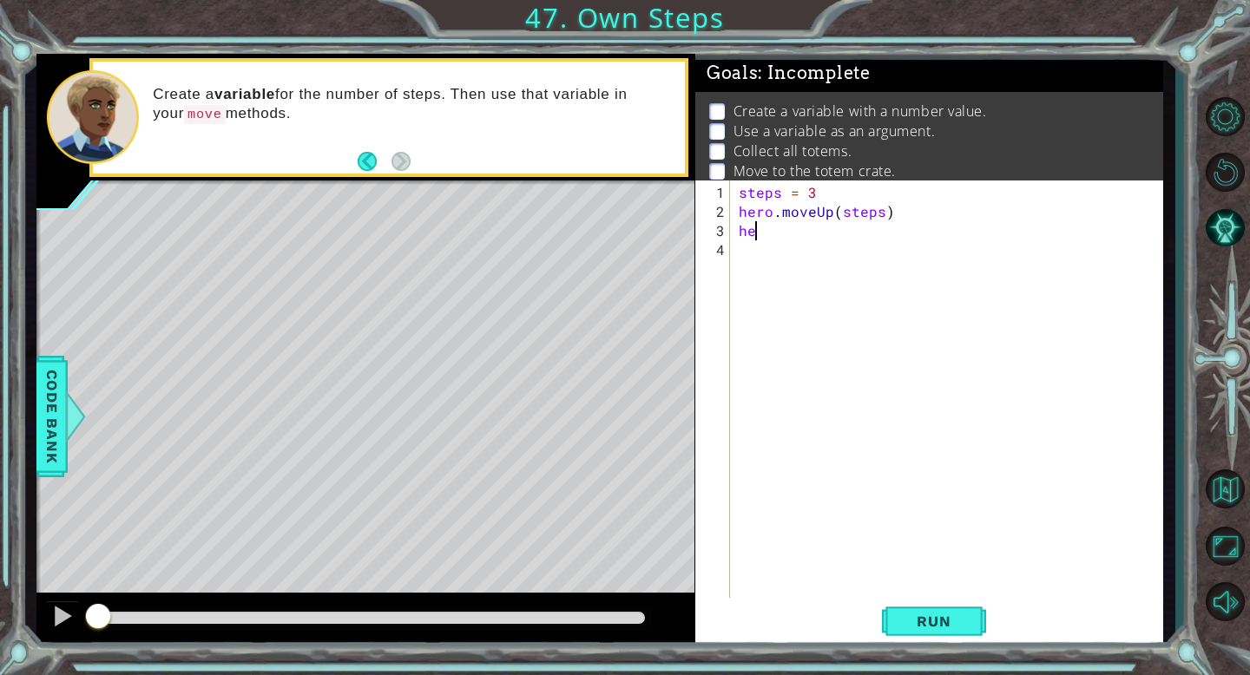
scroll to position [0, 0]
click at [804, 200] on div "steps = 3 hero . moveUp ( steps ) hero . m" at bounding box center [951, 412] width 432 height 458
type textarea "[DOMAIN_NAME]"
type textarea "hero.moveRight(steps)"
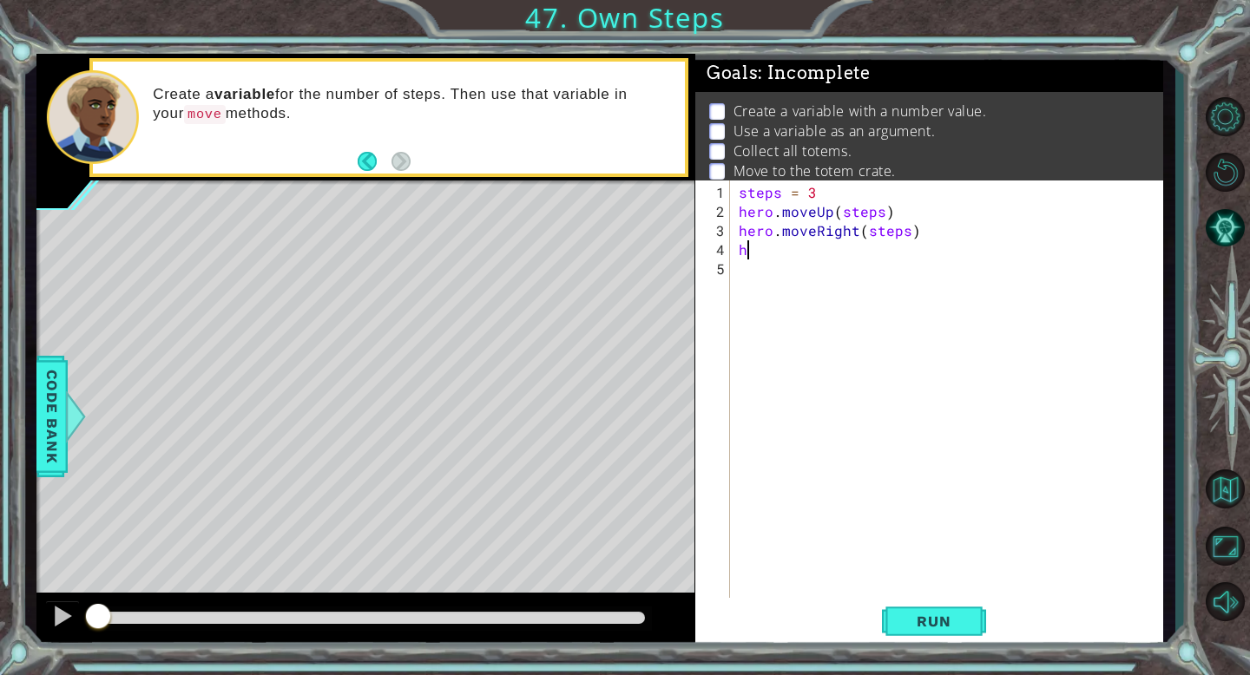
scroll to position [0, 0]
click at [797, 197] on div "steps = 3 hero . moveUp ( steps ) hero . moveRight ( steps ) her" at bounding box center [951, 412] width 432 height 458
click at [803, 251] on div "steps = 3 hero . moveUp ( steps ) hero . moveRight ( steps ) hero" at bounding box center [951, 412] width 432 height 458
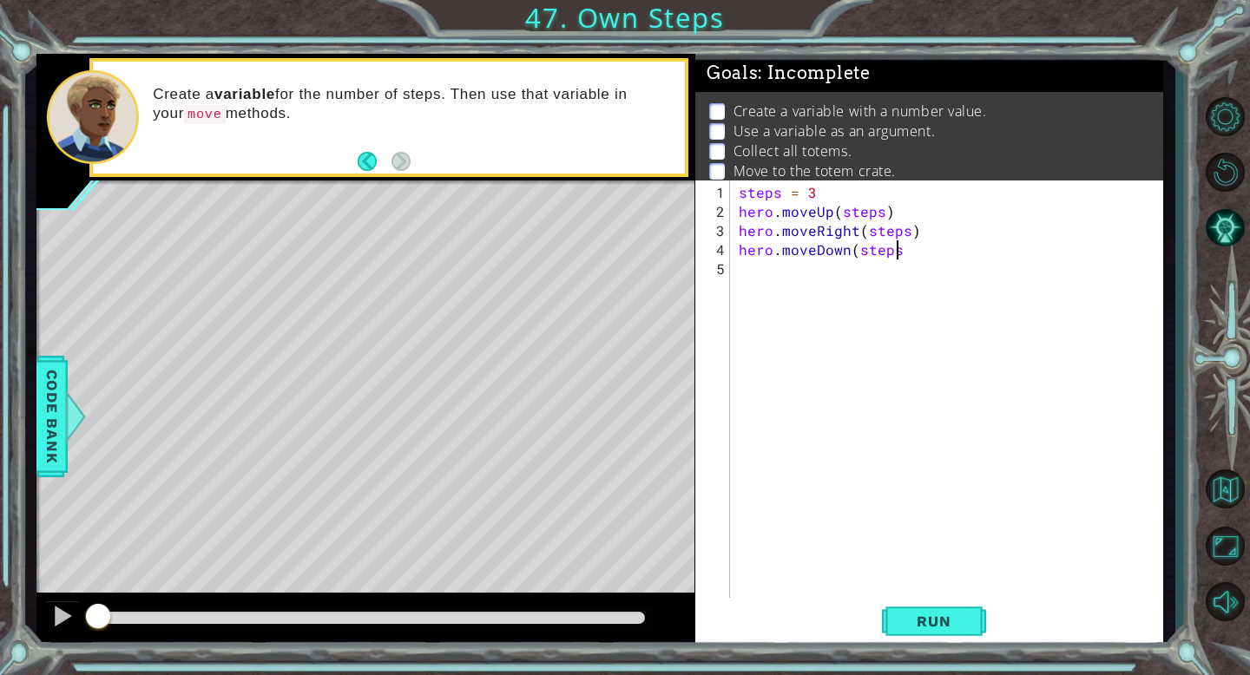
type textarea "hero.moveDown(steps)"
type textarea "hero.moveRight(steps)"
click at [916, 622] on span "Run" at bounding box center [933, 621] width 69 height 17
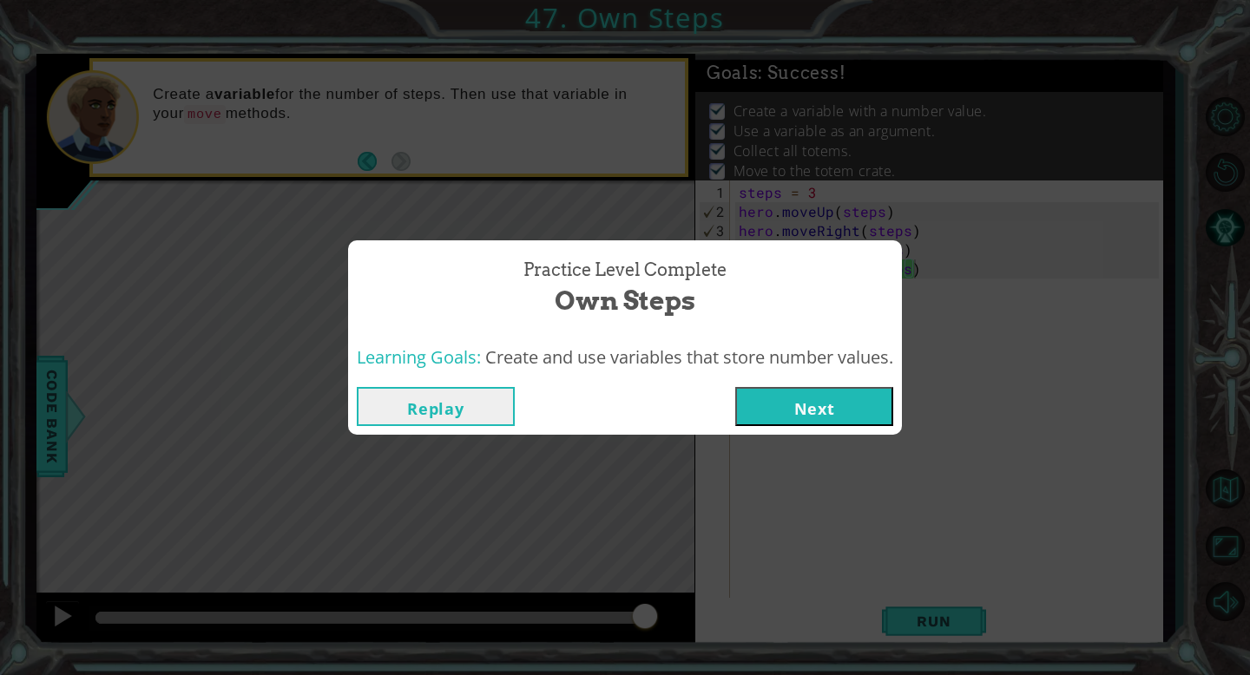
click at [836, 406] on button "Next" at bounding box center [814, 406] width 158 height 39
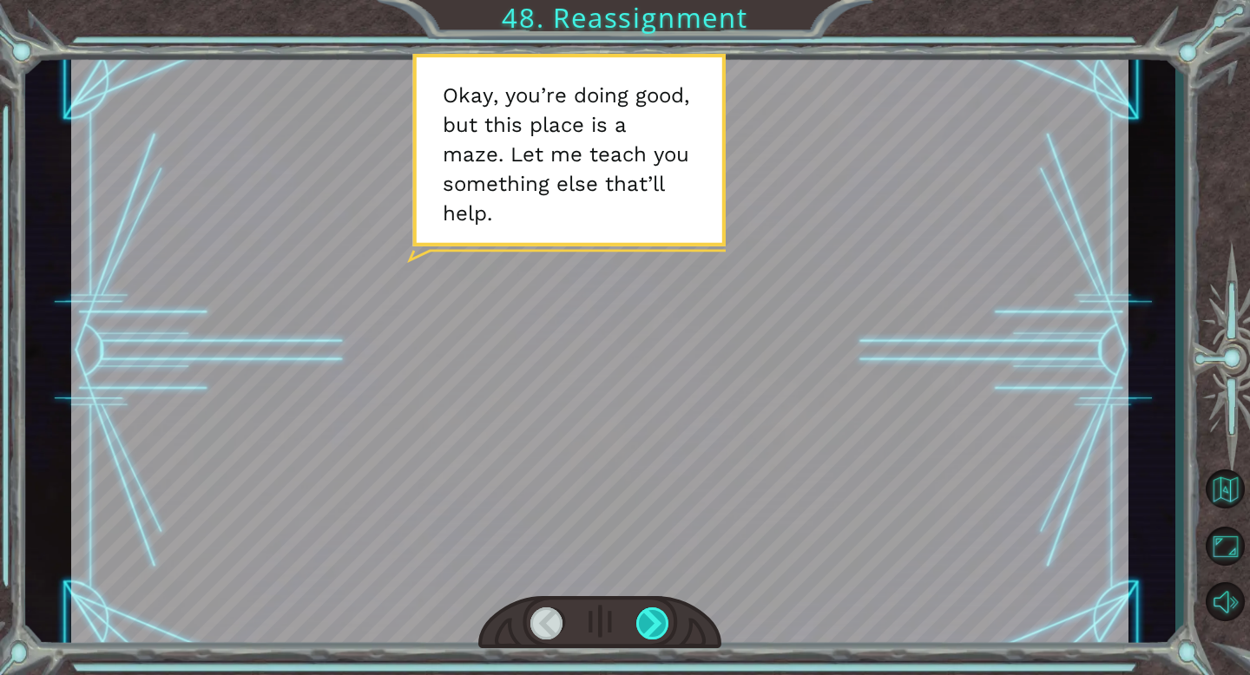
click at [667, 622] on div at bounding box center [653, 623] width 34 height 32
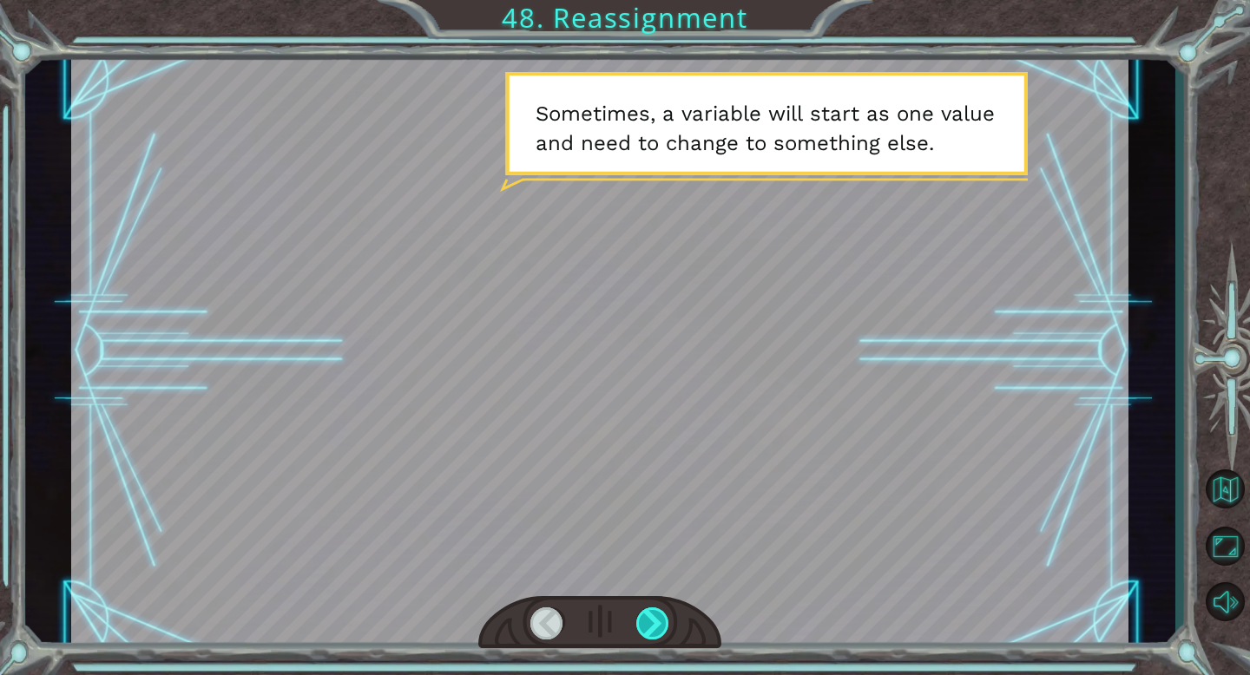
click at [661, 622] on div at bounding box center [653, 623] width 34 height 32
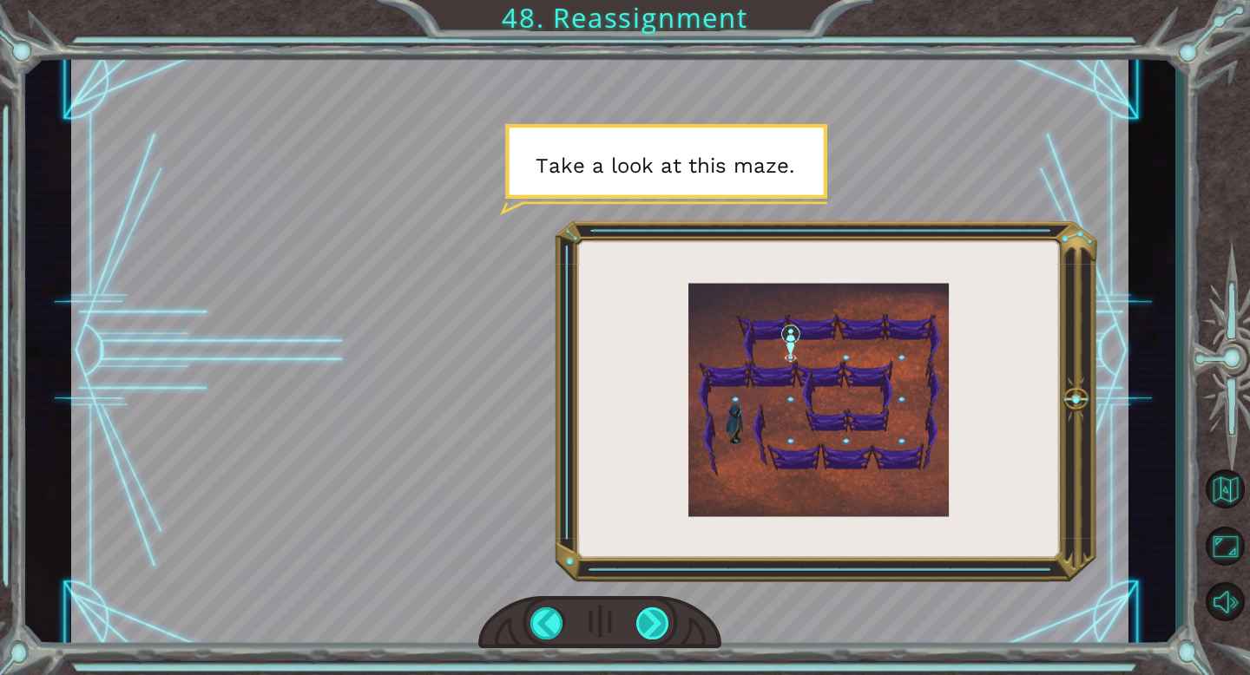
click at [661, 622] on div at bounding box center [653, 623] width 34 height 32
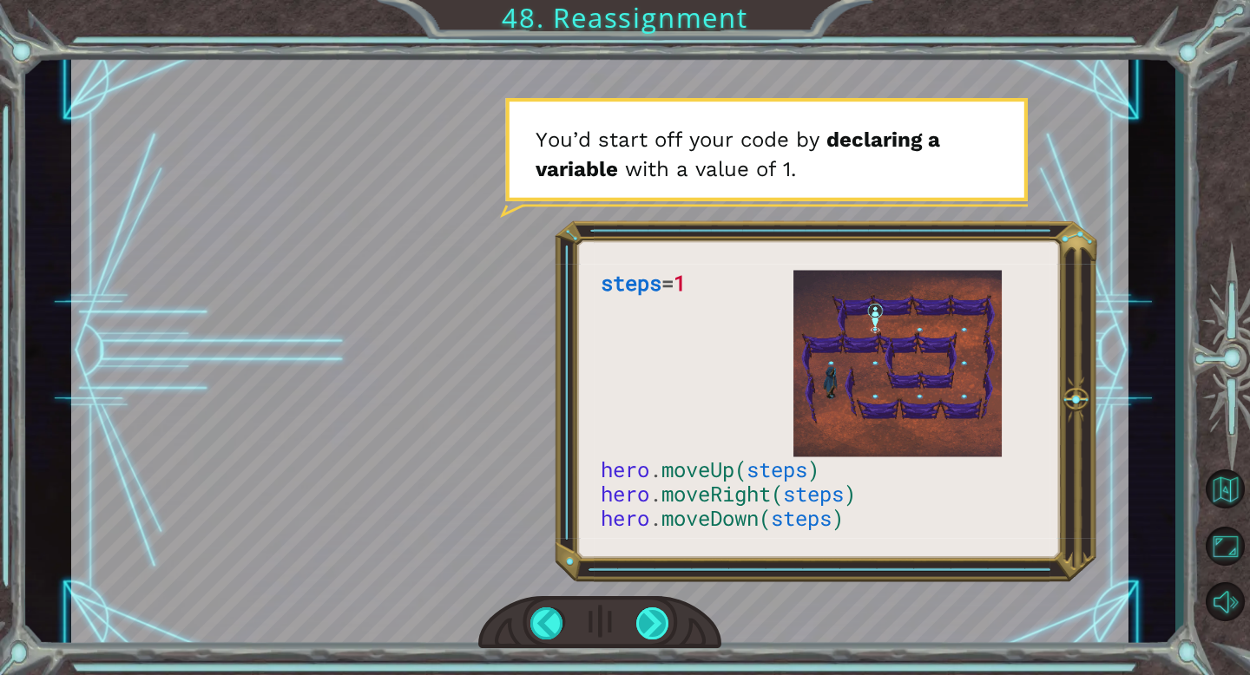
click at [662, 622] on div at bounding box center [653, 623] width 34 height 32
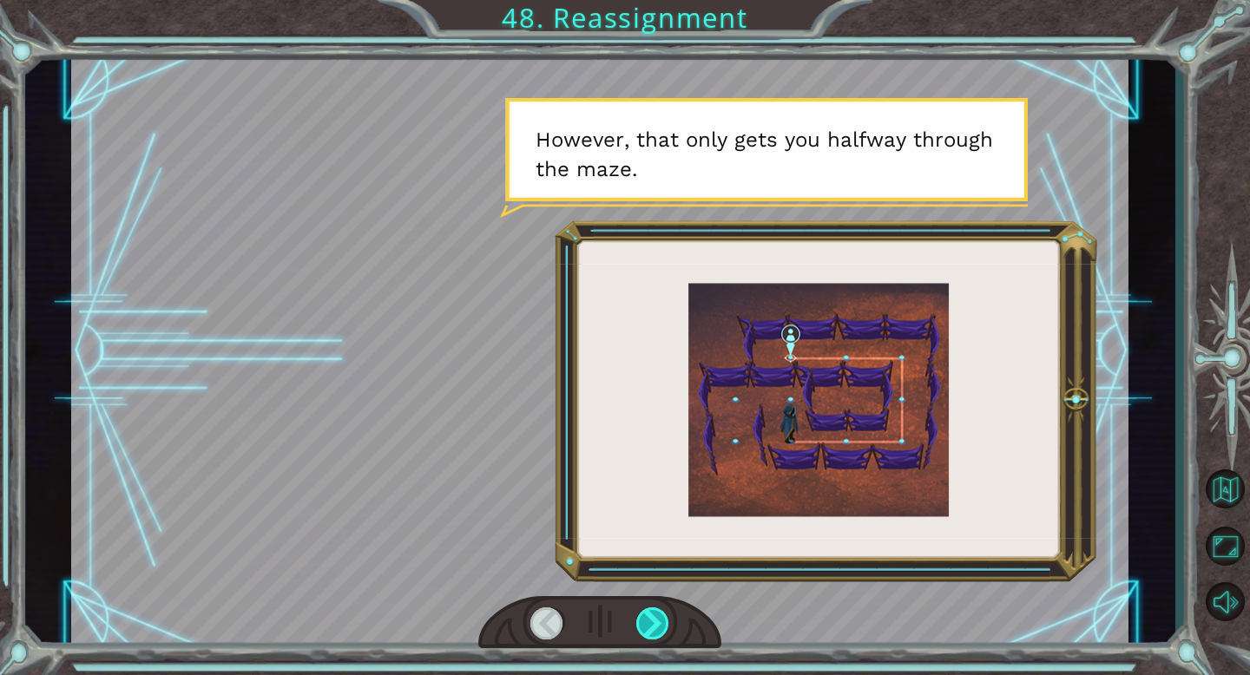
click at [662, 622] on div at bounding box center [653, 623] width 34 height 32
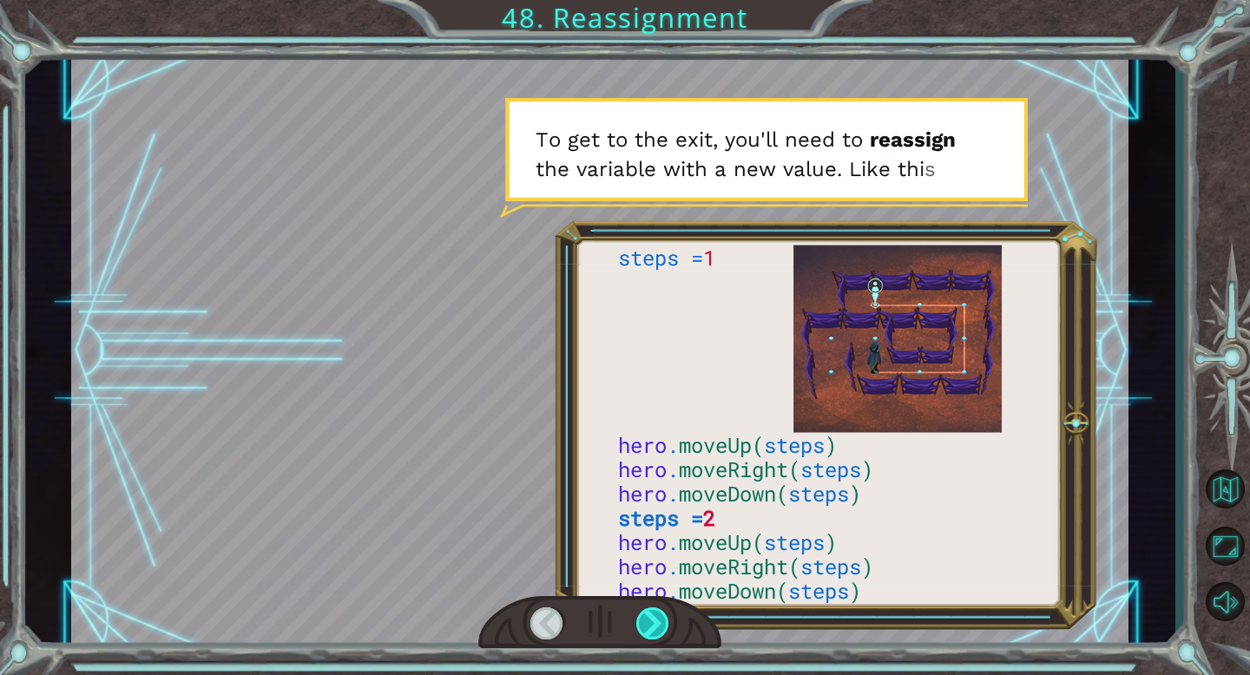
click at [662, 622] on div at bounding box center [653, 623] width 34 height 32
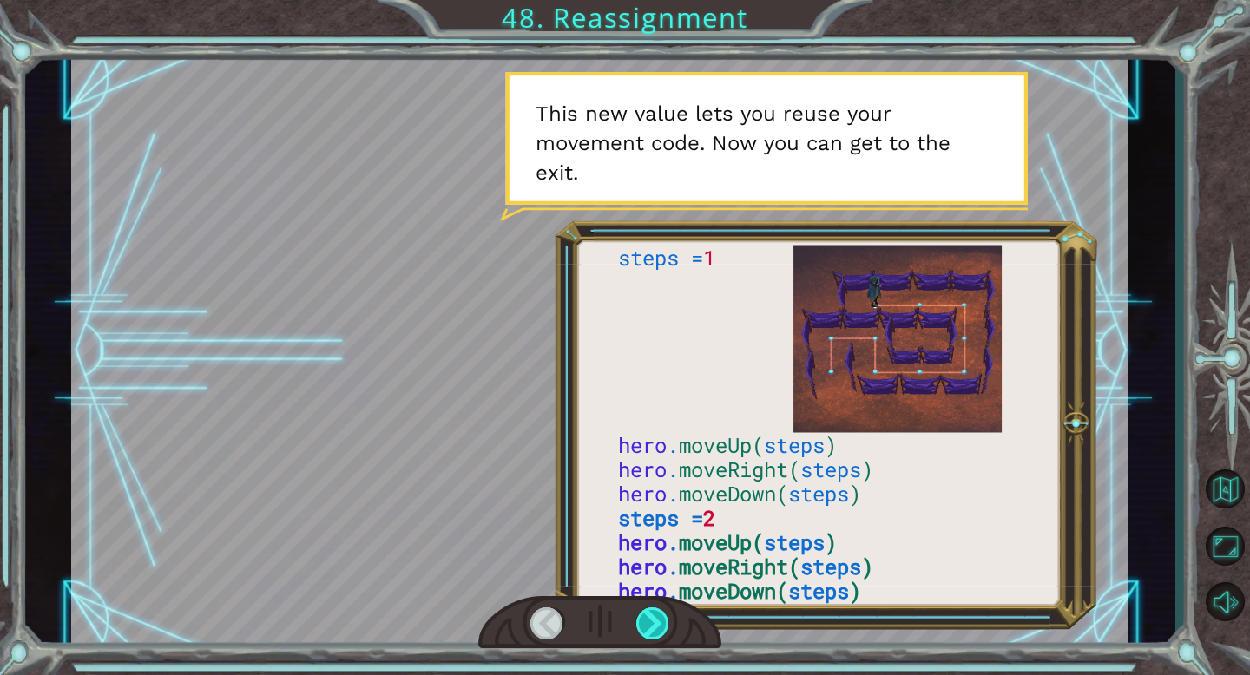
click at [662, 622] on div at bounding box center [653, 623] width 34 height 32
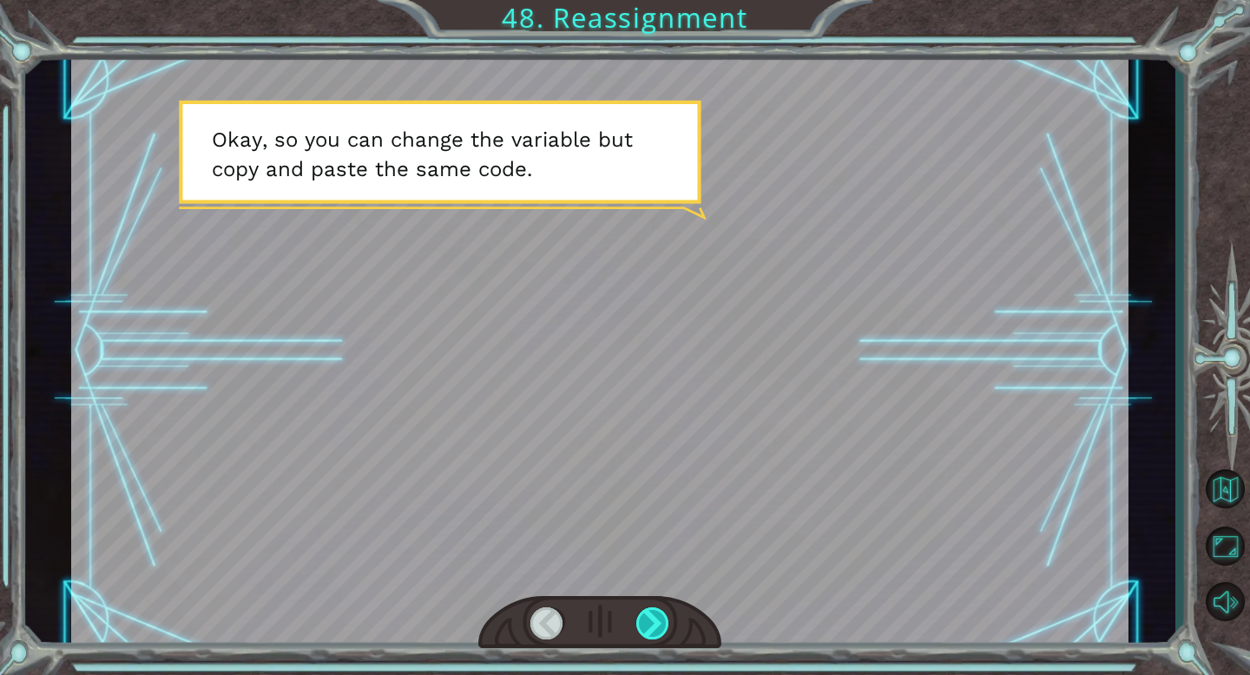
click at [662, 622] on div at bounding box center [653, 623] width 34 height 32
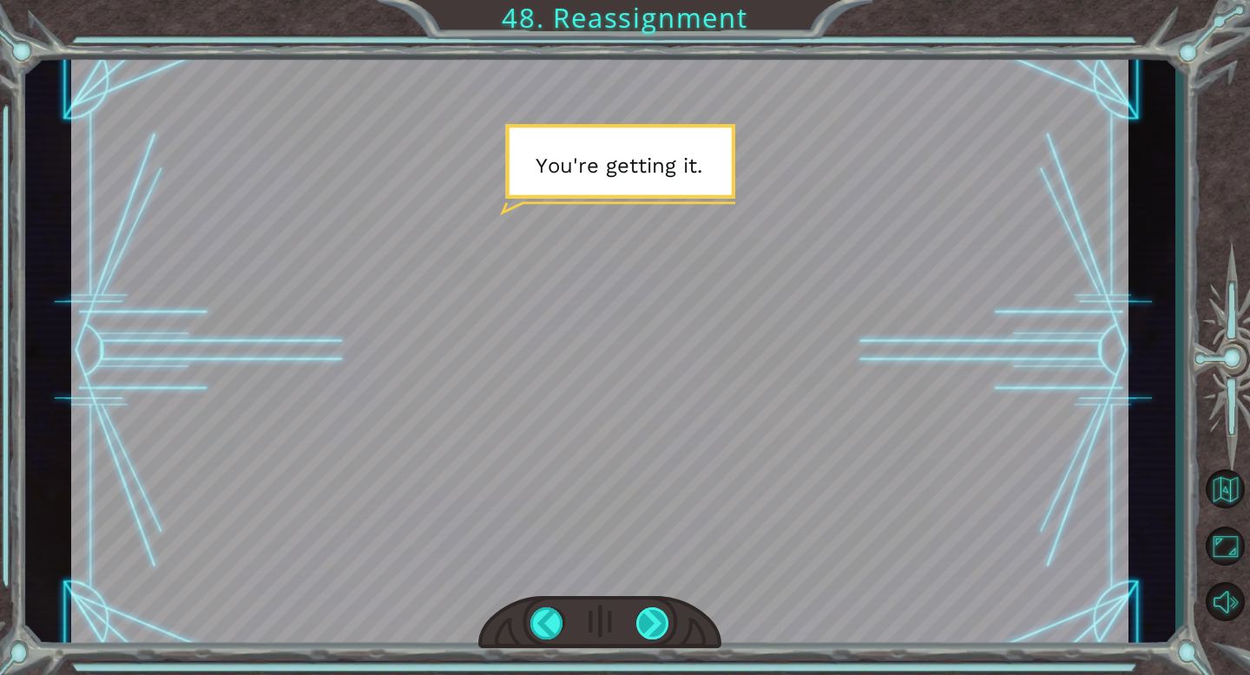
click at [662, 622] on div at bounding box center [653, 623] width 34 height 32
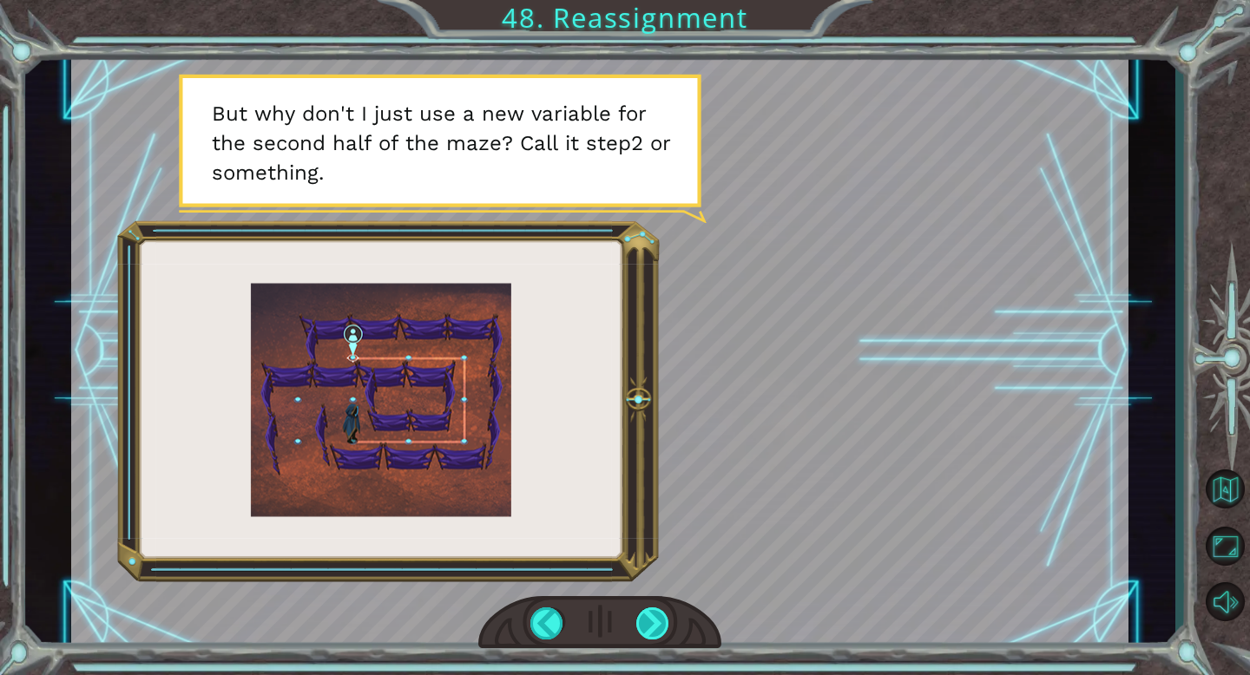
click at [662, 622] on div at bounding box center [653, 623] width 34 height 32
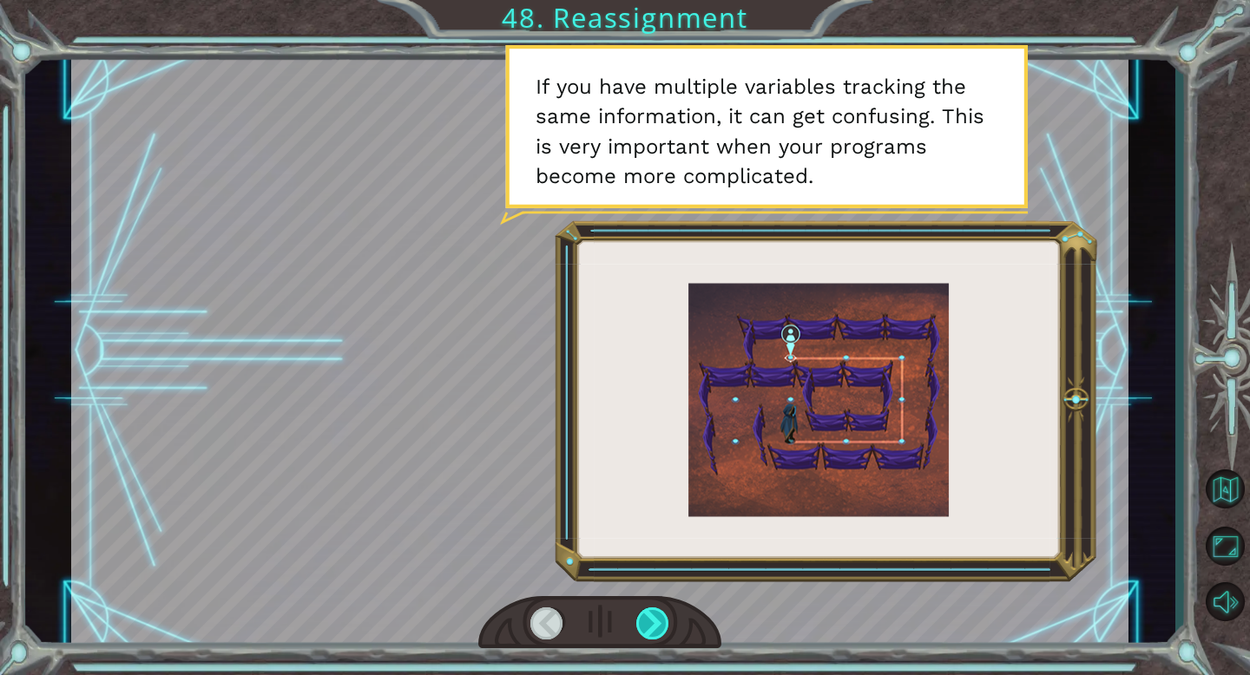
click at [662, 622] on div at bounding box center [653, 623] width 34 height 32
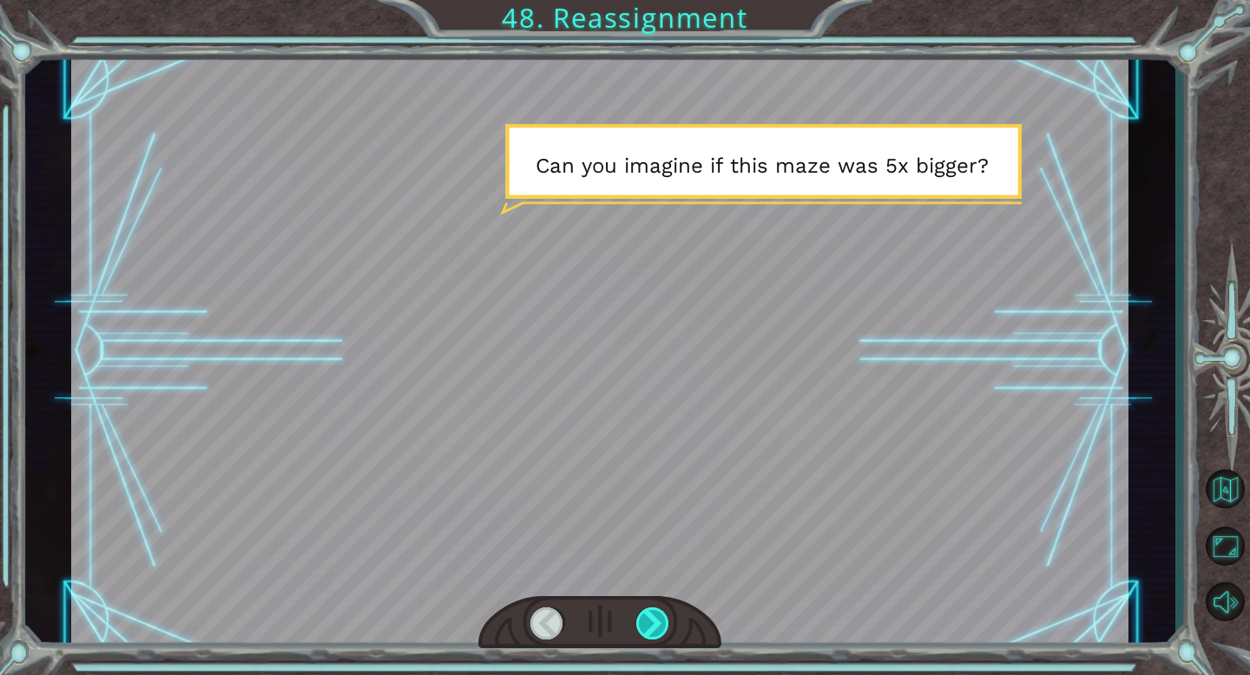
click at [662, 622] on div at bounding box center [653, 623] width 34 height 32
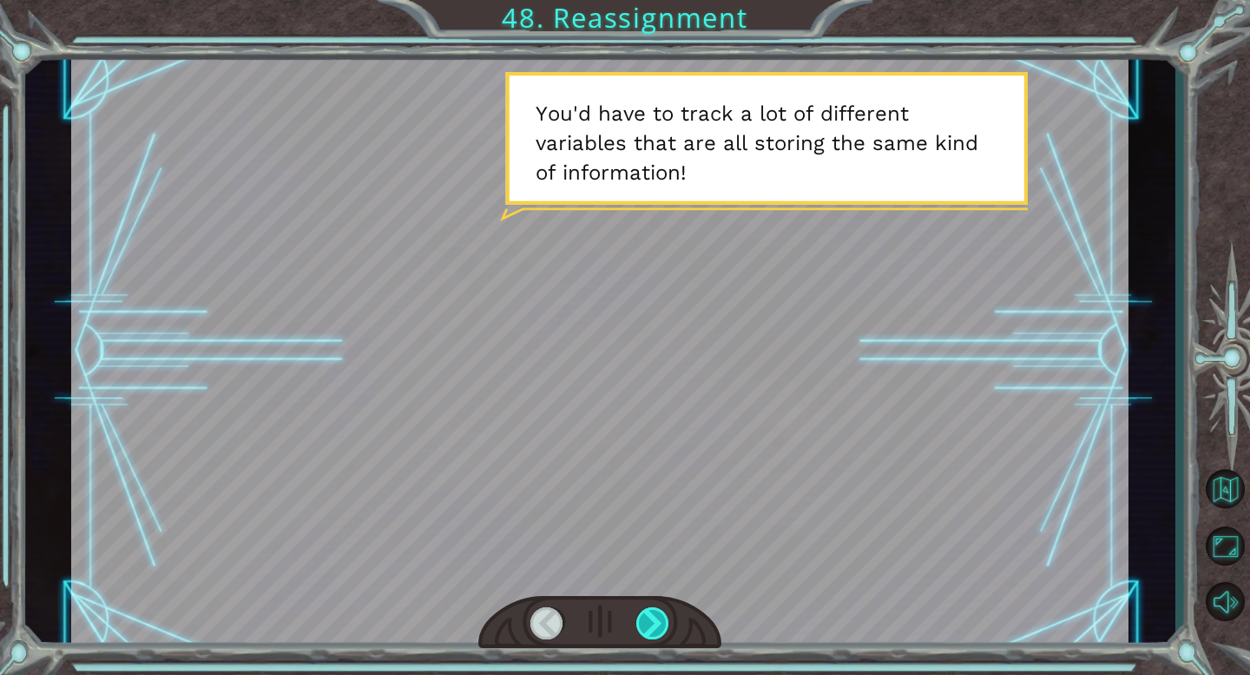
click at [662, 622] on div at bounding box center [653, 623] width 34 height 32
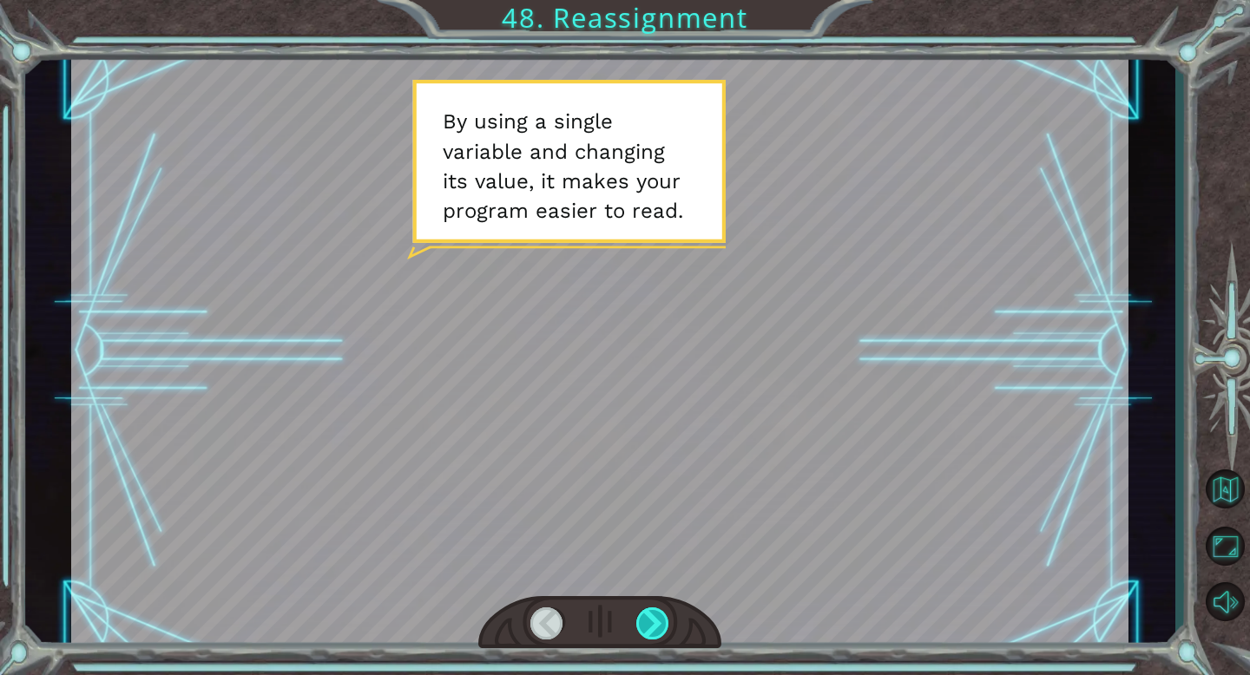
click at [662, 622] on div at bounding box center [653, 623] width 34 height 32
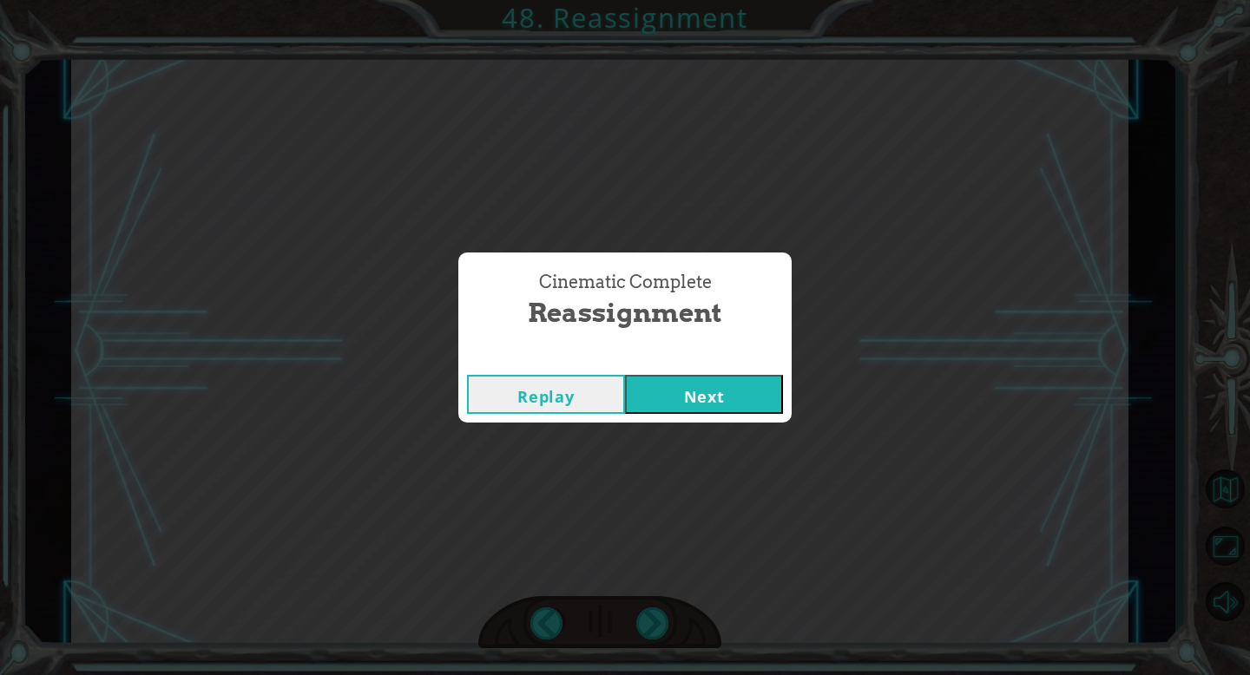
click at [708, 398] on button "Next" at bounding box center [704, 394] width 158 height 39
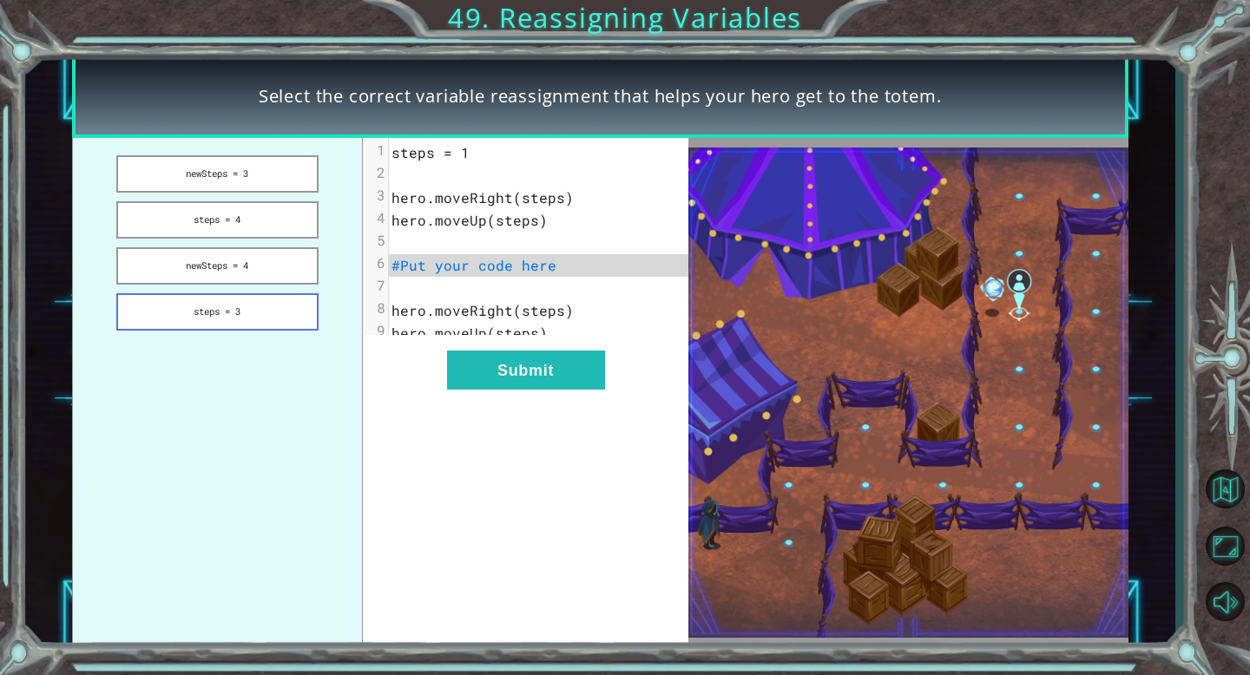
click at [232, 314] on button "steps = 3" at bounding box center [217, 311] width 202 height 37
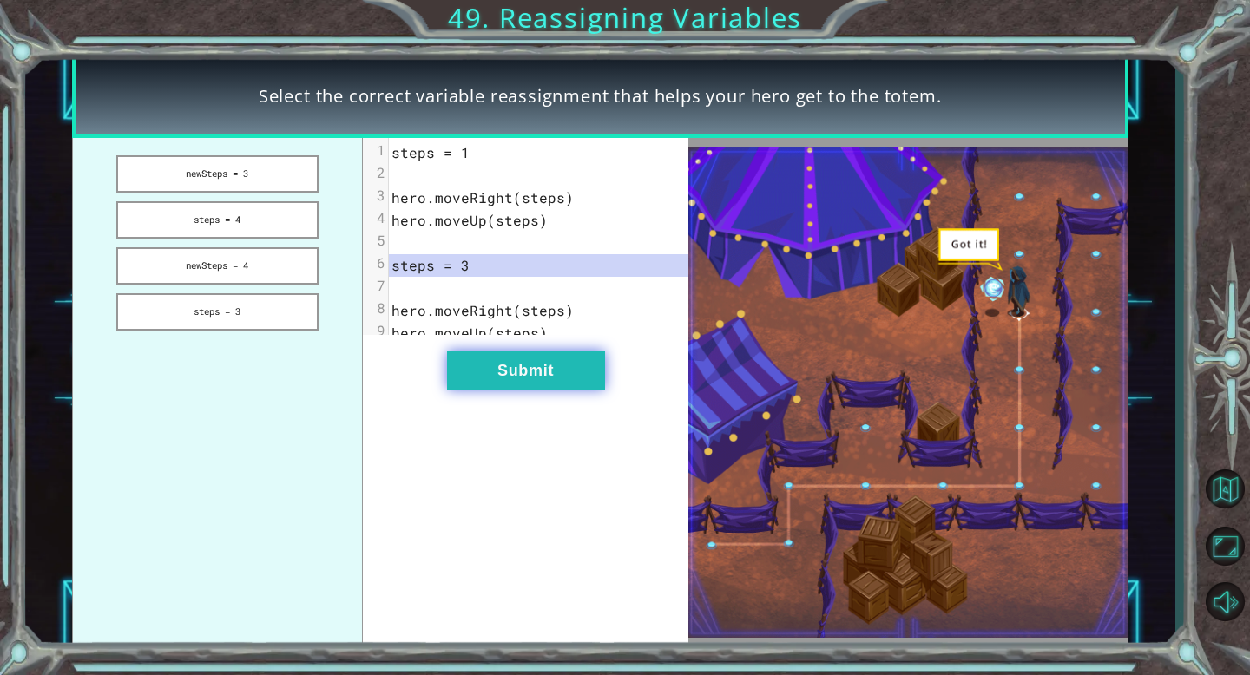
click at [522, 383] on button "Submit" at bounding box center [526, 370] width 158 height 39
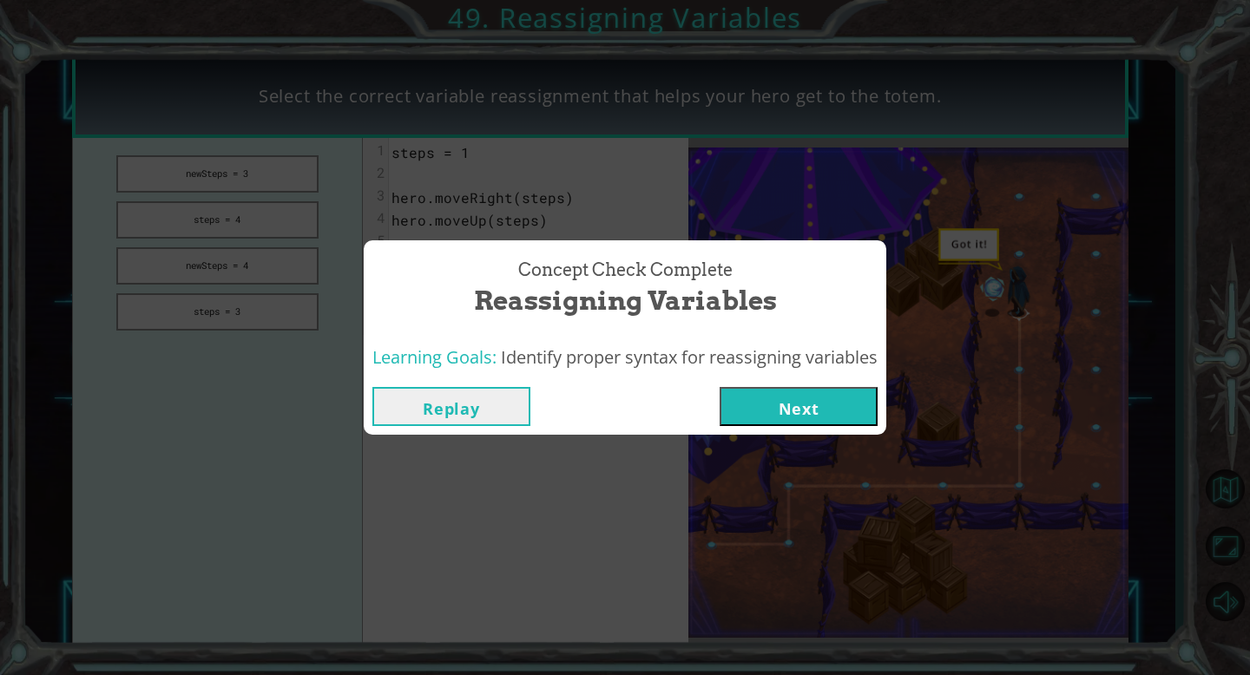
click at [803, 402] on button "Next" at bounding box center [798, 406] width 158 height 39
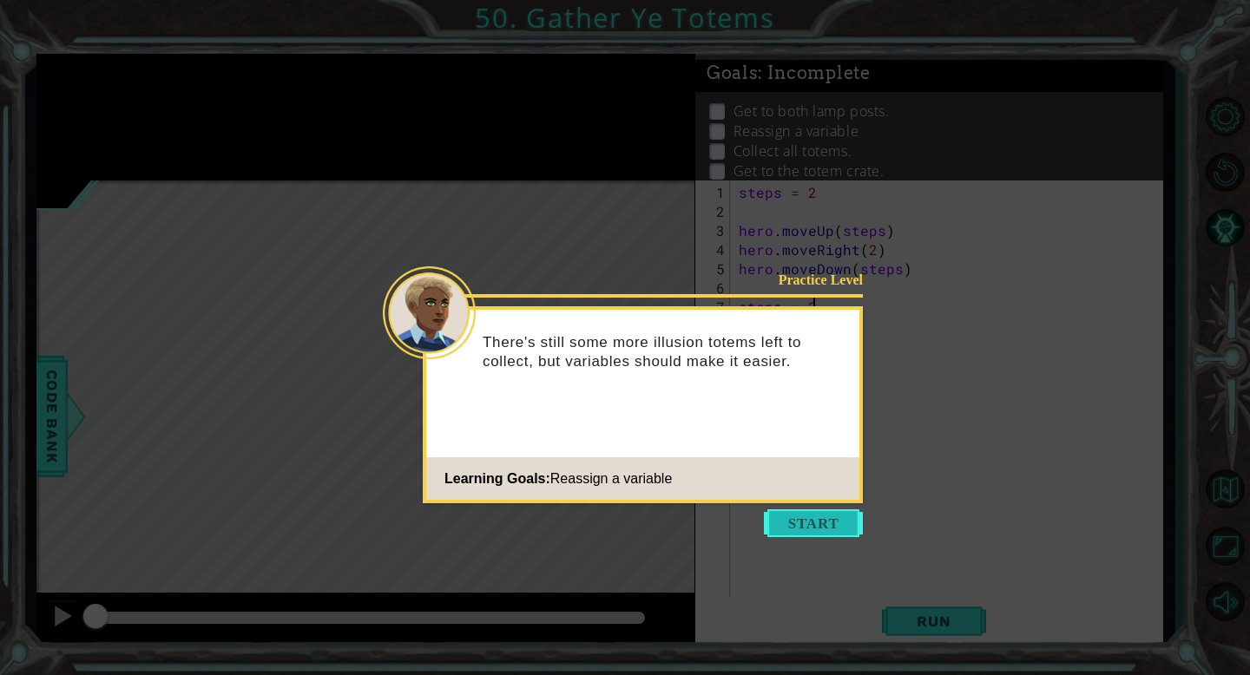
click at [793, 522] on button "Start" at bounding box center [813, 523] width 99 height 28
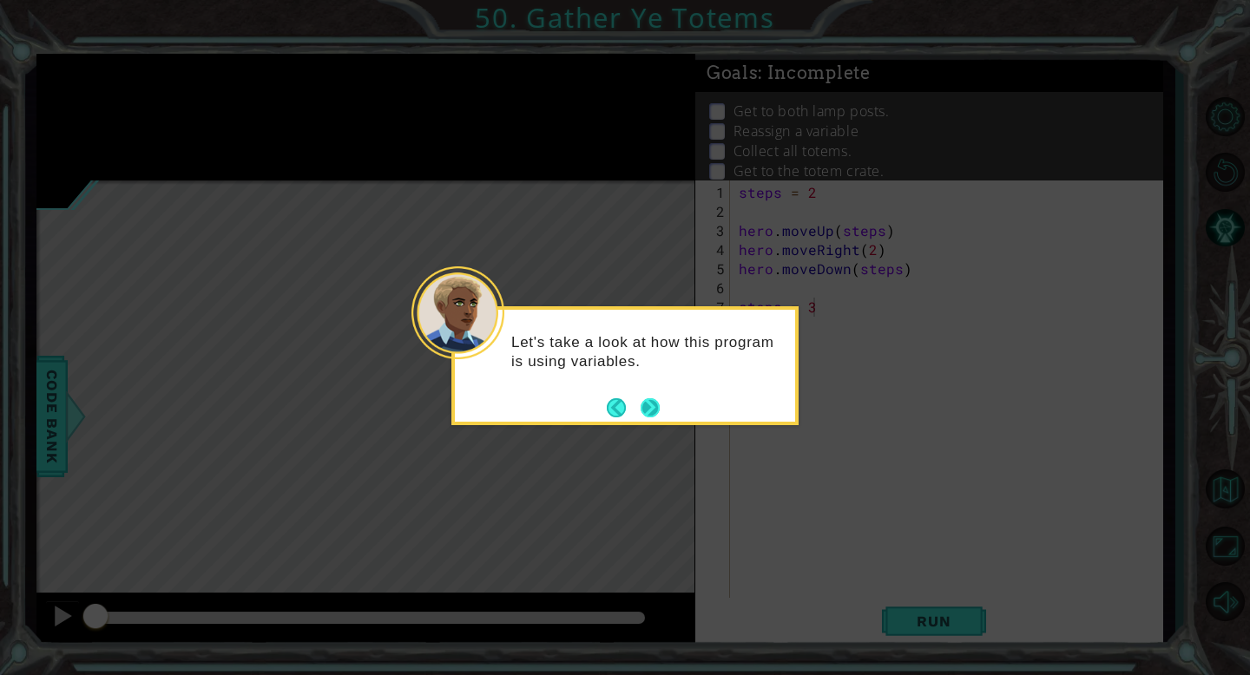
click at [639, 403] on button "Back" at bounding box center [624, 407] width 34 height 19
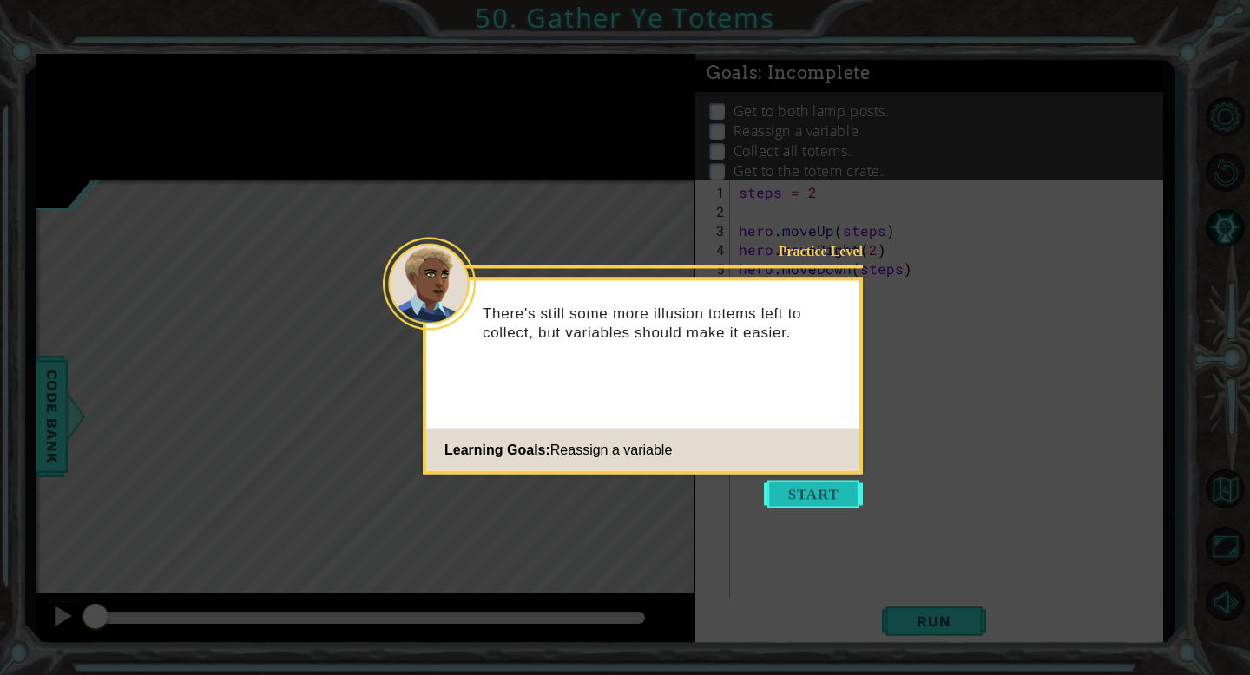
click at [808, 492] on button "Start" at bounding box center [813, 495] width 99 height 28
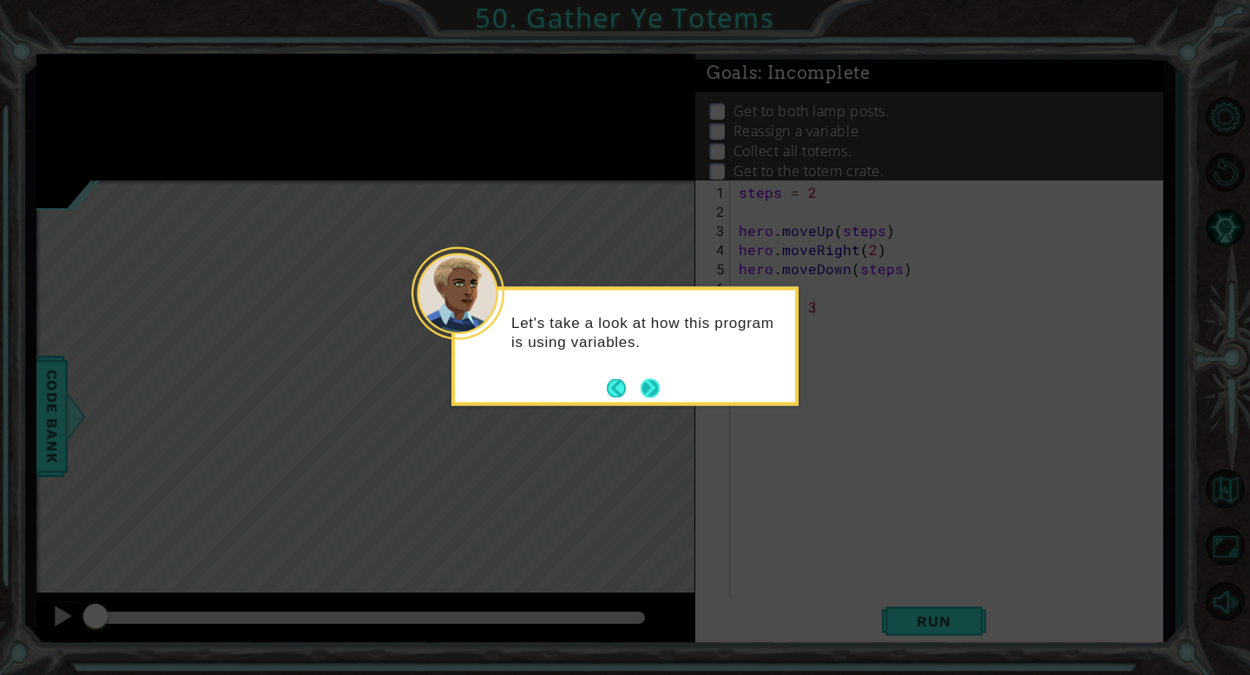
click at [656, 389] on button "Next" at bounding box center [650, 388] width 20 height 20
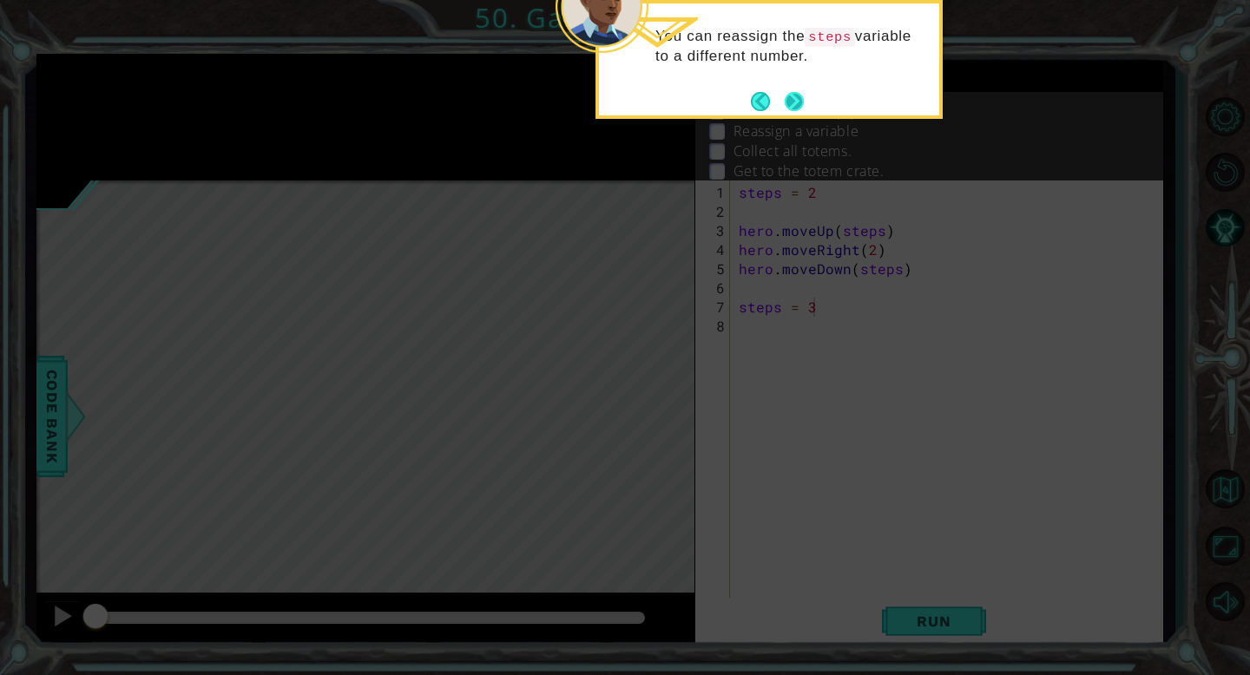
click at [797, 99] on button "Next" at bounding box center [794, 101] width 20 height 20
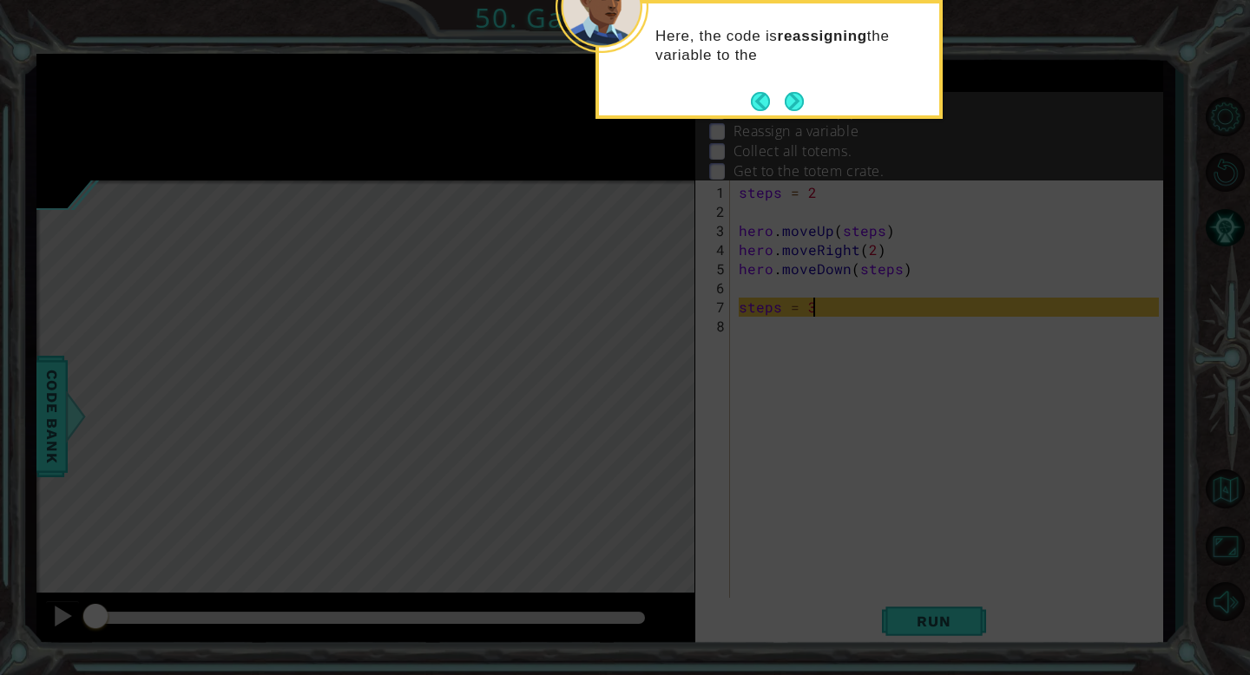
click at [797, 99] on button "Next" at bounding box center [794, 101] width 22 height 22
click at [796, 99] on button "Next" at bounding box center [794, 102] width 30 height 30
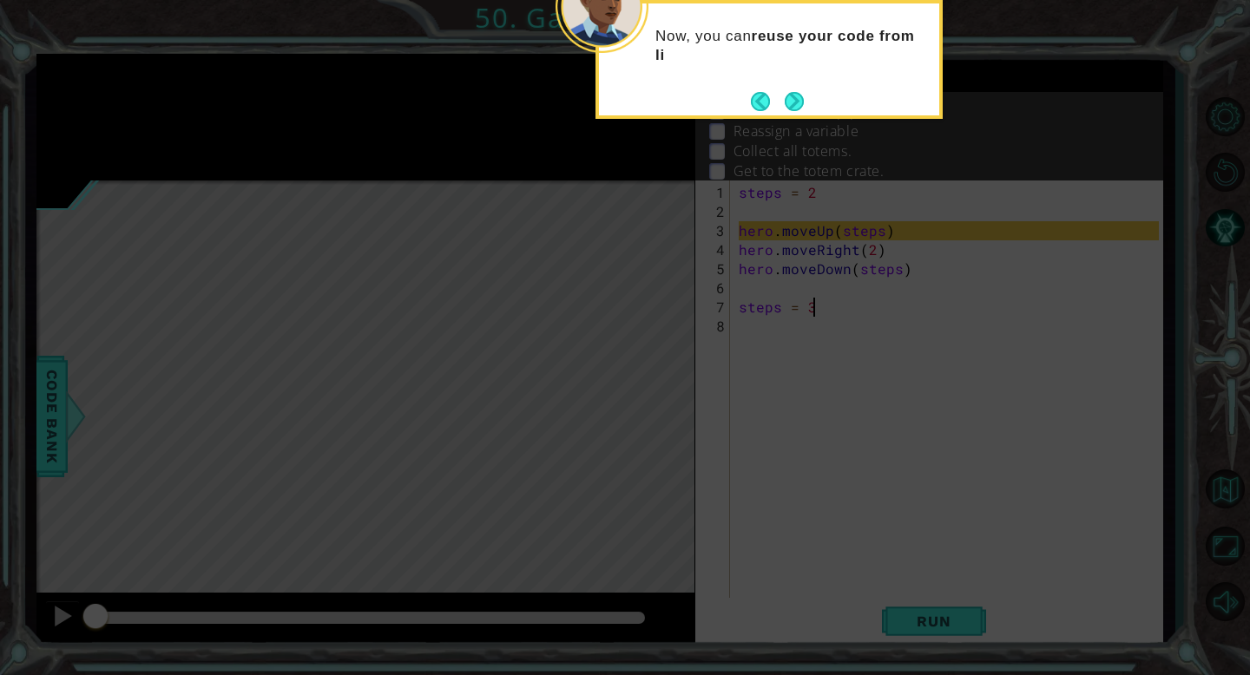
click at [796, 99] on button "Next" at bounding box center [793, 101] width 29 height 29
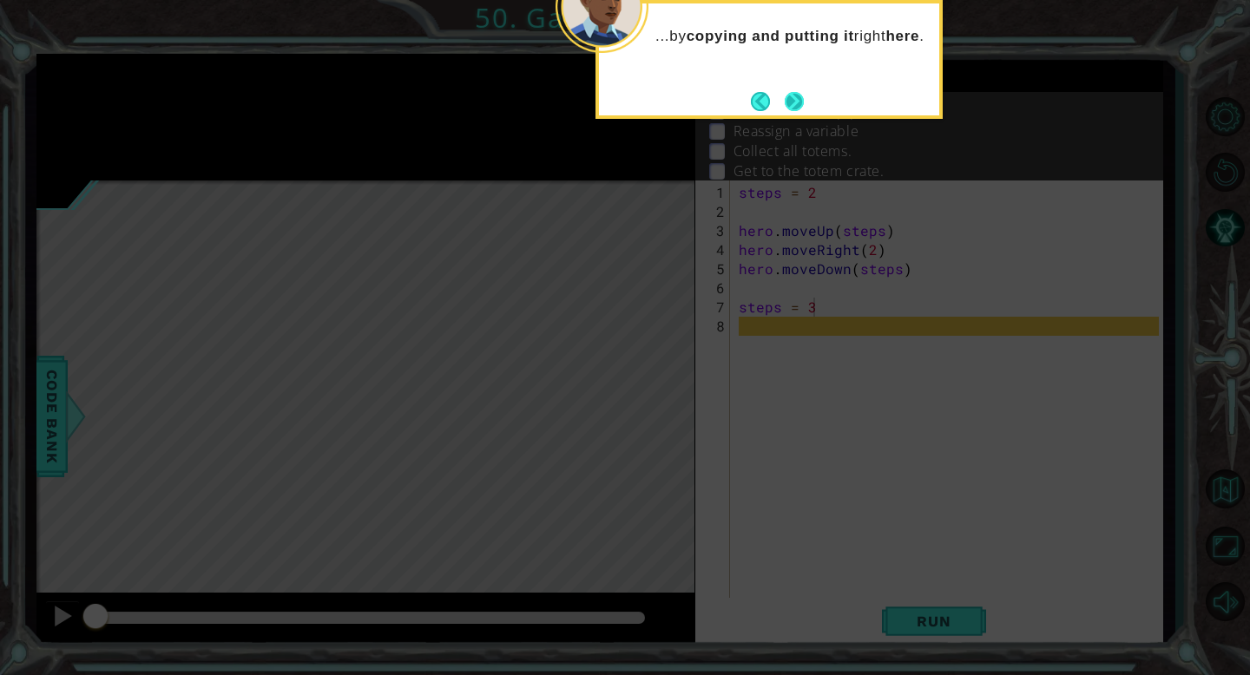
click at [796, 99] on button "Next" at bounding box center [794, 101] width 21 height 21
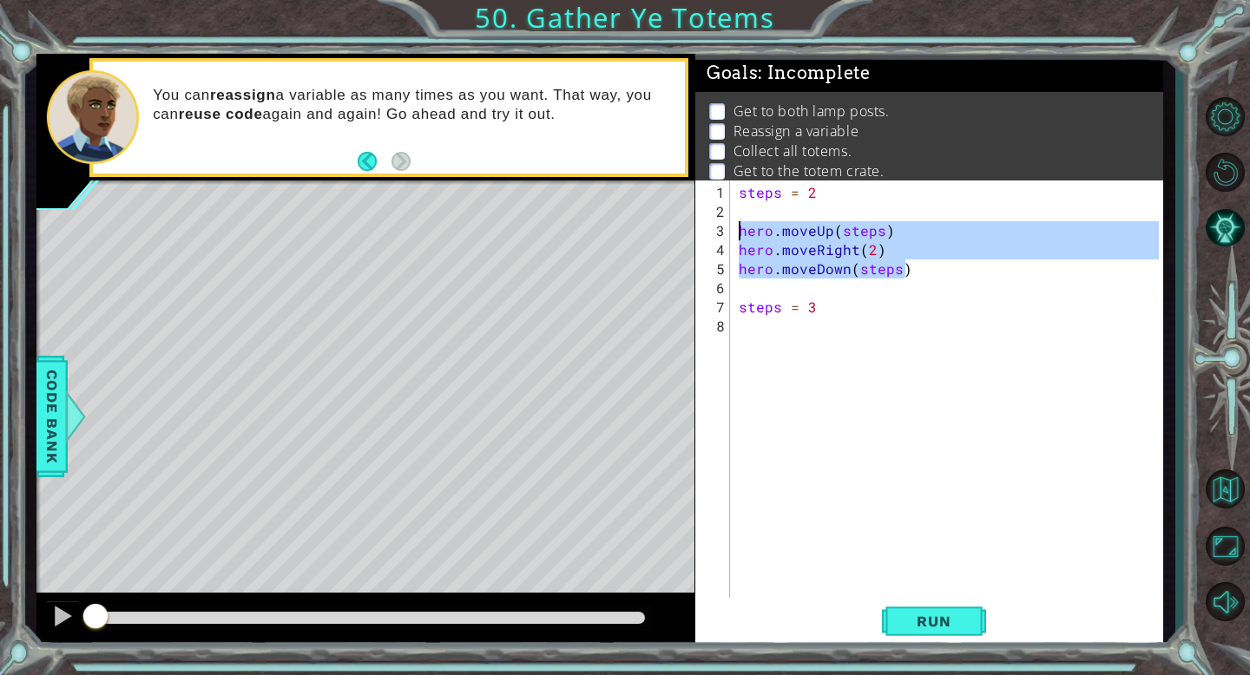
drag, startPoint x: 914, startPoint y: 270, endPoint x: 737, endPoint y: 230, distance: 181.5
click at [737, 230] on div "steps = 2 hero . moveUp ( steps ) hero . moveRight ( 2 ) hero . moveDown ( step…" at bounding box center [951, 421] width 432 height 477
type textarea "hero.moveUp(steps) hero.moveRight(2)"
click at [768, 345] on div "steps = 2 hero . moveUp ( steps ) hero . moveRight ( 2 ) hero . moveDown ( step…" at bounding box center [951, 421] width 432 height 477
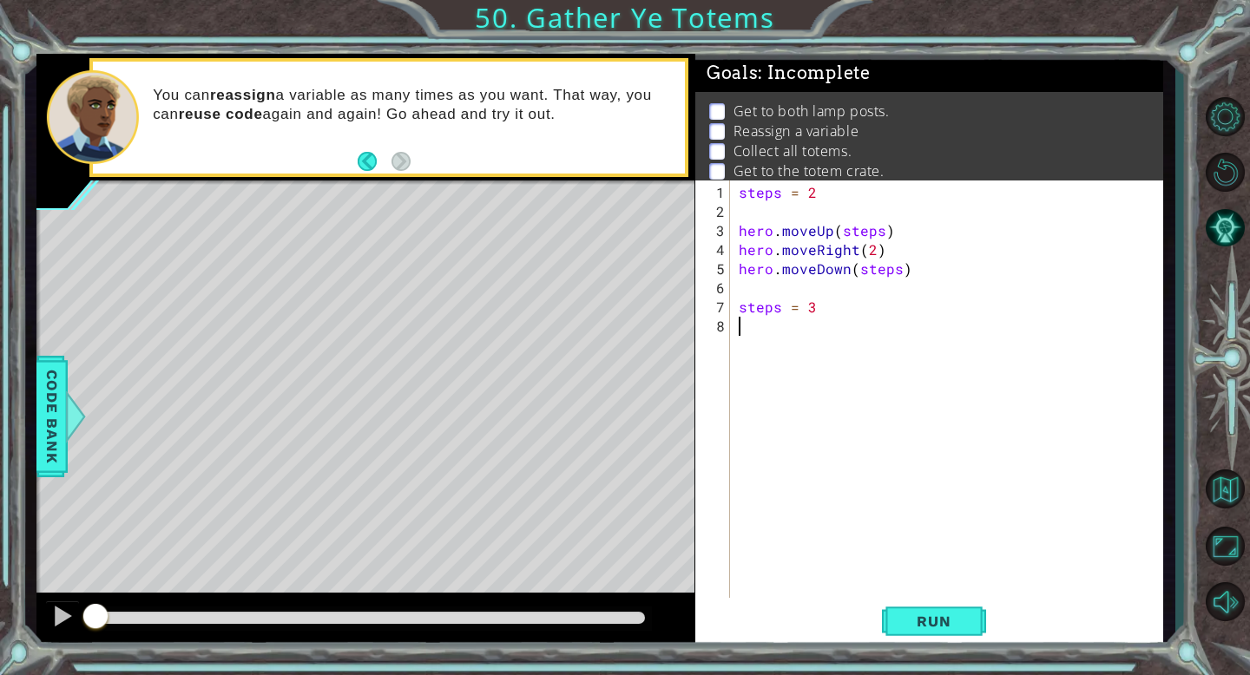
paste textarea "hero.moveDown(steps)"
type textarea "hero.moveDown(steps)"
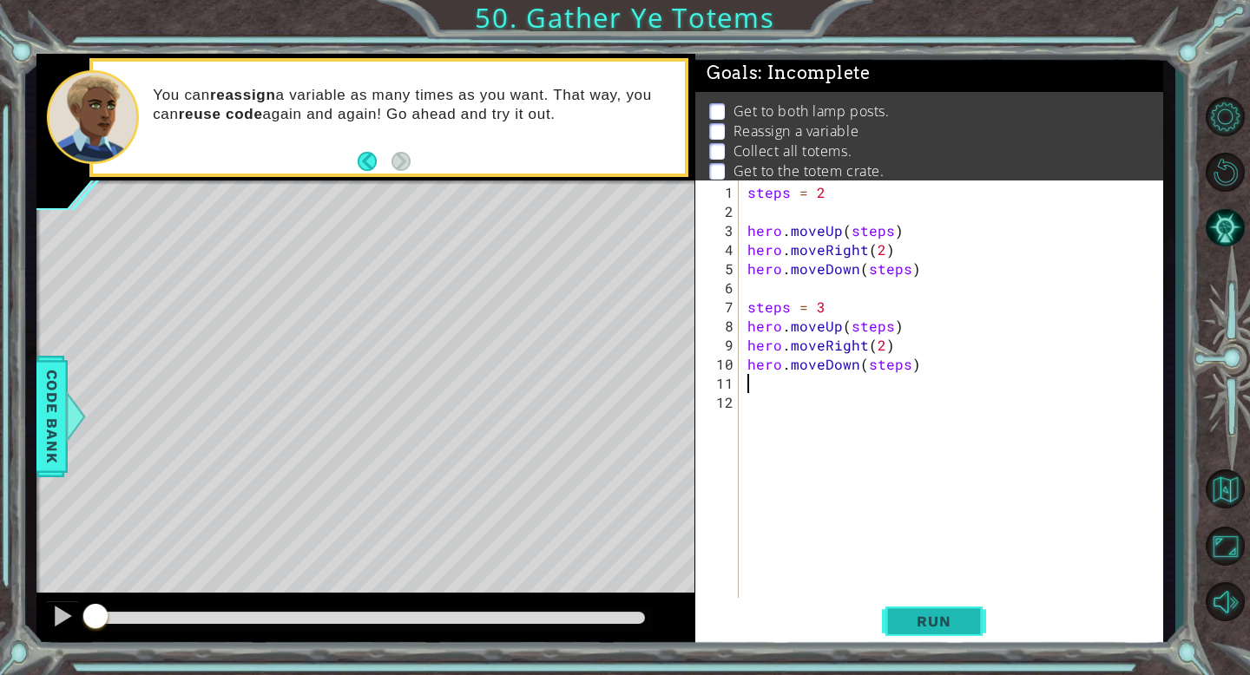
click at [910, 628] on span "Run" at bounding box center [933, 621] width 69 height 17
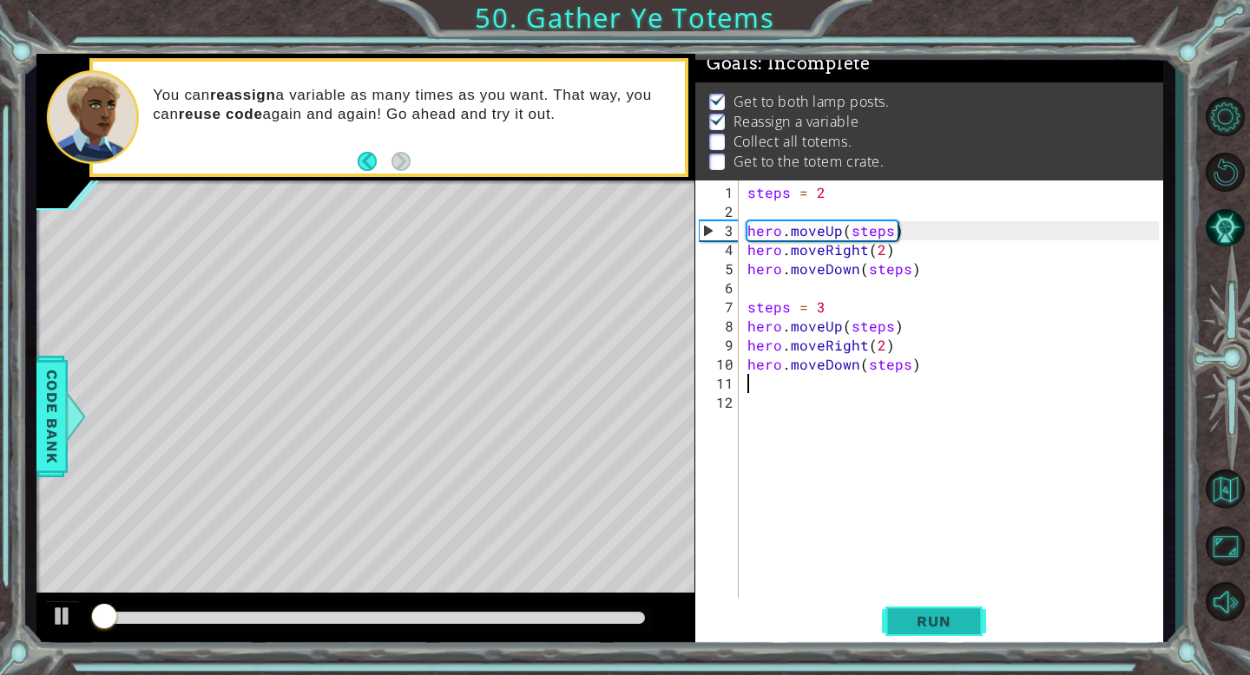
scroll to position [16, 0]
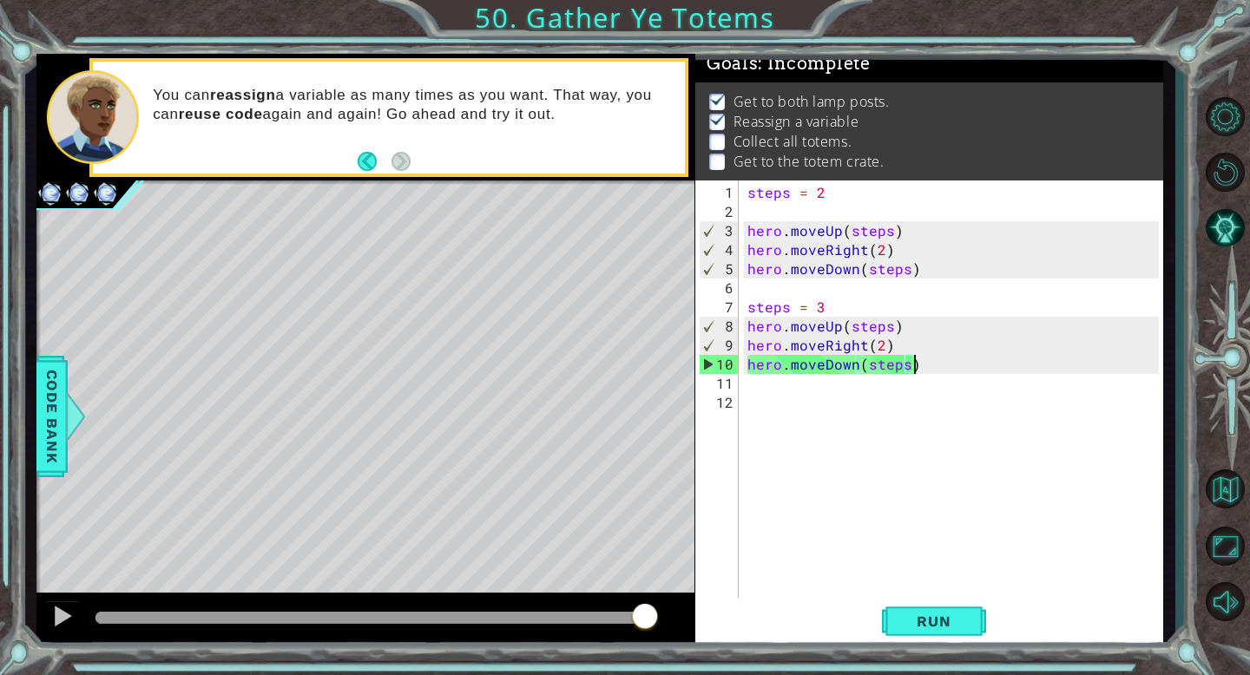
click at [971, 367] on div "steps = 2 hero . moveUp ( steps ) hero . moveRight ( 2 ) hero . moveDown ( step…" at bounding box center [955, 412] width 423 height 458
click at [945, 614] on span "Run" at bounding box center [933, 621] width 69 height 17
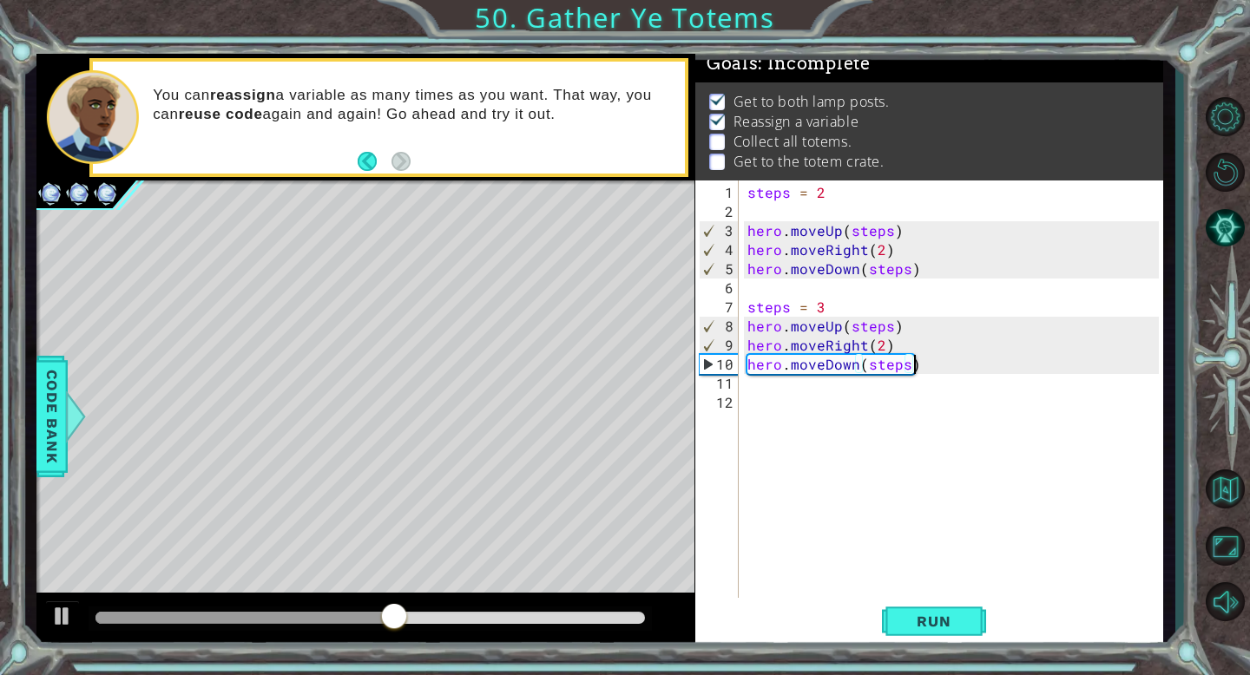
click at [930, 373] on div "steps = 2 hero . moveUp ( steps ) hero . moveRight ( 2 ) hero . moveDown ( step…" at bounding box center [955, 412] width 423 height 458
type textarea "hero.moveDown(steps)"
click at [759, 403] on div "steps = 2 hero . moveUp ( steps ) hero . moveRight ( 2 ) hero . moveDown ( step…" at bounding box center [955, 412] width 423 height 458
type textarea "steps=4"
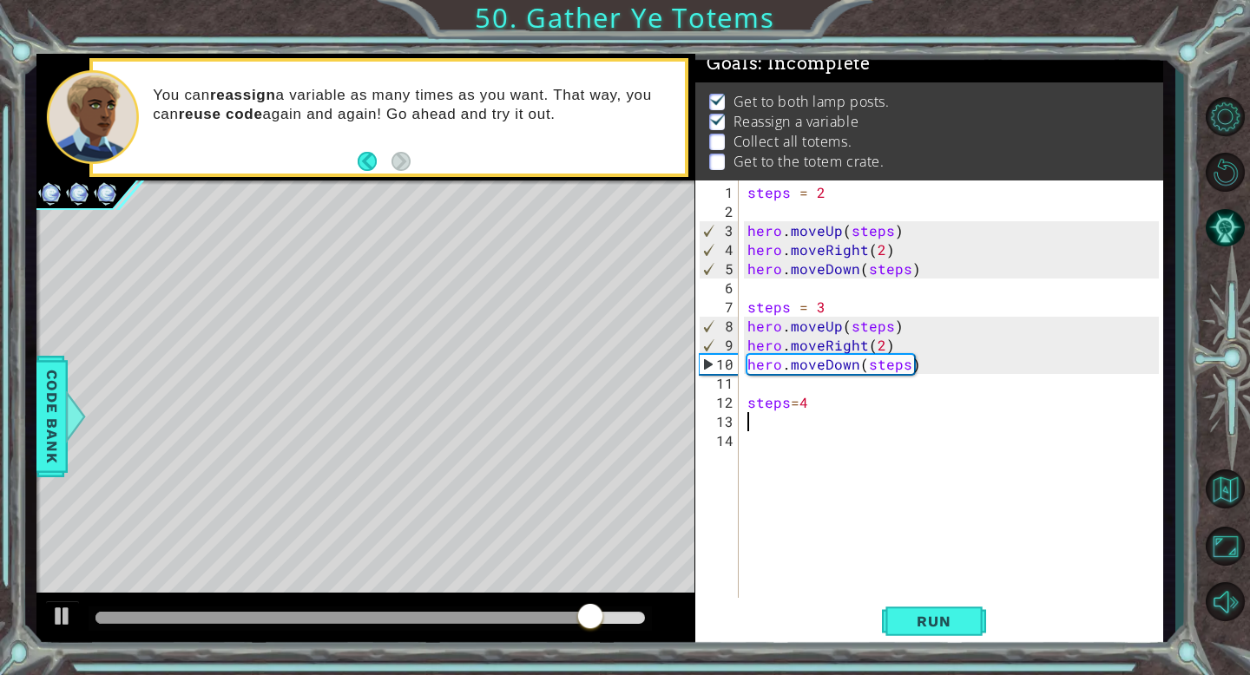
scroll to position [0, 0]
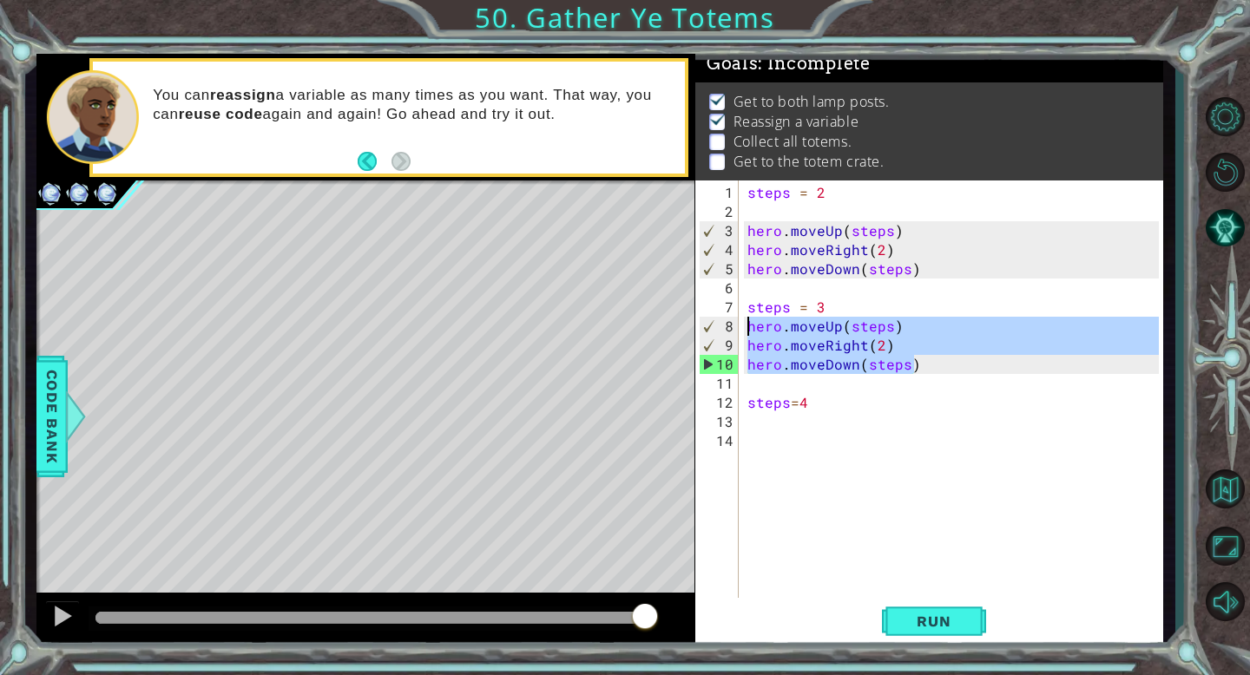
drag, startPoint x: 936, startPoint y: 359, endPoint x: 743, endPoint y: 326, distance: 196.3
click at [743, 326] on div "1 2 3 4 5 6 7 8 9 10 11 12 13 14 steps = 2 hero . moveUp ( steps ) hero . moveR…" at bounding box center [926, 391] width 463 height 420
type textarea "hero.moveUp(steps) hero.moveRight(2)"
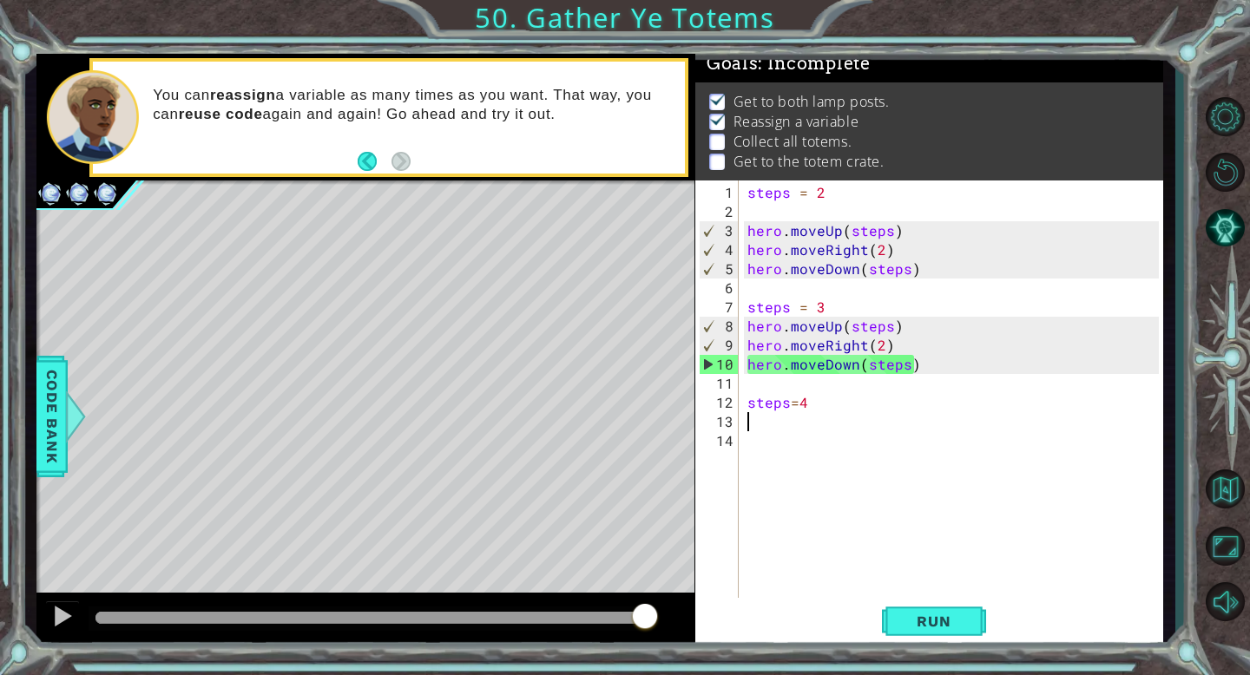
click at [777, 421] on div "steps = 2 hero . moveUp ( steps ) hero . moveRight ( 2 ) hero . moveDown ( step…" at bounding box center [955, 412] width 423 height 458
paste textarea "hero.moveDown(steps)"
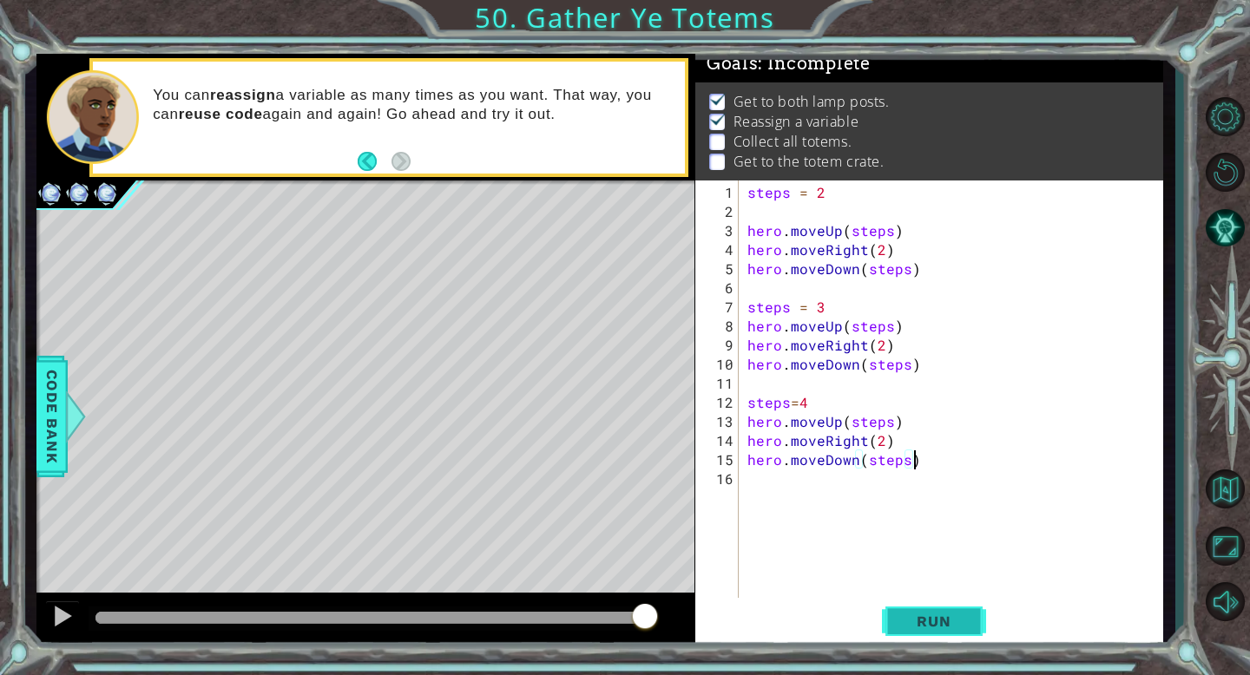
type textarea "hero.moveDown(steps)"
click at [916, 624] on span "Run" at bounding box center [933, 621] width 69 height 17
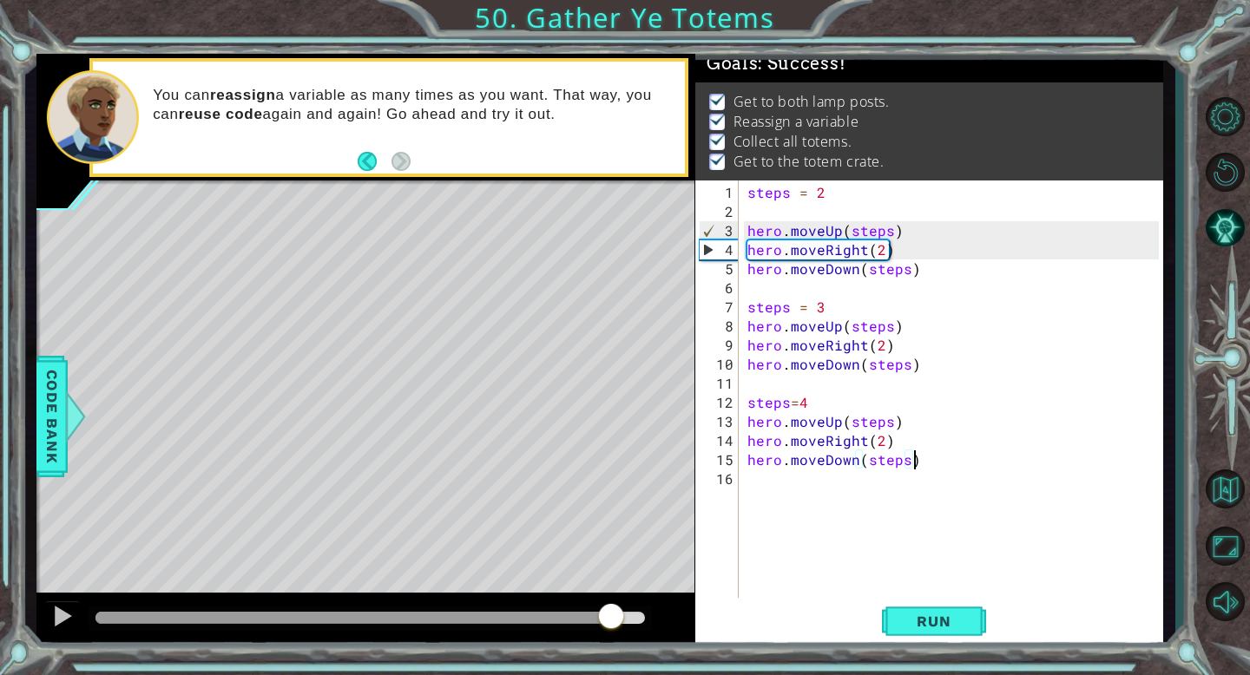
click at [610, 617] on div at bounding box center [369, 618] width 548 height 12
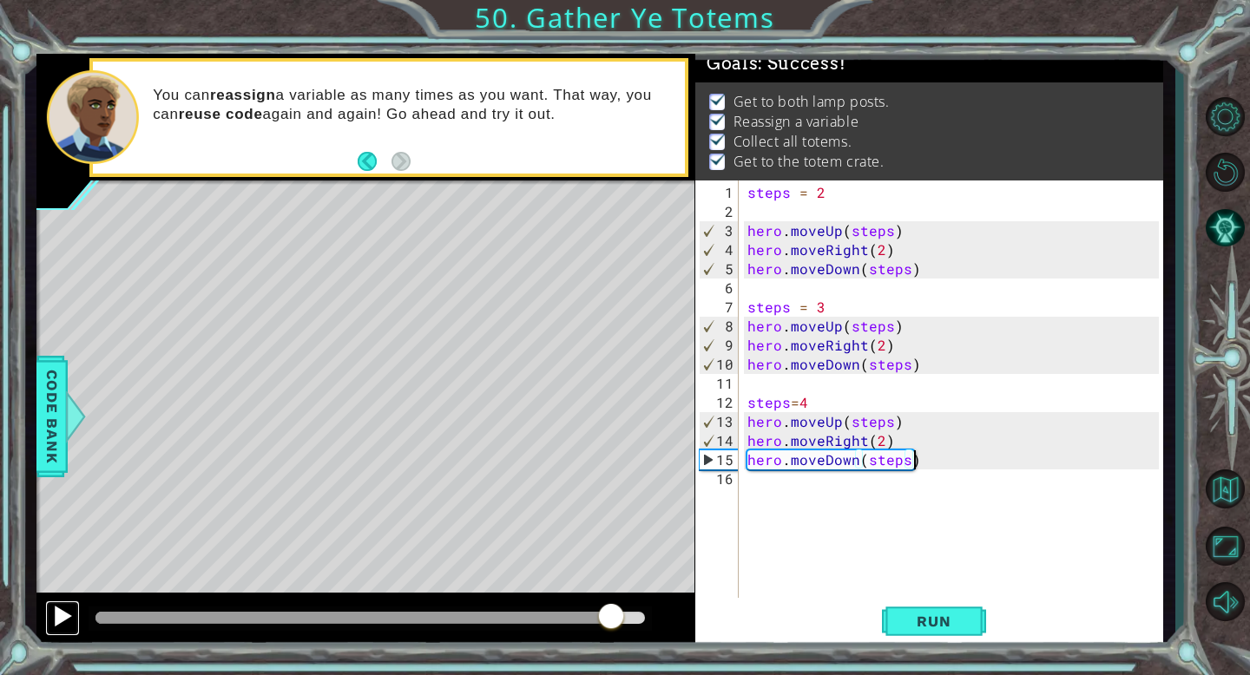
click at [62, 616] on div at bounding box center [62, 616] width 23 height 23
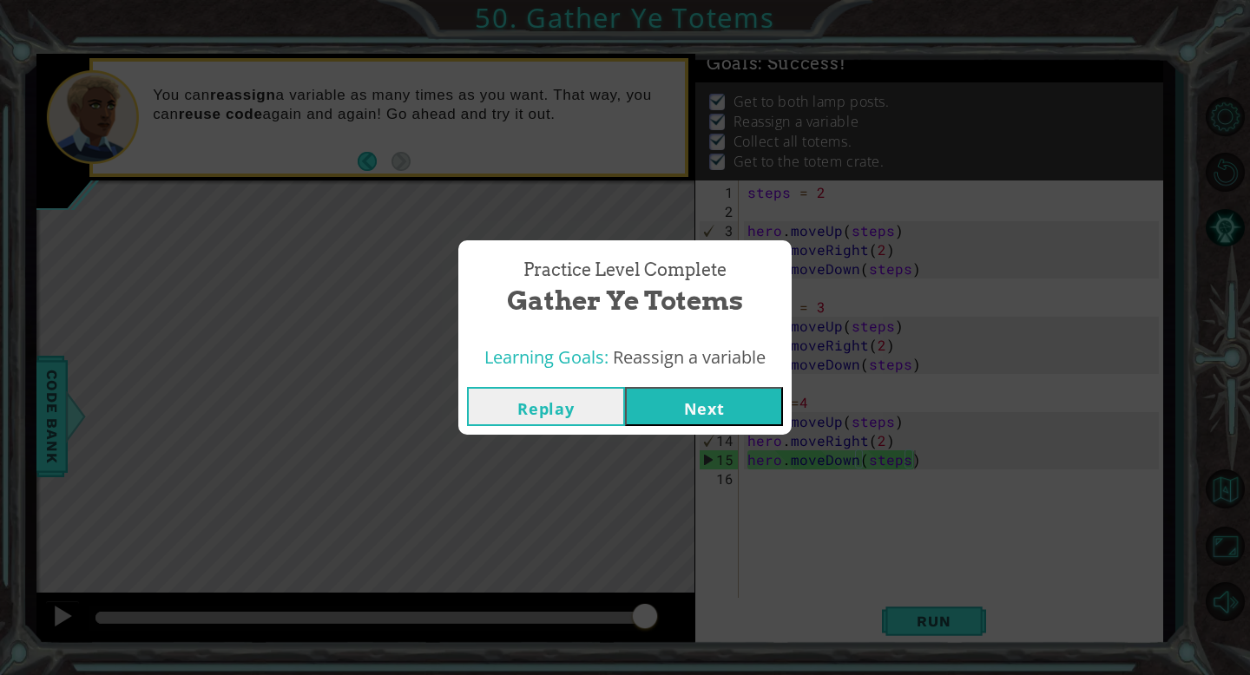
click at [711, 408] on button "Next" at bounding box center [704, 406] width 158 height 39
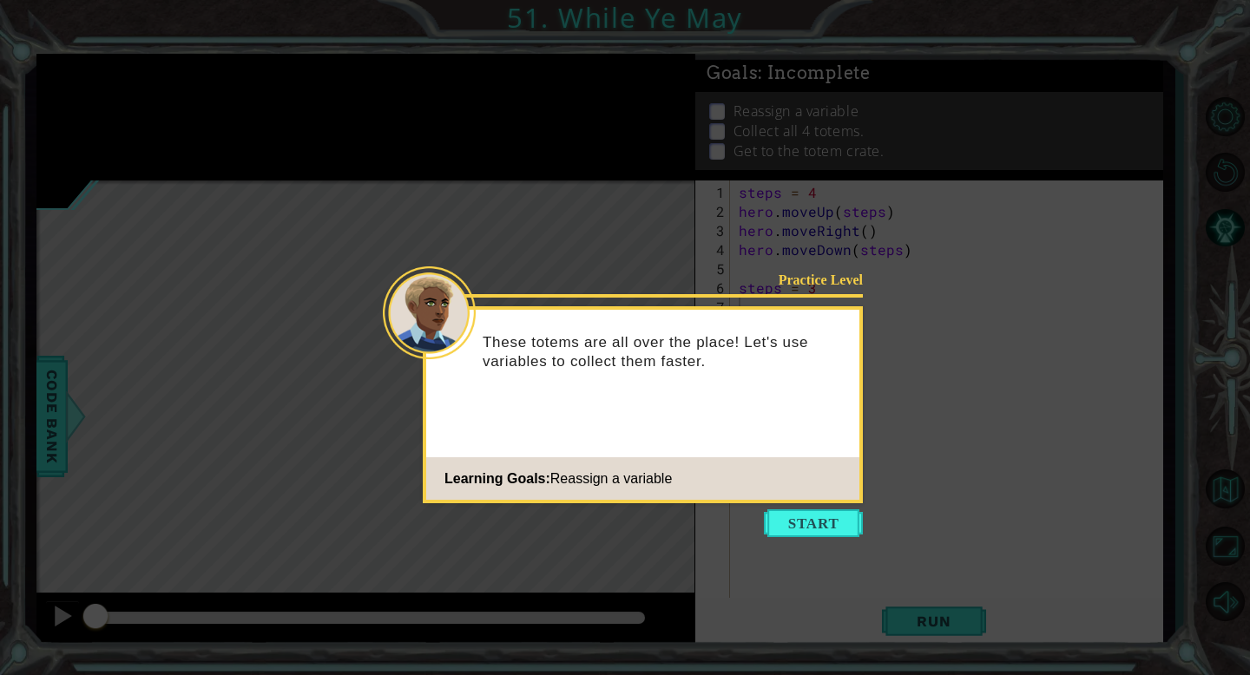
click at [796, 524] on button "Start" at bounding box center [813, 523] width 99 height 28
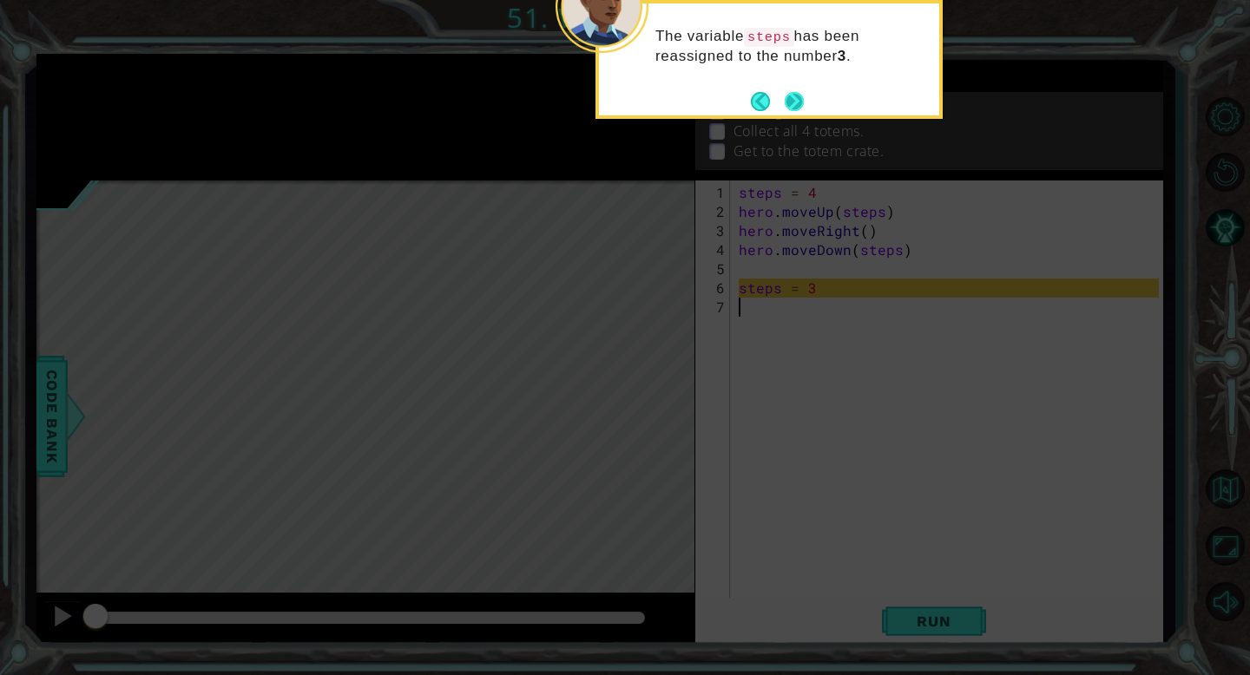
click at [795, 104] on button "Next" at bounding box center [794, 101] width 21 height 21
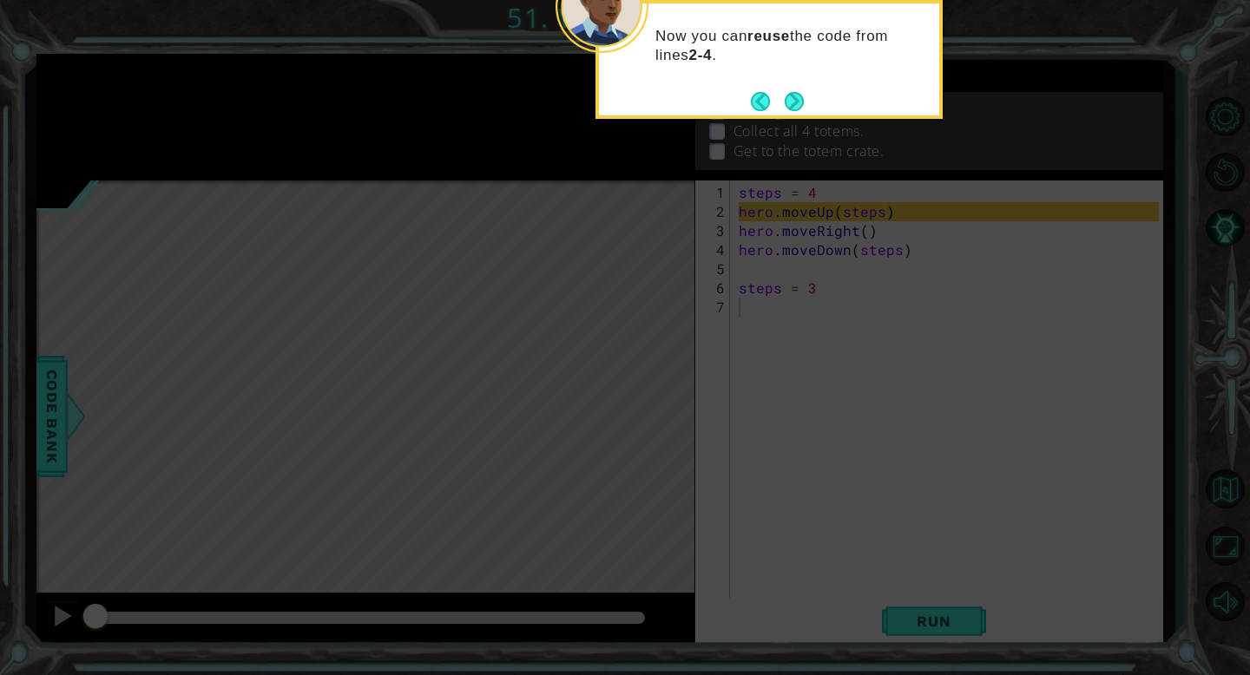
click at [795, 104] on button "Next" at bounding box center [794, 101] width 21 height 21
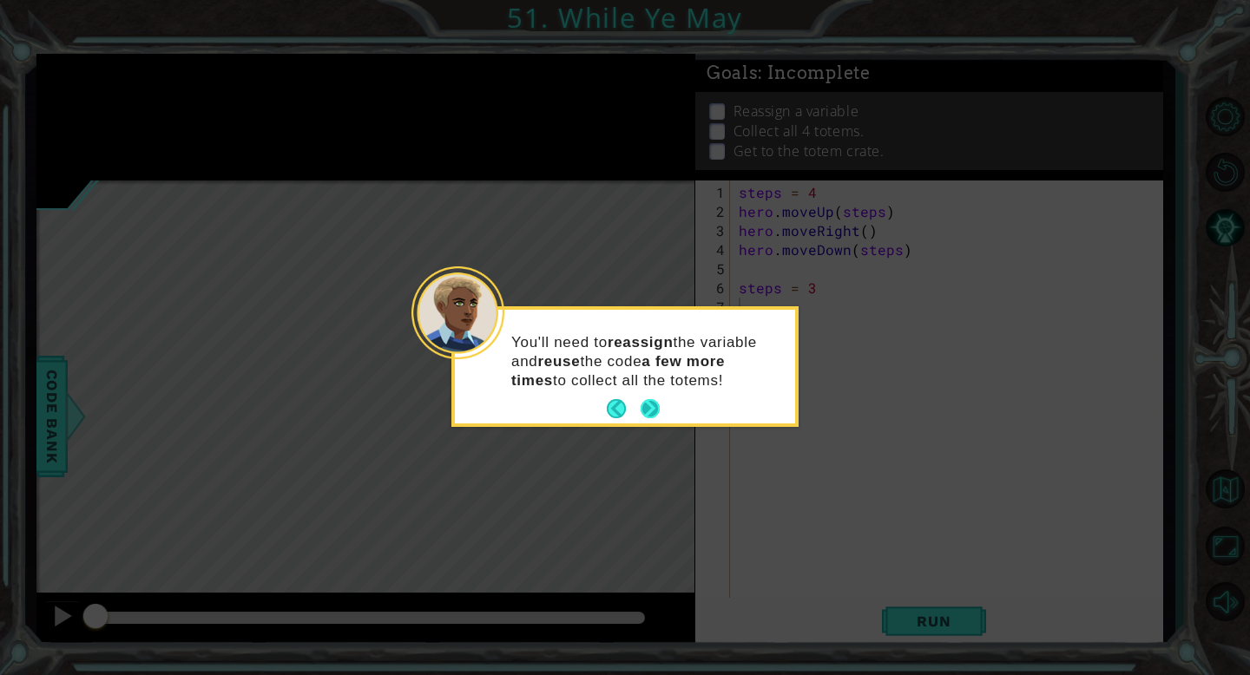
click at [650, 411] on button "Next" at bounding box center [650, 409] width 27 height 27
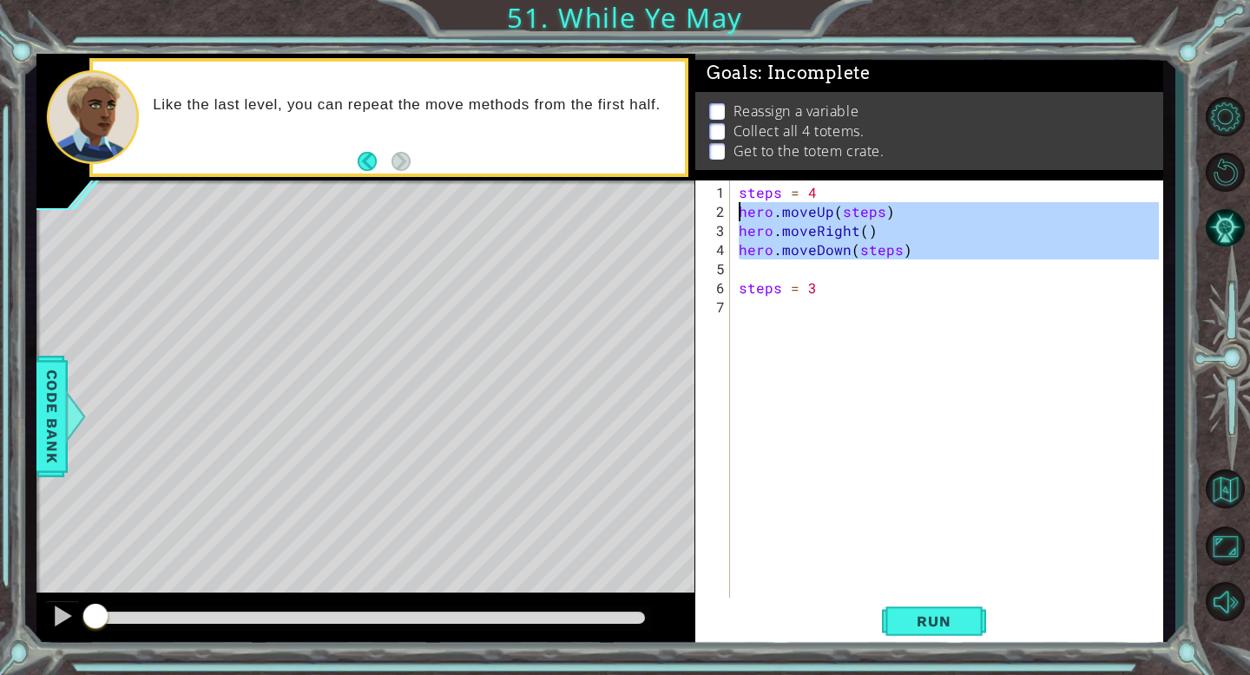
drag, startPoint x: 936, startPoint y: 259, endPoint x: 730, endPoint y: 215, distance: 211.0
click at [730, 215] on div "1 2 3 4 5 6 7 steps = 4 hero . moveUp ( steps ) hero . moveRight ( ) hero . mov…" at bounding box center [926, 400] width 463 height 439
type textarea "hero.moveUp(steps) hero.moveRight()"
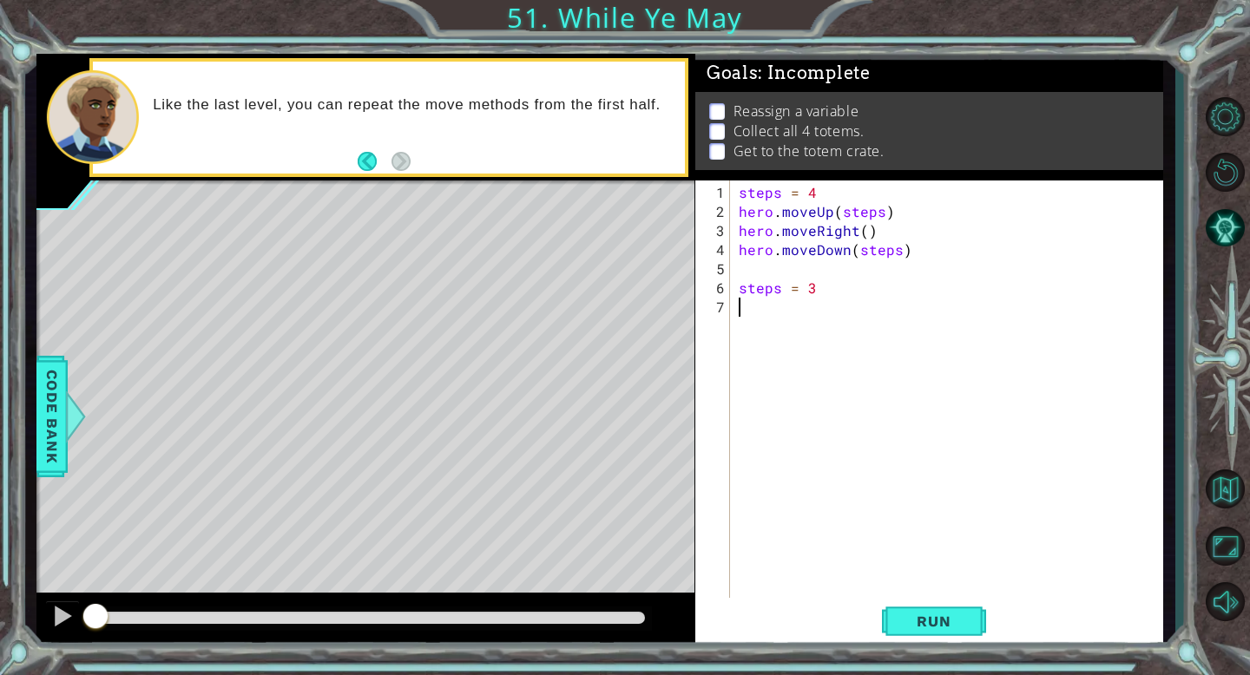
click at [765, 313] on div "steps = 4 hero . moveUp ( steps ) hero . moveRight ( ) hero . moveDown ( steps …" at bounding box center [951, 421] width 432 height 477
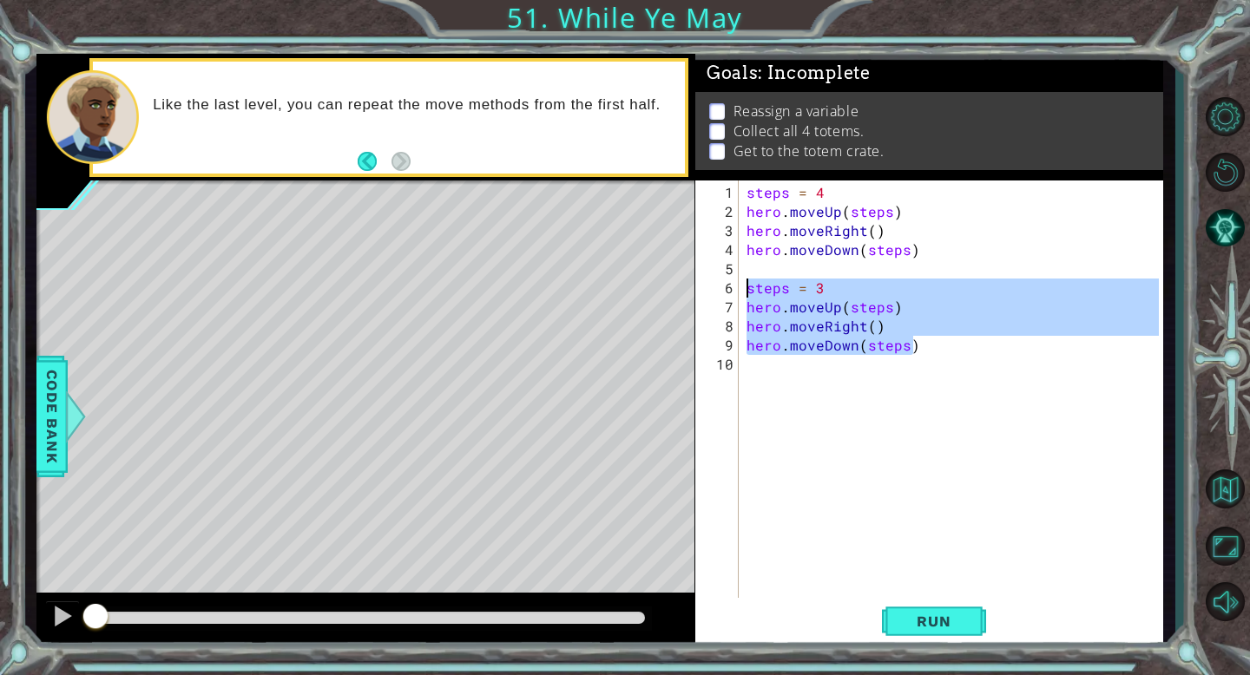
drag, startPoint x: 922, startPoint y: 350, endPoint x: 727, endPoint y: 286, distance: 204.5
click at [727, 286] on div "1 2 3 4 5 6 7 8 9 10 steps = 4 hero . moveUp ( steps ) hero . moveRight ( ) her…" at bounding box center [926, 391] width 463 height 420
type textarea "steps = 3 hero.moveUp(steps)"
click at [759, 381] on div "steps = 4 hero . moveUp ( steps ) hero . moveRight ( ) hero . moveDown ( steps …" at bounding box center [955, 412] width 424 height 458
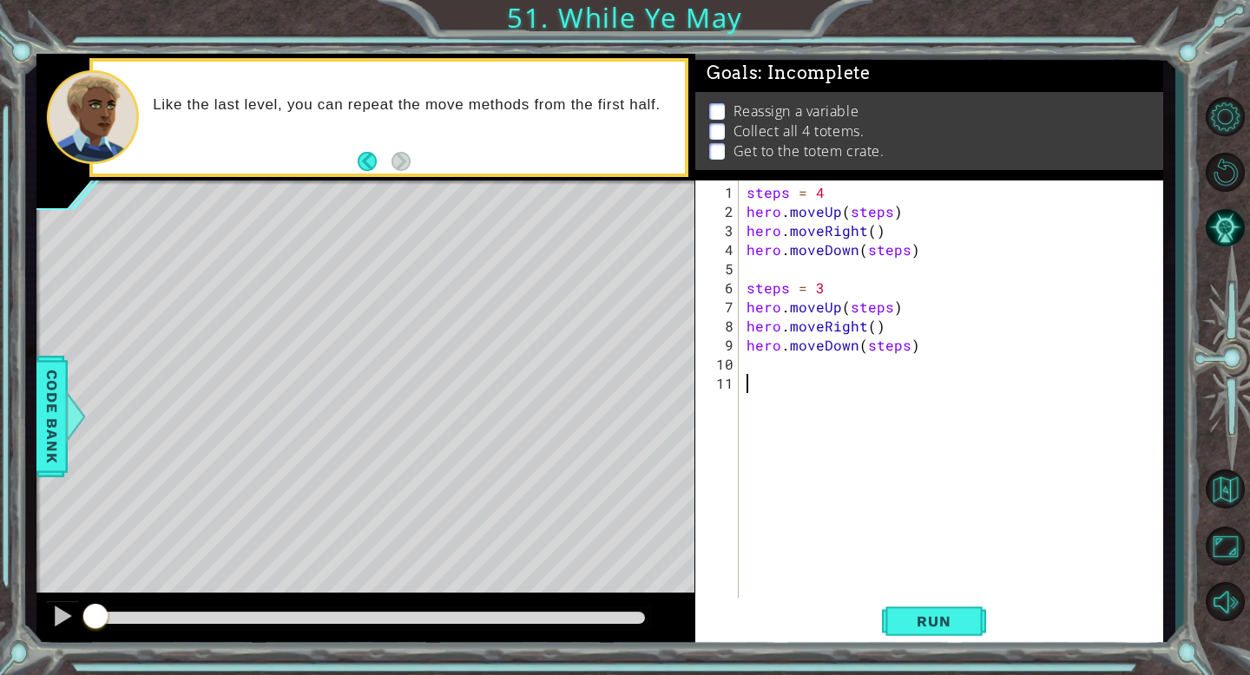
paste textarea "hero.moveDown(steps)"
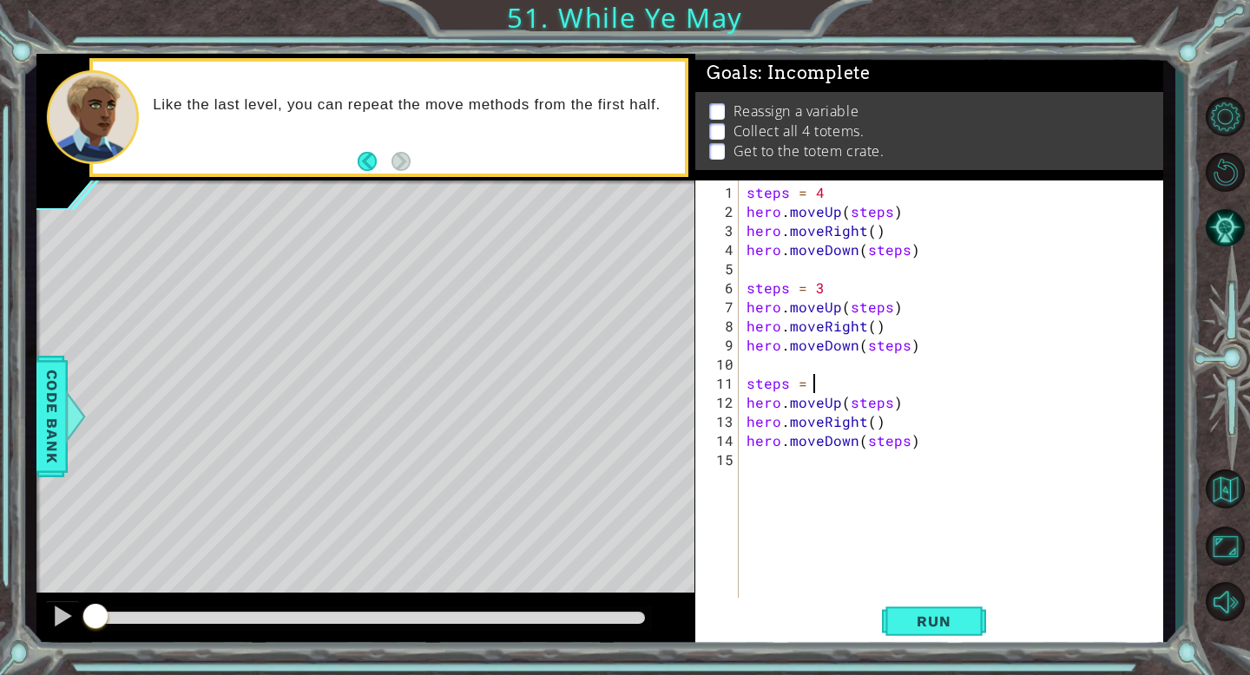
type textarea "steps = 2"
click at [779, 469] on div "steps = 4 hero . moveUp ( steps ) hero . moveRight ( ) hero . moveDown ( steps …" at bounding box center [955, 412] width 424 height 458
type textarea "g"
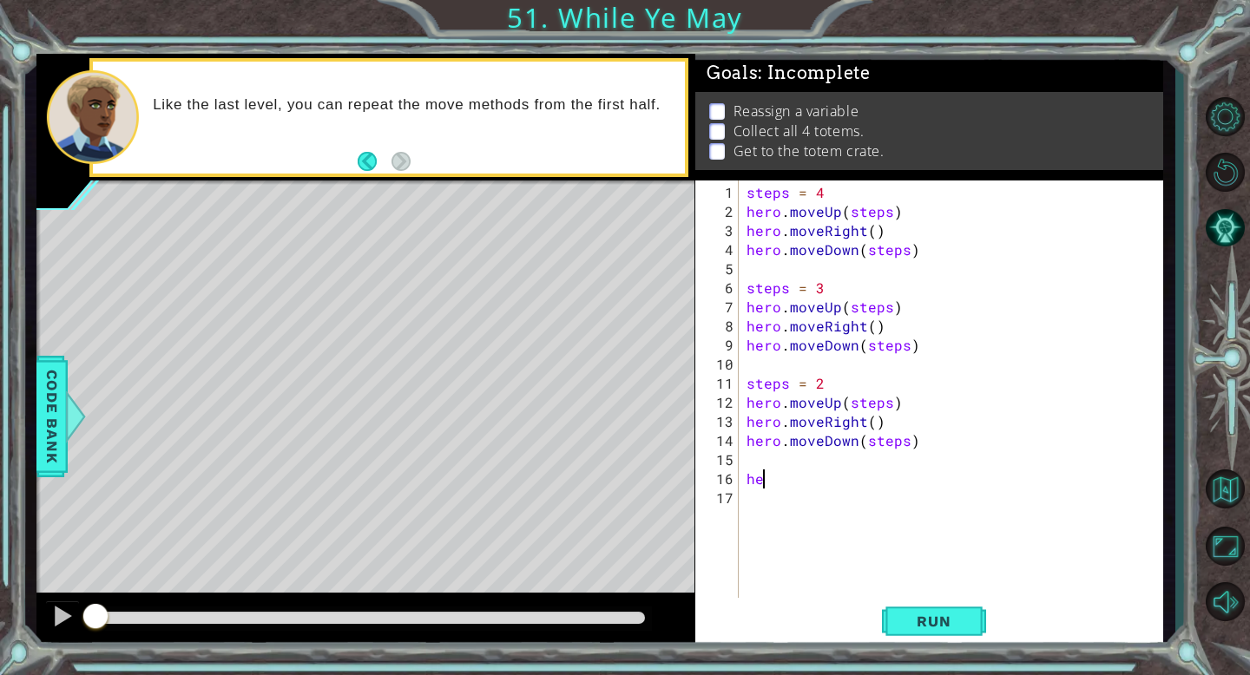
type textarea "h"
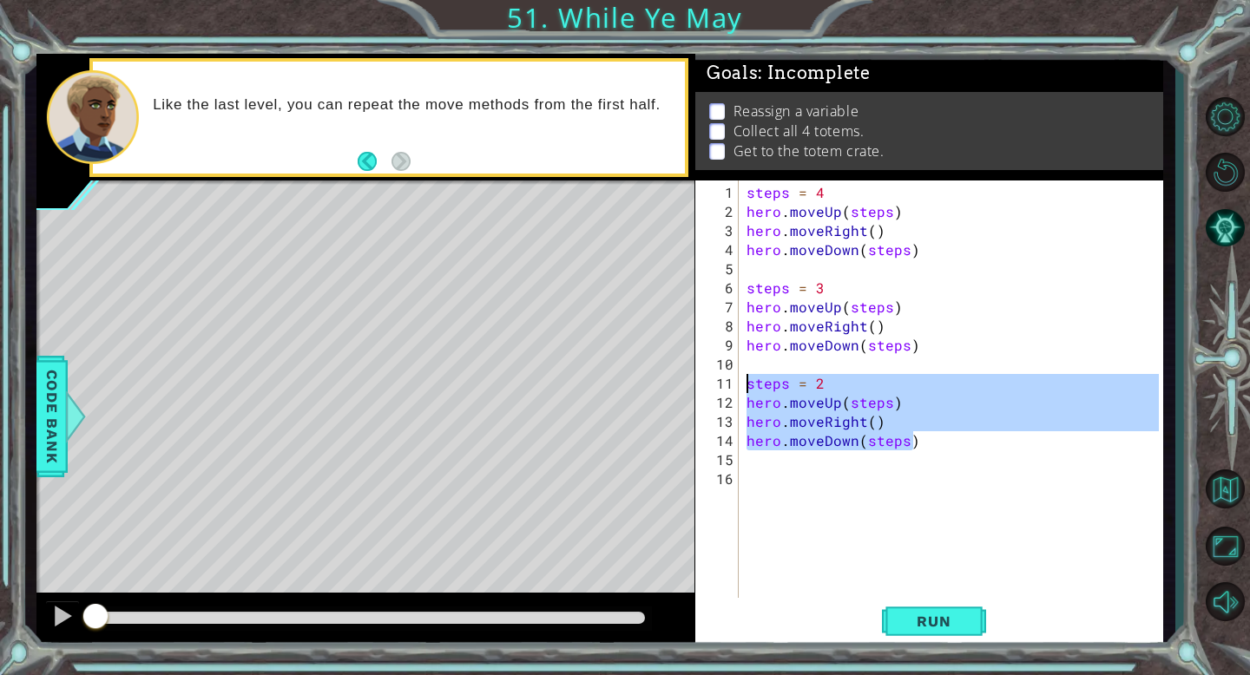
drag, startPoint x: 937, startPoint y: 443, endPoint x: 720, endPoint y: 372, distance: 228.1
click at [720, 372] on div "1 2 3 4 5 6 7 8 9 10 11 12 13 14 15 16 steps = 4 hero . moveUp ( steps ) hero .…" at bounding box center [926, 391] width 463 height 420
type textarea "steps = 2 hero.moveUp(steps)"
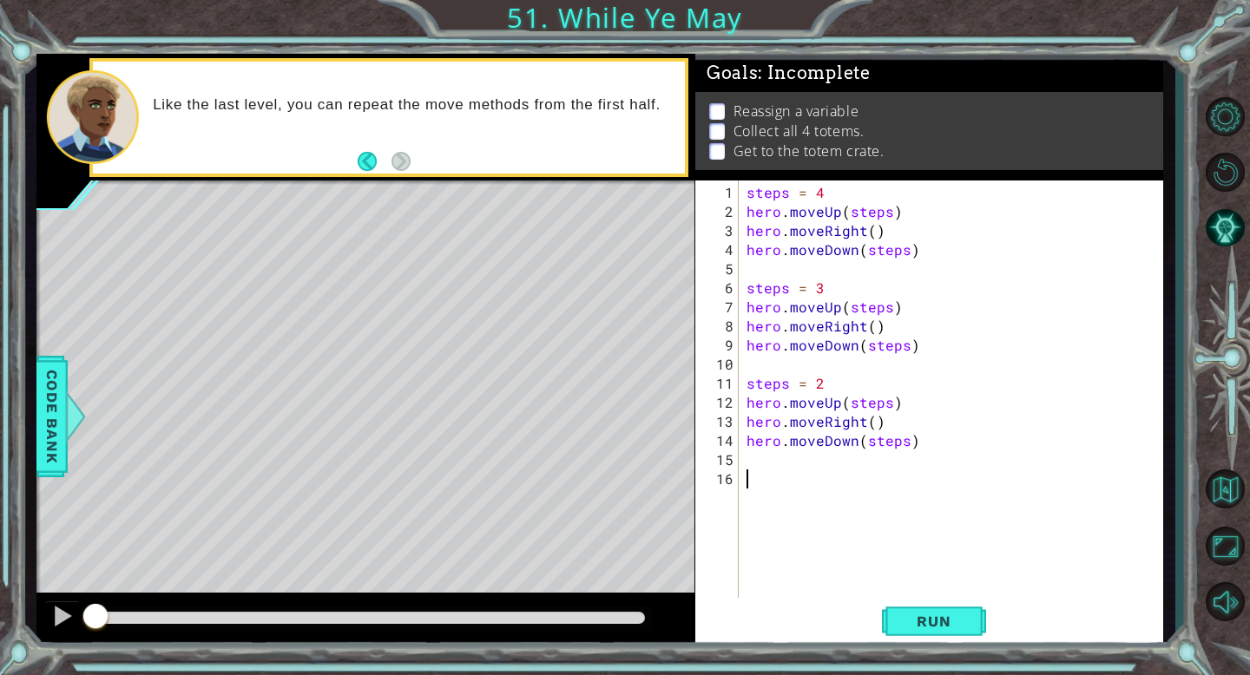
click at [767, 493] on div "steps = 4 hero . moveUp ( steps ) hero . moveRight ( ) hero . moveDown ( steps …" at bounding box center [955, 412] width 424 height 458
paste textarea "hero.moveDown(steps)"
type textarea "steps = 2"
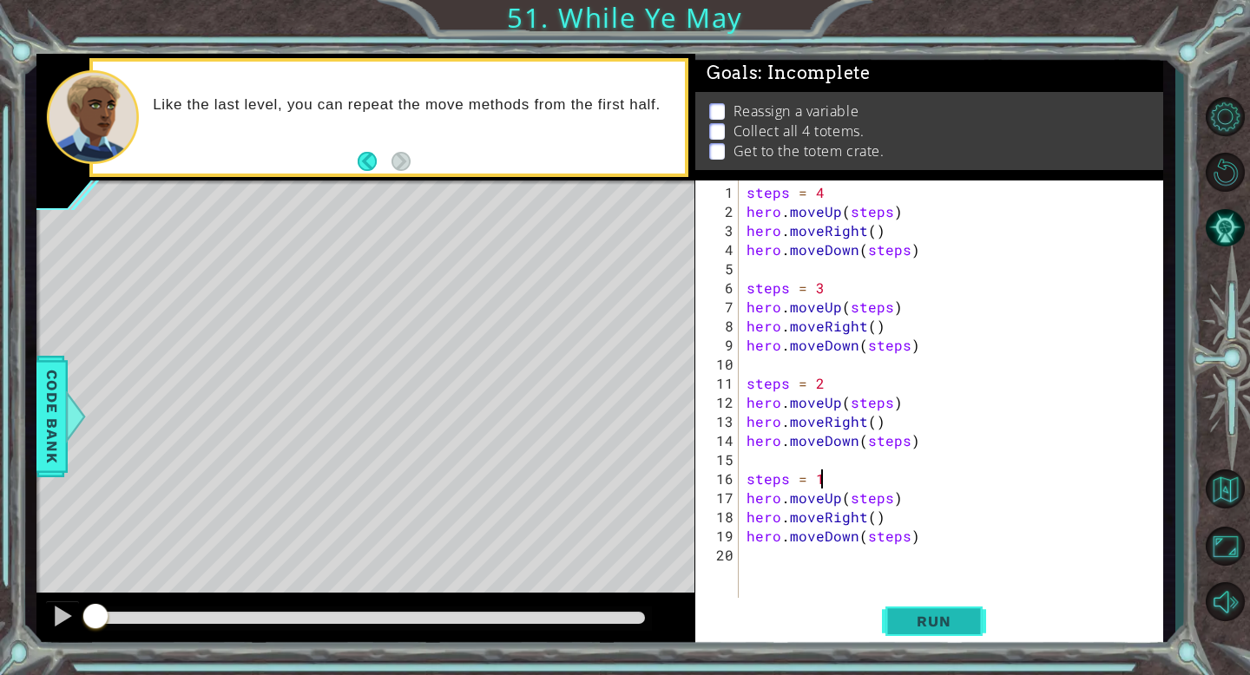
type textarea "steps = 1"
click at [935, 624] on span "Run" at bounding box center [933, 621] width 69 height 17
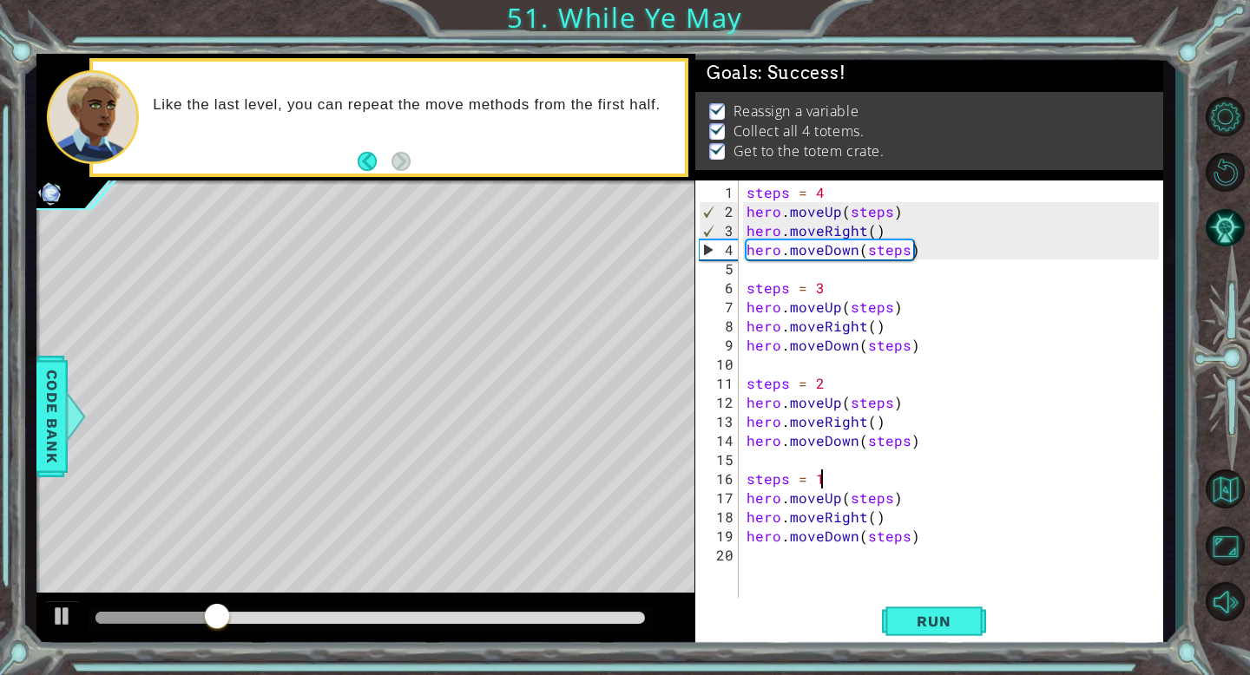
click at [624, 615] on div at bounding box center [369, 618] width 548 height 12
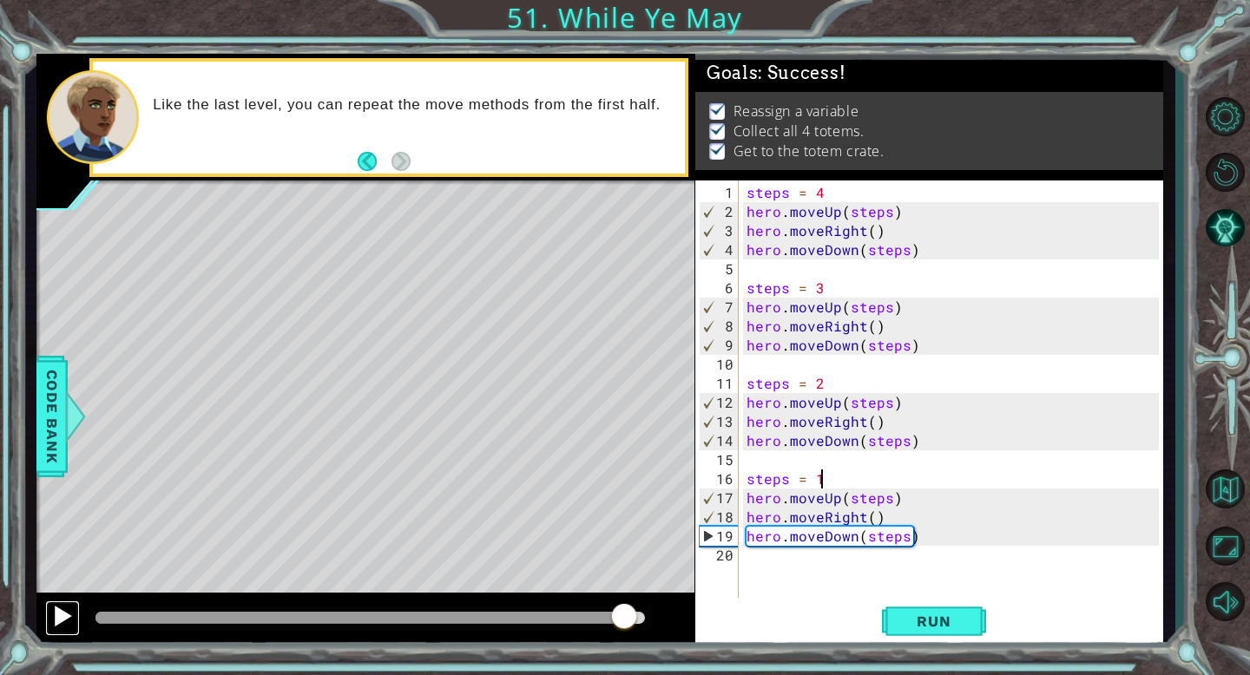
click at [56, 615] on div at bounding box center [62, 616] width 23 height 23
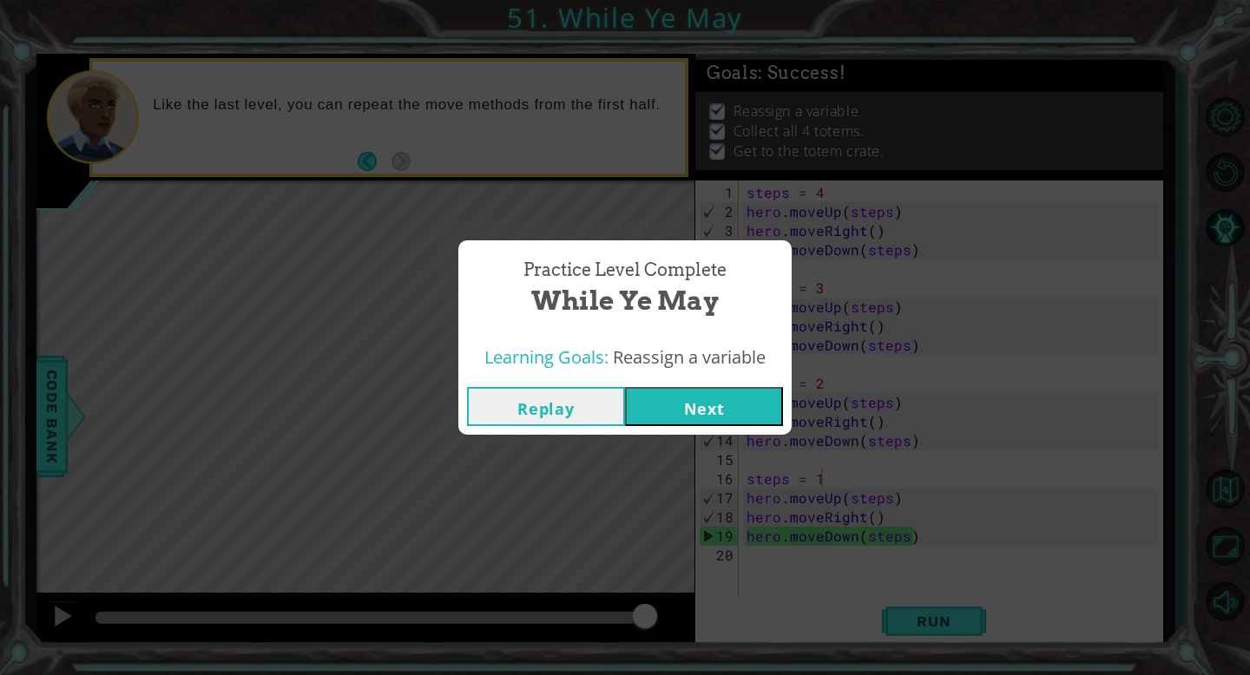
click at [686, 390] on button "Next" at bounding box center [704, 406] width 158 height 39
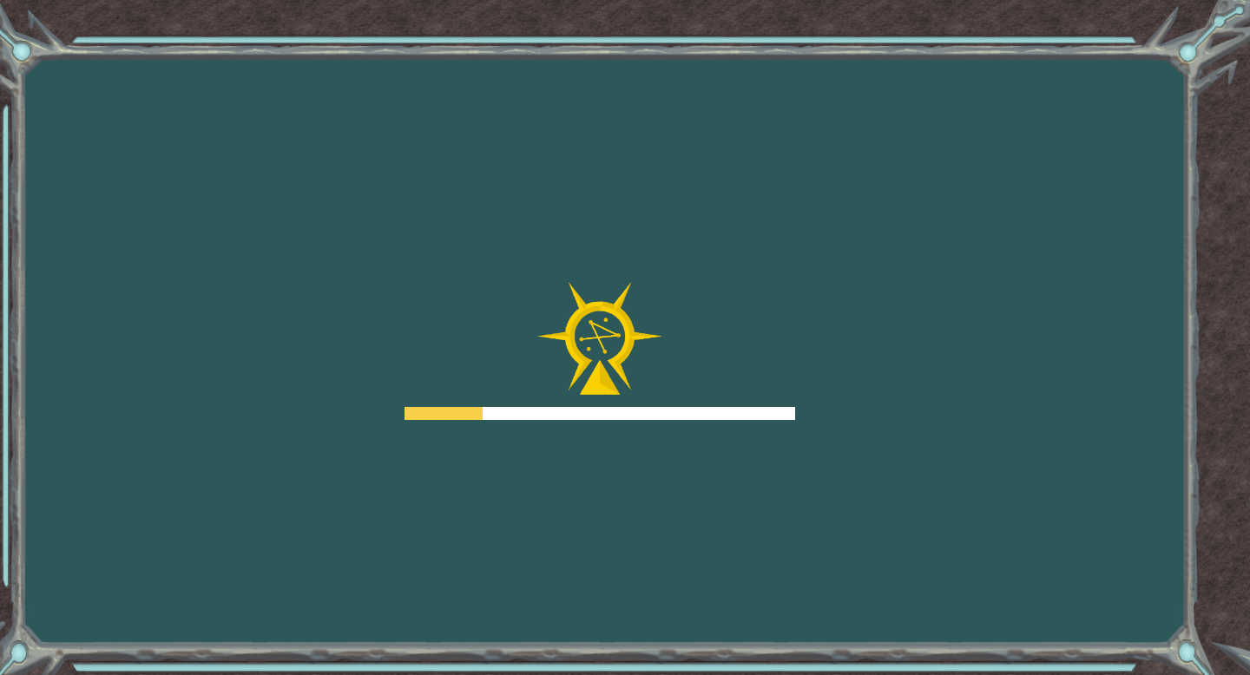
click at [696, 394] on div at bounding box center [599, 351] width 391 height 139
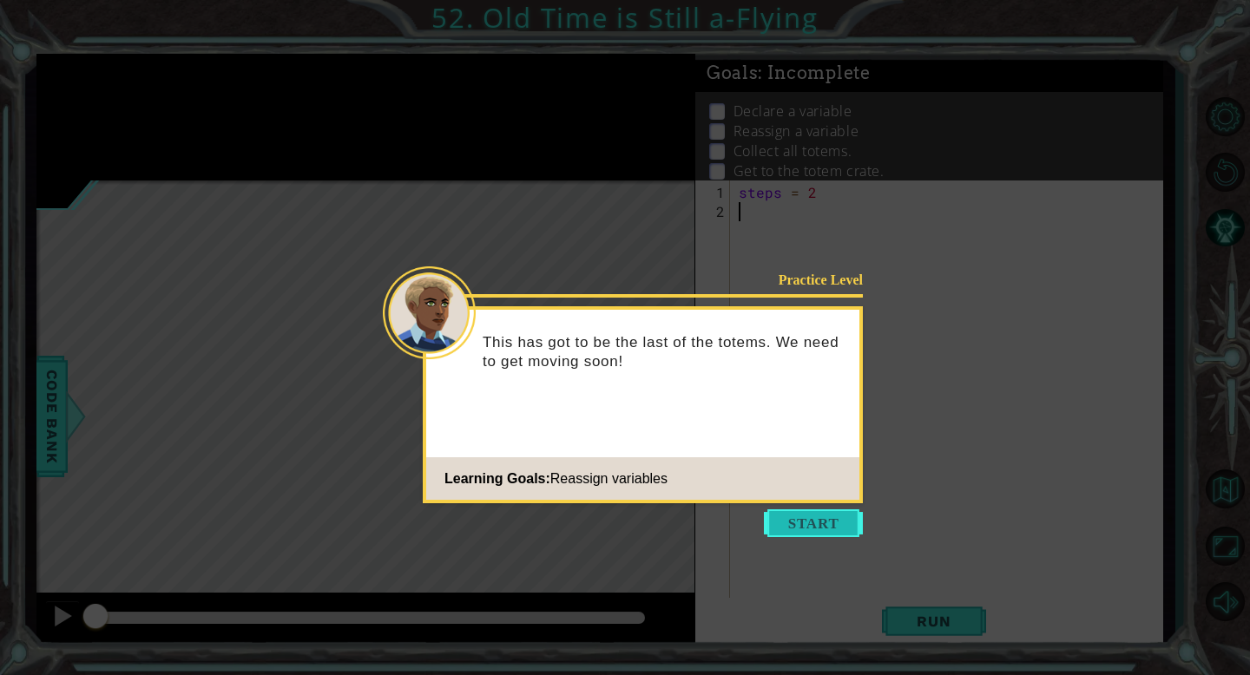
click at [805, 519] on button "Start" at bounding box center [813, 523] width 99 height 28
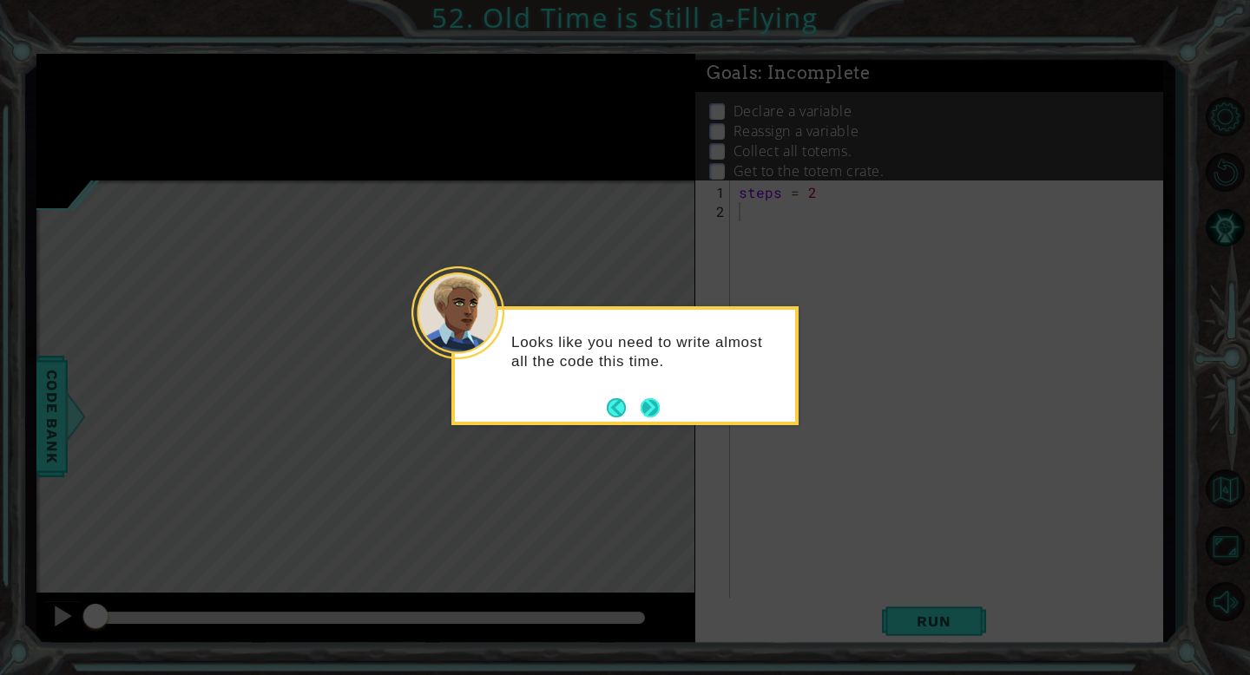
click at [652, 403] on button "Next" at bounding box center [650, 407] width 21 height 21
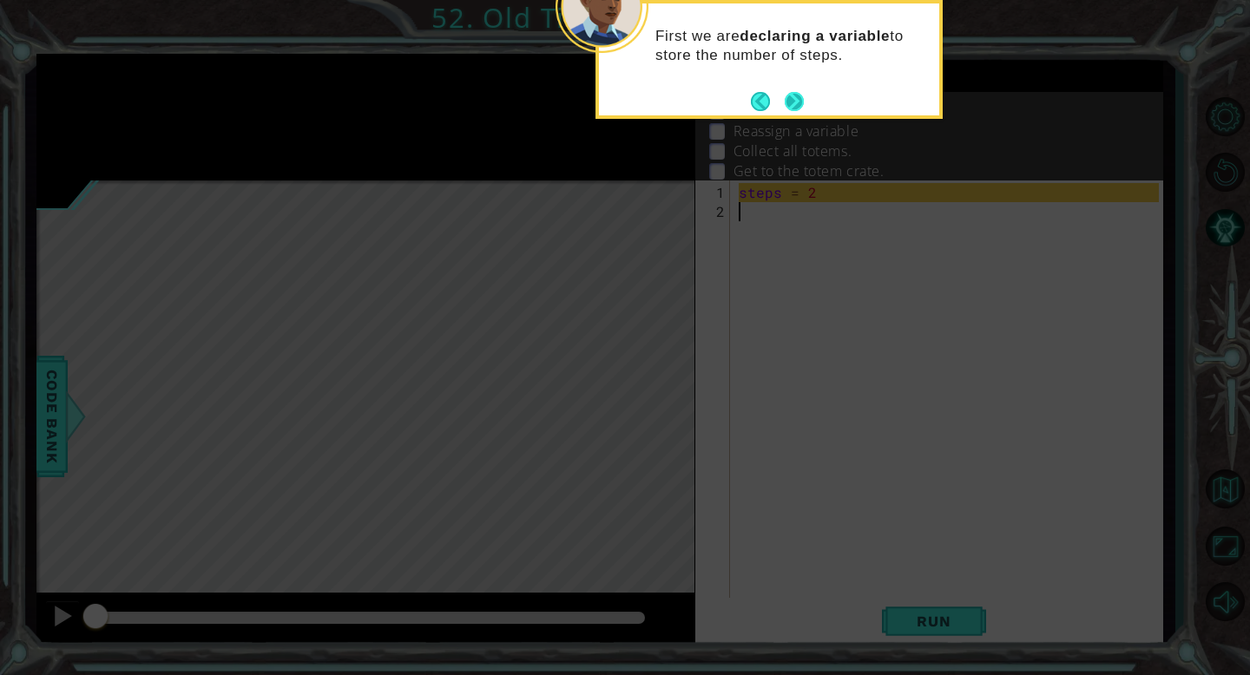
click at [792, 101] on button "Next" at bounding box center [795, 101] width 22 height 22
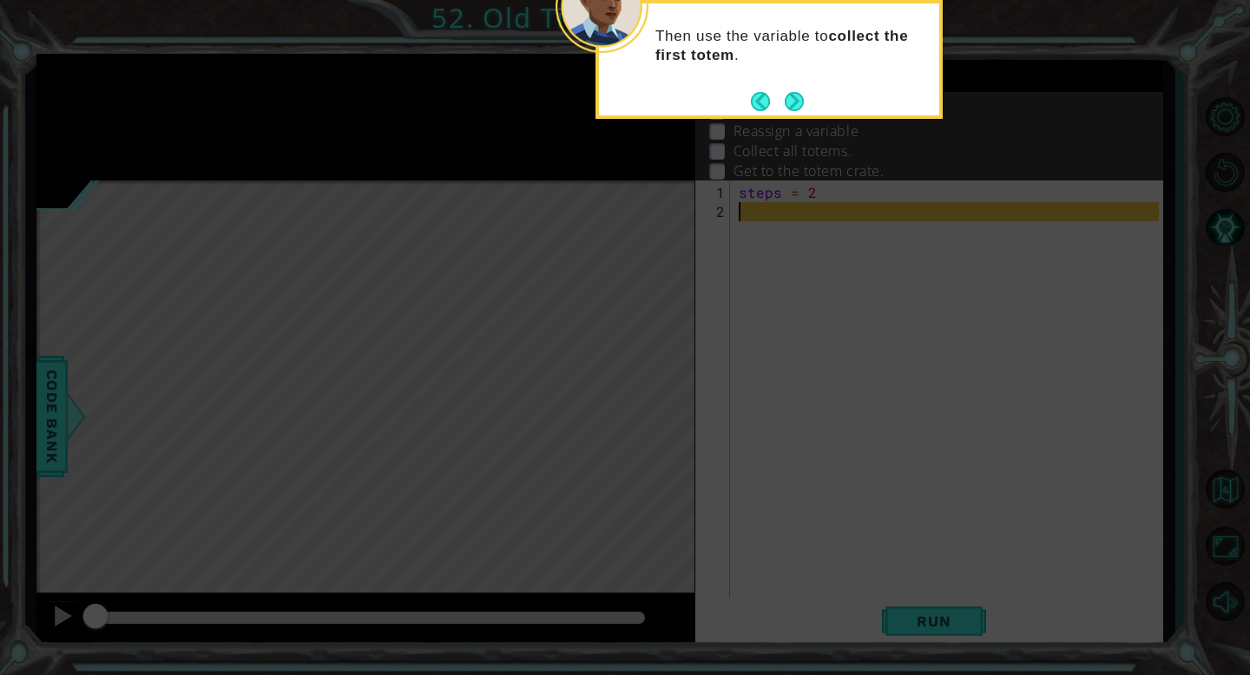
click at [792, 101] on button "Next" at bounding box center [794, 101] width 19 height 19
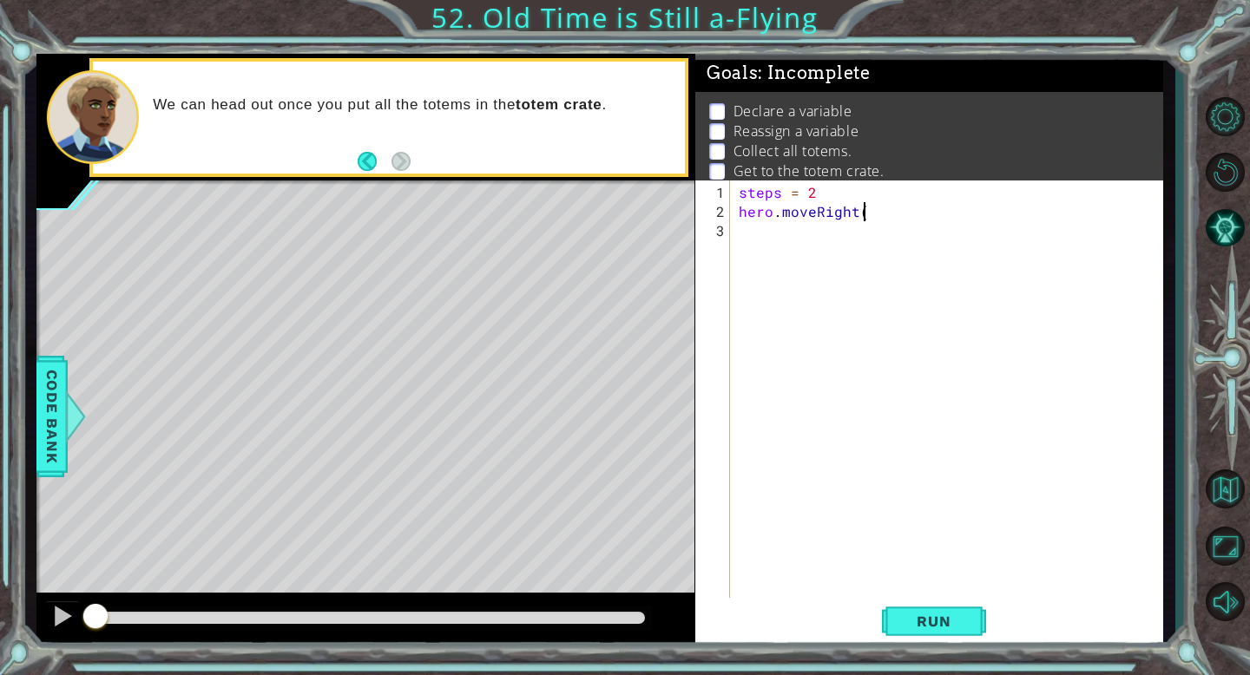
scroll to position [0, 7]
type textarea "hero.moveRight(steps)"
type textarea "hero.moveDown()"
type textarea "hero.moveLeft(steps)"
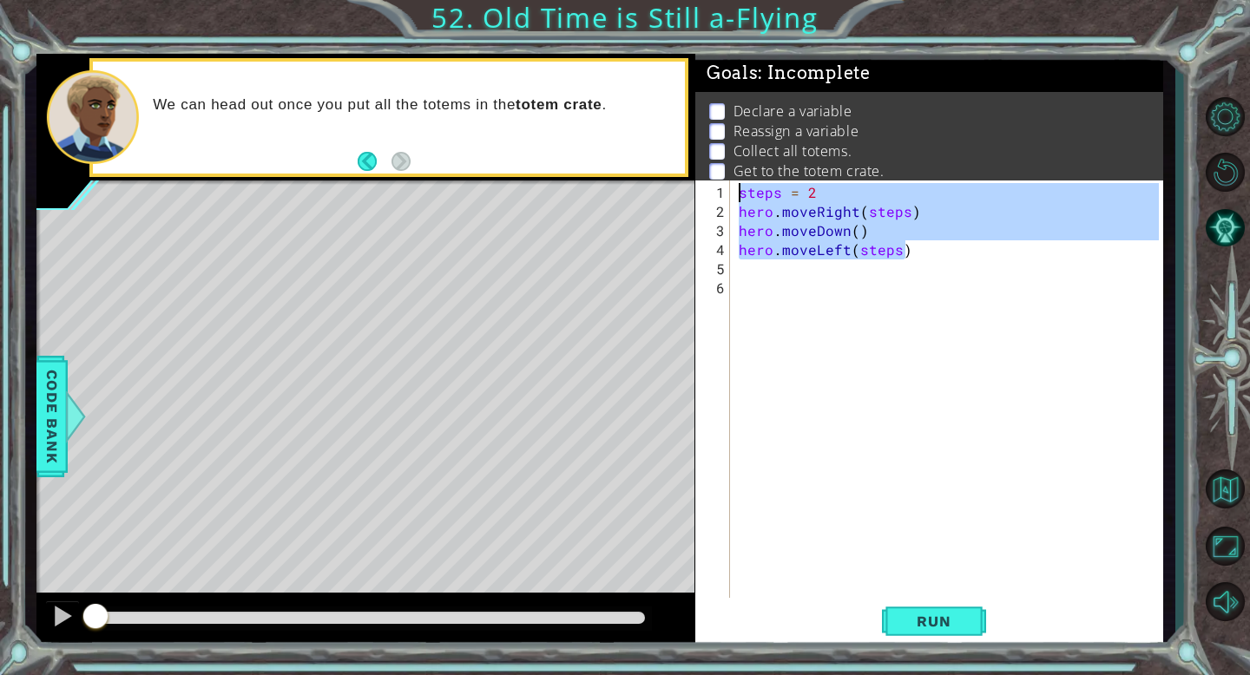
drag, startPoint x: 922, startPoint y: 252, endPoint x: 720, endPoint y: 192, distance: 210.9
click at [720, 192] on div "1 2 3 4 5 6 steps = 2 hero . moveRight ( steps ) hero . moveDown ( ) hero . mov…" at bounding box center [926, 391] width 463 height 420
type textarea "steps = 2 hero.moveRight(steps)"
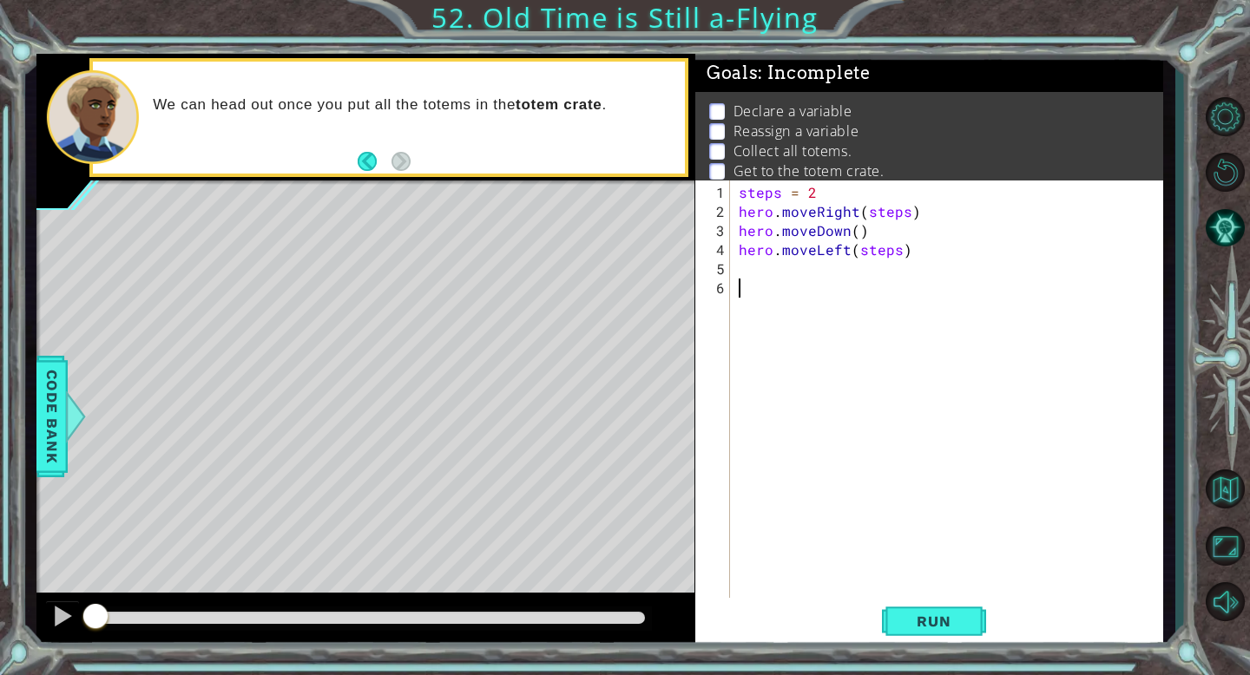
click at [752, 286] on div "steps = 2 hero . moveRight ( steps ) hero . moveDown ( ) hero . moveLeft ( step…" at bounding box center [951, 412] width 432 height 458
paste textarea "hero.moveLeft(steps)"
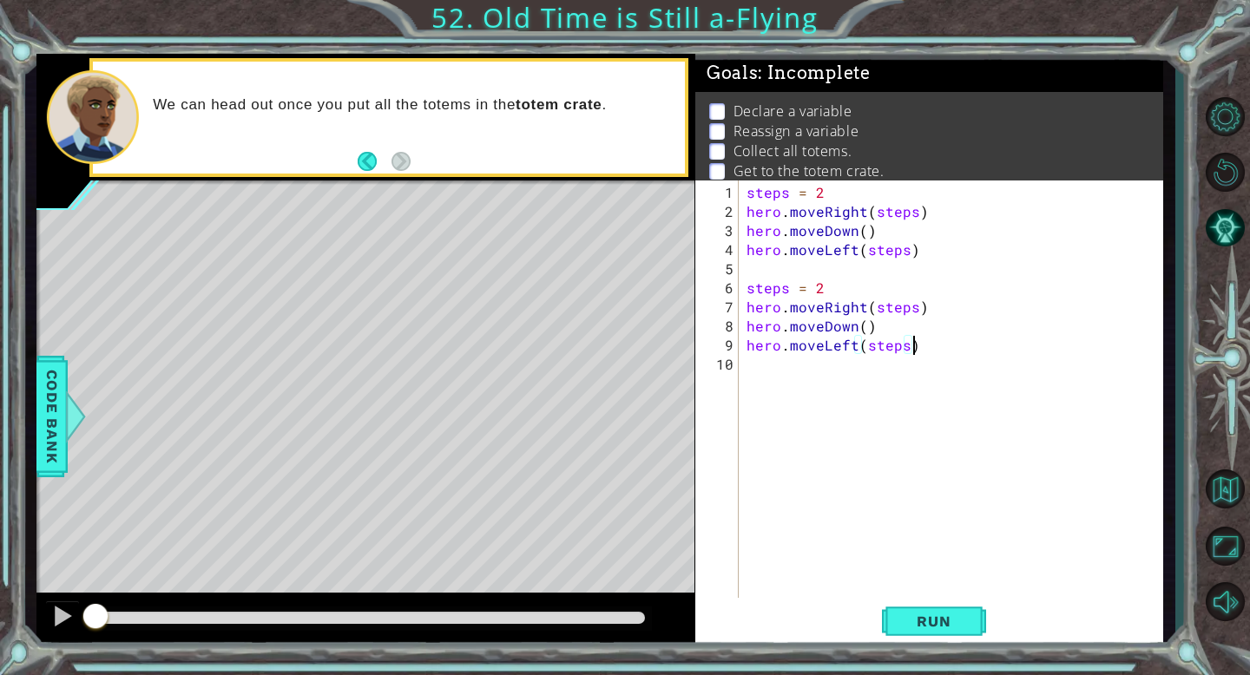
click at [835, 292] on div "steps = 2 hero . moveRight ( steps ) hero . moveDown ( ) hero . moveLeft ( step…" at bounding box center [955, 412] width 424 height 458
type textarea "steps = 4"
click at [800, 362] on div "steps = 2 hero . moveRight ( steps ) hero . moveDown ( ) hero . moveLeft ( step…" at bounding box center [955, 412] width 424 height 458
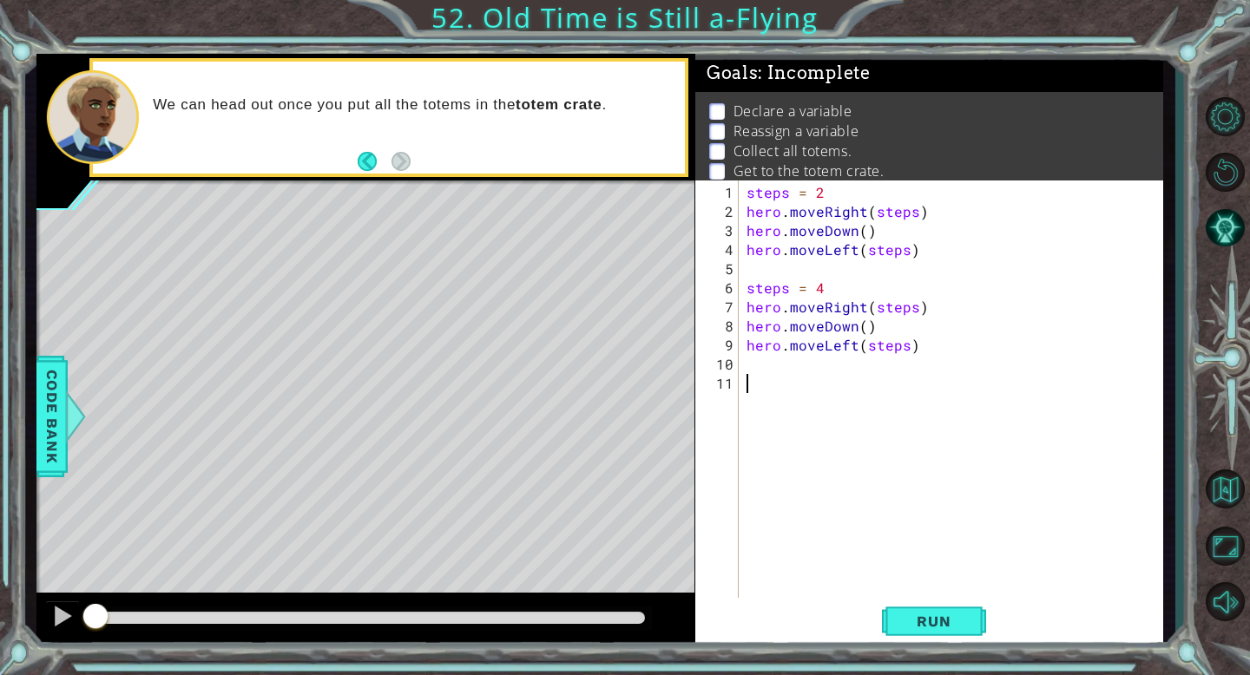
paste textarea "hero.moveLeft(steps)"
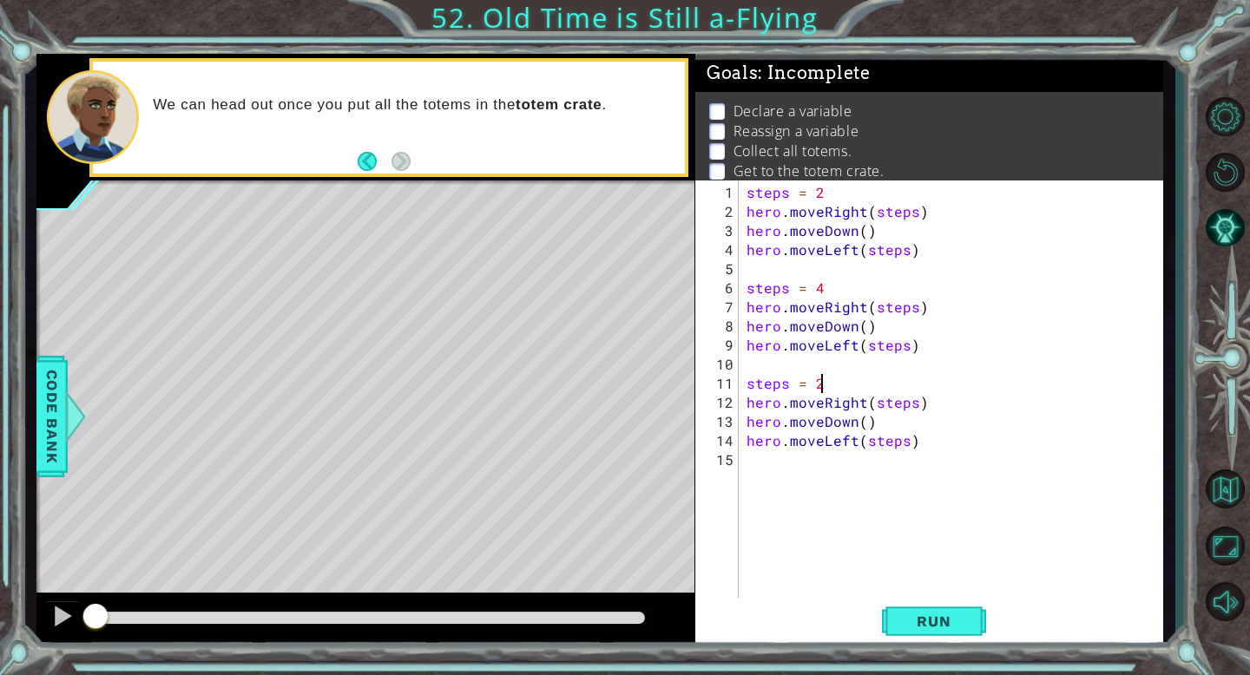
click at [829, 380] on div "steps = 2 hero . moveRight ( steps ) hero . moveDown ( ) hero . moveLeft ( step…" at bounding box center [955, 412] width 424 height 458
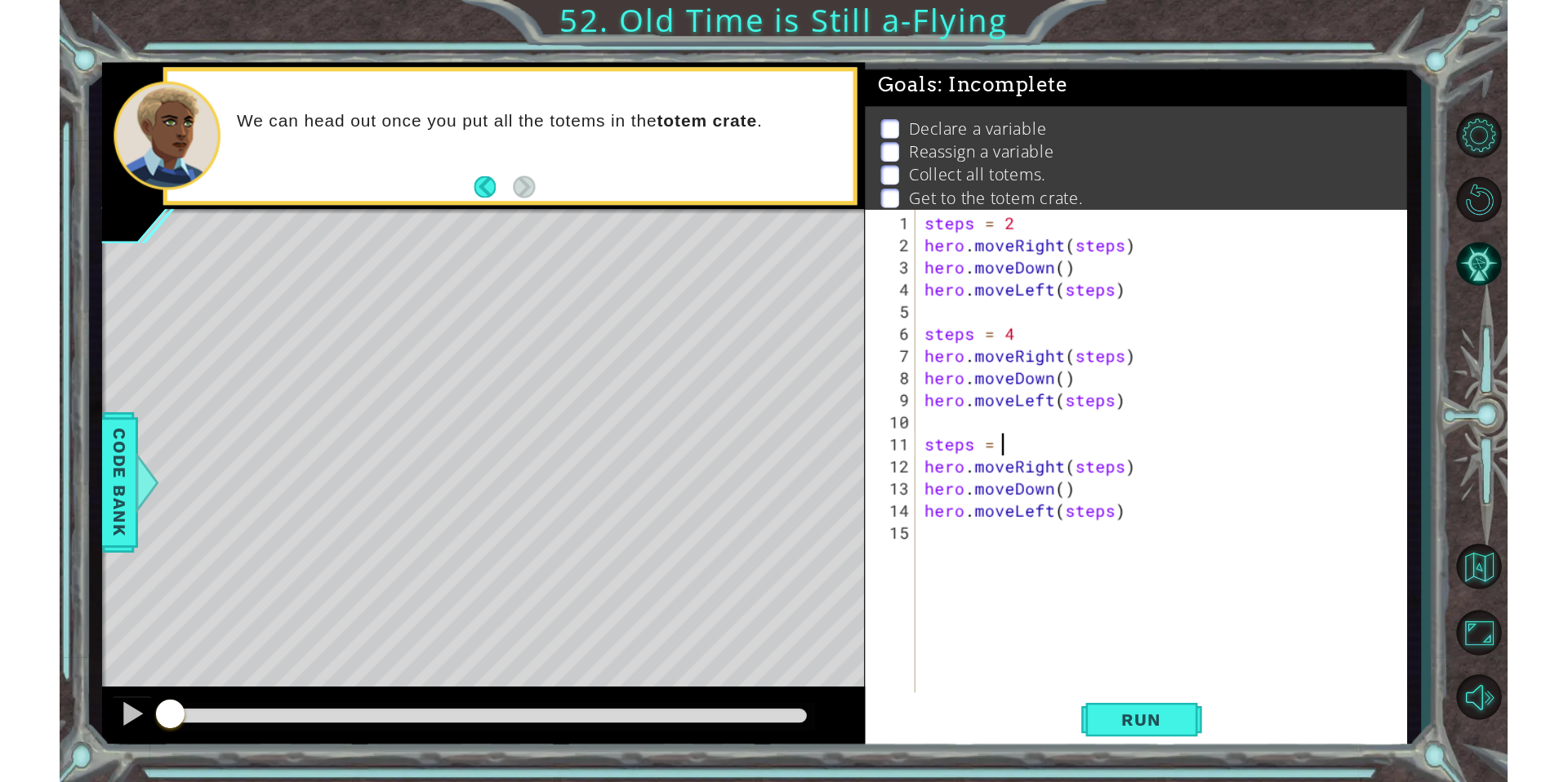
scroll to position [0, 3]
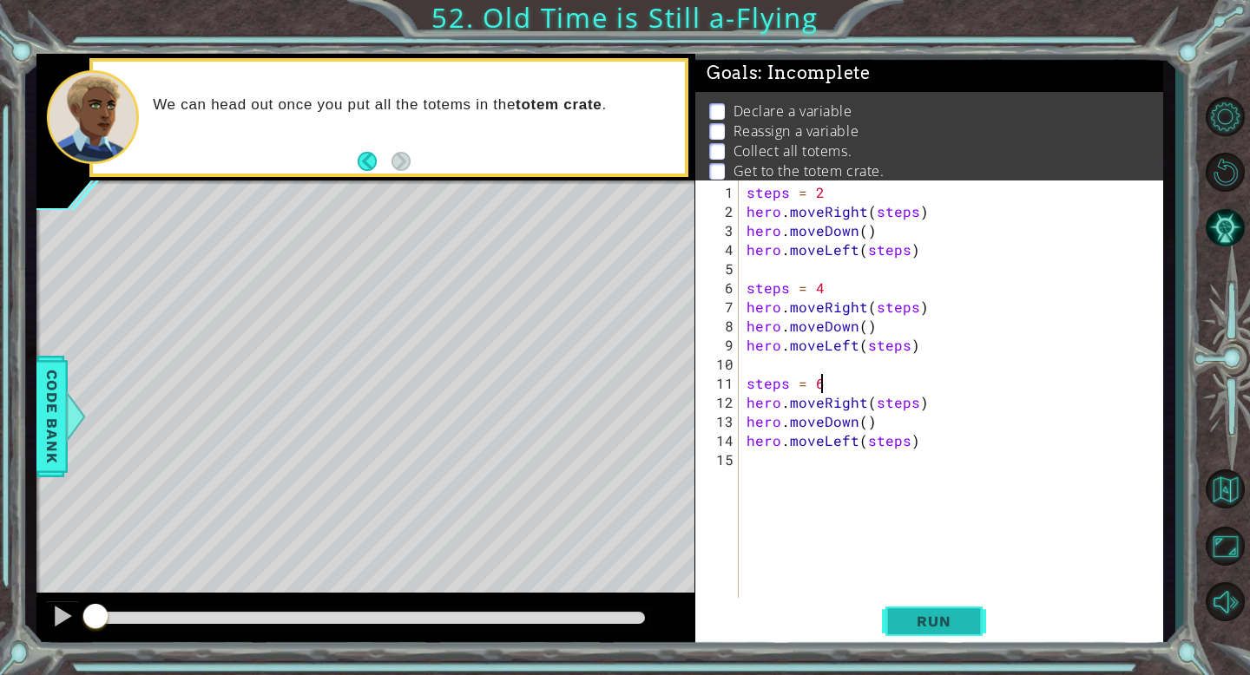
type textarea "steps = 6"
click at [954, 621] on span "Run" at bounding box center [933, 621] width 69 height 17
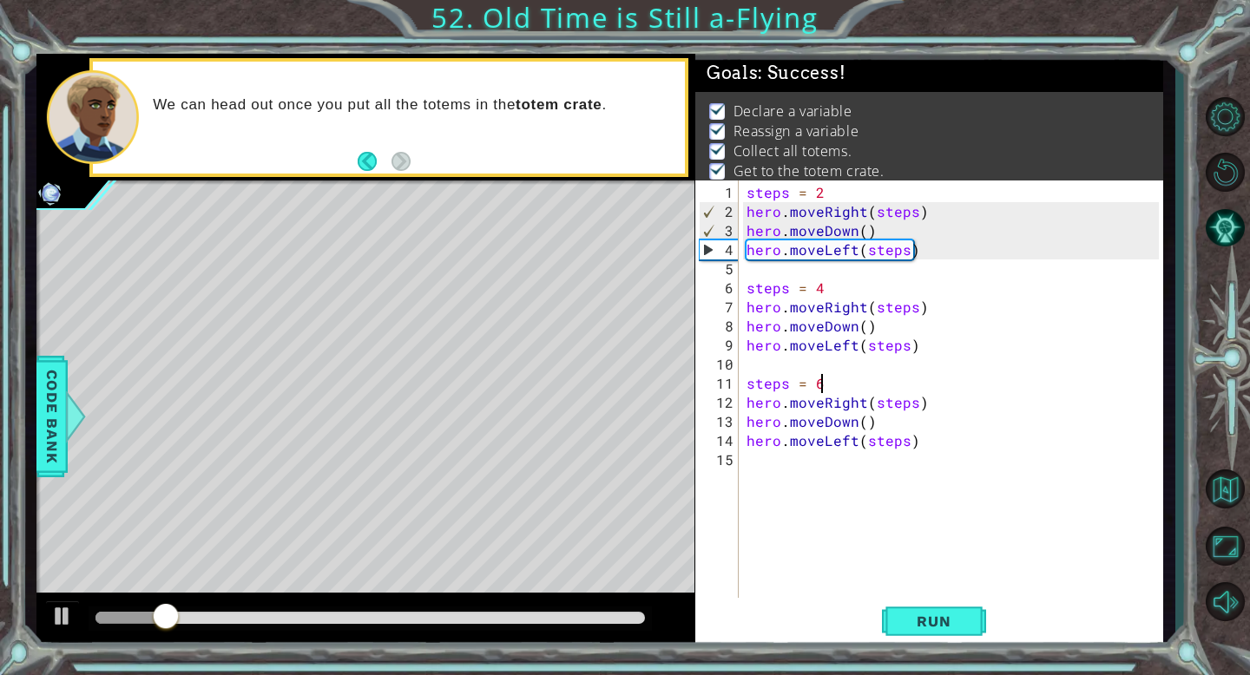
click at [616, 622] on div at bounding box center [369, 618] width 548 height 12
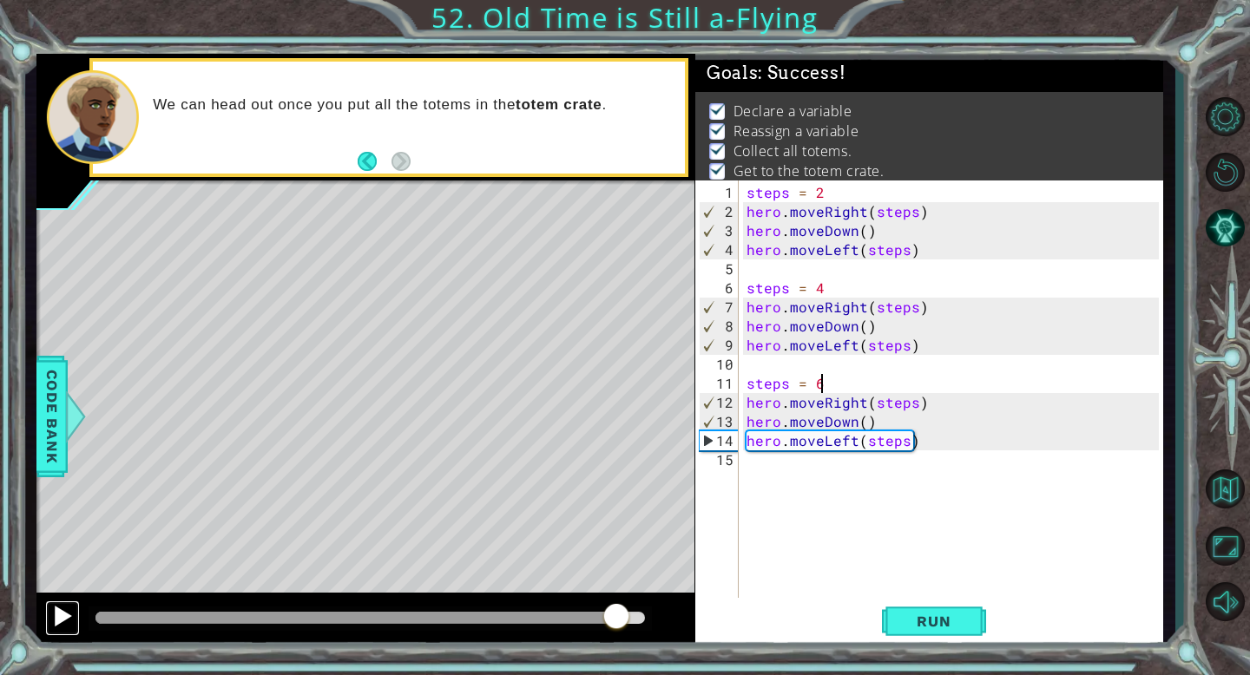
click at [66, 609] on div at bounding box center [62, 616] width 23 height 23
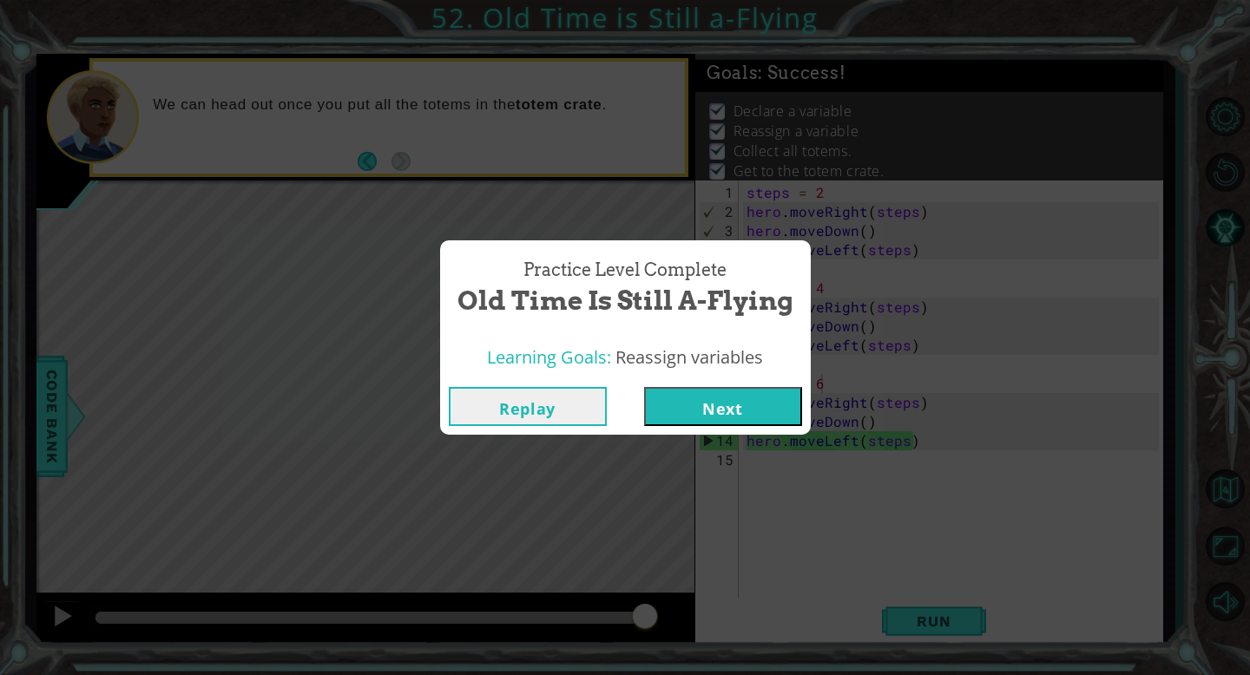
click at [725, 399] on button "Next" at bounding box center [723, 406] width 158 height 39
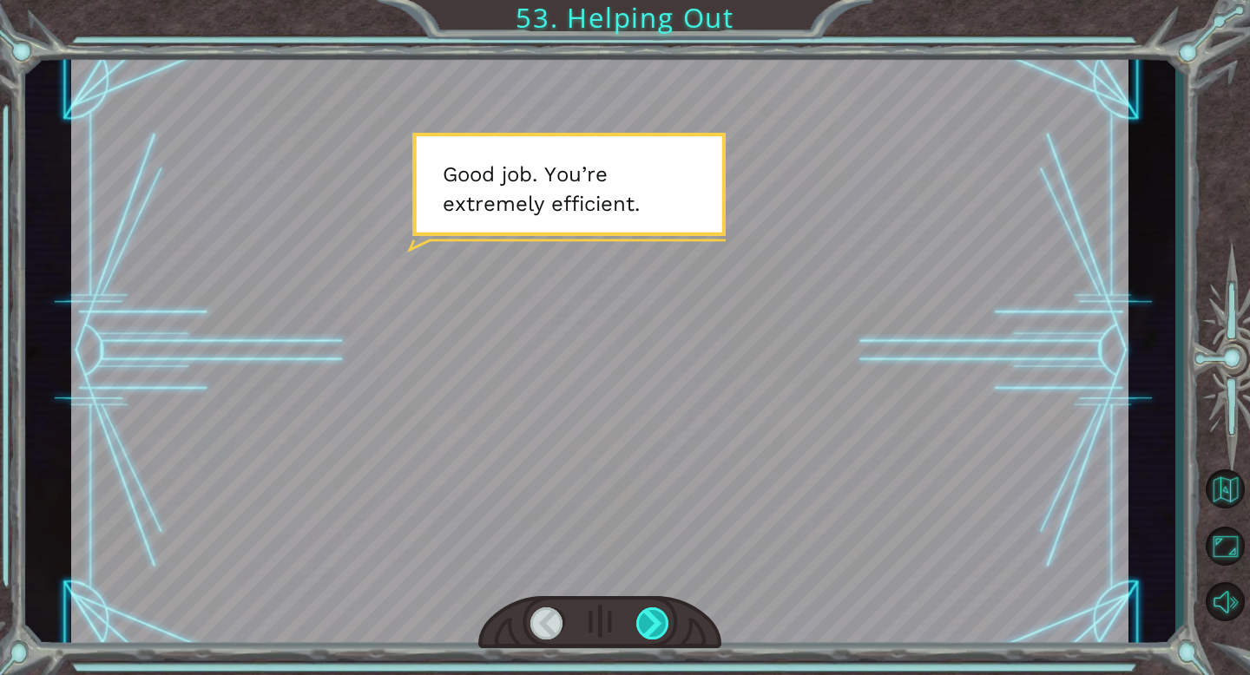
click at [652, 624] on div at bounding box center [653, 623] width 34 height 32
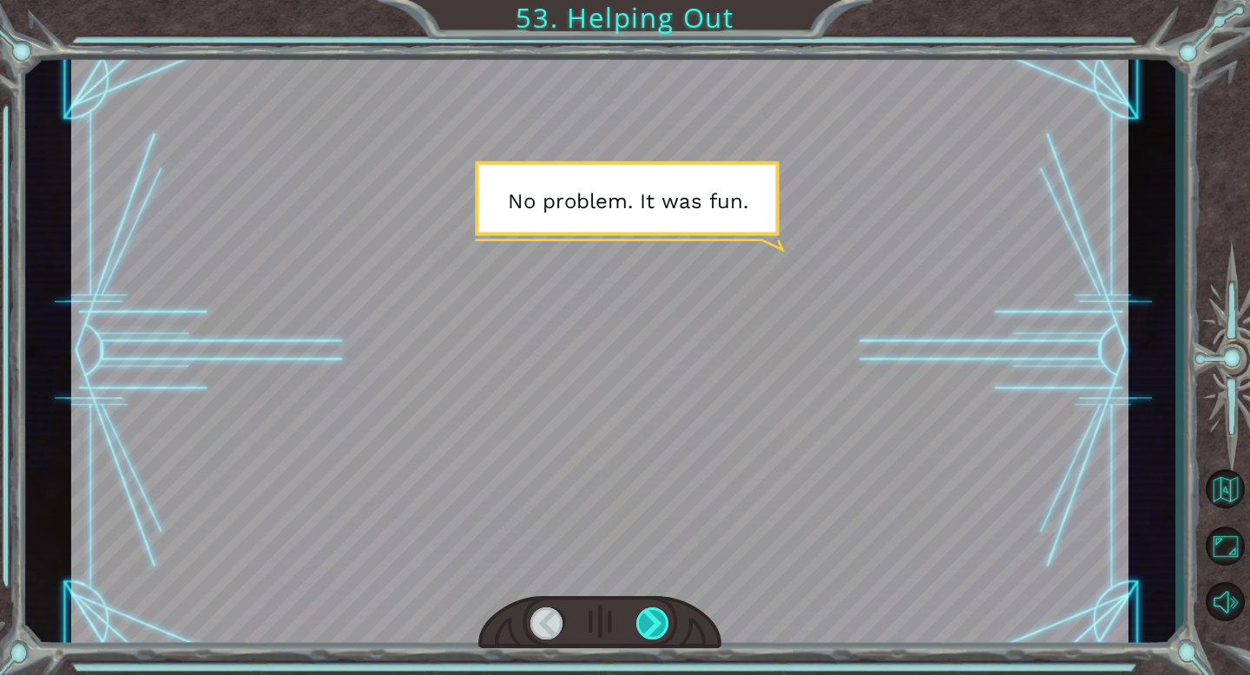
click at [652, 624] on div at bounding box center [653, 623] width 34 height 32
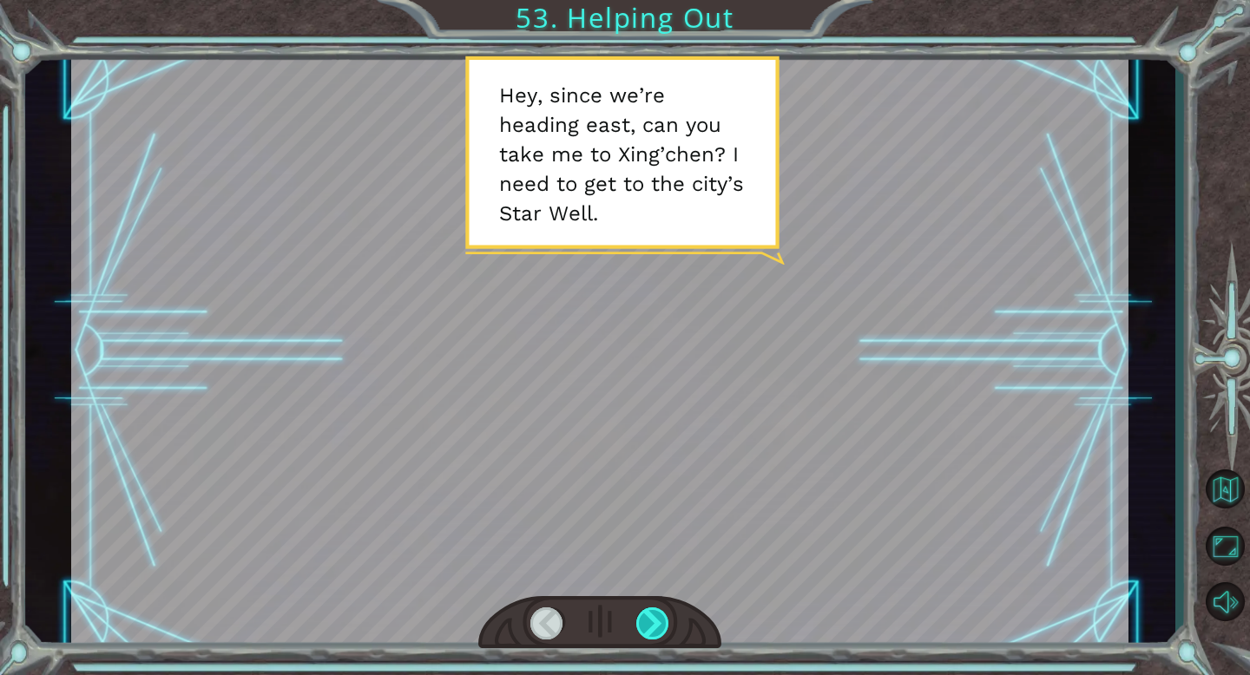
click at [652, 624] on div at bounding box center [653, 623] width 34 height 32
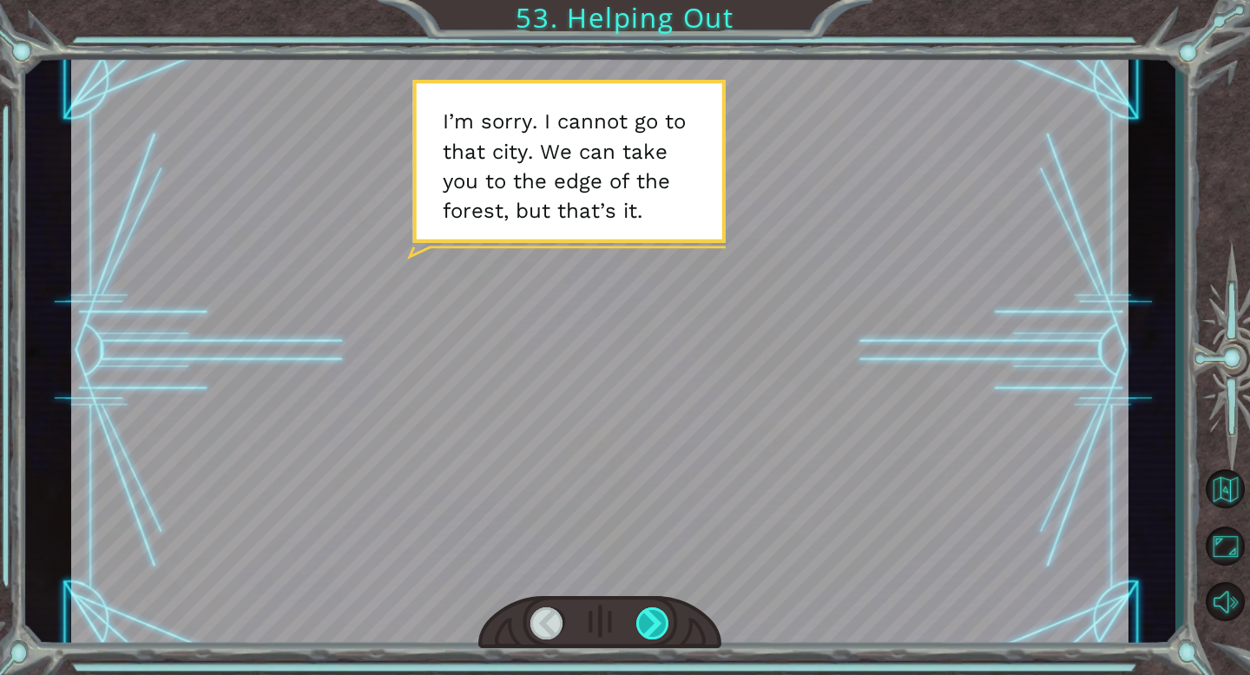
click at [652, 624] on div at bounding box center [653, 623] width 34 height 32
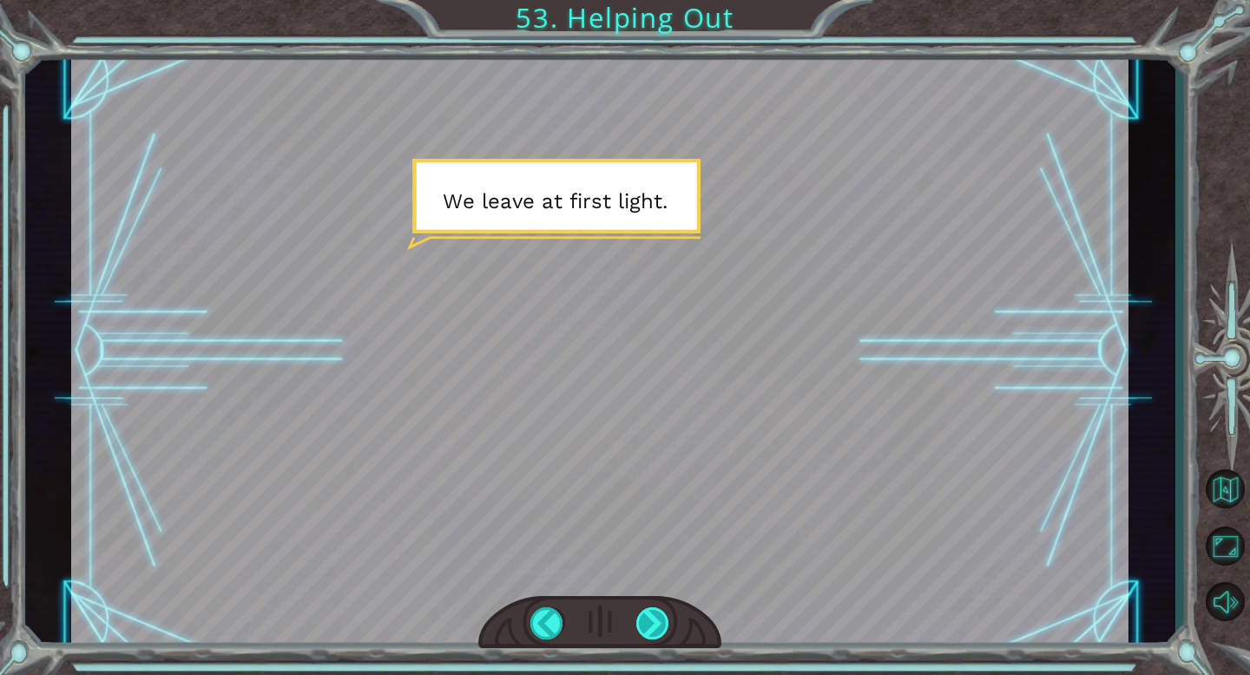
click at [652, 624] on div at bounding box center [653, 623] width 34 height 32
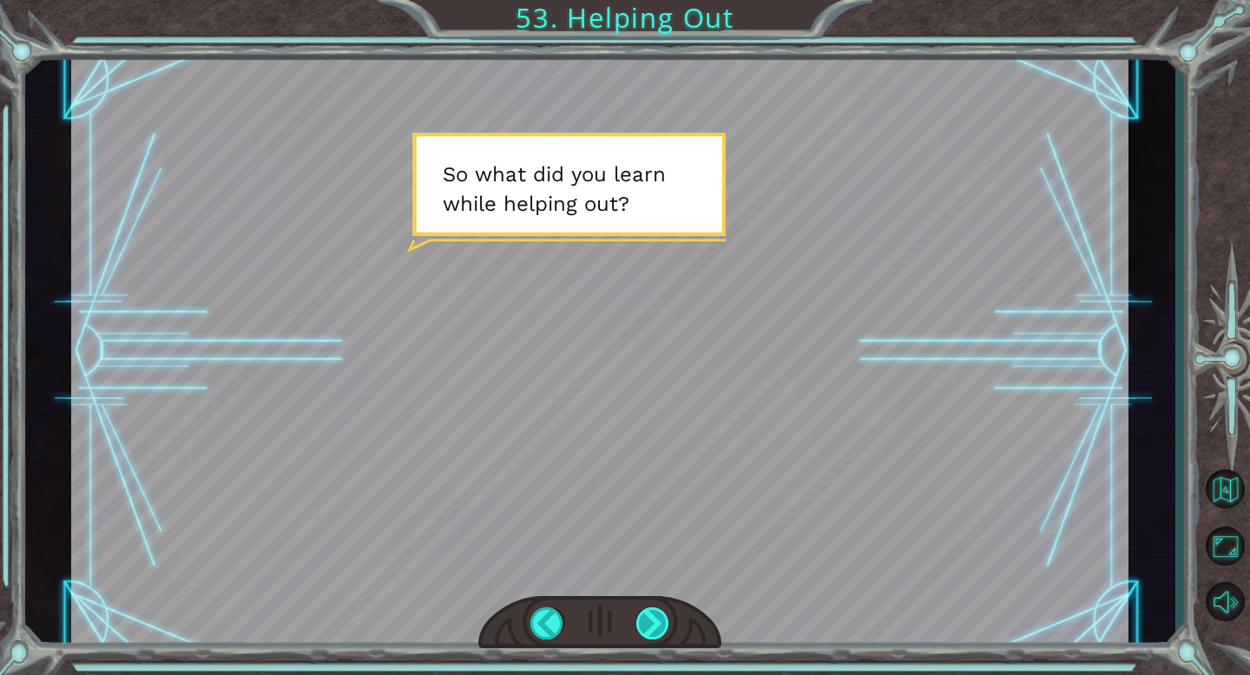
click at [652, 624] on div at bounding box center [653, 623] width 34 height 32
